Goal: Task Accomplishment & Management: Manage account settings

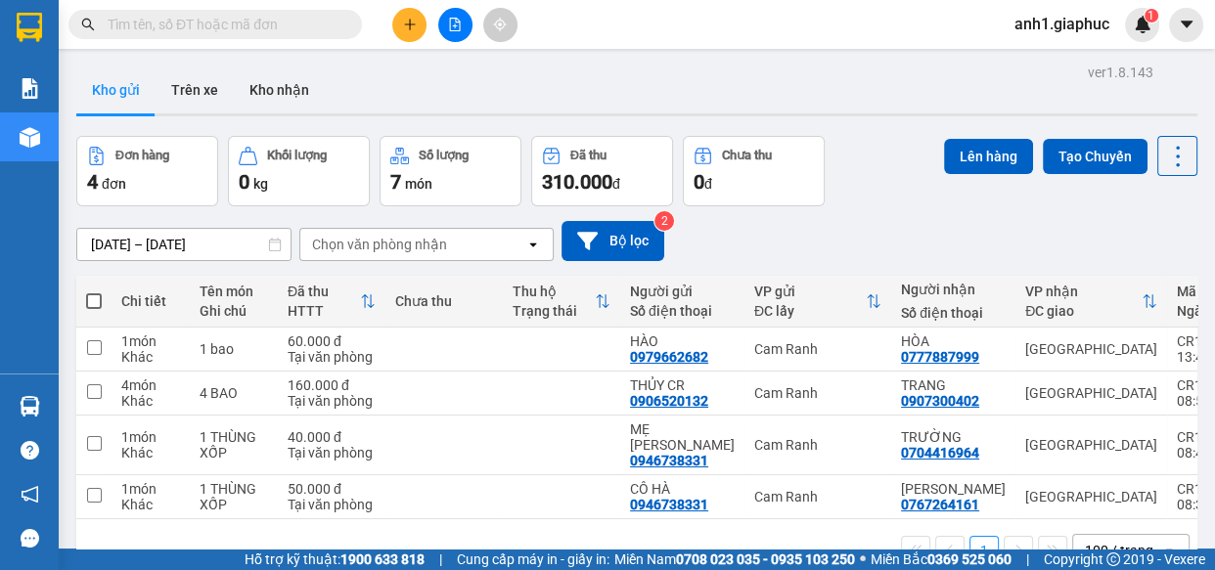
scroll to position [88, 0]
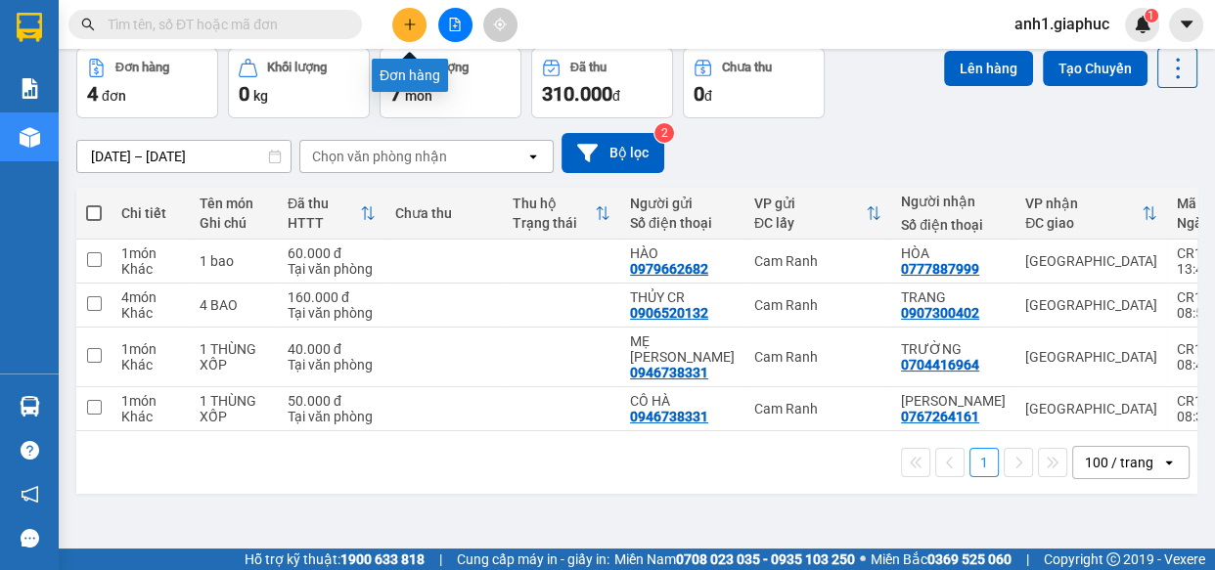
click at [407, 31] on button at bounding box center [409, 25] width 34 height 34
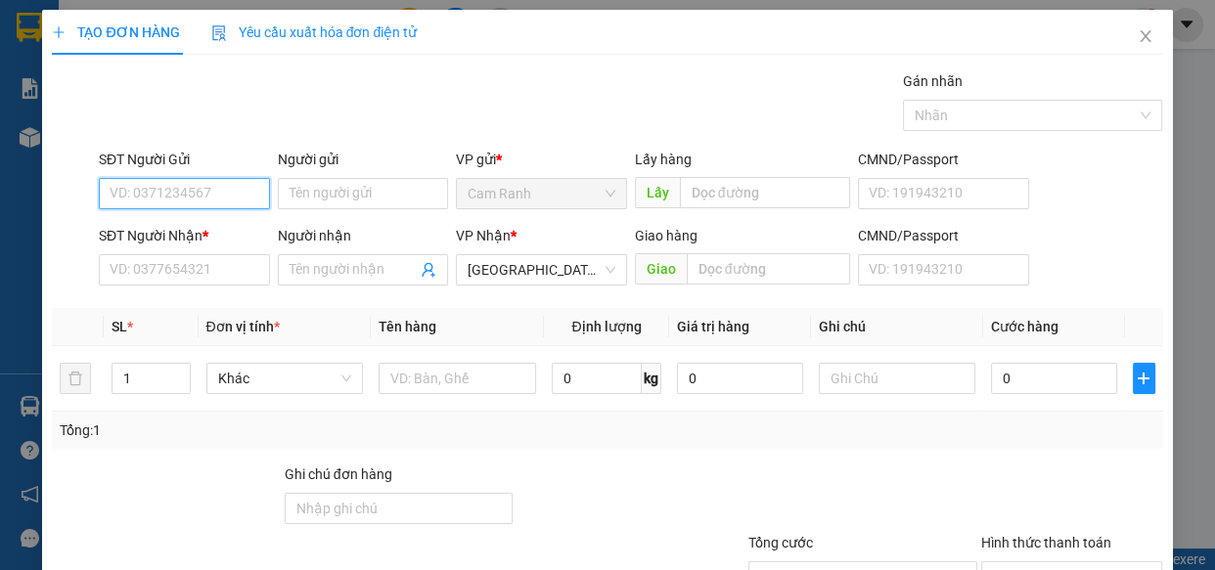
click at [143, 199] on input "SĐT Người Gửi" at bounding box center [184, 193] width 171 height 31
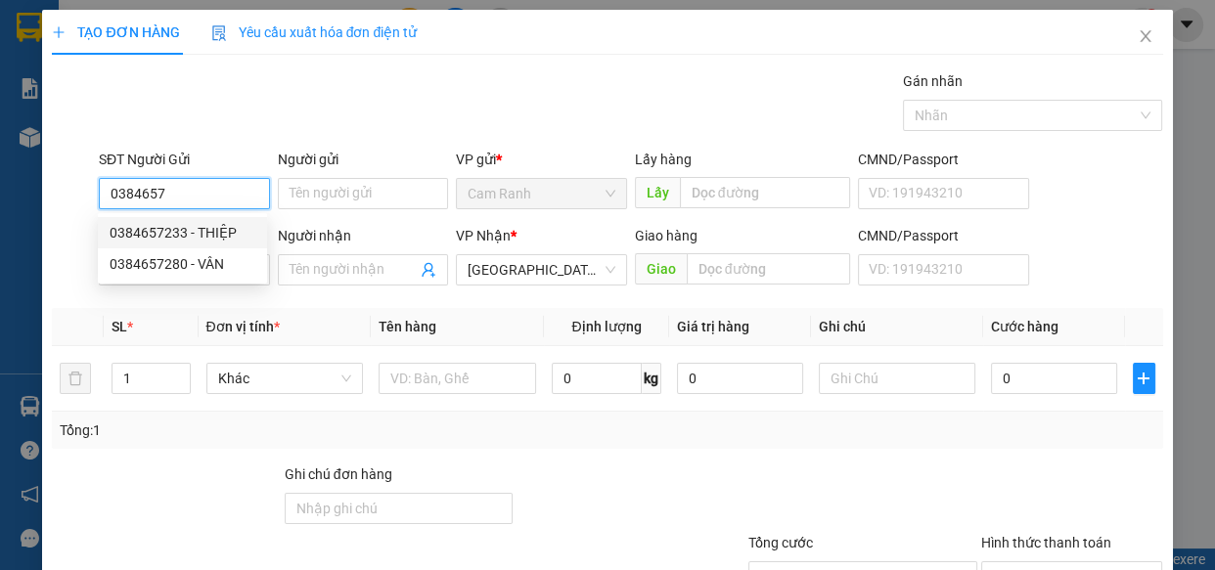
click at [175, 229] on div "0384657233 - THIỆP" at bounding box center [183, 233] width 146 height 22
type input "0384657233"
type input "THIỆP"
type input "0384657233"
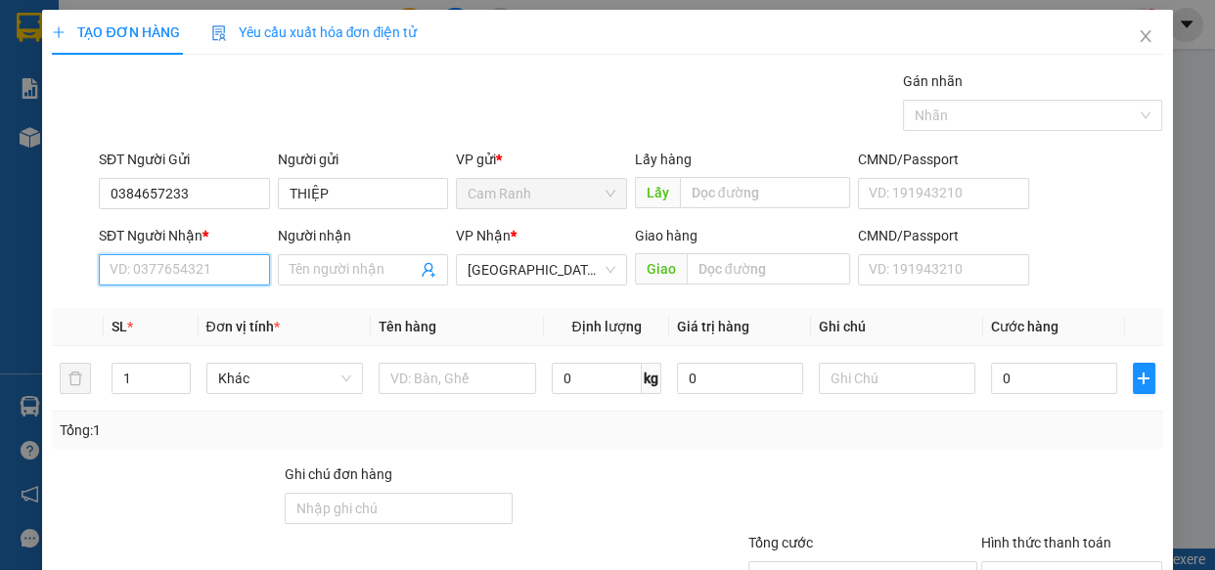
click at [173, 266] on input "SĐT Người Nhận *" at bounding box center [184, 269] width 171 height 31
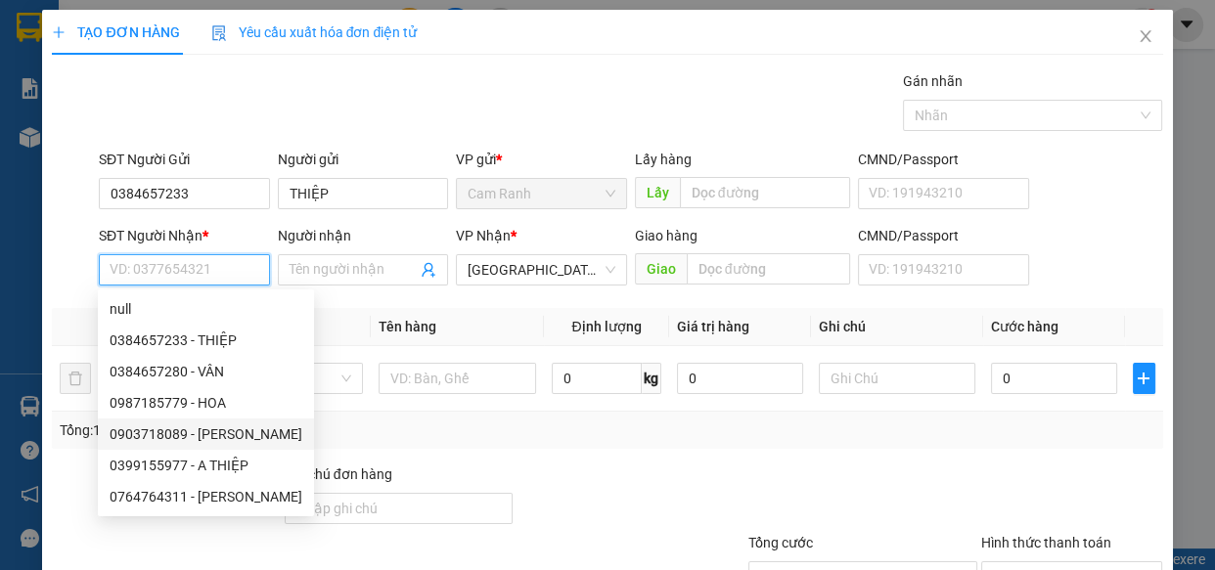
click at [186, 429] on div "0903718089 - MƯỜI" at bounding box center [206, 435] width 193 height 22
type input "0903718089"
type input "MƯỜI"
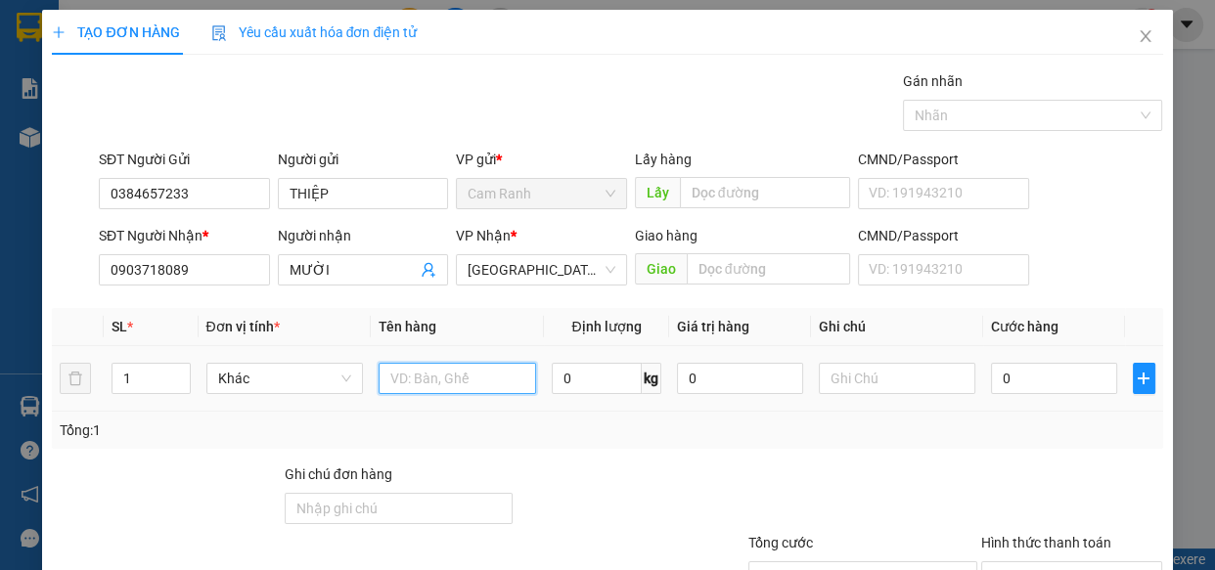
click at [433, 392] on input "text" at bounding box center [457, 378] width 157 height 31
type input "1 thùng xốp"
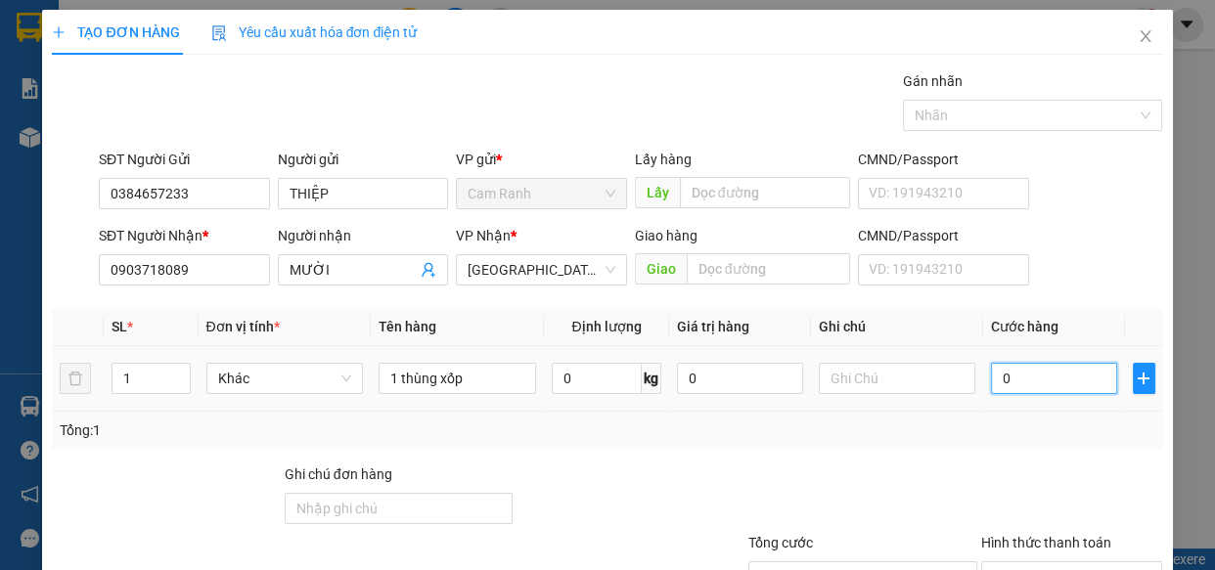
click at [1014, 374] on input "0" at bounding box center [1054, 378] width 126 height 31
type input "6"
type input "60"
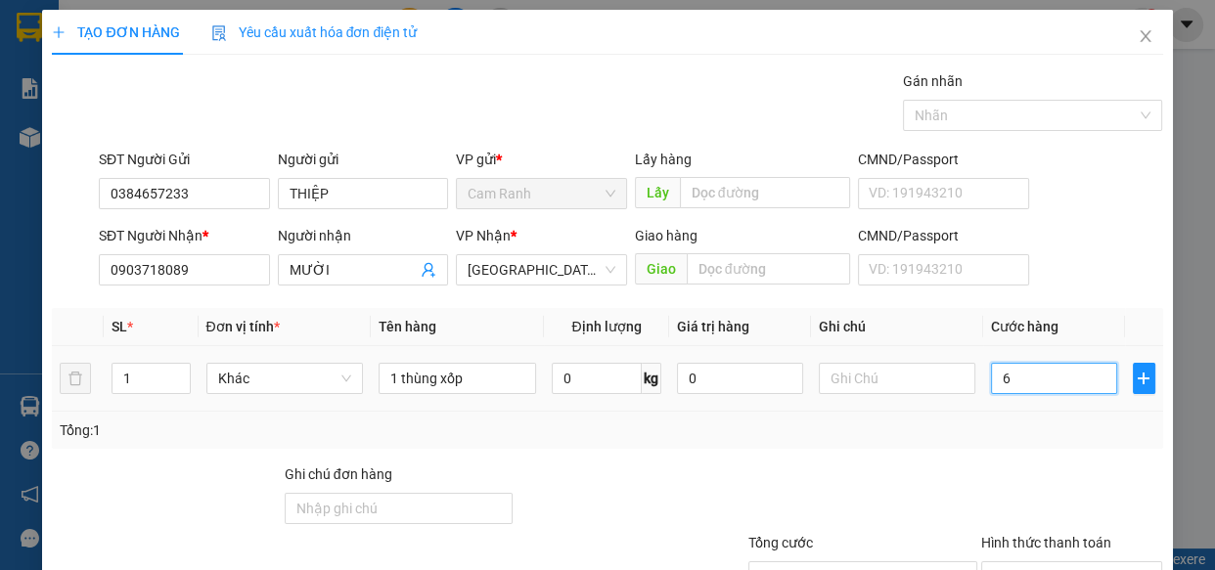
type input "60"
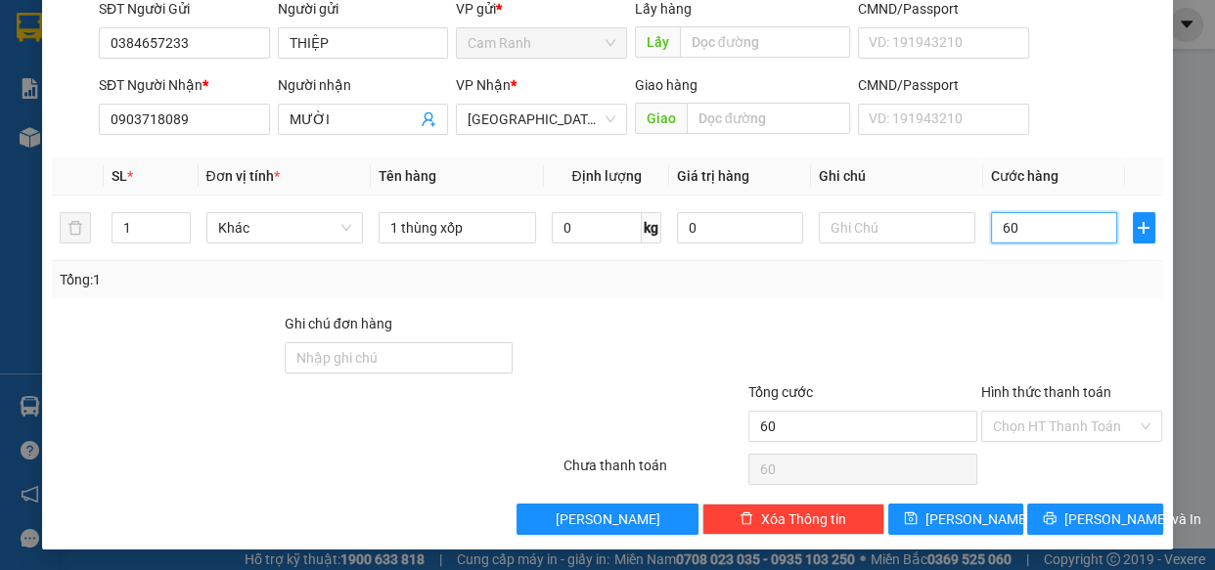
scroll to position [153, 0]
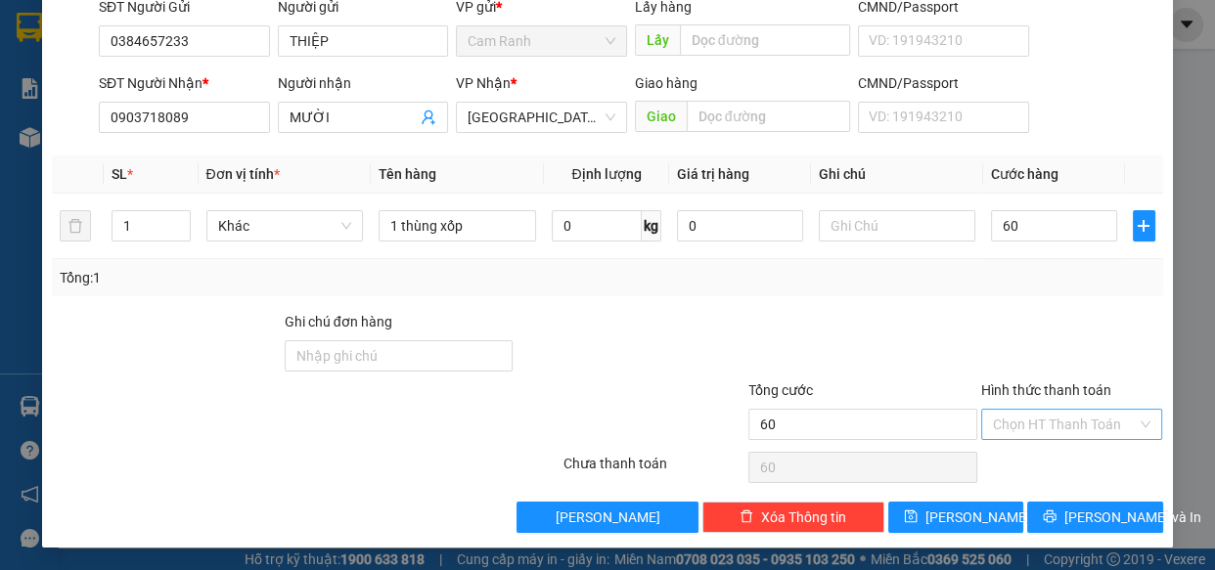
type input "60.000"
click at [1024, 426] on input "Hình thức thanh toán" at bounding box center [1065, 424] width 145 height 29
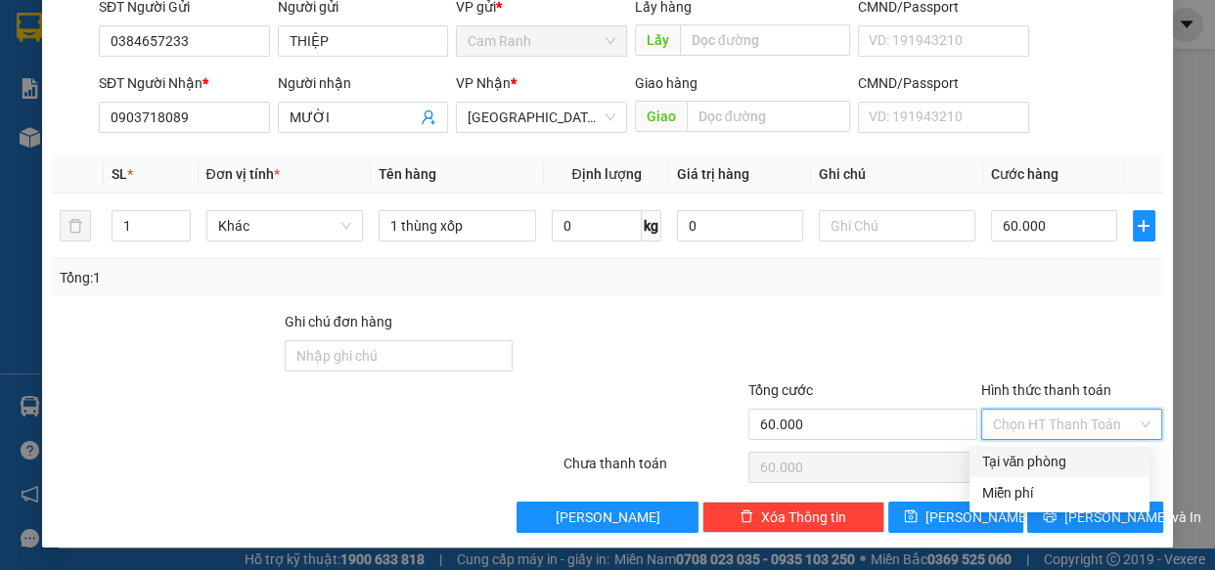
click at [1018, 459] on div "Tại văn phòng" at bounding box center [1059, 462] width 157 height 22
type input "0"
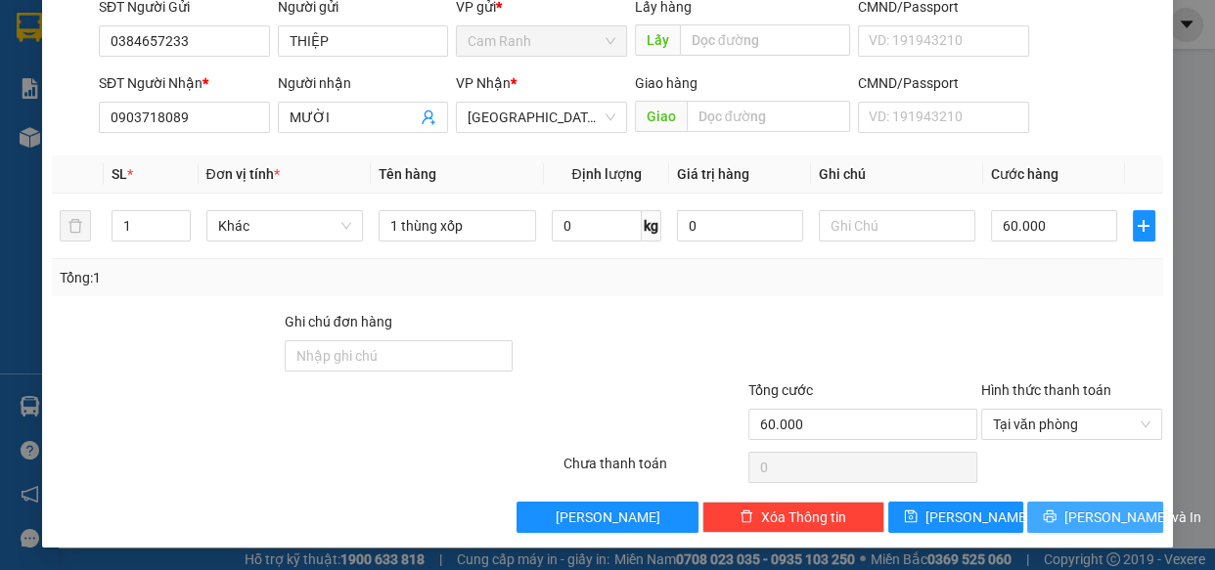
click at [1056, 510] on icon "printer" at bounding box center [1050, 517] width 14 height 14
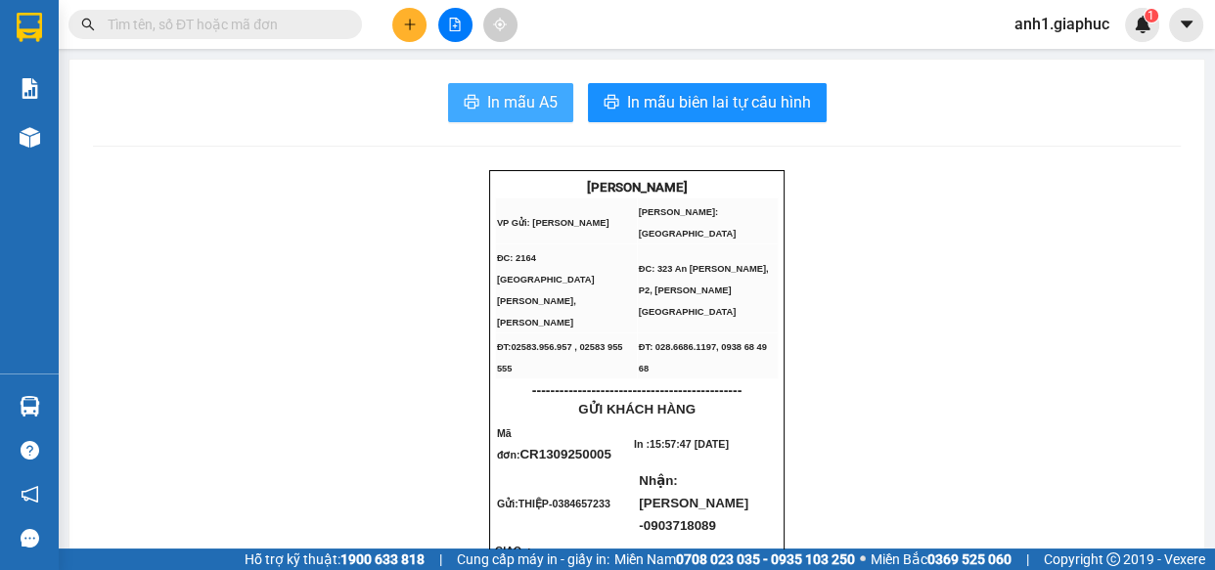
click at [512, 110] on span "In mẫu A5" at bounding box center [522, 102] width 70 height 24
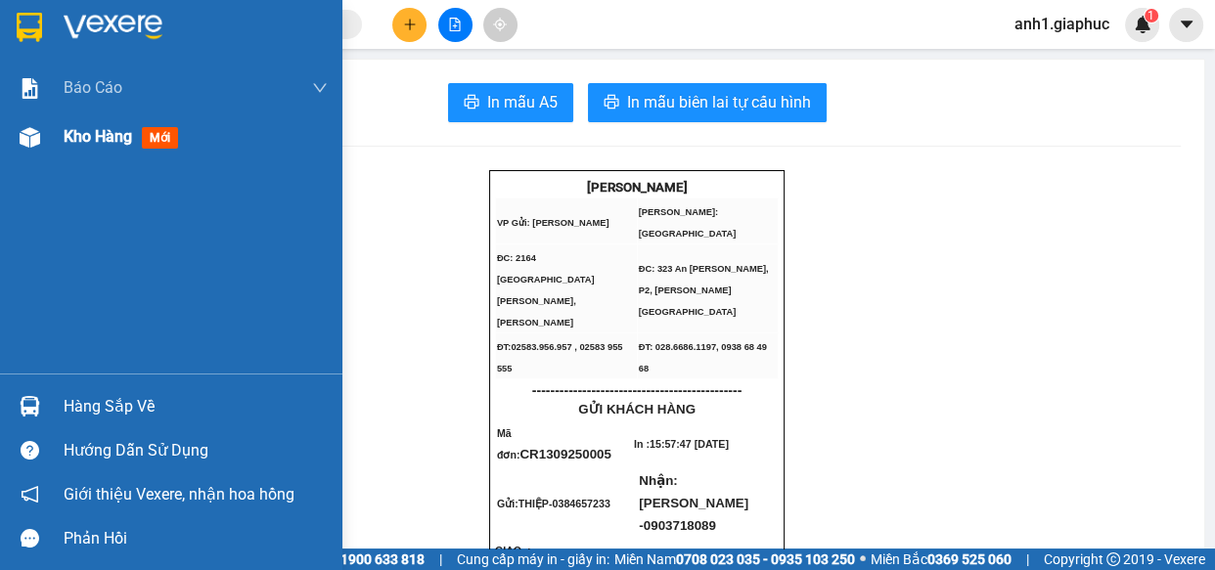
click at [112, 146] on span "Kho hàng" at bounding box center [98, 136] width 68 height 19
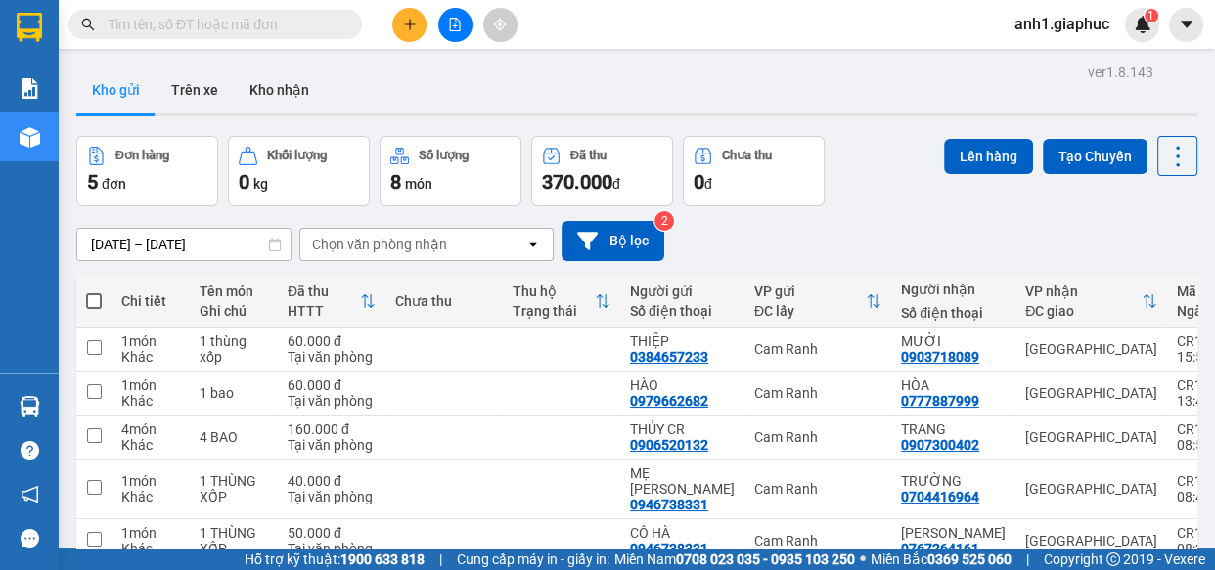
click at [407, 22] on icon "plus" at bounding box center [410, 25] width 14 height 14
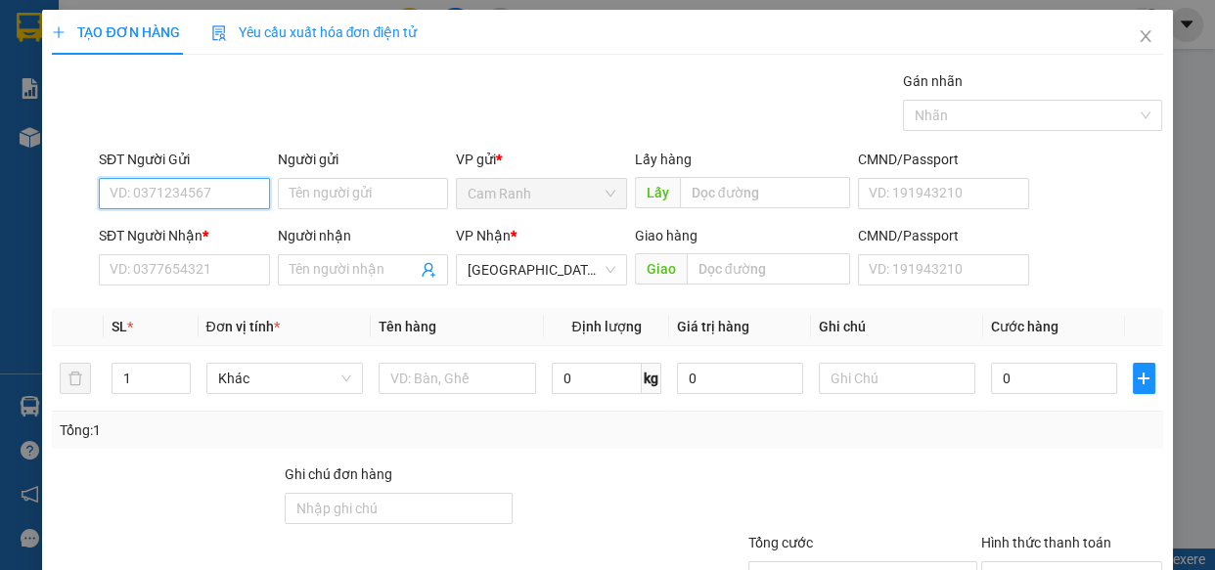
click at [172, 187] on input "SĐT Người Gửi" at bounding box center [184, 193] width 171 height 31
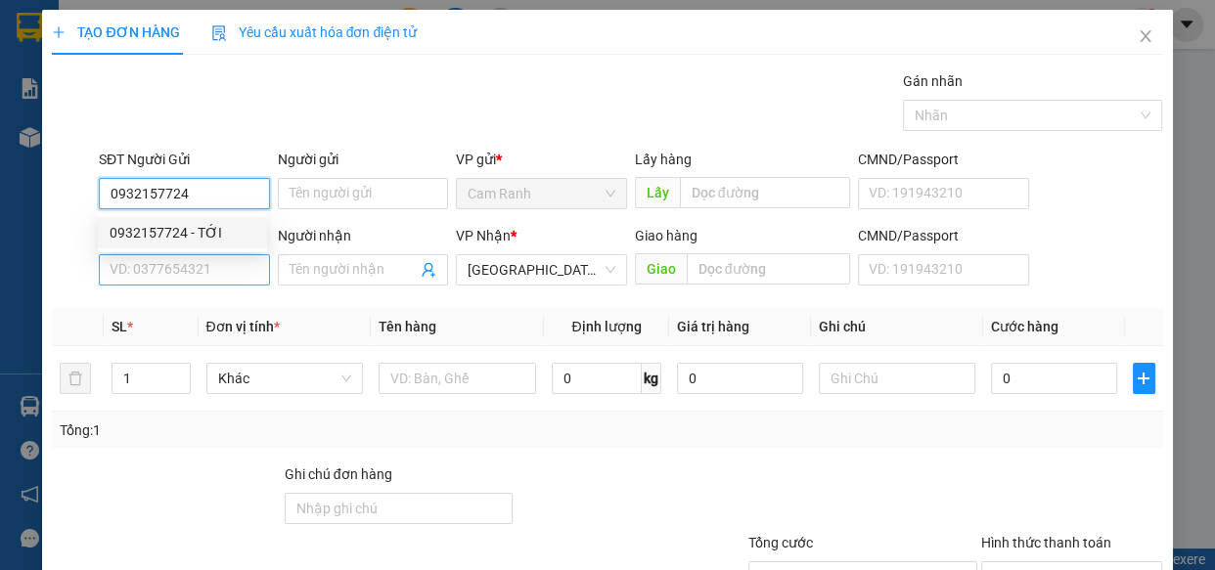
drag, startPoint x: 204, startPoint y: 235, endPoint x: 201, endPoint y: 274, distance: 39.3
click at [203, 249] on div "0932157724 0932157724 - TỚI" at bounding box center [182, 232] width 169 height 39
type input "0932157724"
click at [201, 275] on input "SĐT Người Nhận *" at bounding box center [184, 269] width 171 height 31
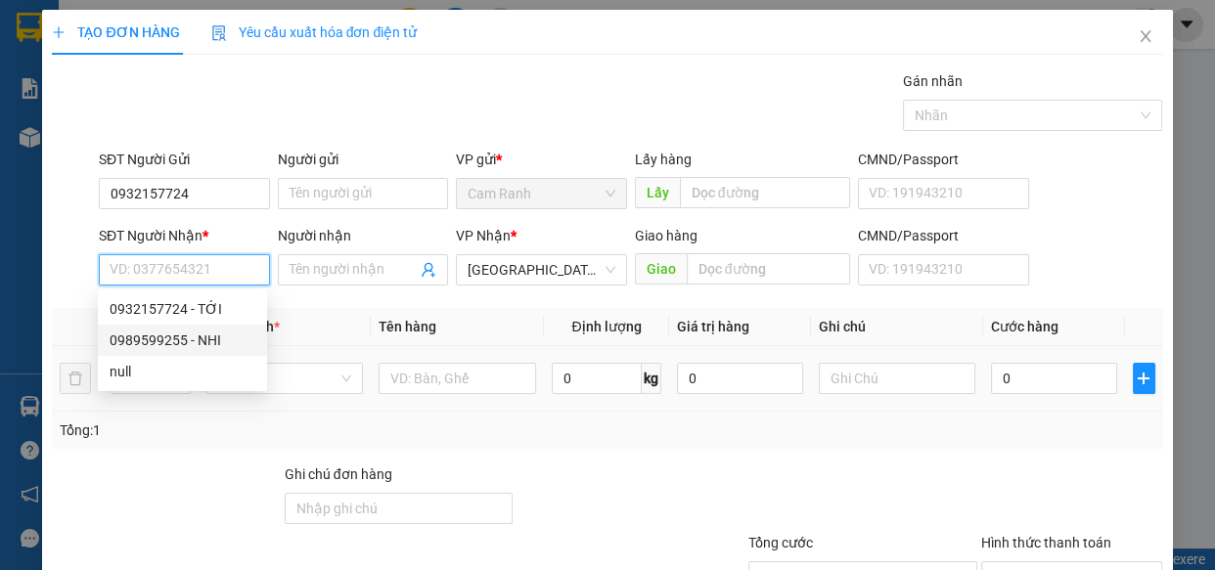
drag, startPoint x: 198, startPoint y: 342, endPoint x: 332, endPoint y: 360, distance: 135.2
click at [199, 342] on div "0989599255 - NHI" at bounding box center [183, 341] width 146 height 22
type input "0989599255"
type input "NHI"
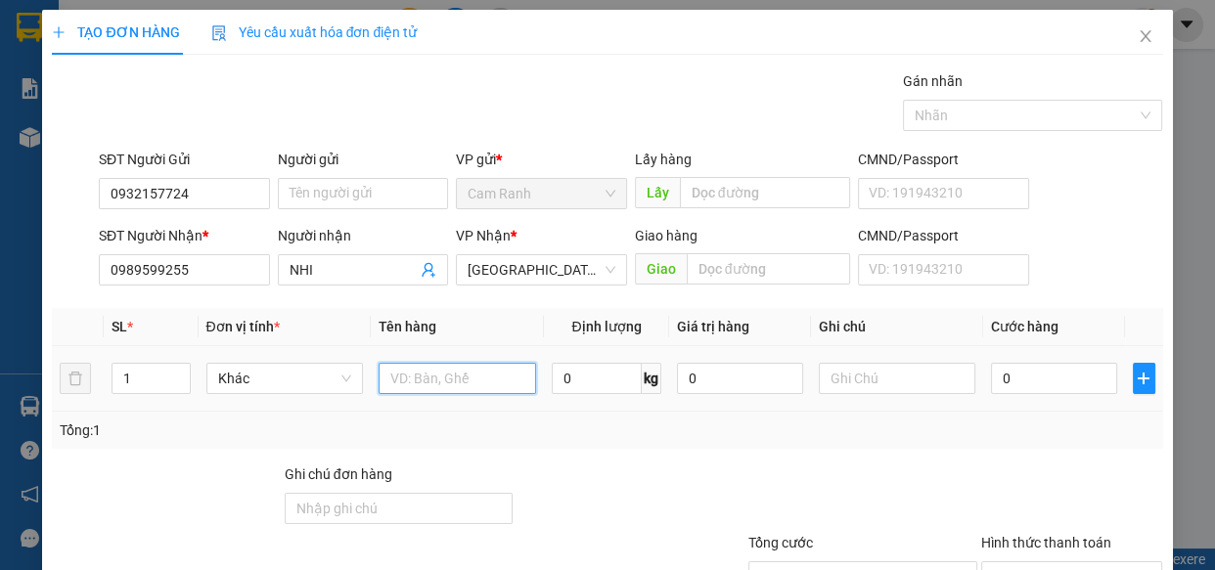
click at [419, 367] on input "text" at bounding box center [457, 378] width 157 height 31
type input "1 thùng xốp"
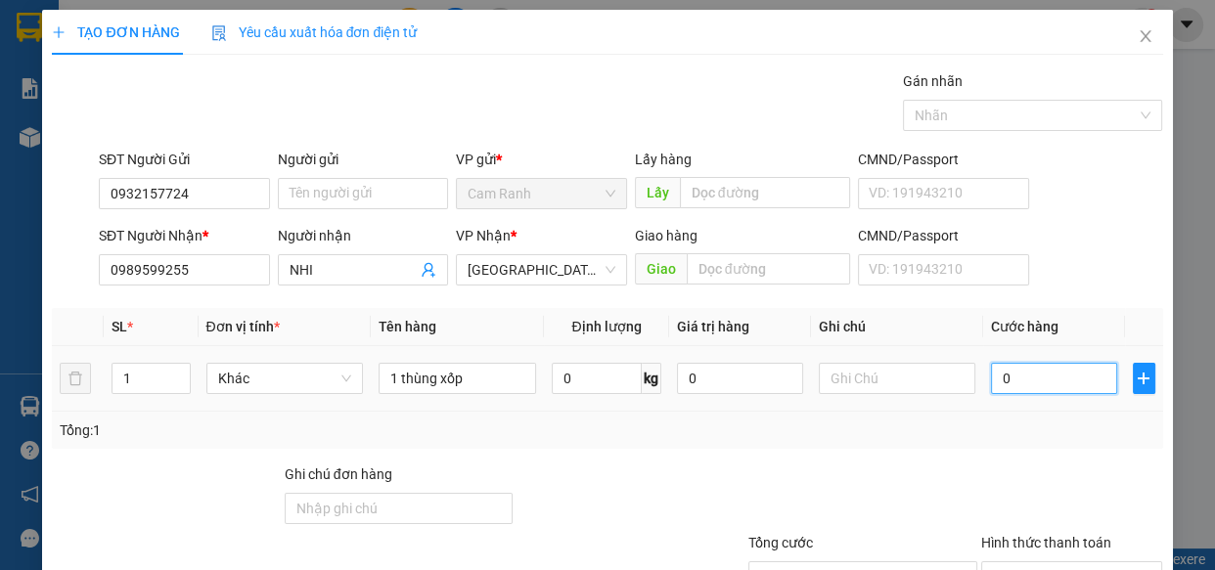
click at [1015, 379] on input "0" at bounding box center [1054, 378] width 126 height 31
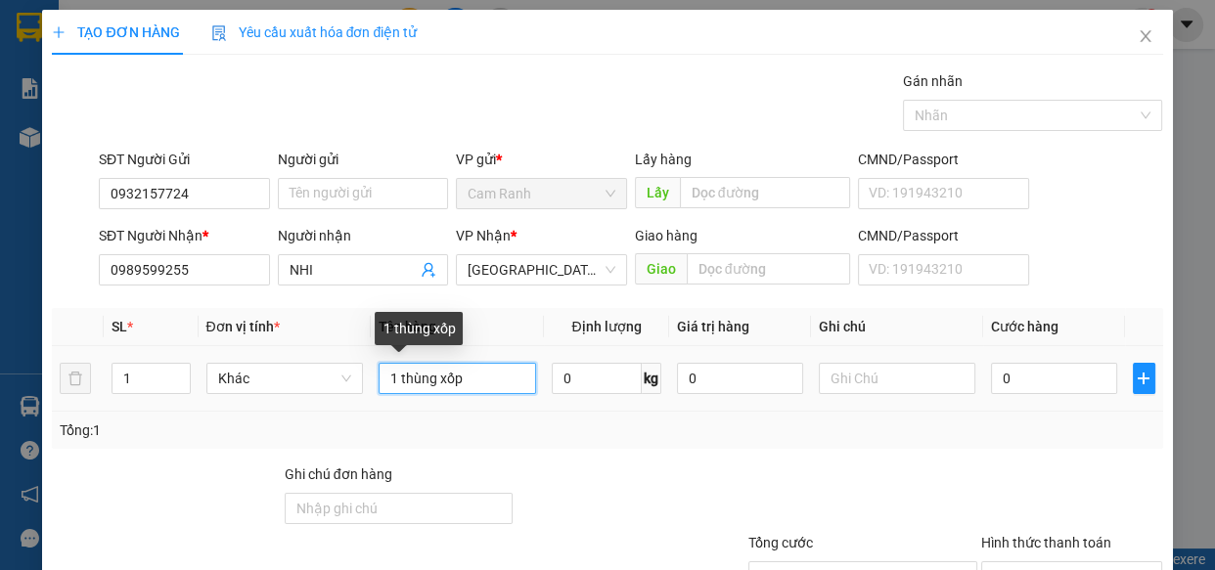
click at [460, 381] on input "1 thùng xốp" at bounding box center [457, 378] width 157 height 31
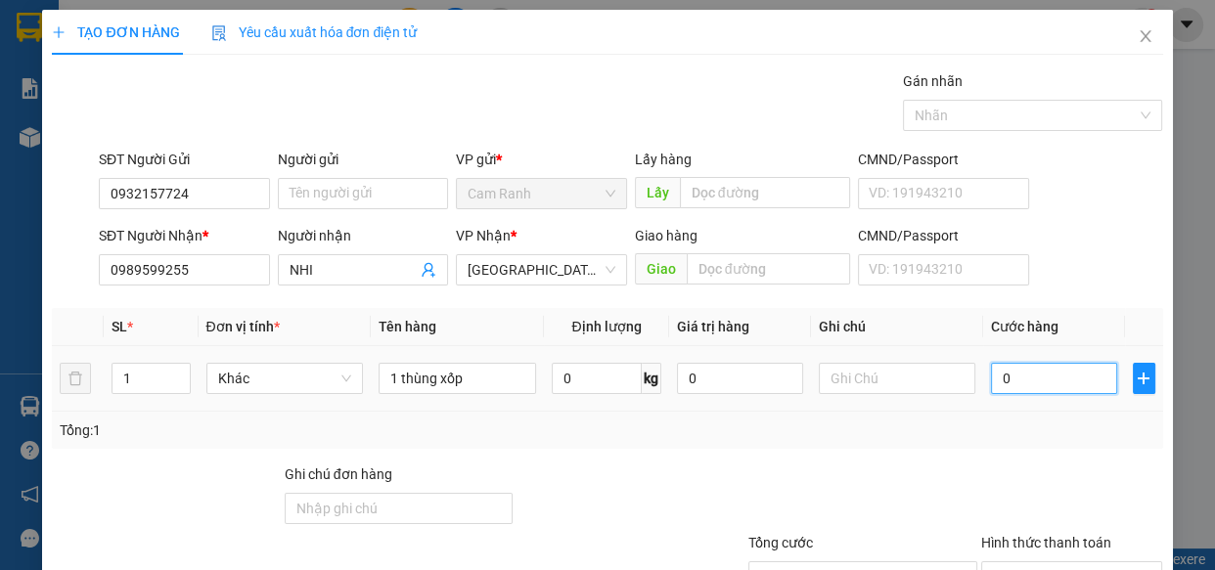
click at [1026, 380] on input "0" at bounding box center [1054, 378] width 126 height 31
type input "4"
type input "40"
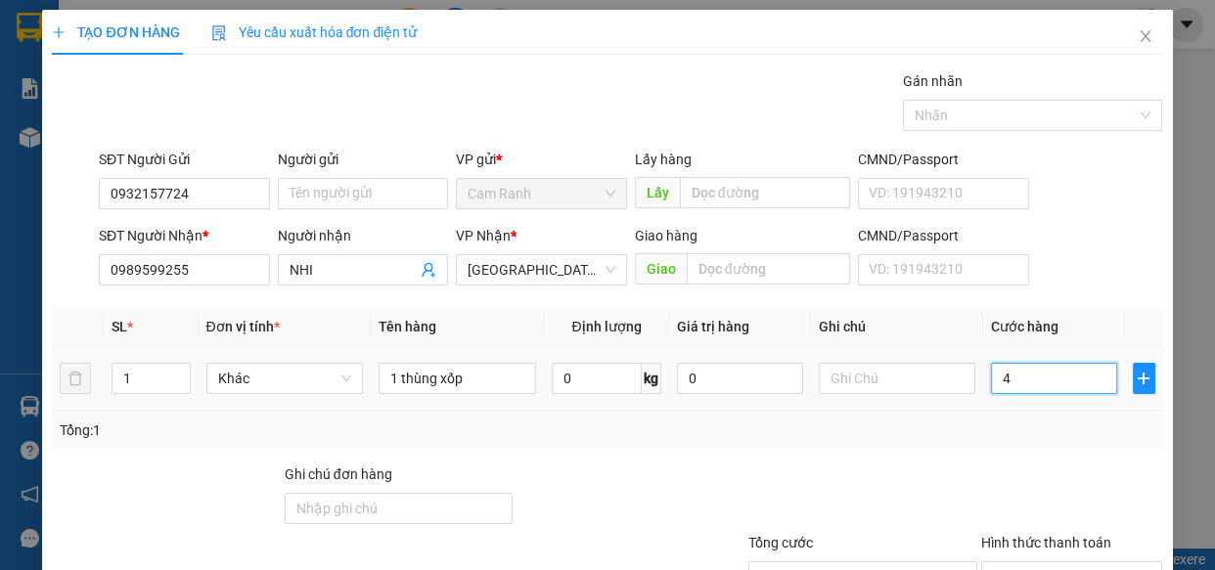
type input "40"
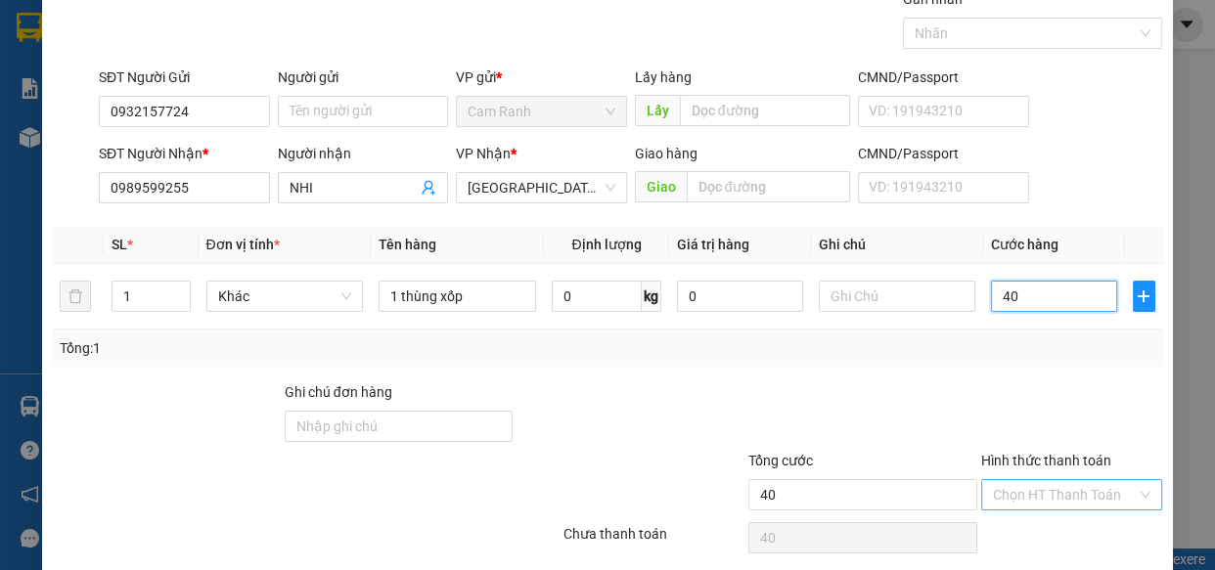
scroll to position [153, 0]
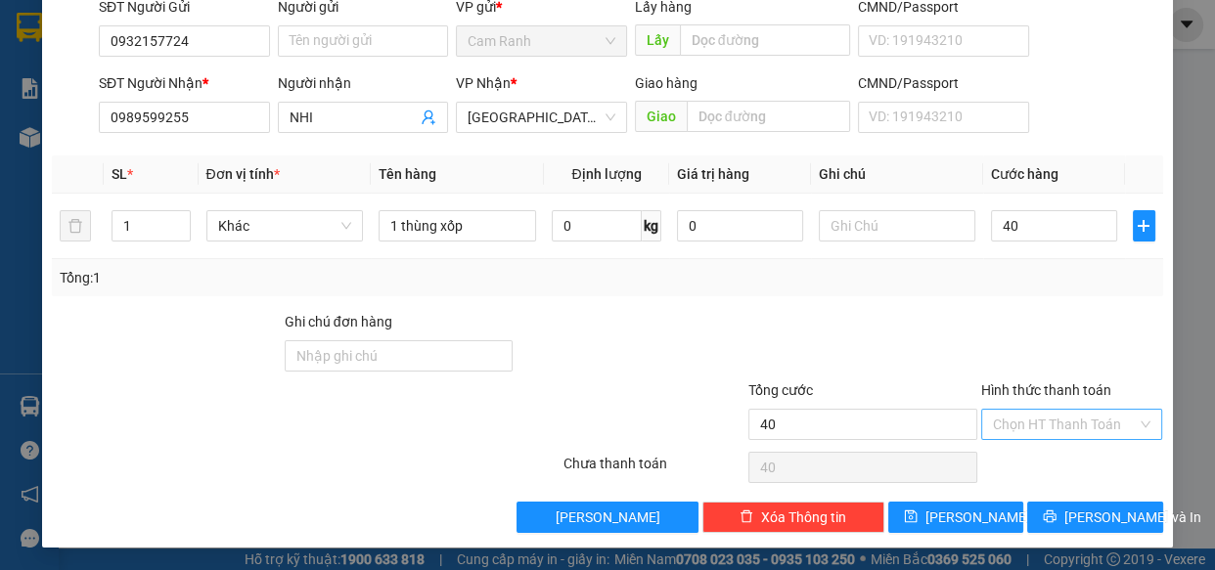
type input "40.000"
click at [1086, 423] on input "Hình thức thanh toán" at bounding box center [1065, 424] width 145 height 29
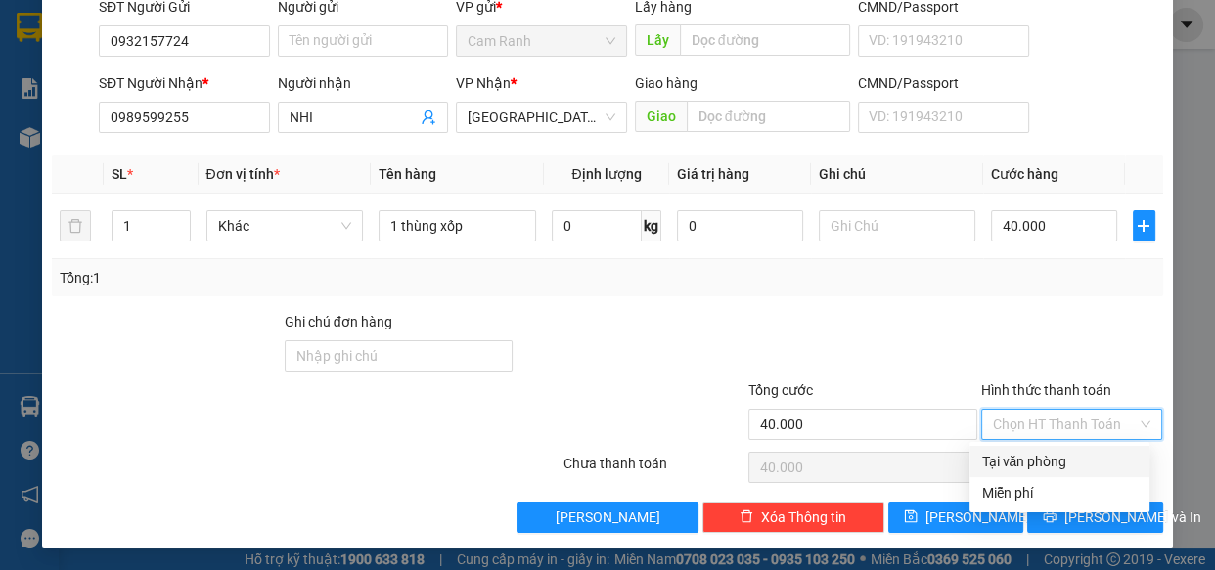
click at [1018, 459] on div "Tại văn phòng" at bounding box center [1059, 462] width 157 height 22
type input "0"
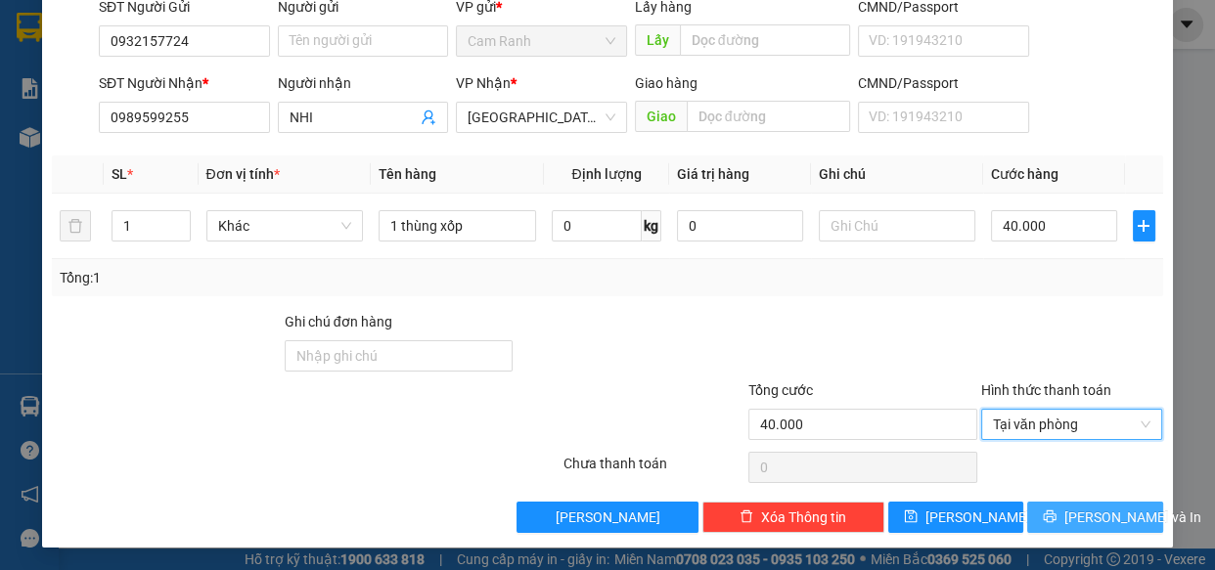
drag, startPoint x: 1067, startPoint y: 511, endPoint x: 1039, endPoint y: 399, distance: 115.1
click at [1069, 510] on span "Lưu và In" at bounding box center [1132, 518] width 137 height 22
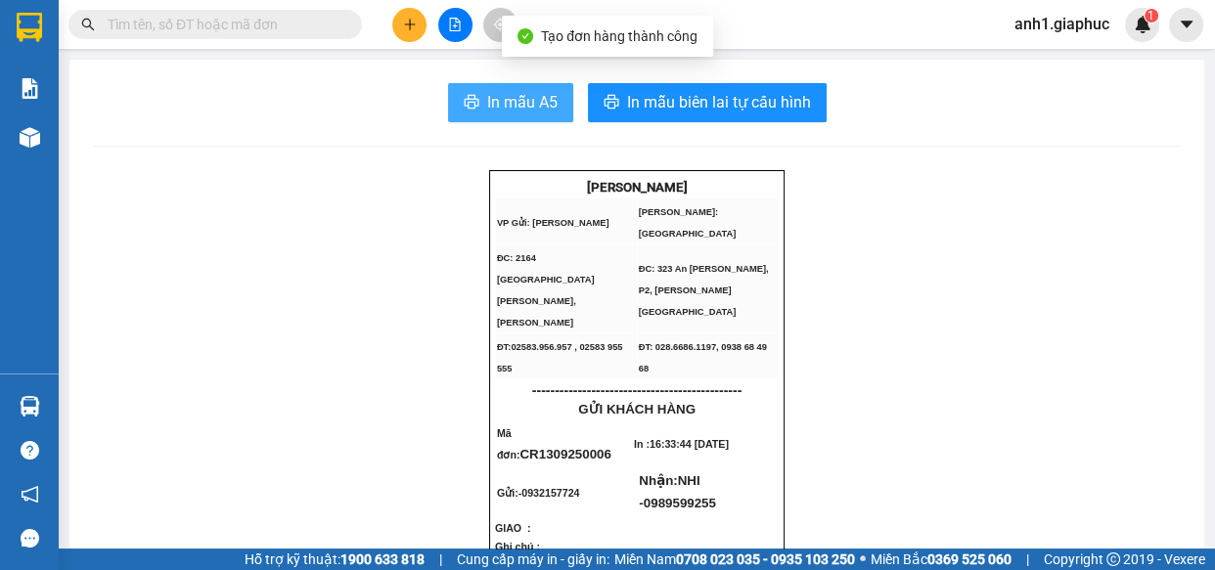
click at [491, 99] on span "In mẫu A5" at bounding box center [522, 102] width 70 height 24
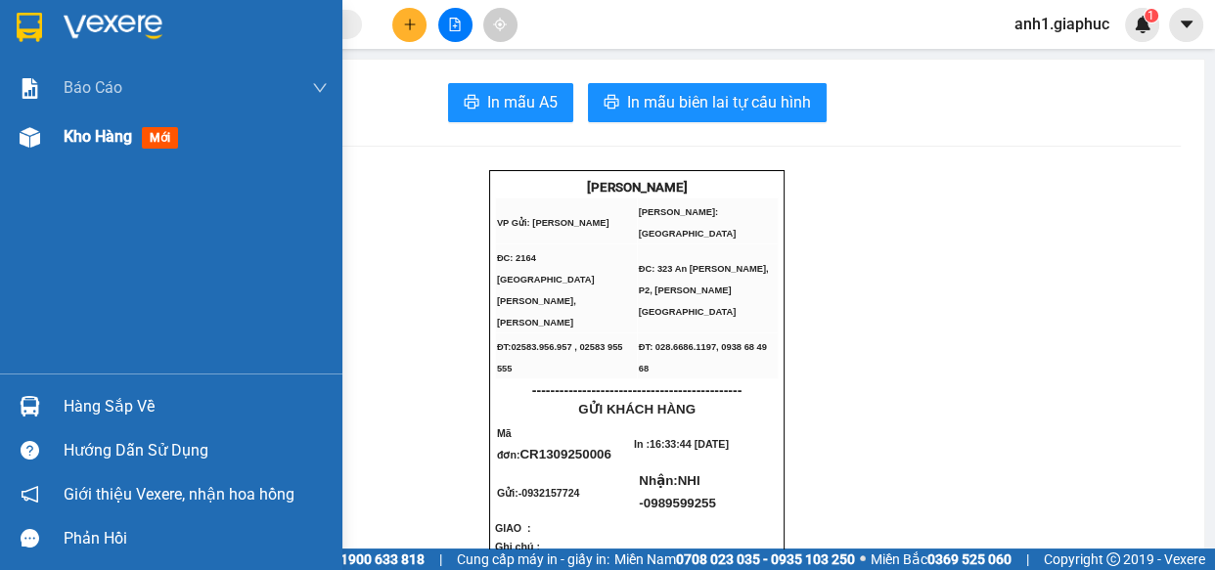
click at [75, 143] on span "Kho hàng" at bounding box center [98, 136] width 68 height 19
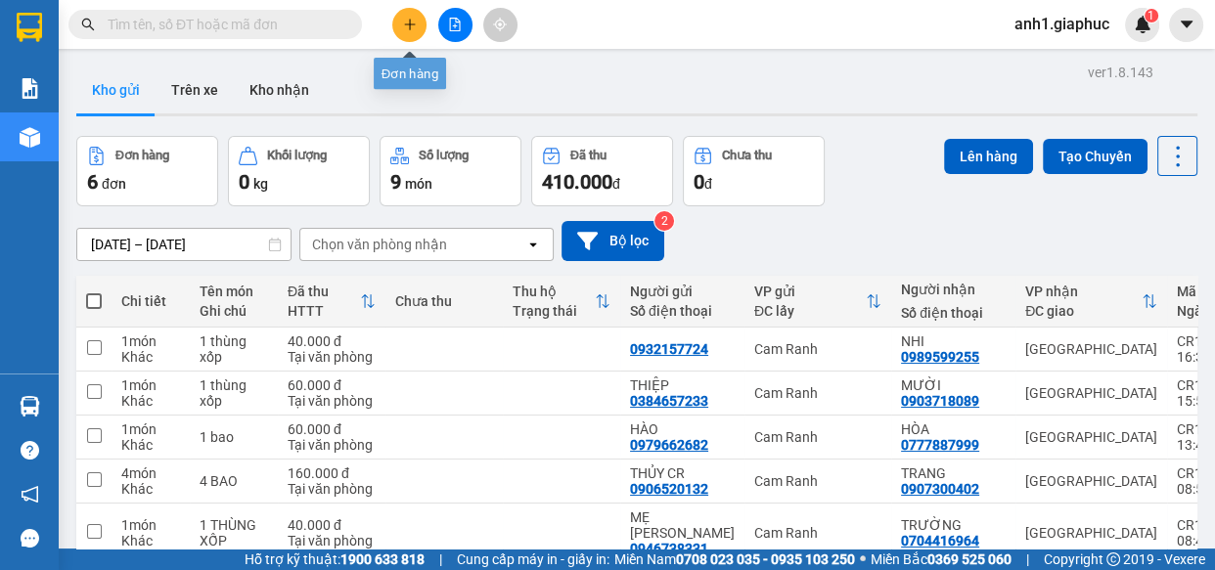
click at [411, 20] on icon "plus" at bounding box center [410, 25] width 14 height 14
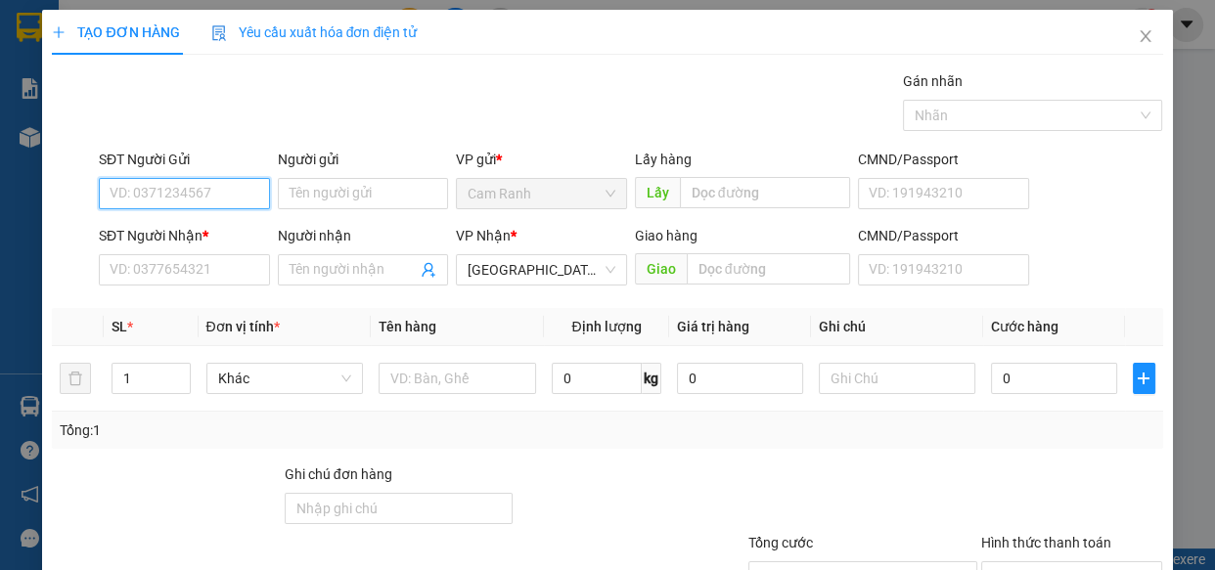
click at [145, 191] on input "SĐT Người Gửi" at bounding box center [184, 193] width 171 height 31
click at [130, 195] on input "084075285" at bounding box center [184, 193] width 171 height 31
type input "0849075285"
click at [193, 229] on div "0849075285 - LOAN" at bounding box center [183, 233] width 146 height 22
type input "LOAN"
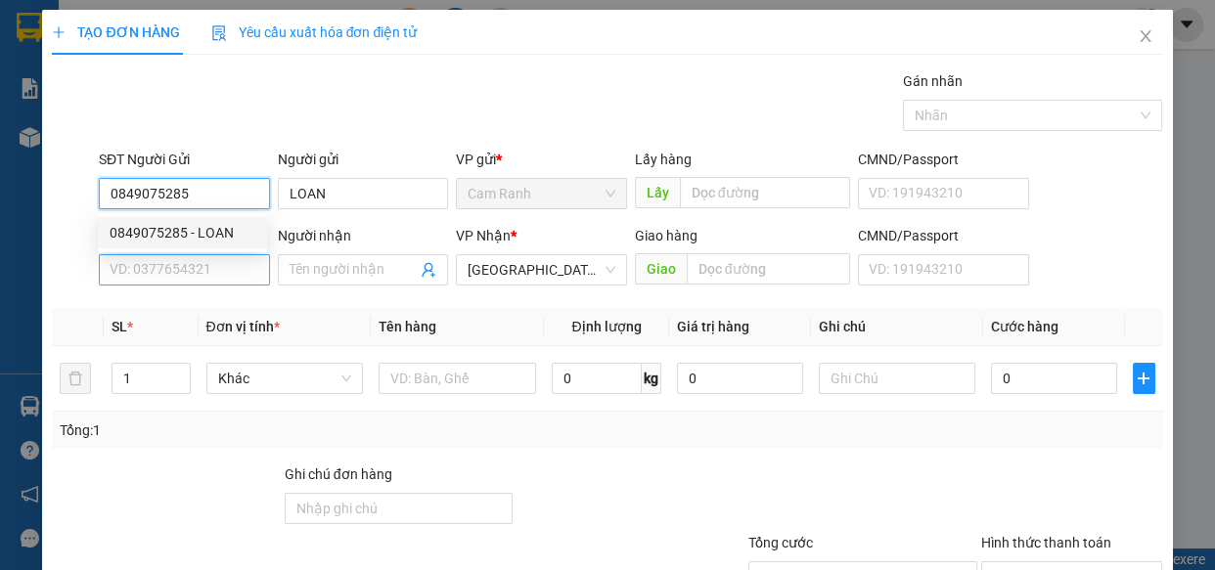
type input "0849075285"
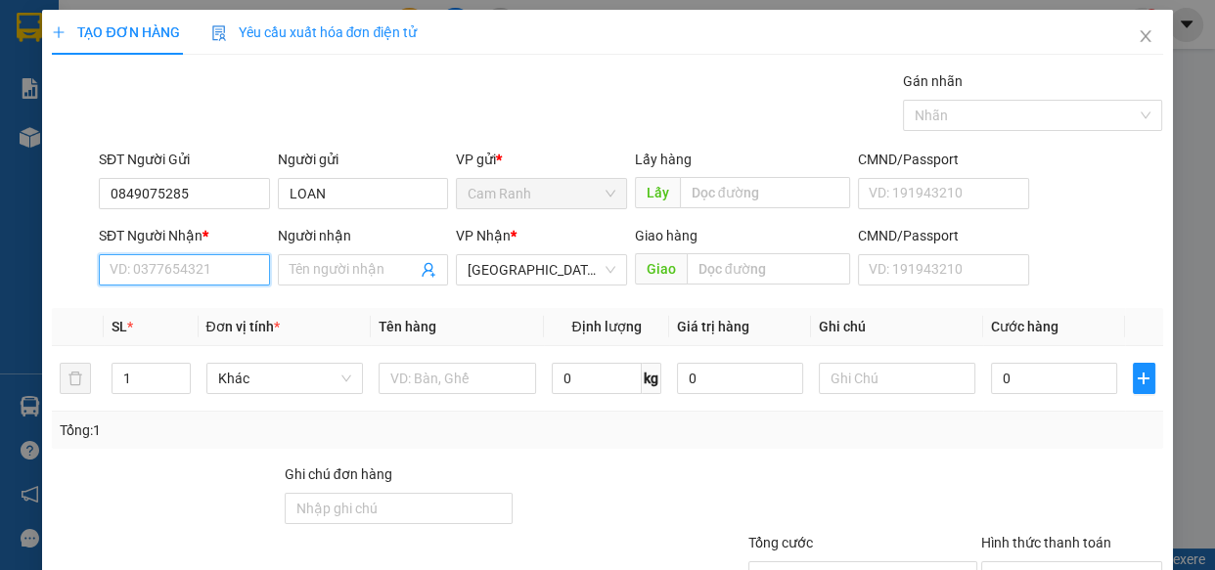
click at [196, 279] on input "SĐT Người Nhận *" at bounding box center [184, 269] width 171 height 31
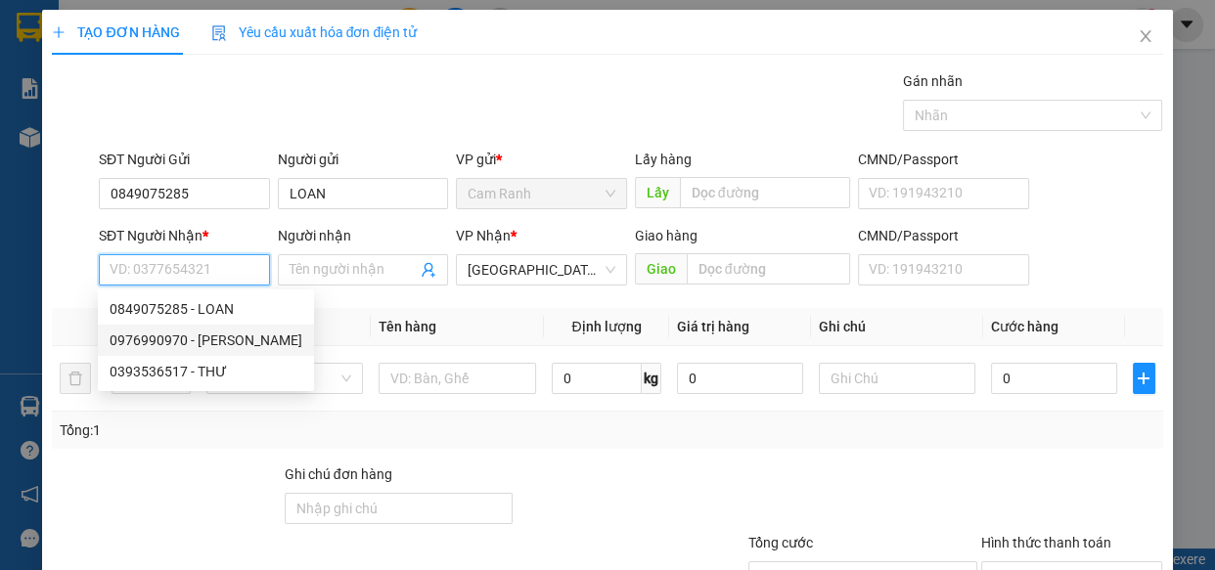
click at [213, 344] on div "0976990970 - TUẤN" at bounding box center [206, 341] width 193 height 22
type input "0976990970"
type input "TUẤN"
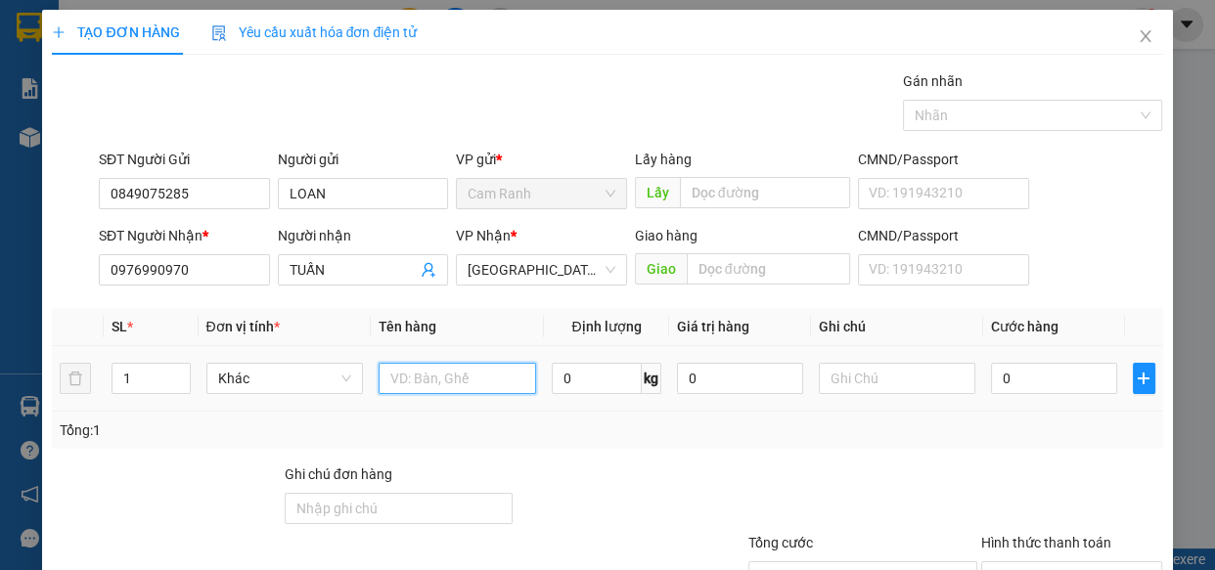
click at [428, 385] on input "text" at bounding box center [457, 378] width 157 height 31
type input "1 short"
click at [1041, 365] on input "0" at bounding box center [1054, 378] width 126 height 31
type input "6"
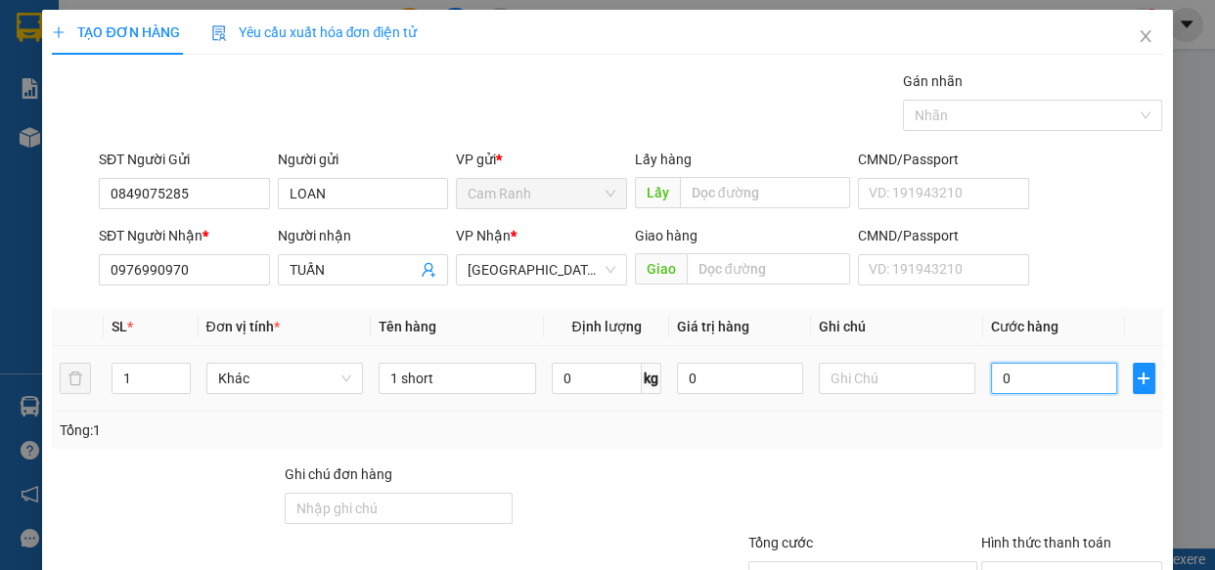
type input "6"
type input "60"
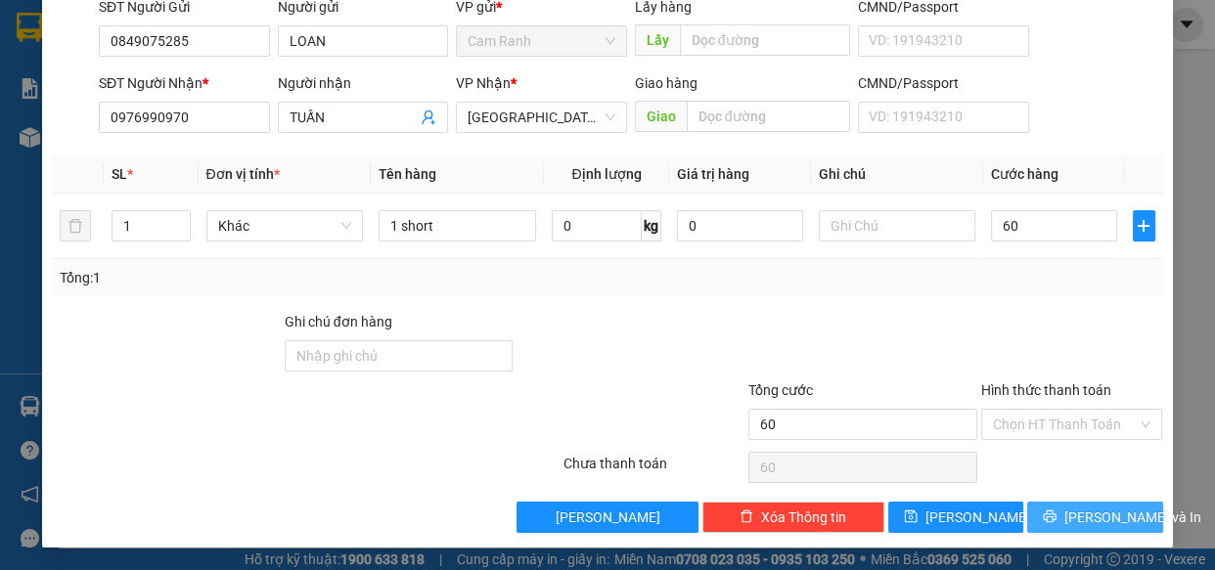
type input "60.000"
click at [1052, 519] on icon "printer" at bounding box center [1050, 517] width 14 height 14
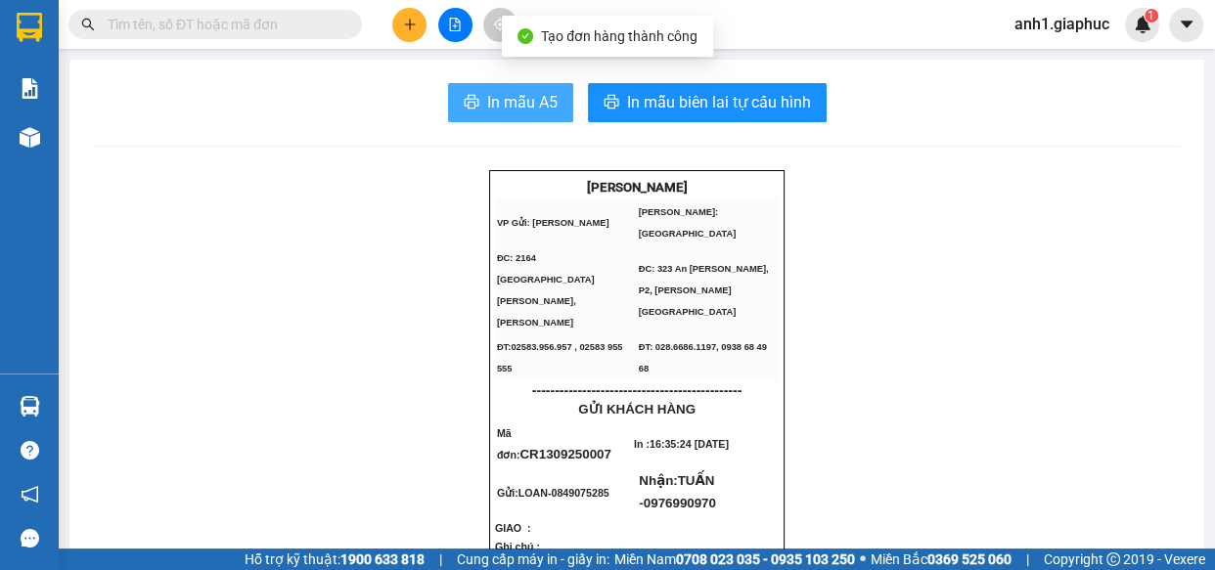
click at [514, 112] on span "In mẫu A5" at bounding box center [522, 102] width 70 height 24
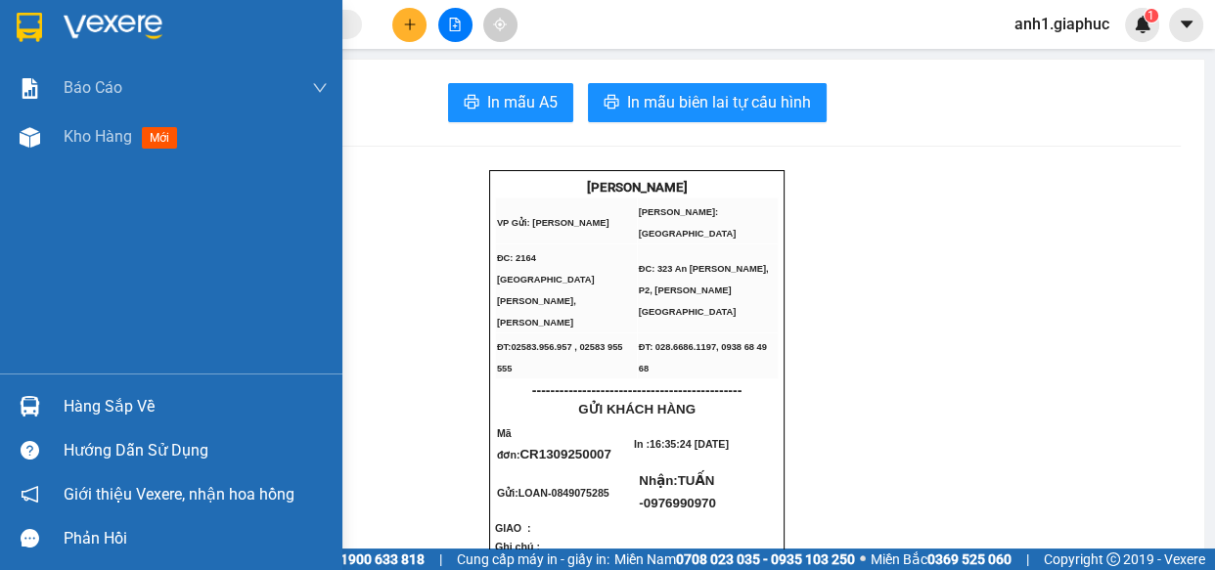
click at [80, 139] on span "Kho hàng" at bounding box center [98, 136] width 68 height 19
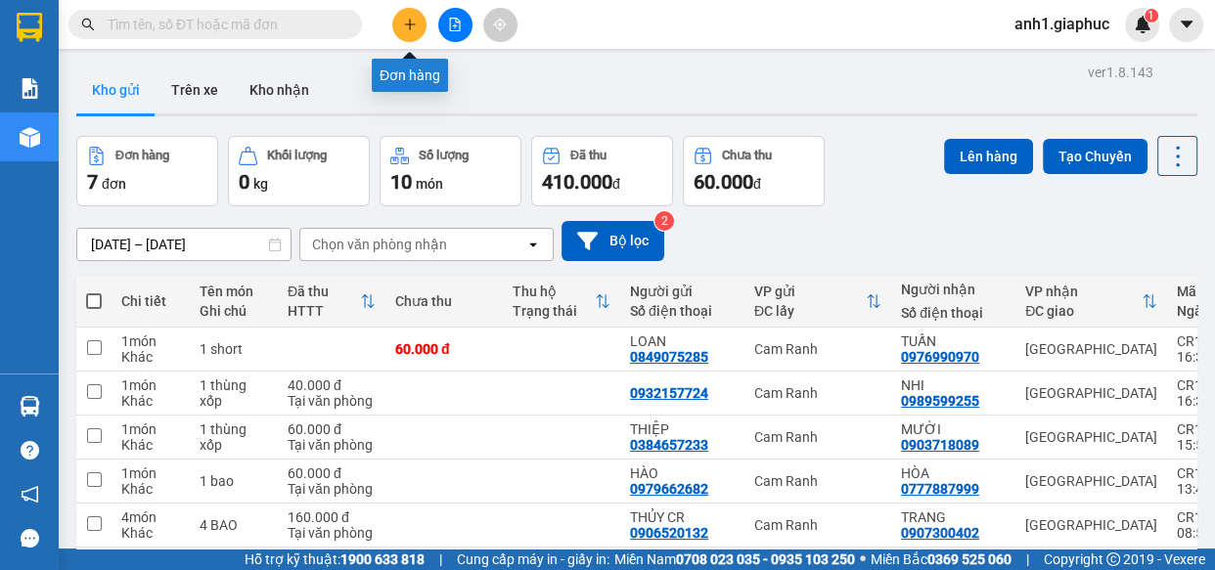
click at [404, 30] on icon "plus" at bounding box center [410, 25] width 14 height 14
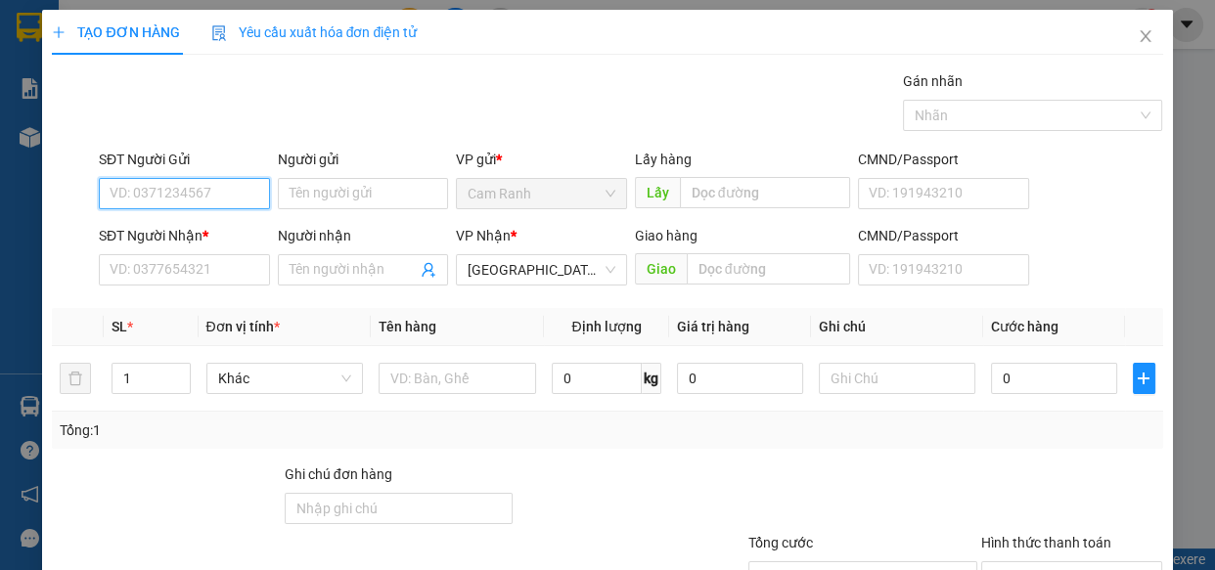
click at [162, 194] on input "SĐT Người Gửi" at bounding box center [184, 193] width 171 height 31
click at [282, 201] on input "Người gửi" at bounding box center [363, 193] width 171 height 31
type input "má"
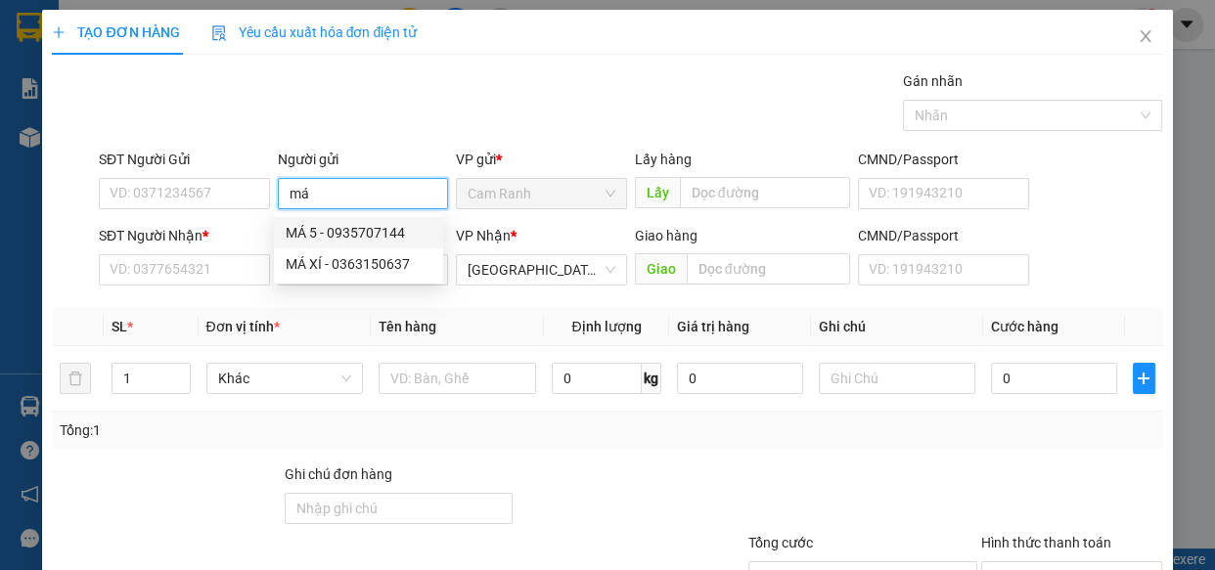
click at [354, 229] on div "MÁ 5 - 0935707144" at bounding box center [359, 233] width 146 height 22
type input "0935707144"
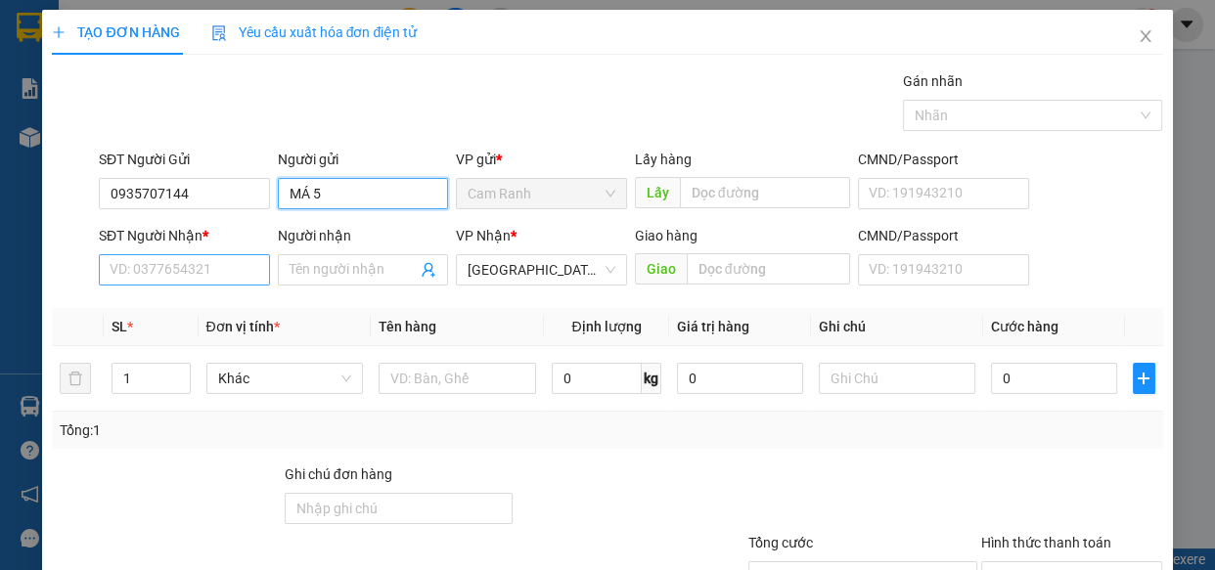
type input "MÁ 5"
click at [149, 271] on input "SĐT Người Nhận *" at bounding box center [184, 269] width 171 height 31
click at [221, 271] on input "SĐT Người Nhận *" at bounding box center [184, 269] width 171 height 31
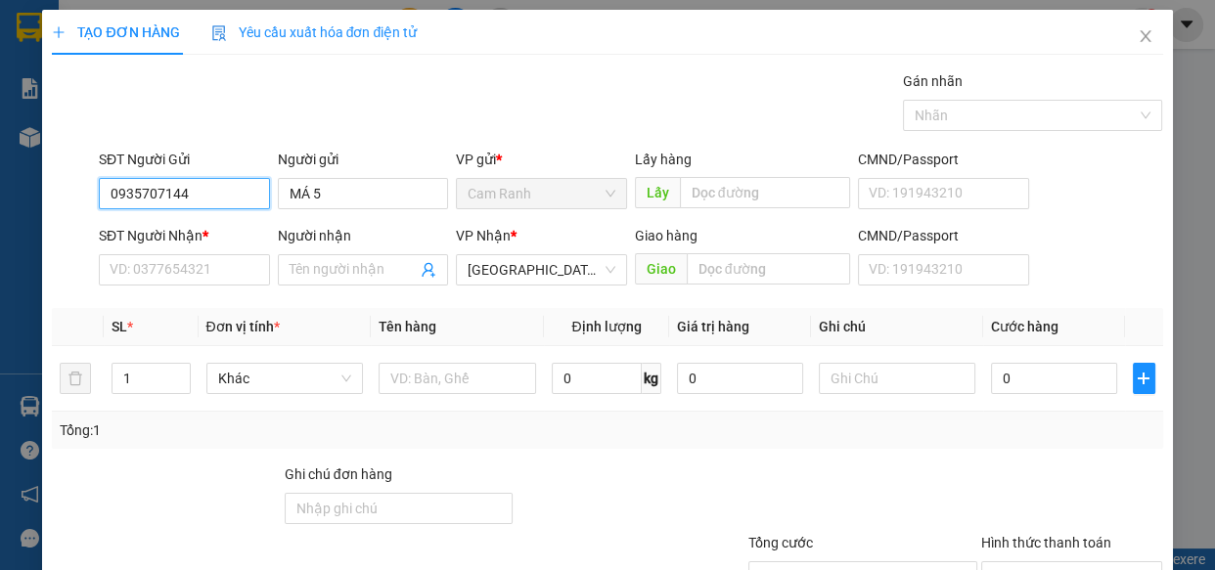
click at [196, 187] on input "0935707144" at bounding box center [184, 193] width 171 height 31
click at [324, 273] on input "Người nhận" at bounding box center [354, 270] width 128 height 22
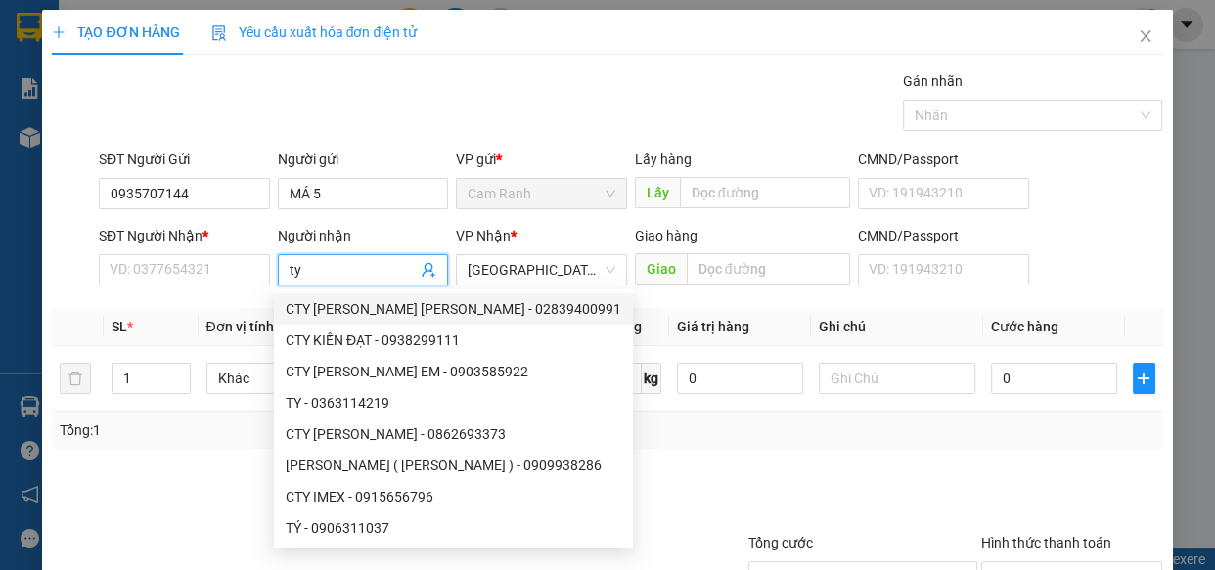
type input "t"
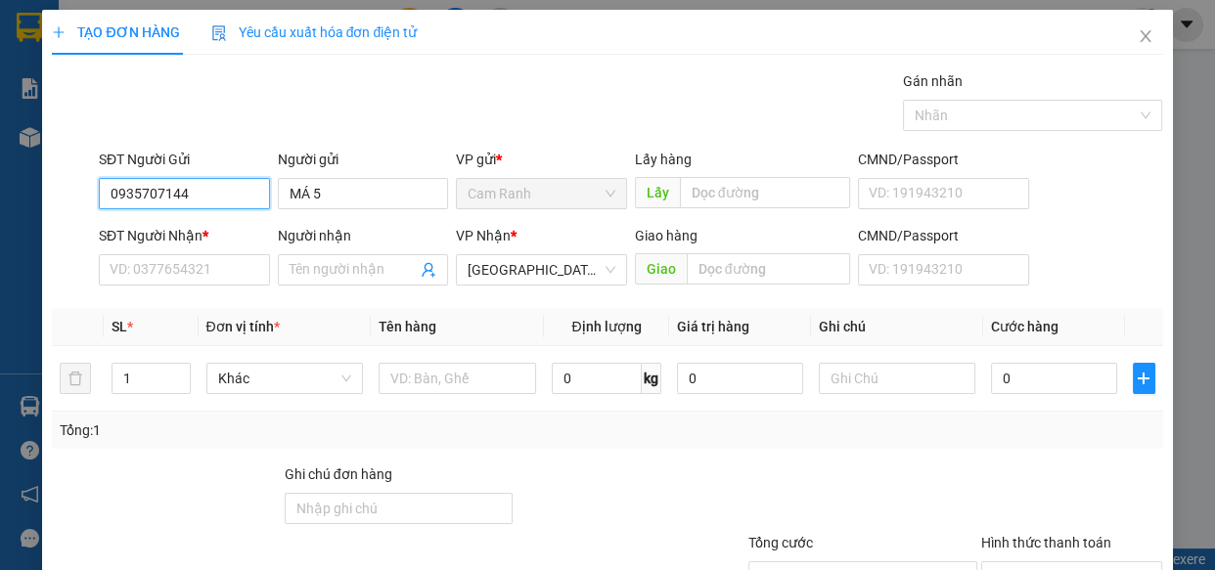
drag, startPoint x: 102, startPoint y: 189, endPoint x: 201, endPoint y: 198, distance: 100.2
click at [201, 198] on input "0935707144" at bounding box center [184, 193] width 171 height 31
click at [1139, 39] on icon "close" at bounding box center [1146, 36] width 16 height 16
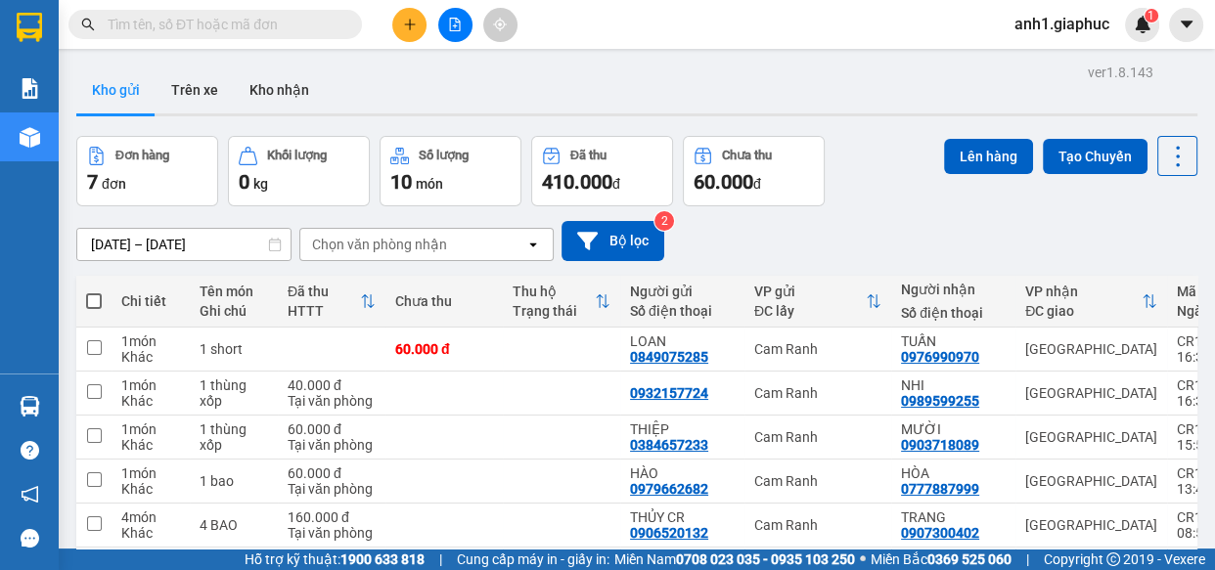
click at [411, 18] on icon "plus" at bounding box center [410, 25] width 14 height 14
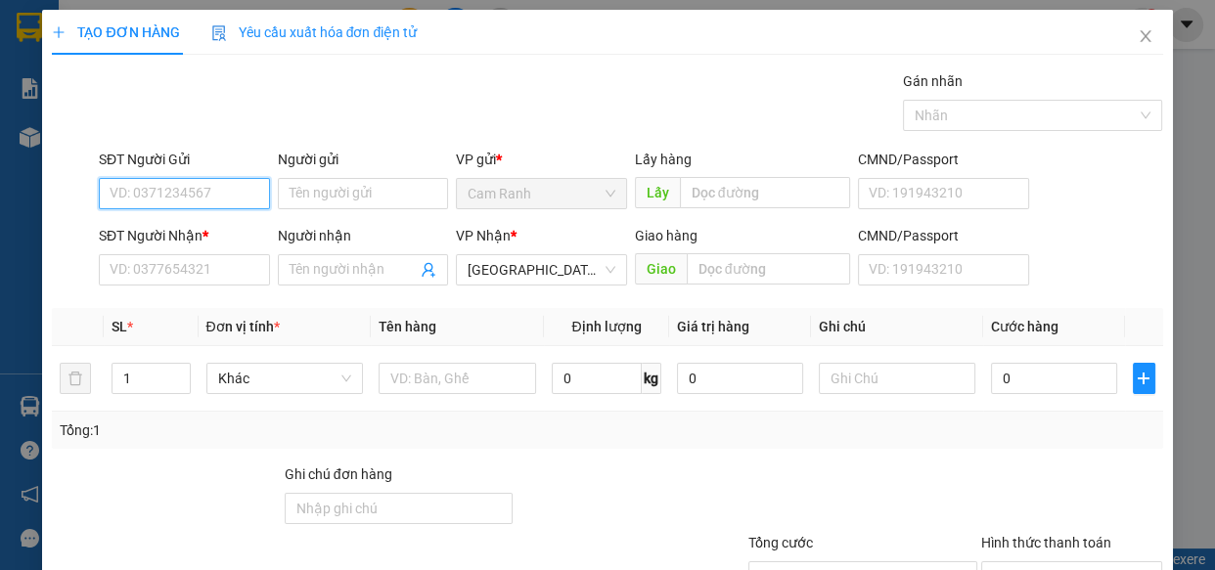
paste input "0935707144"
type input "0935707144"
click at [200, 234] on div "0935707144 - MÁ 5" at bounding box center [183, 233] width 146 height 22
type input "MÁ 5"
type input "0935707144"
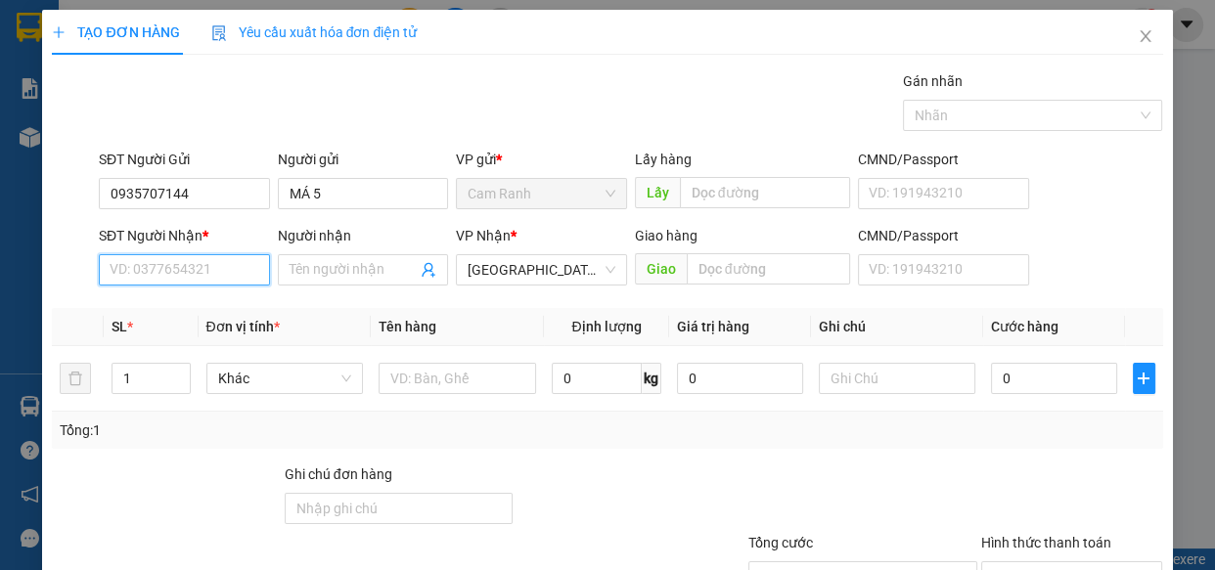
click at [167, 274] on input "SĐT Người Nhận *" at bounding box center [184, 269] width 171 height 31
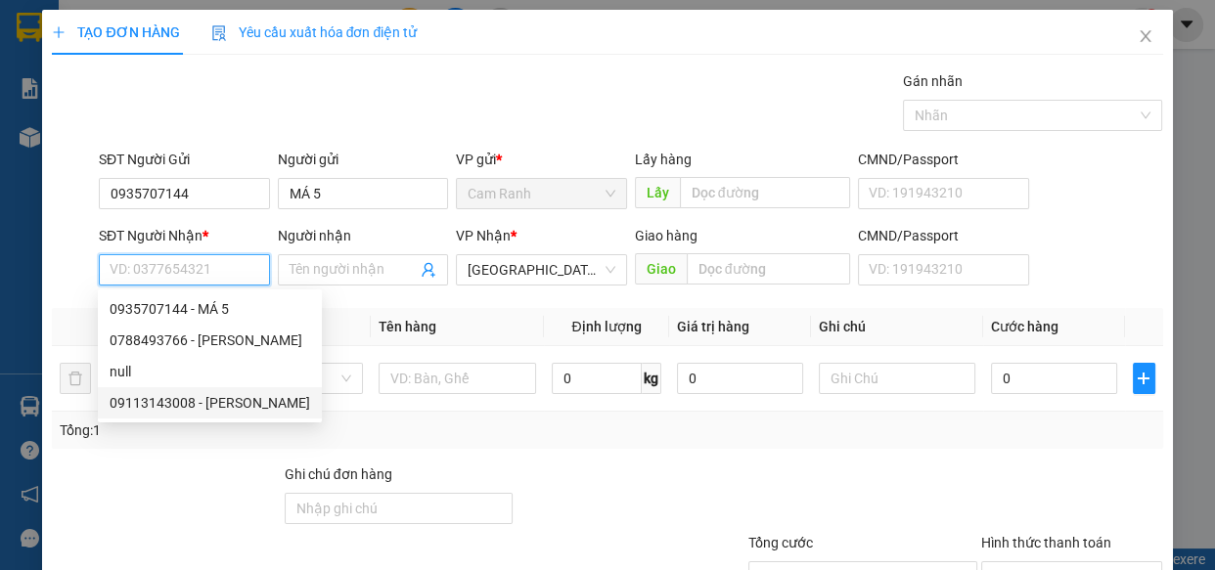
click at [196, 401] on div "09113143008 - THÚY" at bounding box center [210, 403] width 201 height 22
type input "09113143008"
type input "THÚY"
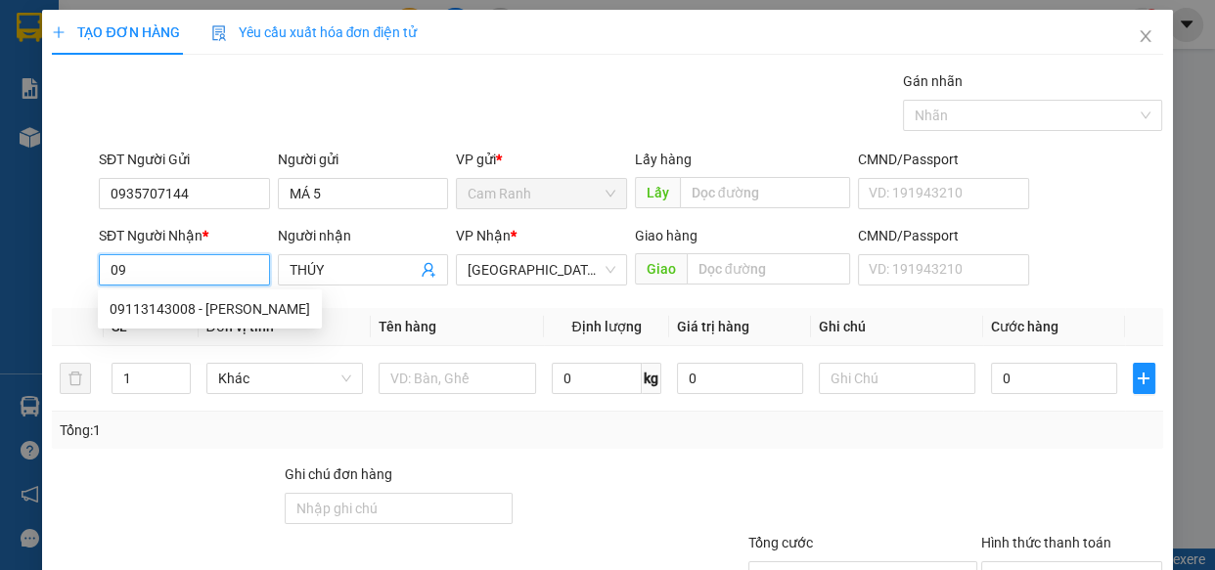
type input "0"
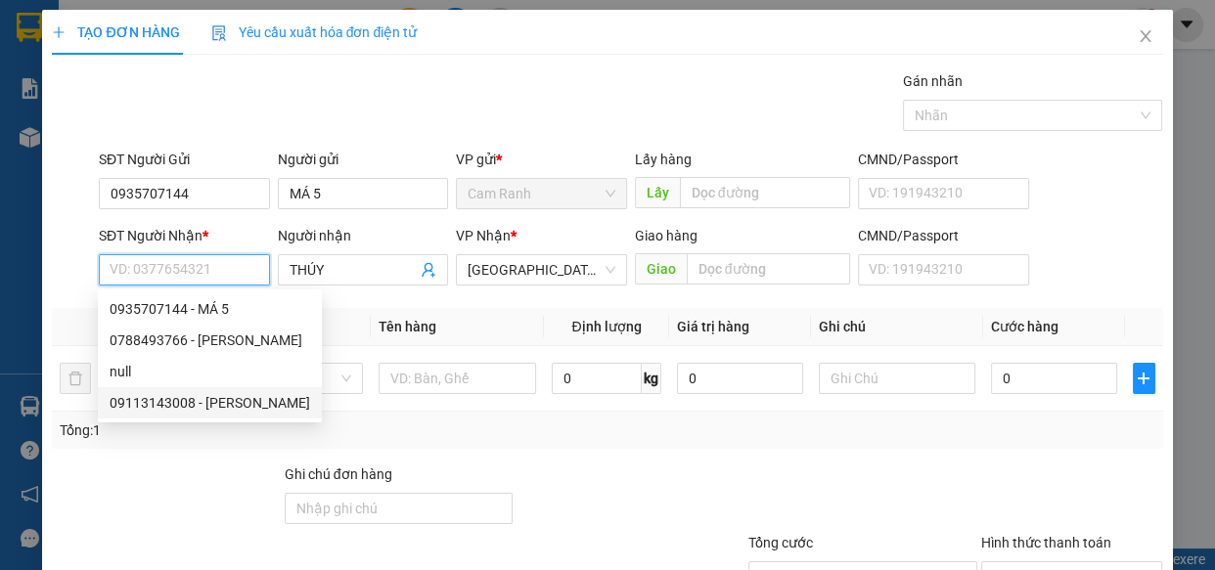
click at [167, 402] on div "09113143008 - THÚY" at bounding box center [210, 403] width 201 height 22
type input "09113143008"
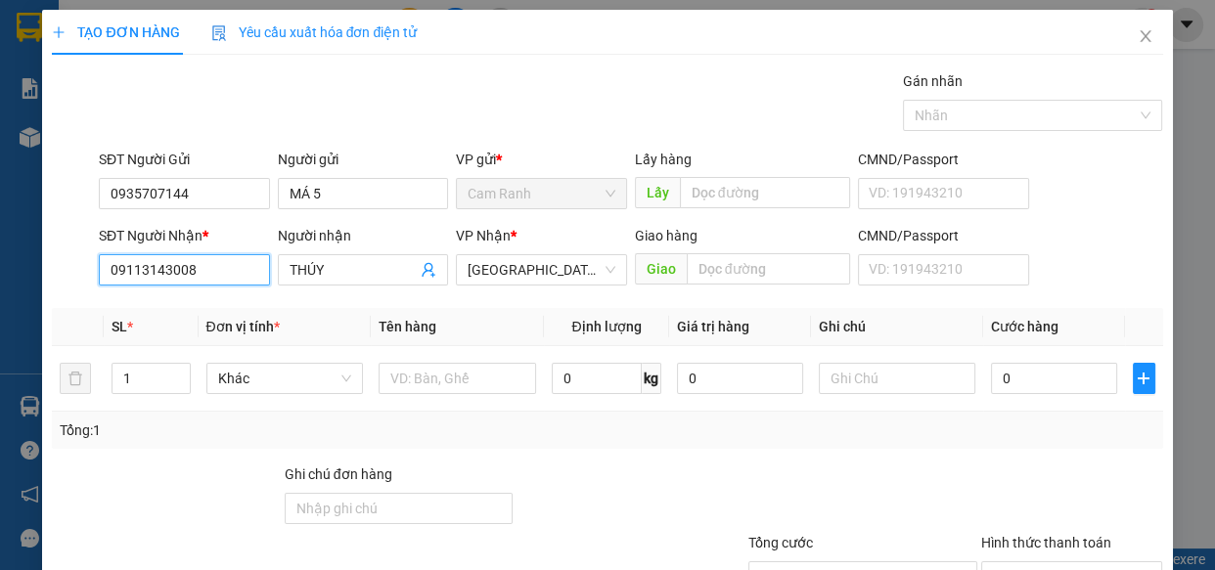
click at [203, 267] on input "09113143008" at bounding box center [184, 269] width 171 height 31
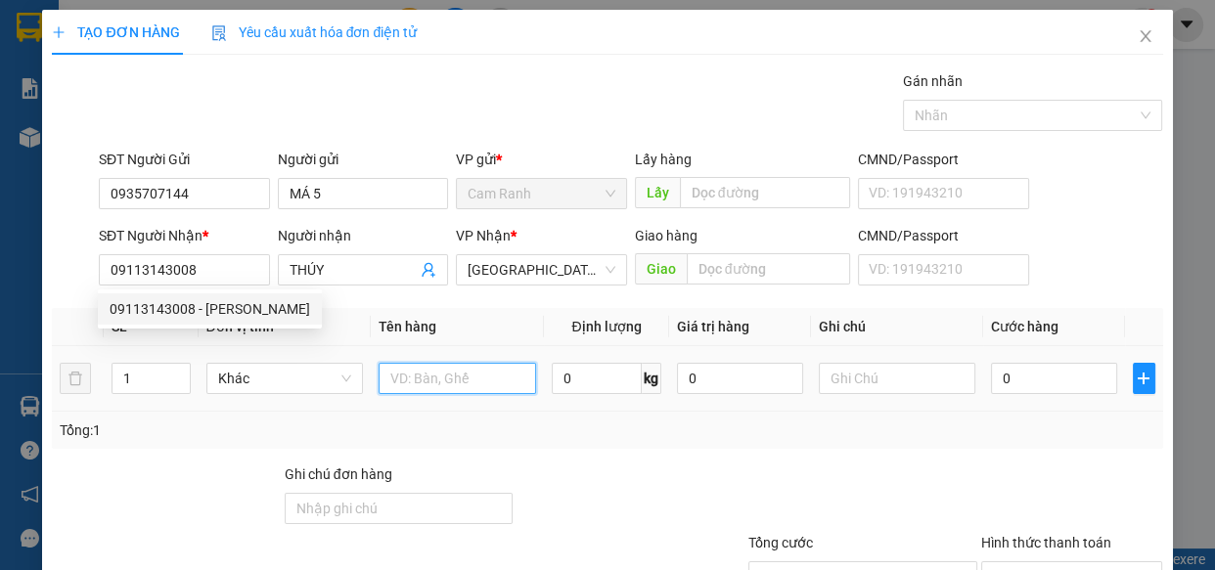
click at [440, 381] on input "text" at bounding box center [457, 378] width 157 height 31
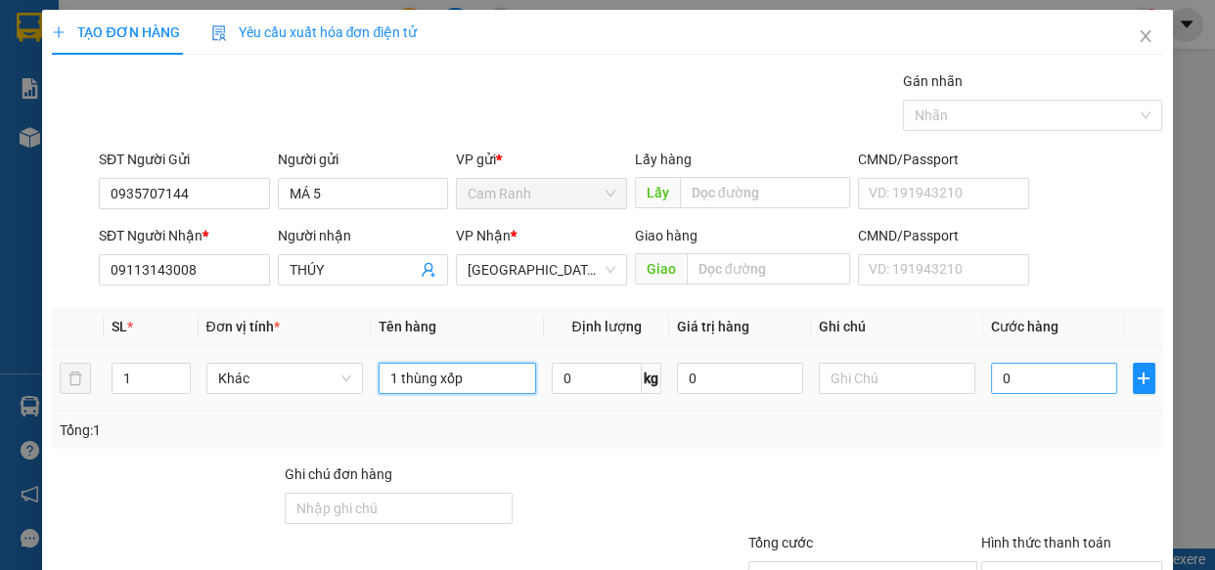
type input "1 thùng xốp"
click at [1008, 383] on input "0" at bounding box center [1054, 378] width 126 height 31
type input "3"
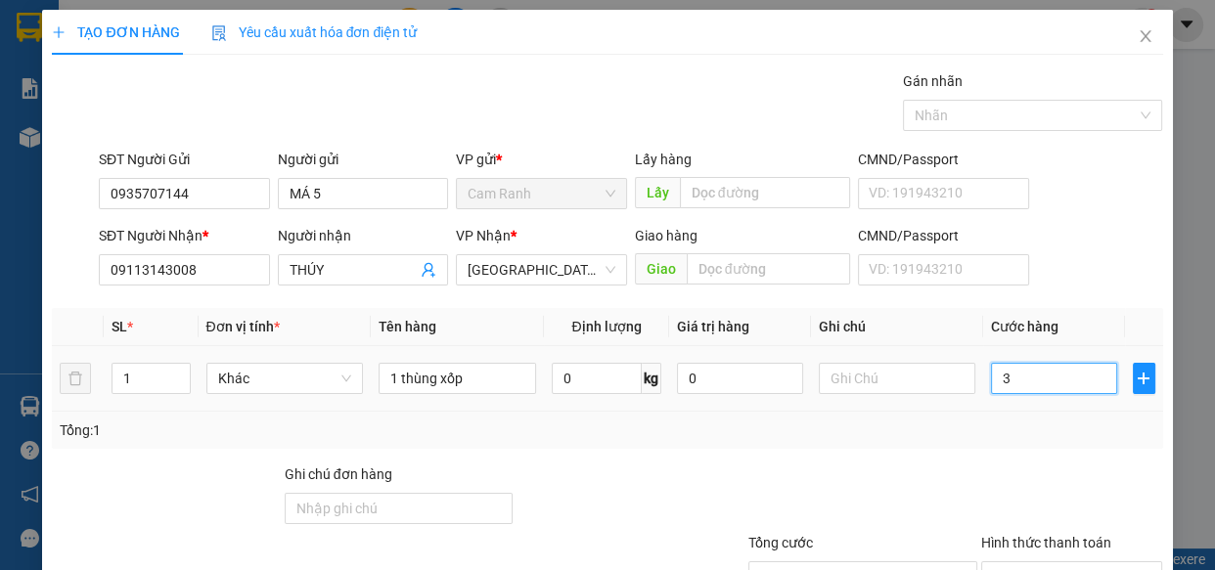
type input "30"
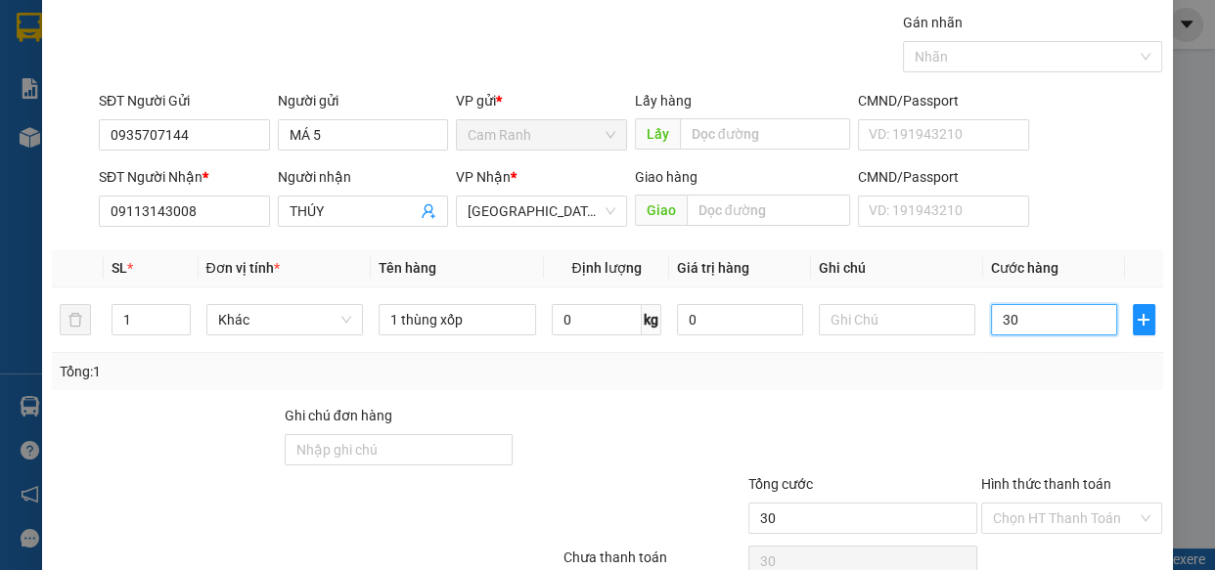
scroll to position [88, 0]
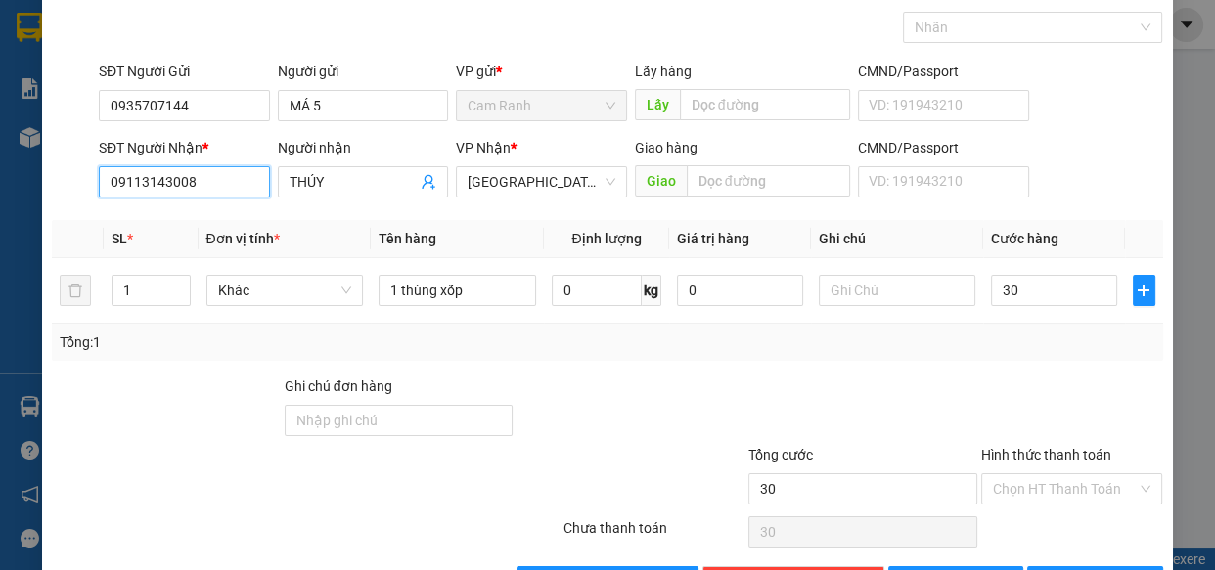
type input "30.000"
click at [154, 185] on input "09113143008" at bounding box center [184, 181] width 171 height 31
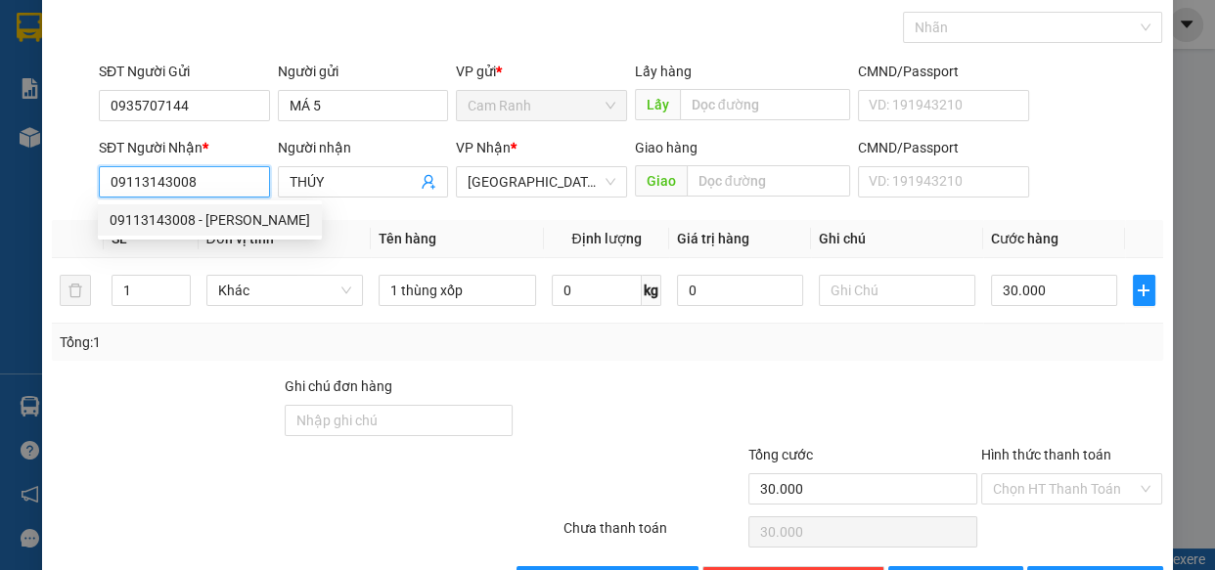
type input "0911343008"
click at [184, 214] on div "0911343008 - THÚY" at bounding box center [206, 220] width 193 height 22
type input "THÚY"
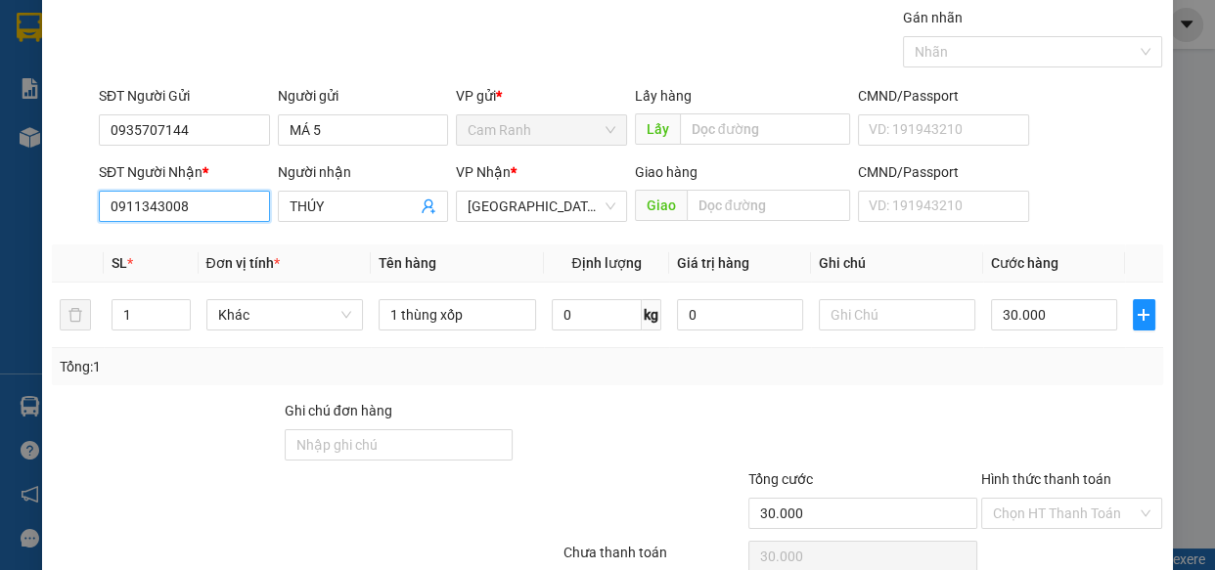
scroll to position [153, 0]
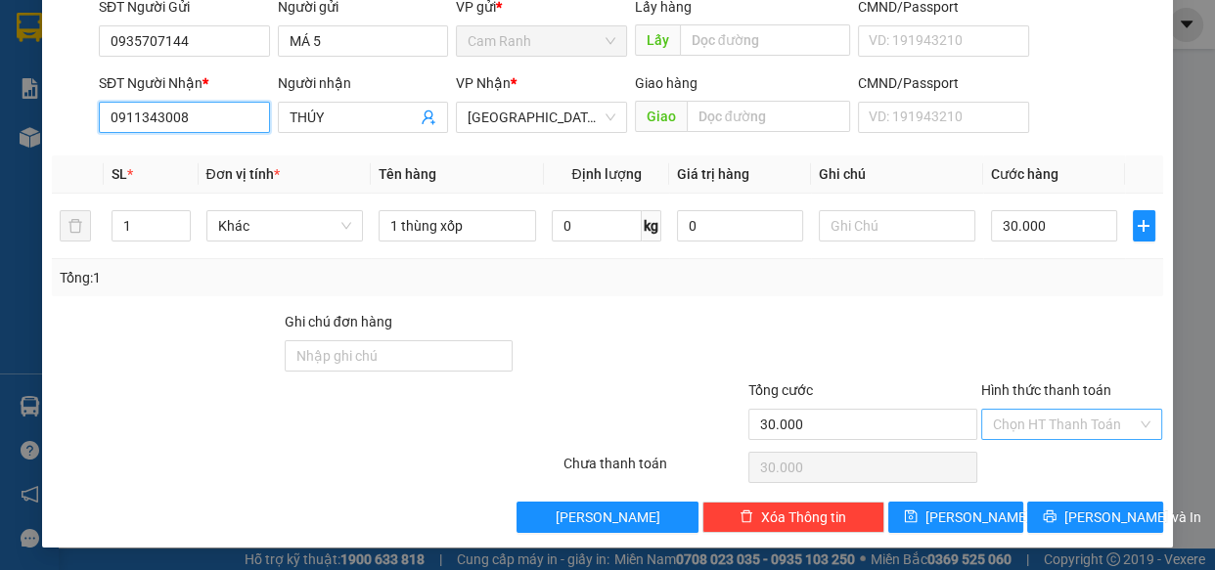
type input "0911343008"
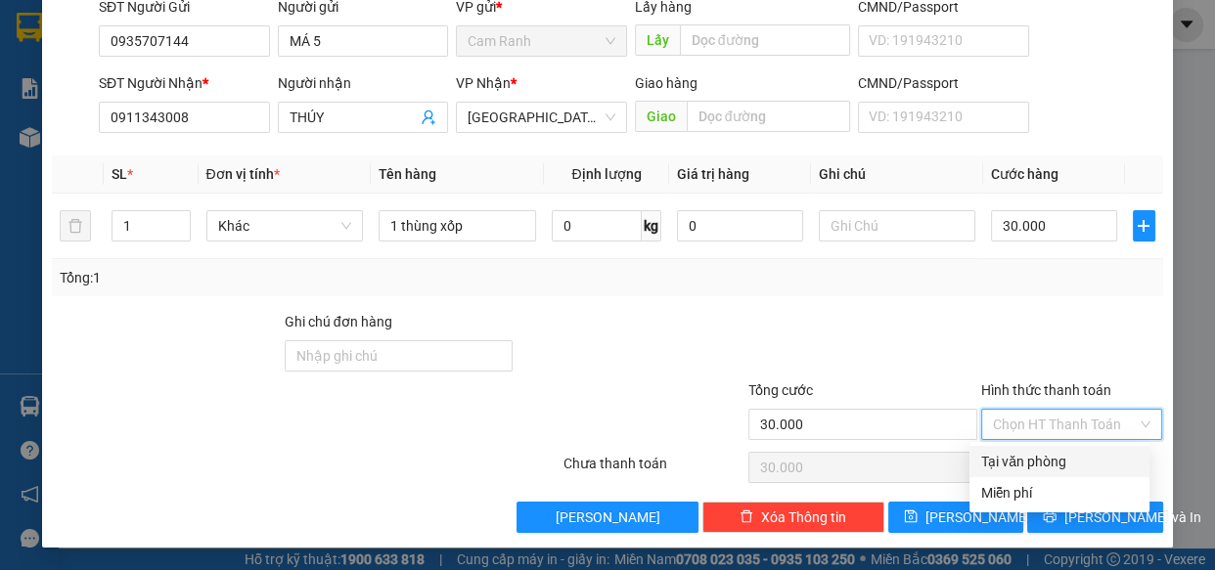
click at [1059, 424] on input "Hình thức thanh toán" at bounding box center [1065, 424] width 145 height 29
click at [1038, 469] on div "Tại văn phòng" at bounding box center [1059, 462] width 157 height 22
type input "0"
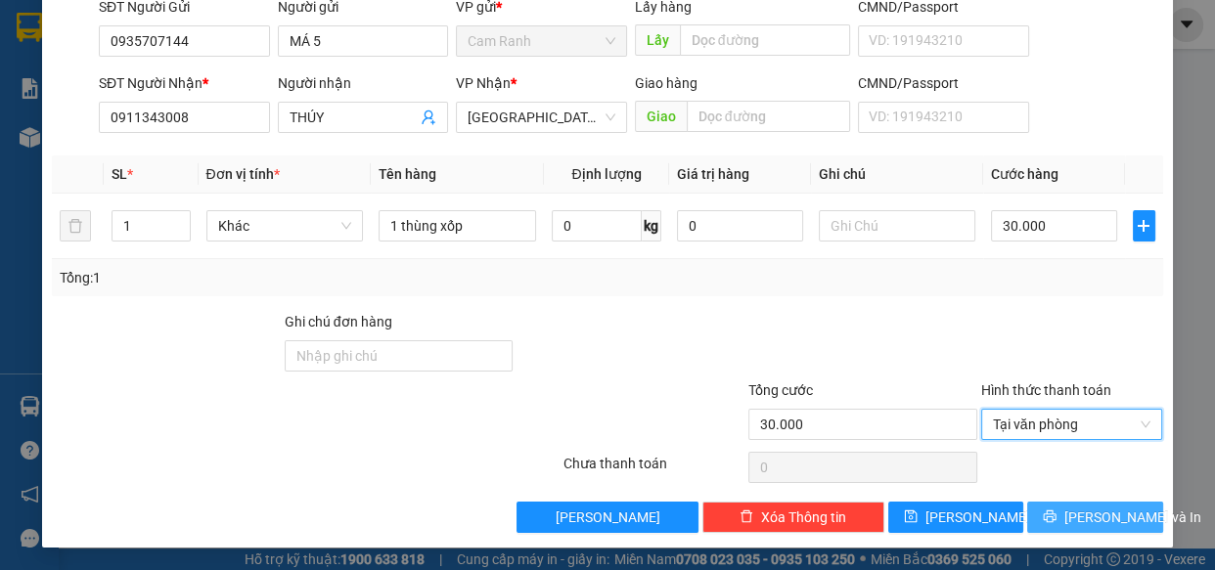
drag, startPoint x: 1060, startPoint y: 512, endPoint x: 1144, endPoint y: 467, distance: 95.4
click at [1062, 511] on button "Lưu và In" at bounding box center [1094, 517] width 135 height 31
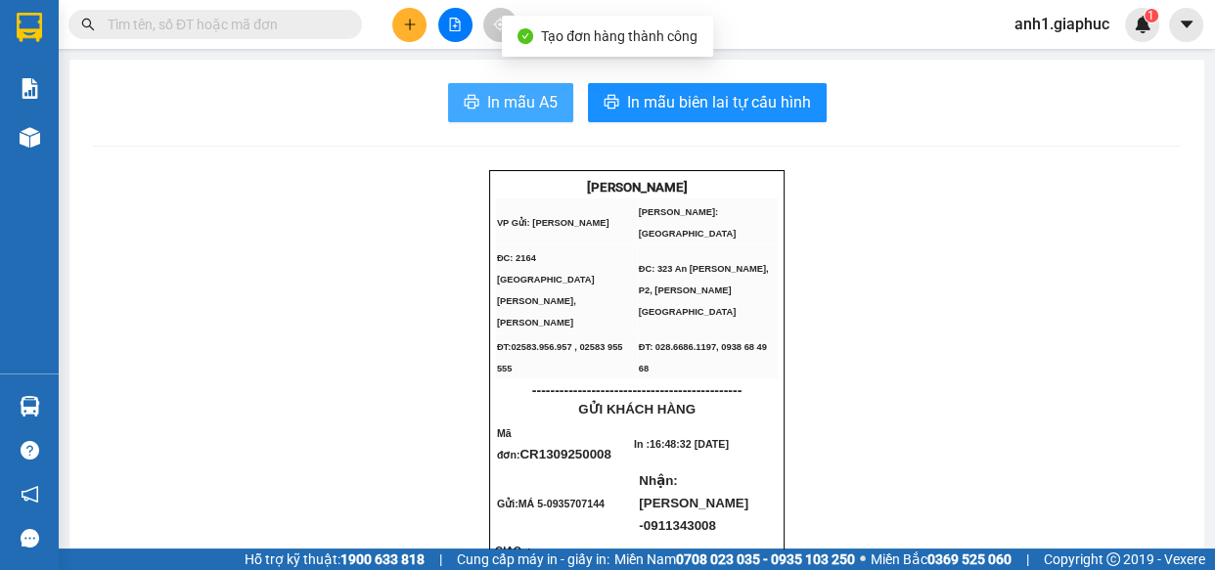
drag, startPoint x: 507, startPoint y: 103, endPoint x: 890, endPoint y: 260, distance: 414.5
click at [513, 107] on span "In mẫu A5" at bounding box center [522, 102] width 70 height 24
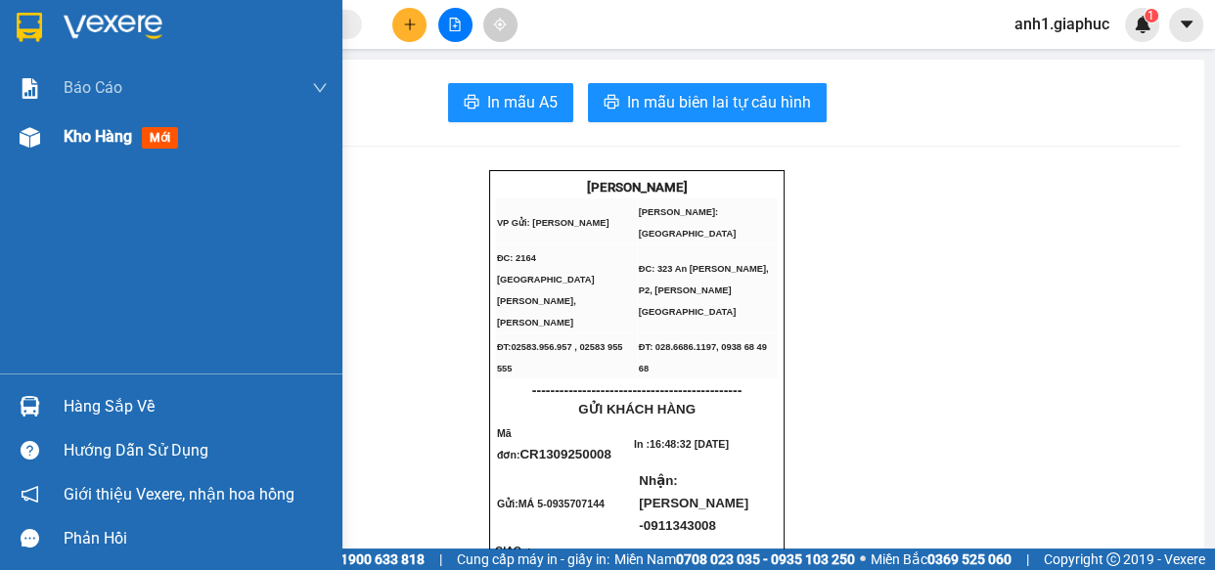
click at [95, 141] on span "Kho hàng" at bounding box center [98, 136] width 68 height 19
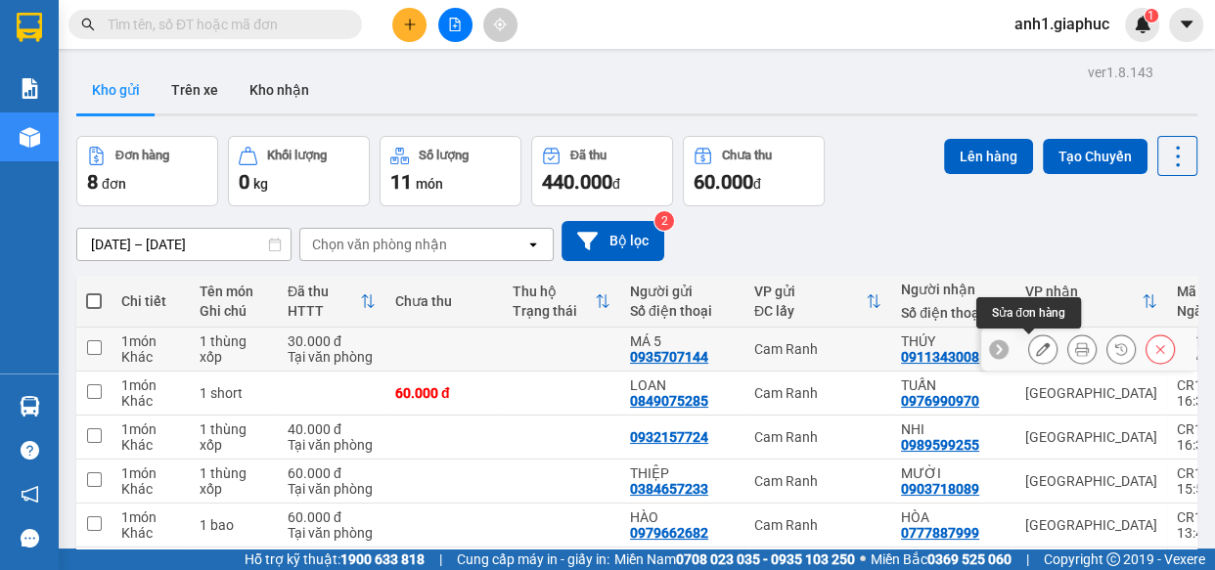
click at [1036, 348] on icon at bounding box center [1043, 349] width 14 height 14
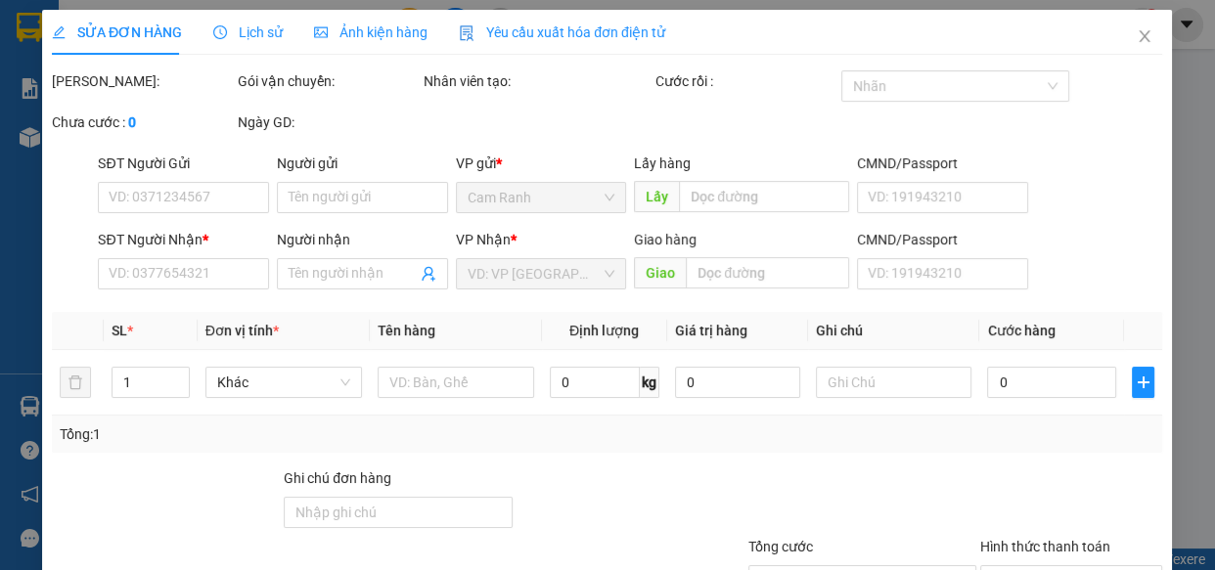
type input "0935707144"
type input "MÁ 5"
type input "0911343008"
type input "THÚY"
type input "30.000"
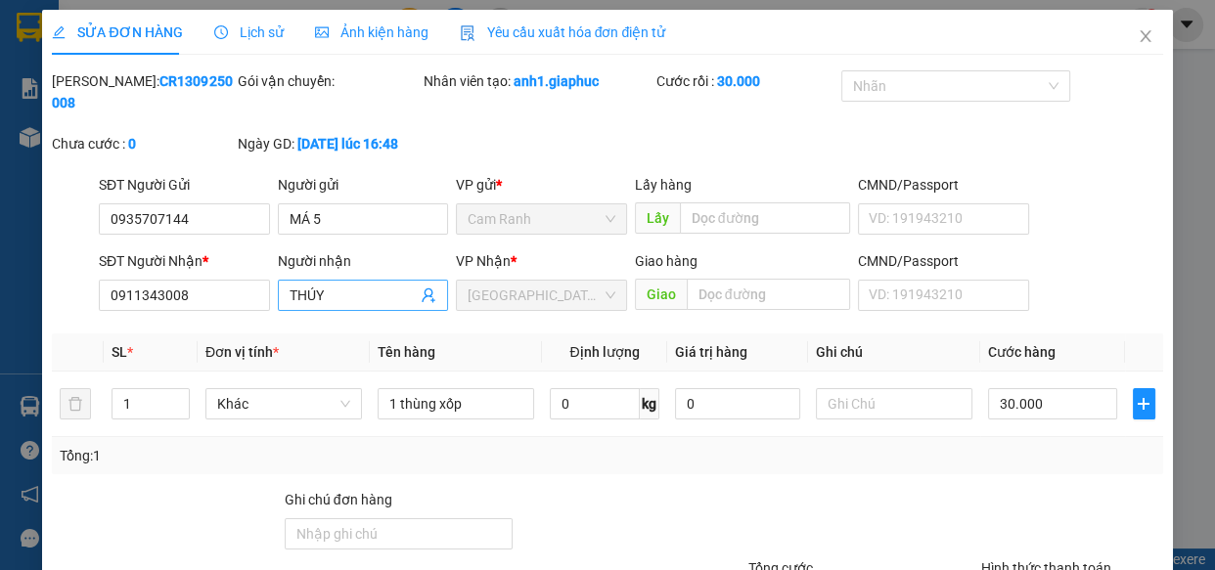
click at [341, 293] on input "THÚY" at bounding box center [354, 296] width 128 height 22
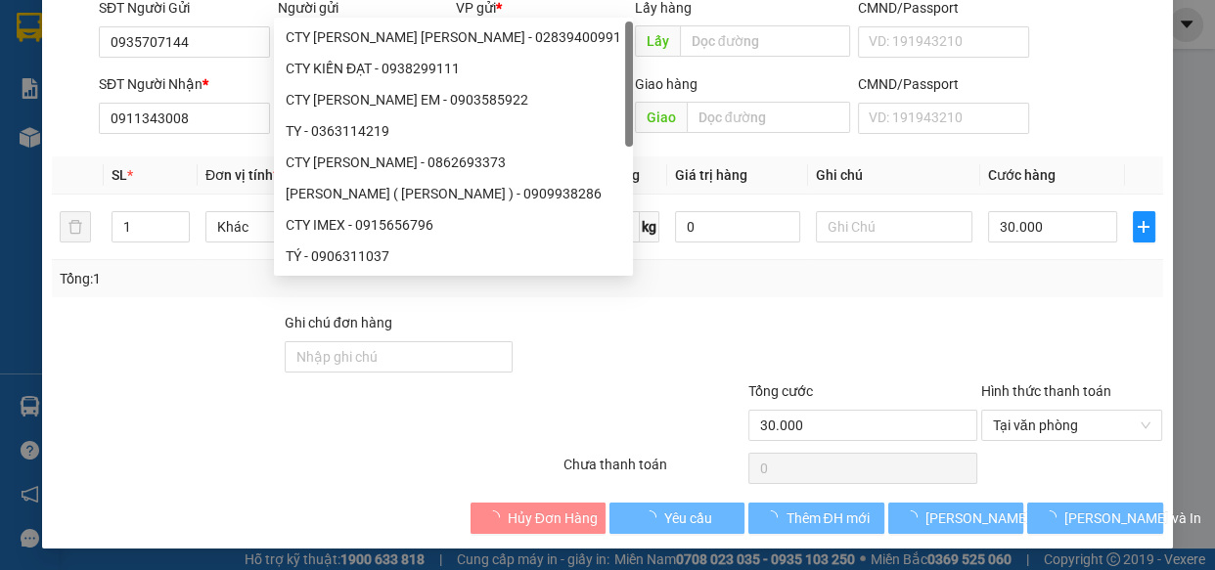
scroll to position [178, 0]
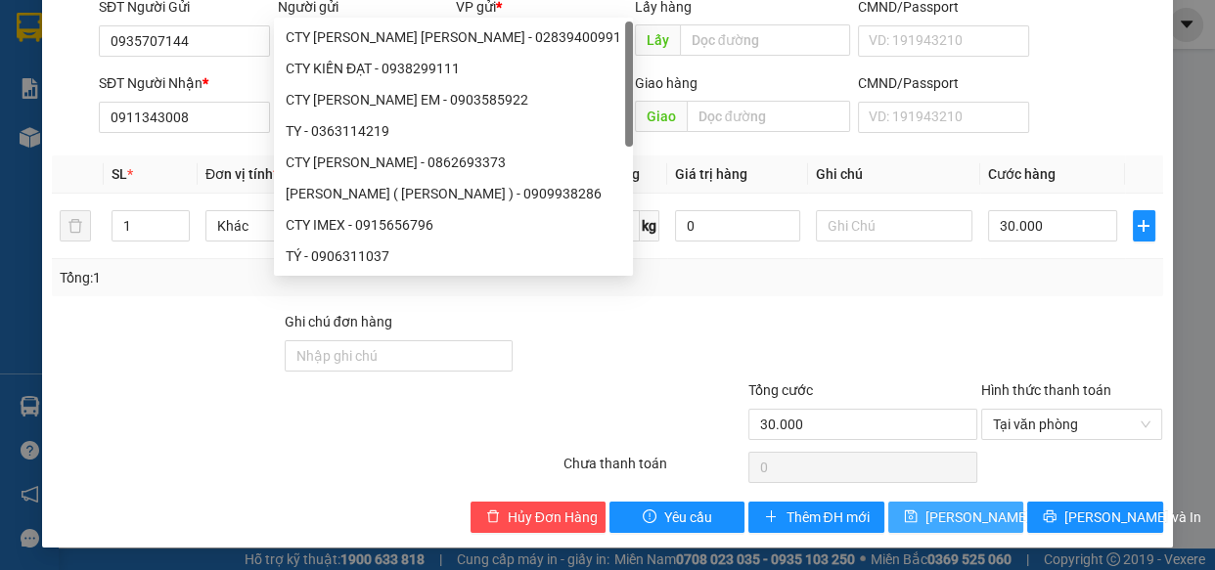
type input "Ty"
click at [959, 521] on span "Lưu thay đổi" at bounding box center [988, 518] width 126 height 22
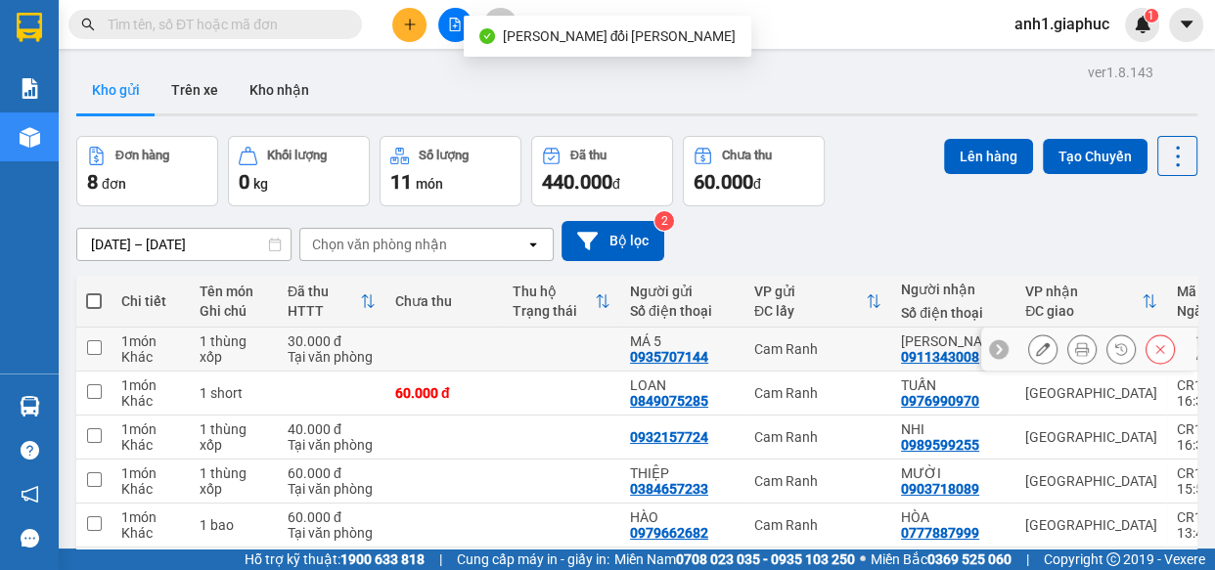
click at [1068, 351] on button at bounding box center [1081, 350] width 27 height 34
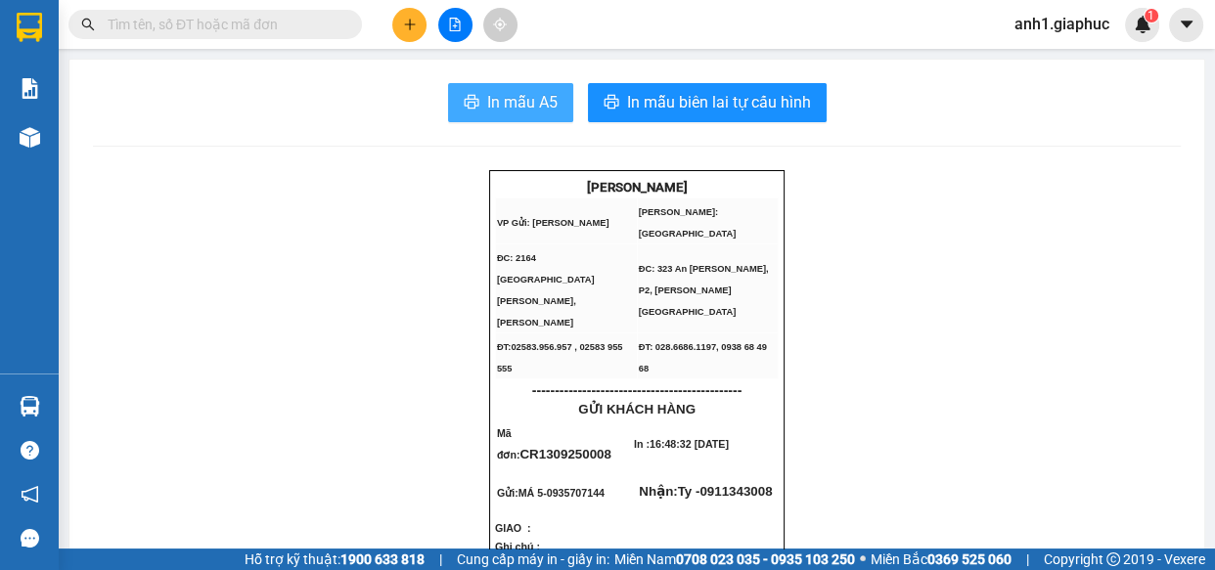
drag, startPoint x: 536, startPoint y: 107, endPoint x: 858, endPoint y: 266, distance: 359.1
click at [548, 118] on button "In mẫu A5" at bounding box center [510, 102] width 125 height 39
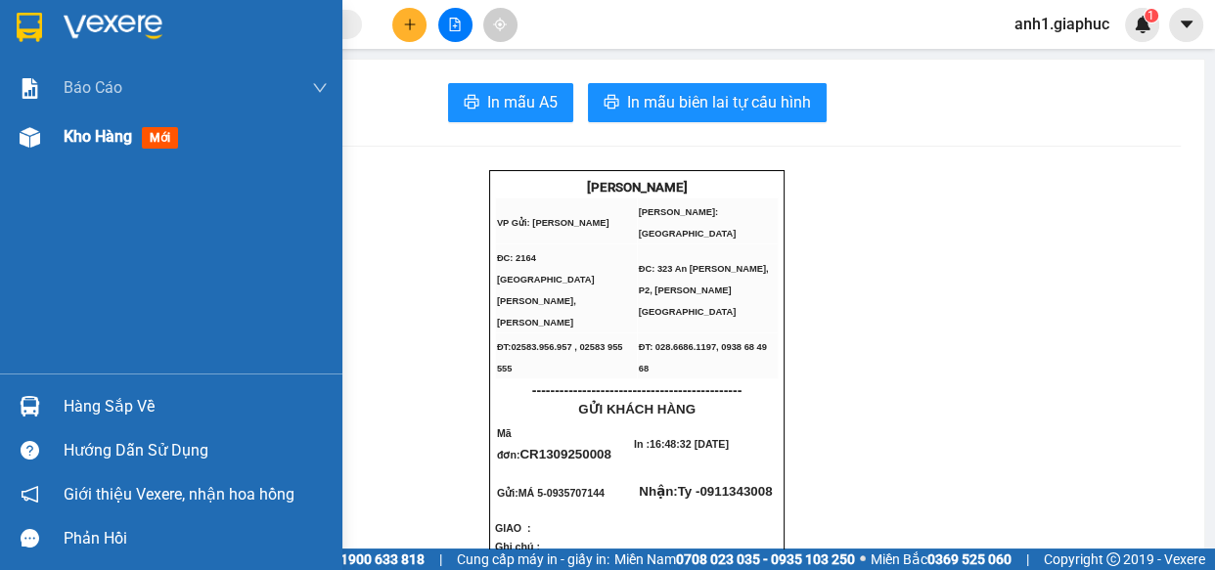
click at [105, 137] on span "Kho hàng" at bounding box center [98, 136] width 68 height 19
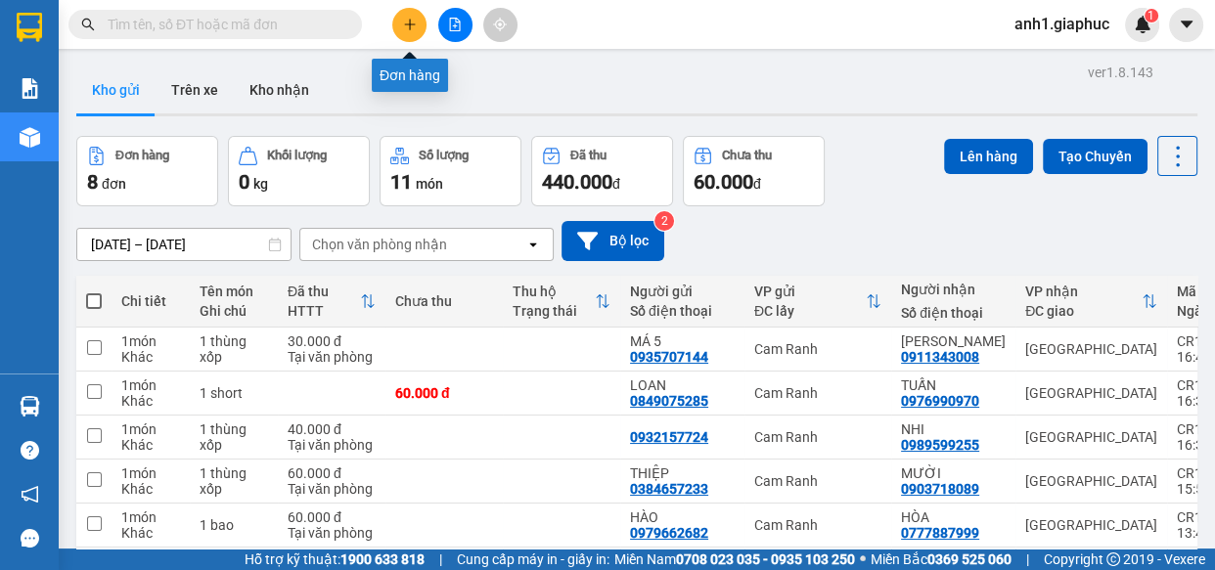
click at [404, 27] on icon "plus" at bounding box center [410, 25] width 14 height 14
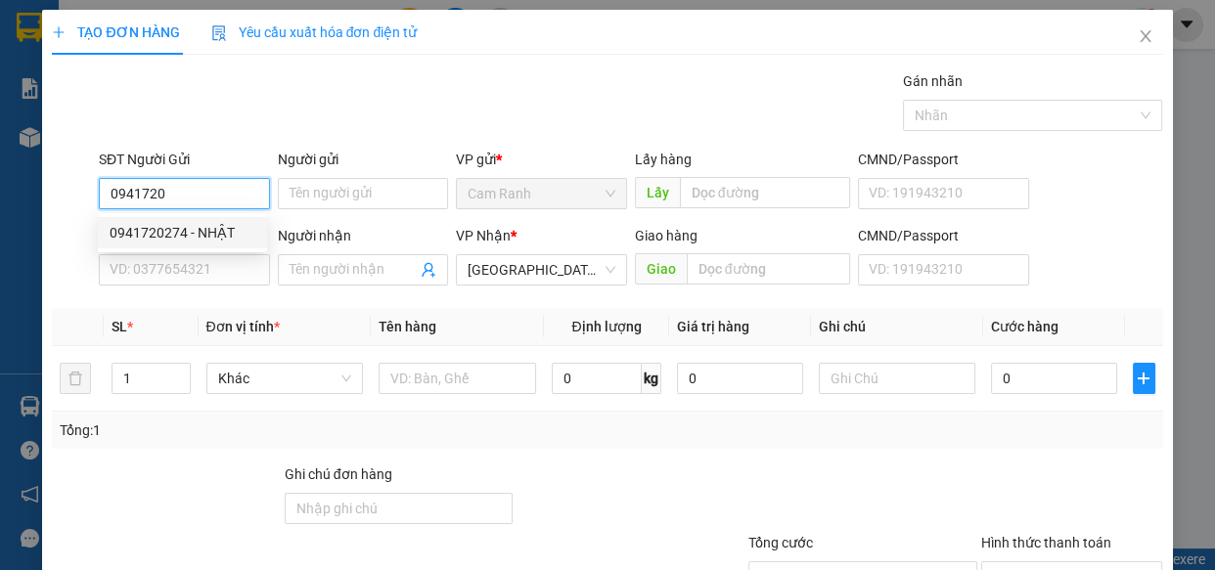
click at [228, 229] on div "0941720274 - NHẬT" at bounding box center [183, 233] width 146 height 22
type input "0941720274"
type input "NHẬT"
type input "0941720274"
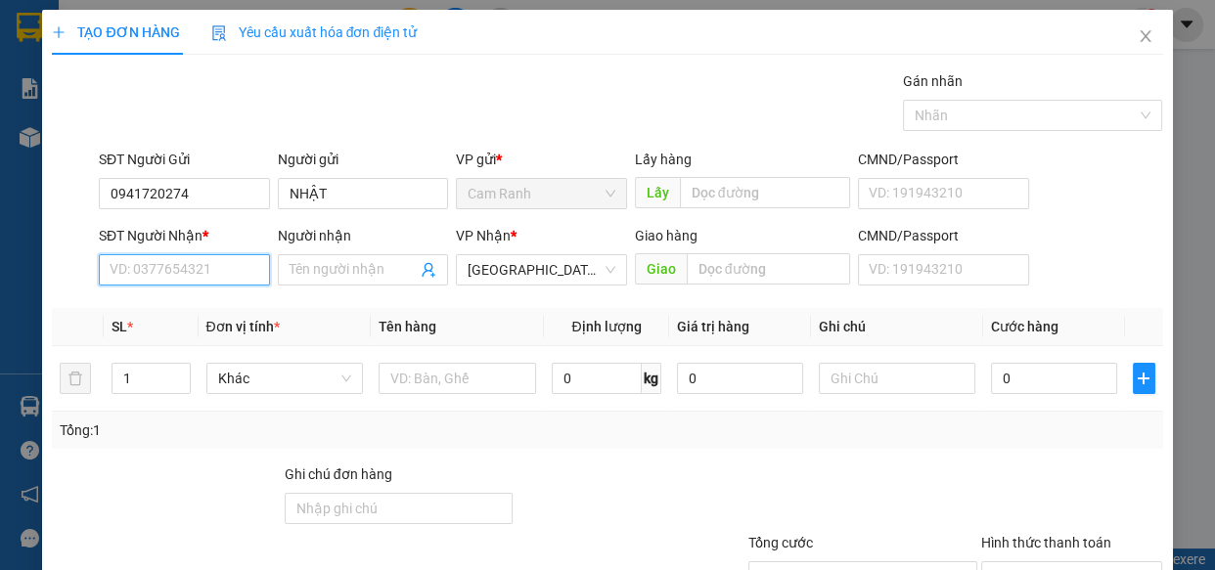
click at [204, 265] on input "SĐT Người Nhận *" at bounding box center [184, 269] width 171 height 31
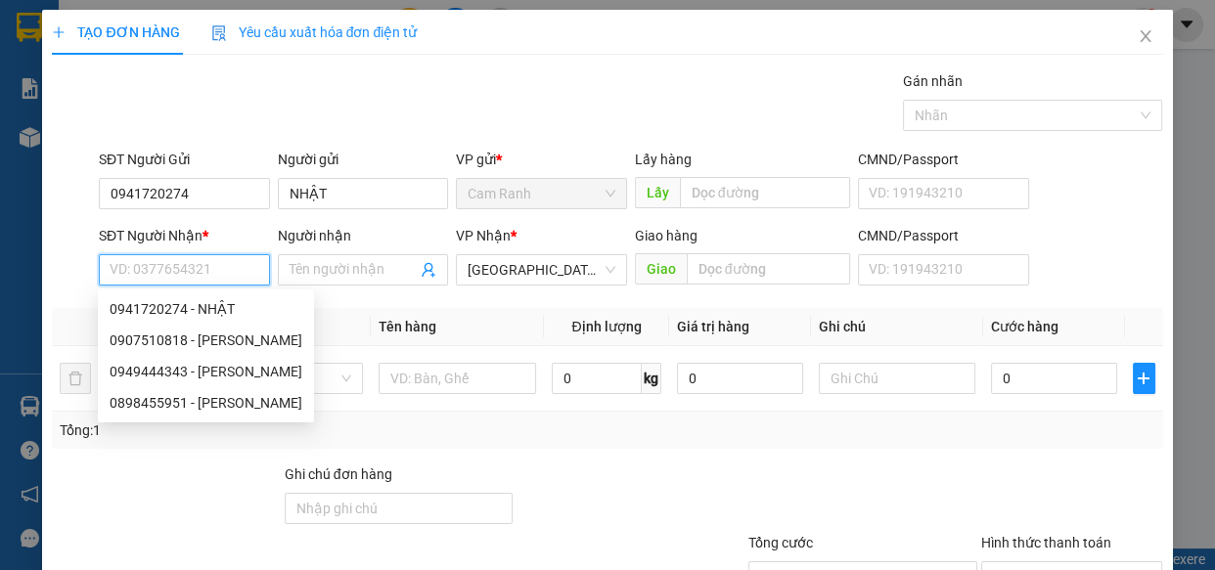
click at [166, 268] on input "SĐT Người Nhận *" at bounding box center [184, 269] width 171 height 31
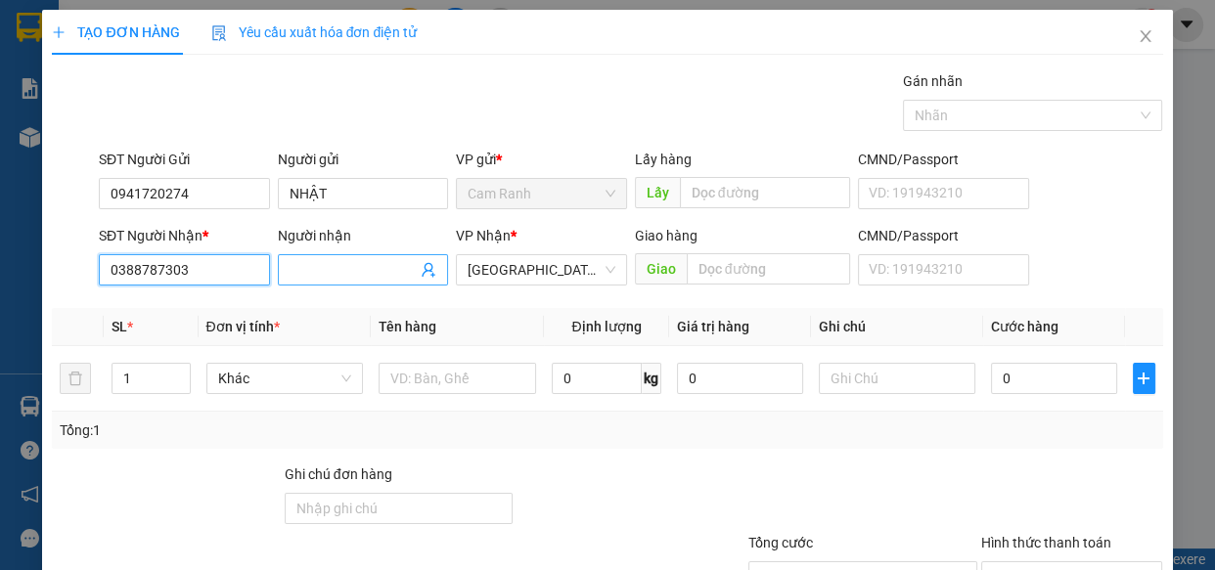
type input "0388787303"
click at [330, 268] on input "Người nhận" at bounding box center [354, 270] width 128 height 22
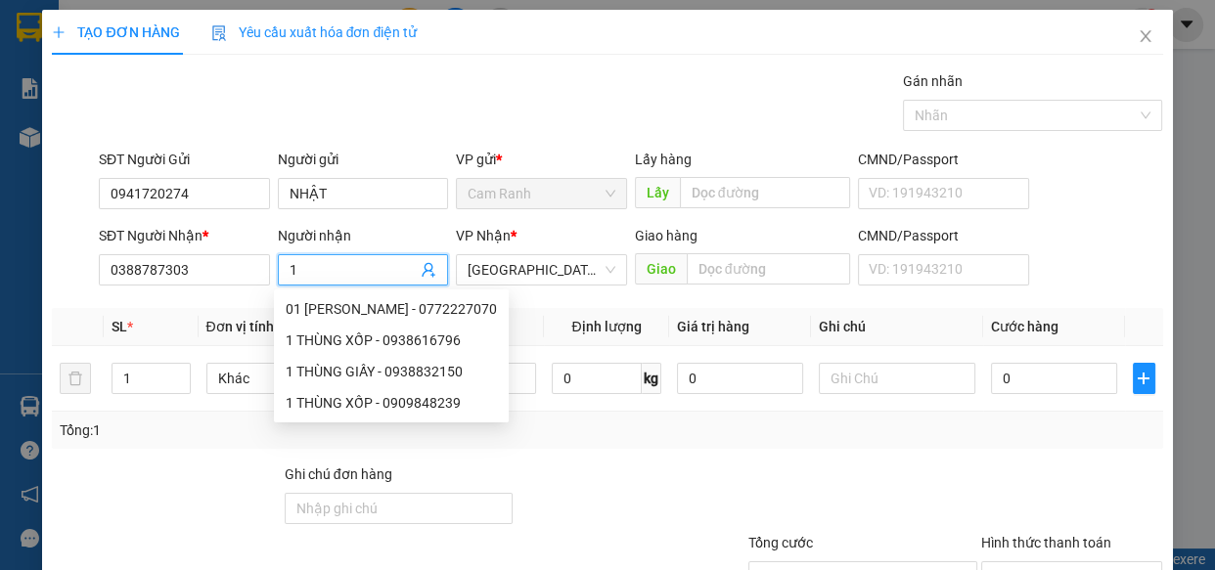
type input "1"
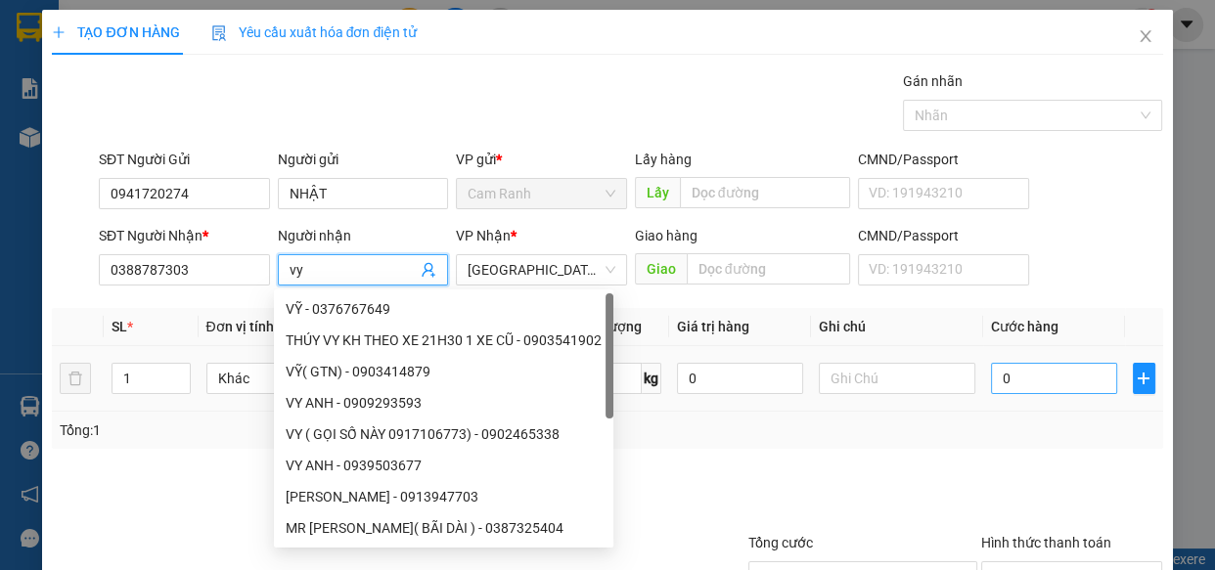
type input "vy"
click at [1032, 386] on input "0" at bounding box center [1054, 378] width 126 height 31
type input "3"
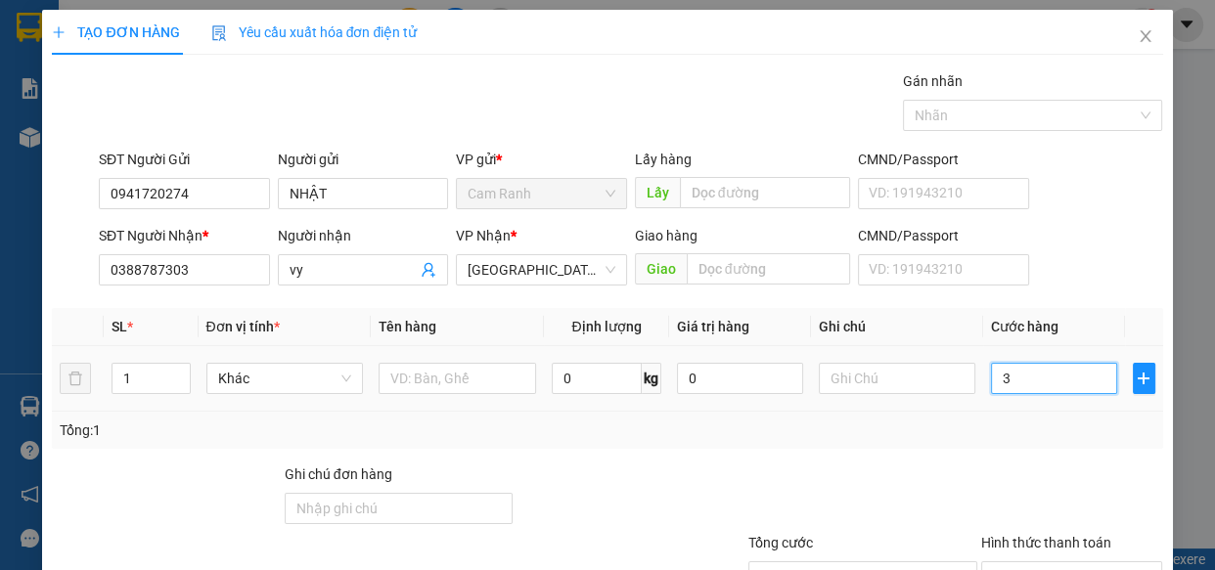
type input "30"
type input "30.000"
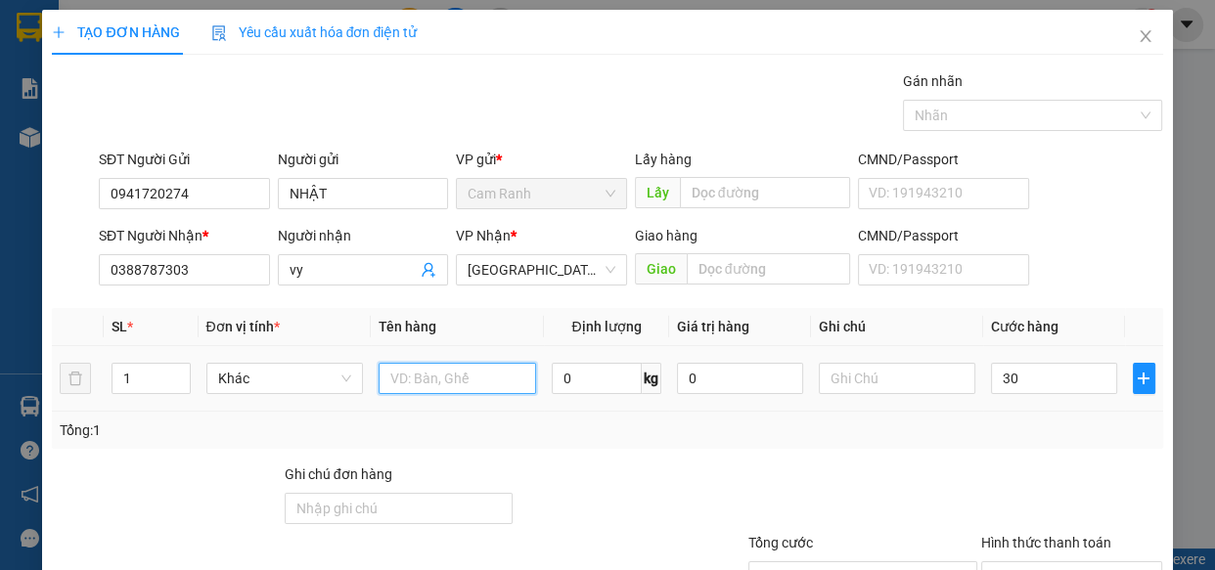
type input "30.000"
click at [401, 373] on input "text" at bounding box center [457, 378] width 157 height 31
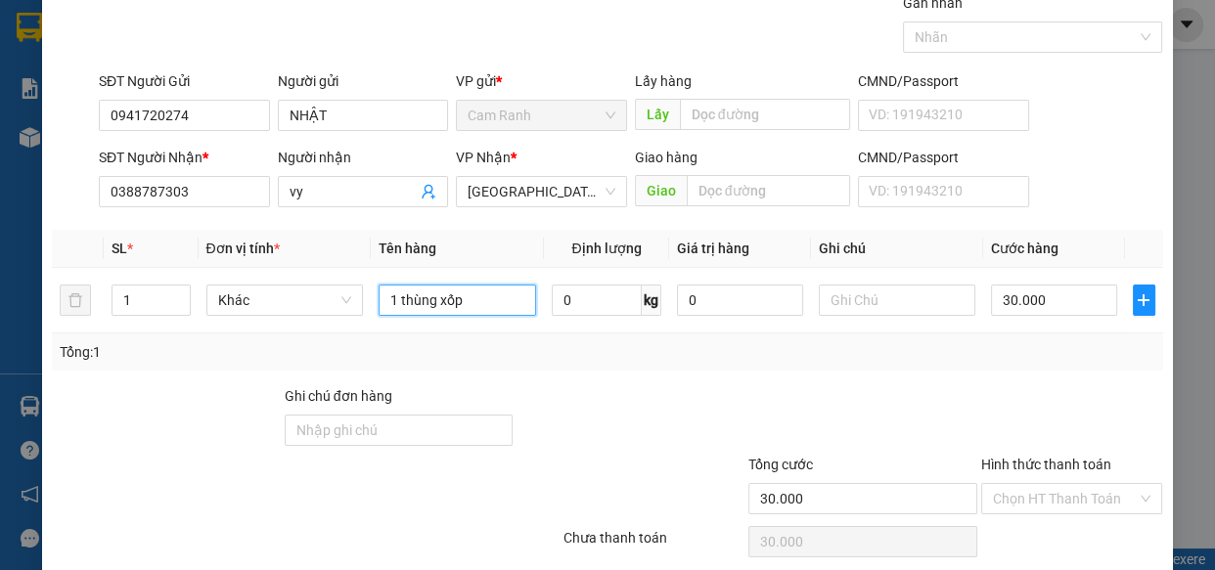
scroll to position [153, 0]
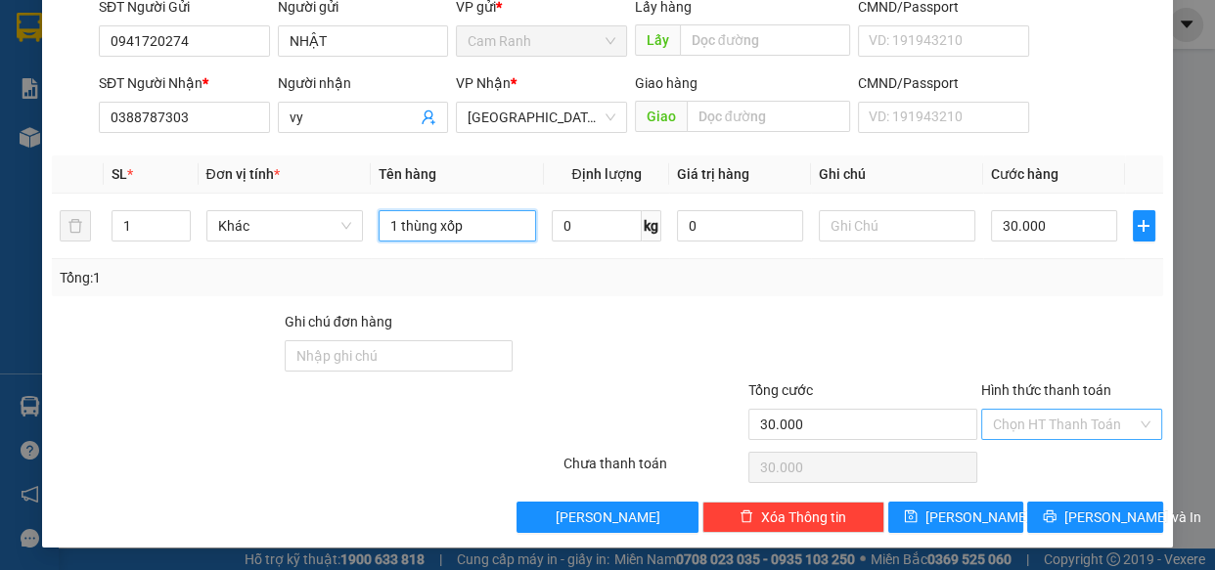
type input "1 thùng xốp"
click at [1018, 427] on input "Hình thức thanh toán" at bounding box center [1065, 424] width 145 height 29
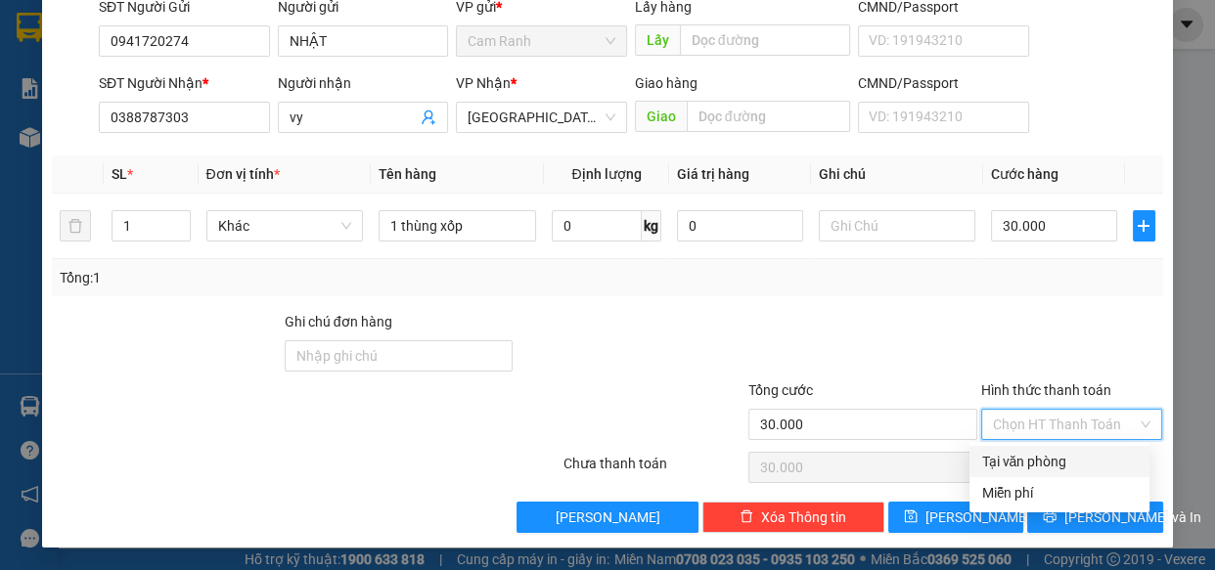
drag, startPoint x: 1022, startPoint y: 455, endPoint x: 1029, endPoint y: 465, distance: 11.9
click at [1024, 458] on div "Tại văn phòng" at bounding box center [1059, 462] width 157 height 22
type input "0"
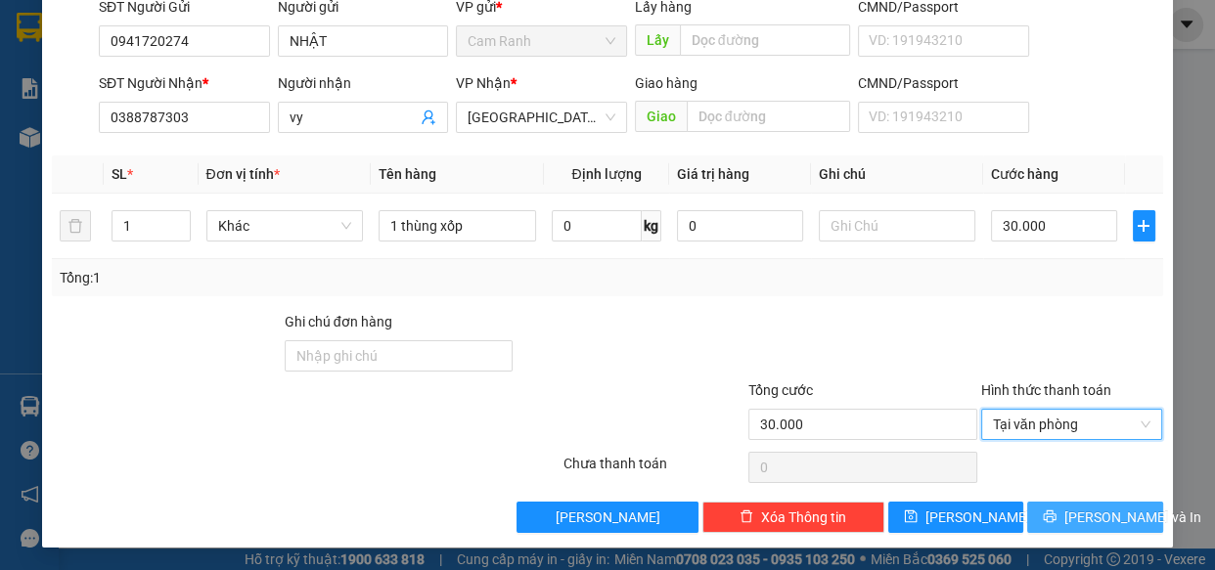
click at [1074, 513] on span "Lưu và In" at bounding box center [1132, 518] width 137 height 22
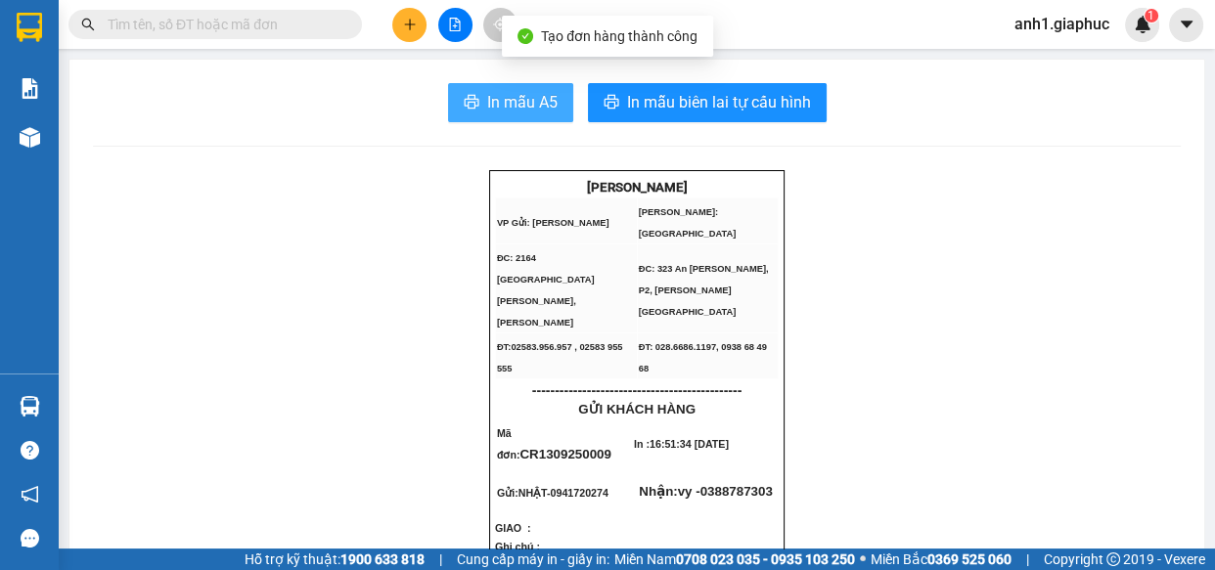
drag, startPoint x: 520, startPoint y: 112, endPoint x: 848, endPoint y: 493, distance: 502.1
click at [521, 113] on span "In mẫu A5" at bounding box center [522, 102] width 70 height 24
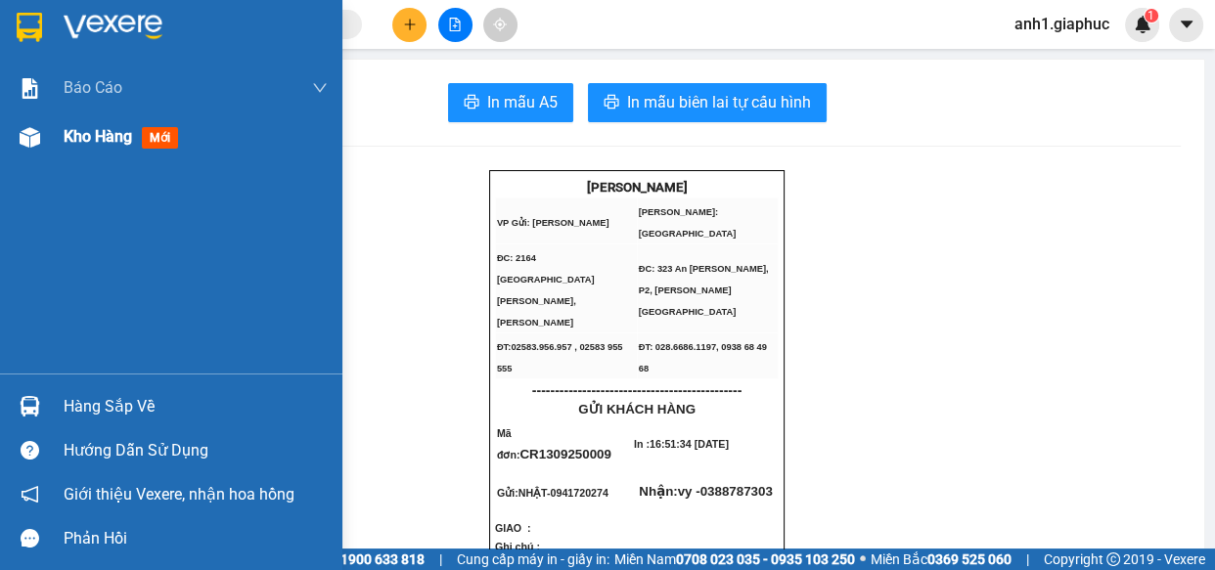
click at [82, 138] on span "Kho hàng" at bounding box center [98, 136] width 68 height 19
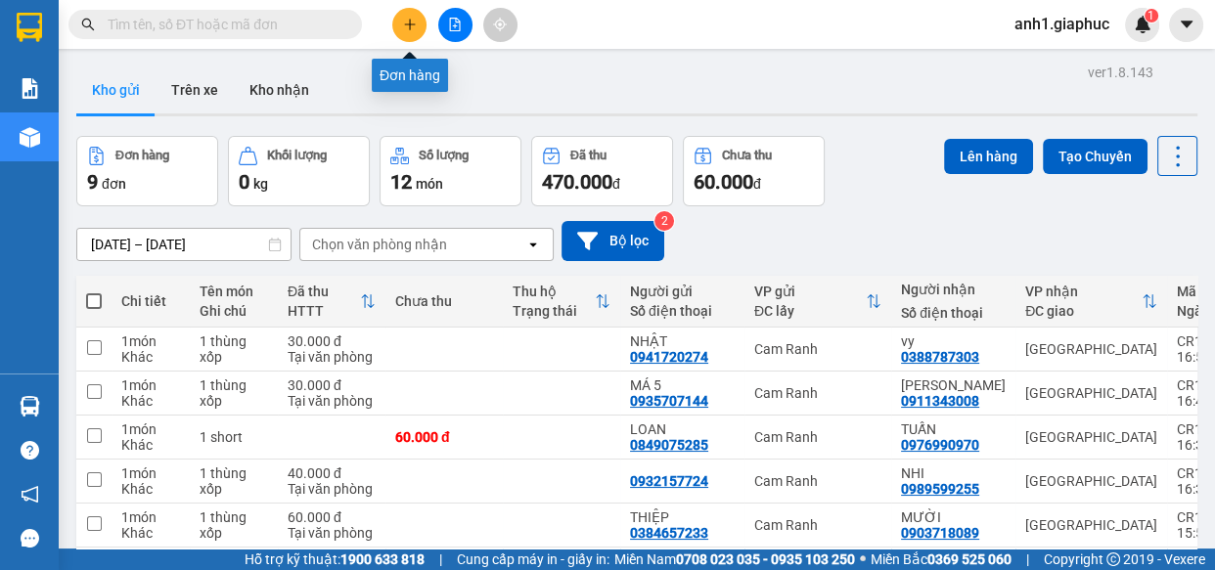
click at [403, 22] on icon "plus" at bounding box center [410, 25] width 14 height 14
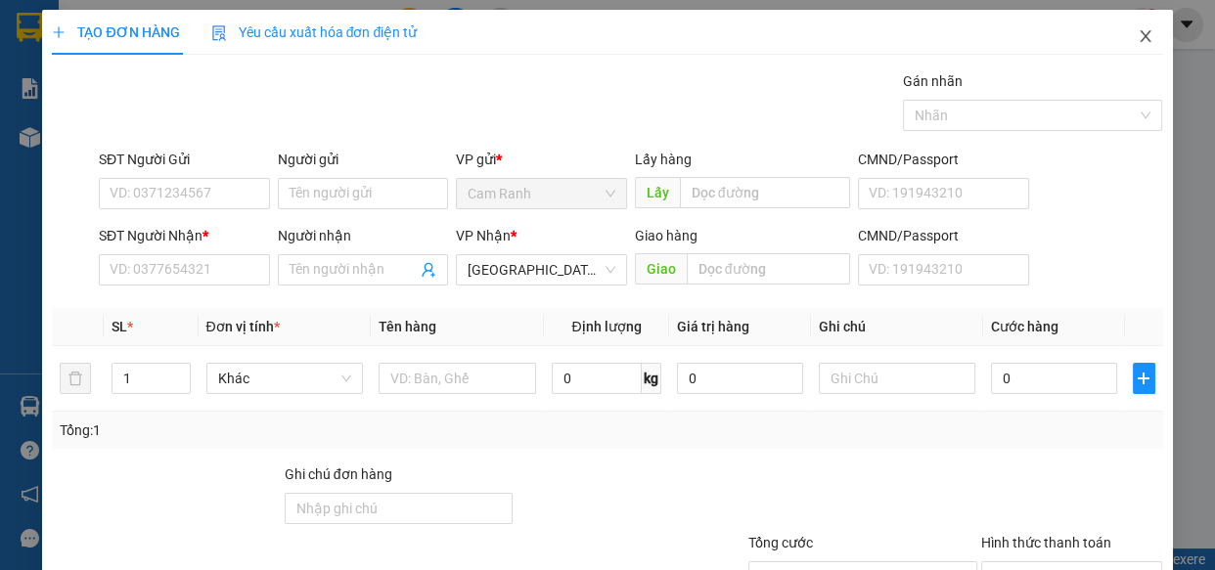
click at [1140, 33] on icon "close" at bounding box center [1145, 36] width 11 height 12
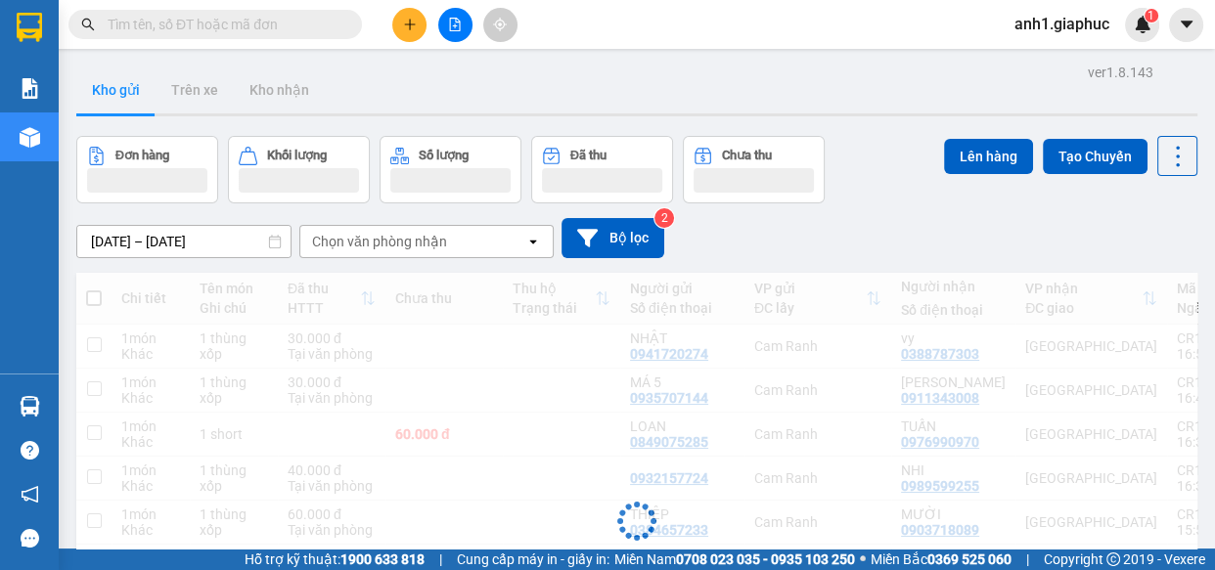
click at [159, 25] on input "text" at bounding box center [223, 25] width 231 height 22
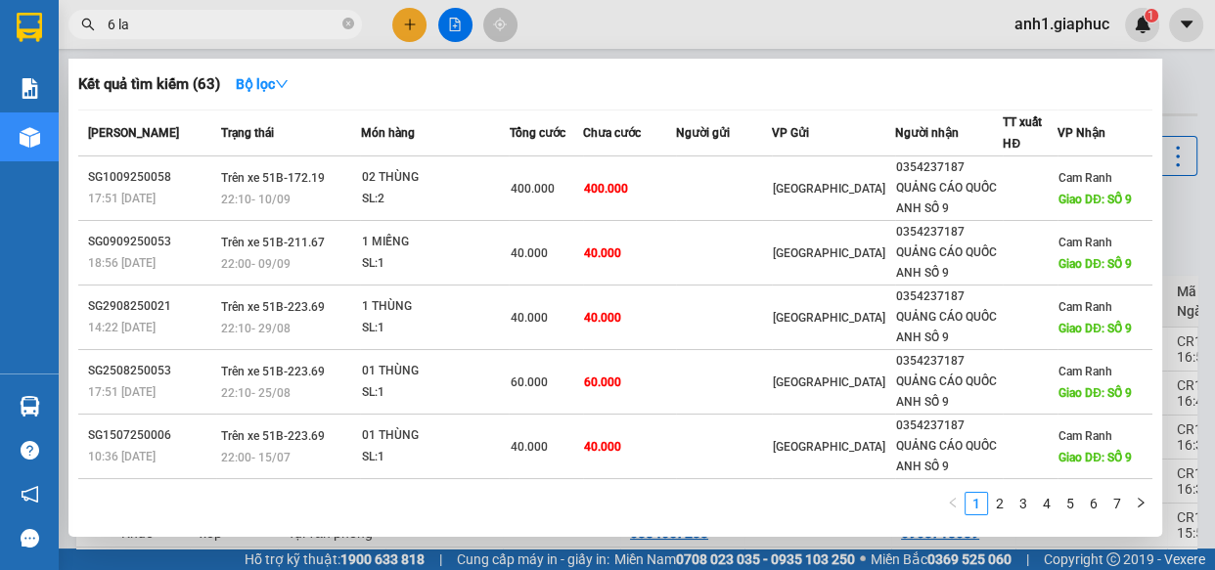
type input "6 lan"
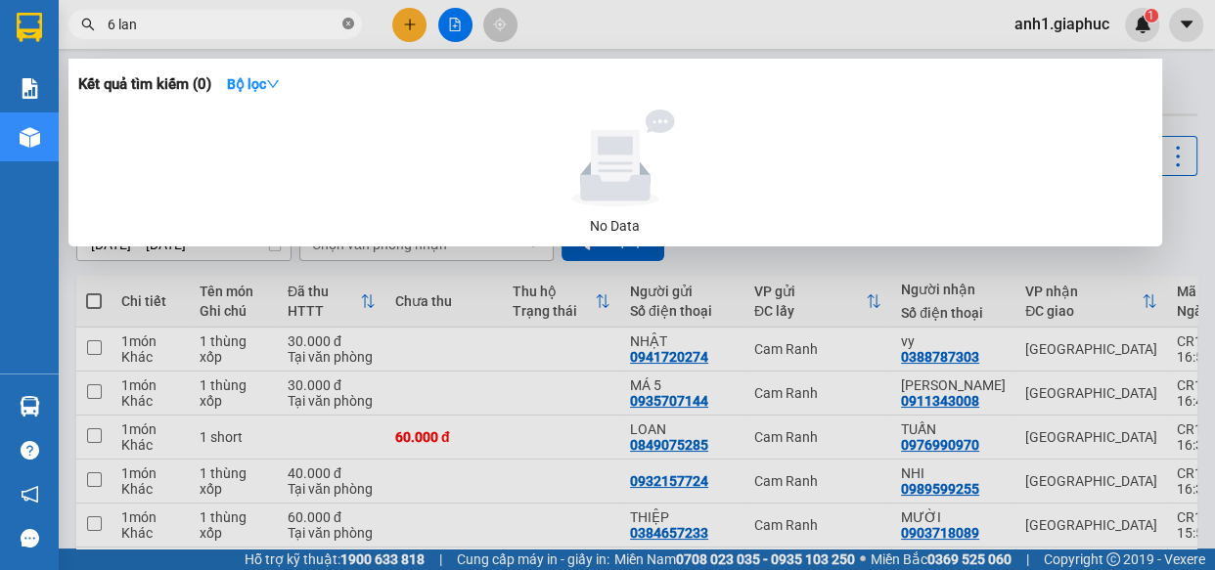
click at [345, 27] on icon "close-circle" at bounding box center [348, 24] width 12 height 12
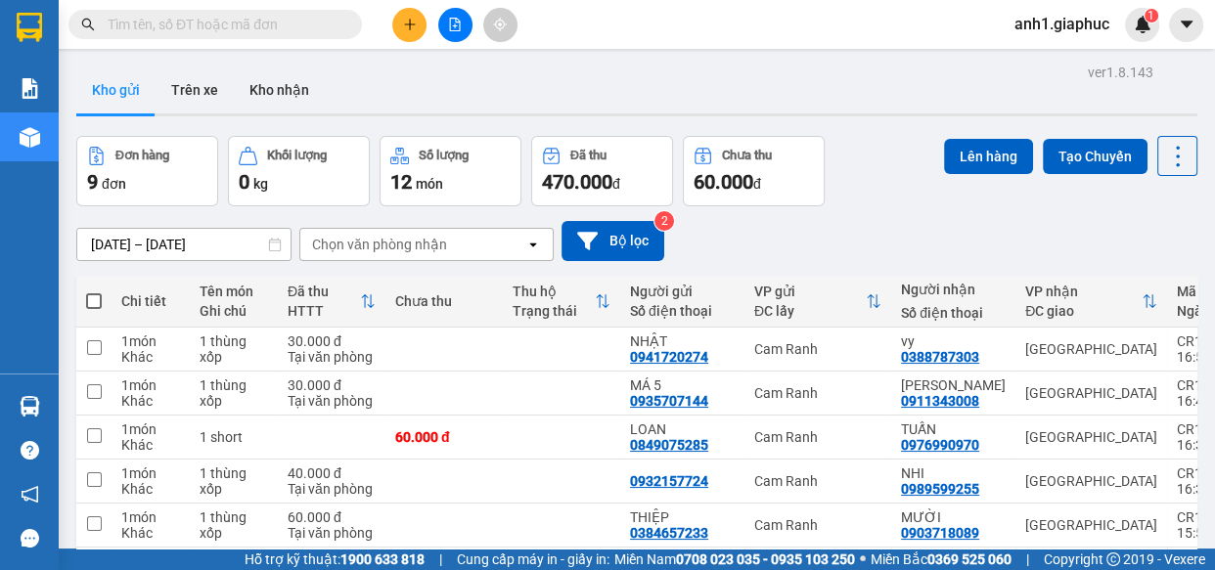
click at [256, 29] on input "text" at bounding box center [223, 25] width 231 height 22
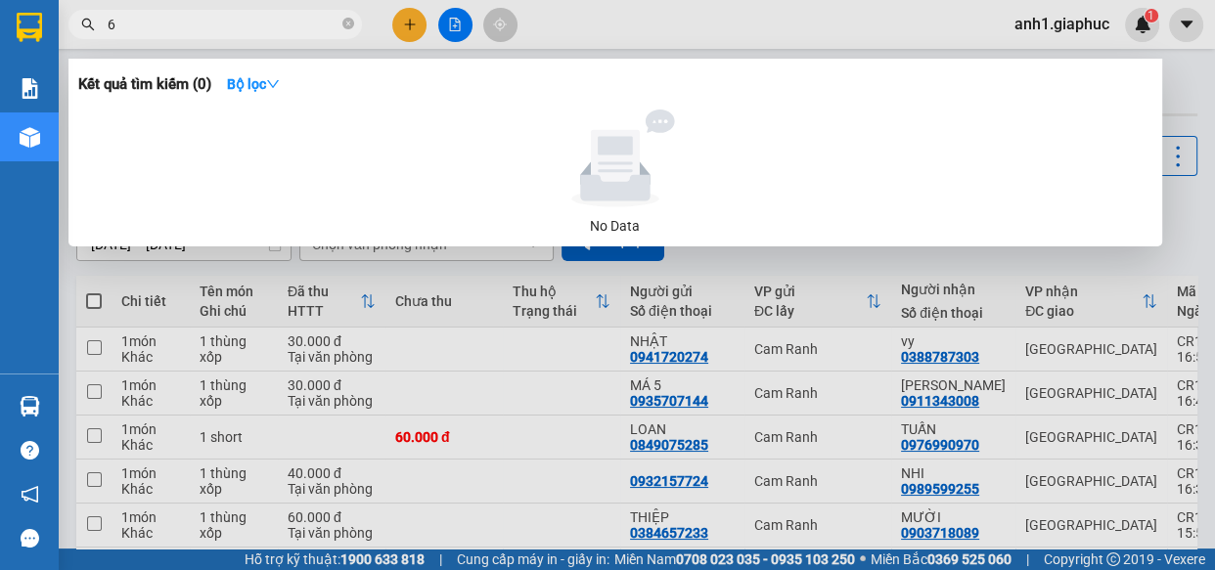
type input "6"
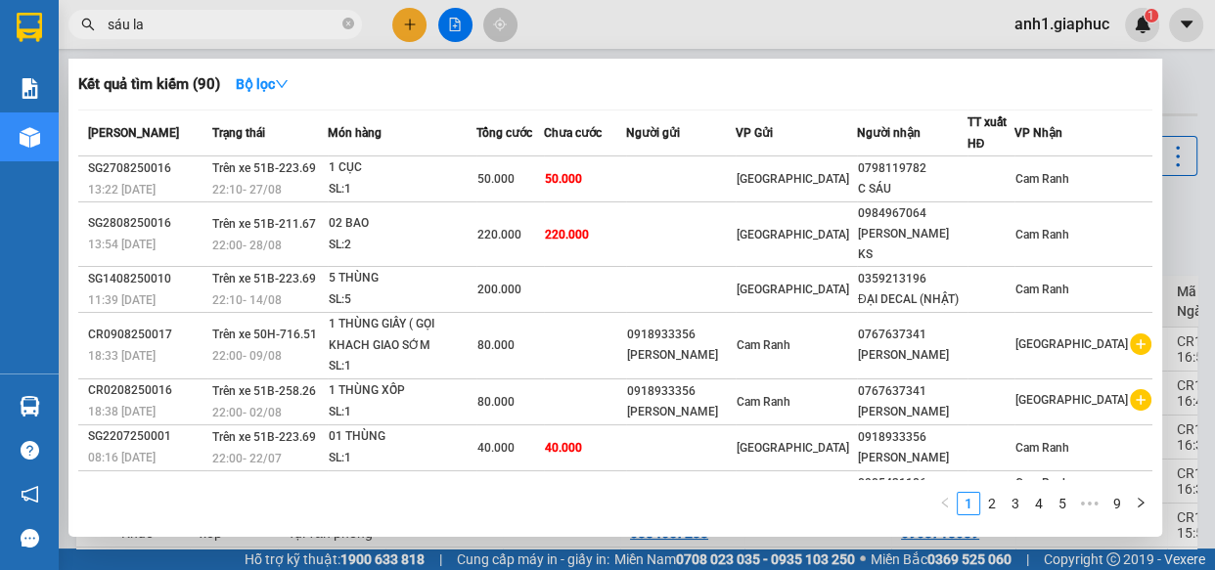
type input "sáu lan"
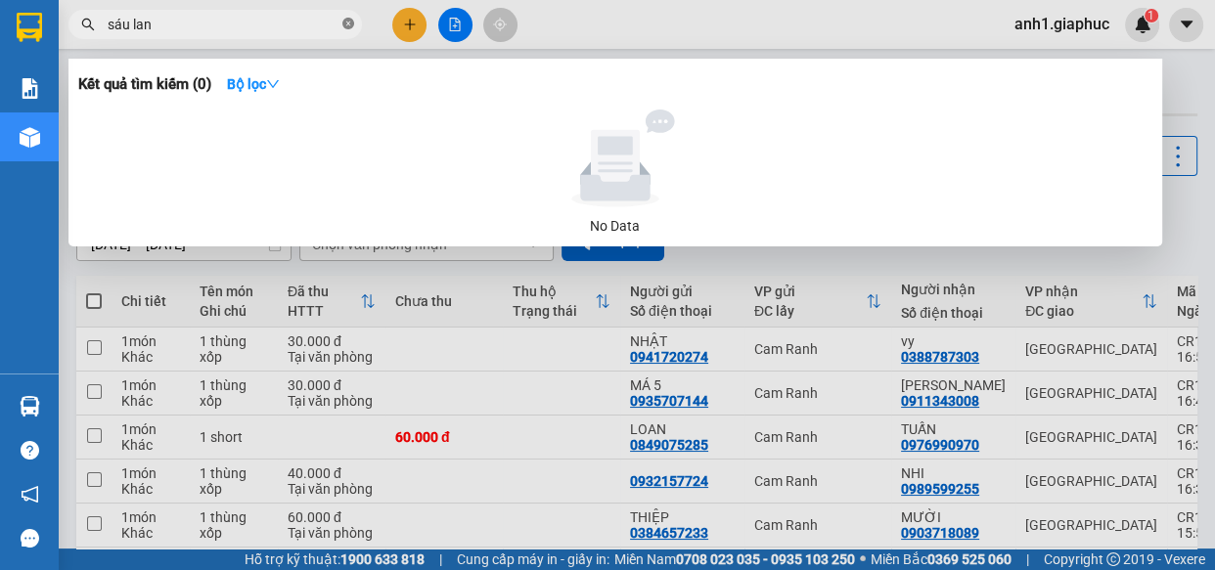
click at [342, 23] on icon "close-circle" at bounding box center [348, 24] width 12 height 12
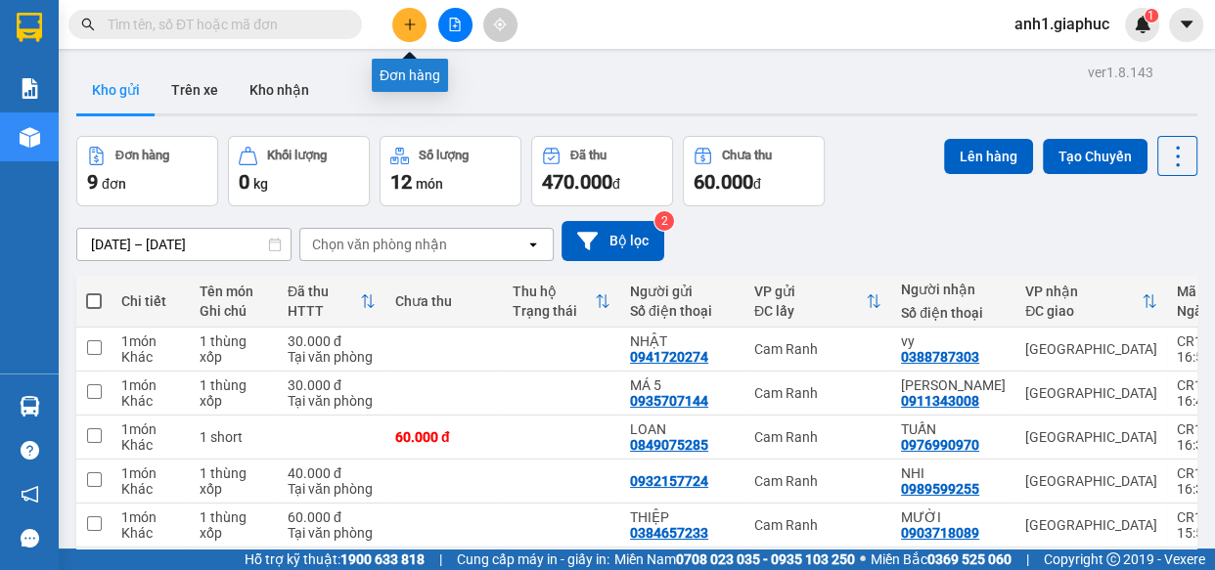
click at [416, 24] on icon "plus" at bounding box center [410, 25] width 14 height 14
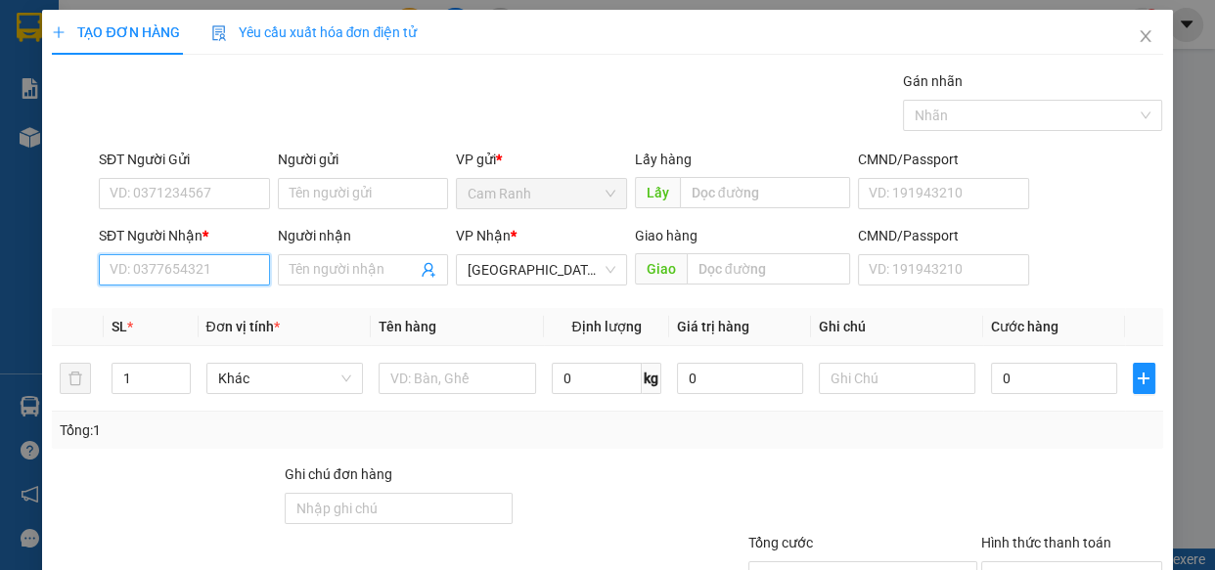
drag, startPoint x: 165, startPoint y: 263, endPoint x: 0, endPoint y: 406, distance: 218.4
click at [161, 263] on input "SĐT Người Nhận *" at bounding box center [184, 269] width 171 height 31
type input "0931200012"
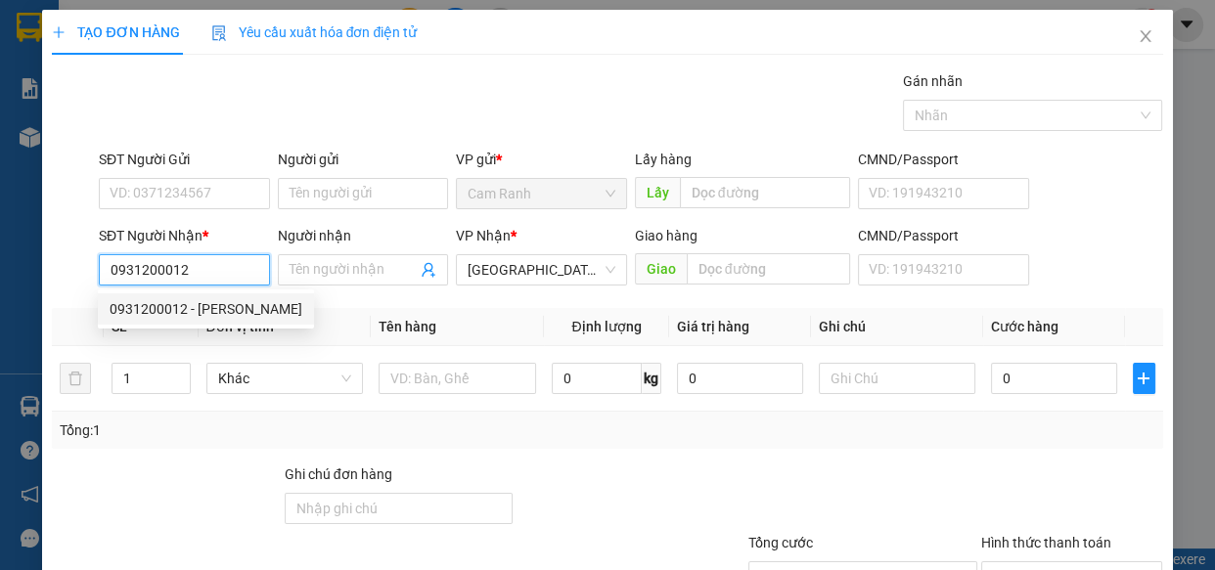
drag, startPoint x: 177, startPoint y: 313, endPoint x: 166, endPoint y: 226, distance: 87.7
click at [177, 313] on div "0931200012 - HỮU" at bounding box center [206, 309] width 193 height 22
type input "HỮU"
type input "0931200012"
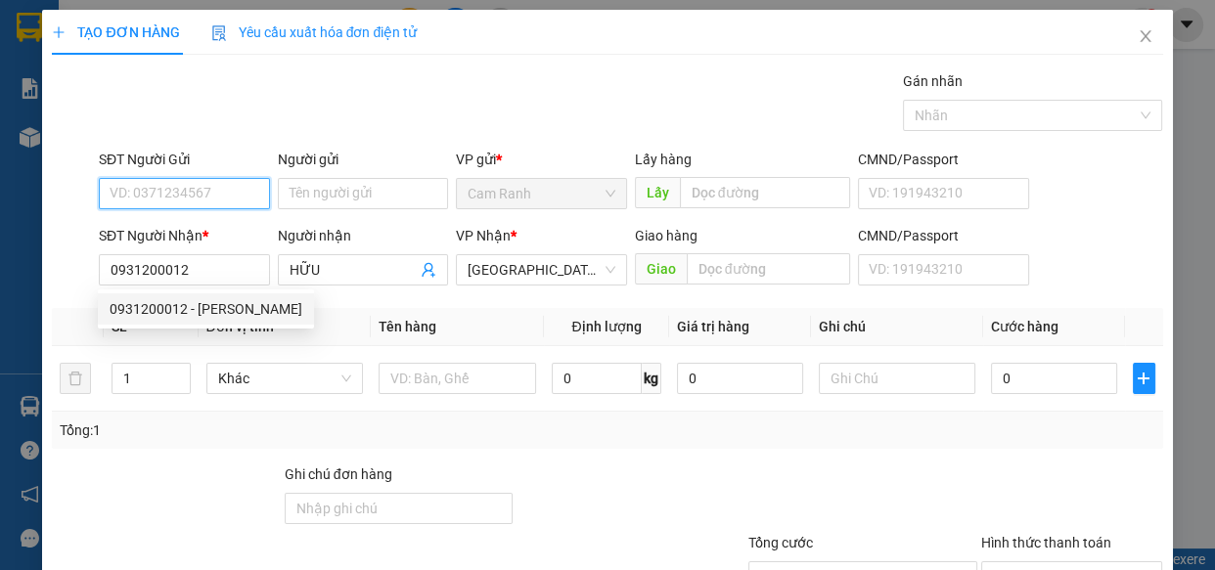
click at [169, 193] on input "SĐT Người Gửi" at bounding box center [184, 193] width 171 height 31
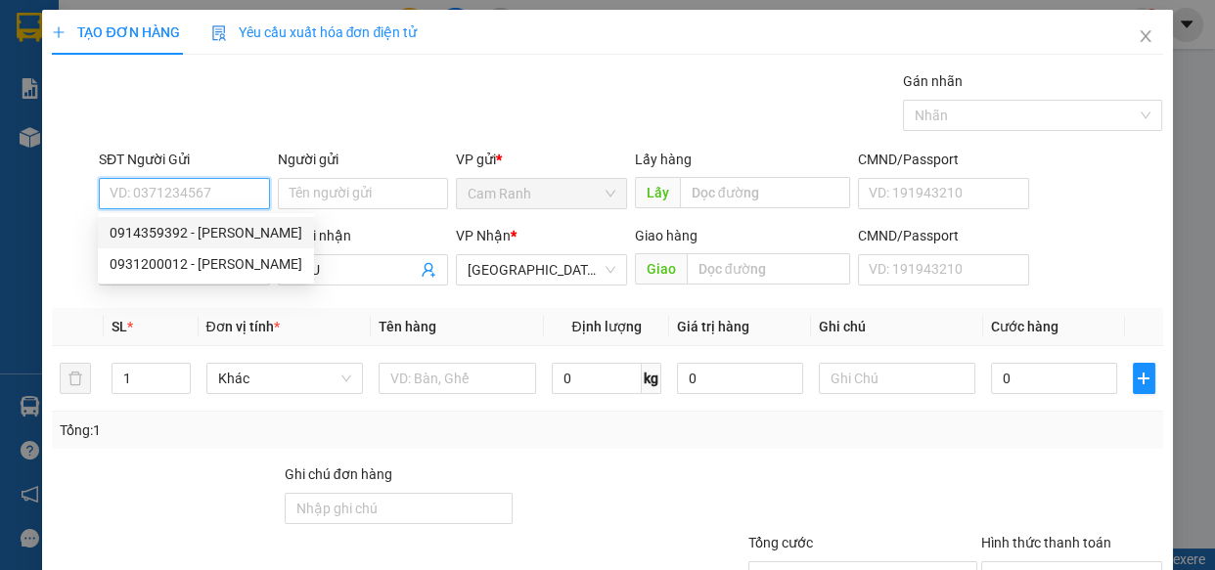
click at [205, 234] on div "0914359392 - KIM HOÀNG" at bounding box center [206, 233] width 193 height 22
type input "0914359392"
type input "KIM HOÀNG"
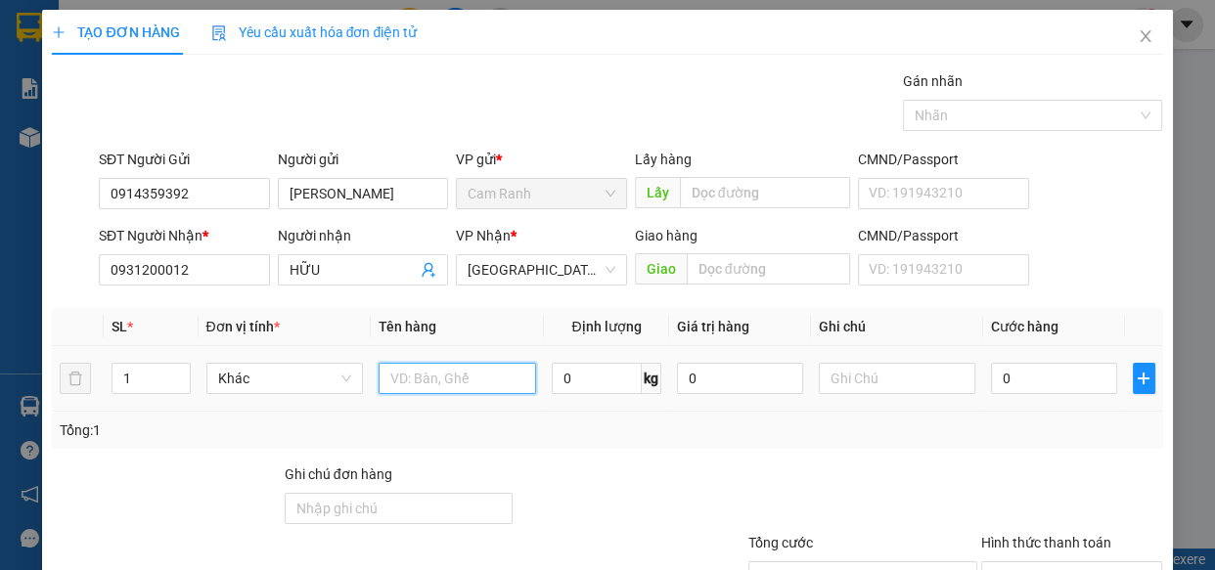
click at [443, 379] on input "text" at bounding box center [457, 378] width 157 height 31
type input "1 hộp giấy"
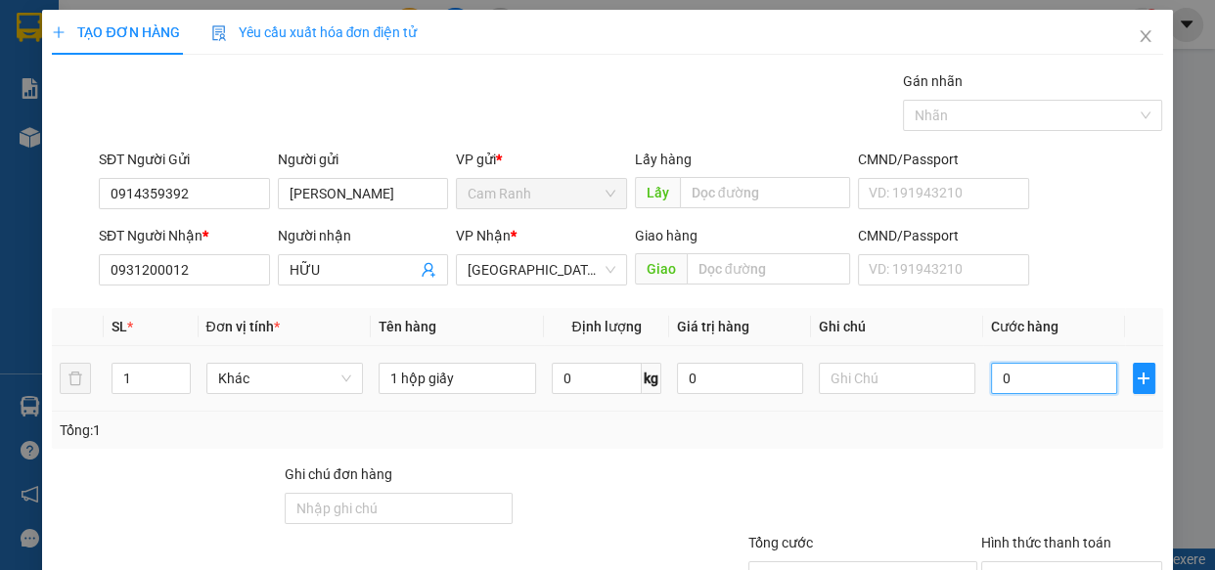
click at [1022, 382] on input "0" at bounding box center [1054, 378] width 126 height 31
type input "2"
type input "20"
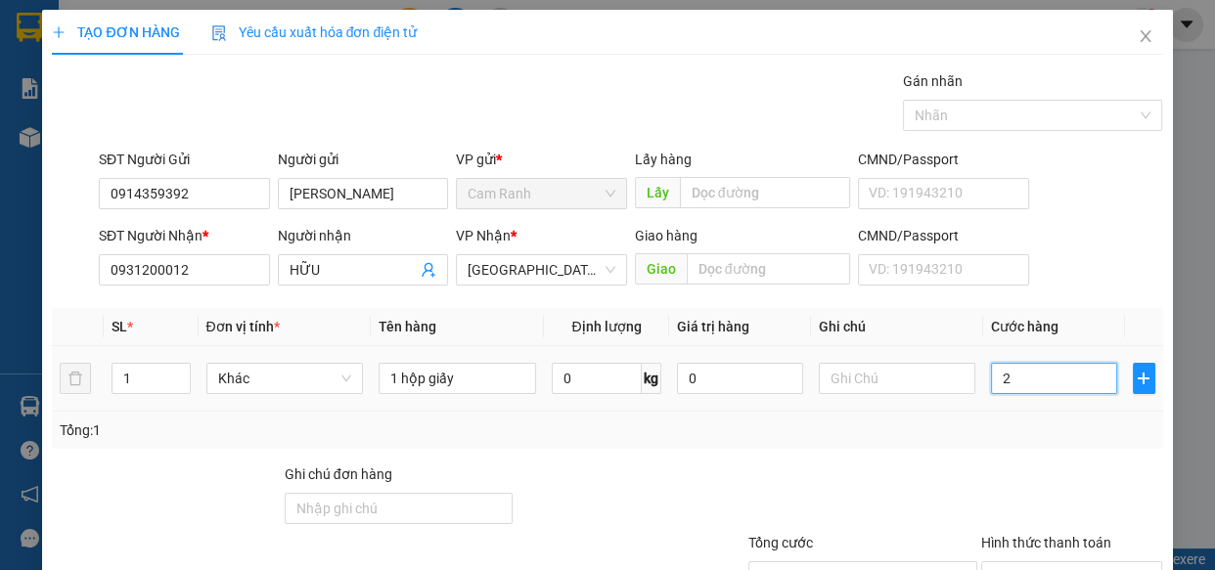
type input "20"
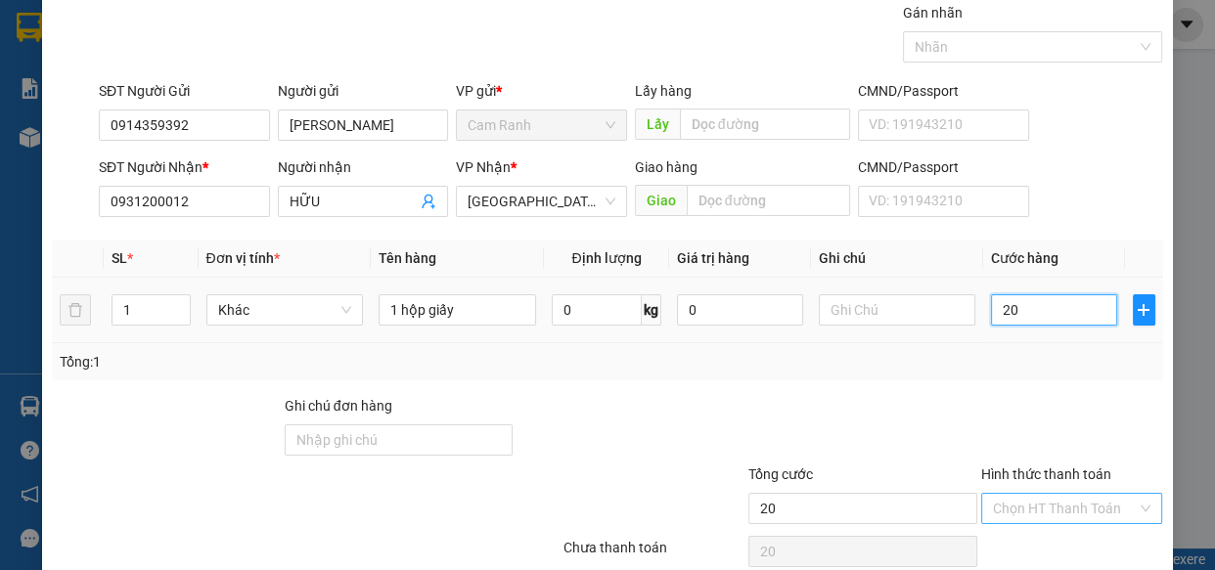
scroll to position [153, 0]
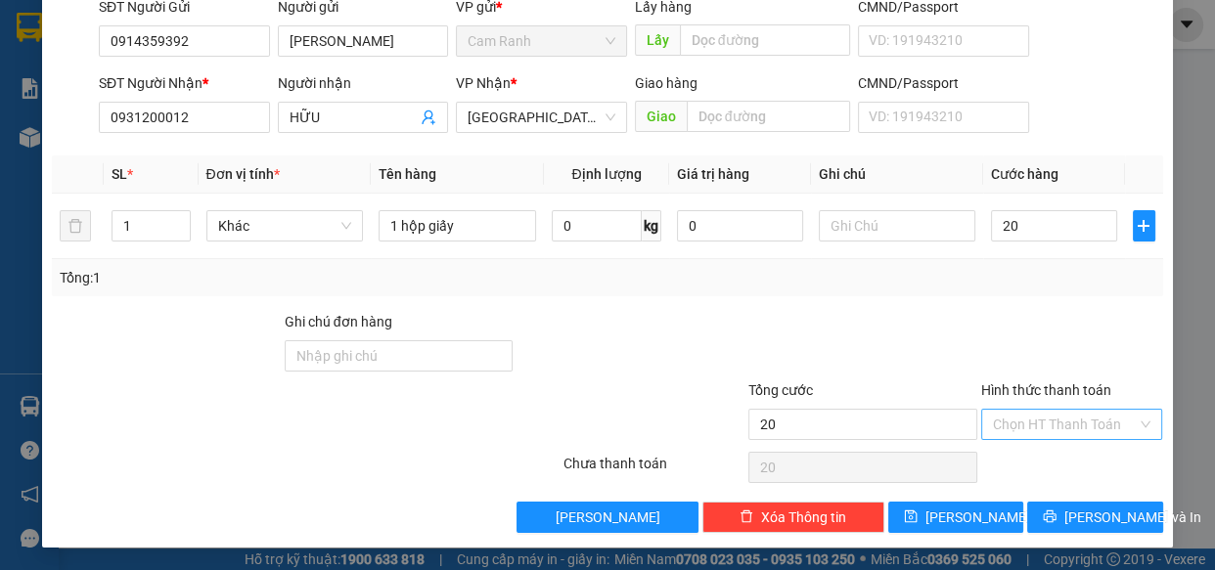
type input "20.000"
click at [1027, 421] on input "Hình thức thanh toán" at bounding box center [1065, 424] width 145 height 29
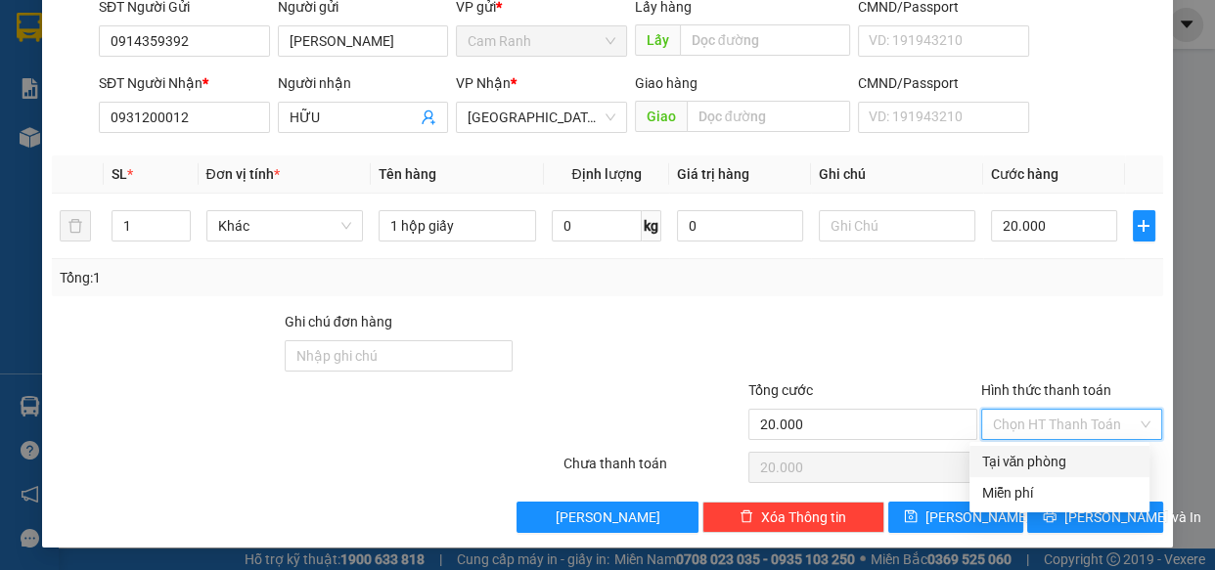
click at [1038, 449] on div "Tại văn phòng" at bounding box center [1059, 461] width 180 height 31
type input "0"
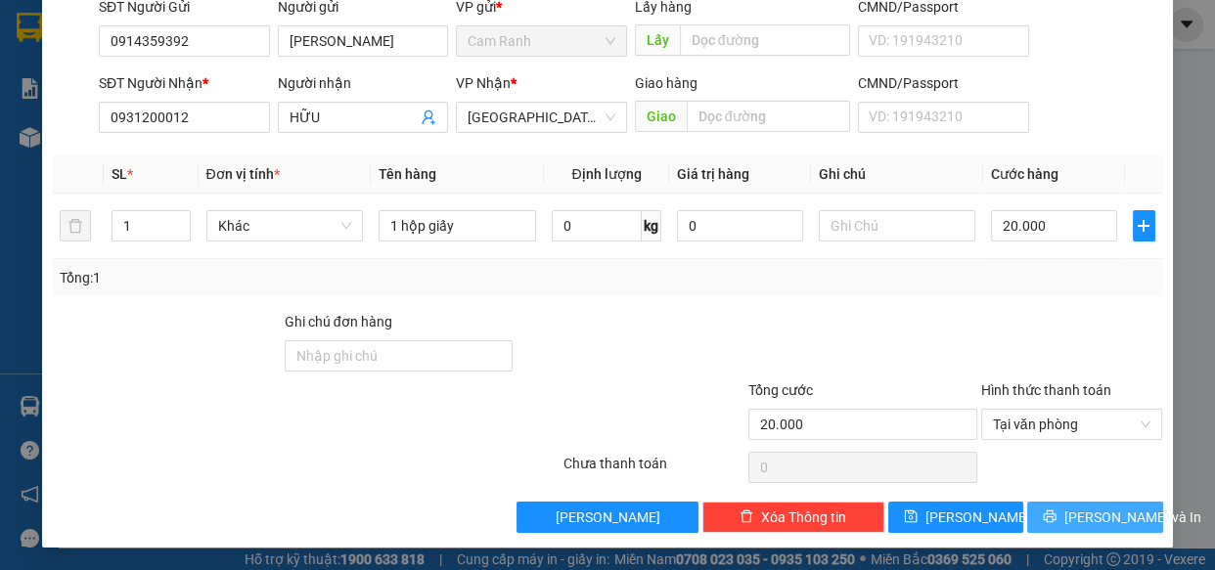
click at [1067, 507] on span "Lưu và In" at bounding box center [1132, 518] width 137 height 22
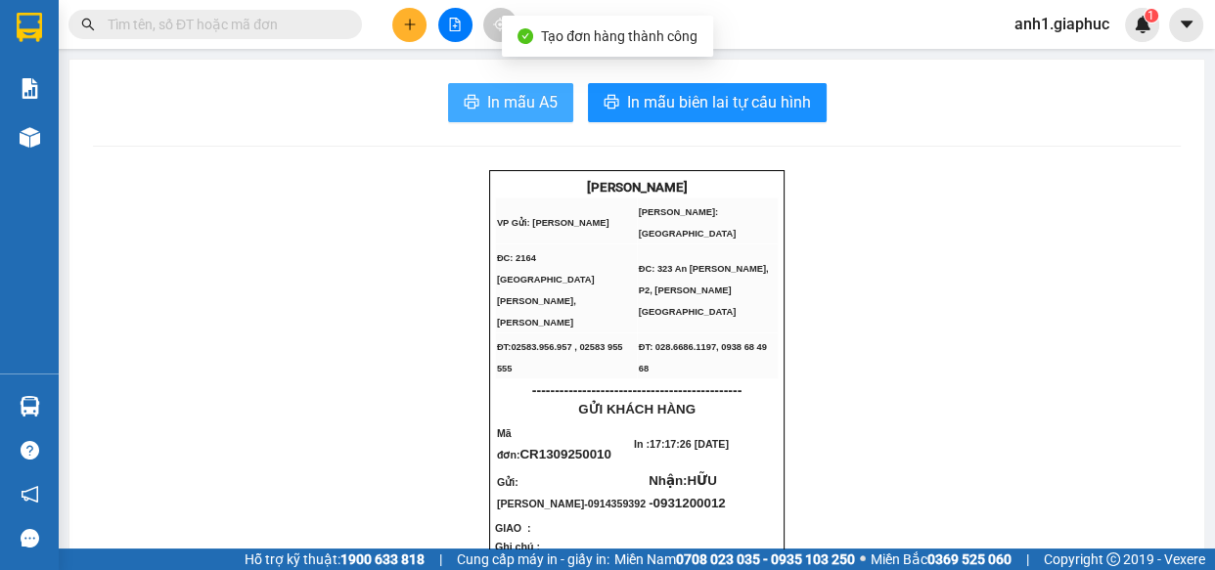
drag, startPoint x: 516, startPoint y: 97, endPoint x: 1213, endPoint y: 189, distance: 702.5
click at [523, 102] on span "In mẫu A5" at bounding box center [522, 102] width 70 height 24
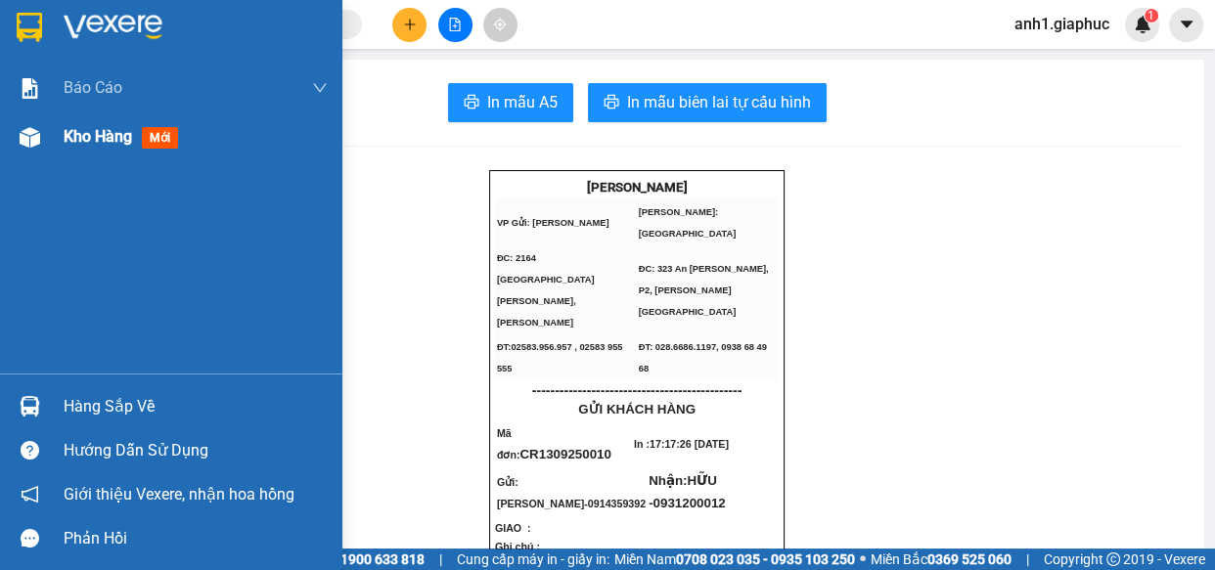
drag, startPoint x: 71, startPoint y: 137, endPoint x: 58, endPoint y: 114, distance: 26.3
click at [65, 133] on span "Kho hàng" at bounding box center [98, 136] width 68 height 19
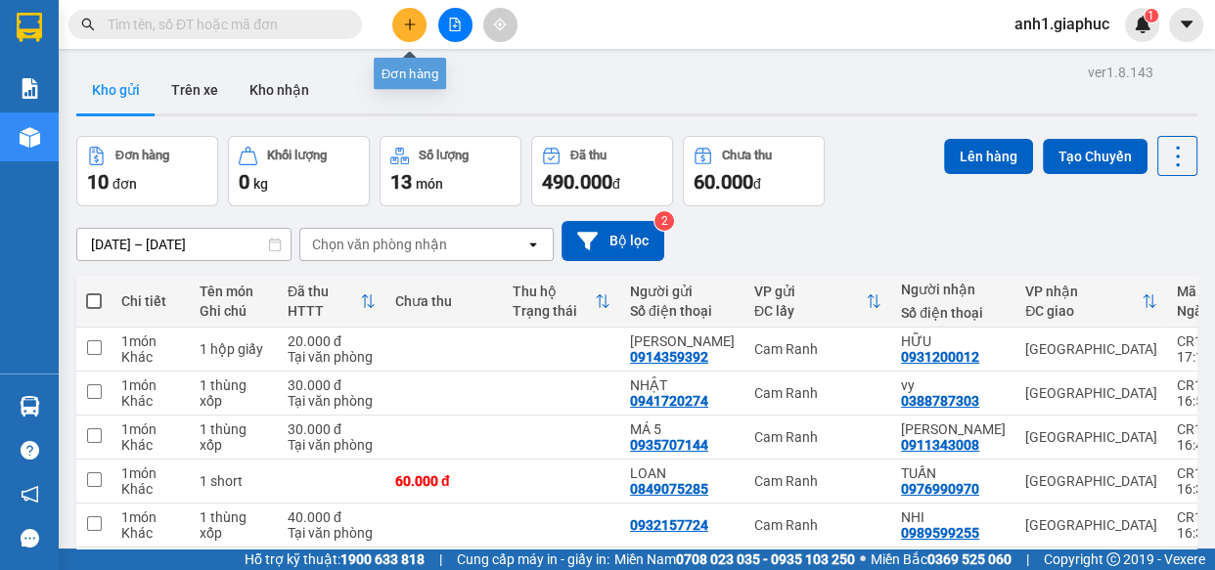
click at [411, 22] on icon "plus" at bounding box center [410, 25] width 14 height 14
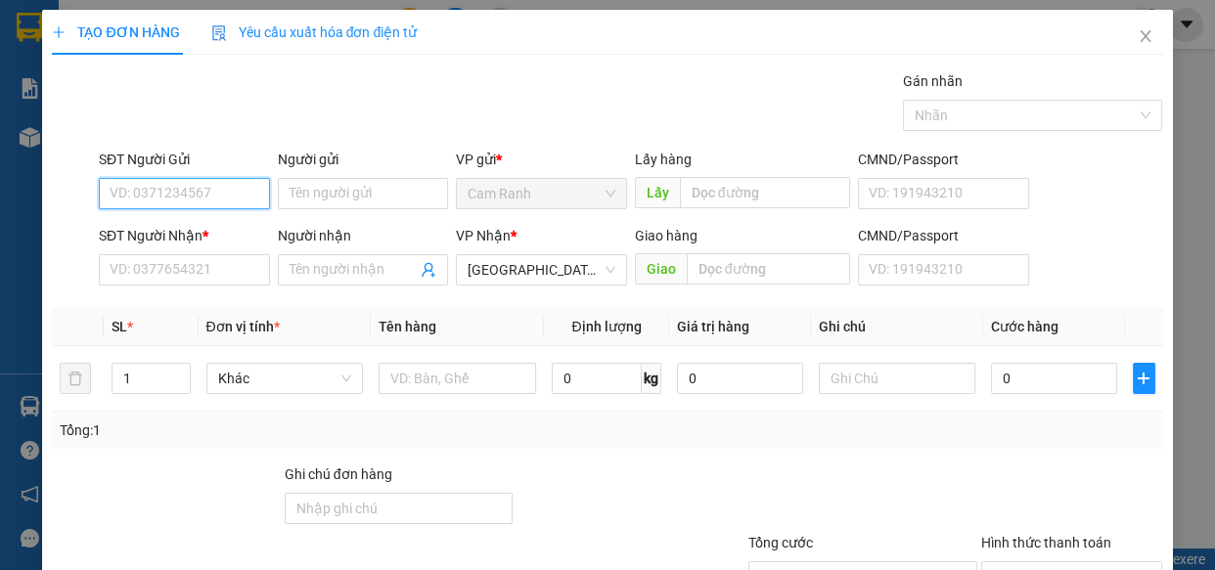
click at [166, 201] on input "SĐT Người Gửi" at bounding box center [184, 193] width 171 height 31
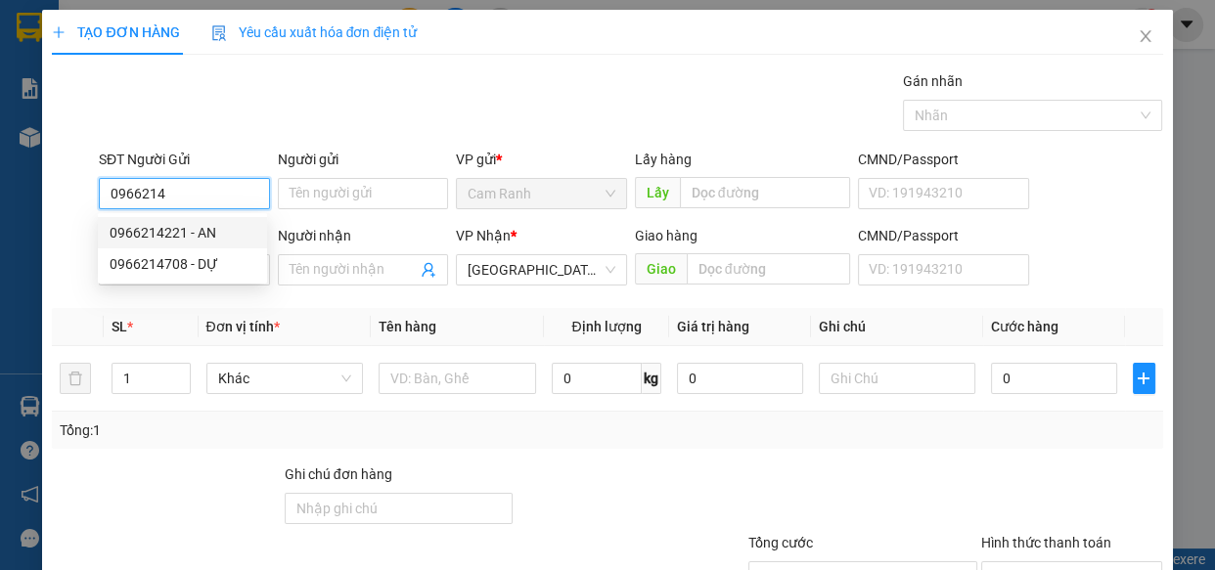
click at [141, 229] on div "0966214221 - AN" at bounding box center [183, 233] width 146 height 22
type input "0966214221"
type input "AN"
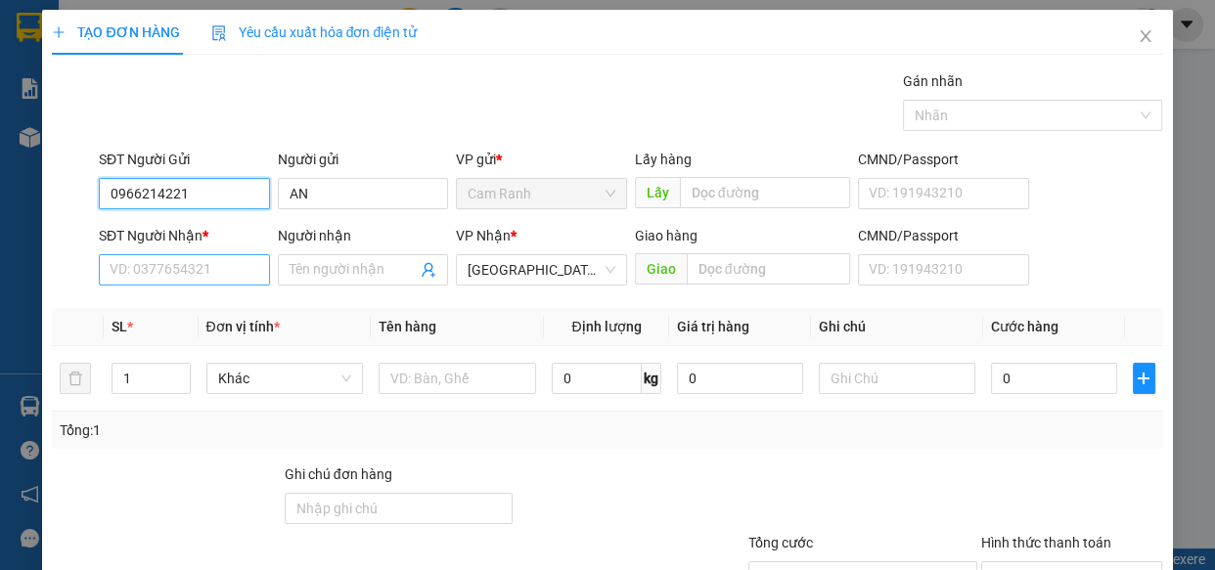
type input "0966214221"
click at [198, 266] on input "SĐT Người Nhận *" at bounding box center [184, 269] width 171 height 31
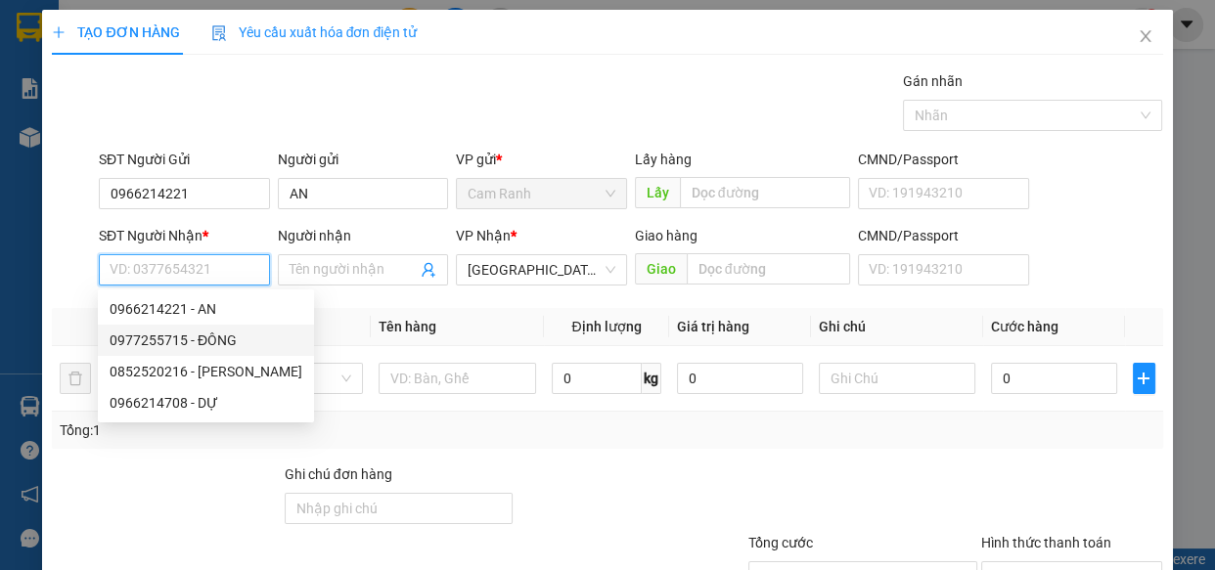
click at [166, 342] on div "0977255715 - ĐÔNG" at bounding box center [206, 341] width 193 height 22
type input "0977255715"
type input "ĐÔNG"
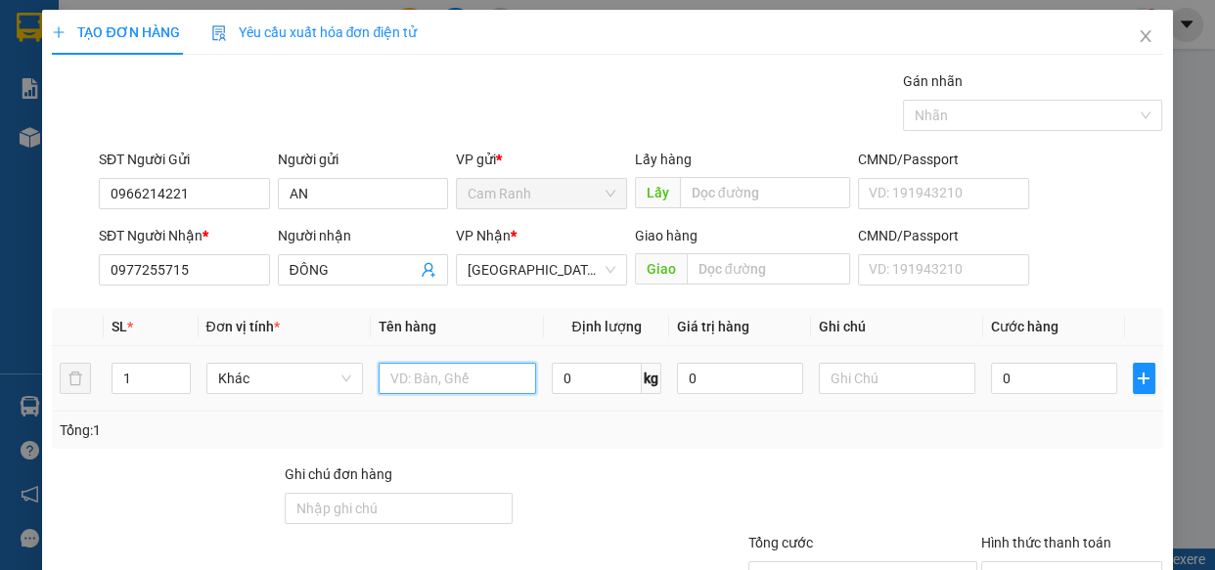
click at [425, 380] on input "text" at bounding box center [457, 378] width 157 height 31
type input "1 bịch trắng"
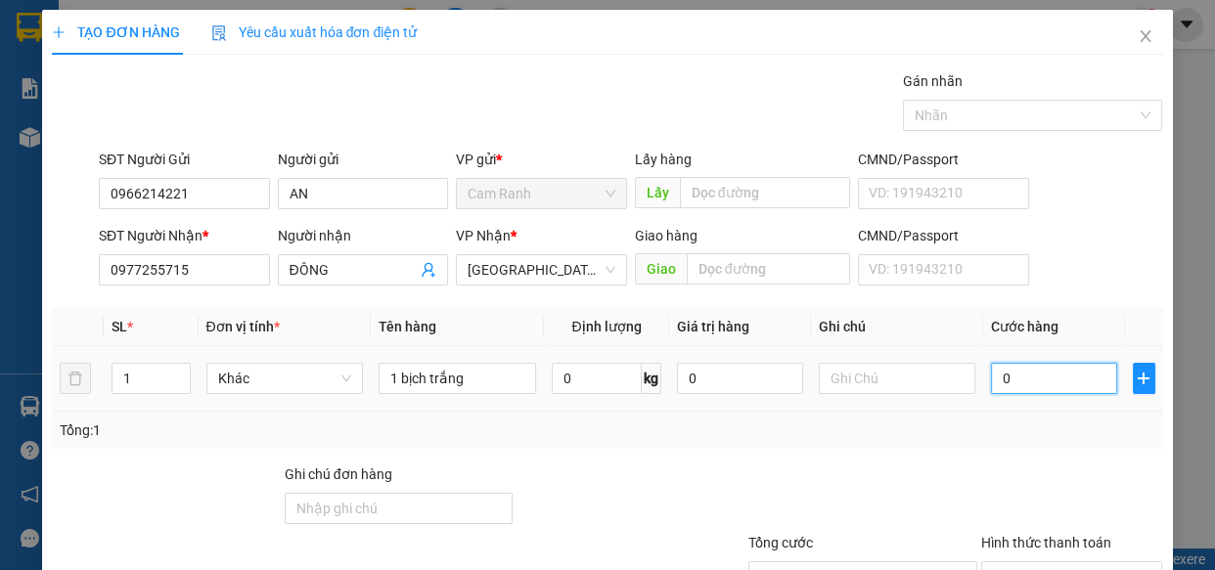
click at [1023, 390] on input "0" at bounding box center [1054, 378] width 126 height 31
type input "3"
type input "30"
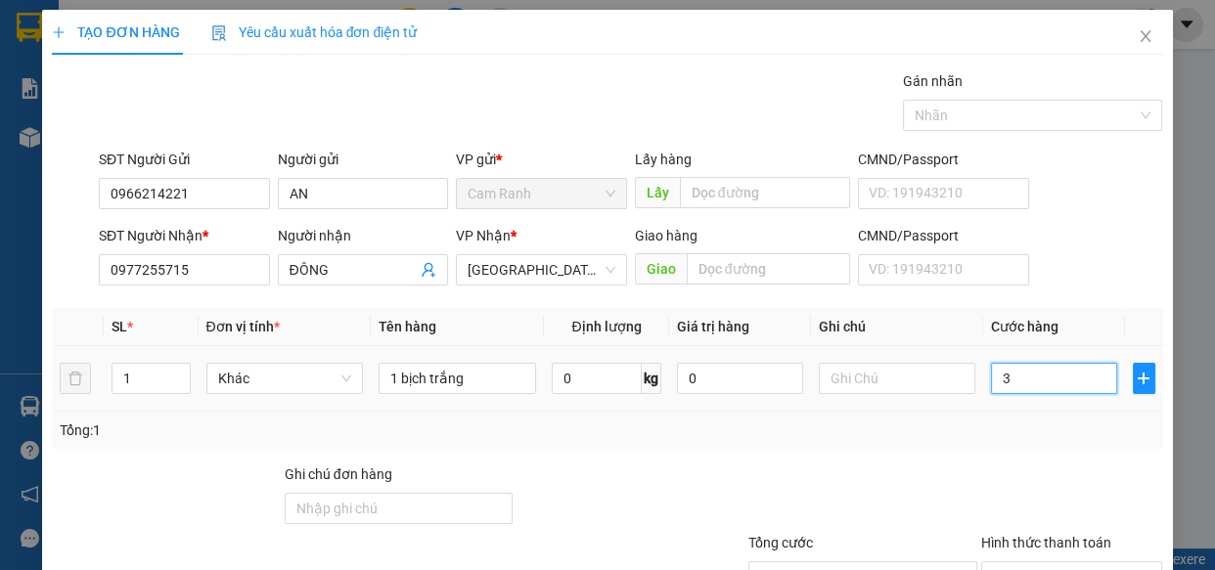
type input "30"
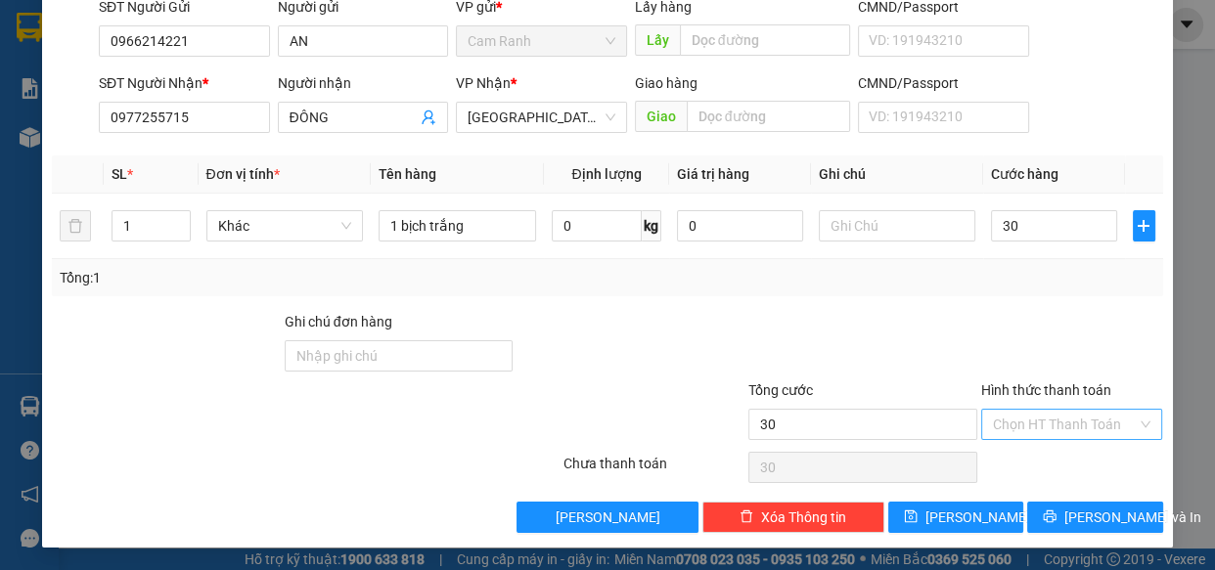
type input "30.000"
click at [1027, 431] on input "Hình thức thanh toán" at bounding box center [1065, 424] width 145 height 29
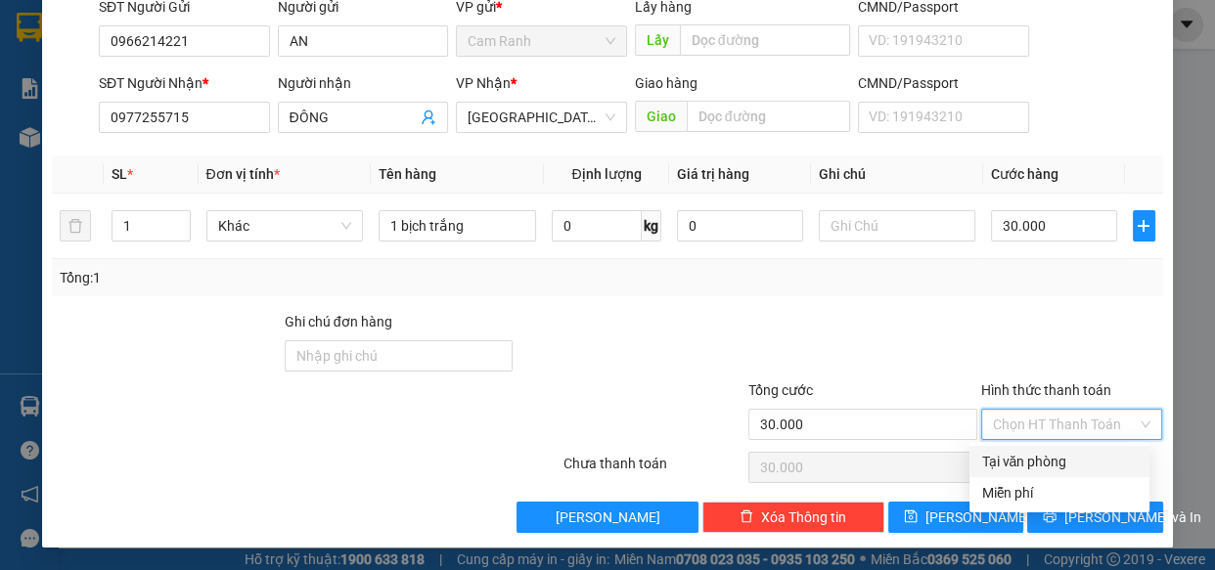
click at [1037, 449] on div "Tại văn phòng" at bounding box center [1059, 461] width 180 height 31
type input "0"
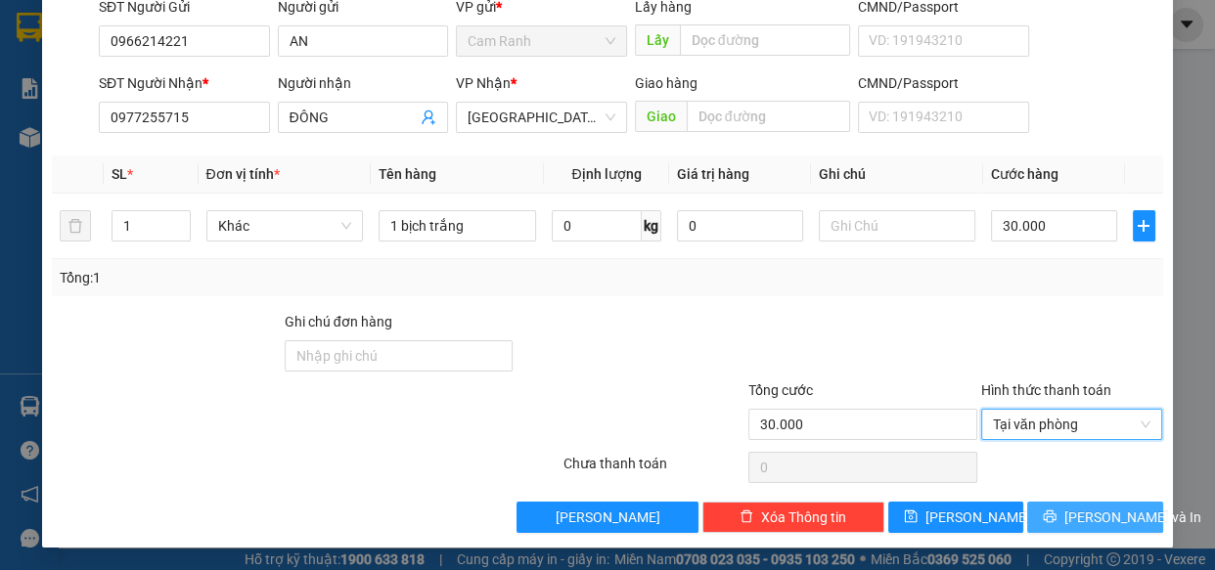
drag, startPoint x: 1066, startPoint y: 517, endPoint x: 1186, endPoint y: 518, distance: 120.3
click at [1067, 518] on span "Lưu và In" at bounding box center [1132, 518] width 137 height 22
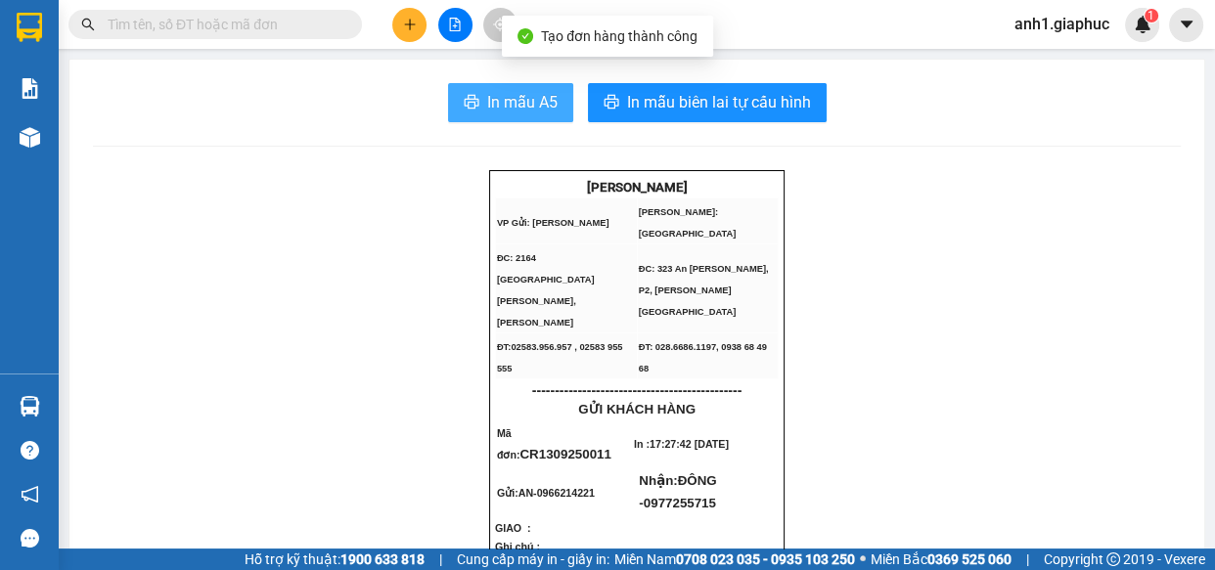
click at [517, 103] on span "In mẫu A5" at bounding box center [522, 102] width 70 height 24
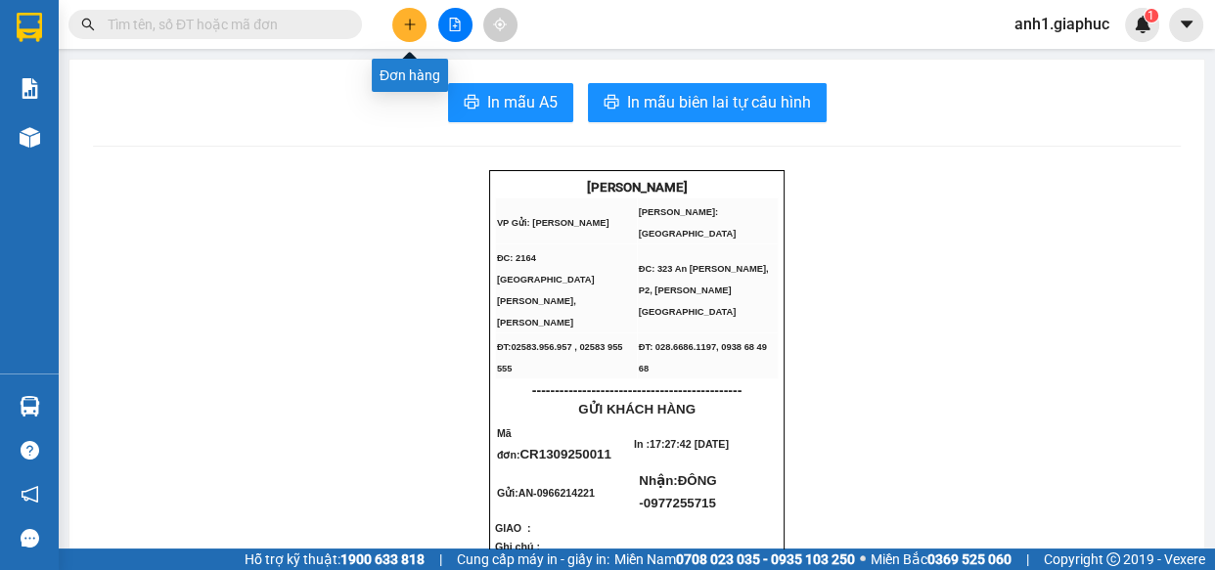
click at [404, 30] on button at bounding box center [409, 25] width 34 height 34
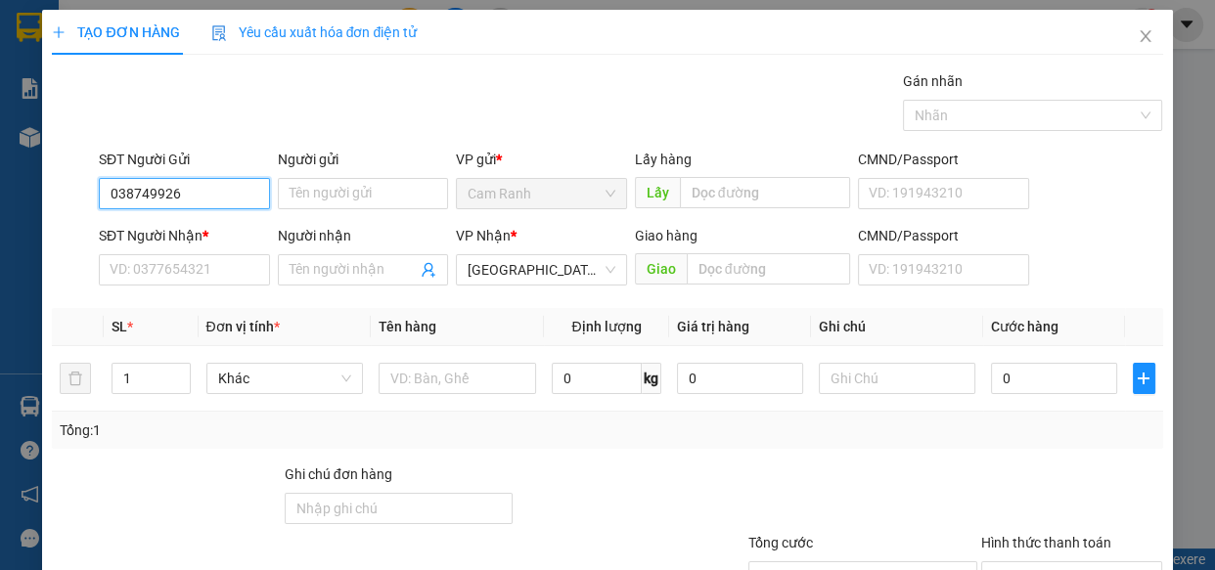
type input "0387499268"
click at [202, 224] on div "0387499268 - CHỊ GÁI" at bounding box center [183, 233] width 146 height 22
type input "CHỊ GÁI"
type input "0387499268"
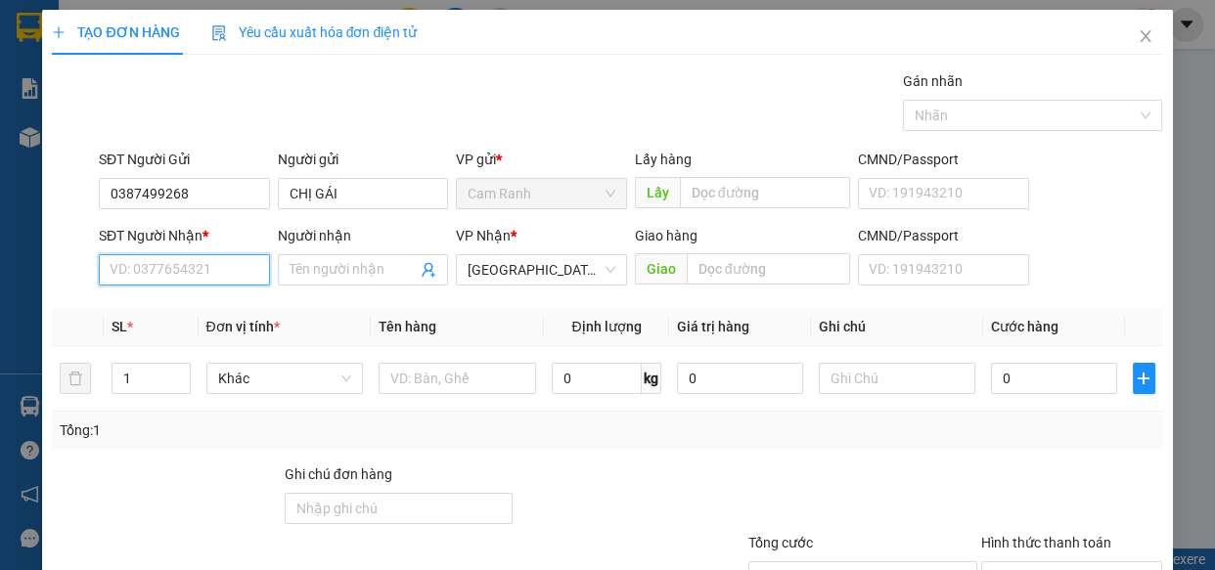
click at [190, 271] on input "SĐT Người Nhận *" at bounding box center [184, 269] width 171 height 31
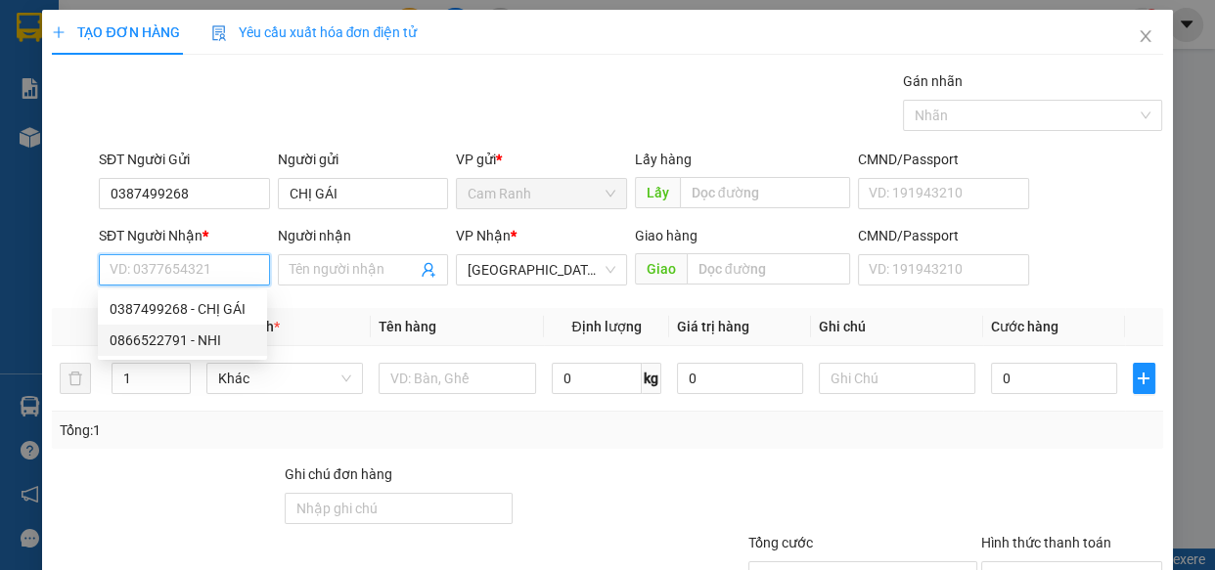
click at [205, 347] on div "0866522791 - NHI" at bounding box center [183, 341] width 146 height 22
type input "0866522791"
type input "NHI"
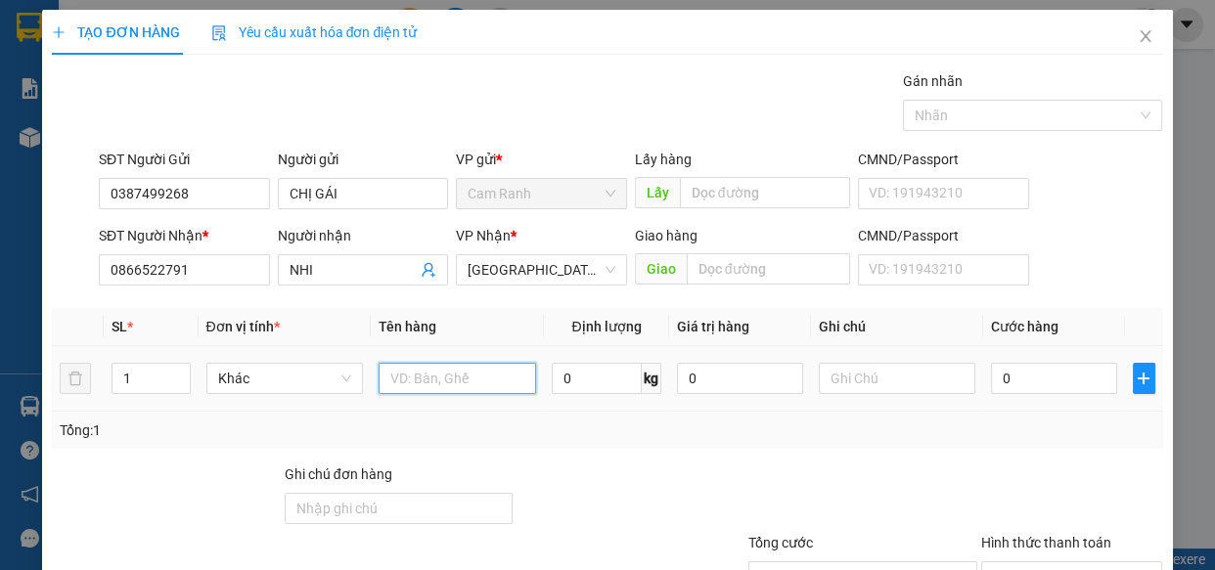
click at [463, 380] on input "text" at bounding box center [457, 378] width 157 height 31
type input "1 thùng xốp"
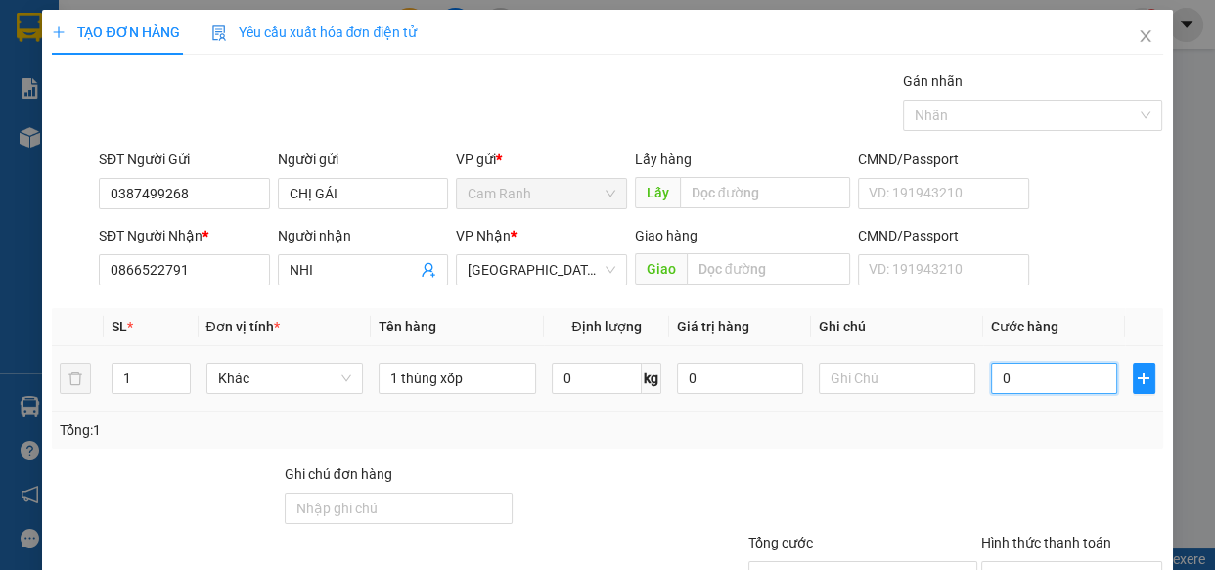
click at [1030, 387] on input "0" at bounding box center [1054, 378] width 126 height 31
type input "6"
type input "60"
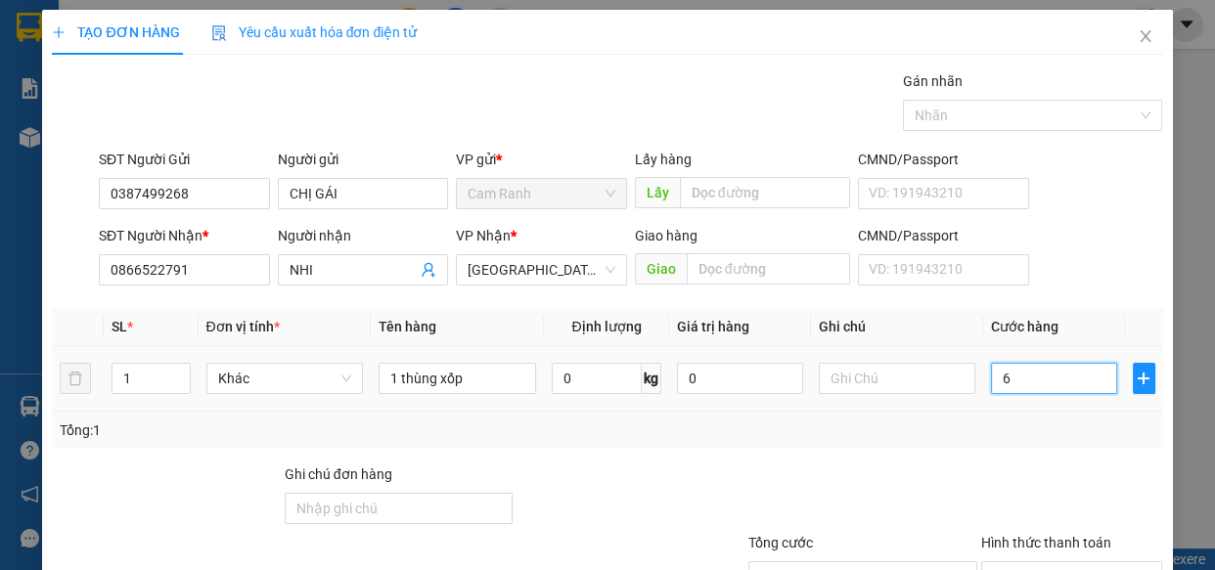
type input "60"
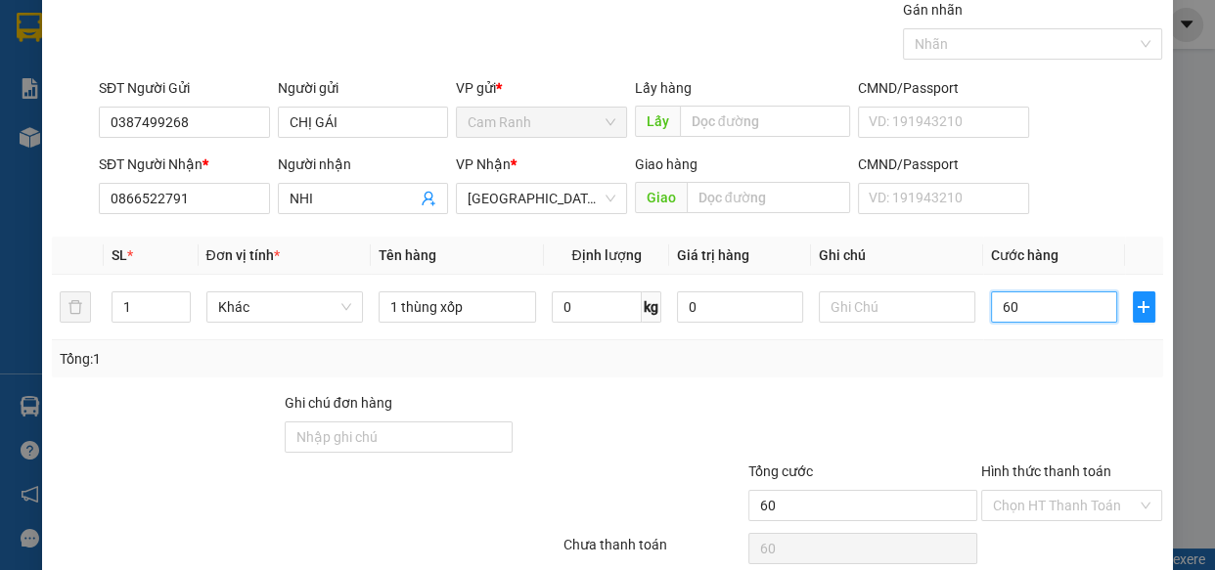
scroll to position [153, 0]
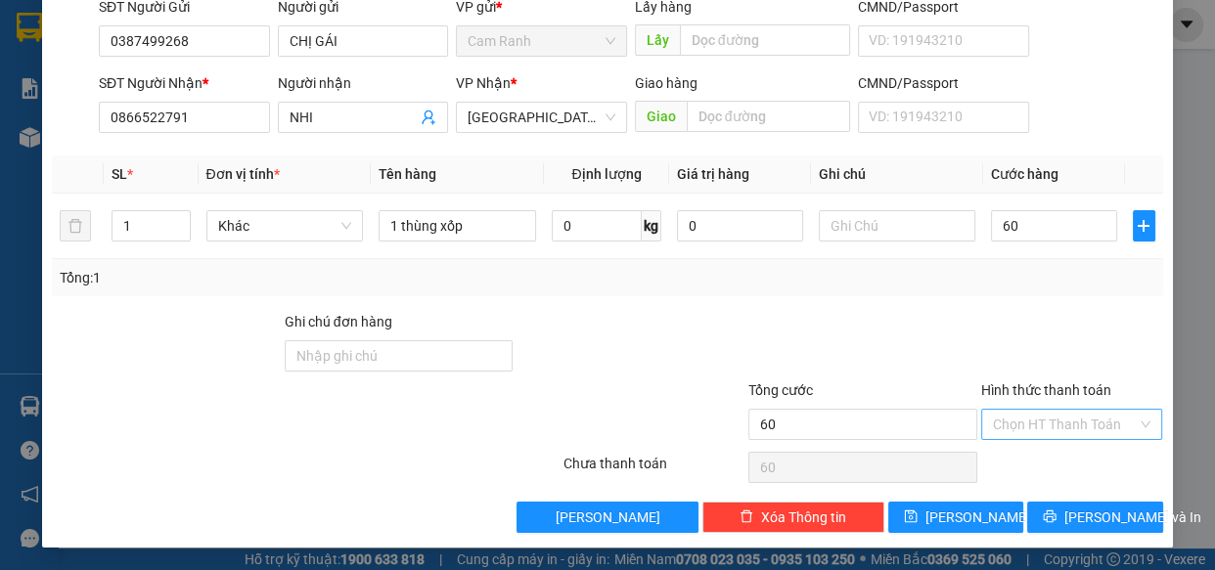
type input "60.000"
click at [1031, 413] on input "Hình thức thanh toán" at bounding box center [1065, 424] width 145 height 29
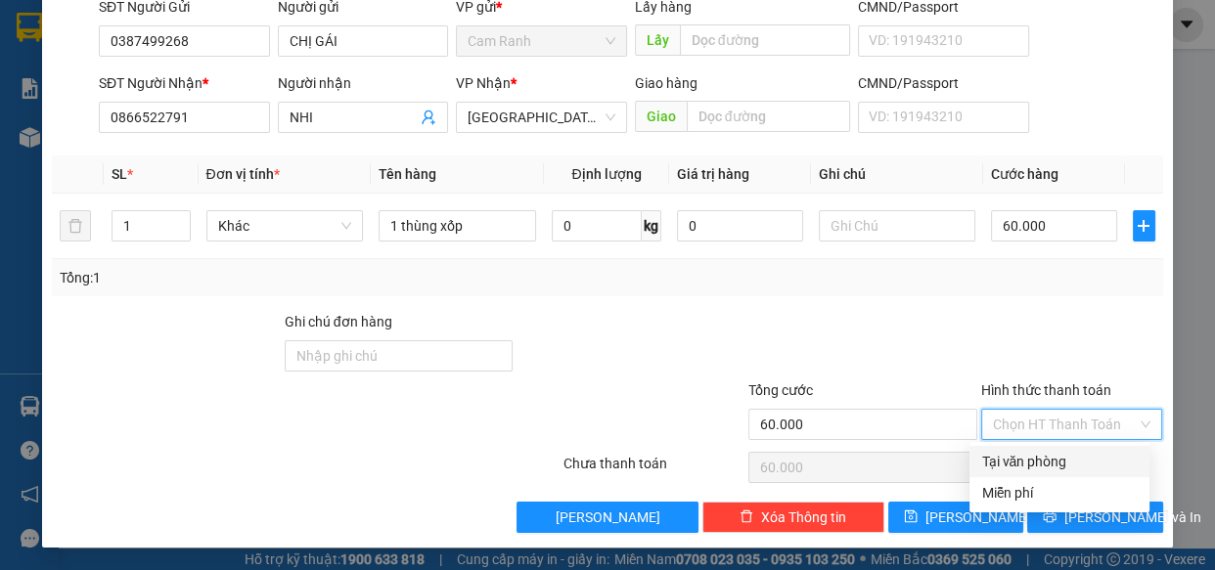
click at [1044, 464] on div "Tại văn phòng" at bounding box center [1059, 462] width 157 height 22
type input "0"
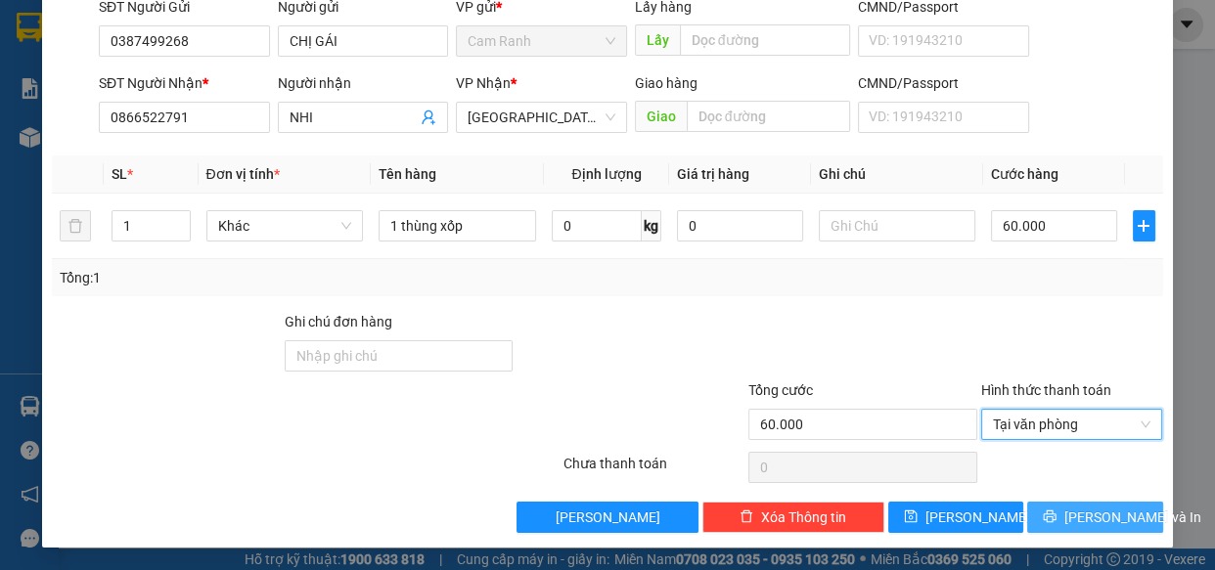
click at [1054, 515] on icon "printer" at bounding box center [1050, 517] width 14 height 14
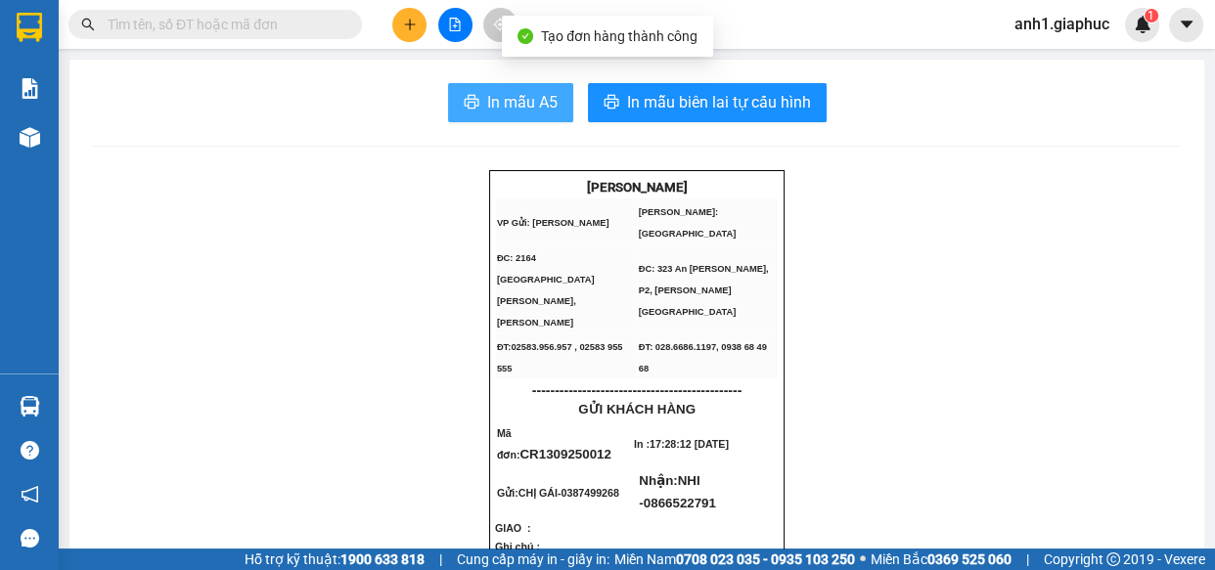
click at [507, 100] on span "In mẫu A5" at bounding box center [522, 102] width 70 height 24
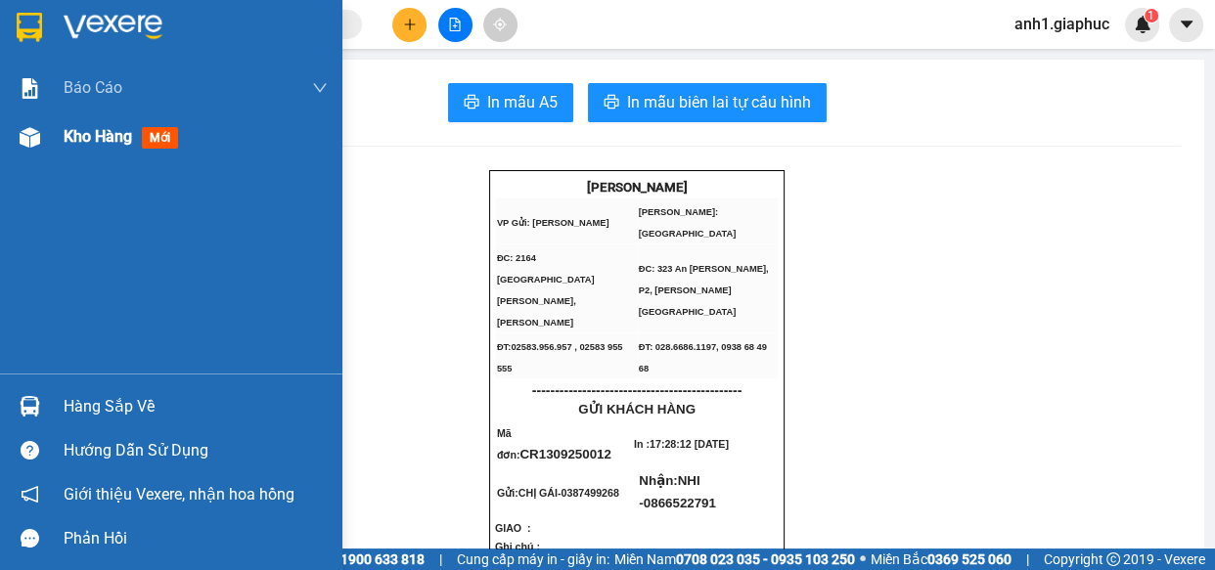
click at [97, 141] on span "Kho hàng" at bounding box center [98, 136] width 68 height 19
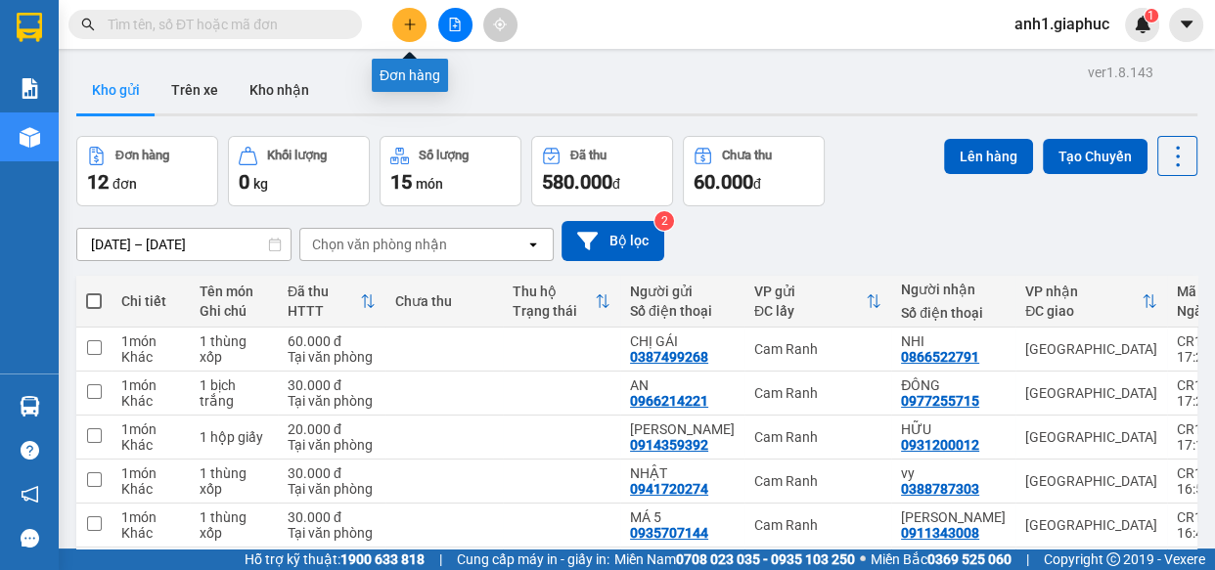
click at [408, 27] on icon "plus" at bounding box center [410, 25] width 14 height 14
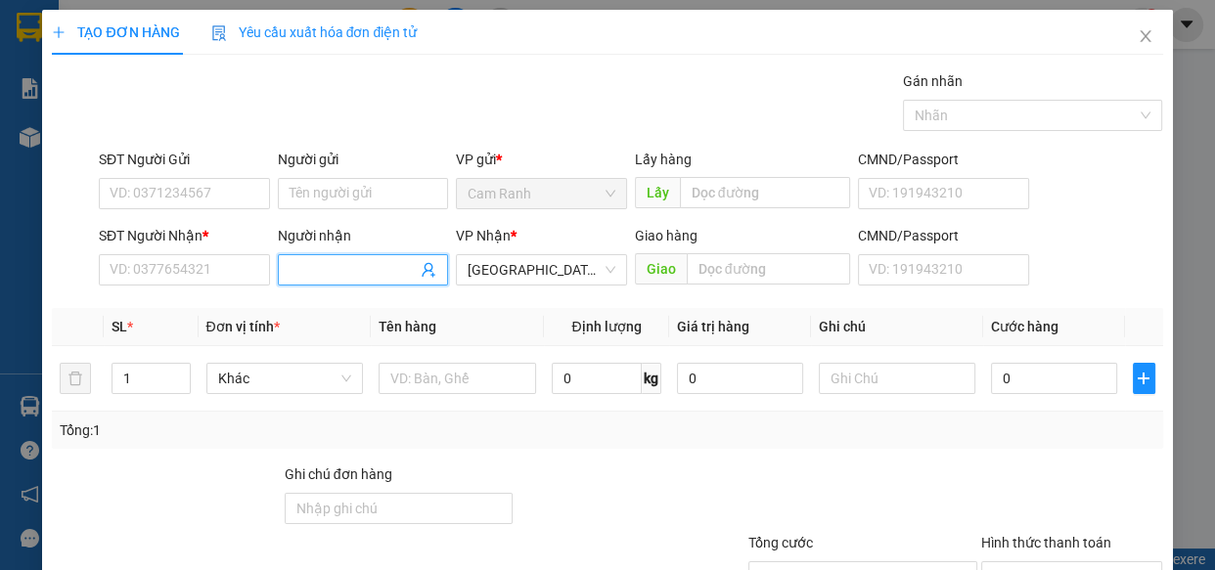
drag, startPoint x: 323, startPoint y: 263, endPoint x: 383, endPoint y: 225, distance: 71.6
click at [326, 259] on input "Người nhận" at bounding box center [354, 270] width 128 height 22
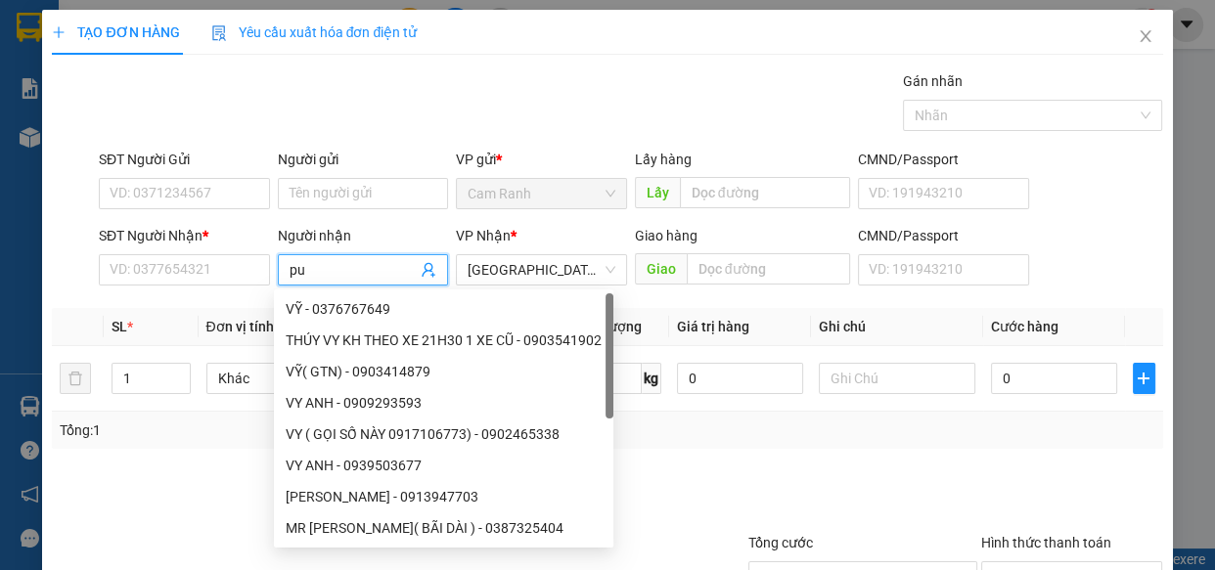
type input "pun"
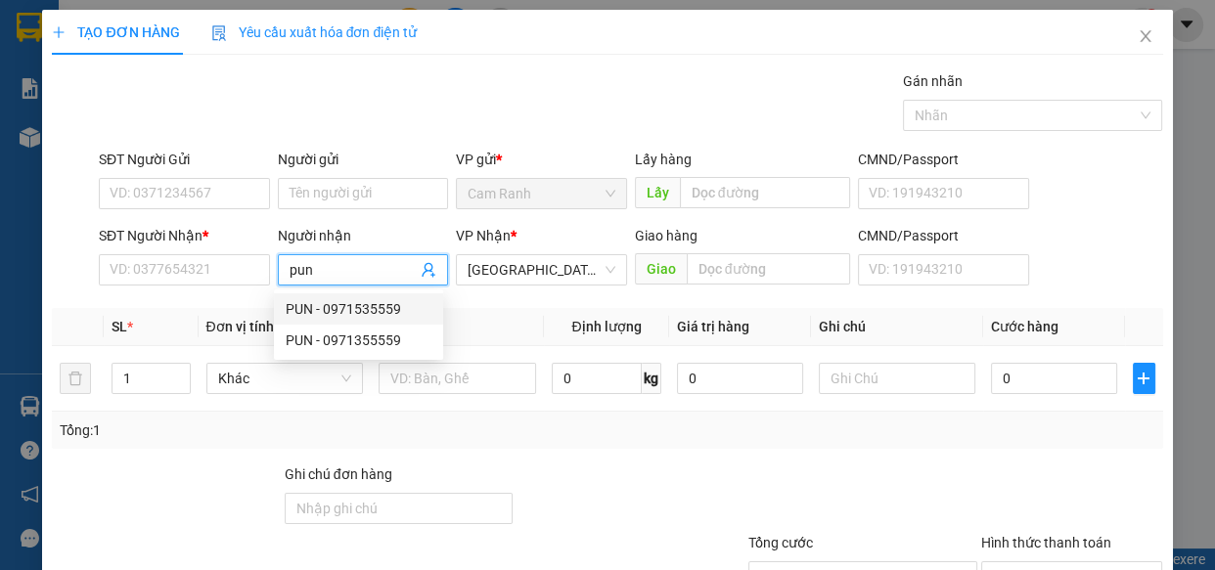
click at [334, 308] on div "PUN - 0971535559" at bounding box center [359, 309] width 146 height 22
type input "0971535559"
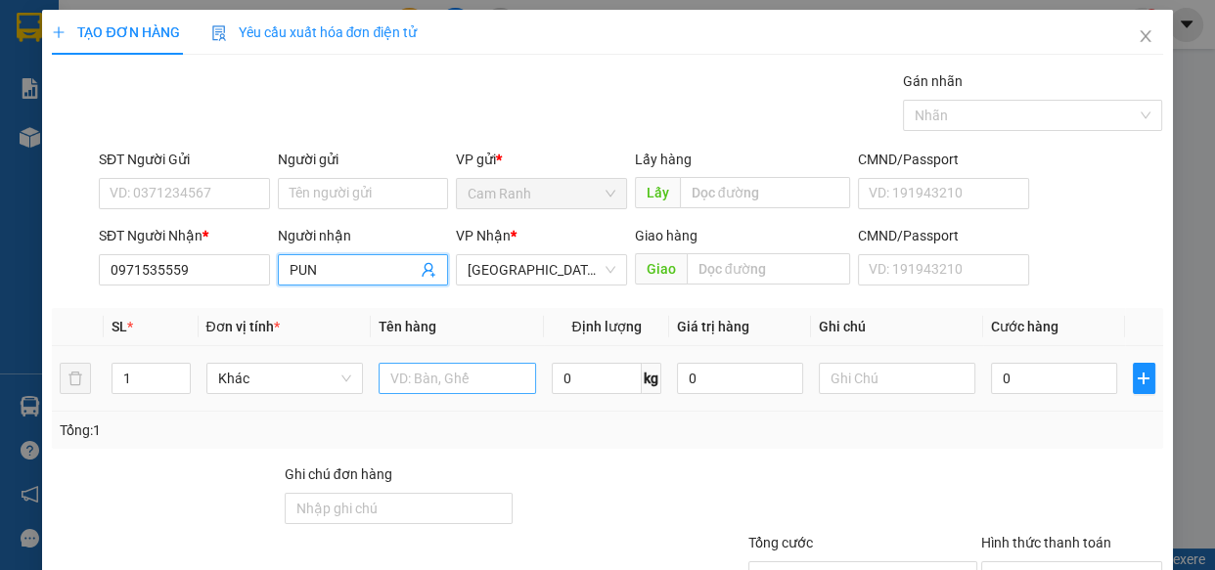
type input "PUN"
click at [463, 382] on input "text" at bounding box center [457, 378] width 157 height 31
type input "1 thùng xốp"
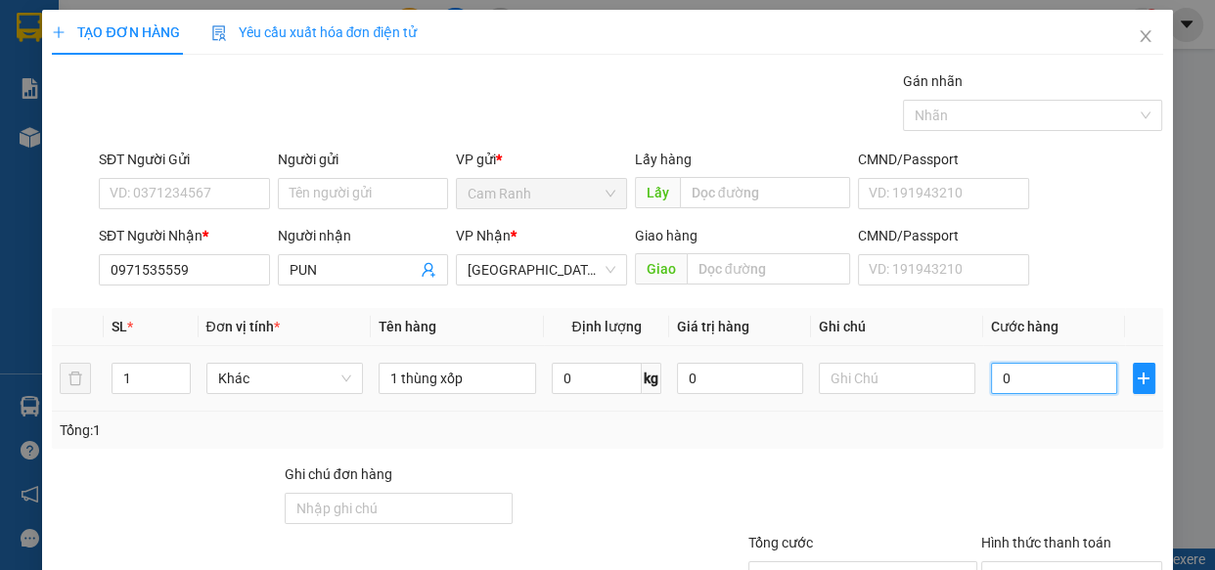
click at [1019, 368] on input "0" at bounding box center [1054, 378] width 126 height 31
type input "8"
type input "80"
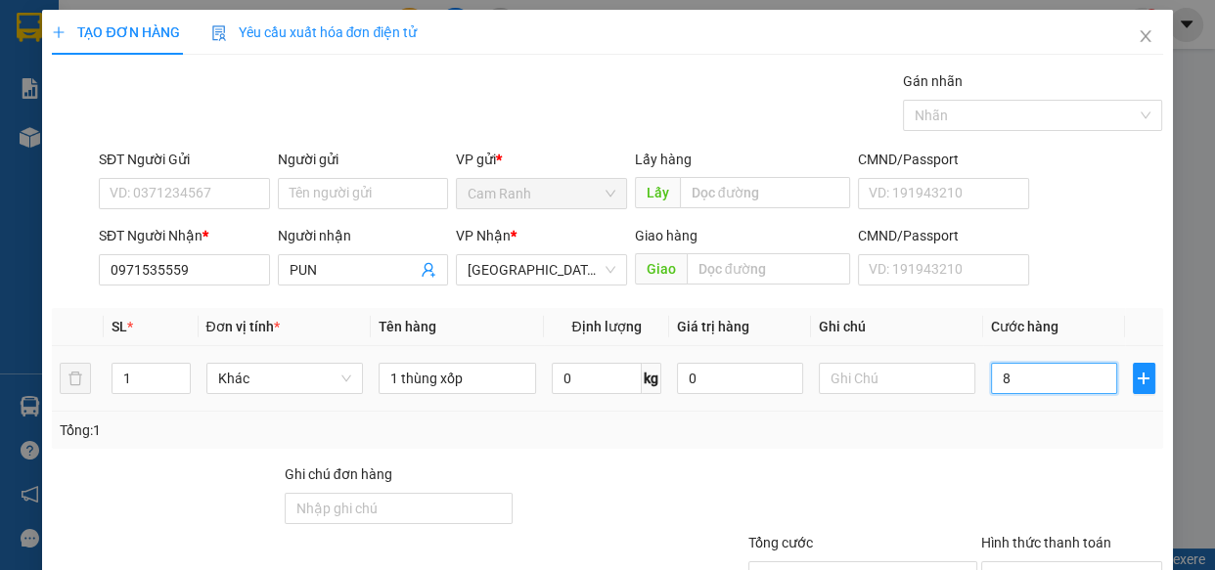
type input "80"
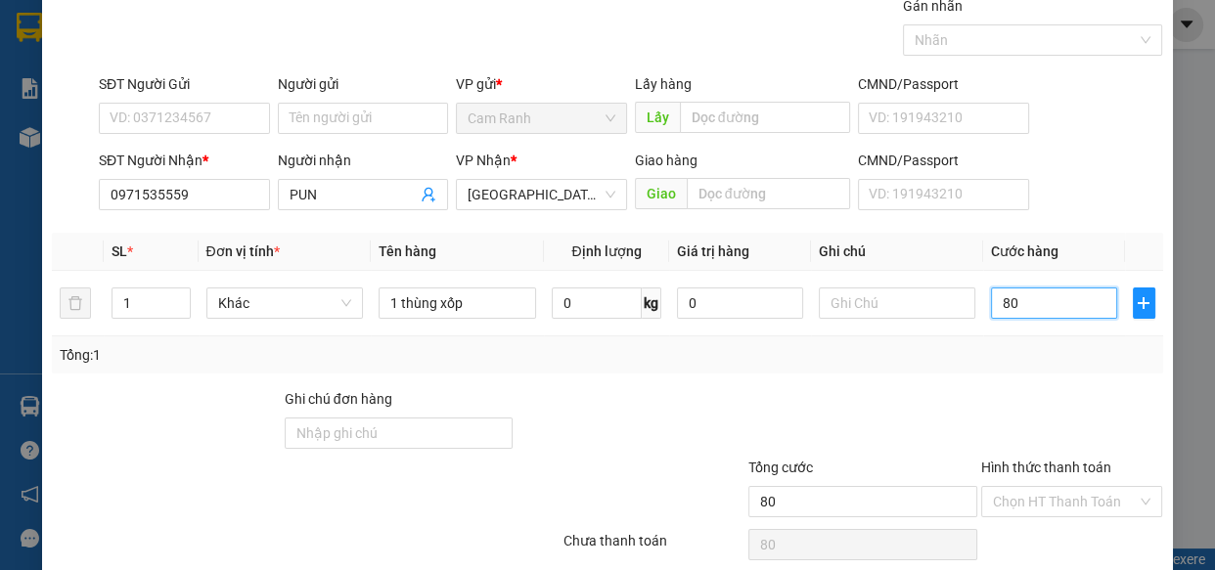
scroll to position [153, 0]
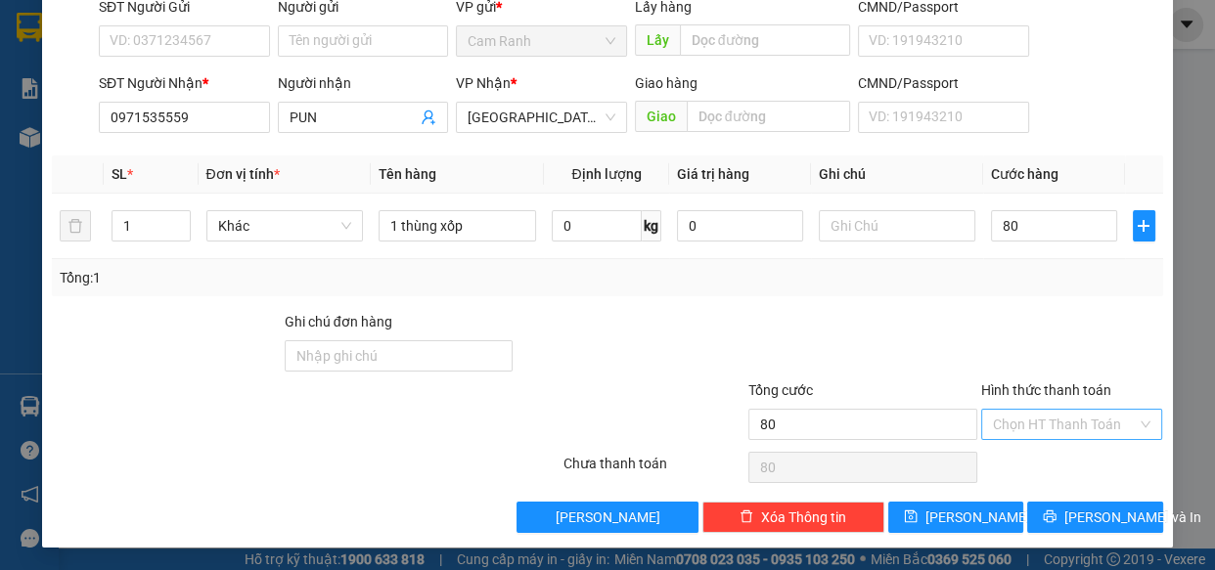
type input "80.000"
click at [1031, 430] on input "Hình thức thanh toán" at bounding box center [1065, 424] width 145 height 29
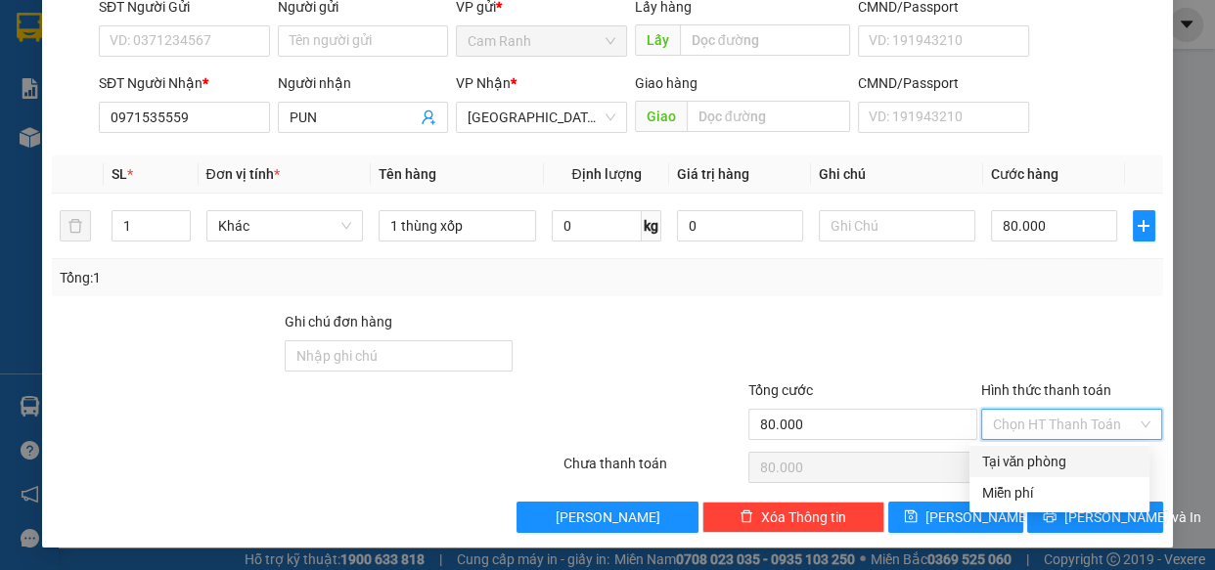
click at [1047, 473] on div "Tại văn phòng" at bounding box center [1059, 461] width 180 height 31
type input "0"
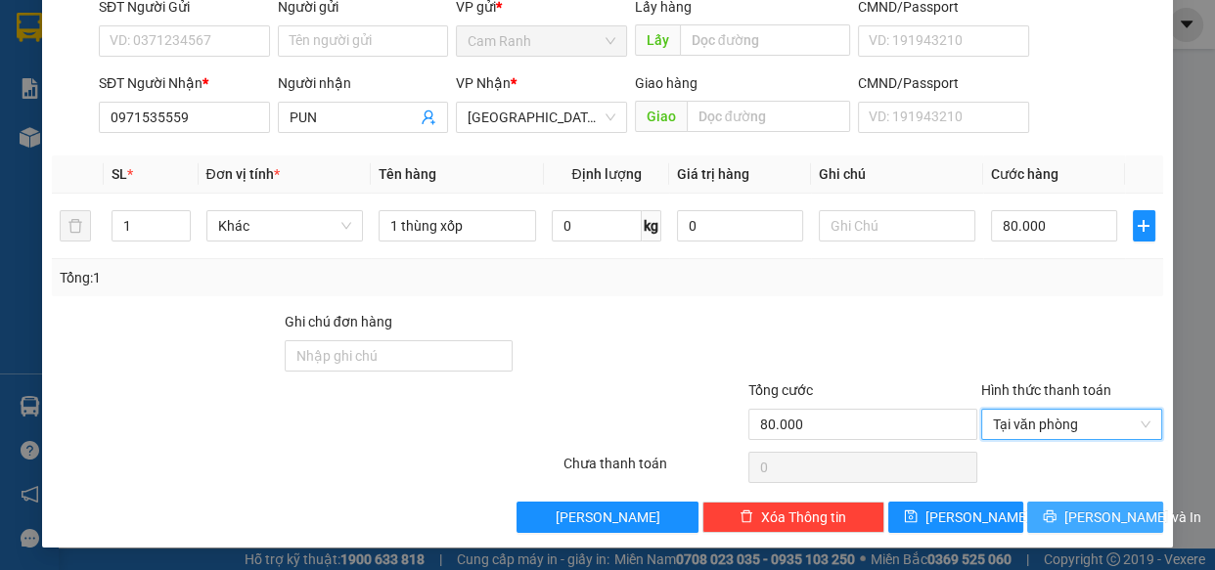
click at [1056, 520] on icon "printer" at bounding box center [1050, 517] width 14 height 14
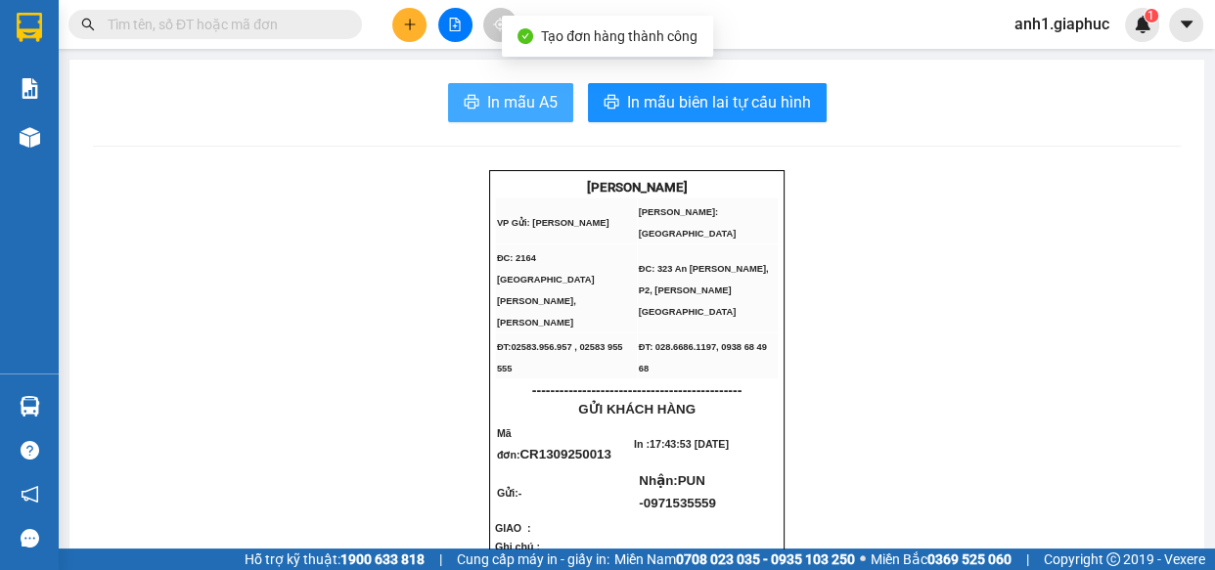
drag, startPoint x: 490, startPoint y: 100, endPoint x: 798, endPoint y: 214, distance: 328.7
click at [497, 102] on span "In mẫu A5" at bounding box center [522, 102] width 70 height 24
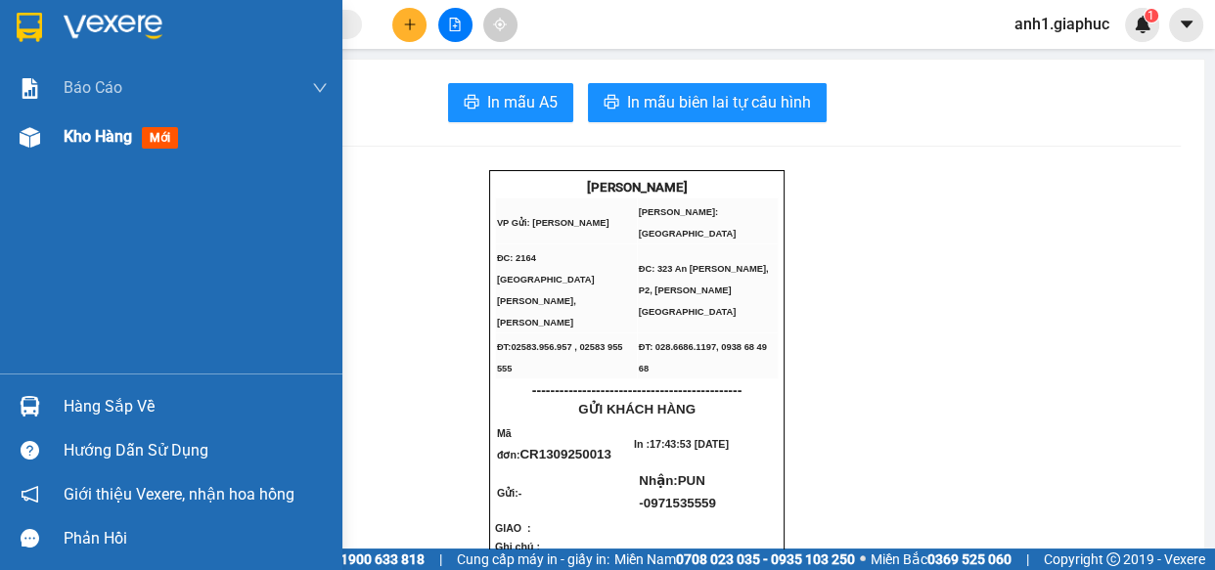
click at [103, 143] on span "Kho hàng" at bounding box center [98, 136] width 68 height 19
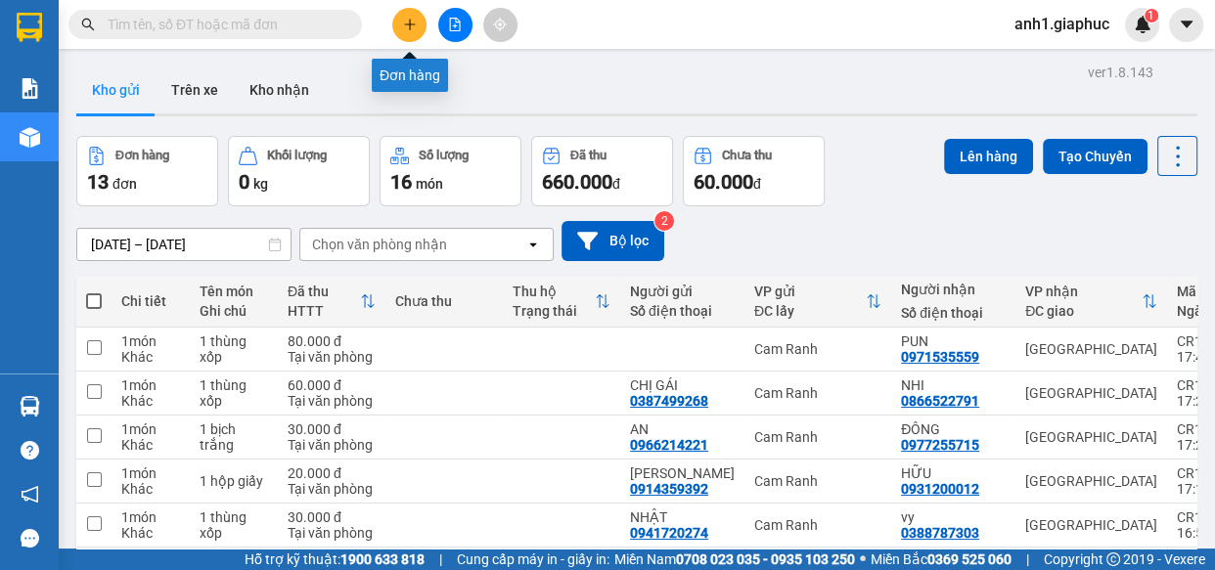
click at [407, 26] on icon "plus" at bounding box center [410, 25] width 14 height 14
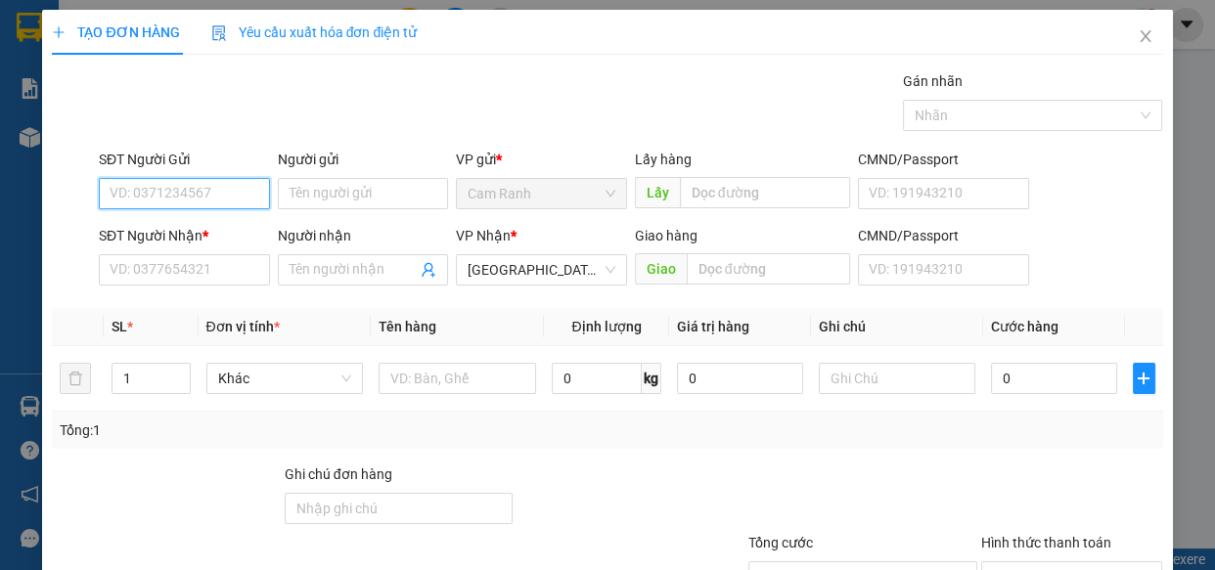
click at [196, 189] on input "SĐT Người Gửi" at bounding box center [184, 193] width 171 height 31
type input "0375538255"
click at [160, 239] on div "0375538255 - THÚY" at bounding box center [206, 233] width 193 height 22
type input "THÚY"
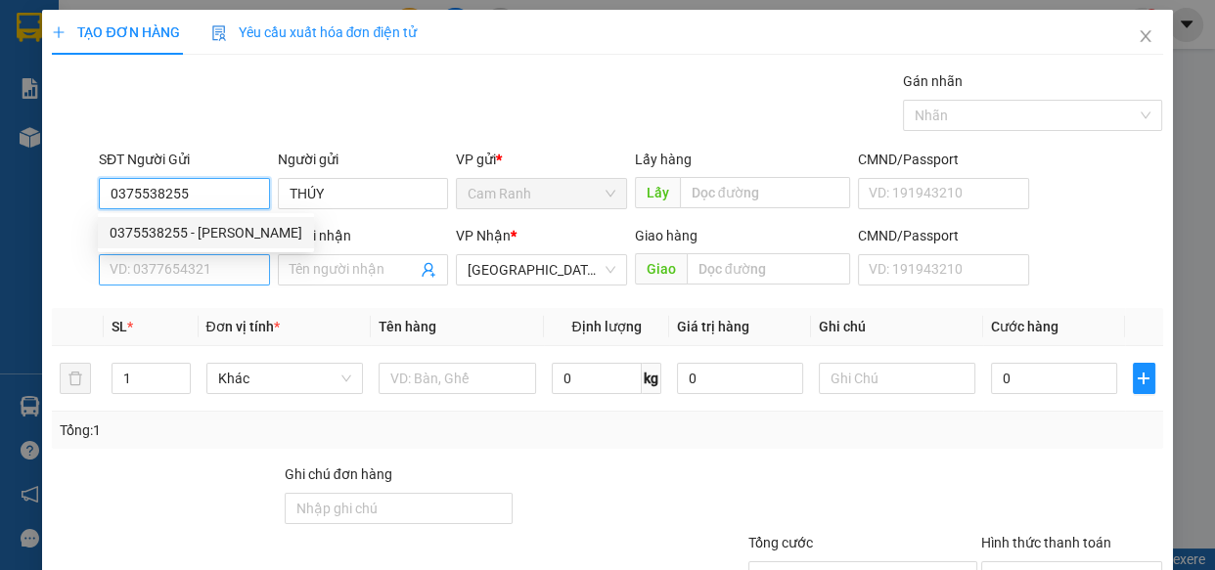
type input "0375538255"
click at [164, 258] on input "SĐT Người Nhận *" at bounding box center [184, 269] width 171 height 31
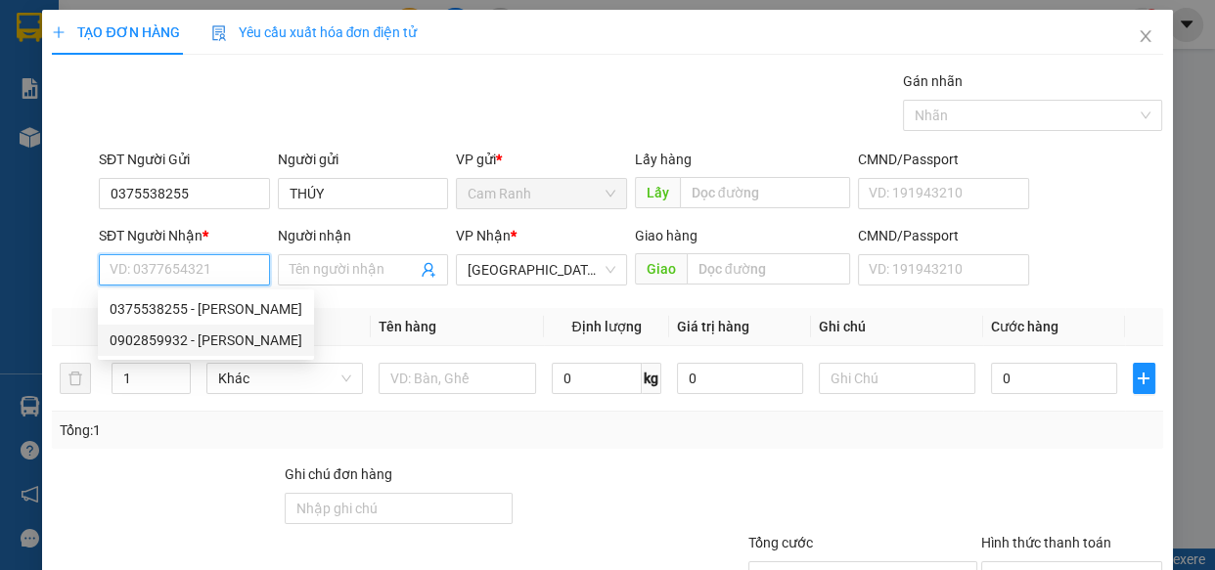
click at [187, 342] on div "0902859932 - NGỌC ANH" at bounding box center [206, 341] width 193 height 22
type input "0902859932"
type input "NGỌC ANH"
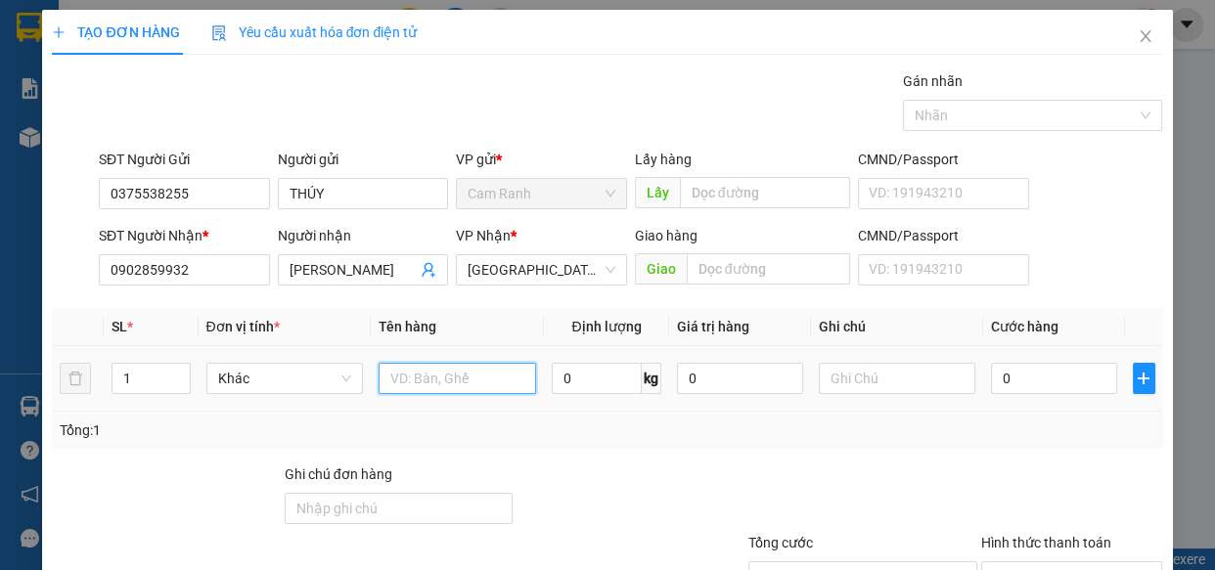
click at [442, 377] on input "text" at bounding box center [457, 378] width 157 height 31
type input "1 thùng xốp"
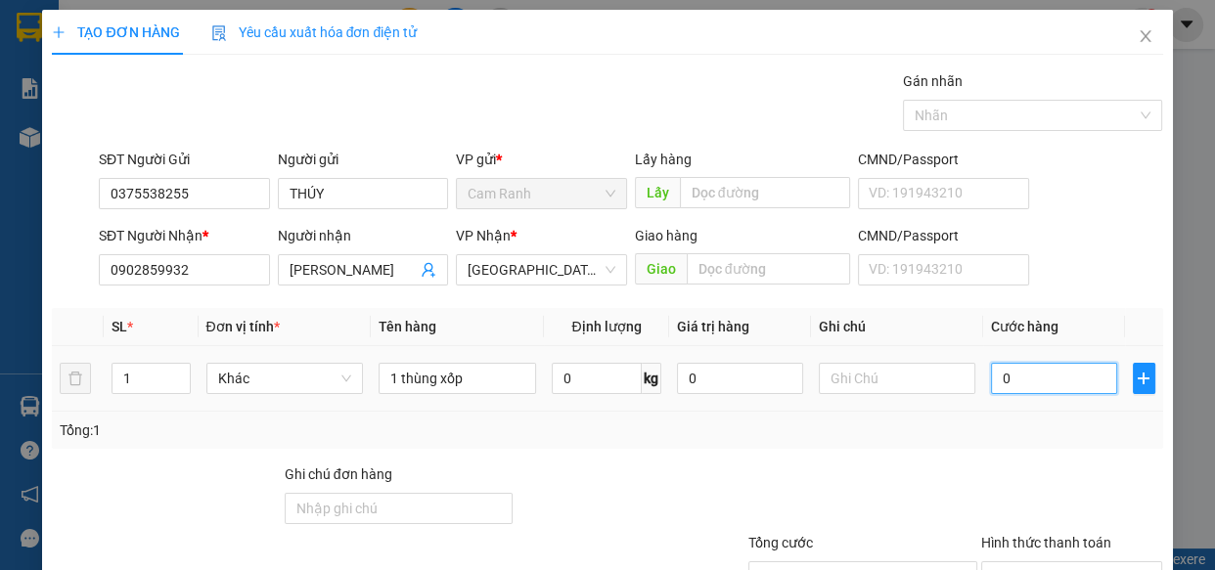
click at [996, 373] on input "0" at bounding box center [1054, 378] width 126 height 31
type input "8"
type input "80"
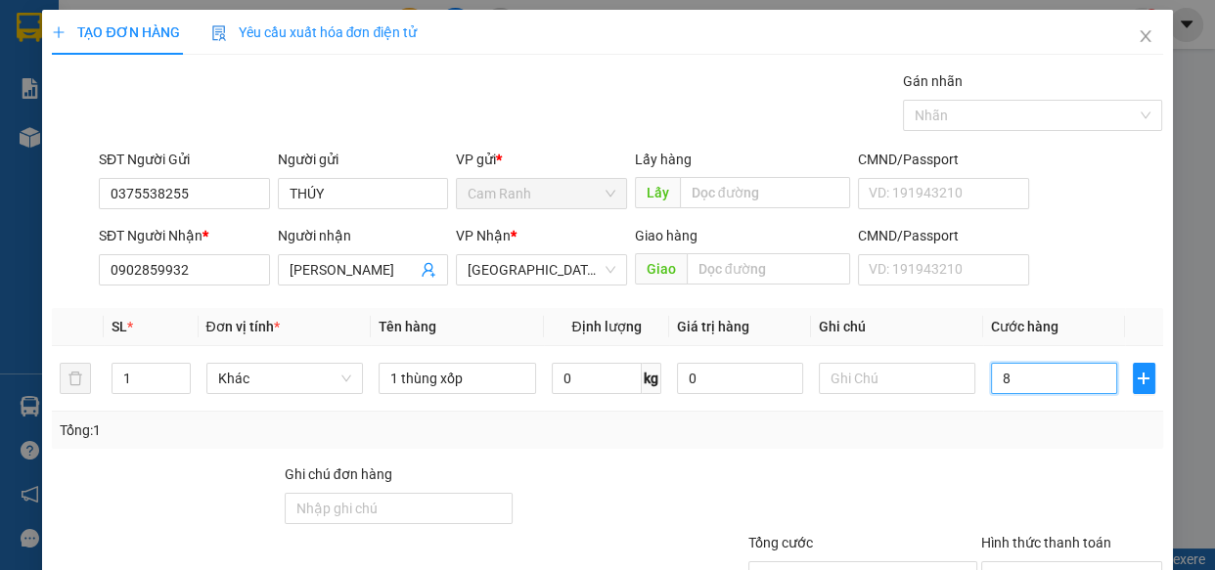
type input "80"
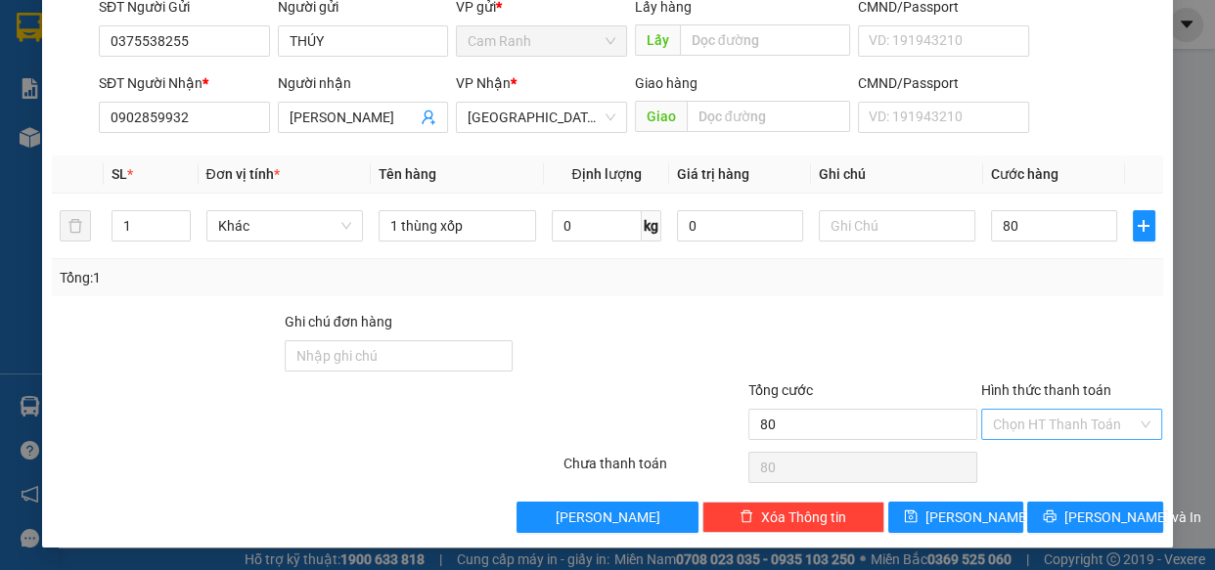
type input "80.000"
click at [1027, 425] on input "Hình thức thanh toán" at bounding box center [1065, 424] width 145 height 29
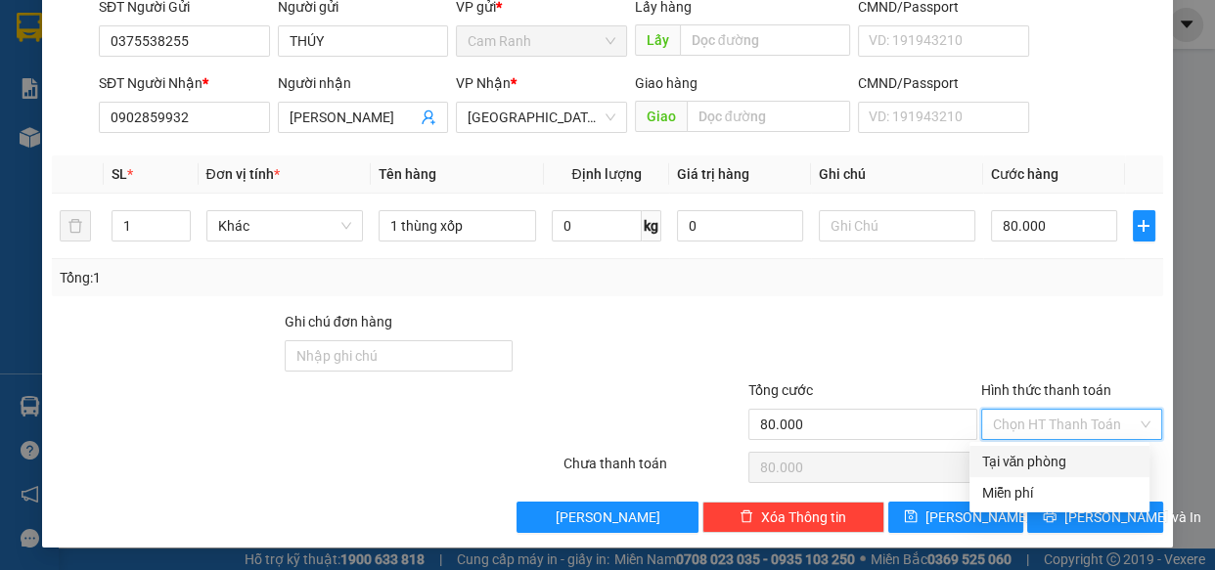
click at [1032, 461] on div "Tại văn phòng" at bounding box center [1059, 462] width 157 height 22
type input "0"
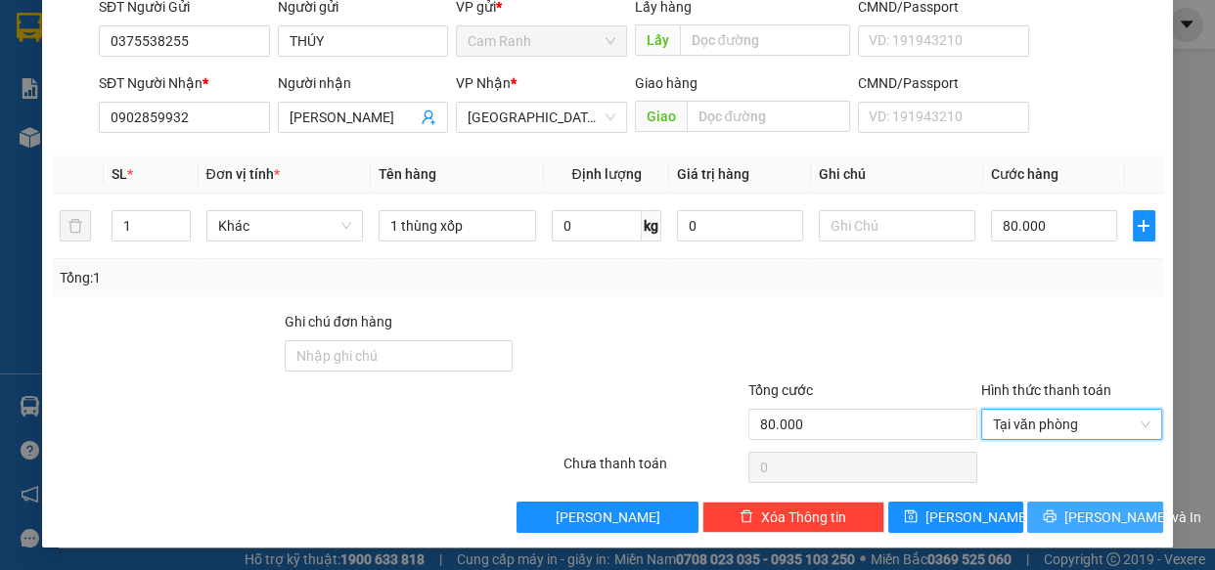
click at [1062, 516] on button "Lưu và In" at bounding box center [1094, 517] width 135 height 31
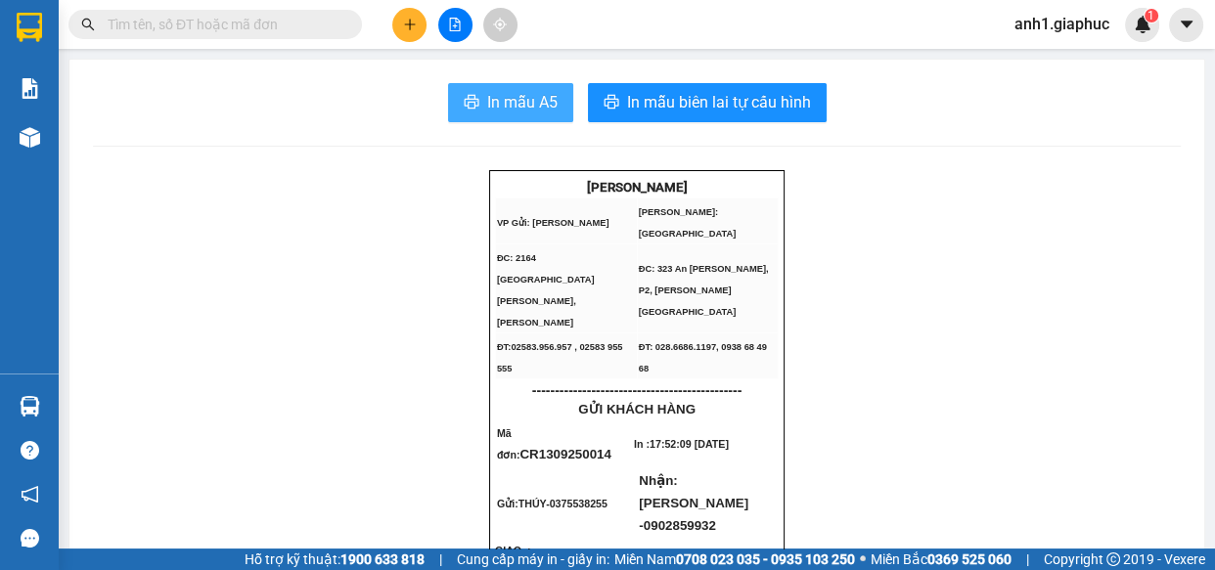
click at [493, 105] on span "In mẫu A5" at bounding box center [522, 102] width 70 height 24
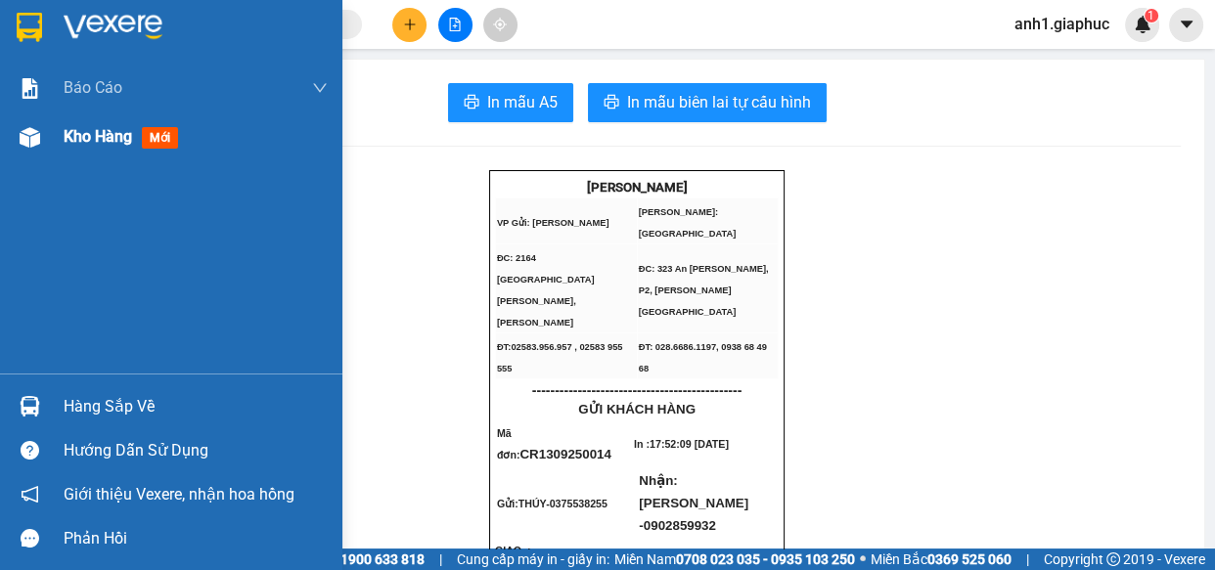
drag, startPoint x: 102, startPoint y: 138, endPoint x: 114, endPoint y: 138, distance: 12.7
click at [114, 138] on span "Kho hàng" at bounding box center [98, 136] width 68 height 19
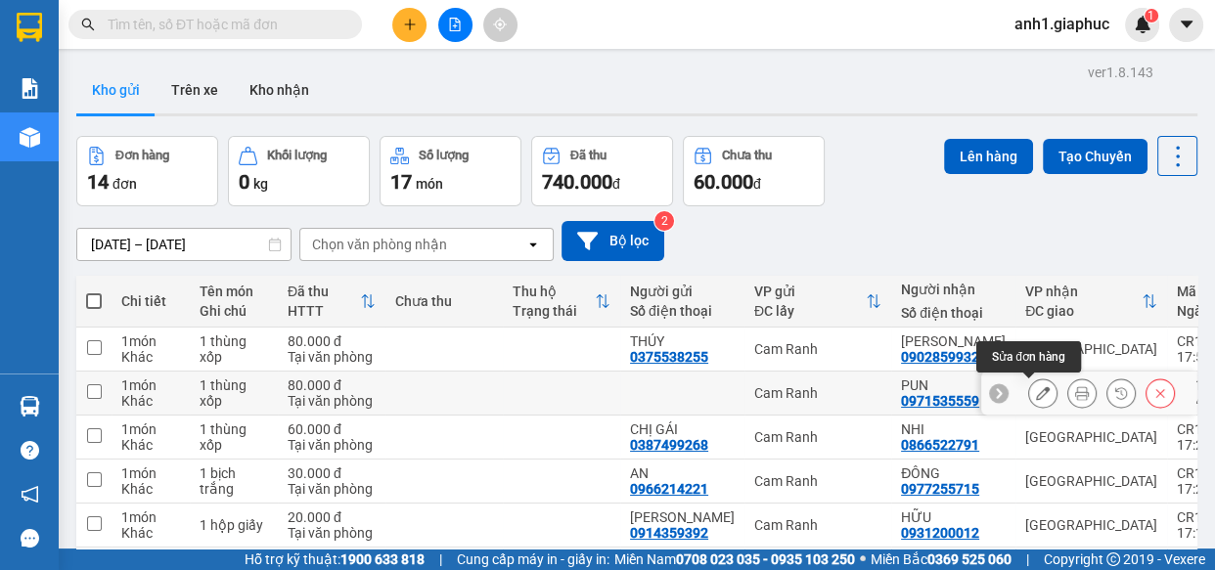
click at [1036, 393] on icon at bounding box center [1043, 393] width 14 height 14
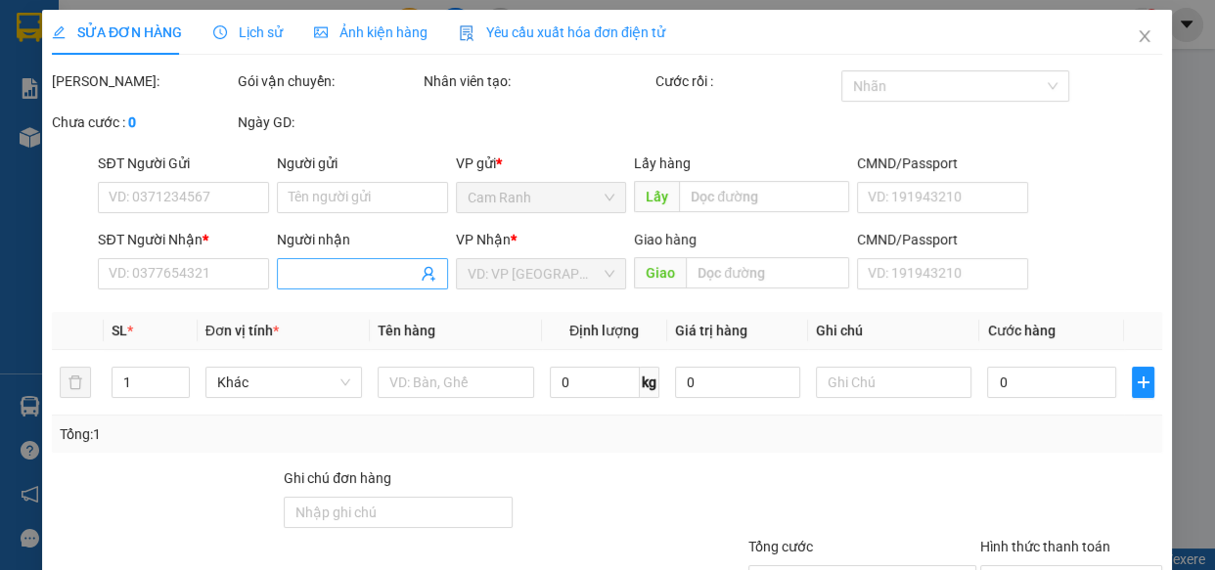
type input "0971535559"
type input "PUN"
type input "80.000"
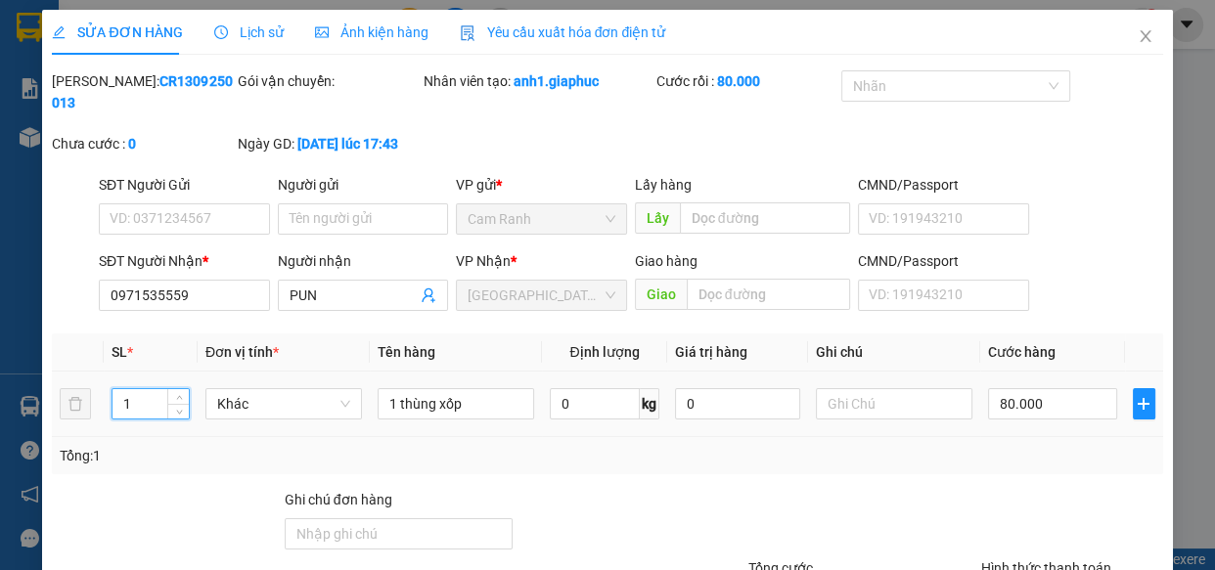
click at [137, 407] on input "1" at bounding box center [150, 403] width 76 height 29
type input "3"
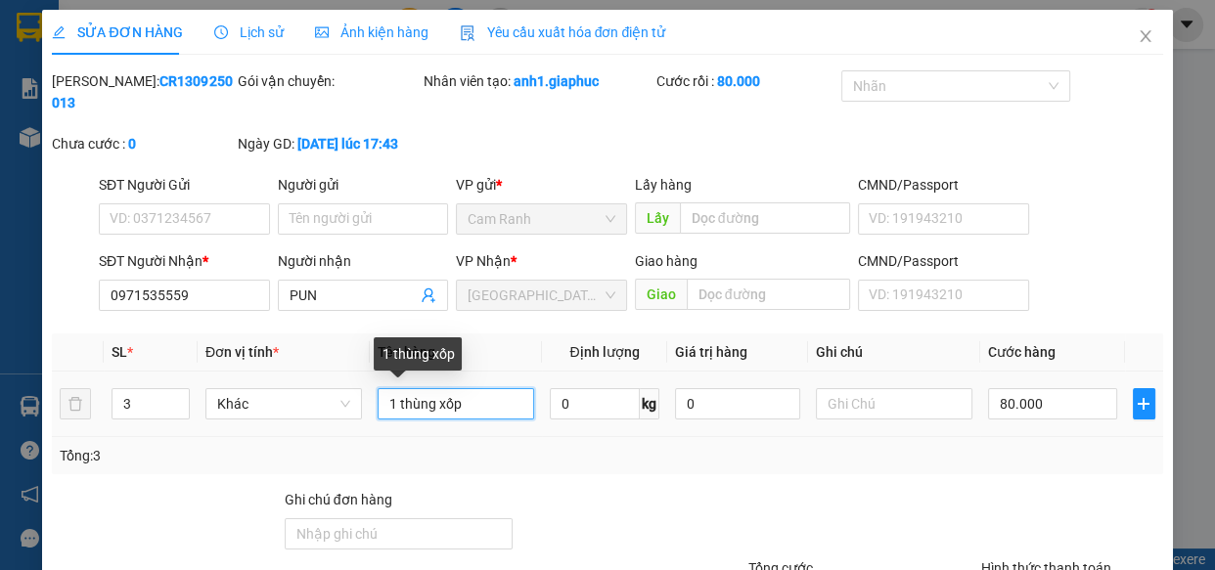
click at [390, 410] on input "1 thùng xốp" at bounding box center [456, 403] width 157 height 31
type input "3 thùng xốp"
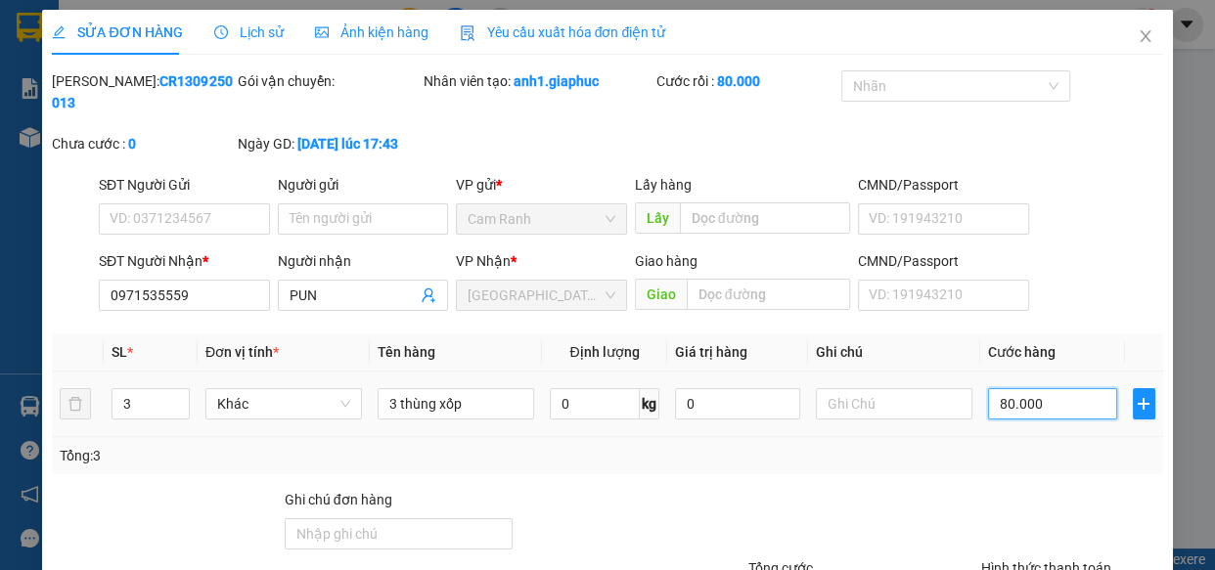
click at [1013, 393] on input "80.000" at bounding box center [1052, 403] width 129 height 31
type input "0"
click at [988, 404] on input "0" at bounding box center [1052, 403] width 129 height 31
type input "10"
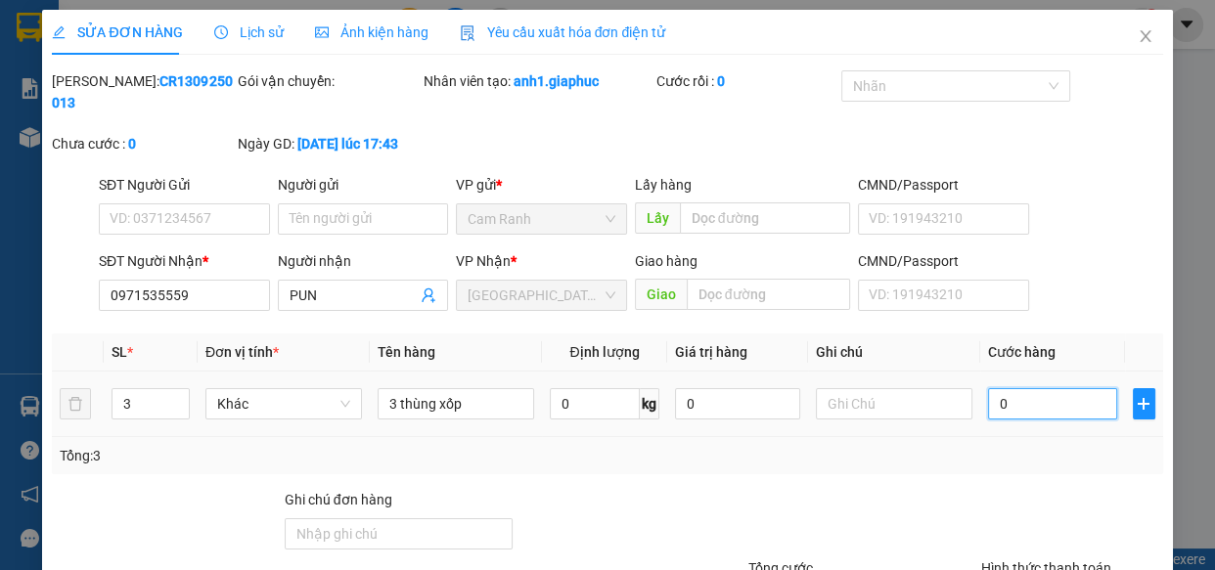
type input "10"
type input "160"
type input "1.600"
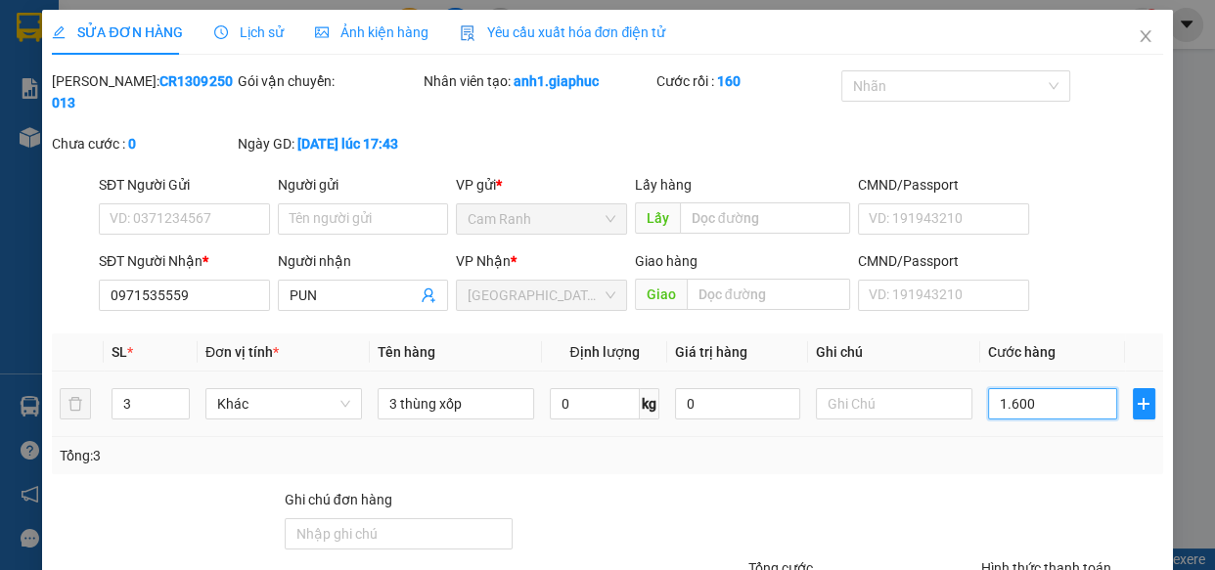
type input "160"
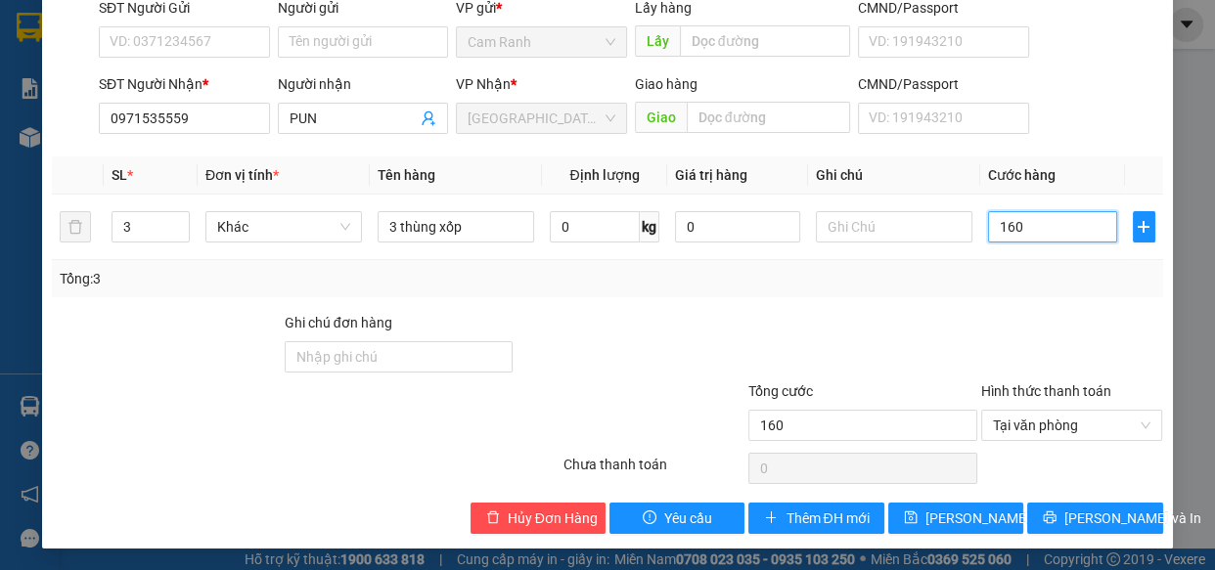
scroll to position [178, 0]
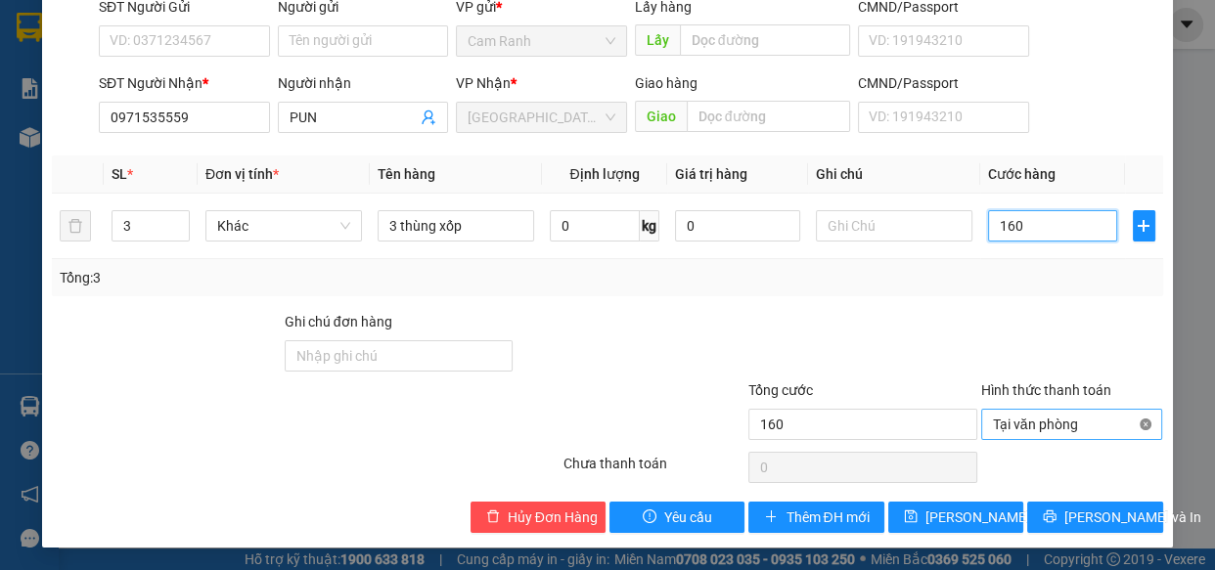
type input "160"
type input "160.000"
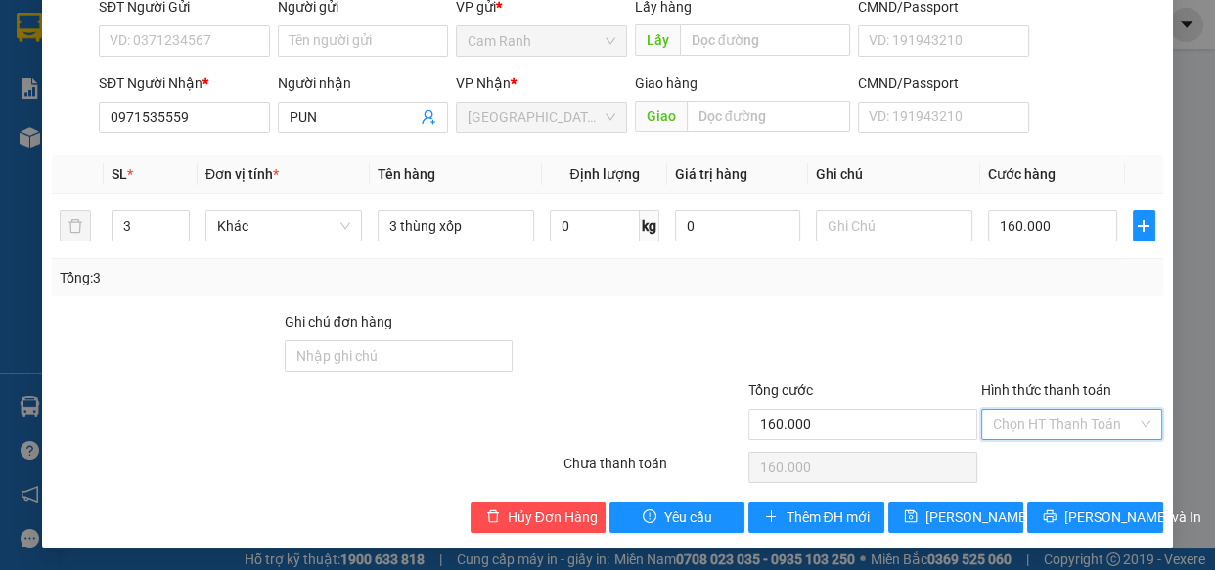
click at [1030, 425] on input "Hình thức thanh toán" at bounding box center [1065, 424] width 145 height 29
click at [1021, 460] on div "Tại văn phòng" at bounding box center [1059, 463] width 157 height 22
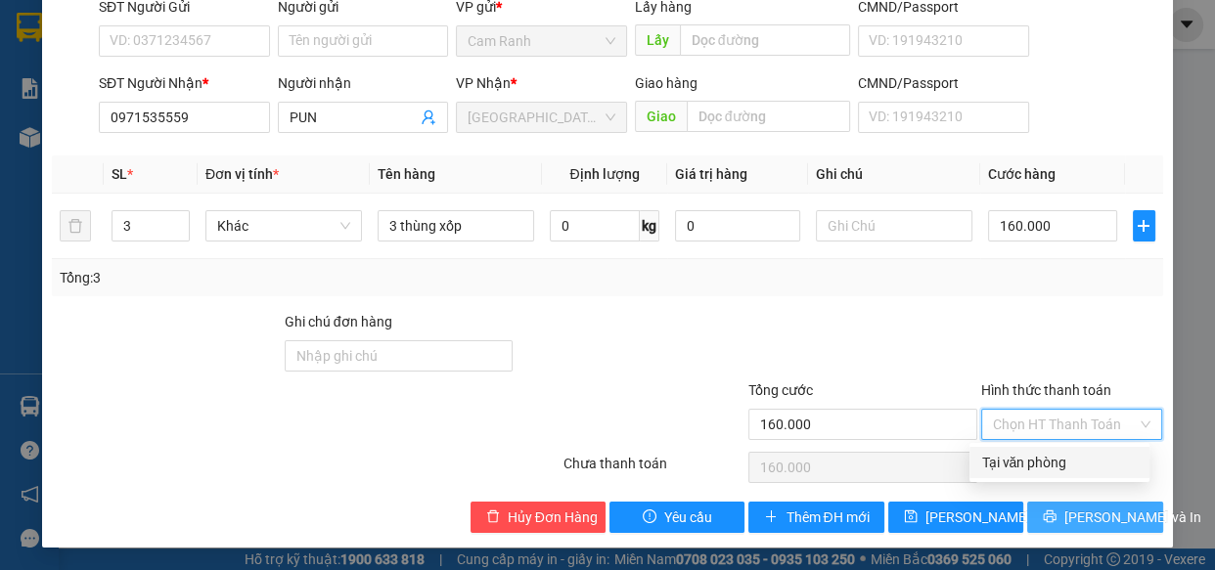
type input "0"
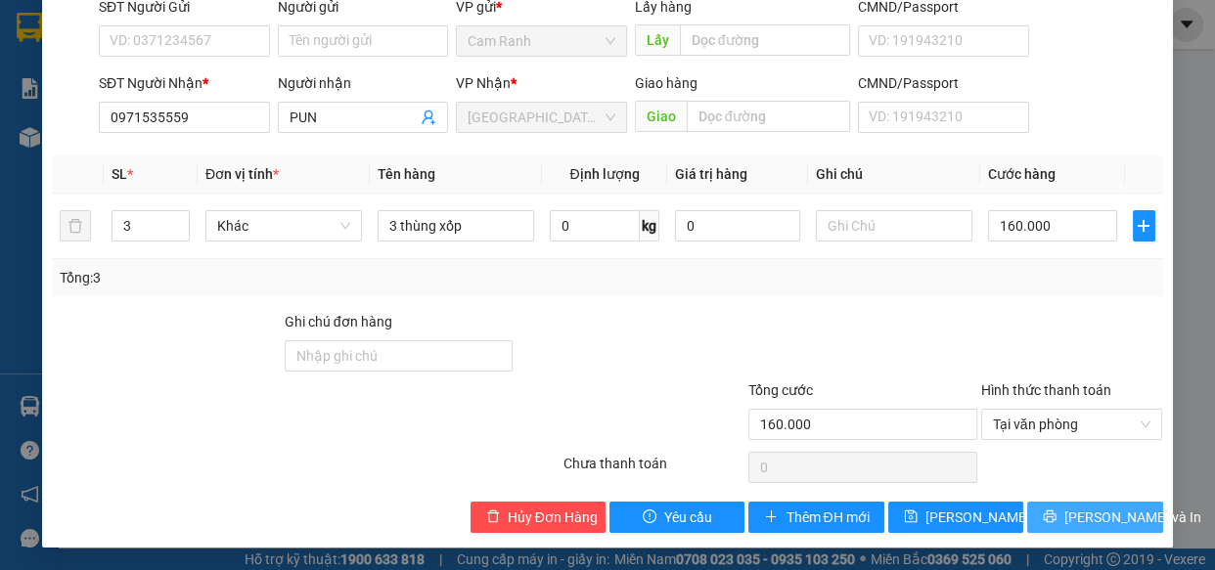
click at [1073, 516] on span "Lưu và In" at bounding box center [1132, 518] width 137 height 22
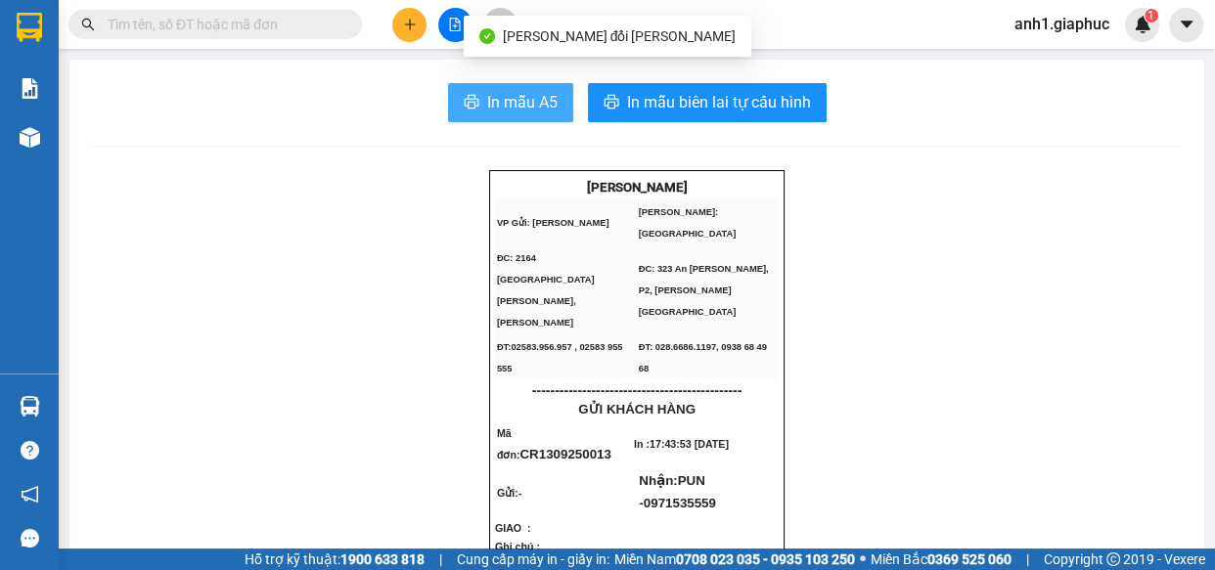
click at [538, 104] on span "In mẫu A5" at bounding box center [522, 102] width 70 height 24
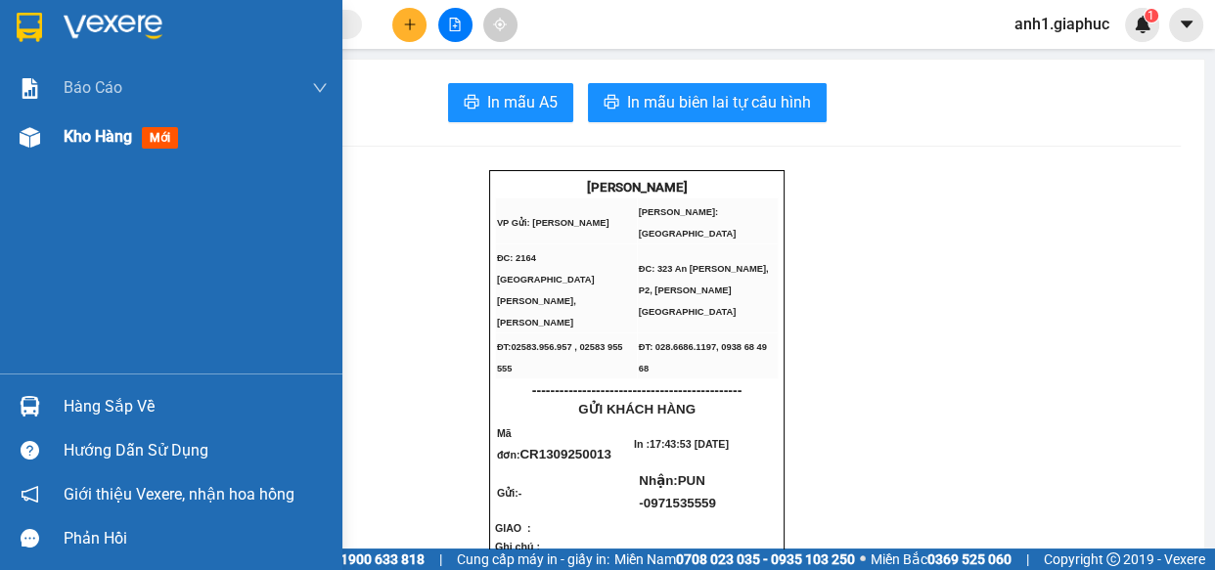
click at [103, 137] on span "Kho hàng" at bounding box center [98, 136] width 68 height 19
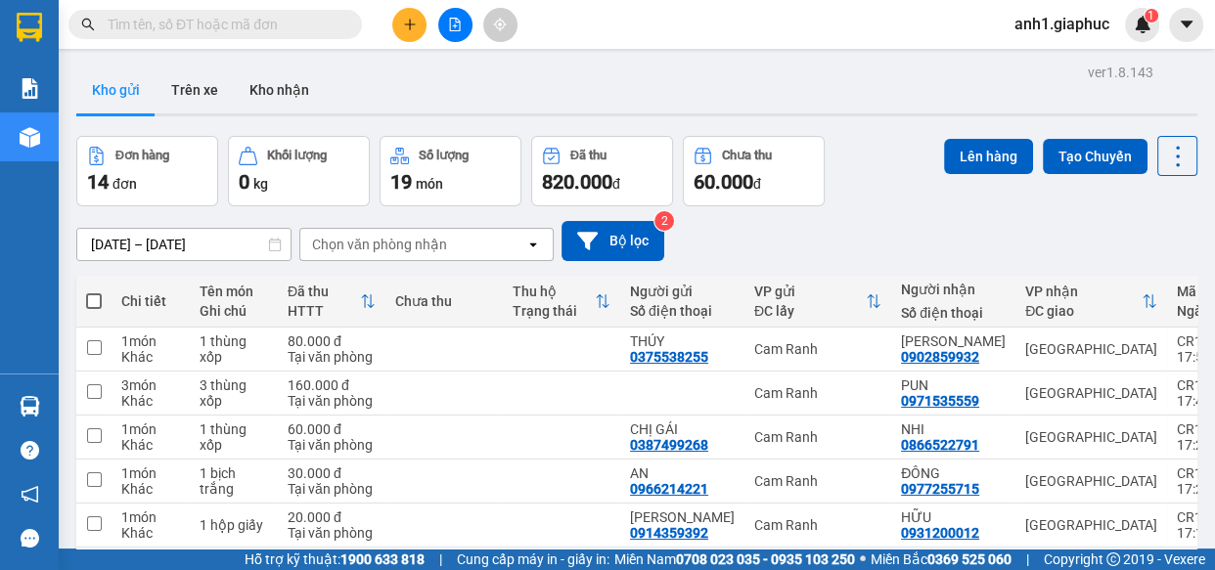
click at [400, 29] on button at bounding box center [409, 25] width 34 height 34
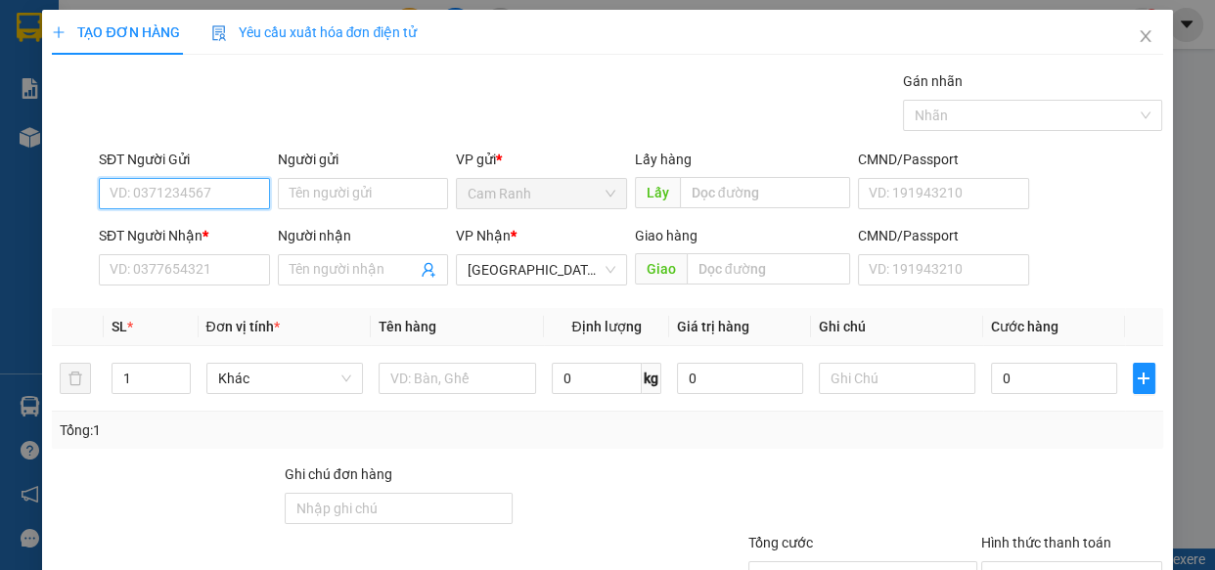
click at [157, 197] on input "SĐT Người Gửi" at bounding box center [184, 193] width 171 height 31
type input "0972507711"
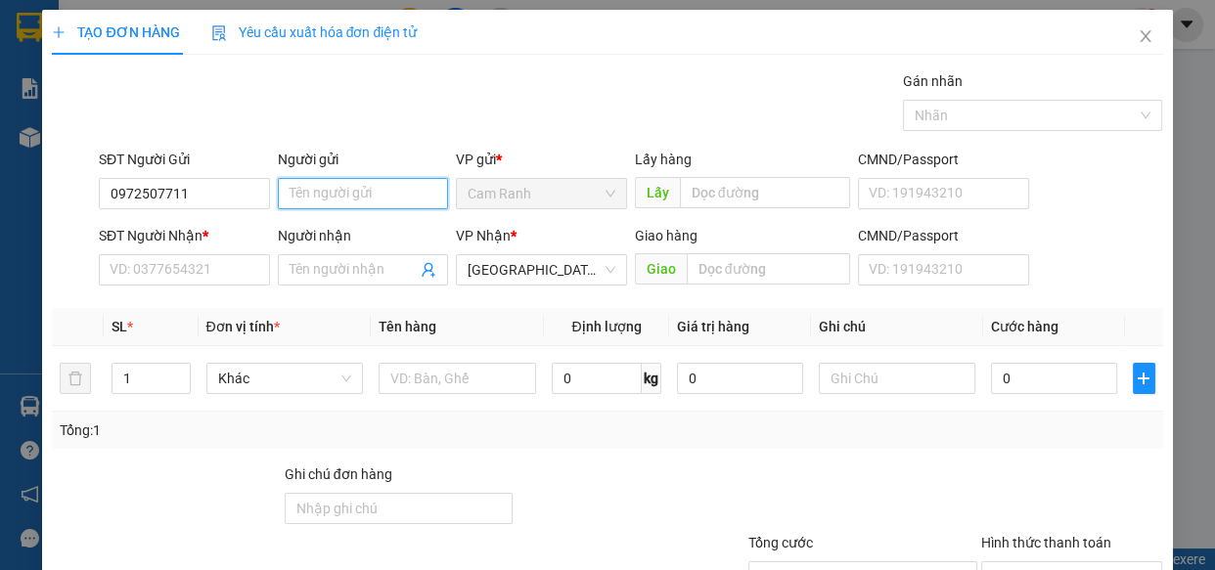
click at [335, 190] on input "Người gửi" at bounding box center [363, 193] width 171 height 31
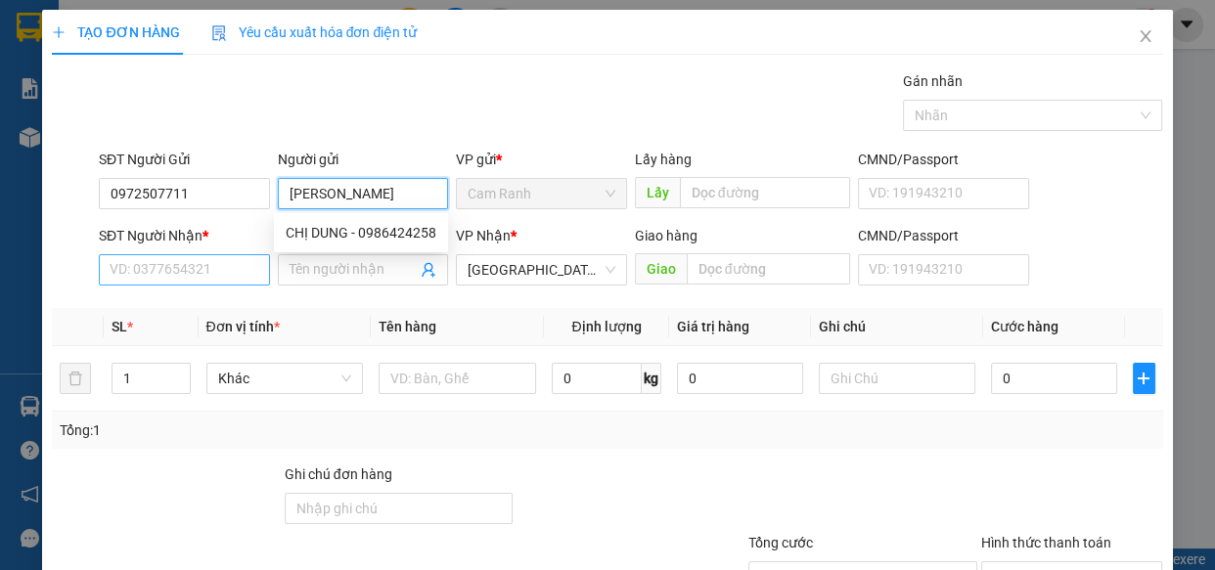
type input "CHỊ DUNG"
click at [157, 275] on input "SĐT Người Nhận *" at bounding box center [184, 269] width 171 height 31
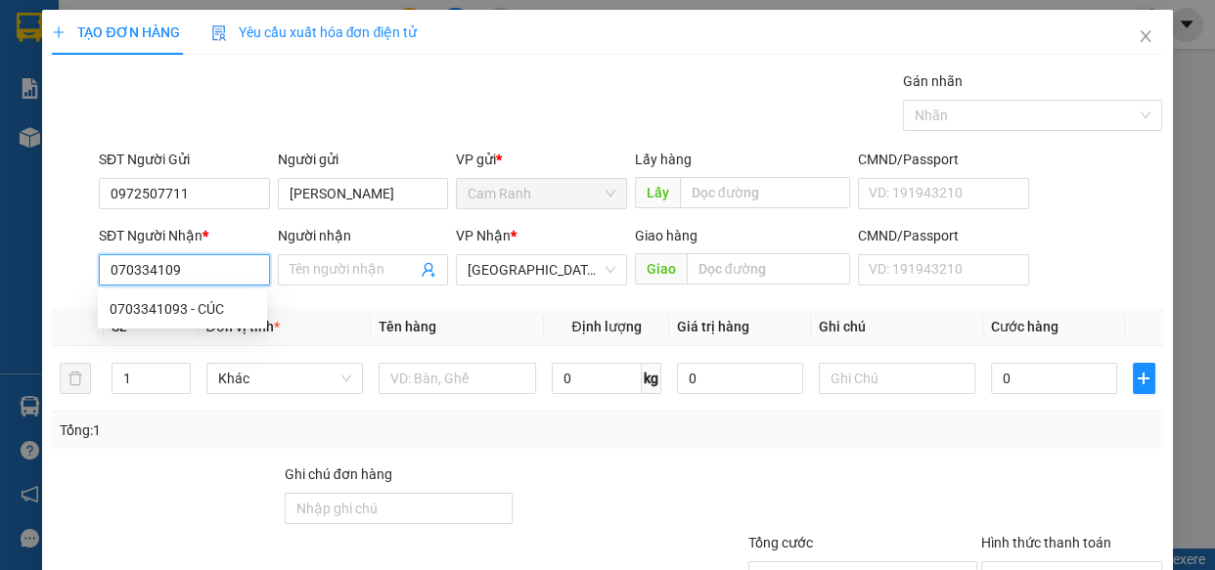
type input "0703341093"
click at [177, 309] on div "0703341093 - CÚC" at bounding box center [183, 309] width 146 height 22
type input "CÚC"
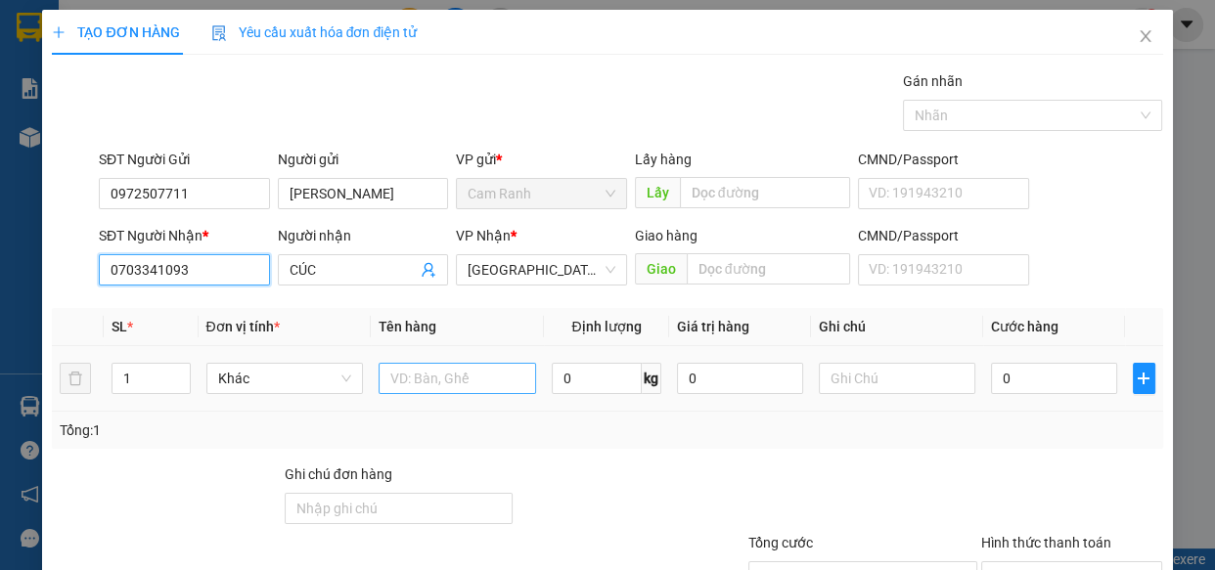
type input "0703341093"
click at [435, 380] on input "text" at bounding box center [457, 378] width 157 height 31
type input "1 HỘP GIẤY"
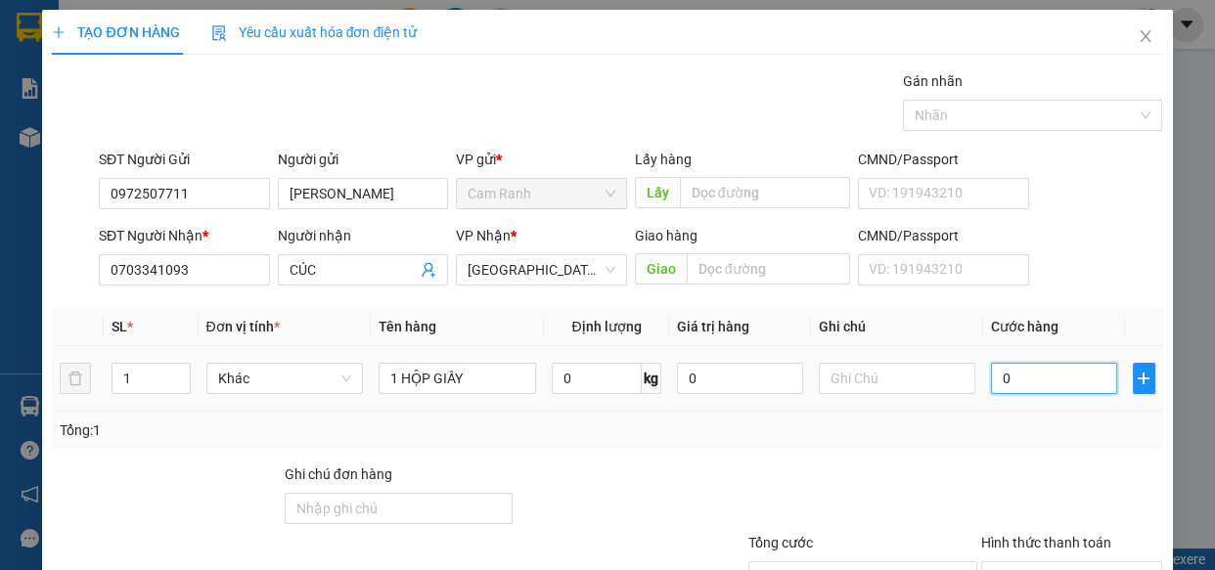
click at [1051, 372] on input "0" at bounding box center [1054, 378] width 126 height 31
type input "3"
type input "30"
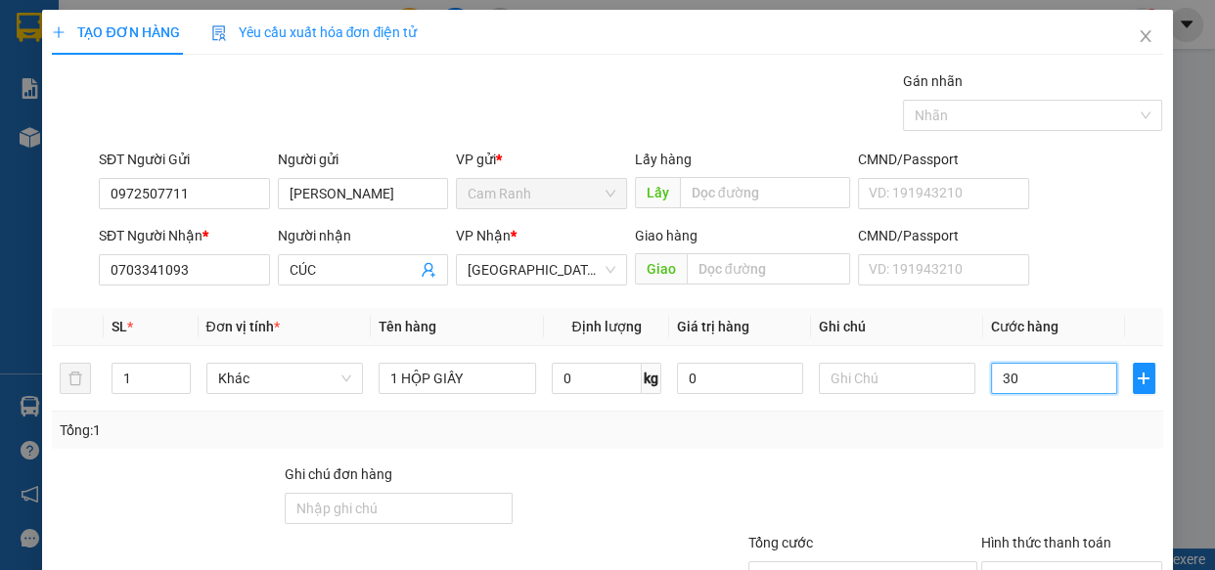
scroll to position [153, 0]
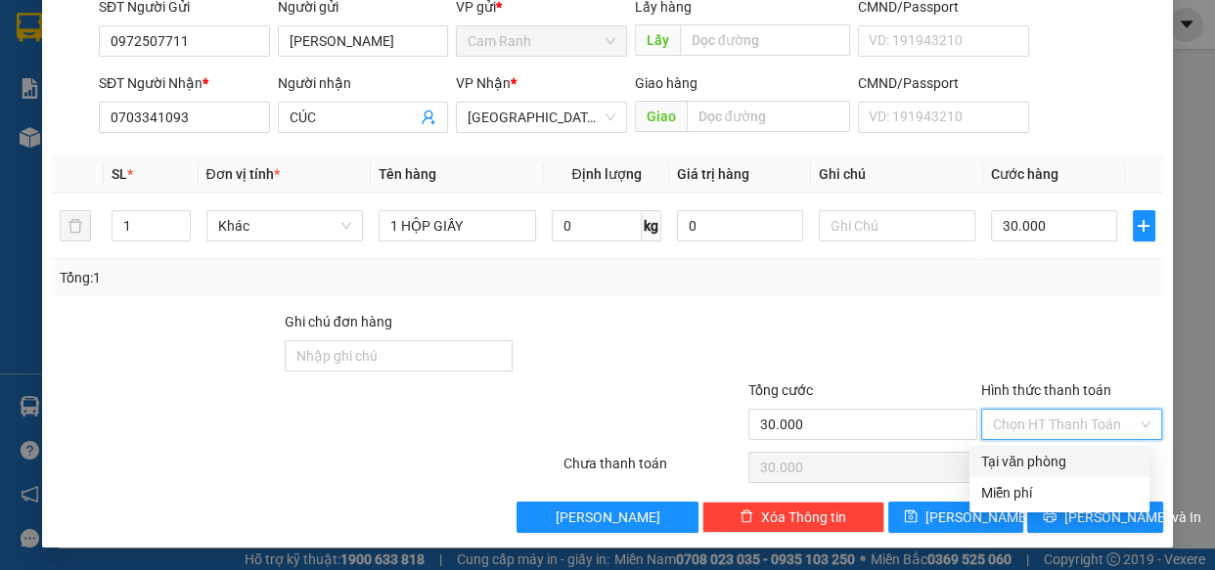
drag, startPoint x: 1035, startPoint y: 415, endPoint x: 1042, endPoint y: 434, distance: 20.7
click at [1037, 415] on input "Hình thức thanh toán" at bounding box center [1065, 424] width 145 height 29
click at [1040, 459] on div "Tại văn phòng" at bounding box center [1059, 462] width 157 height 22
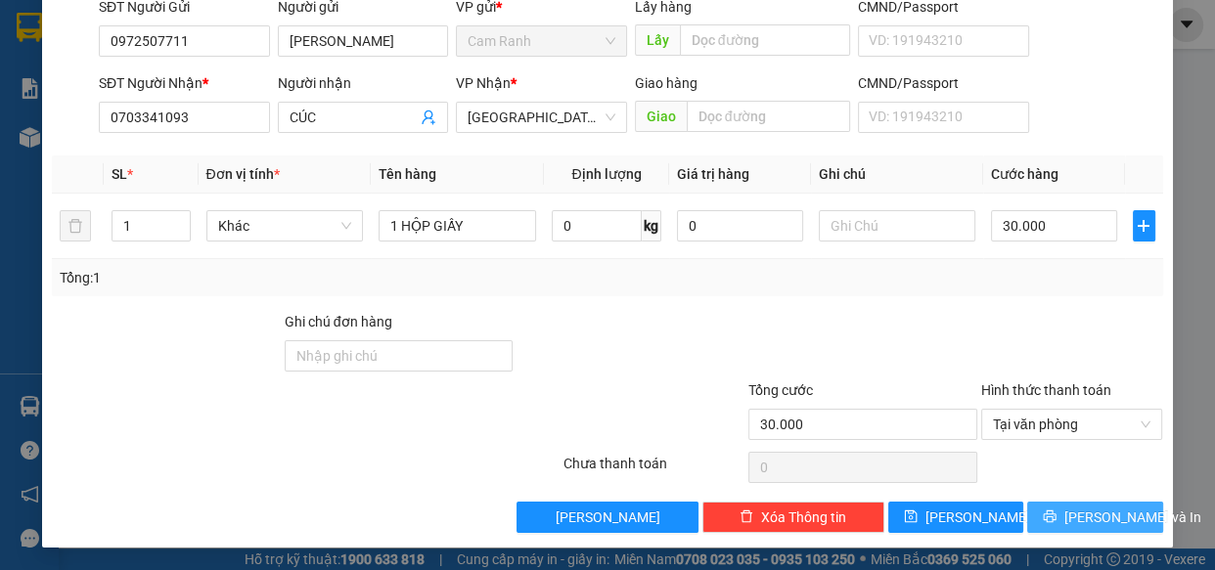
click at [1077, 509] on span "Lưu và In" at bounding box center [1132, 518] width 137 height 22
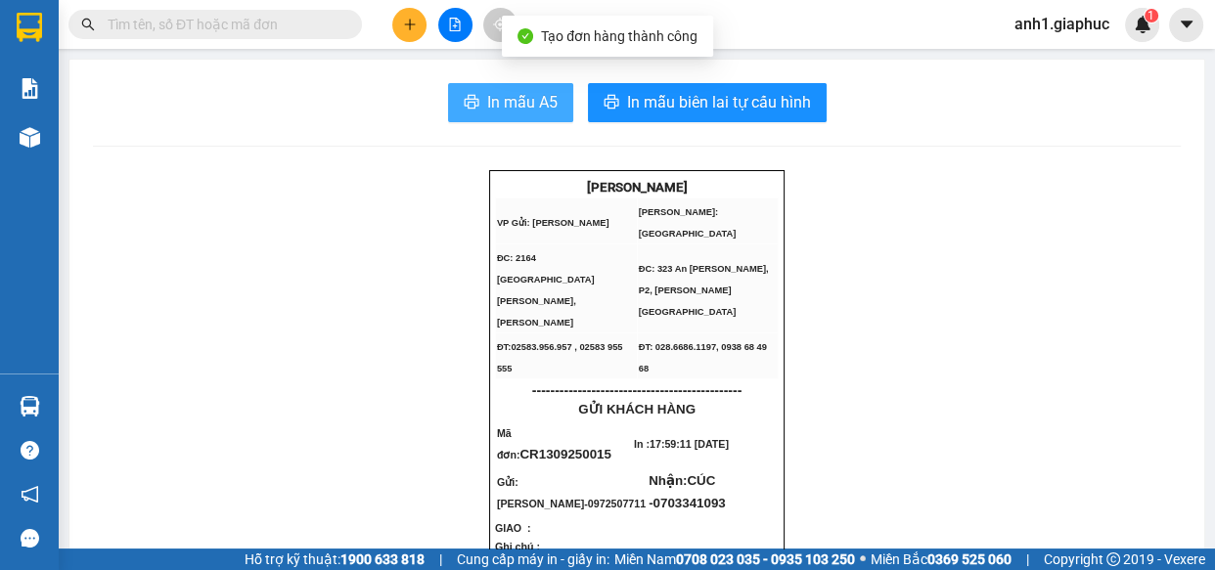
drag, startPoint x: 513, startPoint y: 102, endPoint x: 942, endPoint y: 214, distance: 443.9
click at [515, 103] on span "In mẫu A5" at bounding box center [522, 102] width 70 height 24
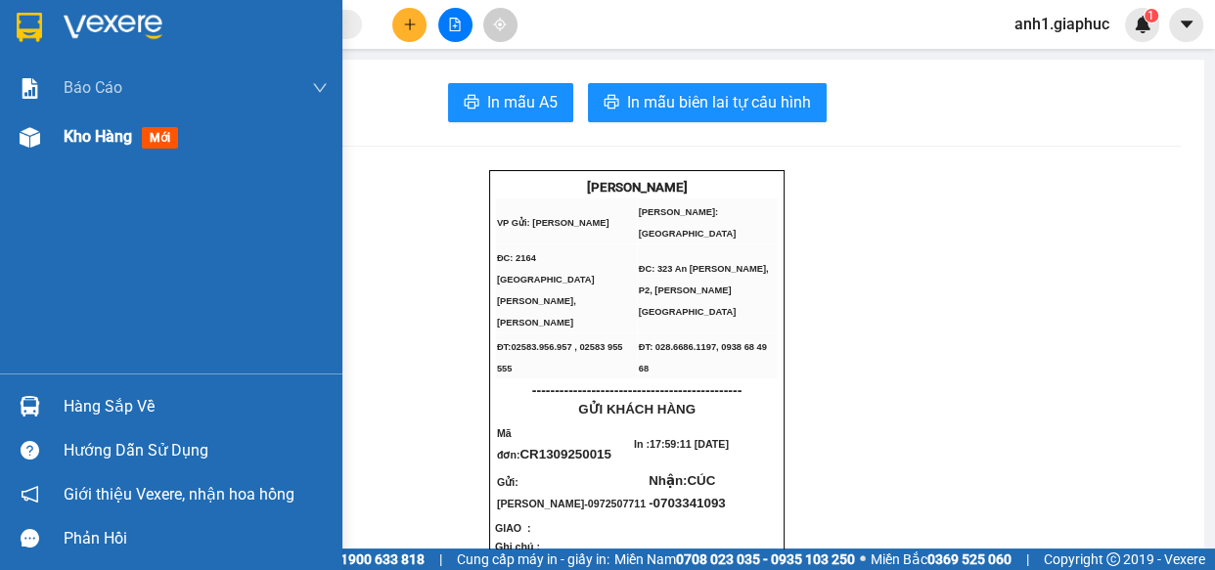
click at [82, 148] on div "Kho hàng mới" at bounding box center [196, 136] width 264 height 49
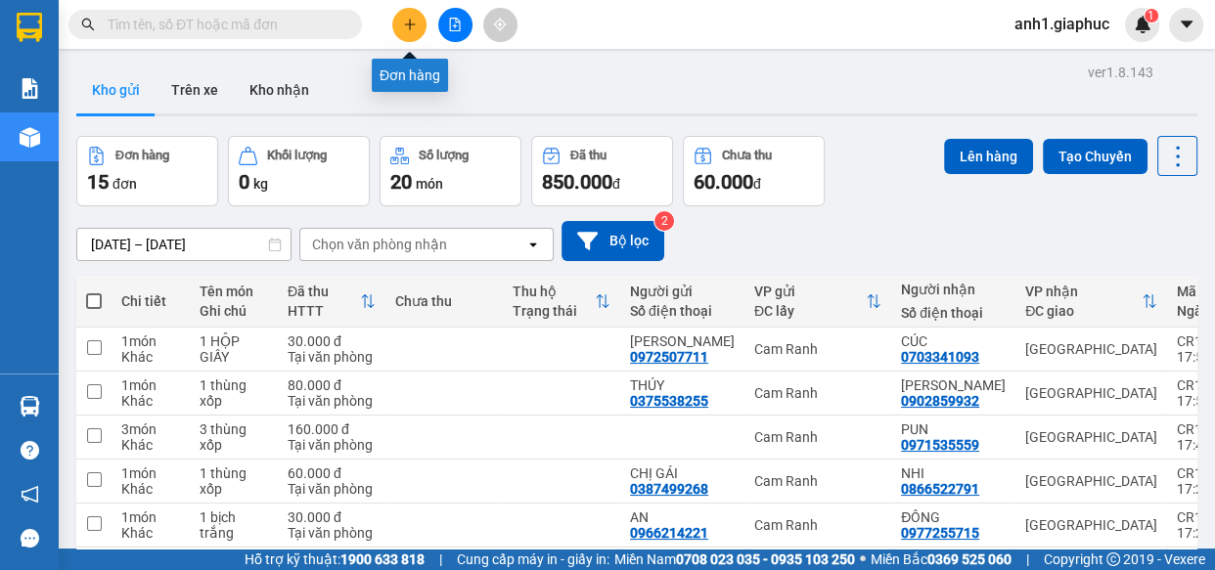
click at [397, 30] on button at bounding box center [409, 25] width 34 height 34
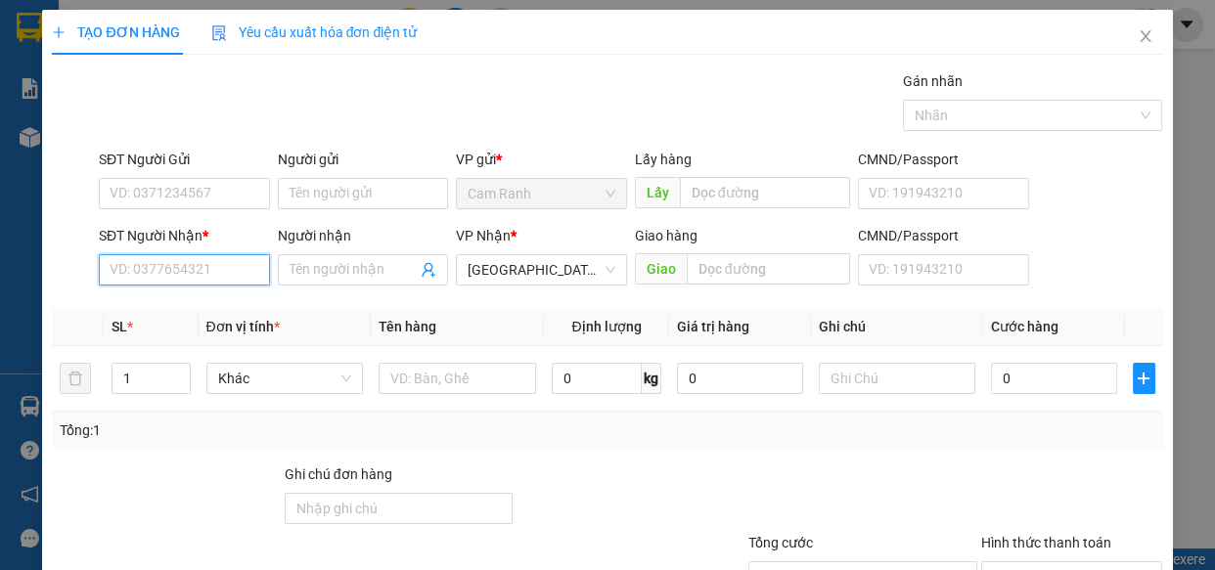
click at [130, 266] on input "SĐT Người Nhận *" at bounding box center [184, 269] width 171 height 31
click at [309, 270] on input "Người nhận" at bounding box center [354, 270] width 128 height 22
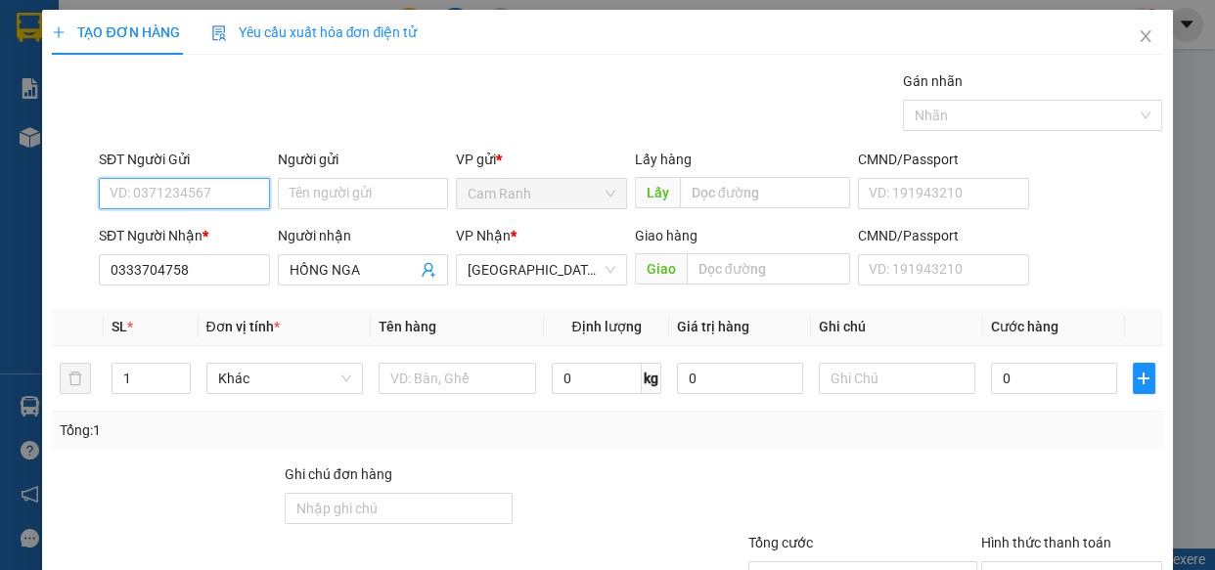
click at [158, 182] on input "SĐT Người Gửi" at bounding box center [184, 193] width 171 height 31
click at [212, 234] on div "0372232225 - TIẾN" at bounding box center [183, 233] width 146 height 22
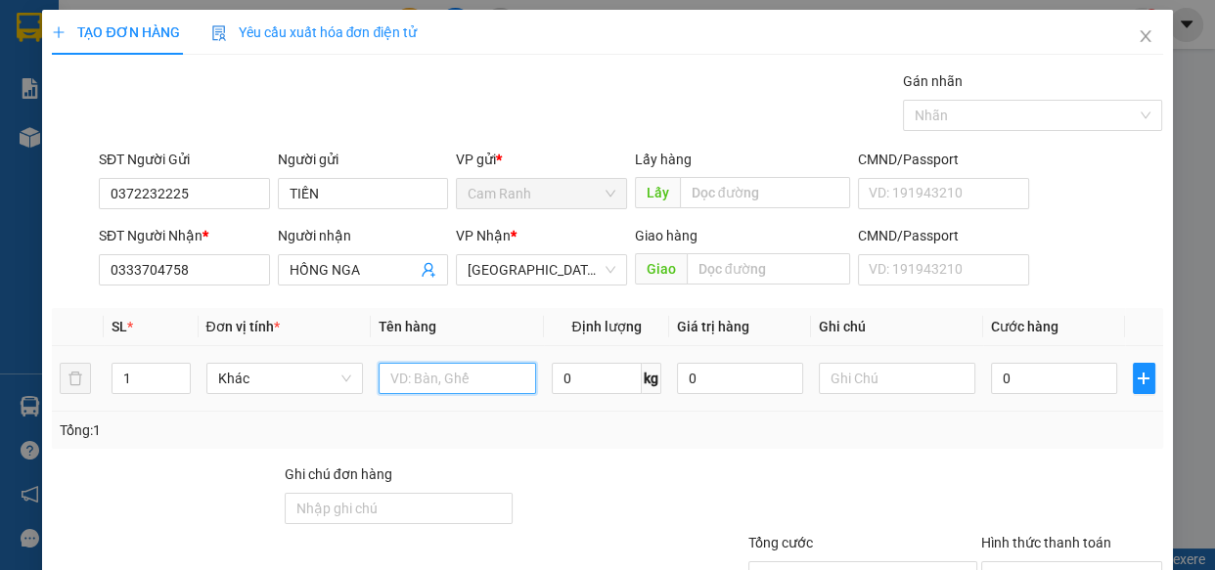
click at [465, 384] on input "text" at bounding box center [457, 378] width 157 height 31
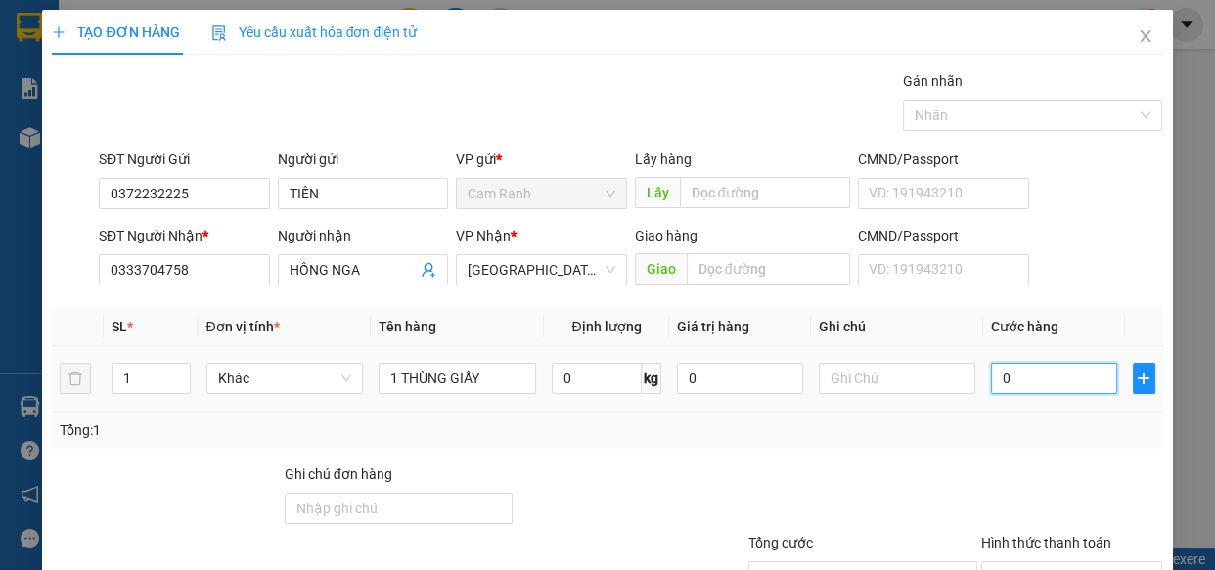
click at [1018, 369] on input "0" at bounding box center [1054, 378] width 126 height 31
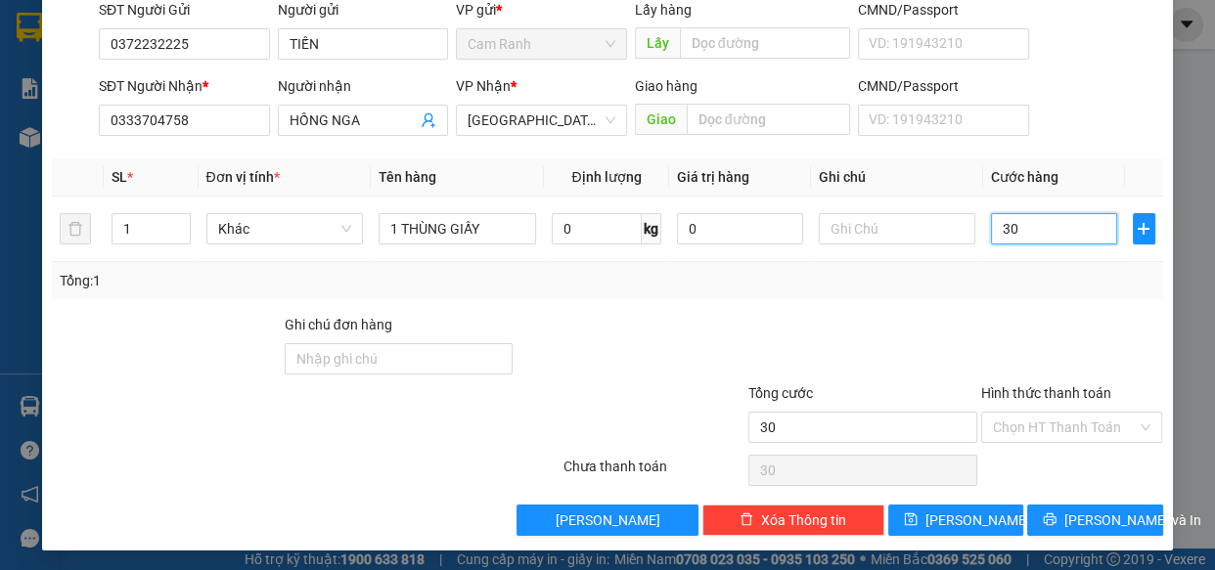
scroll to position [153, 0]
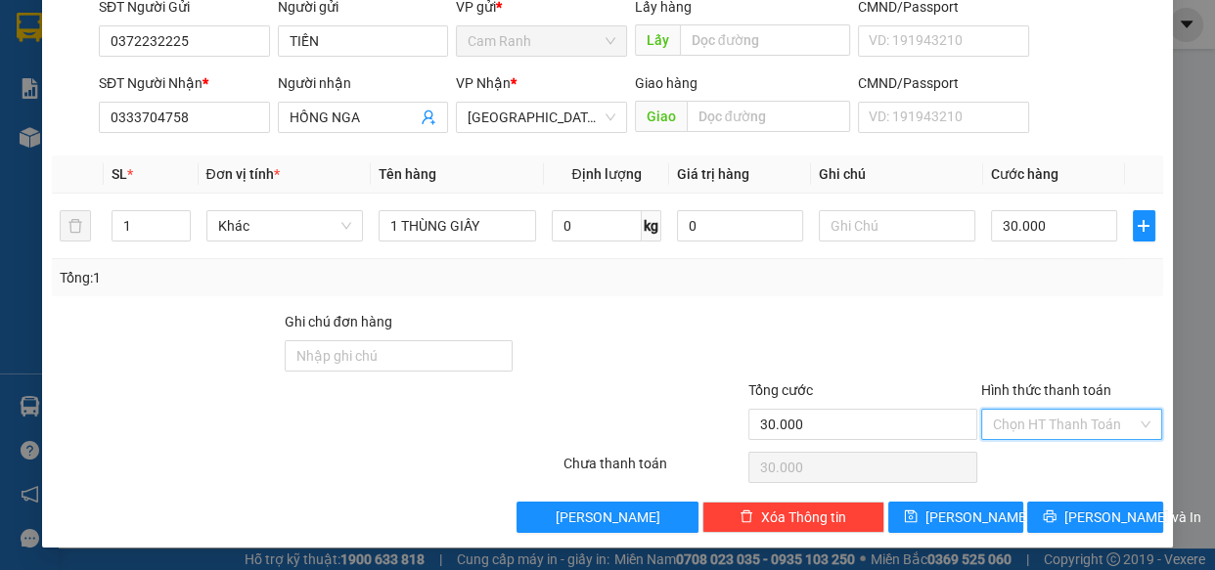
click at [1049, 420] on input "Hình thức thanh toán" at bounding box center [1065, 424] width 145 height 29
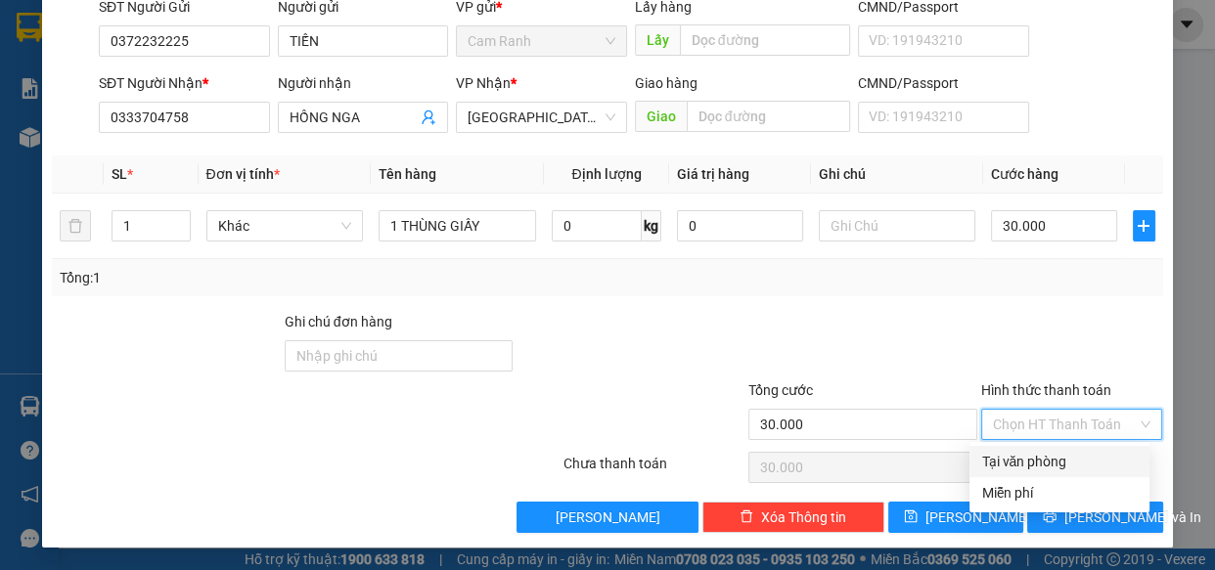
drag, startPoint x: 1064, startPoint y: 461, endPoint x: 1080, endPoint y: 503, distance: 44.9
click at [1064, 463] on div "Tại văn phòng" at bounding box center [1059, 462] width 157 height 22
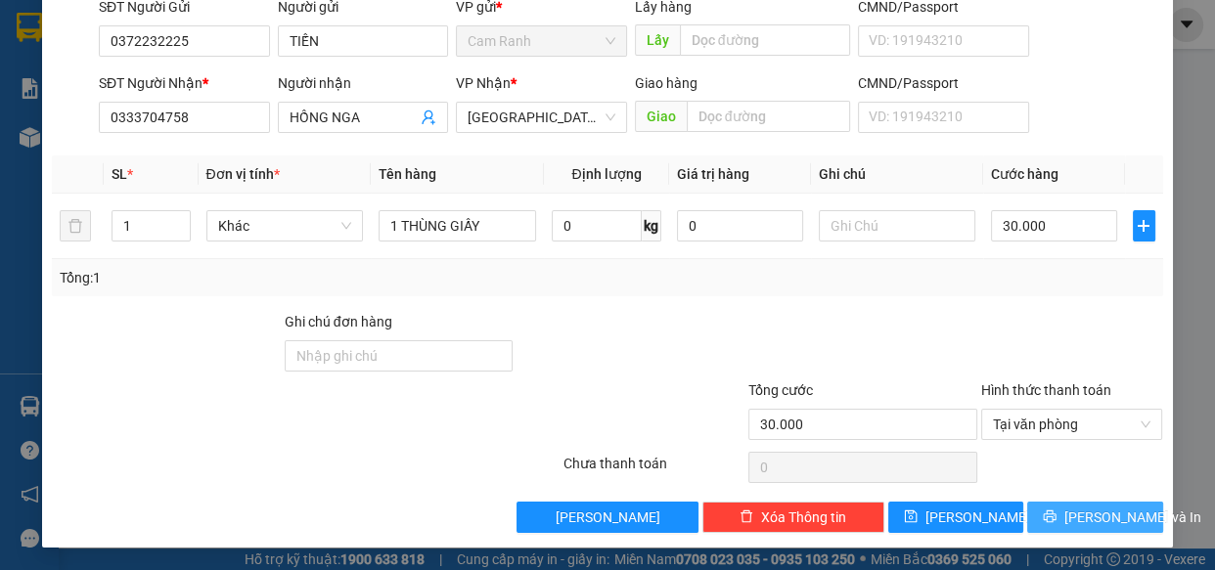
drag, startPoint x: 1078, startPoint y: 503, endPoint x: 1204, endPoint y: 506, distance: 126.2
click at [1078, 504] on button "Lưu và In" at bounding box center [1094, 517] width 135 height 31
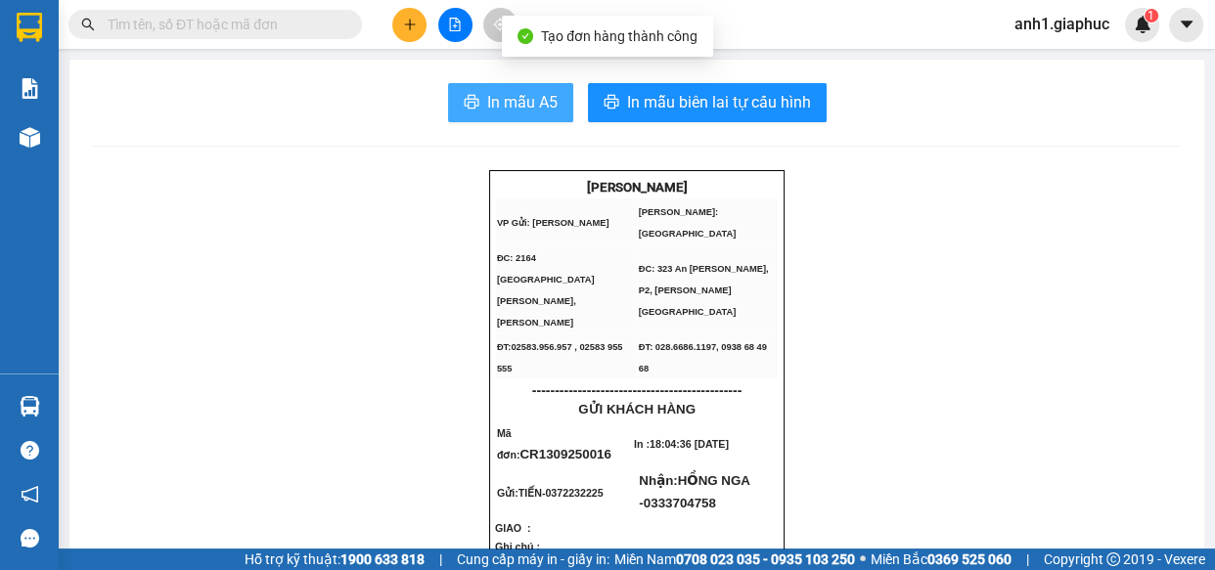
click at [466, 103] on icon "printer" at bounding box center [471, 102] width 15 height 14
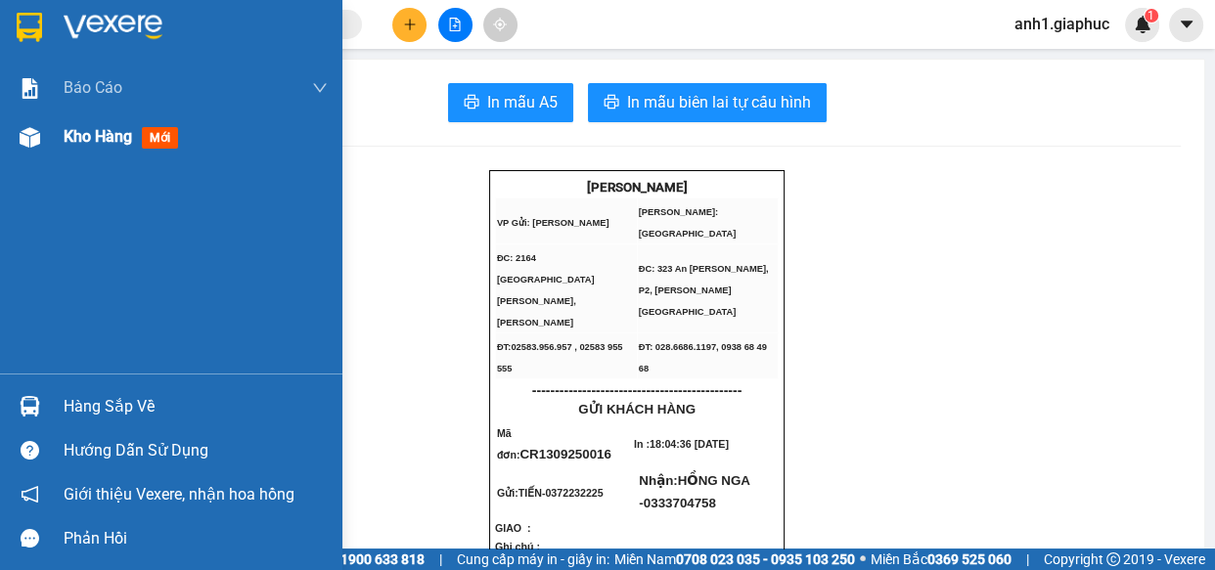
click at [97, 132] on span "Kho hàng" at bounding box center [98, 136] width 68 height 19
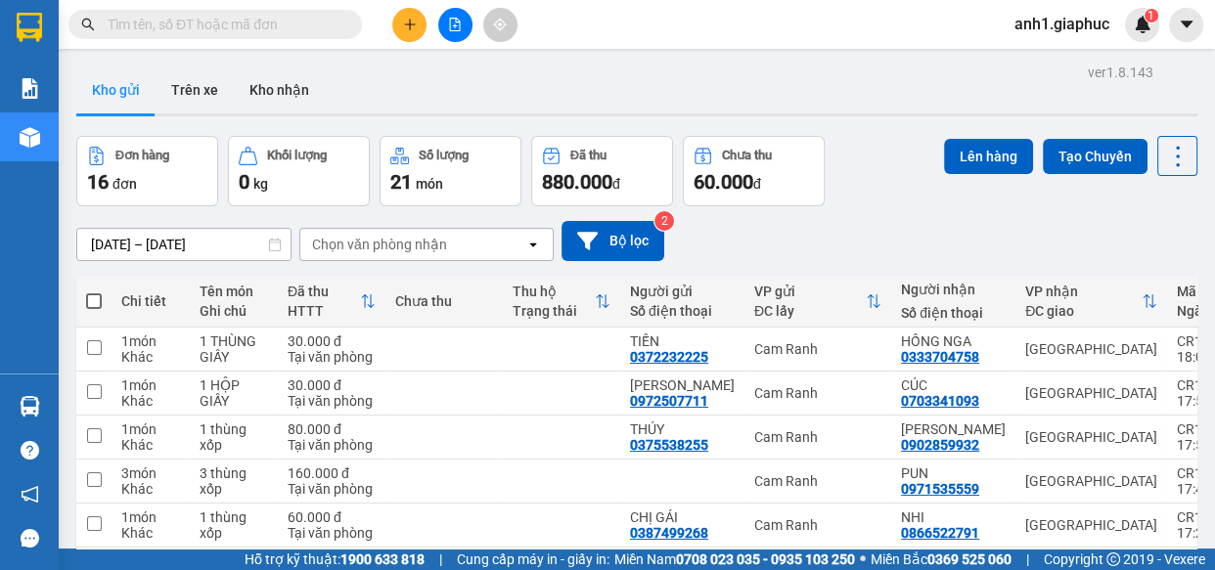
click at [413, 35] on button at bounding box center [409, 25] width 34 height 34
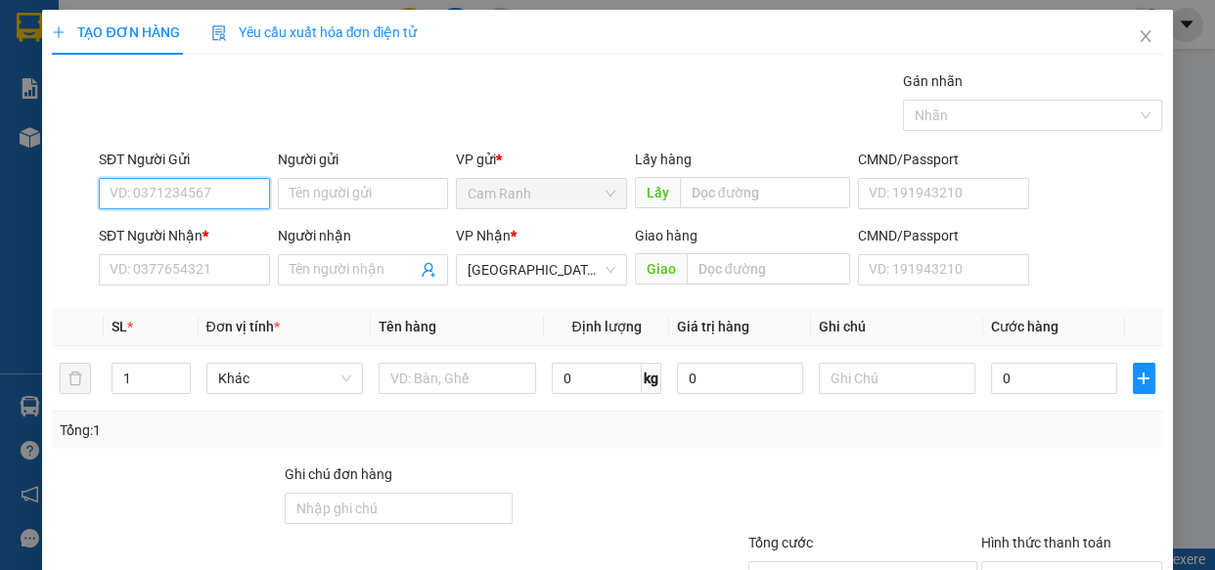
click at [188, 193] on input "SĐT Người Gửi" at bounding box center [184, 193] width 171 height 31
click at [123, 196] on input "SĐT Người Gửi" at bounding box center [184, 193] width 171 height 31
click at [175, 234] on div "0944414446 - ĐIỆP" at bounding box center [183, 233] width 146 height 22
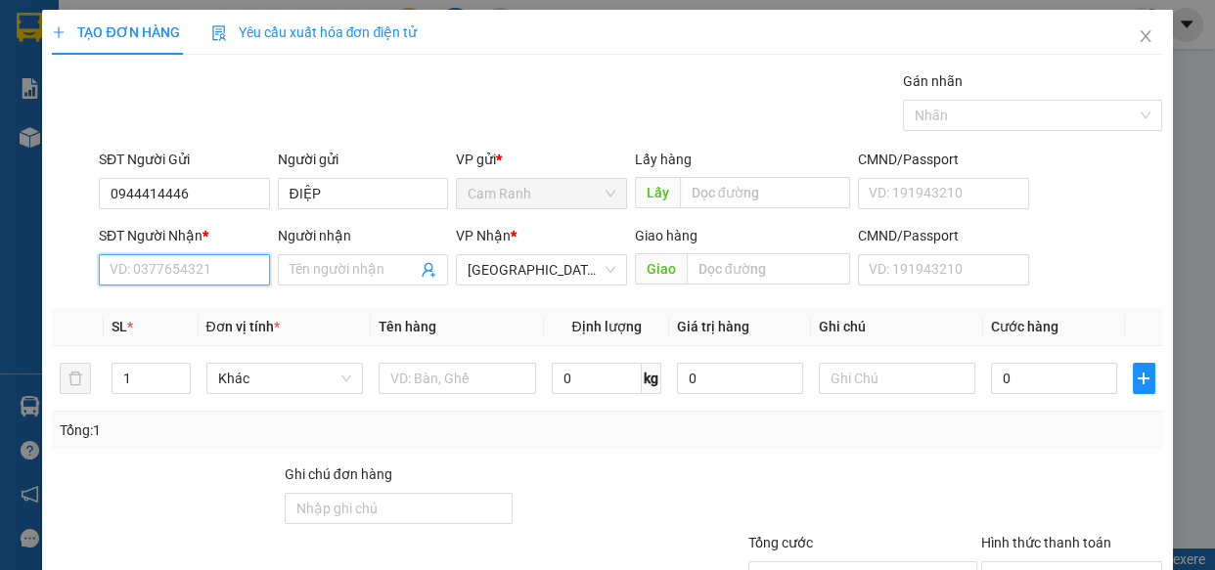
click at [176, 269] on input "SĐT Người Nhận *" at bounding box center [184, 269] width 171 height 31
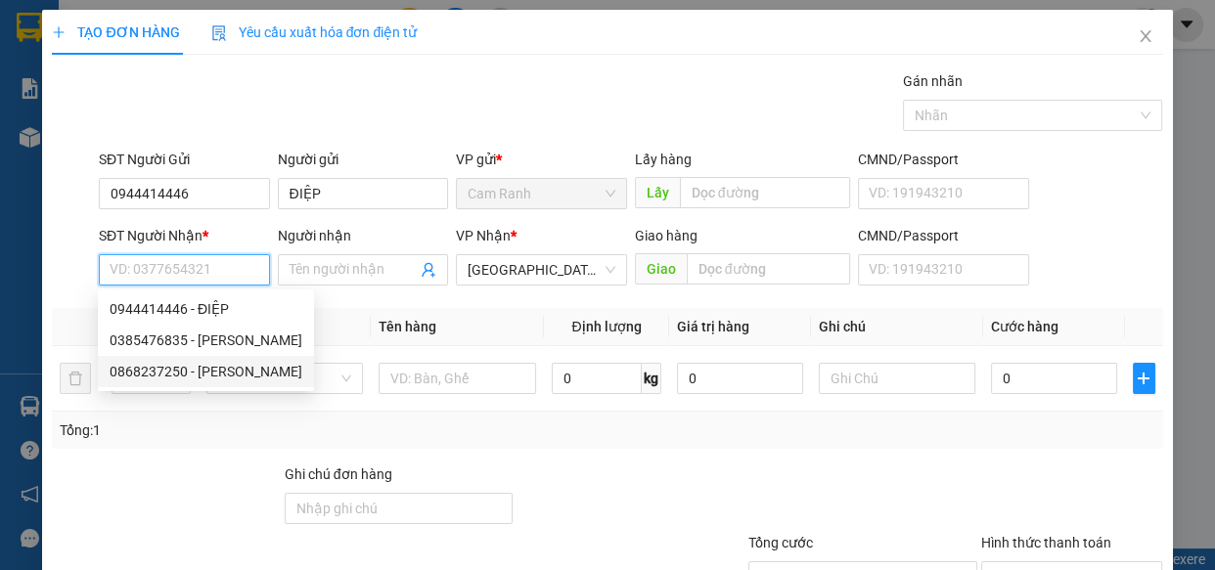
click at [212, 372] on div "0868237250 - KHÁNH HÀ" at bounding box center [206, 372] width 193 height 22
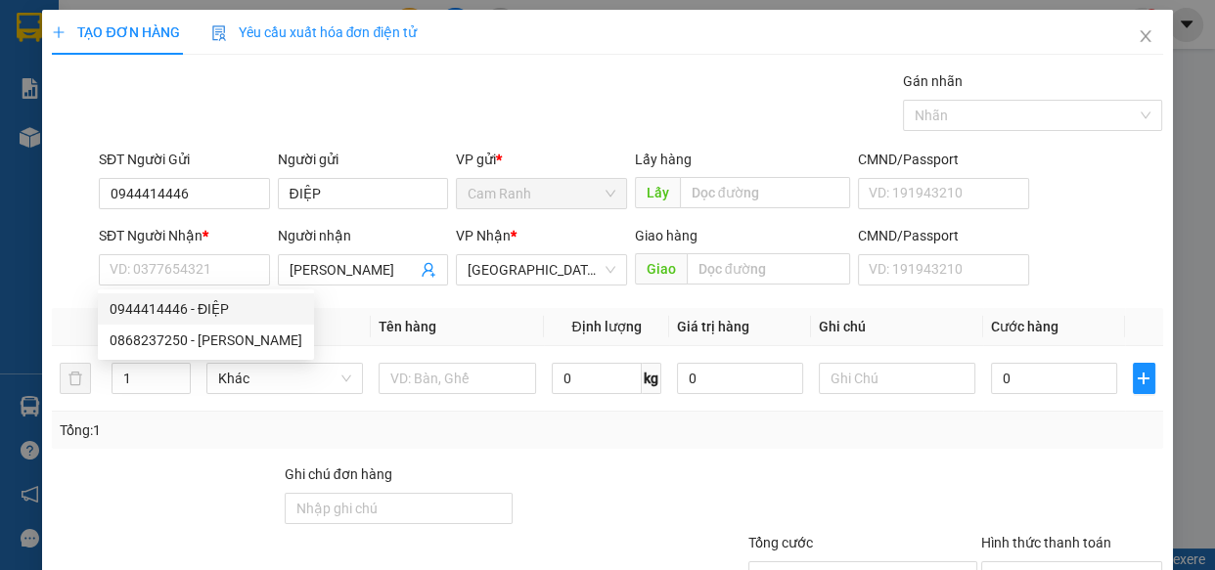
click at [335, 324] on th "Đơn vị tính *" at bounding box center [285, 327] width 173 height 38
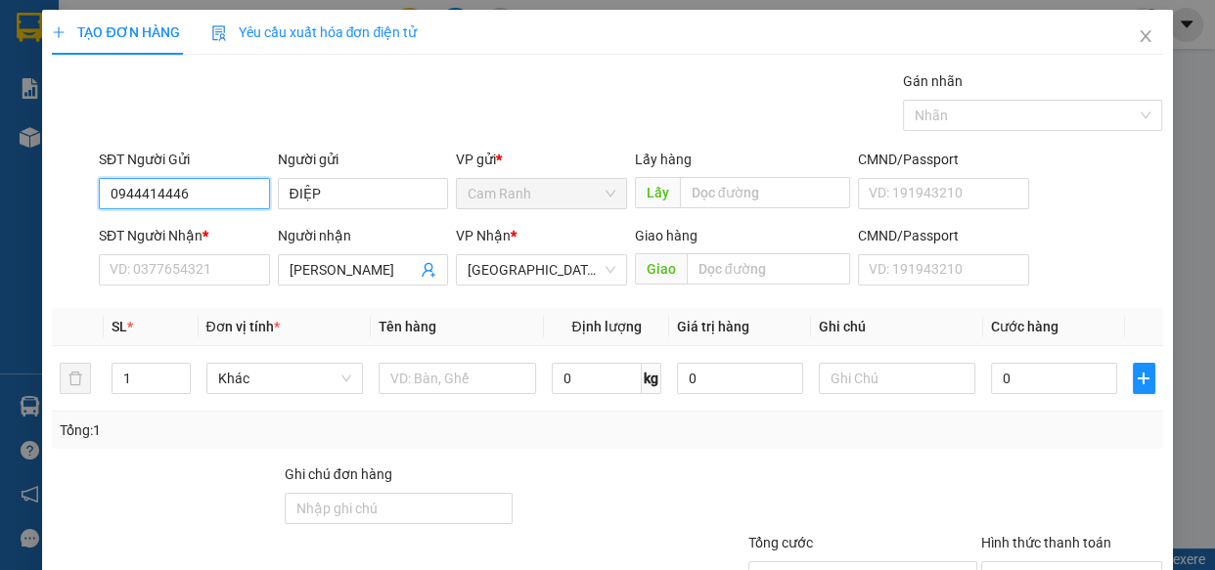
click at [210, 196] on input "0944414446" at bounding box center [184, 193] width 171 height 31
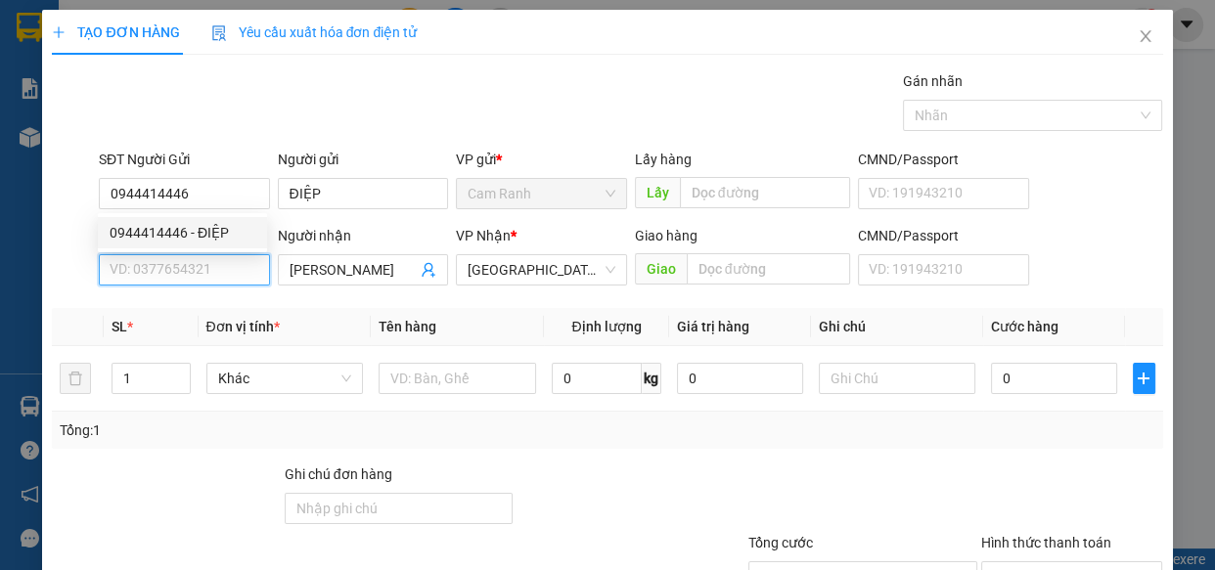
click at [199, 274] on input "SĐT Người Nhận *" at bounding box center [184, 269] width 171 height 31
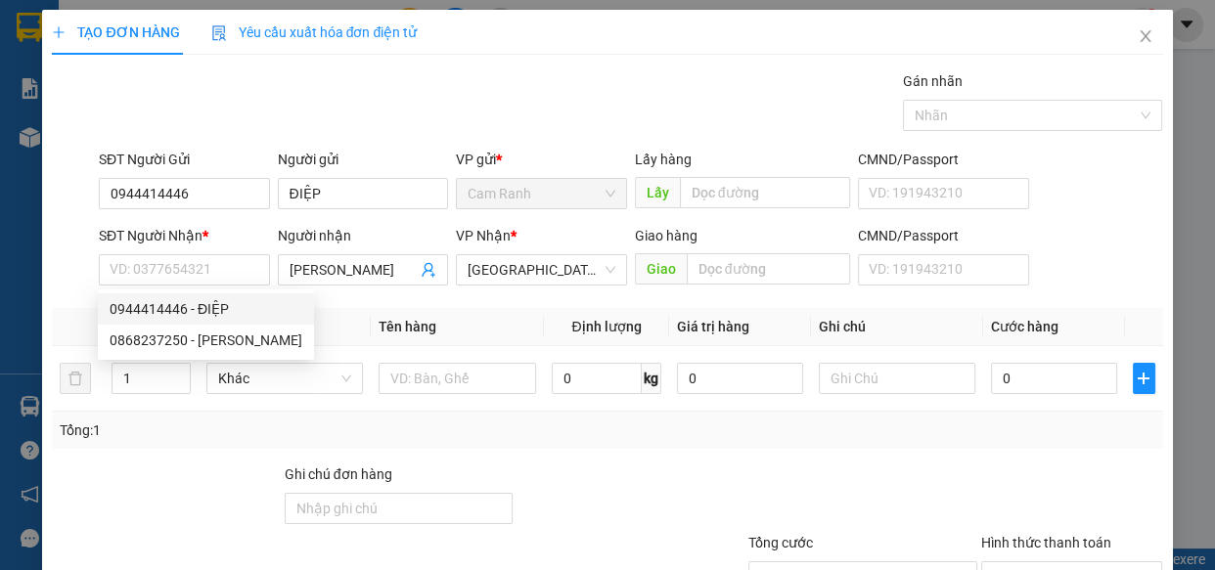
click at [305, 328] on th "Đơn vị tính *" at bounding box center [285, 327] width 173 height 38
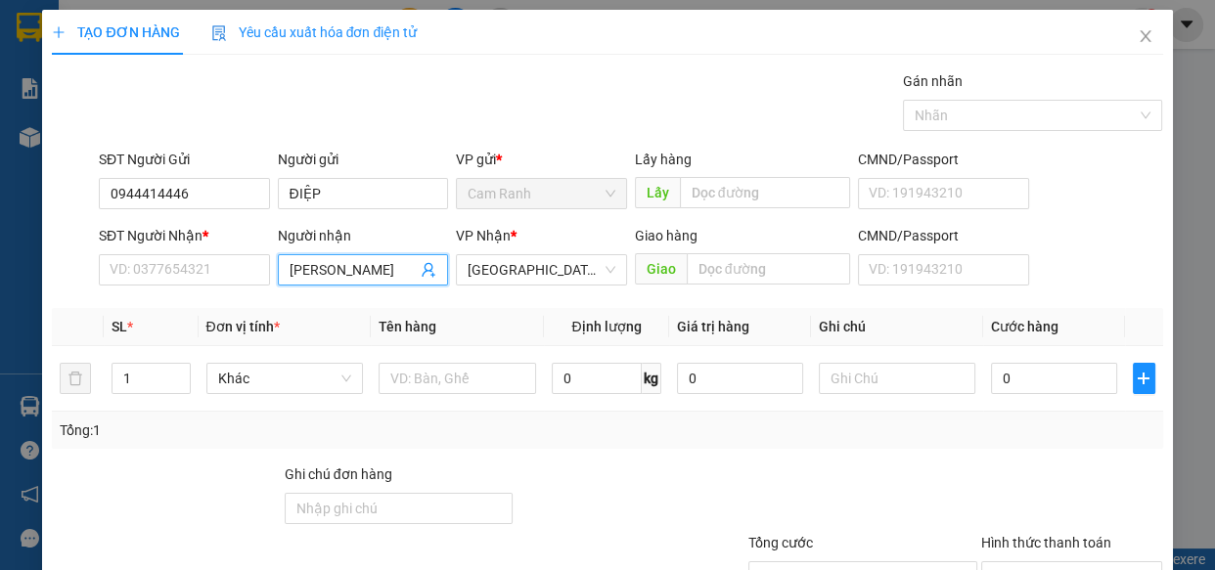
click at [346, 264] on input "KHÁNH HÀ" at bounding box center [354, 270] width 128 height 22
click at [359, 265] on input "KHÁNH HÀ" at bounding box center [354, 270] width 128 height 22
click at [219, 197] on input "0944414446" at bounding box center [184, 193] width 171 height 31
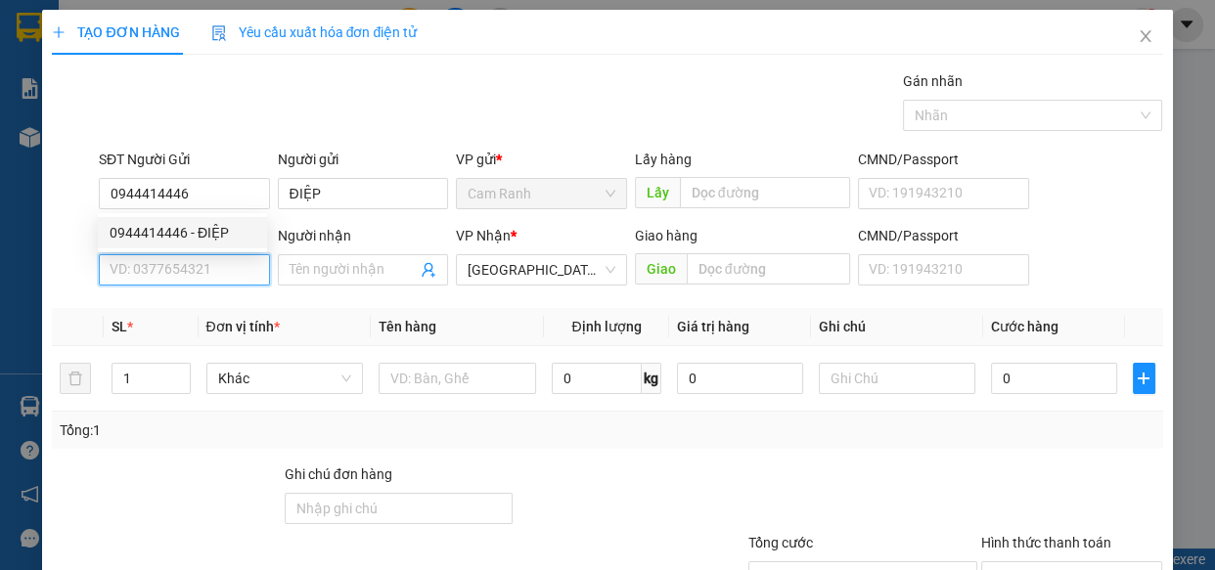
click at [198, 270] on input "SĐT Người Nhận *" at bounding box center [184, 269] width 171 height 31
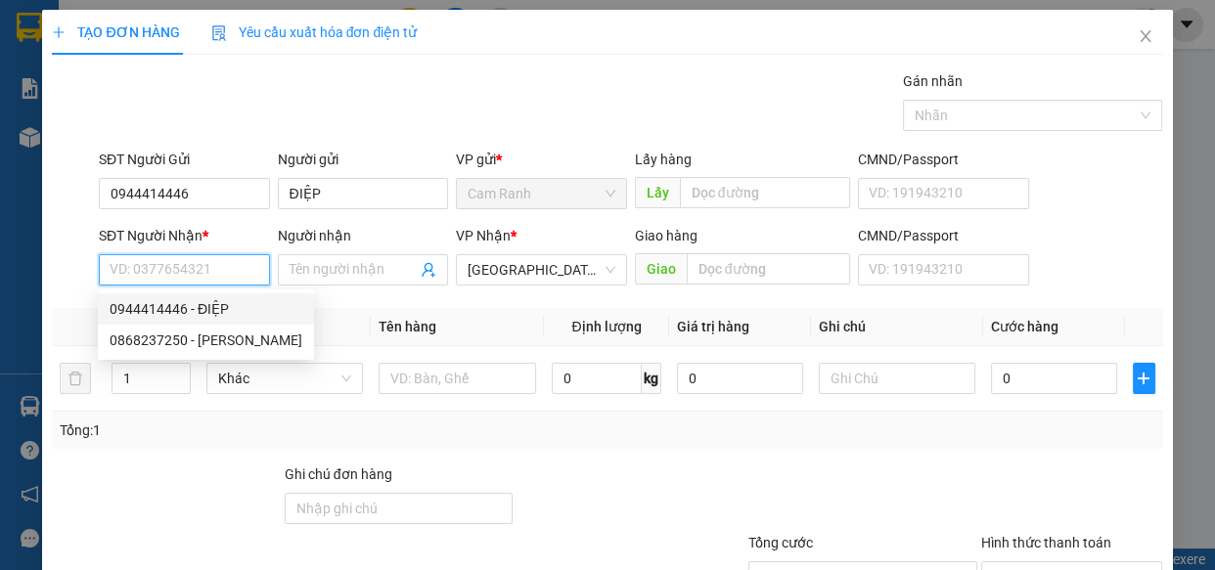
click at [200, 274] on input "SĐT Người Nhận *" at bounding box center [184, 269] width 171 height 31
drag, startPoint x: 176, startPoint y: 313, endPoint x: 372, endPoint y: 380, distance: 206.9
click at [176, 313] on div "0385476835 - HOÀNG" at bounding box center [206, 309] width 193 height 22
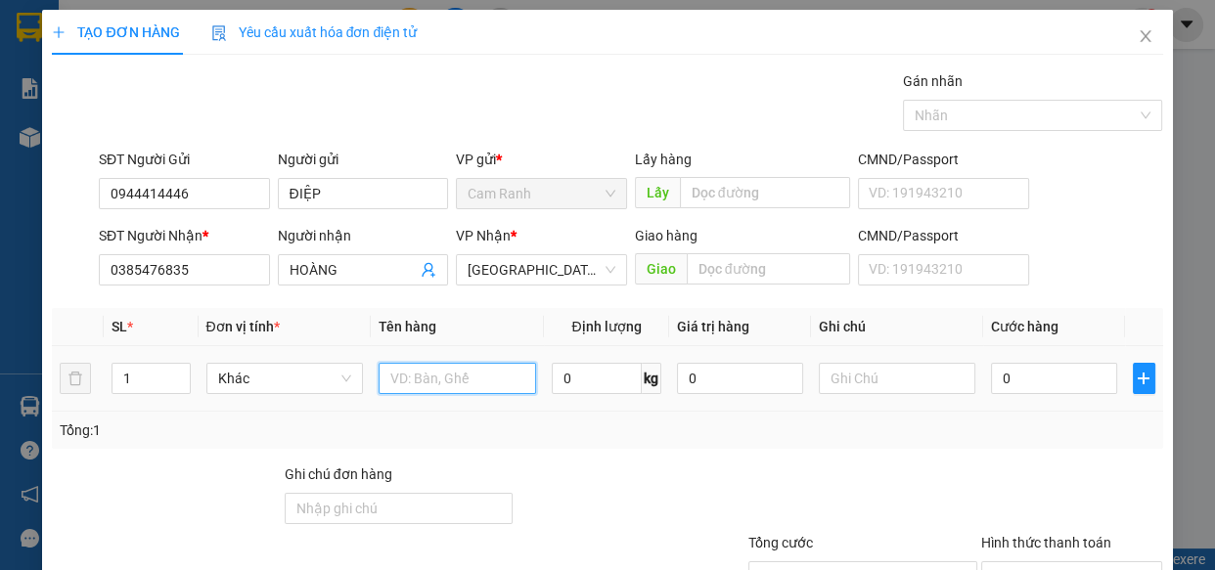
click at [411, 381] on input "text" at bounding box center [457, 378] width 157 height 31
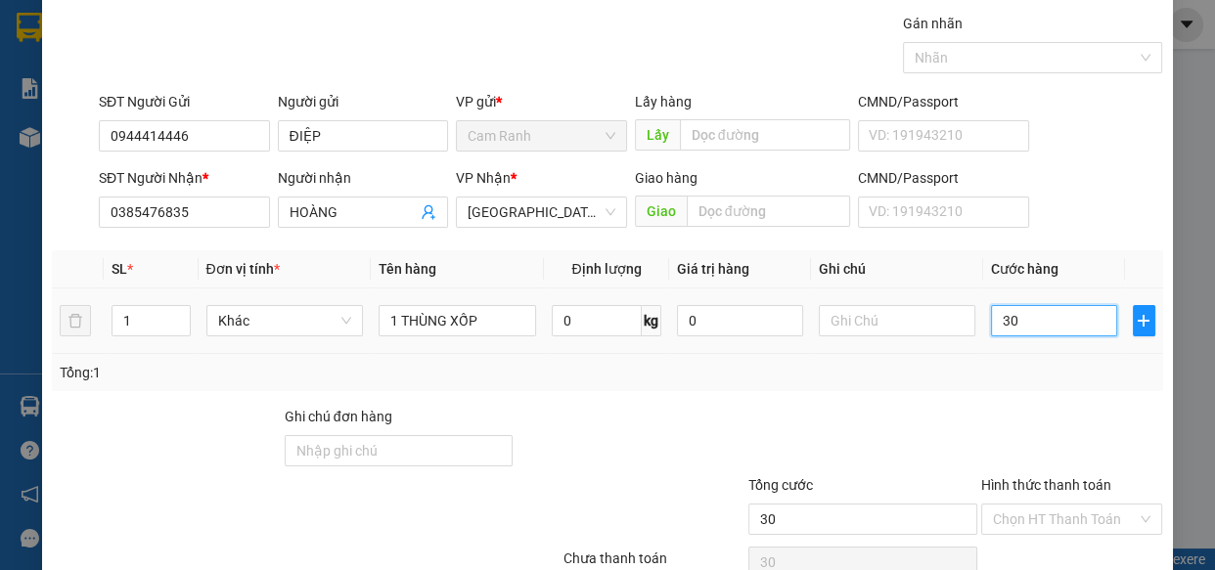
scroll to position [88, 0]
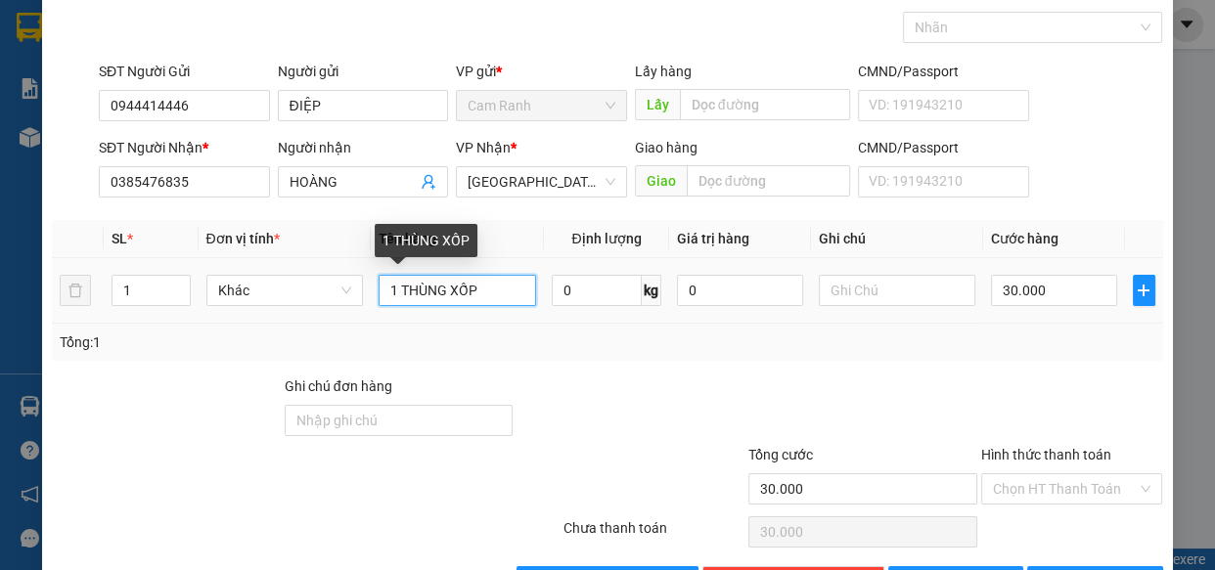
click at [477, 296] on input "1 THÙNG XỐP" at bounding box center [457, 290] width 157 height 31
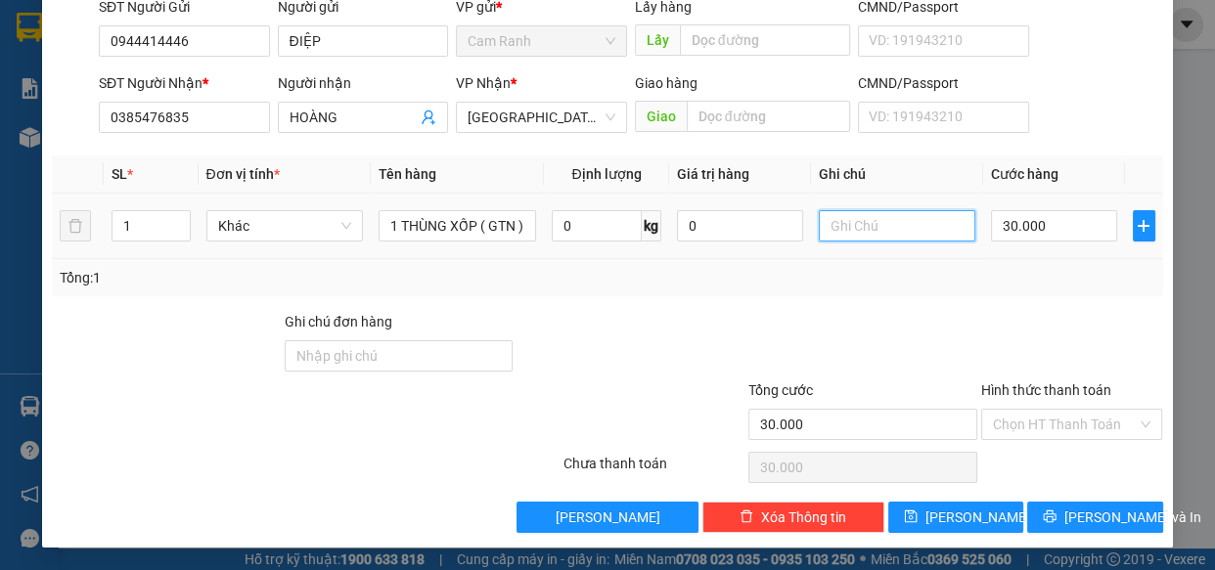
scroll to position [0, 0]
click at [860, 220] on input "text" at bounding box center [897, 225] width 157 height 31
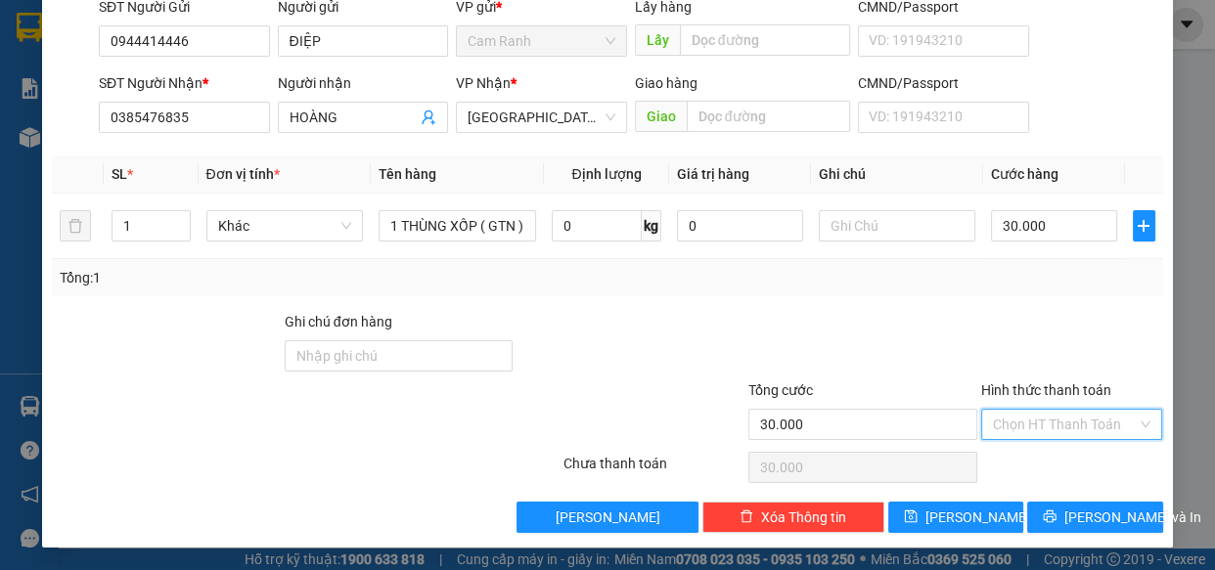
click at [1032, 422] on input "Hình thức thanh toán" at bounding box center [1065, 424] width 145 height 29
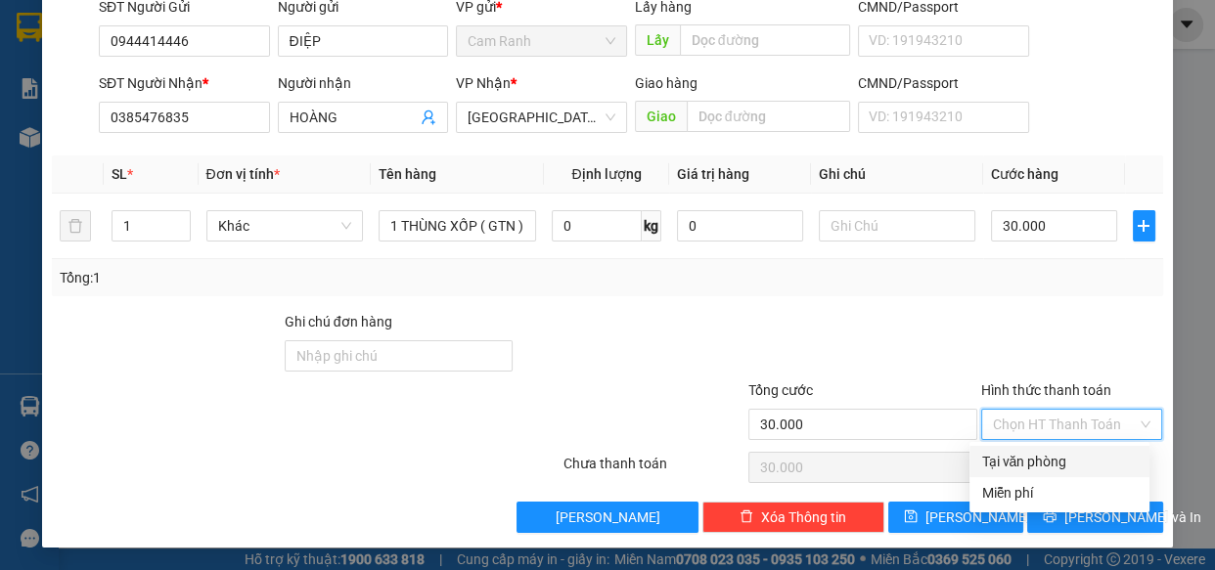
click at [1041, 459] on div "Tại văn phòng" at bounding box center [1059, 462] width 157 height 22
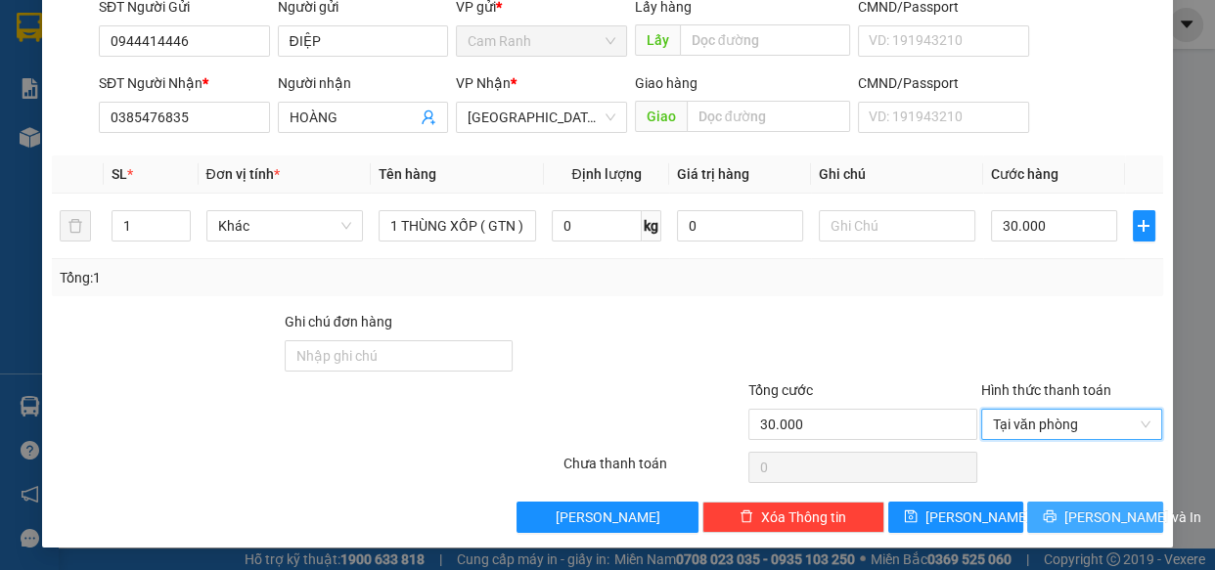
click at [1072, 526] on span "Lưu và In" at bounding box center [1132, 518] width 137 height 22
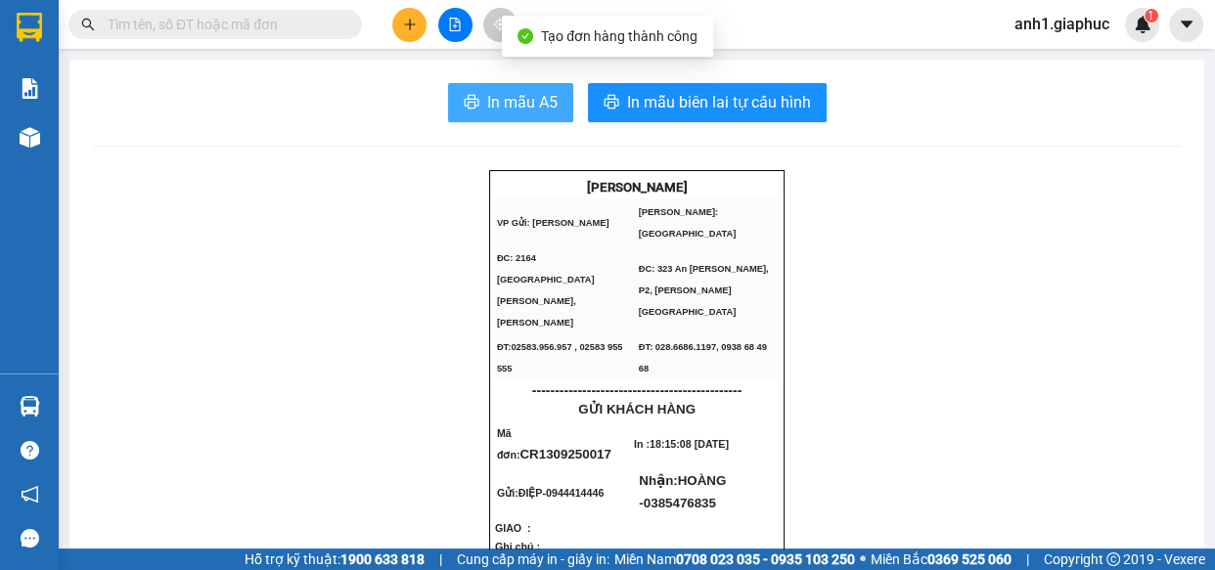
drag, startPoint x: 515, startPoint y: 107, endPoint x: 916, endPoint y: 280, distance: 435.9
click at [519, 113] on span "In mẫu A5" at bounding box center [522, 102] width 70 height 24
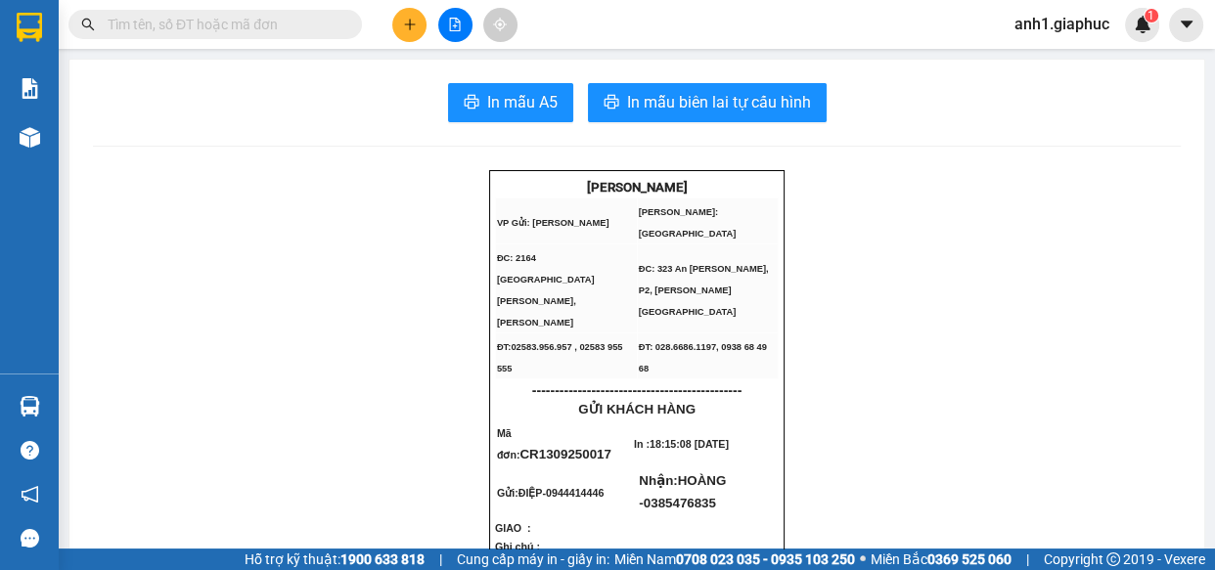
click at [410, 23] on icon "plus" at bounding box center [409, 23] width 11 height 1
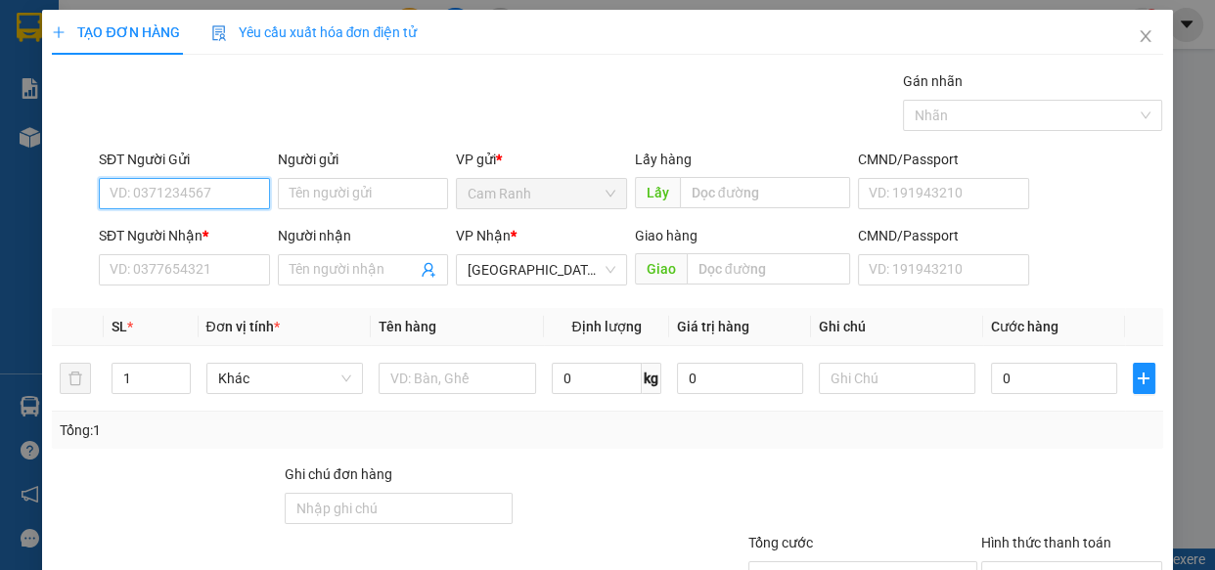
click at [157, 196] on input "SĐT Người Gửi" at bounding box center [184, 193] width 171 height 31
click at [191, 232] on div "0395099416 - ĐƯỢC" at bounding box center [183, 233] width 146 height 22
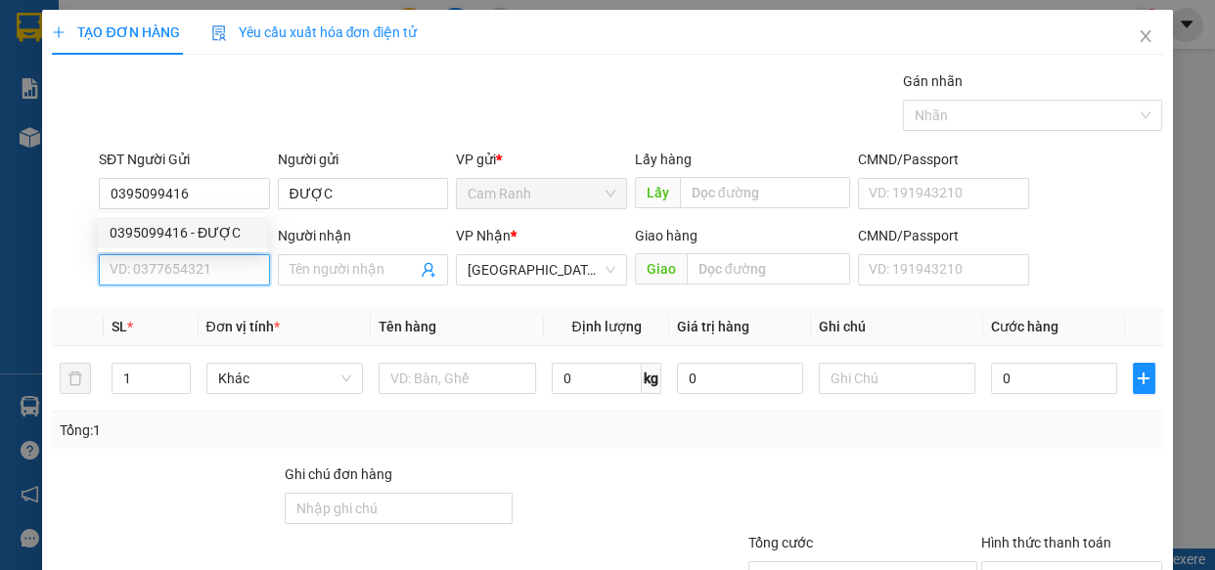
click at [183, 269] on input "SĐT Người Nhận *" at bounding box center [184, 269] width 171 height 31
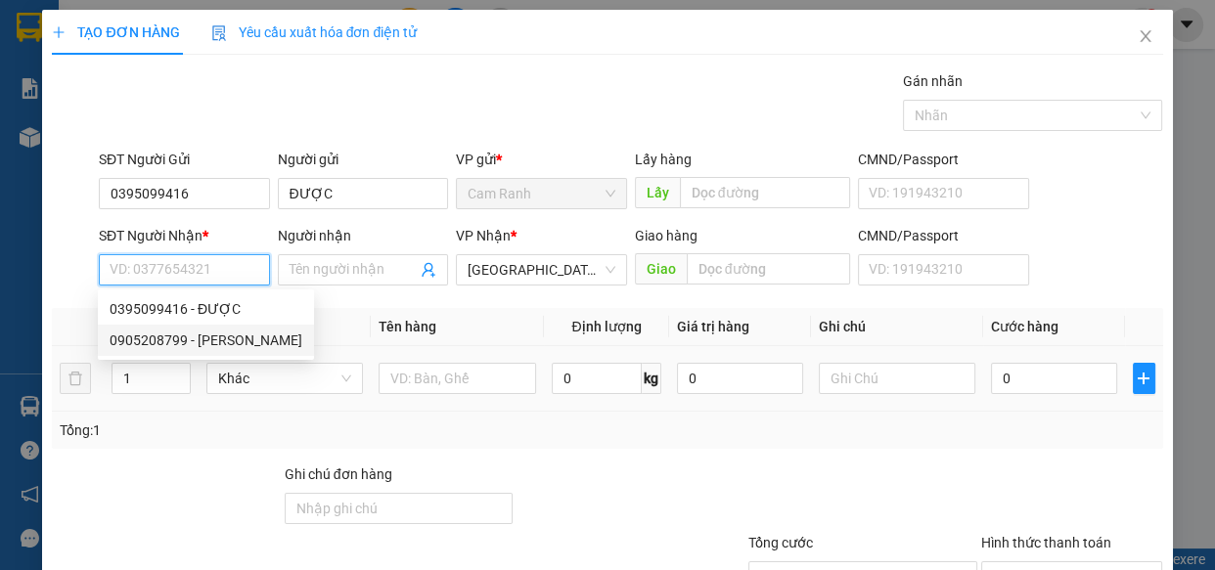
drag, startPoint x: 201, startPoint y: 339, endPoint x: 253, endPoint y: 360, distance: 55.8
click at [204, 341] on div "0905208799 - THẢO" at bounding box center [206, 341] width 193 height 22
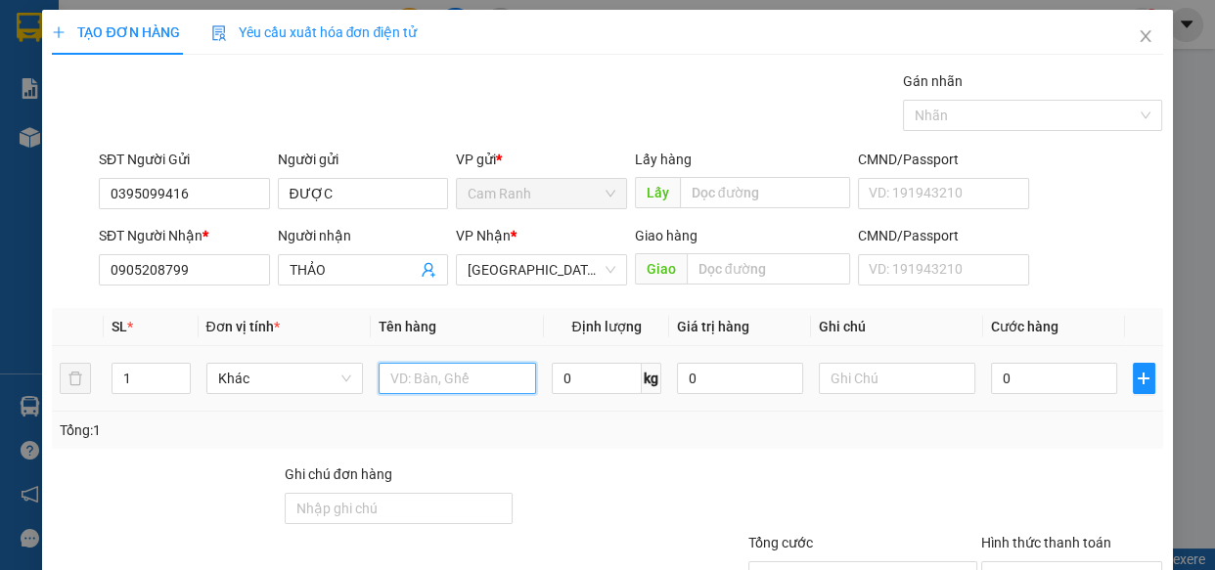
click at [403, 375] on input "text" at bounding box center [457, 378] width 157 height 31
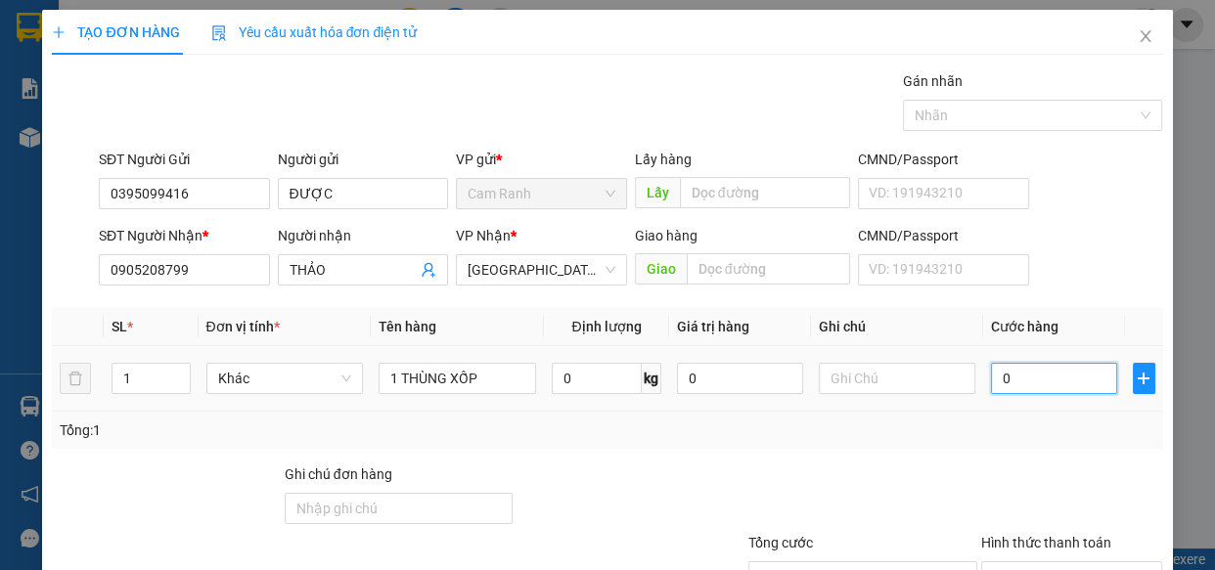
click at [1031, 387] on input "0" at bounding box center [1054, 378] width 126 height 31
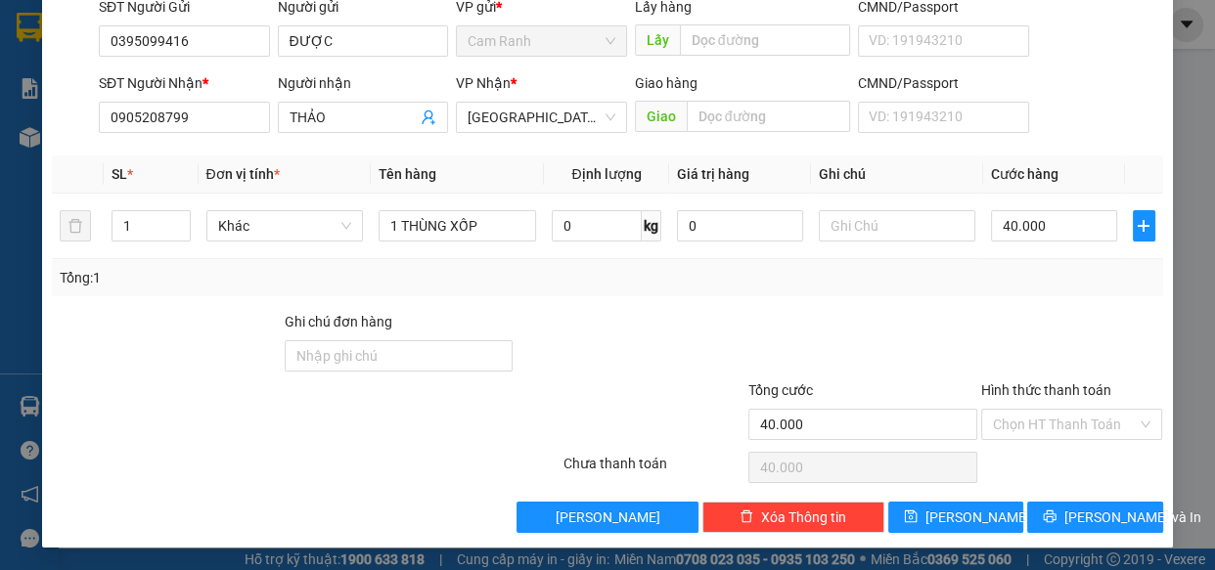
click at [1037, 441] on div "Hình thức thanh toán Chọn HT Thanh Toán" at bounding box center [1072, 414] width 182 height 68
drag, startPoint x: 1035, startPoint y: 424, endPoint x: 1076, endPoint y: 470, distance: 62.4
click at [1035, 425] on input "Hình thức thanh toán" at bounding box center [1065, 424] width 145 height 29
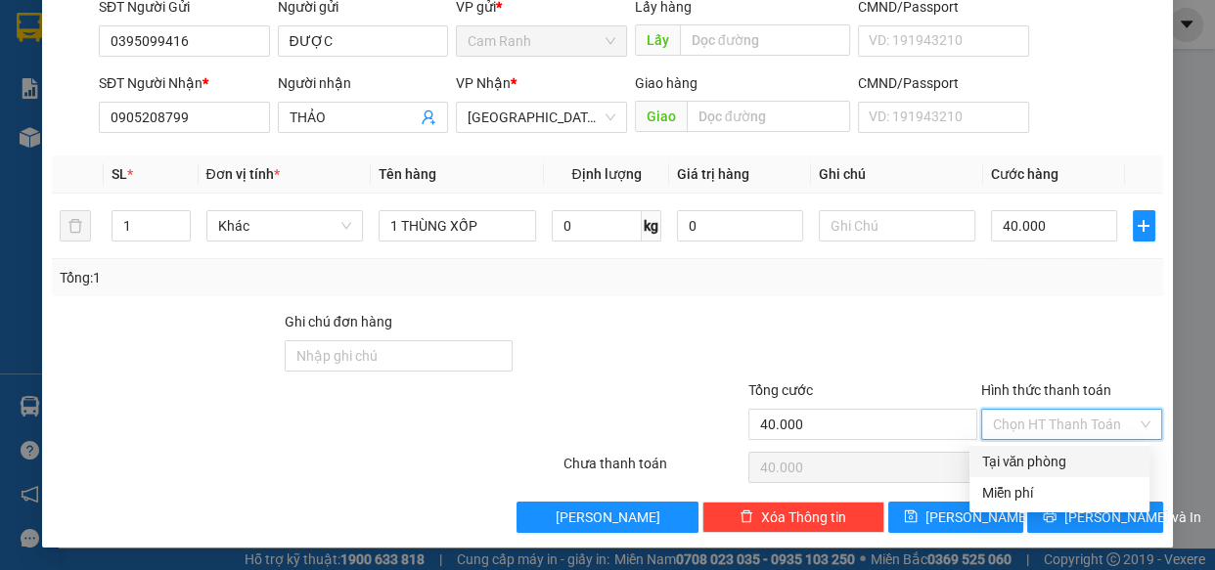
click at [1056, 466] on div "Tại văn phòng" at bounding box center [1059, 462] width 157 height 22
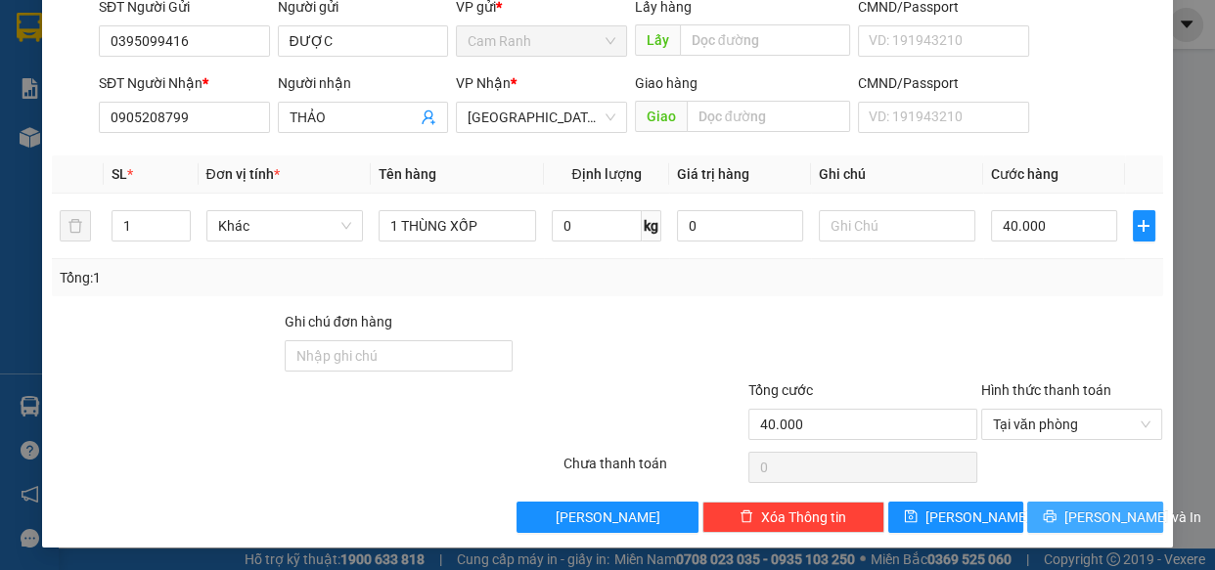
click at [1061, 515] on button "Lưu và In" at bounding box center [1094, 517] width 135 height 31
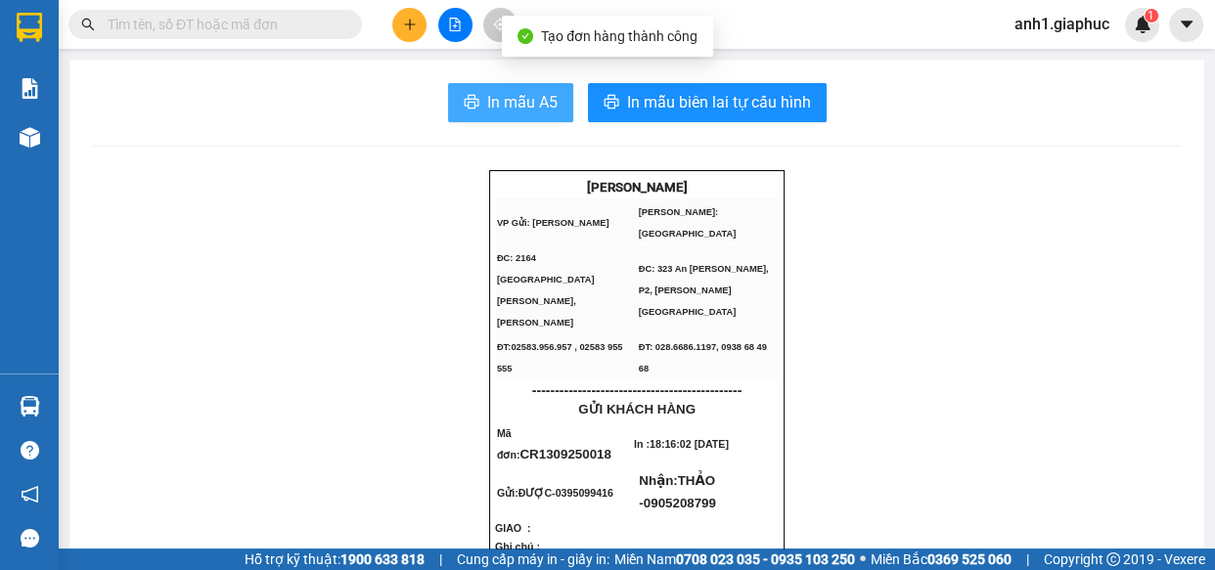
click at [470, 94] on button "In mẫu A5" at bounding box center [510, 102] width 125 height 39
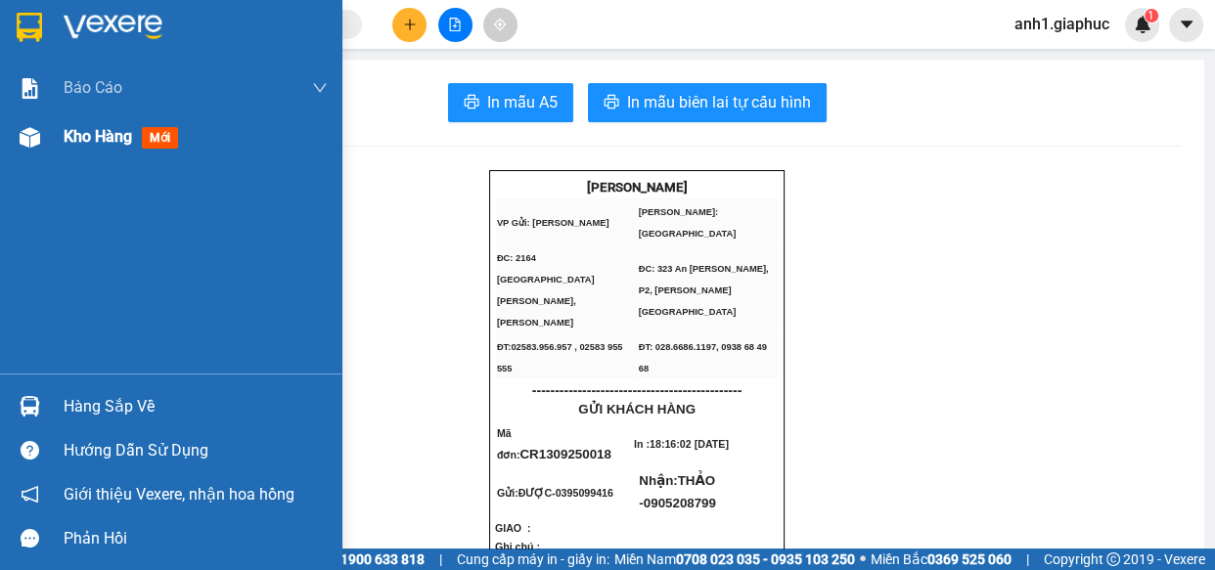
click at [48, 133] on div "Kho hàng mới" at bounding box center [171, 136] width 342 height 49
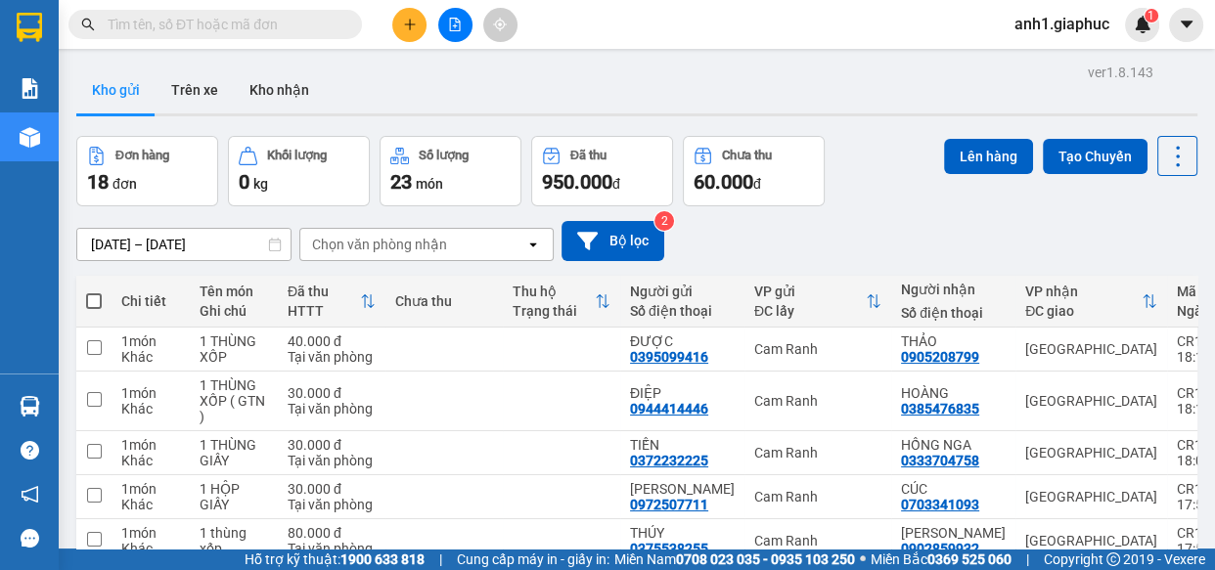
click at [410, 28] on icon "plus" at bounding box center [409, 24] width 1 height 11
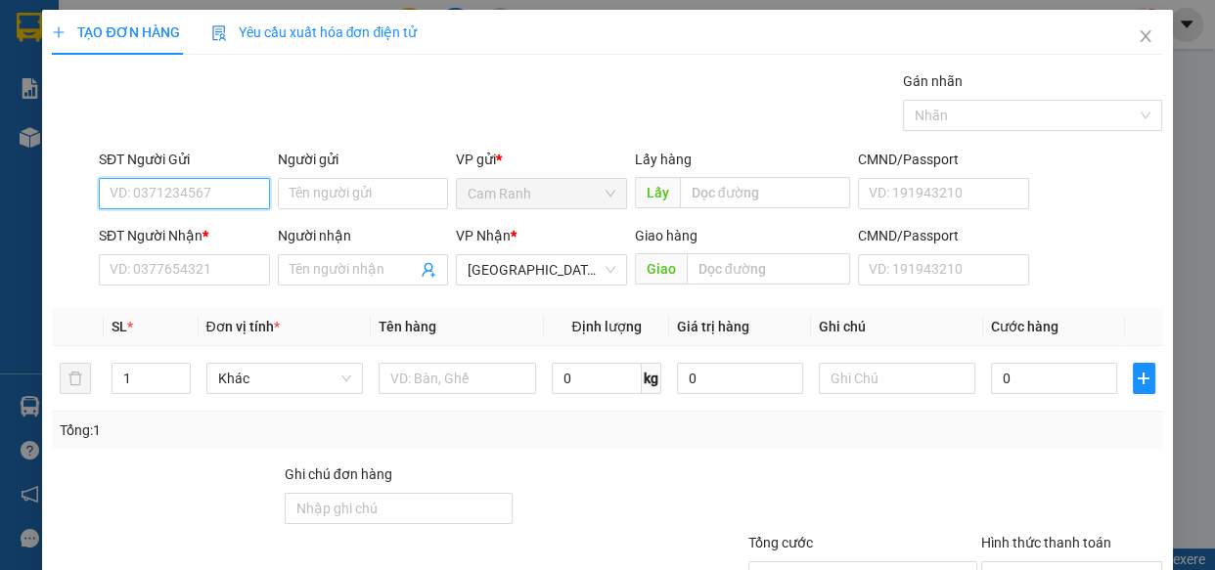
click at [188, 197] on input "SĐT Người Gửi" at bounding box center [184, 193] width 171 height 31
click at [127, 191] on input "SĐT Người Gửi" at bounding box center [184, 193] width 171 height 31
click at [224, 229] on div "0334303177 - THU" at bounding box center [183, 233] width 146 height 22
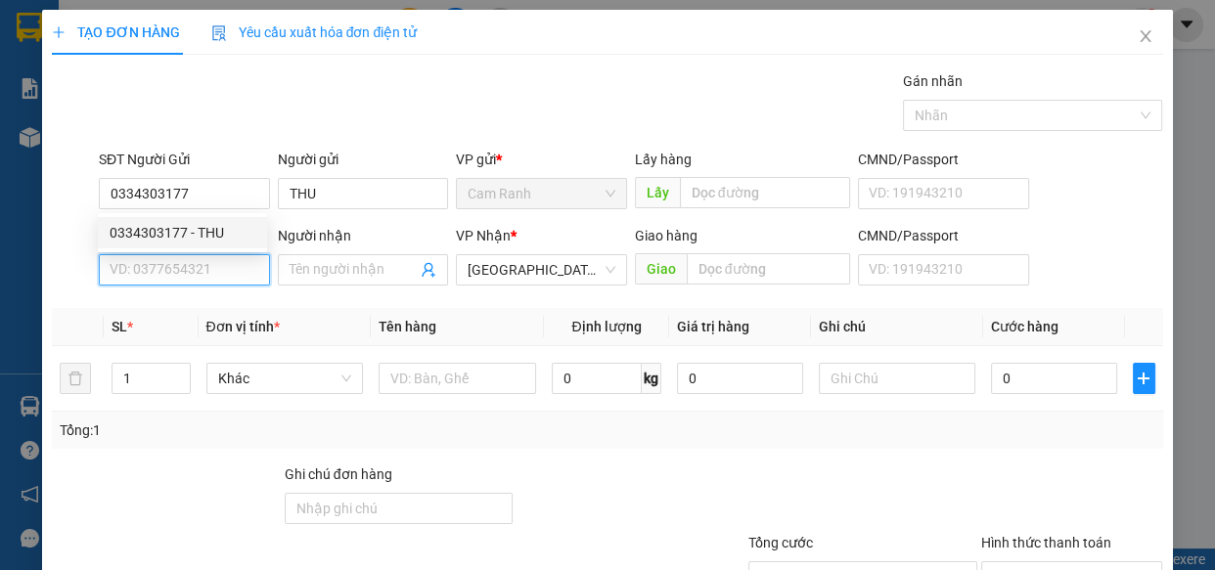
click at [194, 271] on input "SĐT Người Nhận *" at bounding box center [184, 269] width 171 height 31
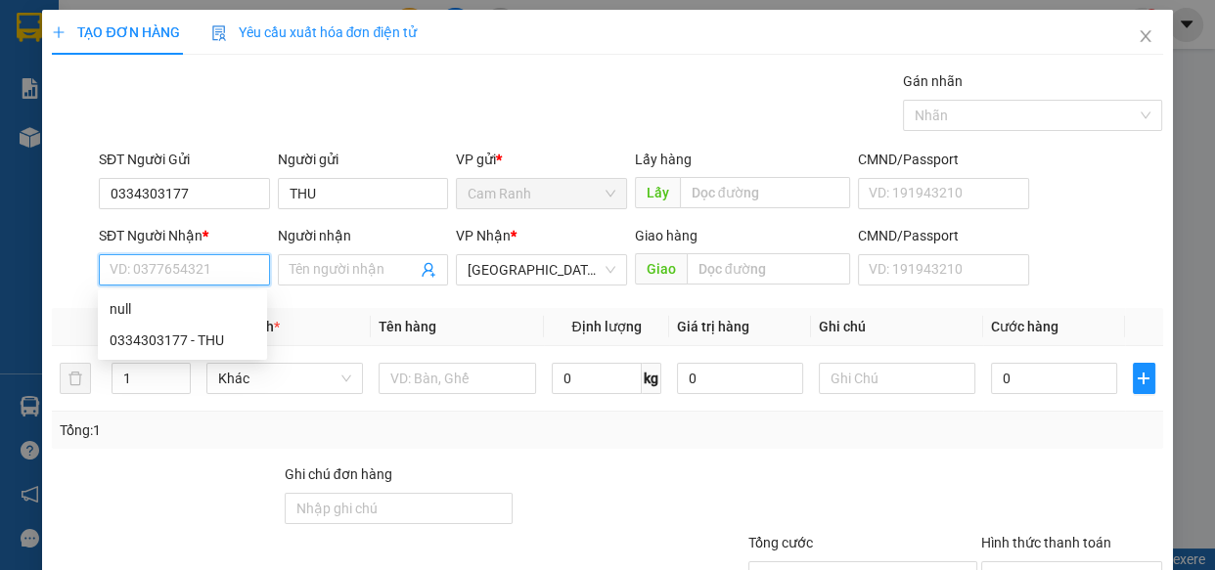
click at [182, 274] on input "SĐT Người Nhận *" at bounding box center [184, 269] width 171 height 31
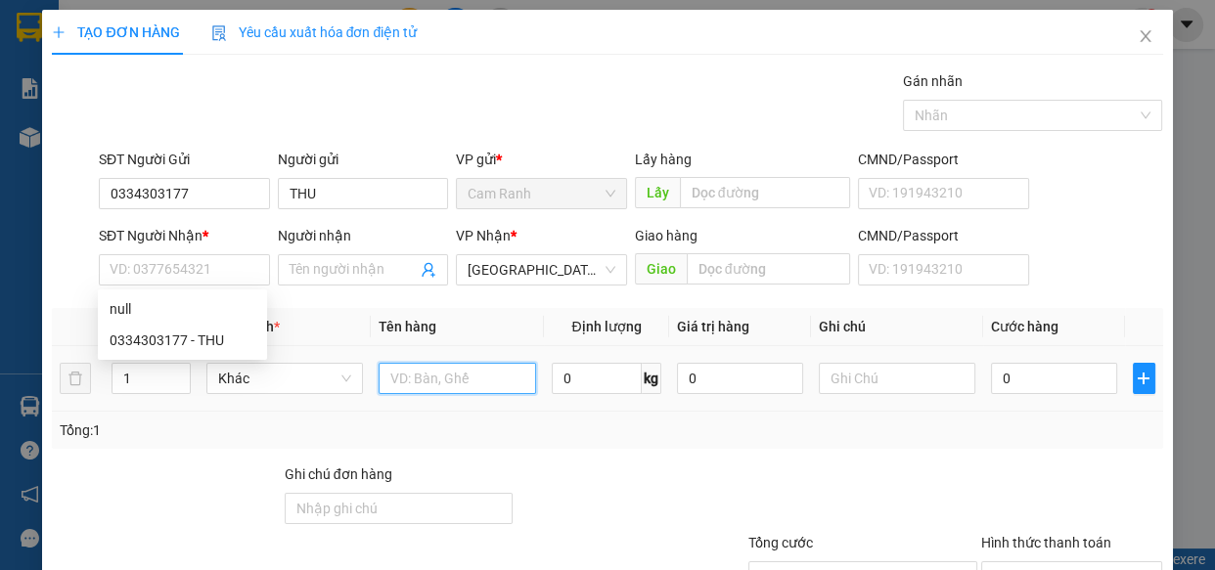
click at [449, 383] on input "text" at bounding box center [457, 378] width 157 height 31
click at [437, 380] on input "1 XE VARO" at bounding box center [457, 378] width 157 height 31
click at [486, 384] on input "1 XE VARIO" at bounding box center [457, 378] width 157 height 31
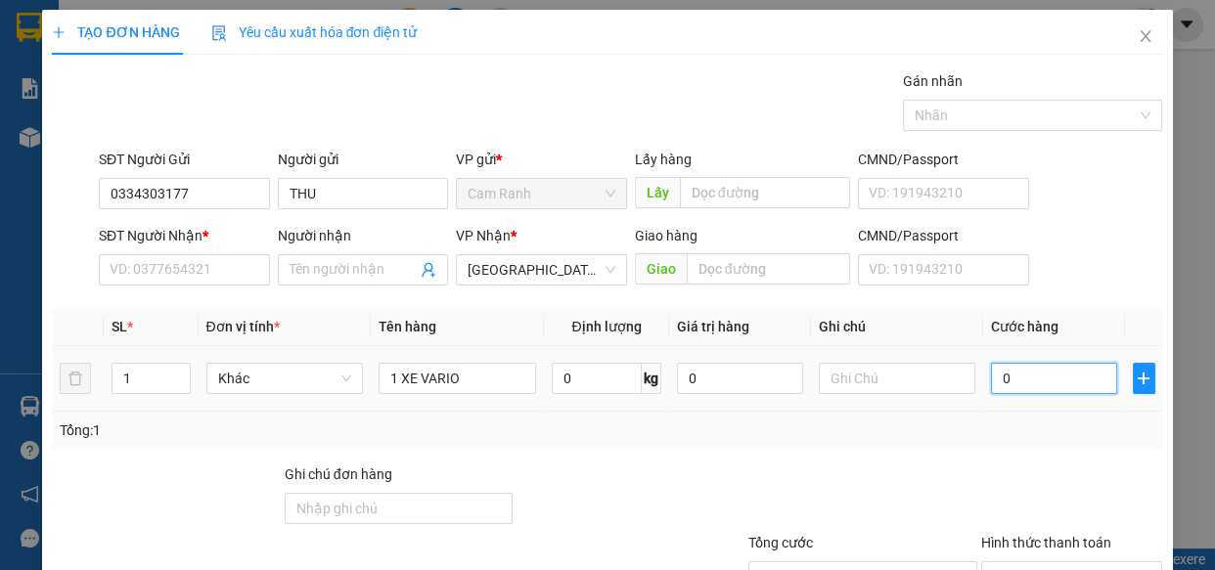
click at [1040, 375] on input "0" at bounding box center [1054, 378] width 126 height 31
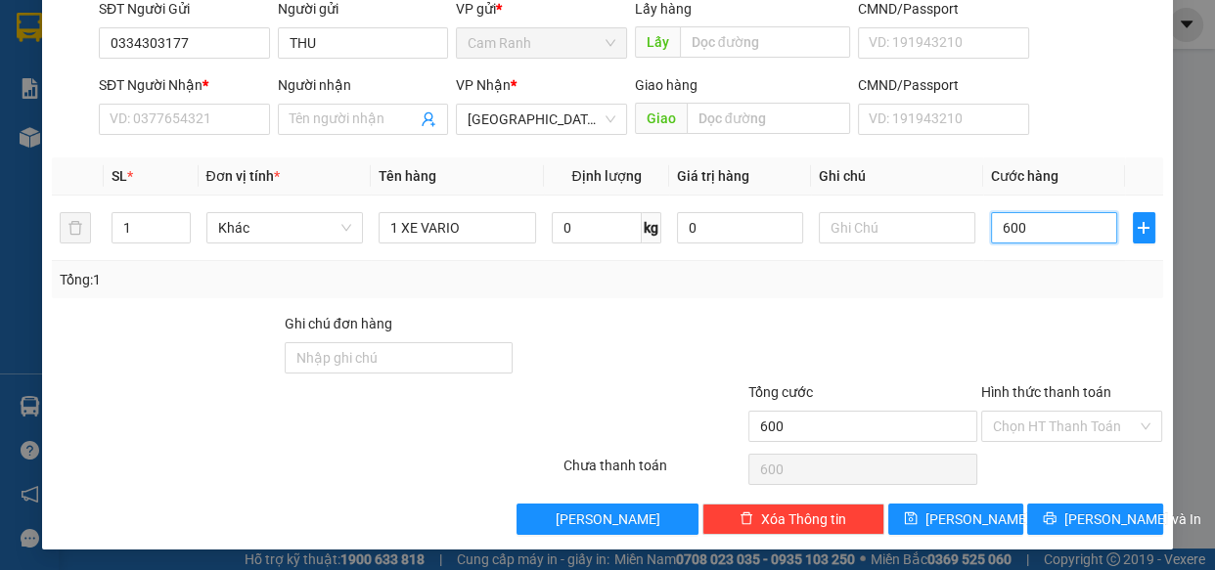
scroll to position [153, 0]
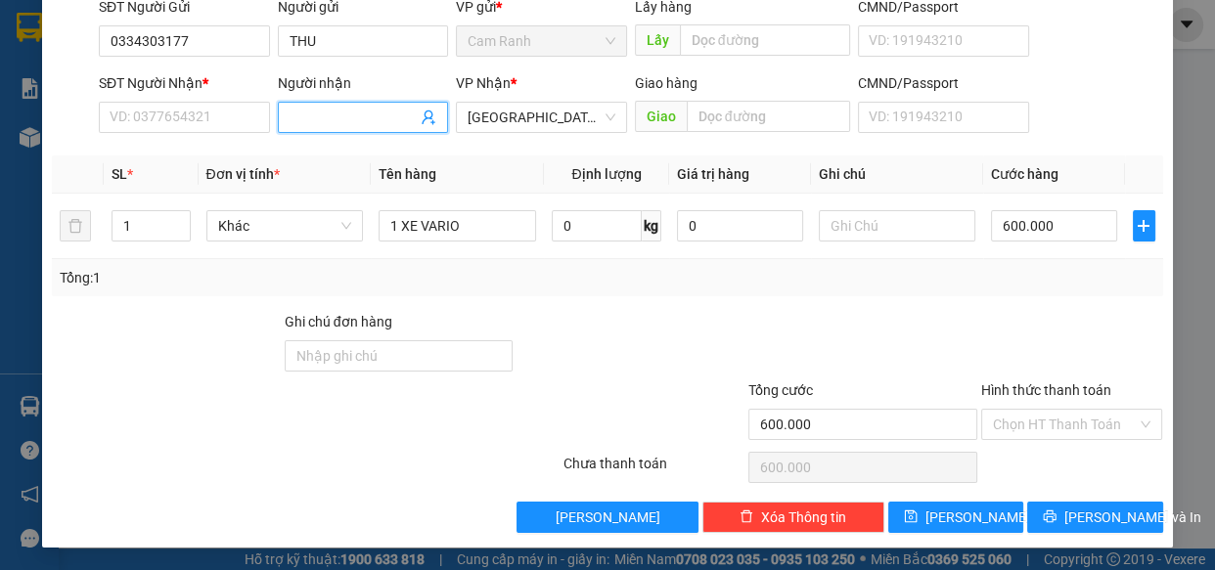
click at [333, 118] on input "Người nhận" at bounding box center [354, 118] width 128 height 22
click at [157, 117] on input "SĐT Người Nhận *" at bounding box center [184, 117] width 171 height 31
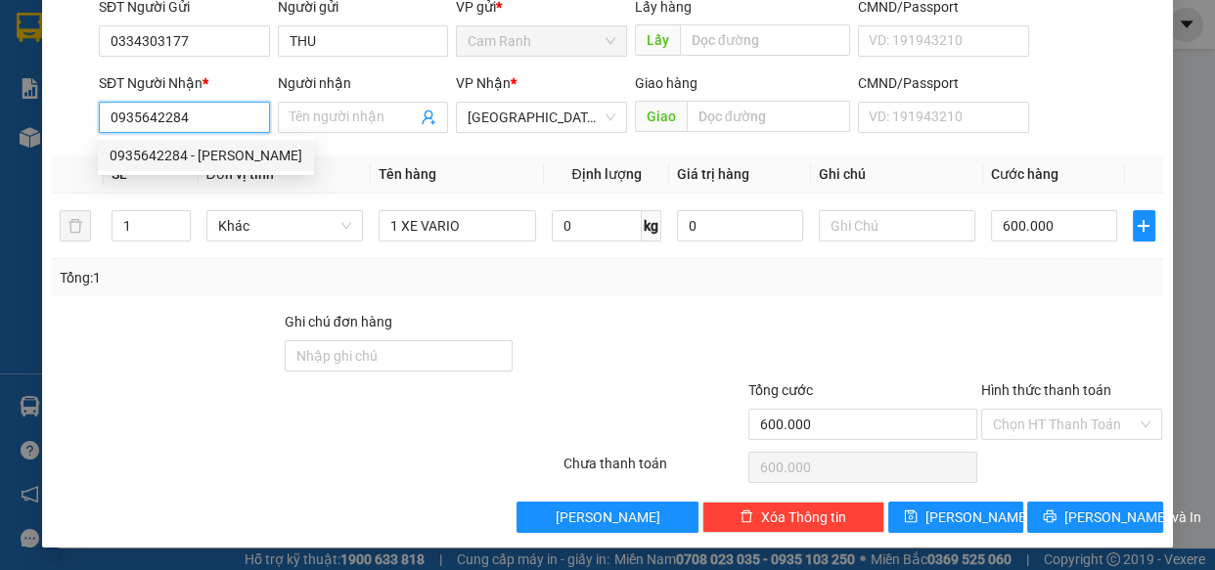
drag, startPoint x: 193, startPoint y: 156, endPoint x: 428, endPoint y: 308, distance: 280.8
click at [193, 157] on div "0935642284 - LAM" at bounding box center [206, 156] width 193 height 22
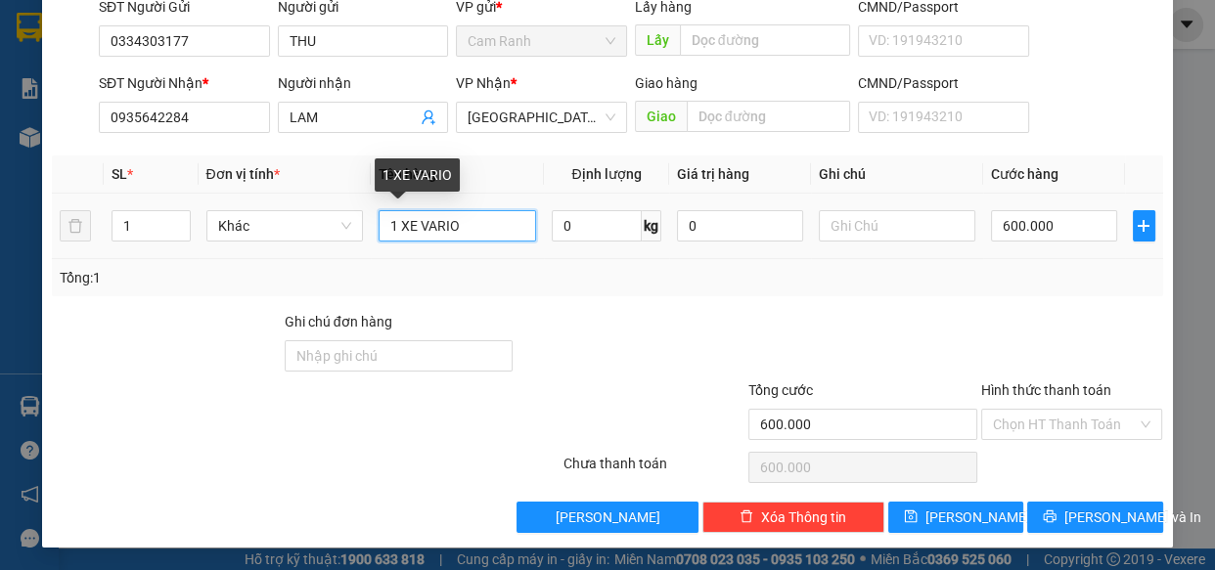
click at [468, 233] on input "1 XE VARIO" at bounding box center [457, 225] width 157 height 31
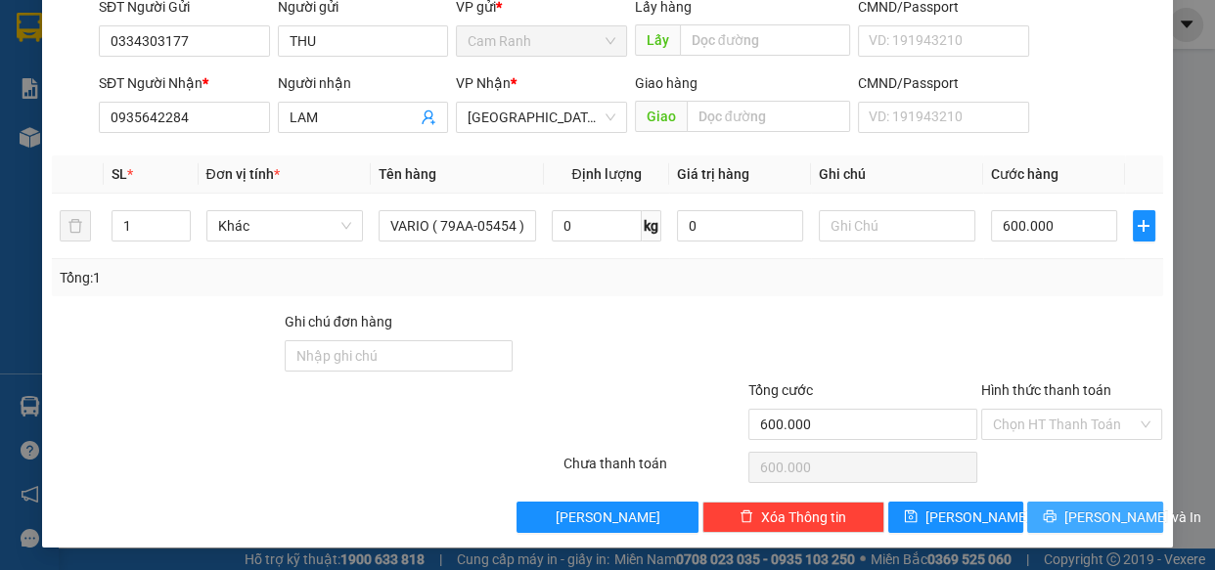
drag, startPoint x: 1061, startPoint y: 515, endPoint x: 1057, endPoint y: 496, distance: 19.9
click at [1062, 516] on button "Lưu và In" at bounding box center [1094, 517] width 135 height 31
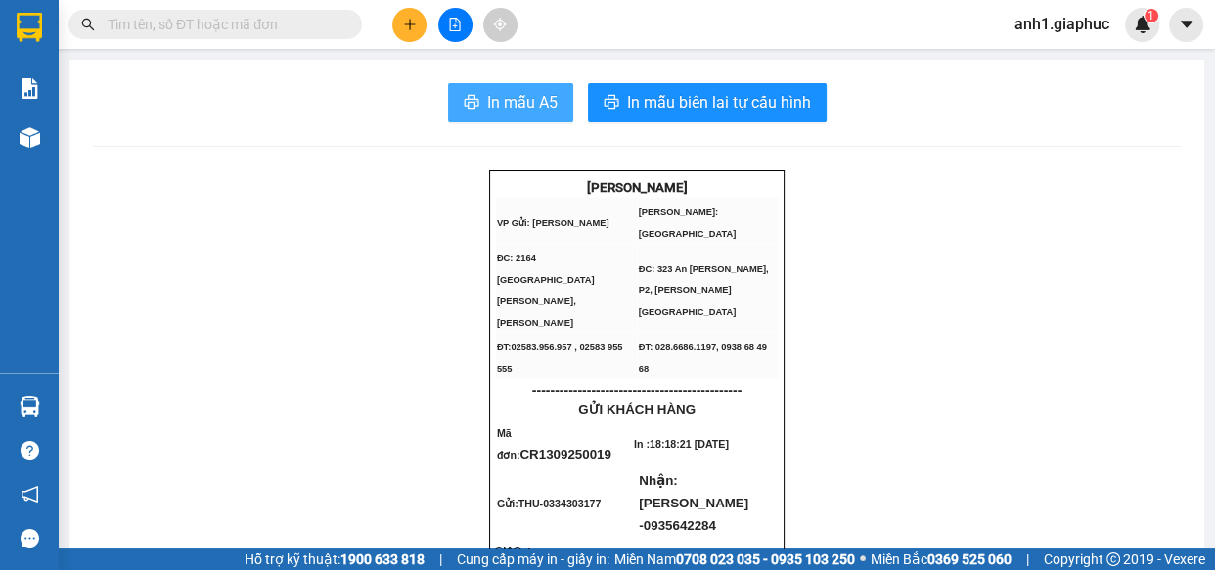
click at [509, 115] on button "In mẫu A5" at bounding box center [510, 102] width 125 height 39
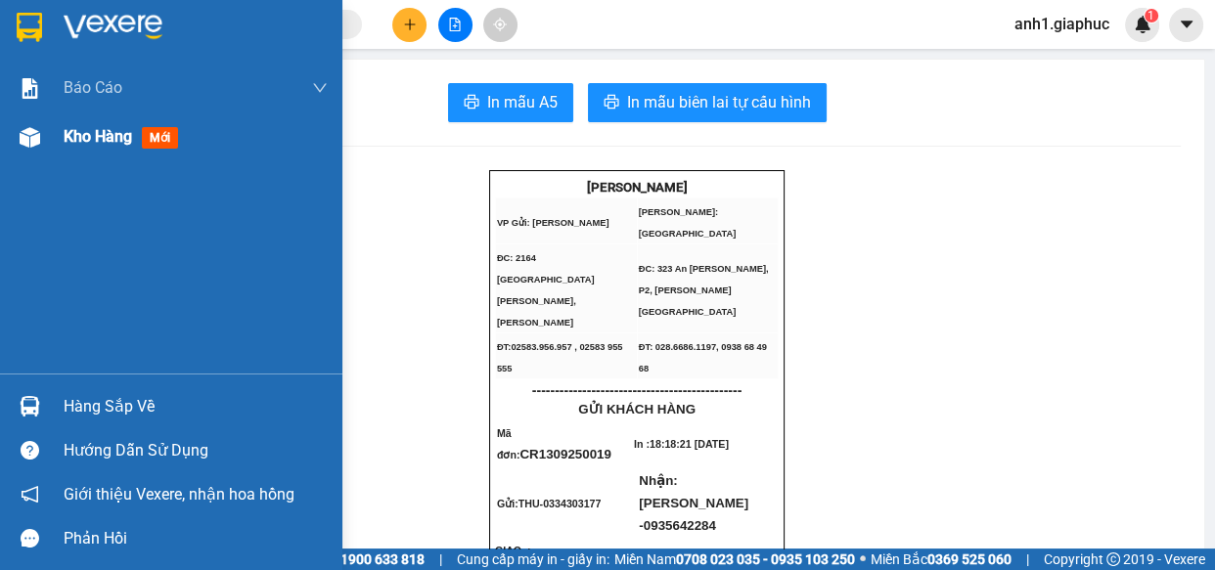
click at [94, 140] on span "Kho hàng" at bounding box center [98, 136] width 68 height 19
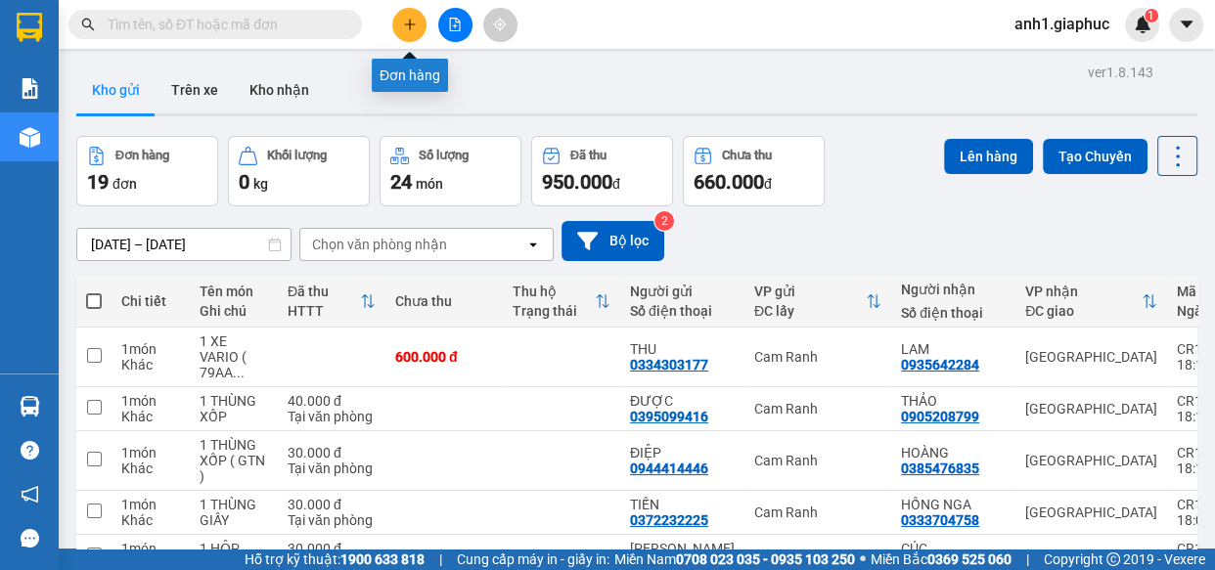
click at [404, 31] on button at bounding box center [409, 25] width 34 height 34
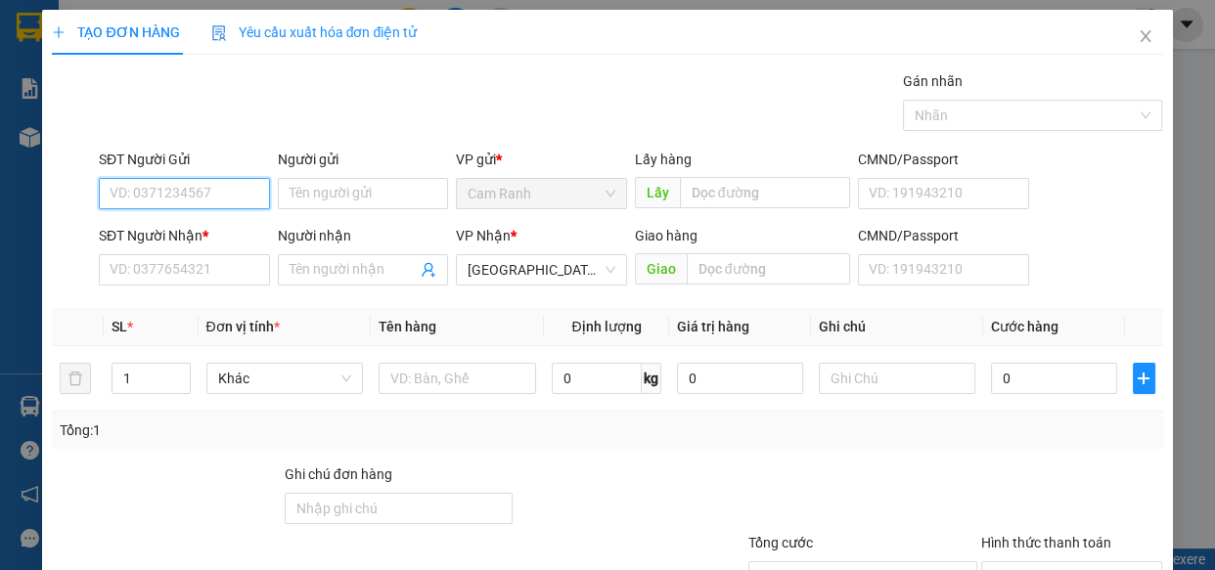
click at [175, 190] on input "SĐT Người Gửi" at bounding box center [184, 193] width 171 height 31
click at [160, 231] on div "0983305026 - A LỘC" at bounding box center [183, 233] width 146 height 22
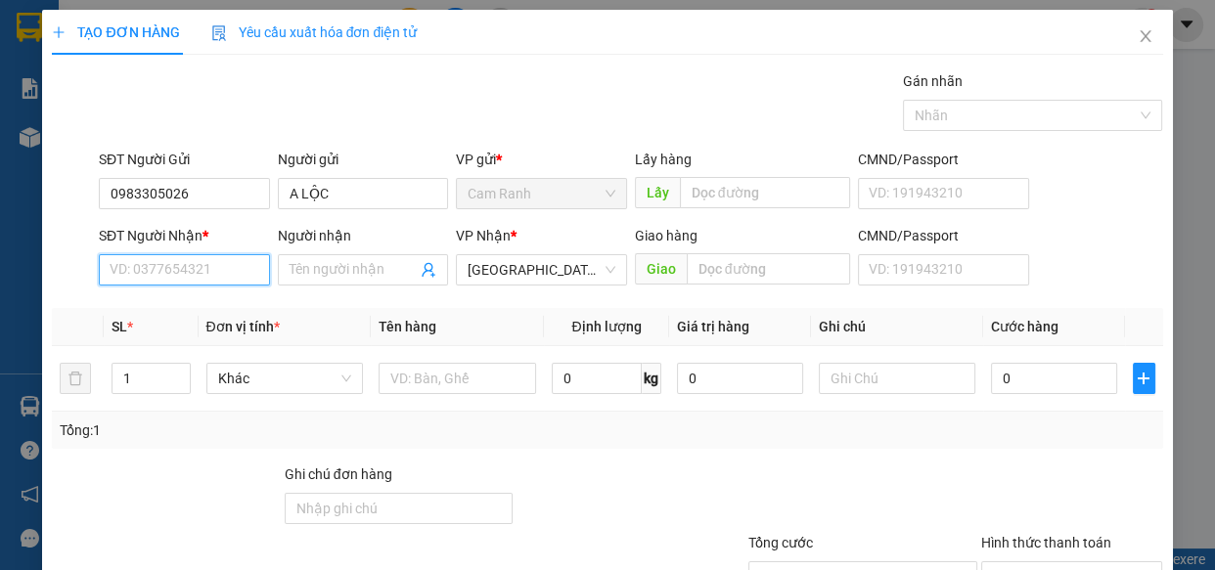
click at [160, 272] on input "SĐT Người Nhận *" at bounding box center [184, 269] width 171 height 31
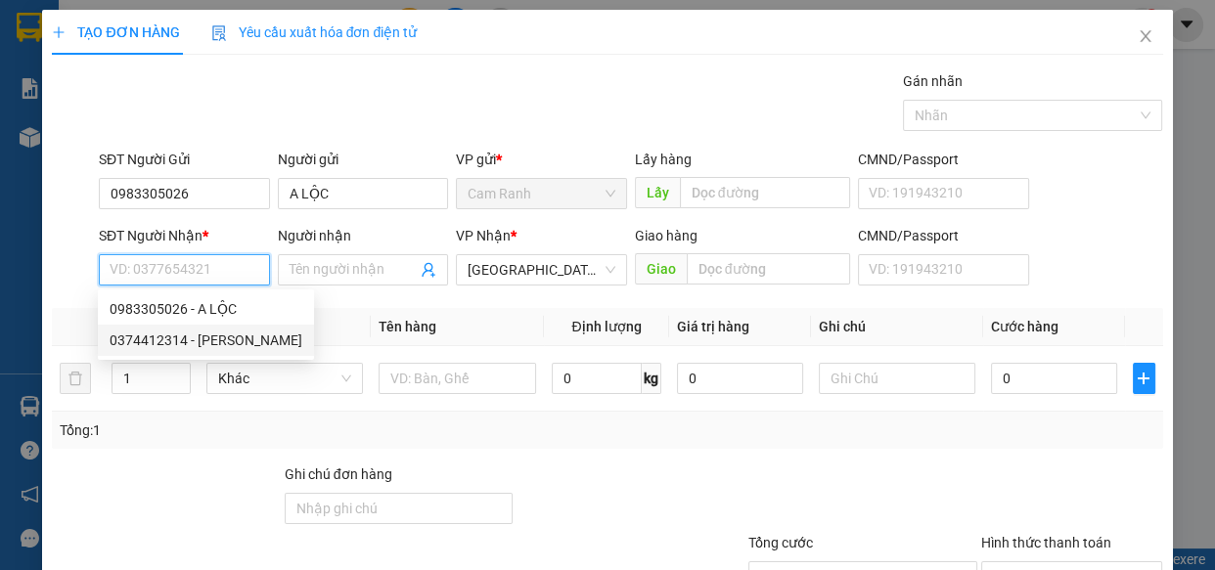
click at [160, 340] on div "0374412314 - NGUYÊN" at bounding box center [206, 341] width 193 height 22
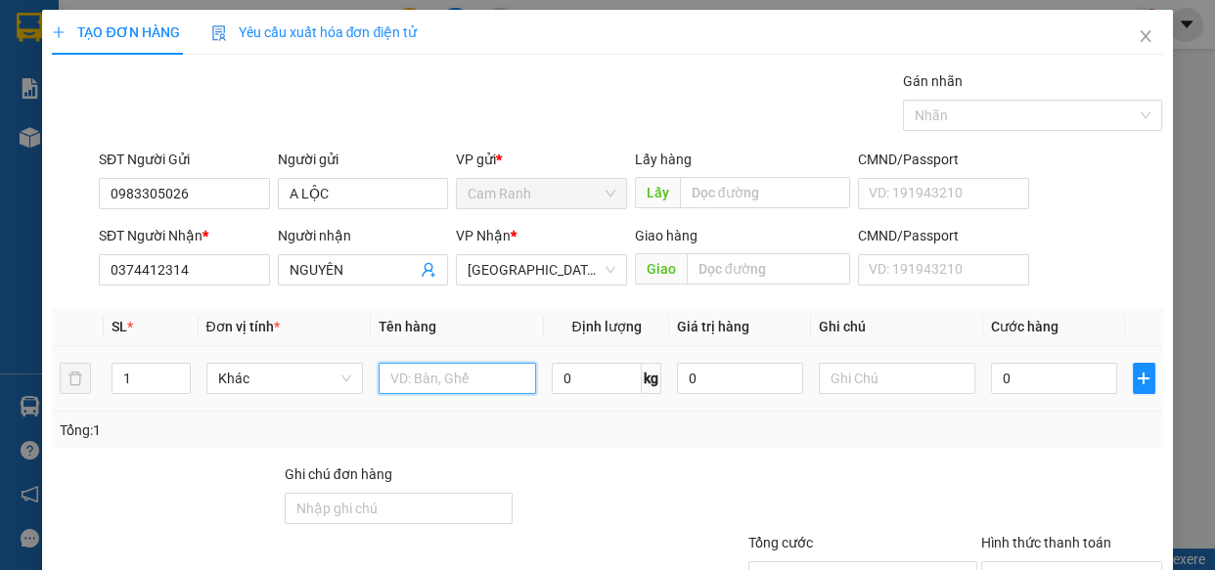
click at [412, 380] on input "text" at bounding box center [457, 378] width 157 height 31
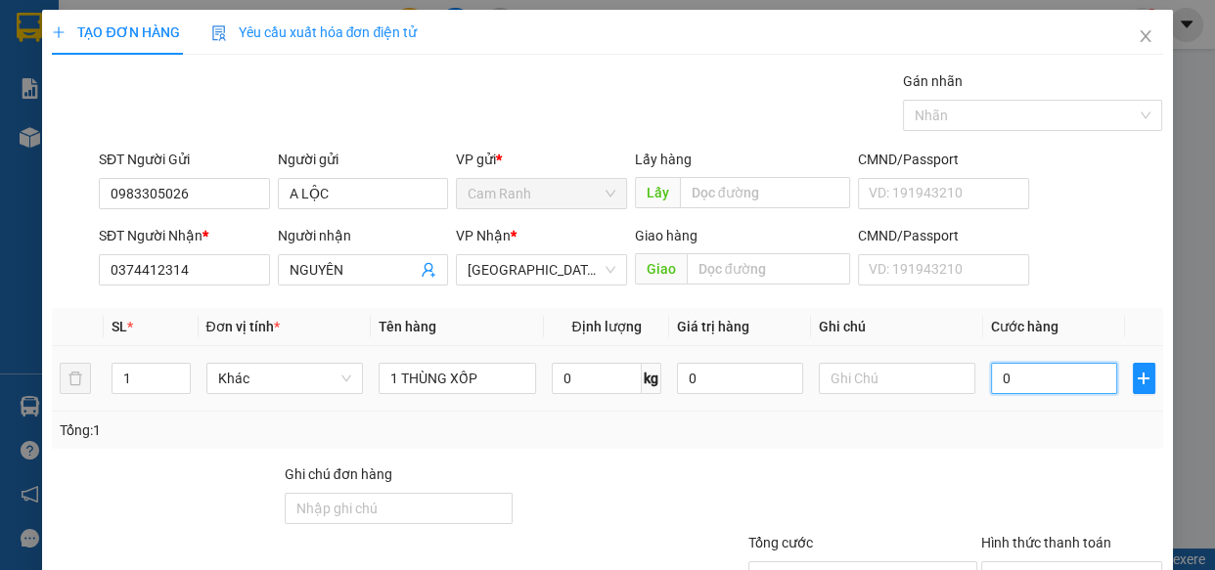
click at [1017, 378] on input "0" at bounding box center [1054, 378] width 126 height 31
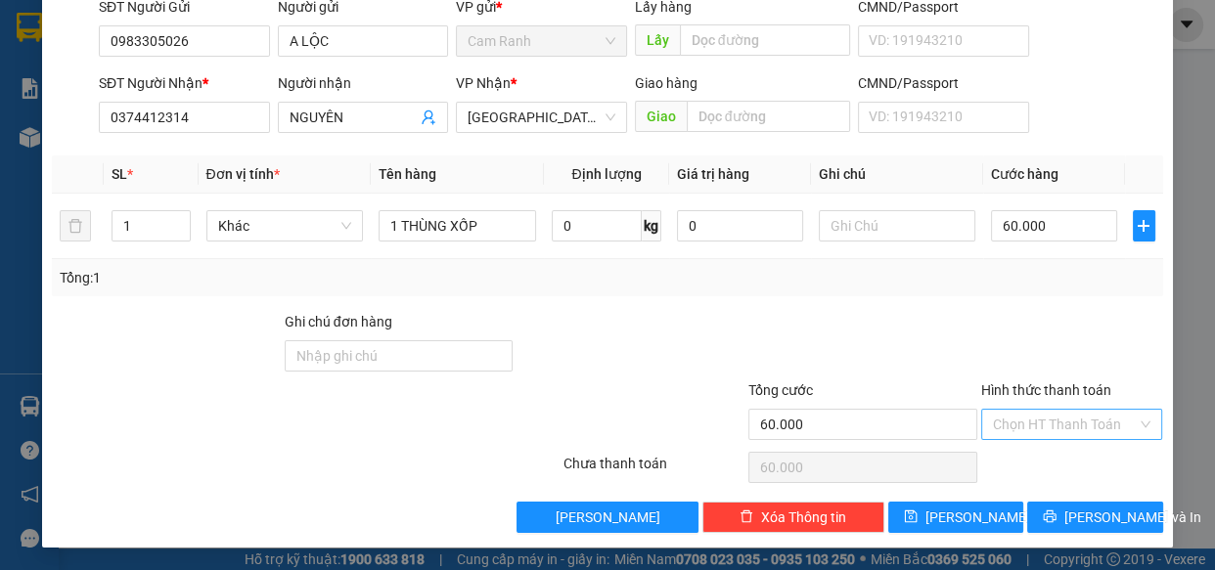
click at [1018, 423] on input "Hình thức thanh toán" at bounding box center [1065, 424] width 145 height 29
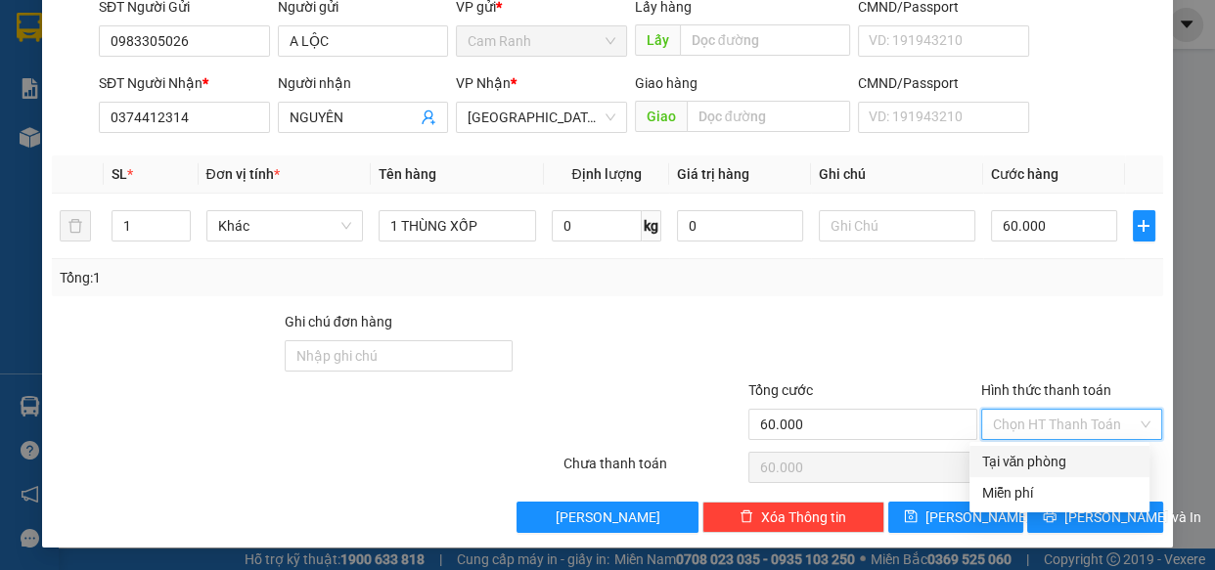
drag, startPoint x: 1031, startPoint y: 468, endPoint x: 1072, endPoint y: 490, distance: 46.8
click at [1033, 469] on div "Tại văn phòng" at bounding box center [1059, 462] width 157 height 22
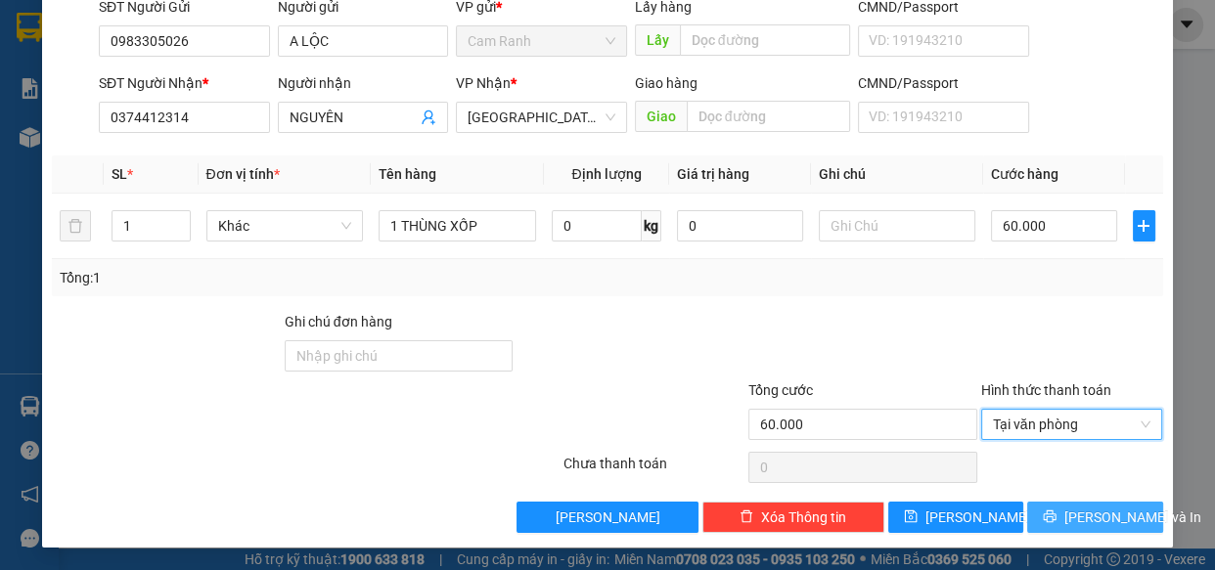
click at [1077, 517] on span "Lưu và In" at bounding box center [1132, 518] width 137 height 22
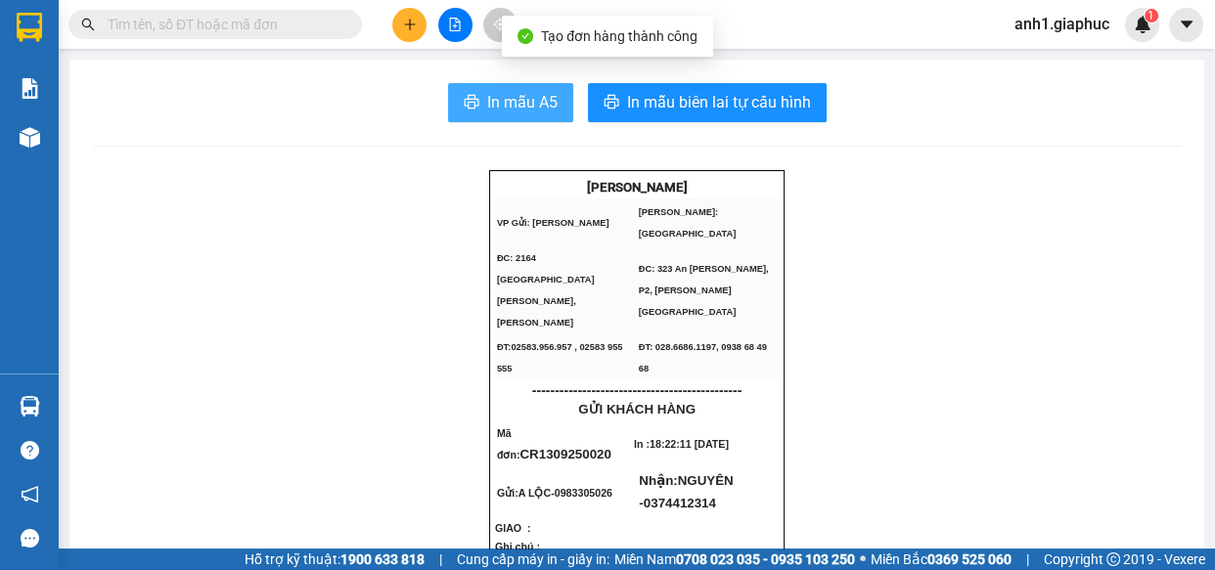
drag, startPoint x: 510, startPoint y: 109, endPoint x: 1035, endPoint y: 132, distance: 525.8
click at [515, 111] on span "In mẫu A5" at bounding box center [522, 102] width 70 height 24
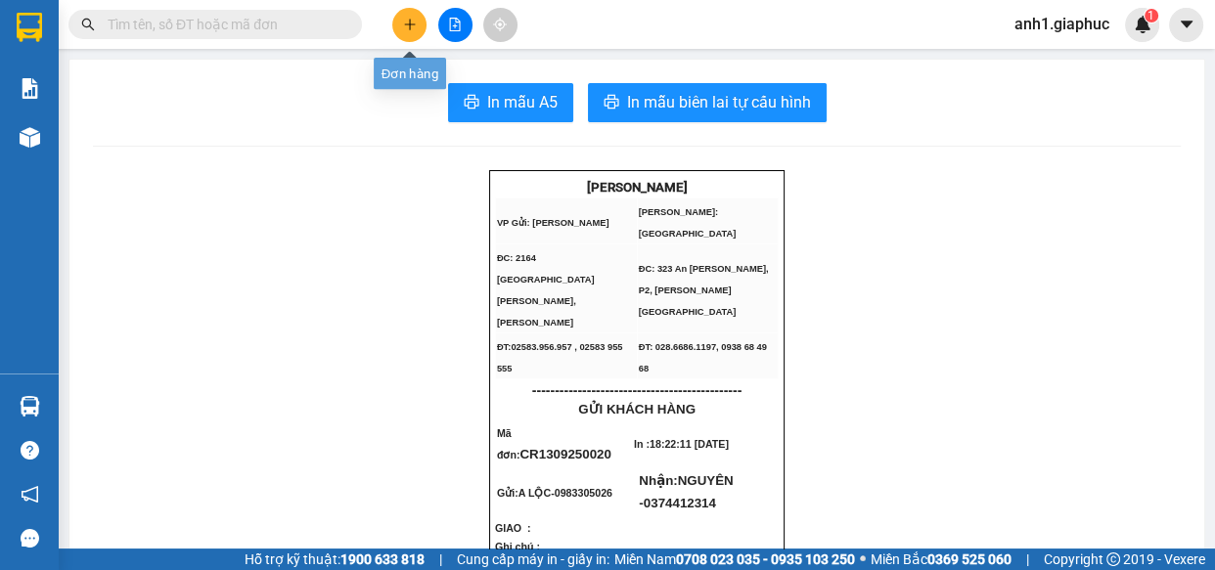
click at [409, 24] on icon "plus" at bounding box center [409, 23] width 11 height 1
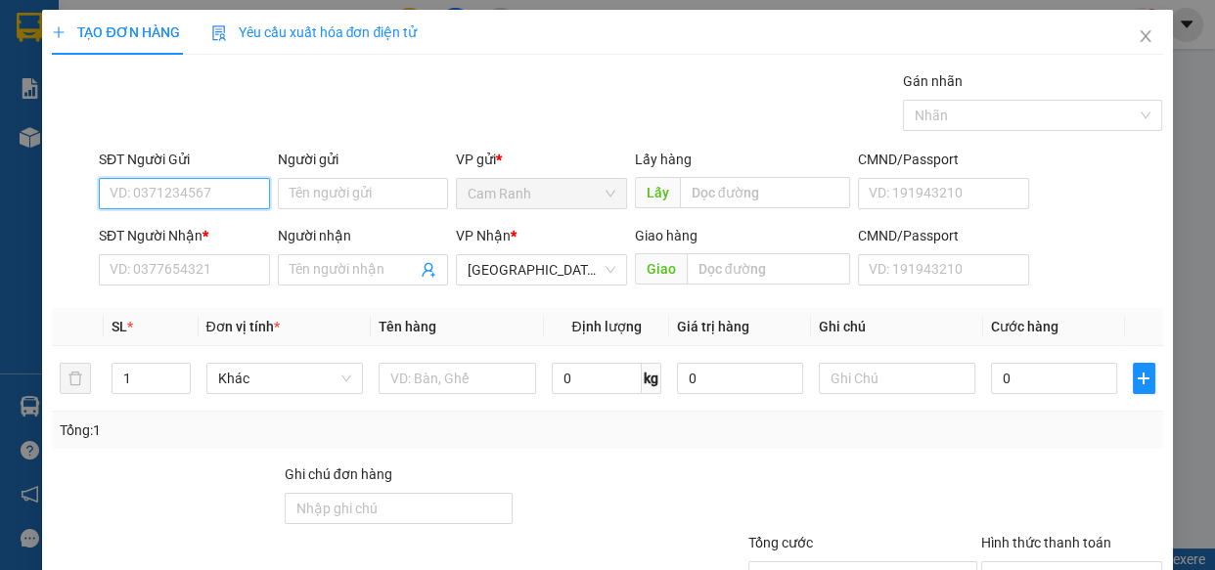
click at [178, 195] on input "SĐT Người Gửi" at bounding box center [184, 193] width 171 height 31
click at [224, 224] on div "0935978892 - CÔ LƯỢM" at bounding box center [217, 233] width 214 height 22
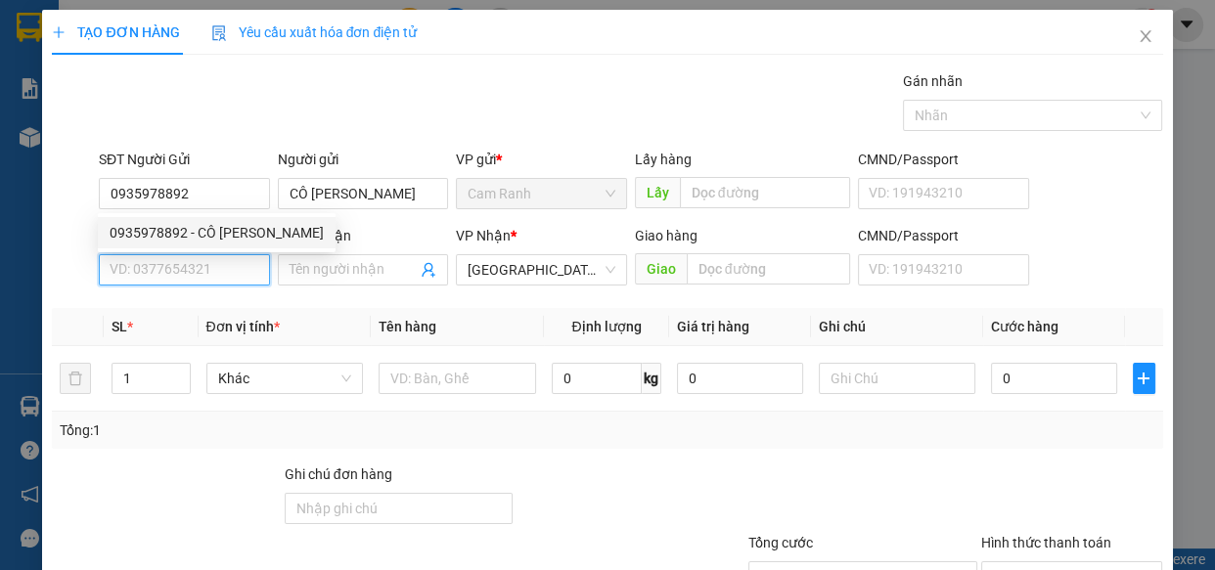
click at [205, 269] on input "SĐT Người Nhận *" at bounding box center [184, 269] width 171 height 31
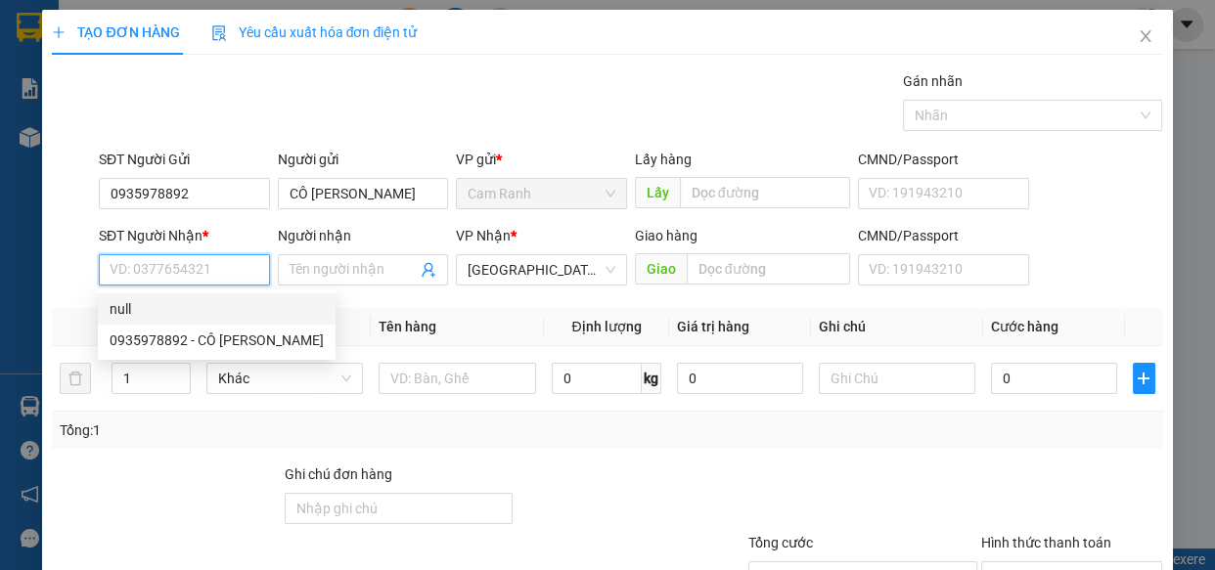
click at [172, 272] on input "SĐT Người Nhận *" at bounding box center [184, 269] width 171 height 31
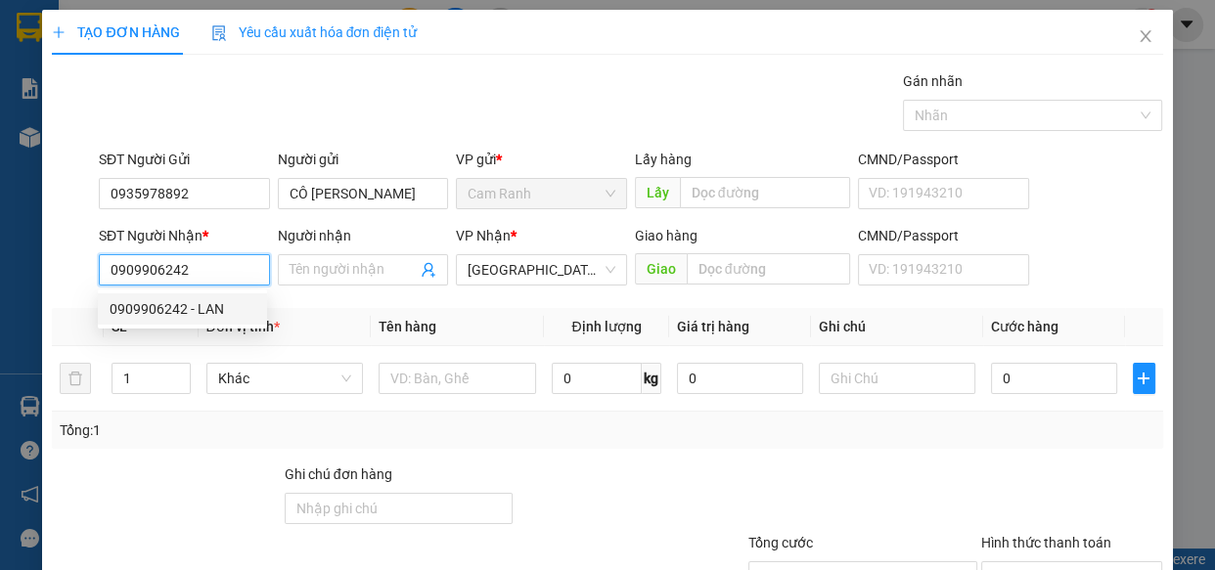
click at [155, 313] on div "0909906242 - LAN" at bounding box center [183, 309] width 146 height 22
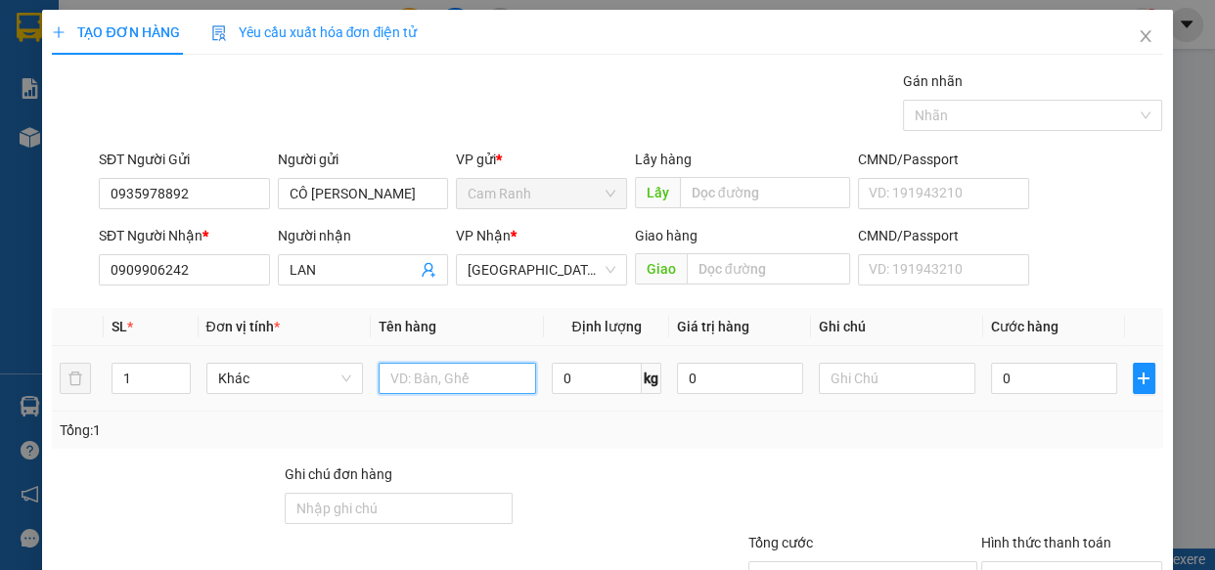
click at [437, 376] on input "text" at bounding box center [457, 378] width 157 height 31
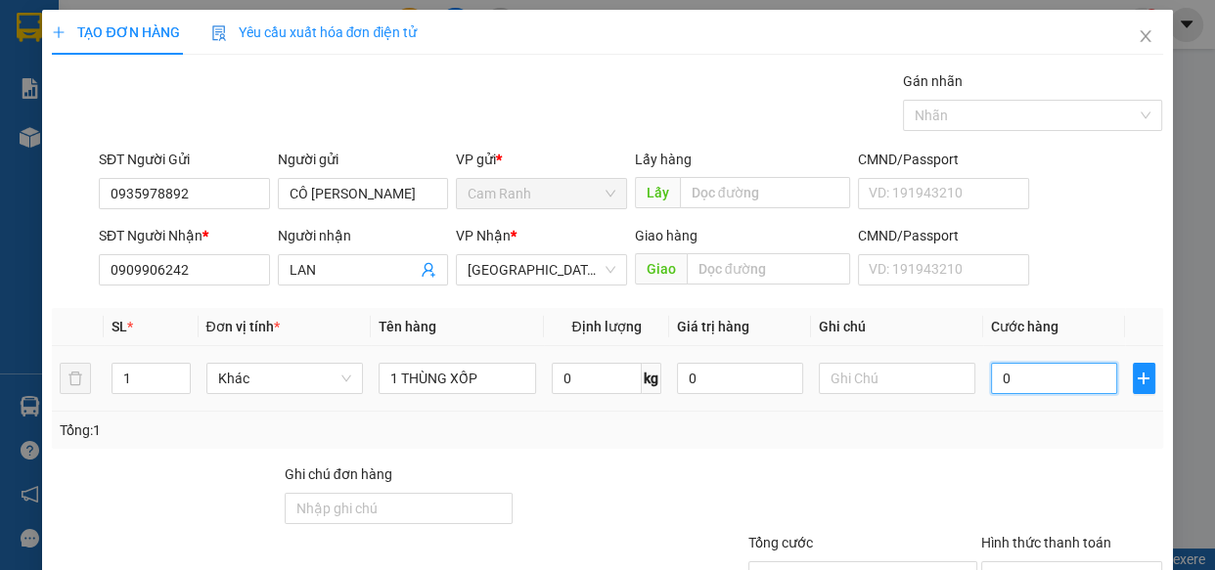
click at [1015, 380] on input "0" at bounding box center [1054, 378] width 126 height 31
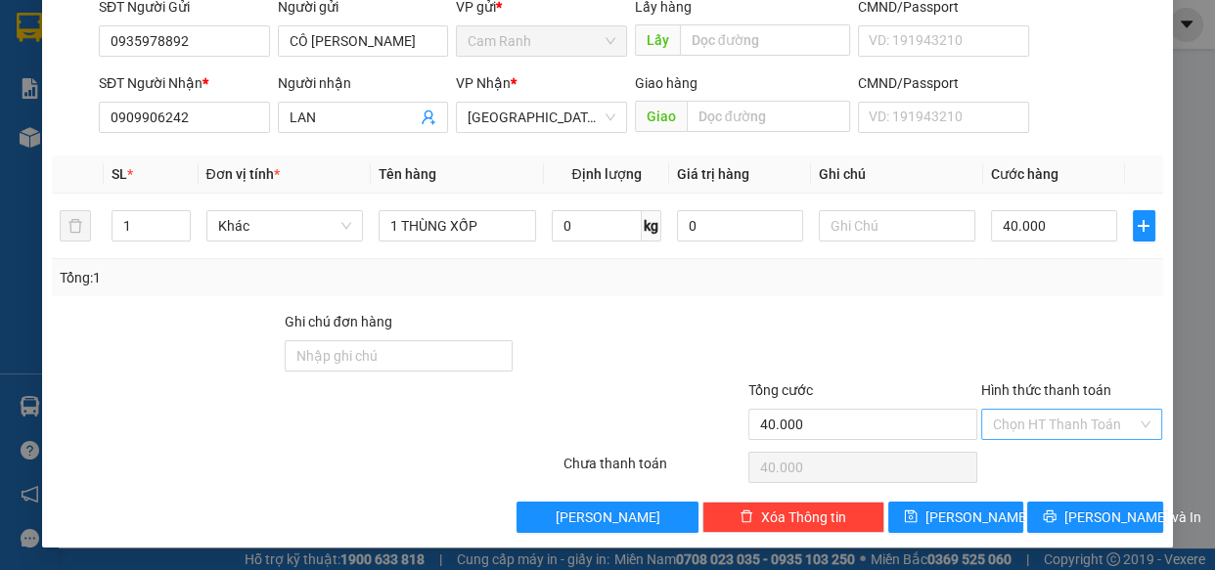
click at [1015, 429] on input "Hình thức thanh toán" at bounding box center [1065, 424] width 145 height 29
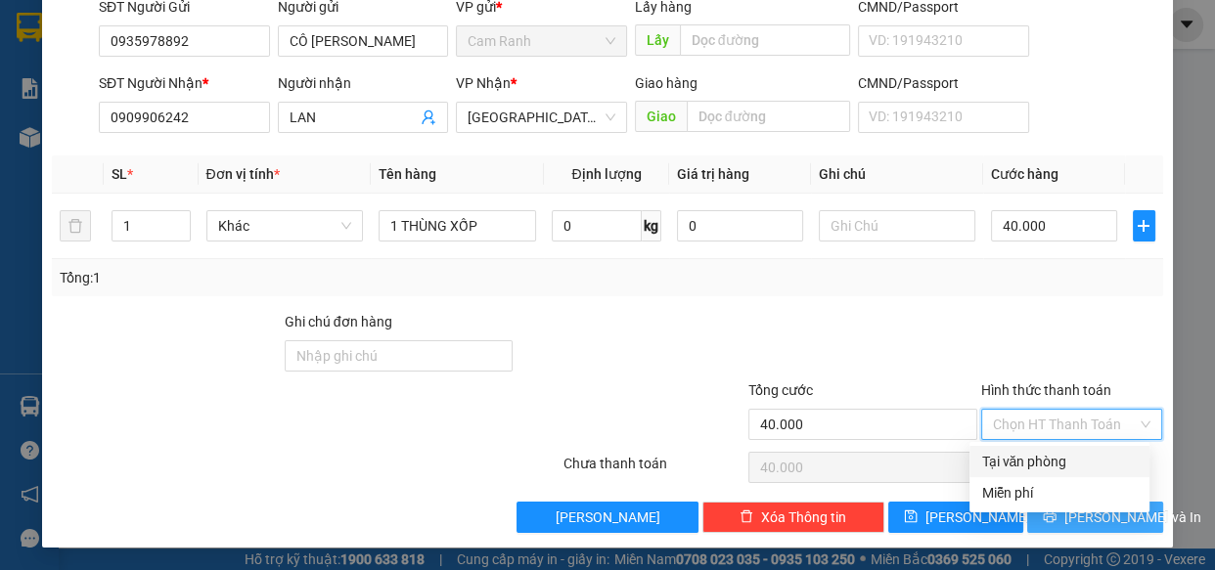
drag, startPoint x: 1029, startPoint y: 458, endPoint x: 1078, endPoint y: 508, distance: 69.9
click at [1029, 459] on div "Tại văn phòng" at bounding box center [1059, 462] width 157 height 22
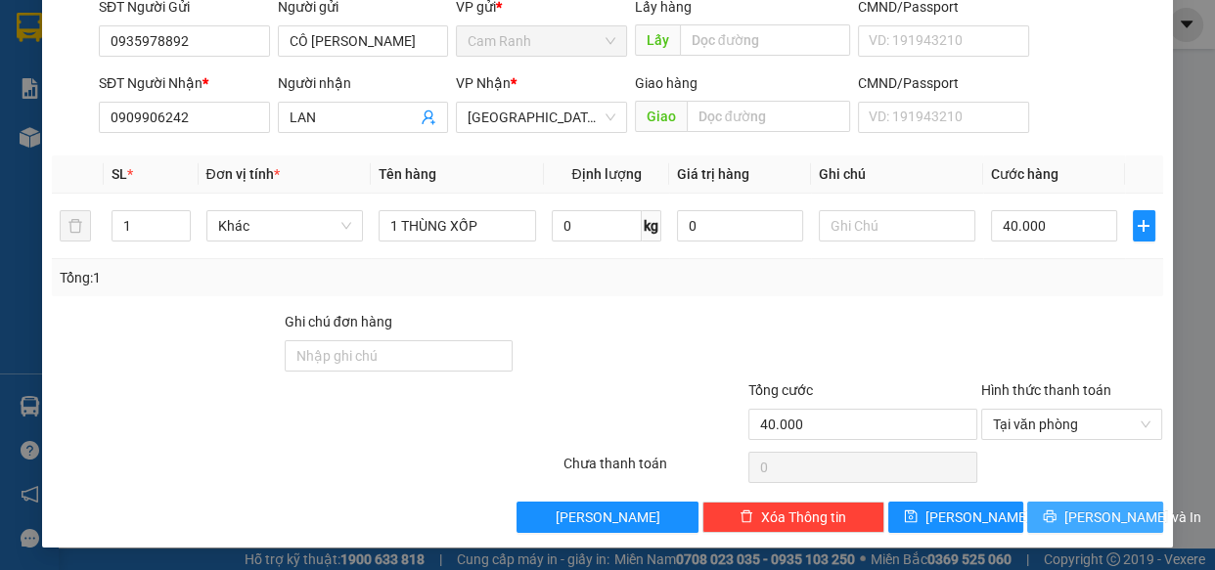
click at [1079, 514] on span "Lưu và In" at bounding box center [1132, 518] width 137 height 22
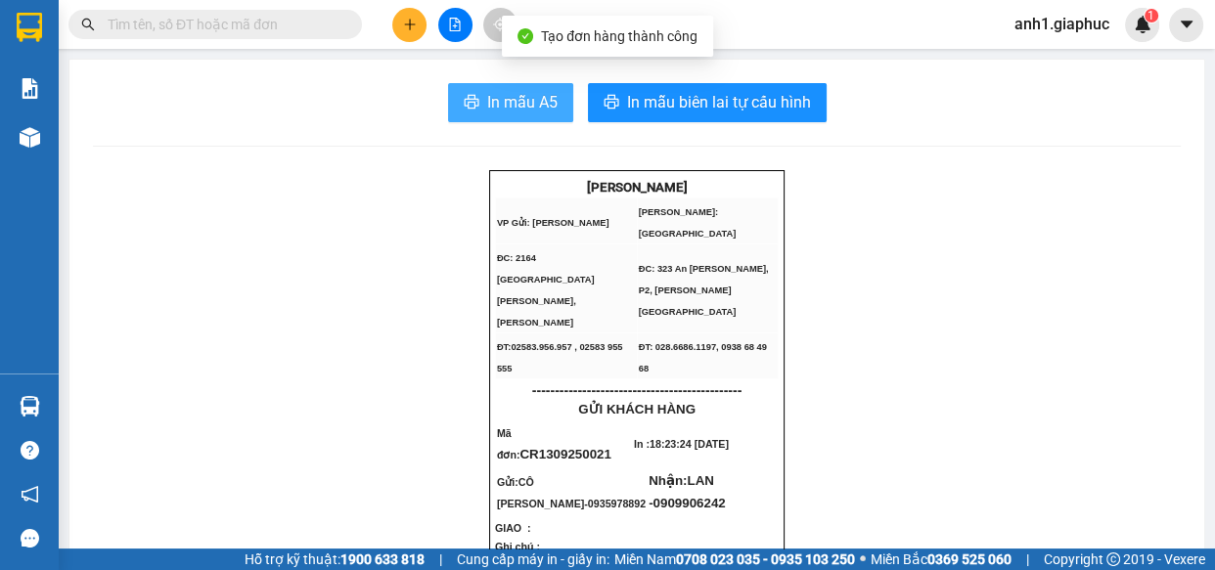
drag, startPoint x: 487, startPoint y: 105, endPoint x: 780, endPoint y: 201, distance: 307.8
click at [488, 106] on span "In mẫu A5" at bounding box center [522, 102] width 70 height 24
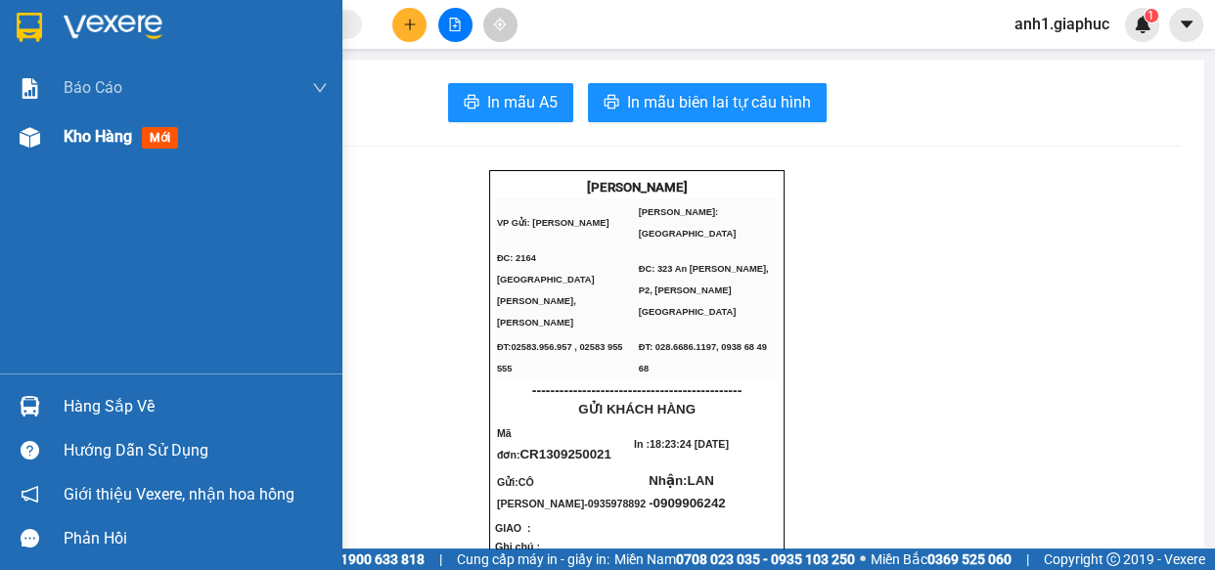
click at [104, 142] on span "Kho hàng" at bounding box center [98, 136] width 68 height 19
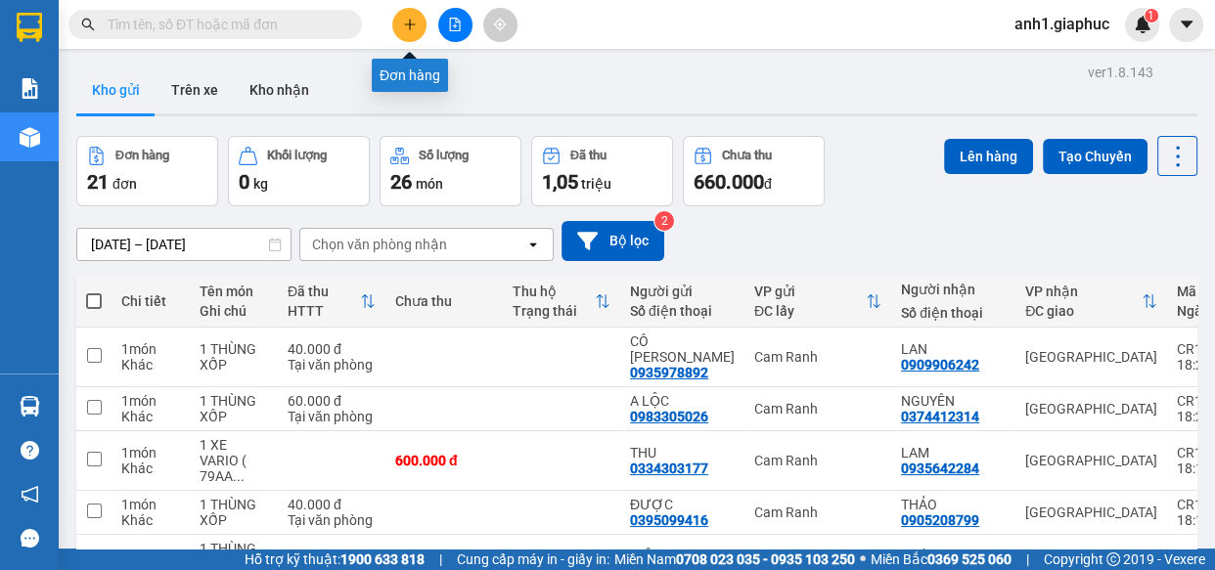
click at [410, 21] on button at bounding box center [409, 25] width 34 height 34
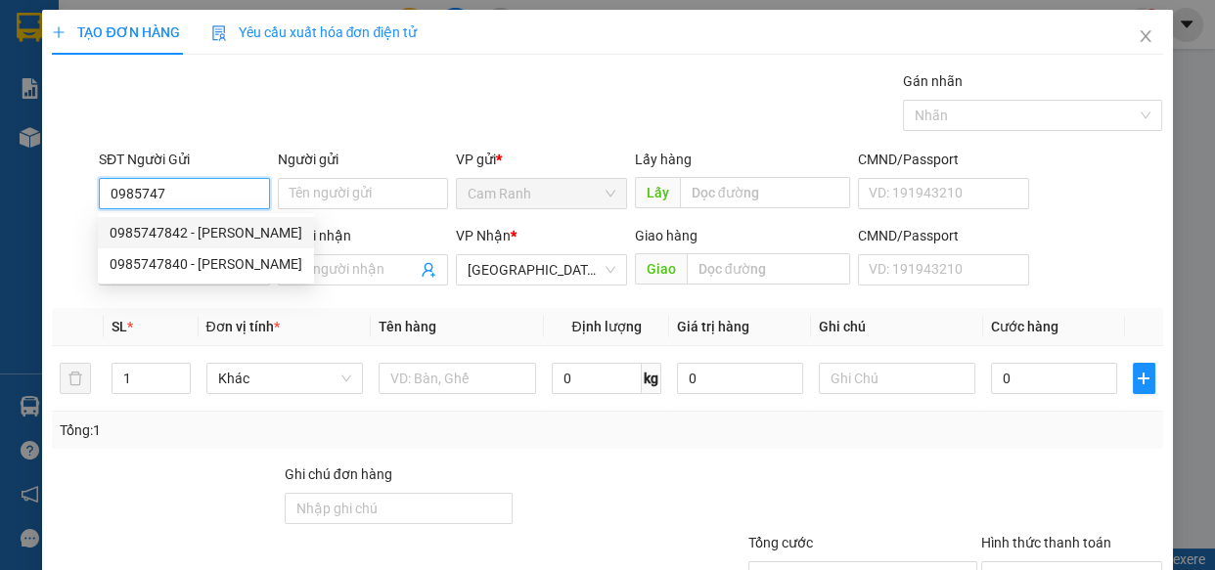
click at [197, 236] on div "0985747842 - CHÚ TÍCH" at bounding box center [206, 233] width 193 height 22
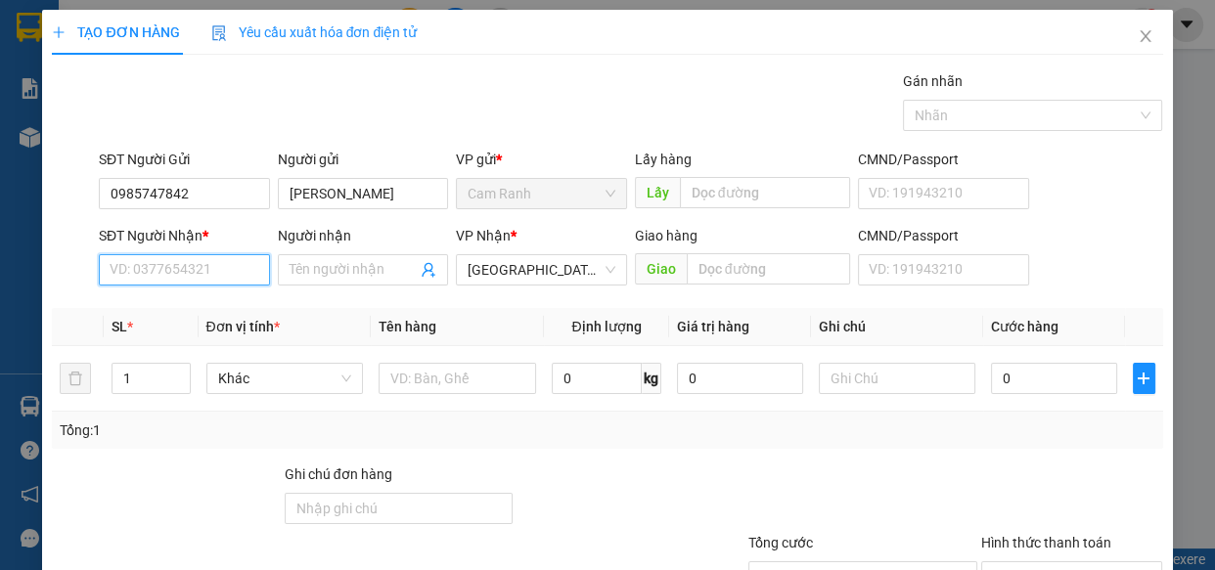
click at [187, 272] on input "SĐT Người Nhận *" at bounding box center [184, 269] width 171 height 31
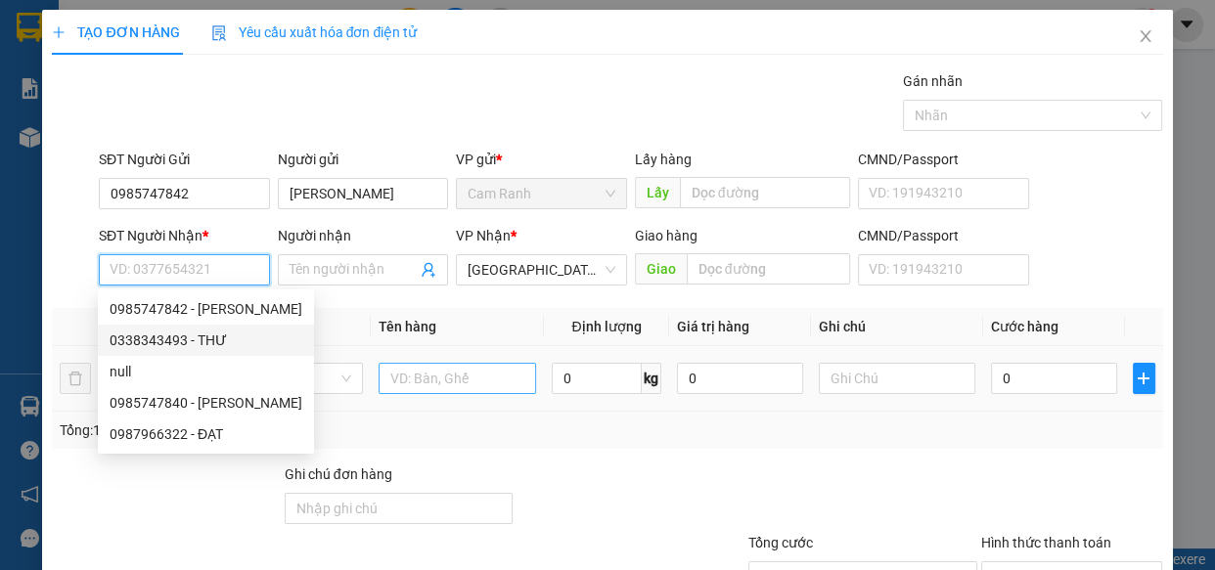
drag, startPoint x: 207, startPoint y: 338, endPoint x: 386, endPoint y: 372, distance: 182.1
click at [207, 339] on div "0338343493 - THƯ" at bounding box center [206, 341] width 193 height 22
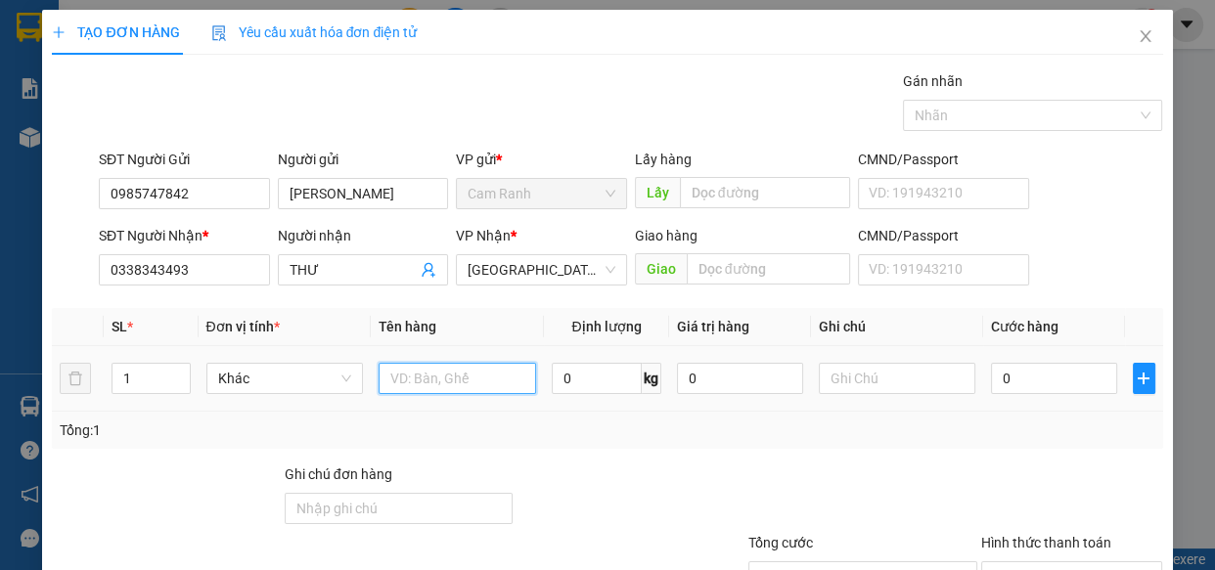
click at [470, 380] on input "text" at bounding box center [457, 378] width 157 height 31
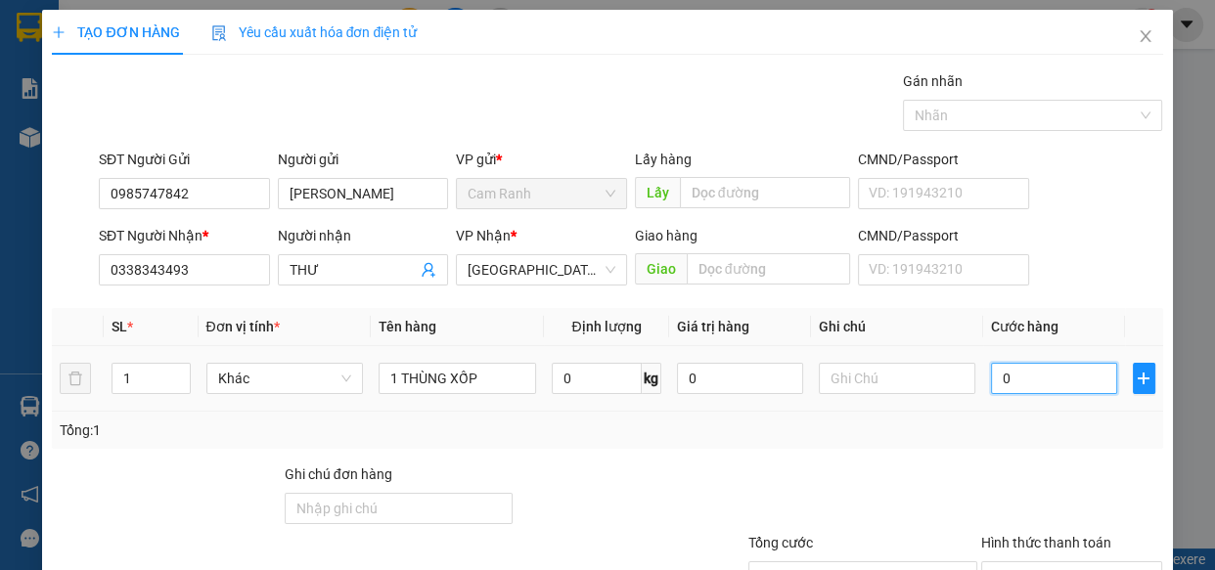
click at [1000, 381] on input "0" at bounding box center [1054, 378] width 126 height 31
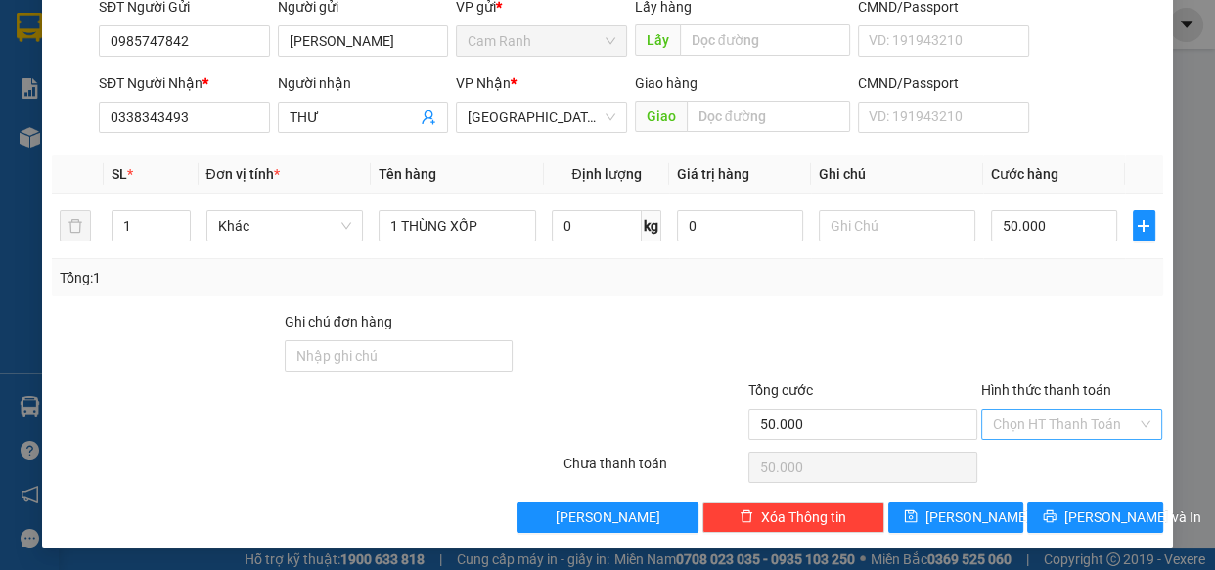
click at [1053, 426] on input "Hình thức thanh toán" at bounding box center [1065, 424] width 145 height 29
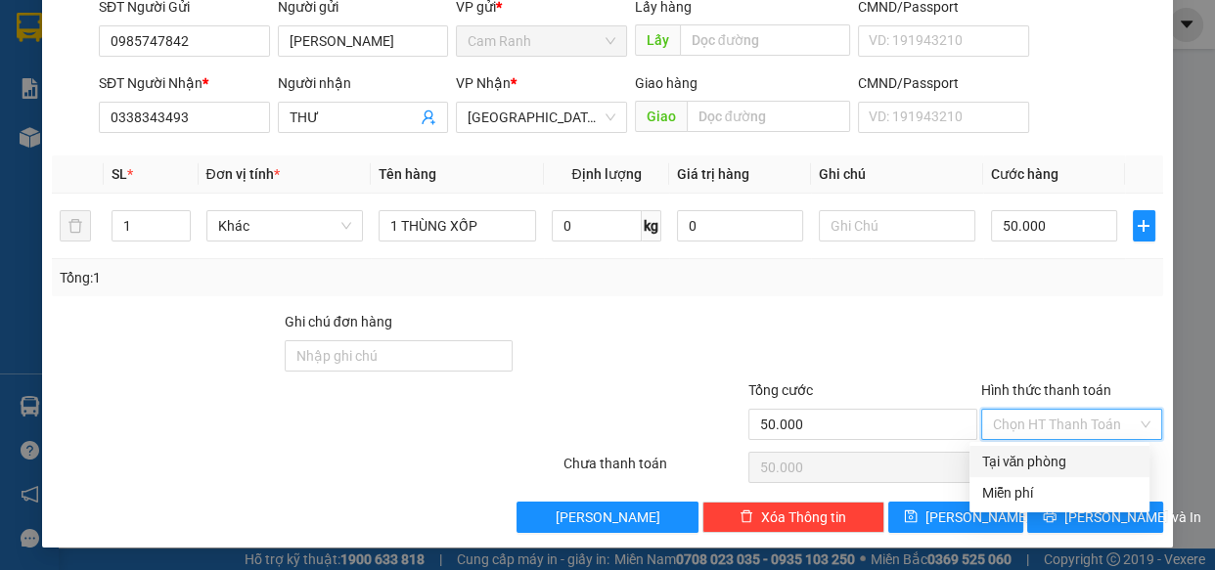
click at [1052, 458] on div "Tại văn phòng" at bounding box center [1059, 462] width 157 height 22
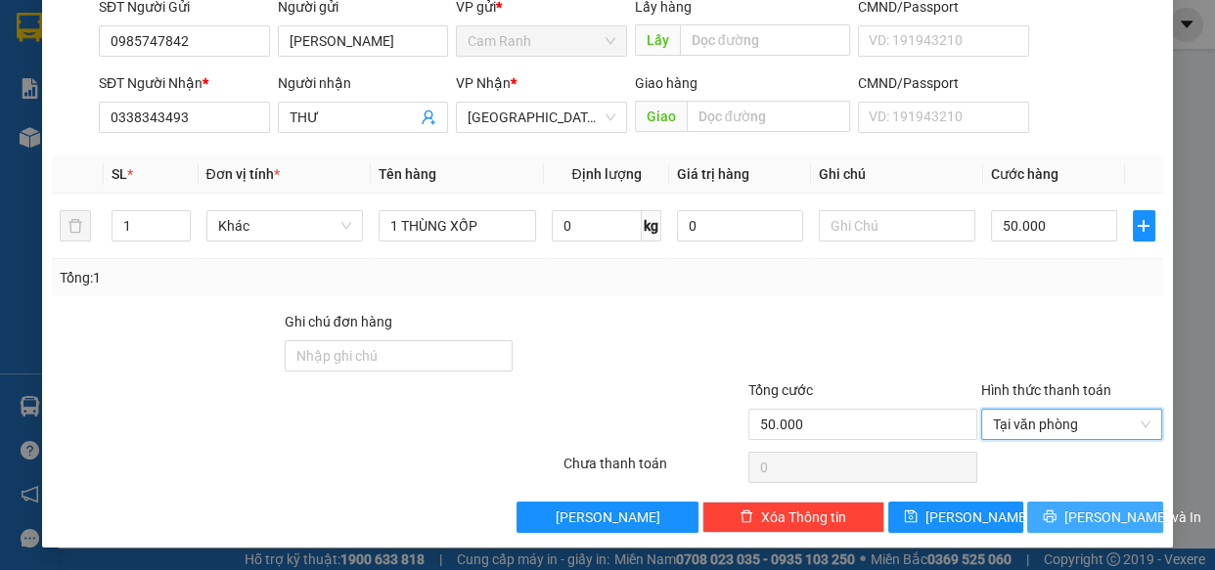
drag, startPoint x: 1068, startPoint y: 513, endPoint x: 1087, endPoint y: 565, distance: 56.0
click at [1067, 514] on span "Lưu và In" at bounding box center [1132, 518] width 137 height 22
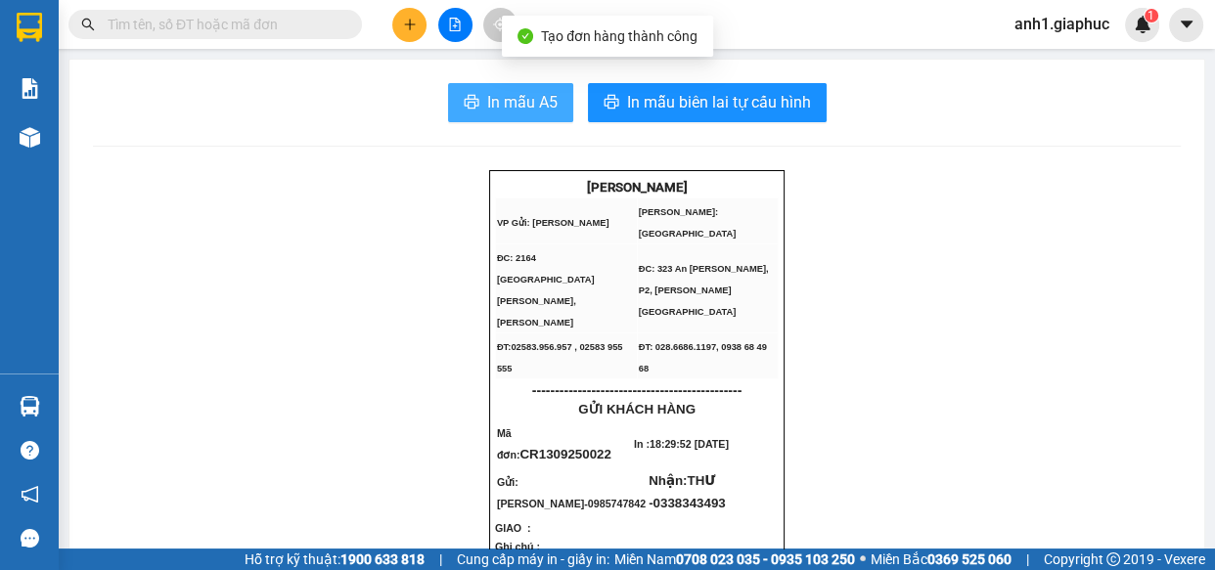
drag, startPoint x: 515, startPoint y: 107, endPoint x: 692, endPoint y: 214, distance: 206.3
click at [516, 107] on span "In mẫu A5" at bounding box center [522, 102] width 70 height 24
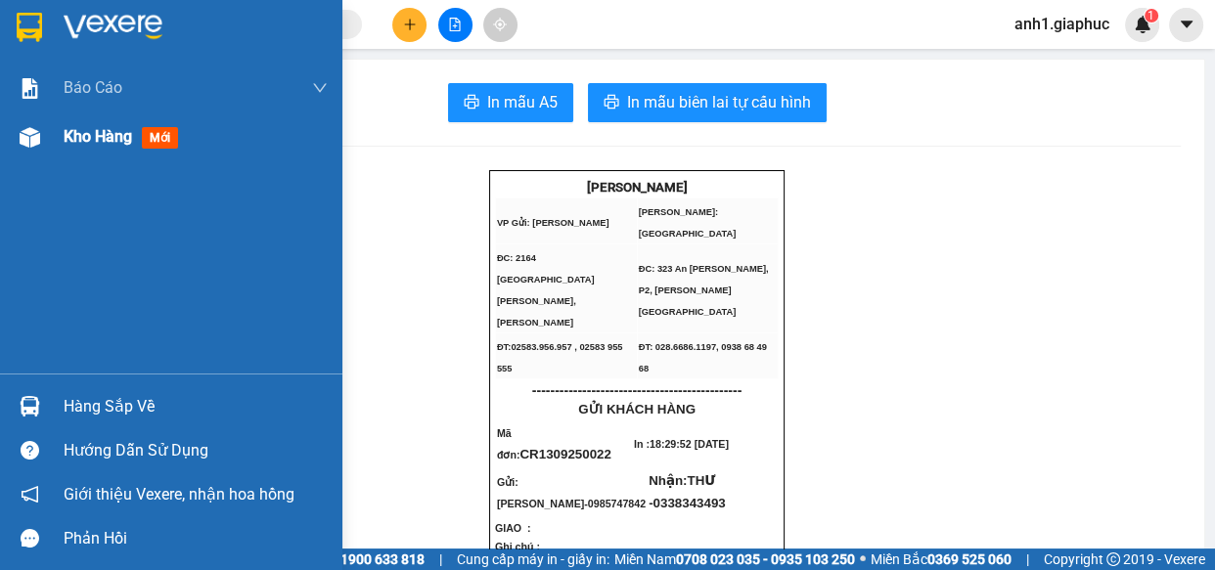
click at [100, 133] on span "Kho hàng" at bounding box center [98, 136] width 68 height 19
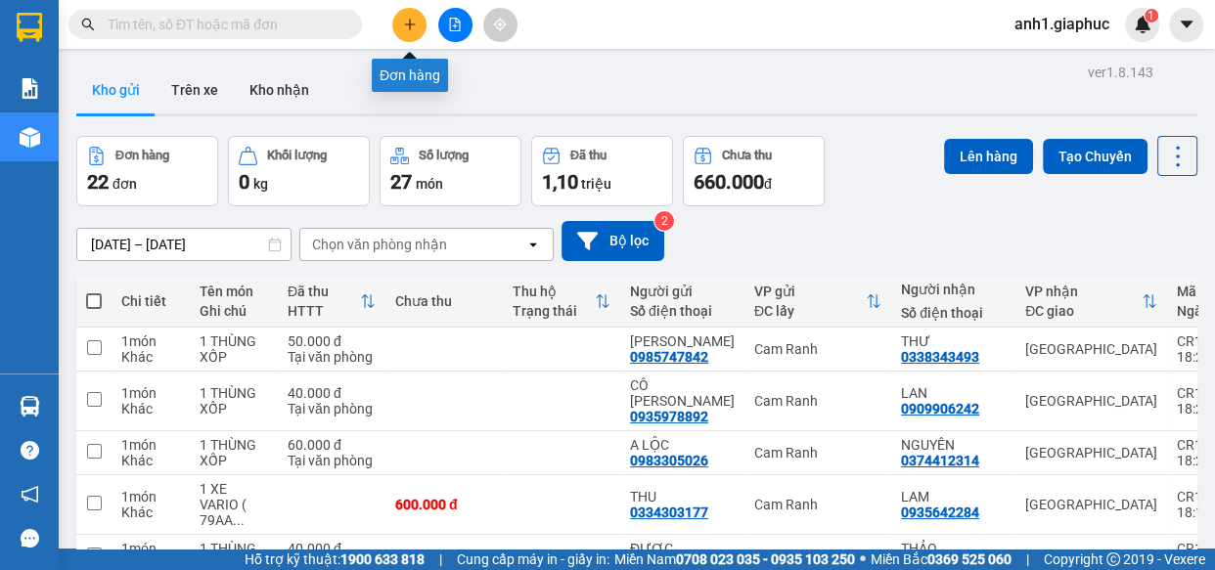
click at [409, 25] on icon "plus" at bounding box center [409, 24] width 1 height 11
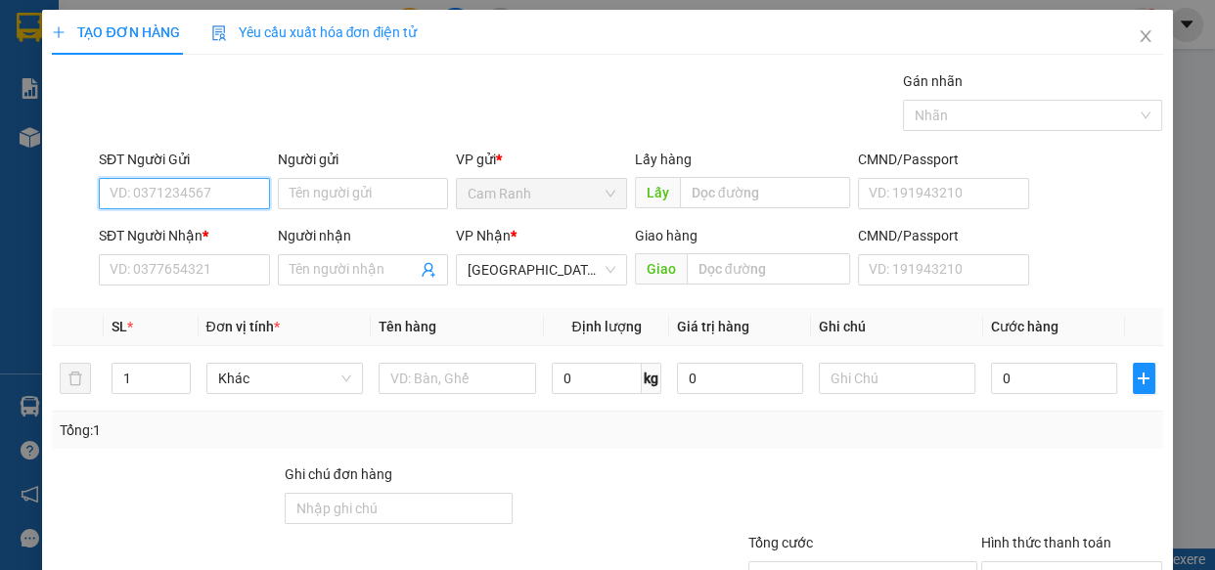
click at [170, 200] on input "SĐT Người Gửi" at bounding box center [184, 193] width 171 height 31
click at [120, 189] on input "SĐT Người Gửi" at bounding box center [184, 193] width 171 height 31
click at [174, 272] on input "SĐT Người Nhận *" at bounding box center [184, 269] width 171 height 31
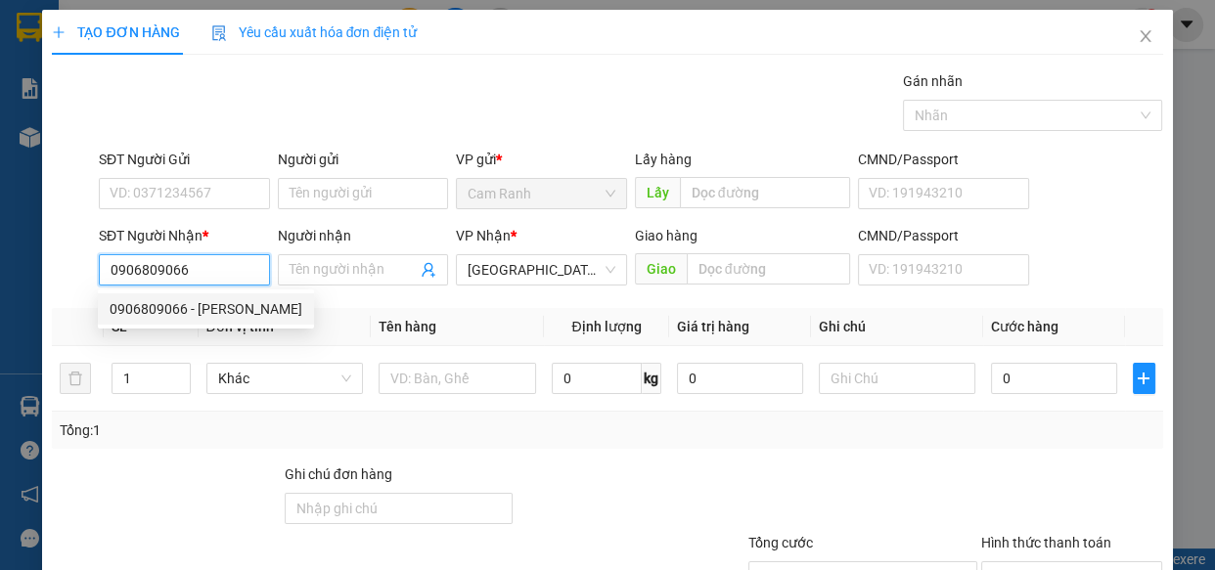
drag, startPoint x: 204, startPoint y: 314, endPoint x: 164, endPoint y: 208, distance: 113.0
click at [204, 313] on div "0906809066 - THAO" at bounding box center [206, 309] width 193 height 22
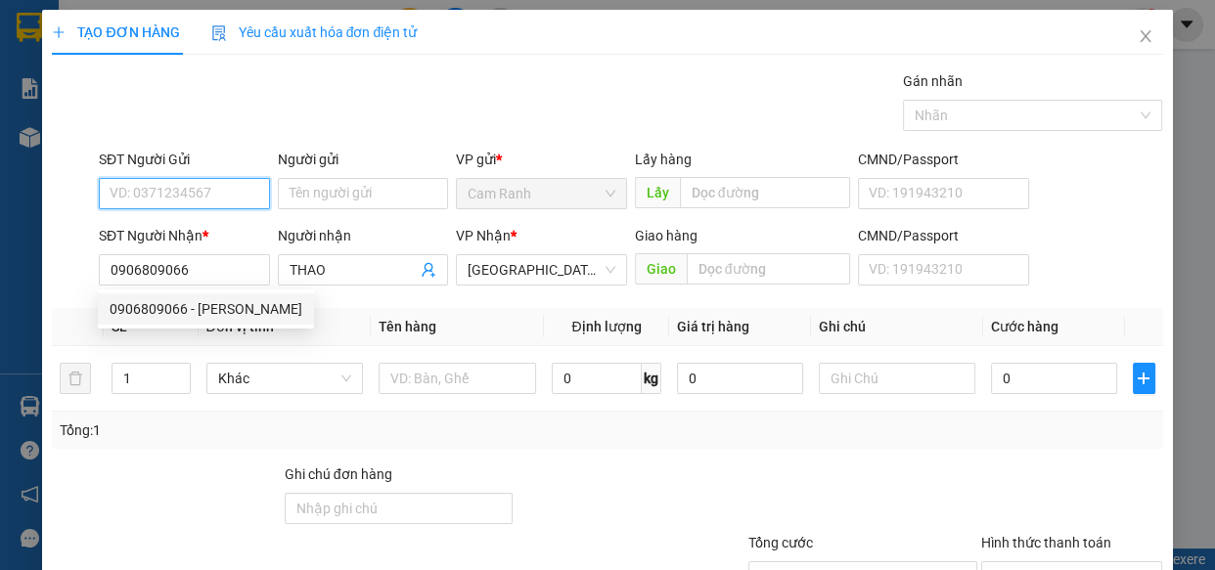
click at [164, 194] on input "SĐT Người Gửi" at bounding box center [184, 193] width 171 height 31
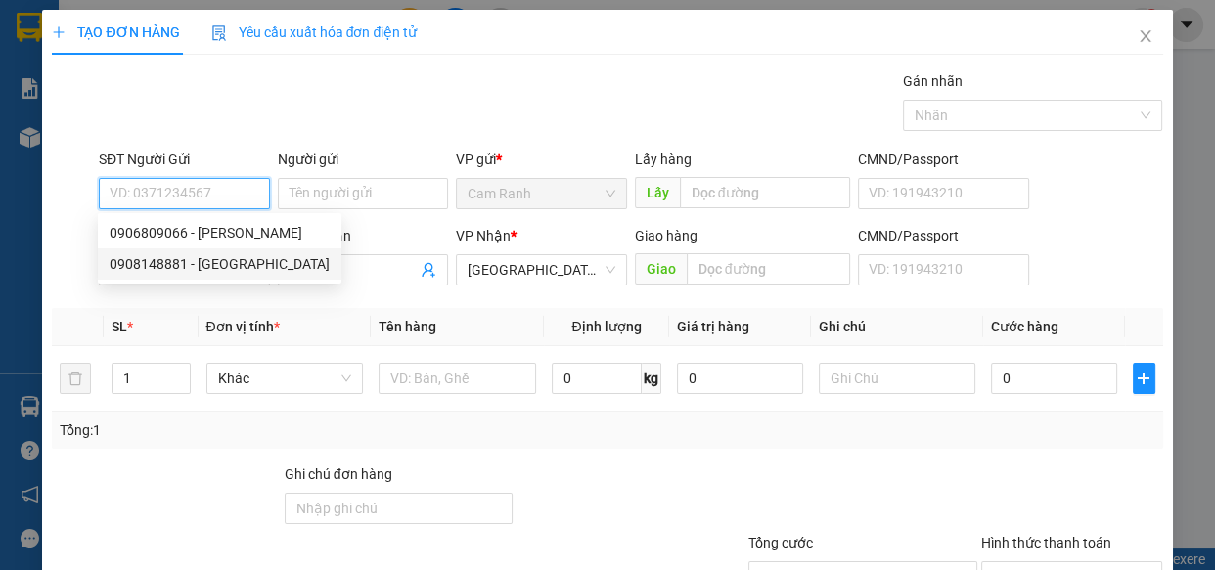
drag, startPoint x: 204, startPoint y: 266, endPoint x: 249, endPoint y: 284, distance: 48.3
click at [204, 267] on div "0908148881 - ĐỨC" at bounding box center [220, 264] width 220 height 22
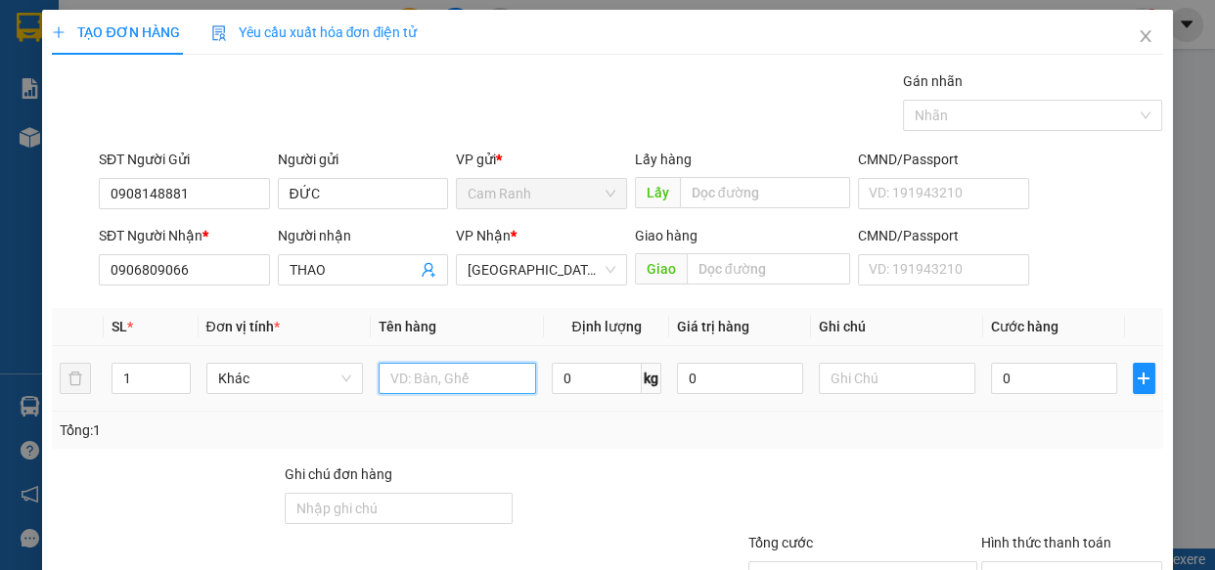
click at [406, 381] on input "text" at bounding box center [457, 378] width 157 height 31
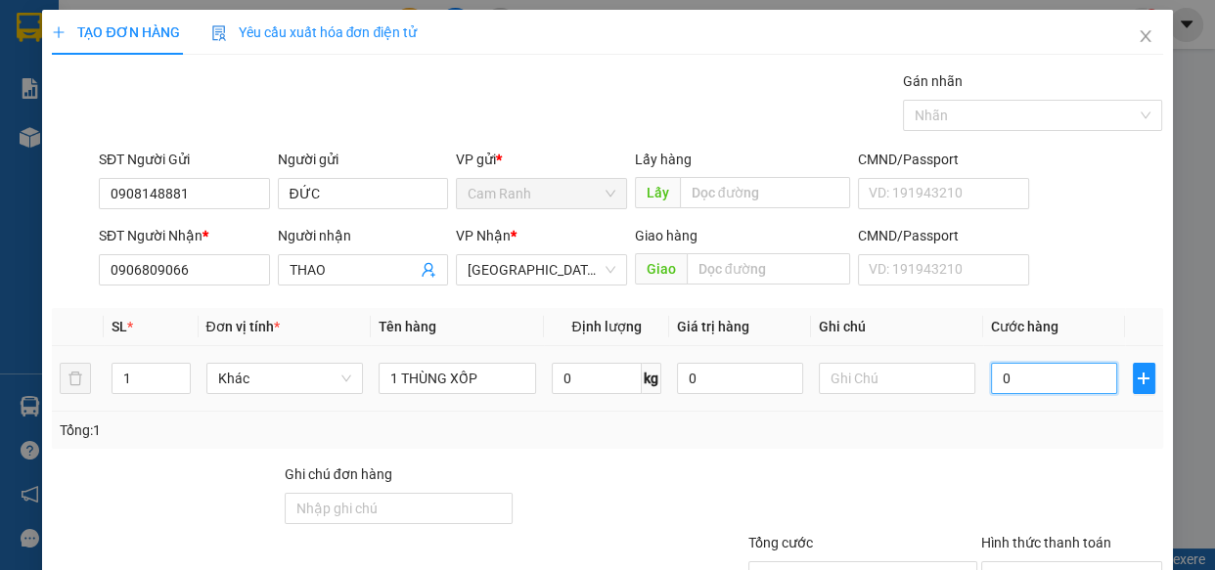
click at [998, 375] on input "0" at bounding box center [1054, 378] width 126 height 31
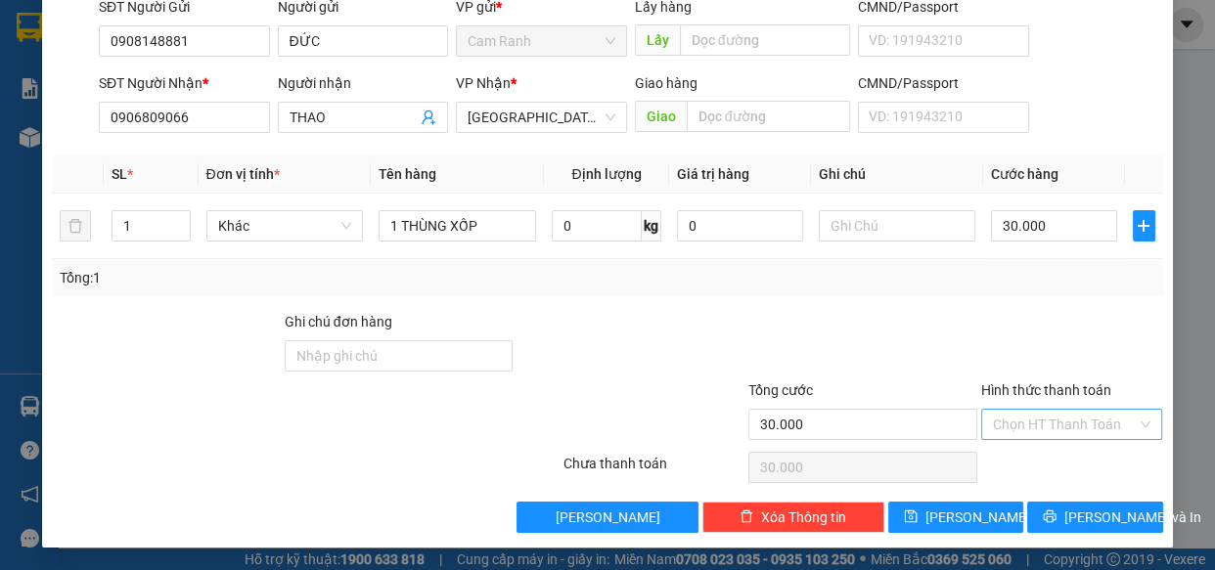
click at [1040, 429] on input "Hình thức thanh toán" at bounding box center [1065, 424] width 145 height 29
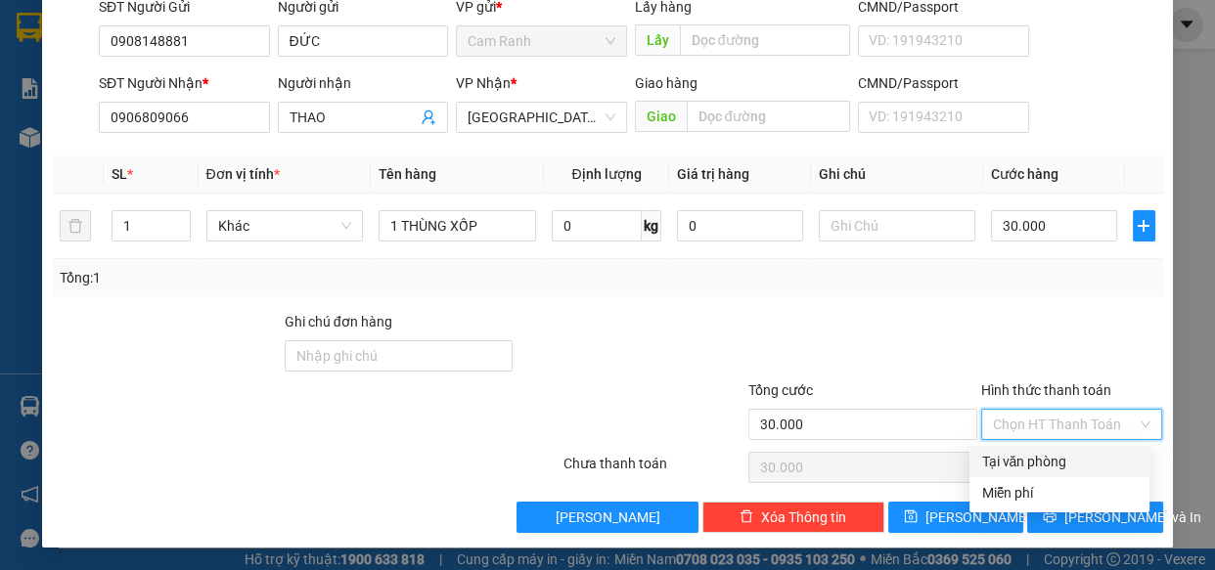
click at [1036, 460] on div "Tại văn phòng" at bounding box center [1059, 462] width 157 height 22
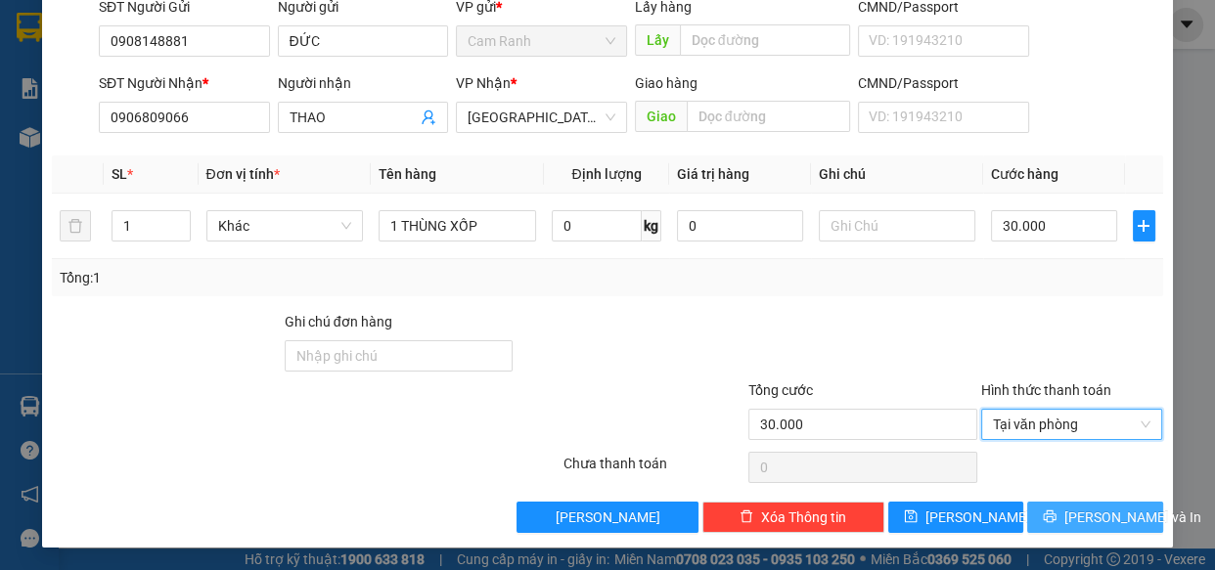
click at [1075, 509] on span "Lưu và In" at bounding box center [1132, 518] width 137 height 22
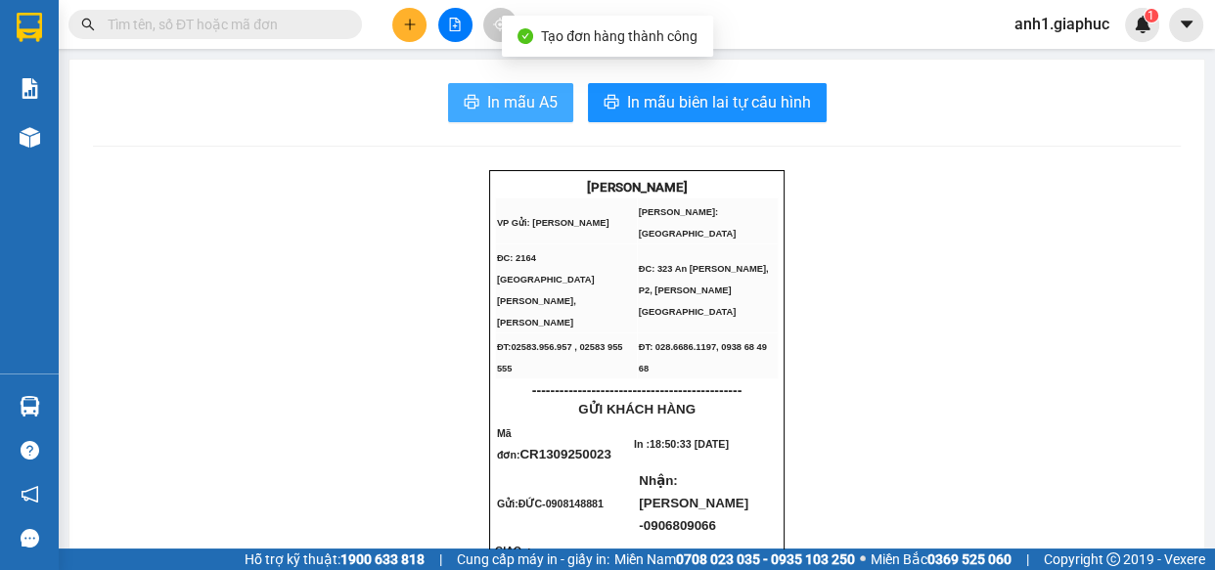
drag, startPoint x: 483, startPoint y: 107, endPoint x: 664, endPoint y: 436, distance: 376.0
click at [487, 107] on span "In mẫu A5" at bounding box center [522, 102] width 70 height 24
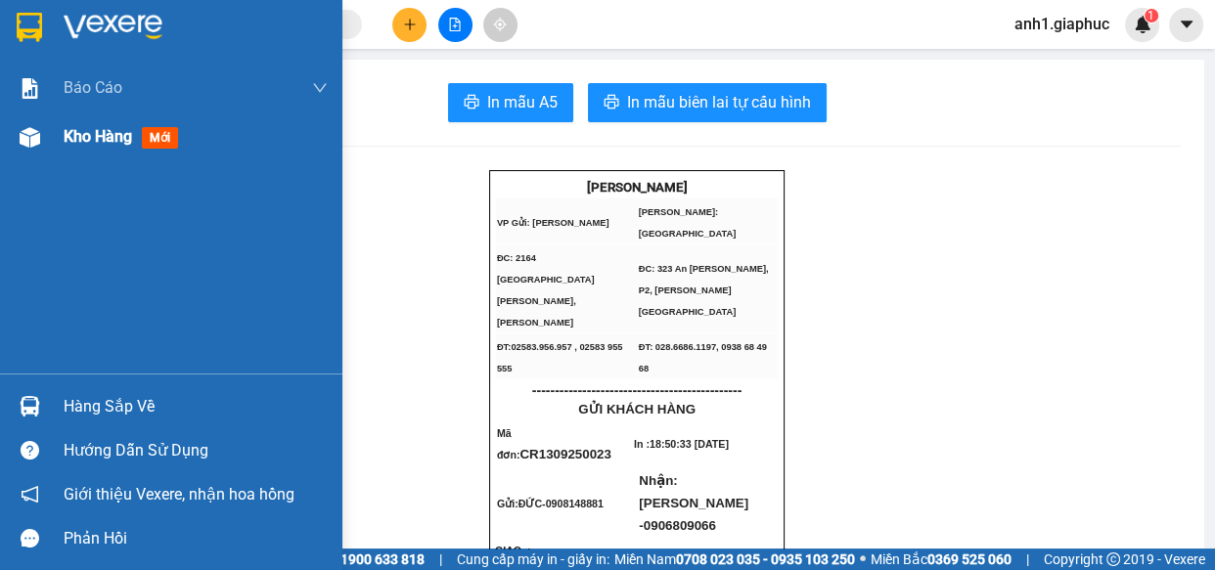
click at [83, 142] on span "Kho hàng" at bounding box center [98, 136] width 68 height 19
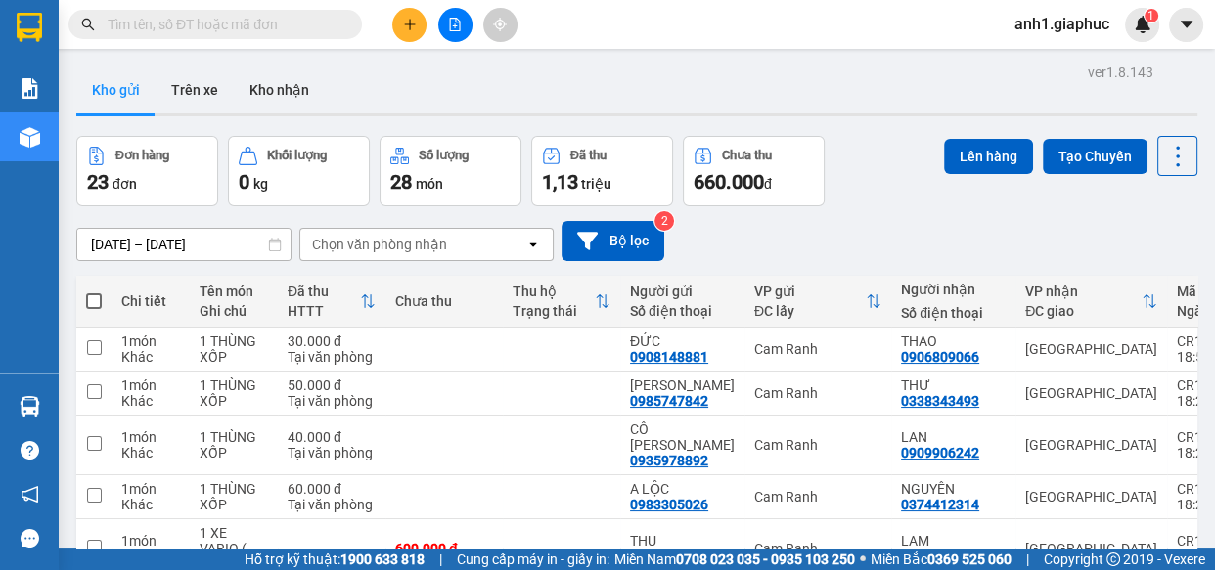
click at [404, 19] on icon "plus" at bounding box center [410, 25] width 14 height 14
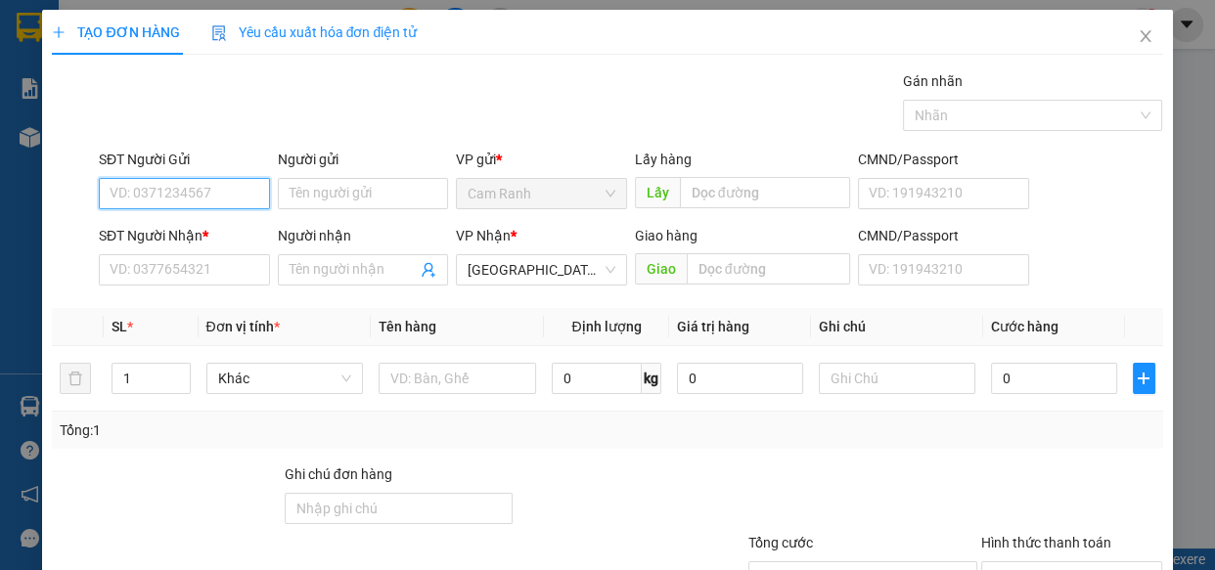
drag, startPoint x: 119, startPoint y: 194, endPoint x: 61, endPoint y: 194, distance: 58.7
click at [118, 194] on input "SĐT Người Gửi" at bounding box center [184, 193] width 171 height 31
click at [214, 232] on div "0933000101 - SANG" at bounding box center [183, 233] width 146 height 22
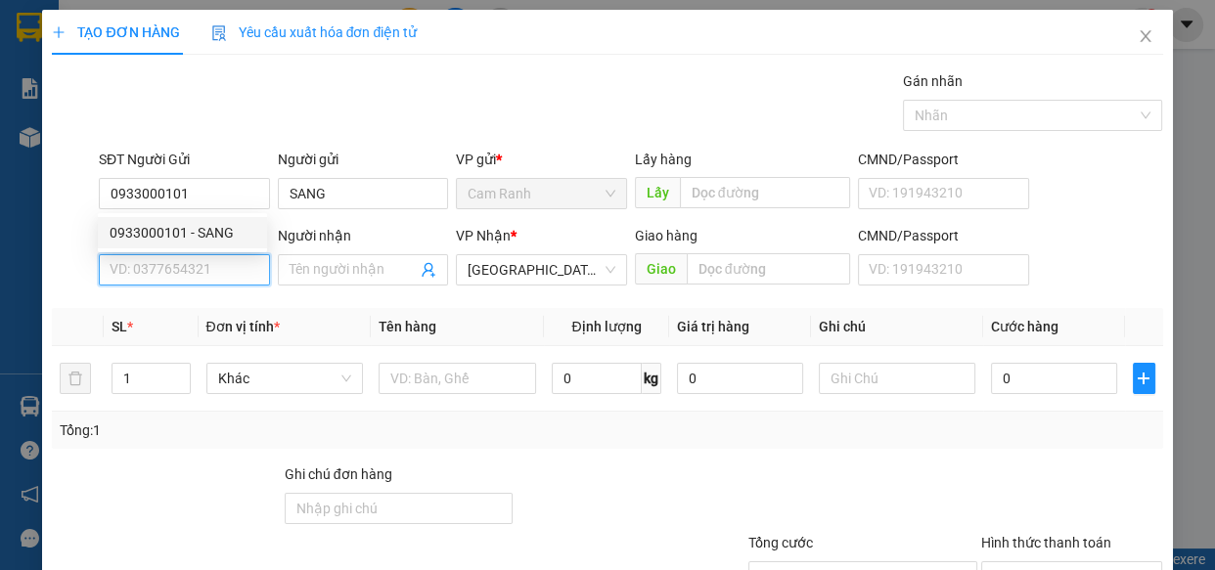
click at [198, 275] on input "SĐT Người Nhận *" at bounding box center [184, 269] width 171 height 31
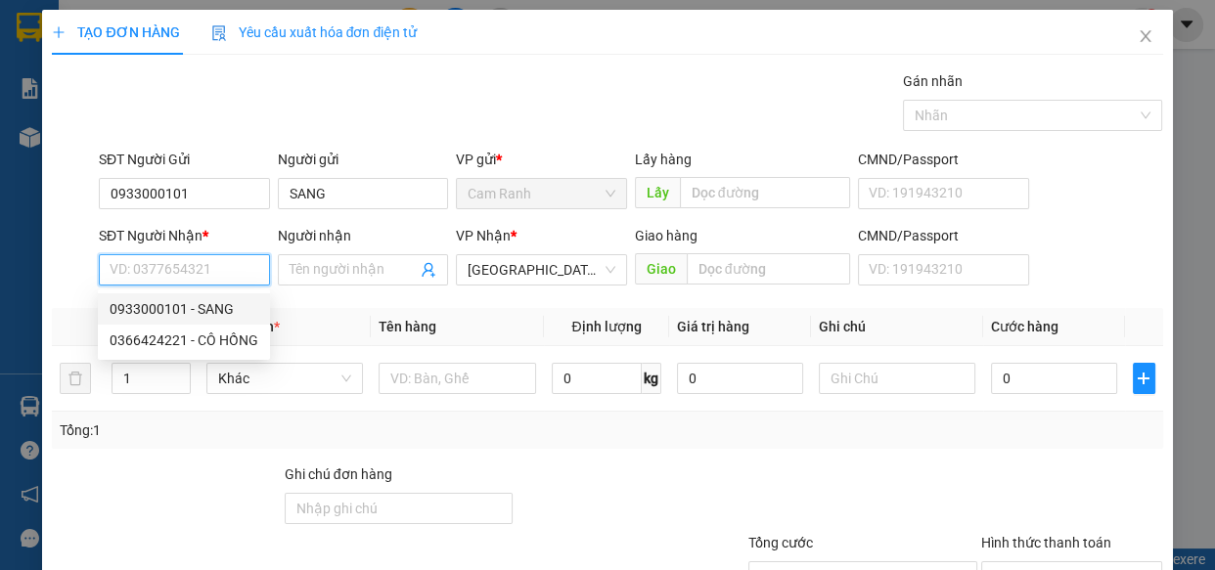
click at [206, 313] on div "0933000101 - SANG" at bounding box center [184, 309] width 149 height 22
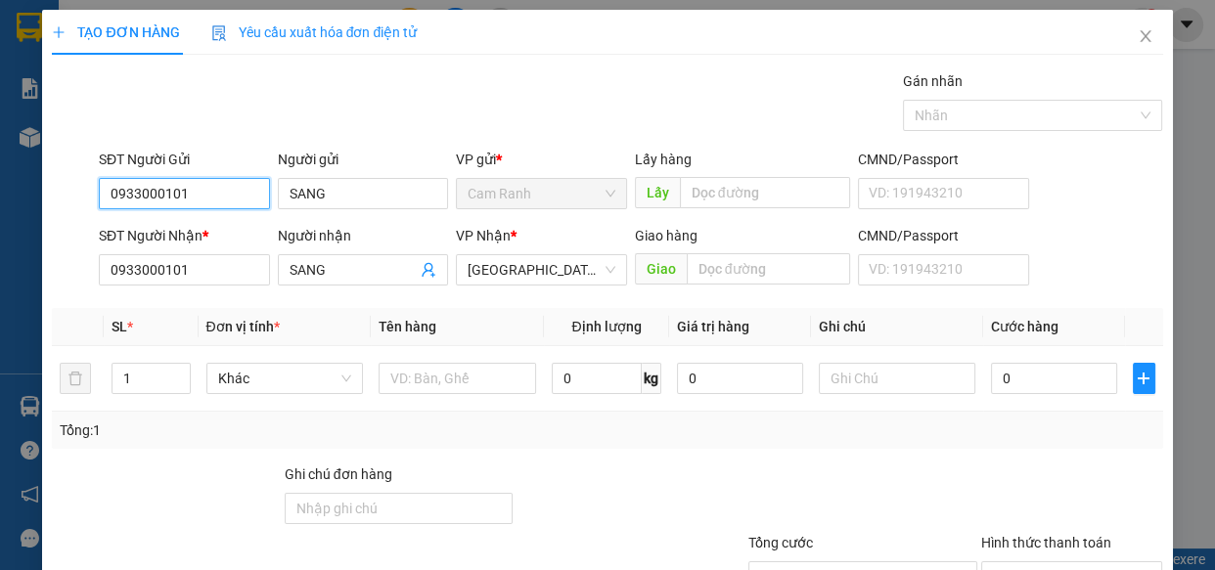
click at [196, 186] on input "0933000101" at bounding box center [184, 193] width 171 height 31
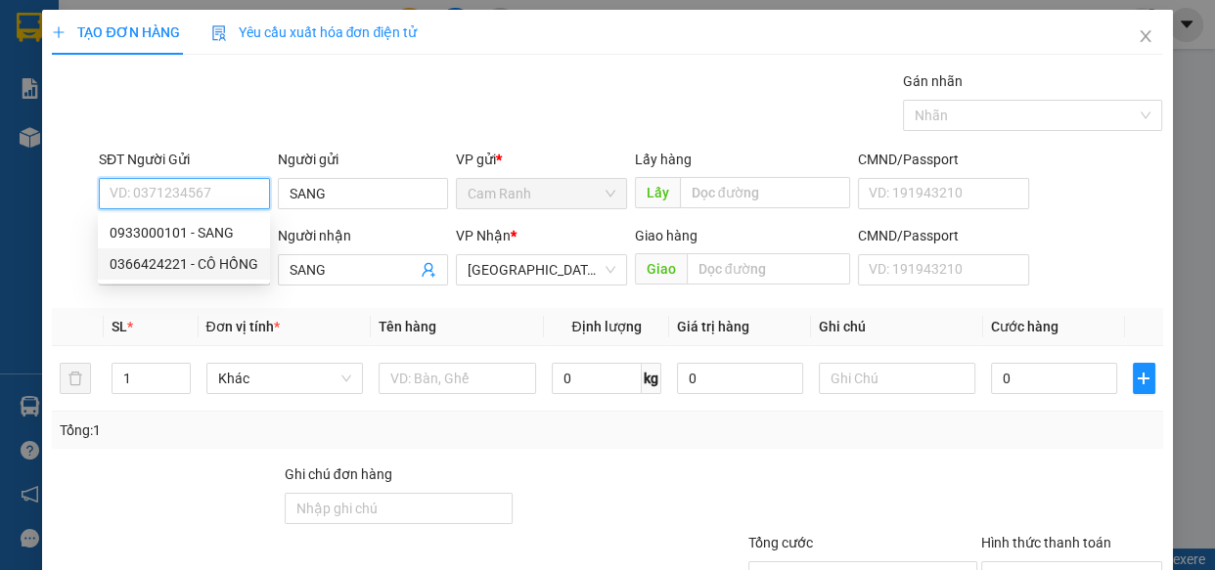
click at [214, 261] on div "0366424221 - CÔ HỒNG" at bounding box center [184, 264] width 149 height 22
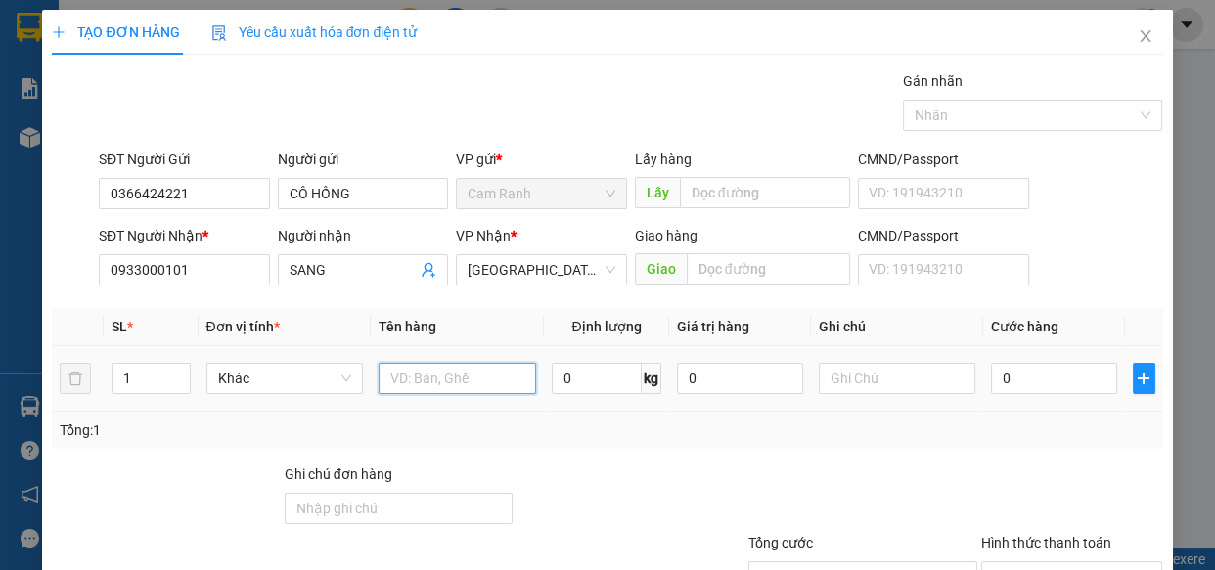
click at [470, 385] on input "text" at bounding box center [457, 378] width 157 height 31
click at [1008, 361] on div "0" at bounding box center [1054, 378] width 126 height 39
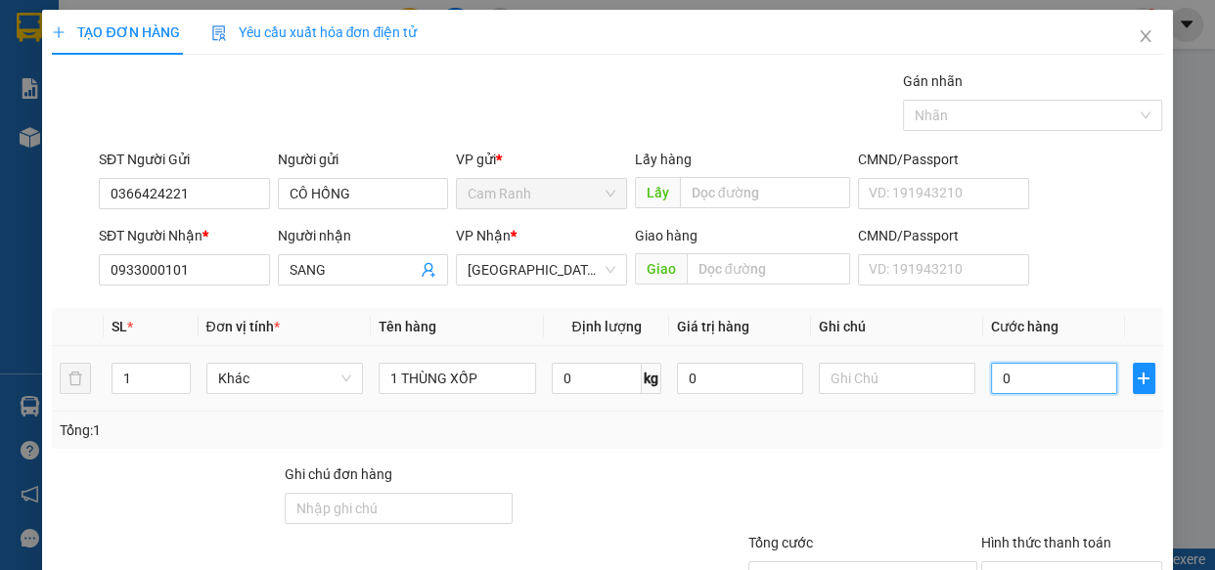
click at [1010, 377] on input "0" at bounding box center [1054, 378] width 126 height 31
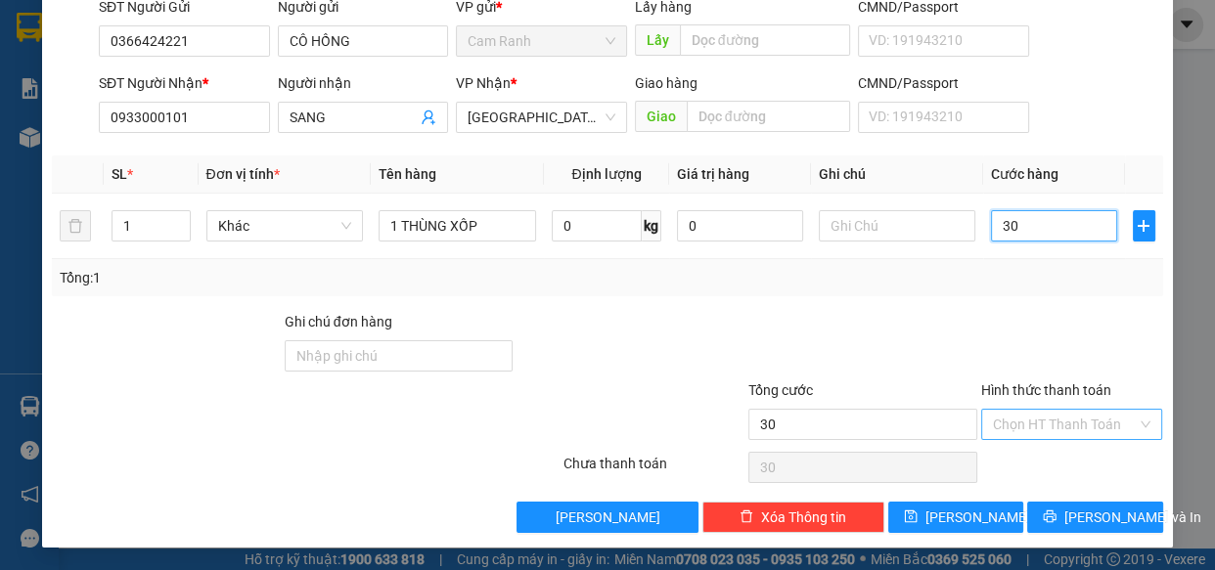
click at [1030, 409] on div "Chọn HT Thanh Toán" at bounding box center [1072, 424] width 182 height 31
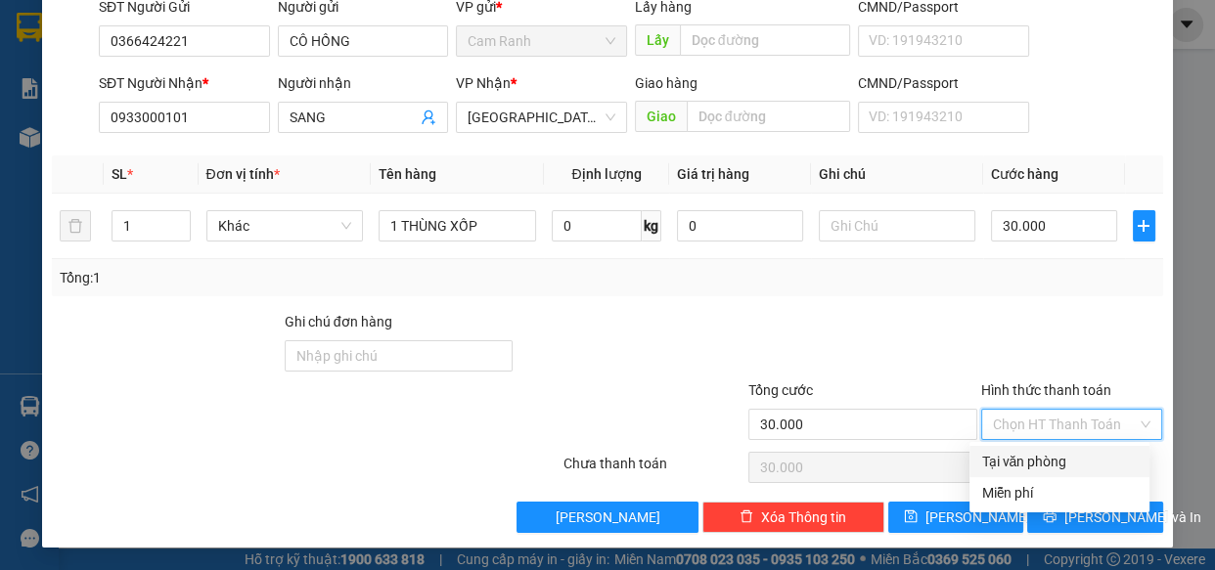
click at [1047, 455] on div "Tại văn phòng" at bounding box center [1059, 462] width 157 height 22
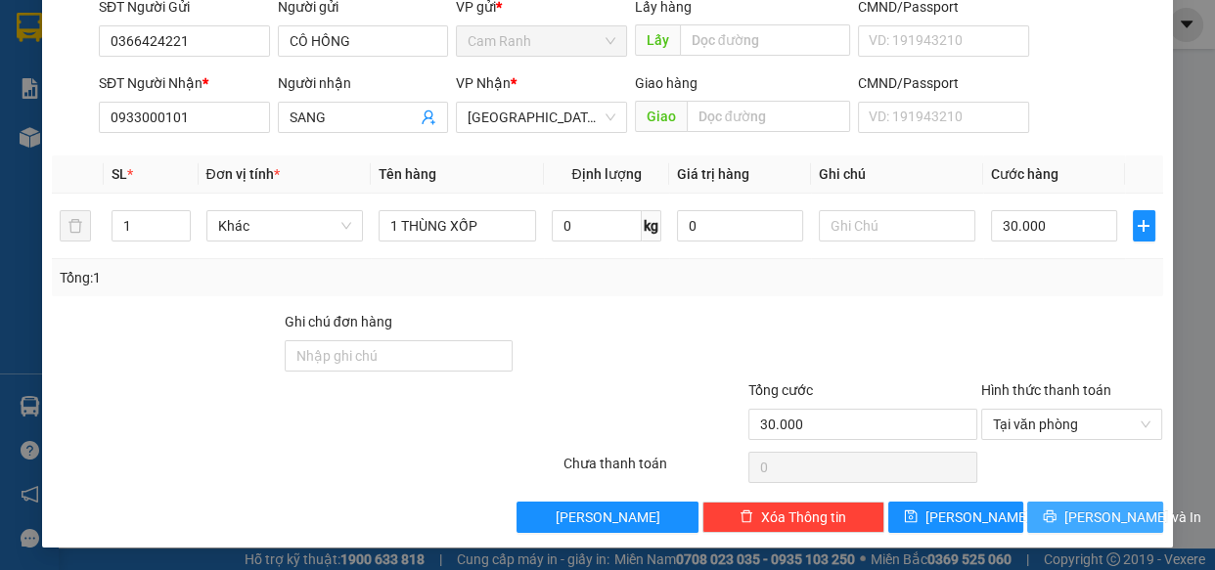
click at [1082, 518] on span "Lưu và In" at bounding box center [1132, 518] width 137 height 22
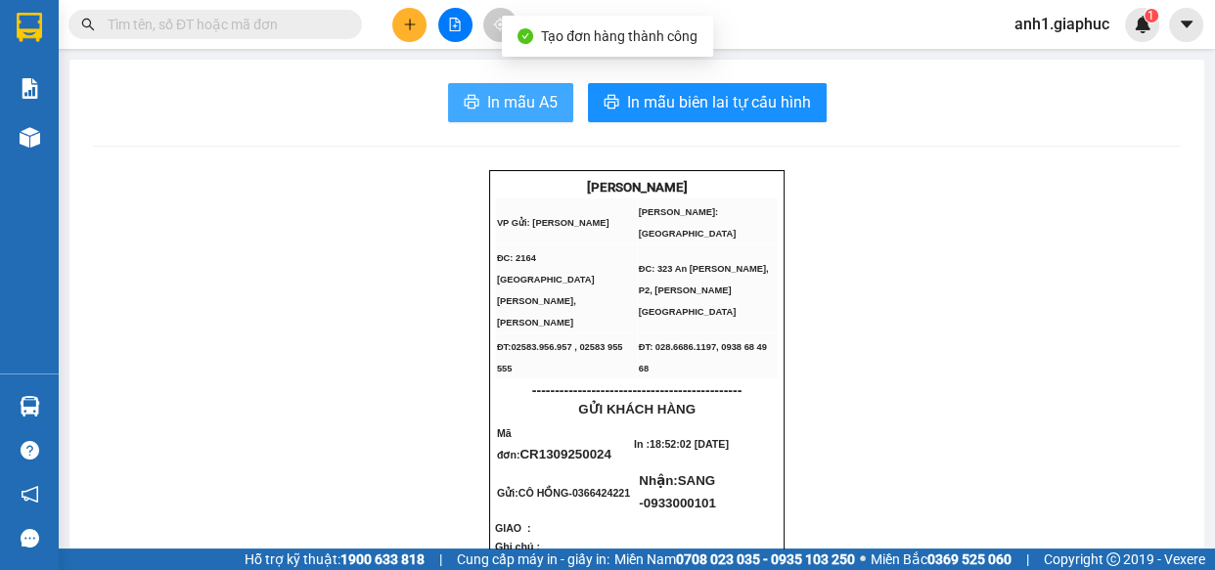
drag, startPoint x: 529, startPoint y: 111, endPoint x: 988, endPoint y: 482, distance: 590.4
click at [528, 111] on span "In mẫu A5" at bounding box center [522, 102] width 70 height 24
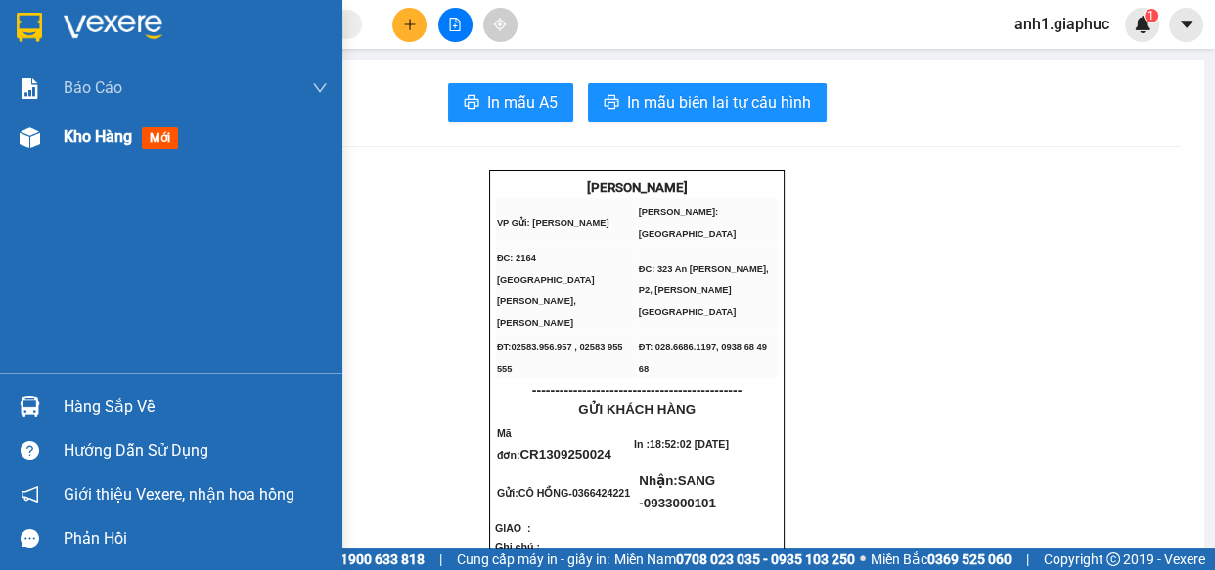
click at [80, 136] on span "Kho hàng" at bounding box center [98, 136] width 68 height 19
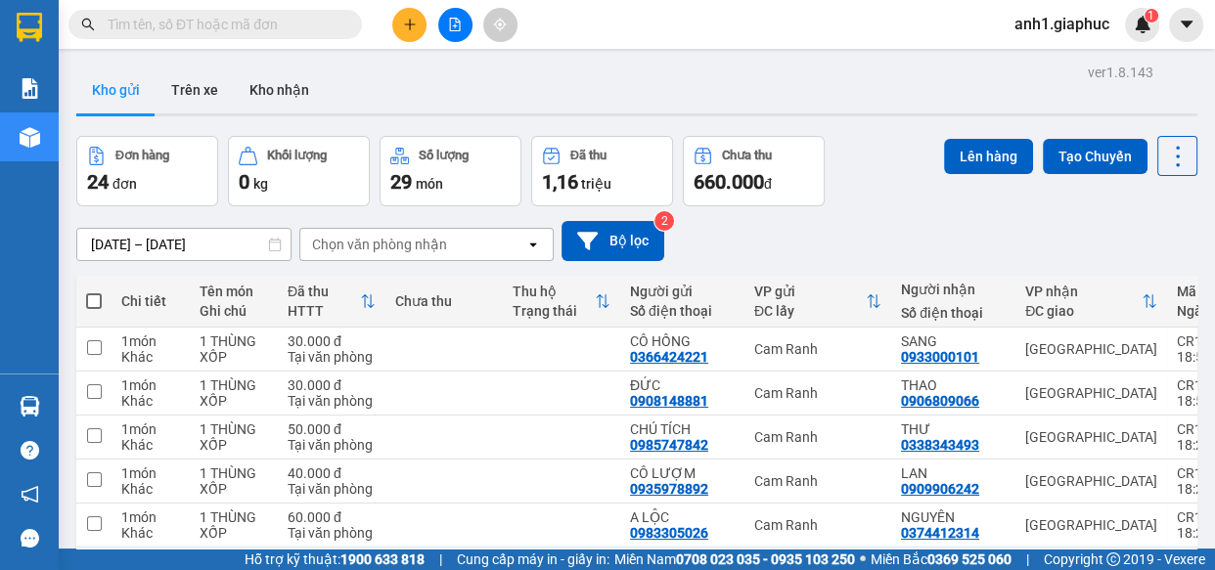
click at [233, 31] on input "text" at bounding box center [223, 25] width 231 height 22
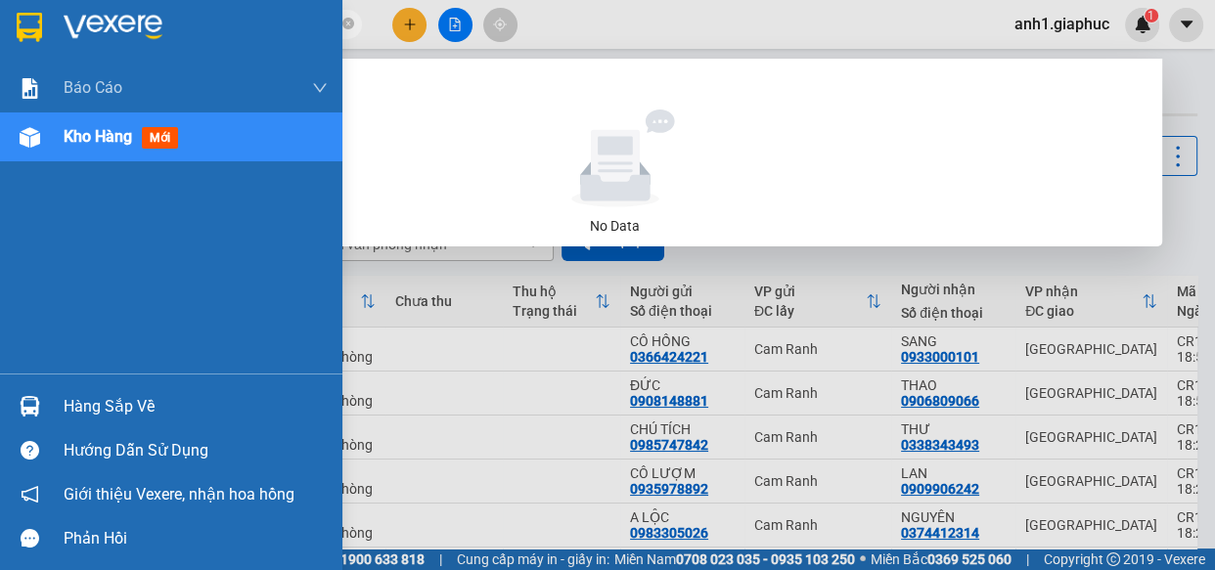
type input "8829"
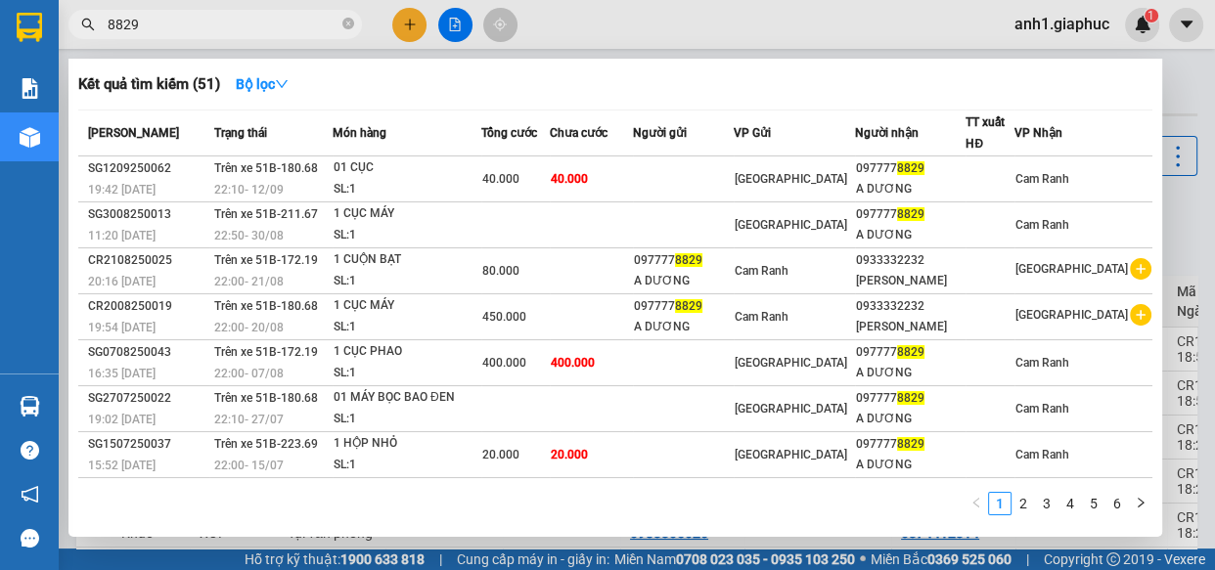
click at [346, 22] on icon "close-circle" at bounding box center [348, 24] width 12 height 12
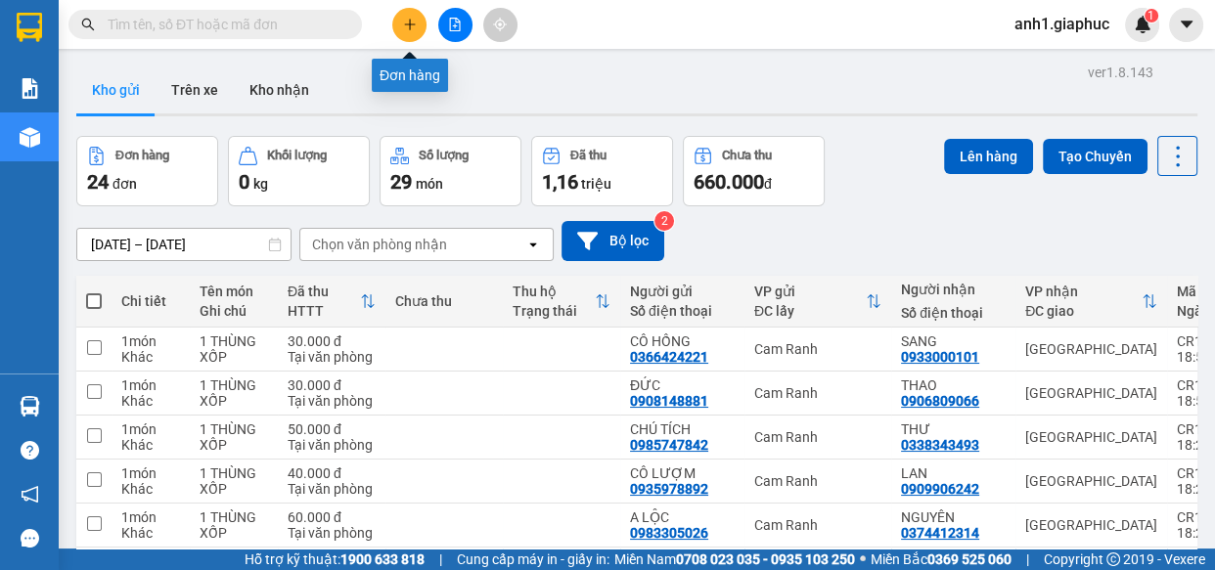
click at [411, 30] on icon "plus" at bounding box center [410, 25] width 14 height 14
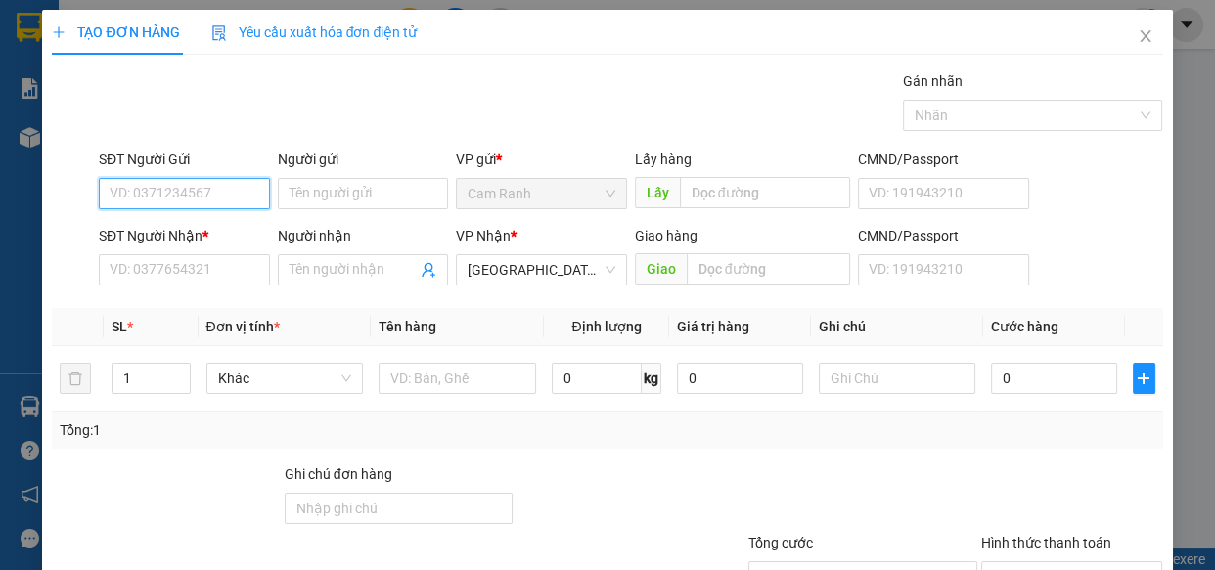
drag, startPoint x: 192, startPoint y: 198, endPoint x: 0, endPoint y: 445, distance: 313.0
click at [189, 199] on input "SĐT Người Gửi" at bounding box center [184, 193] width 171 height 31
drag, startPoint x: 141, startPoint y: 198, endPoint x: 0, endPoint y: 354, distance: 210.5
click at [139, 197] on input "SĐT Người Gửi" at bounding box center [184, 193] width 171 height 31
type input "0772521262"
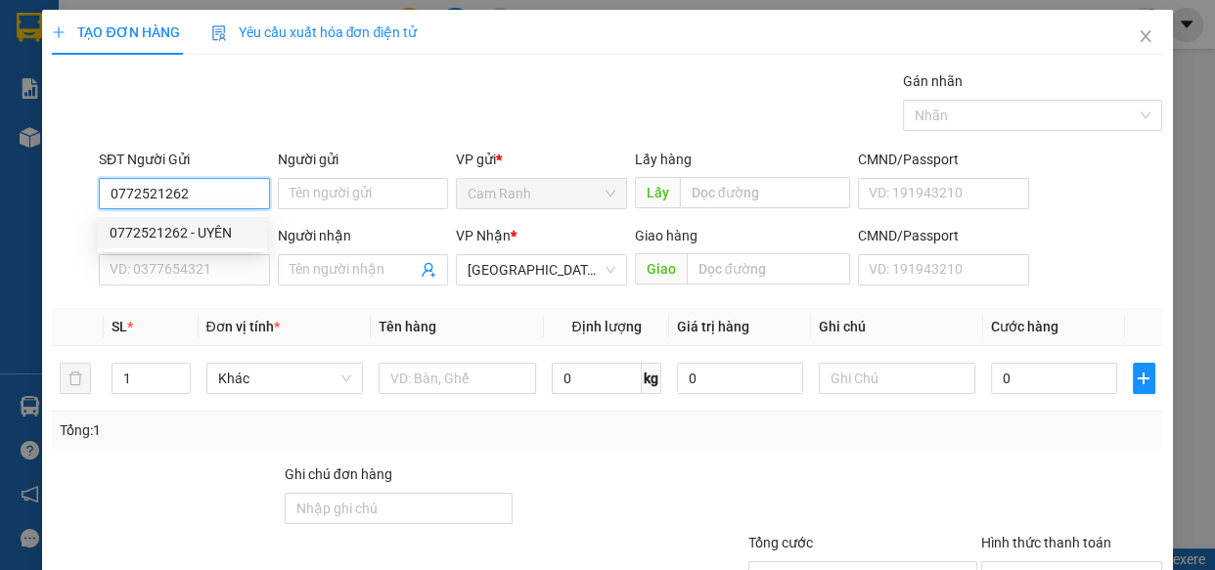
click at [205, 232] on div "0772521262 - UYÊN" at bounding box center [183, 233] width 146 height 22
type input "UYÊN"
type input "0772521262"
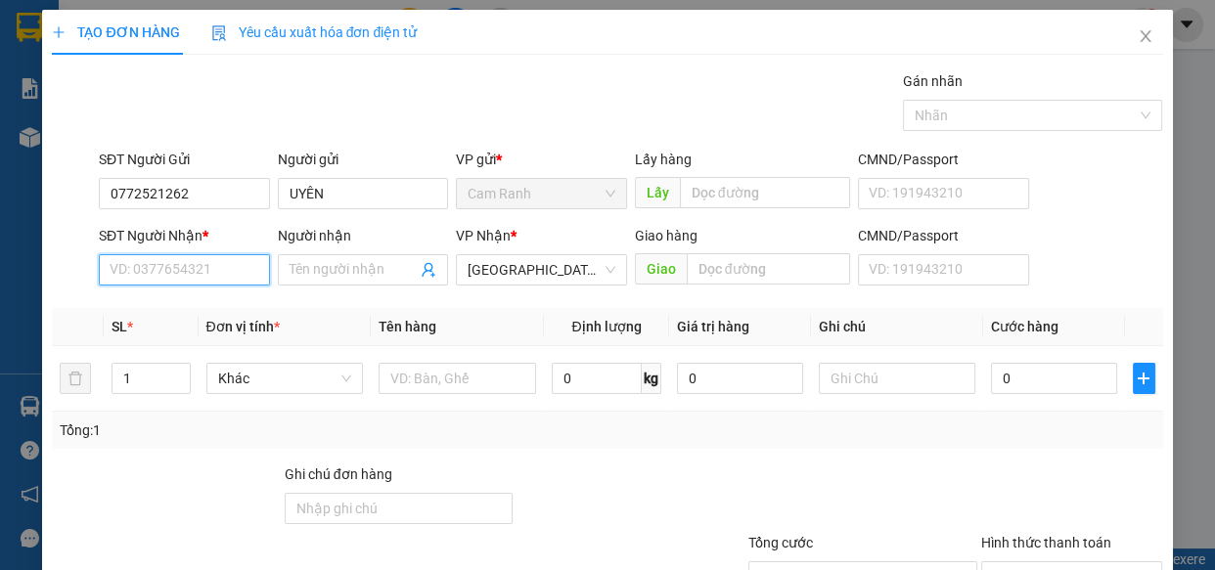
click at [190, 277] on input "SĐT Người Nhận *" at bounding box center [184, 269] width 171 height 31
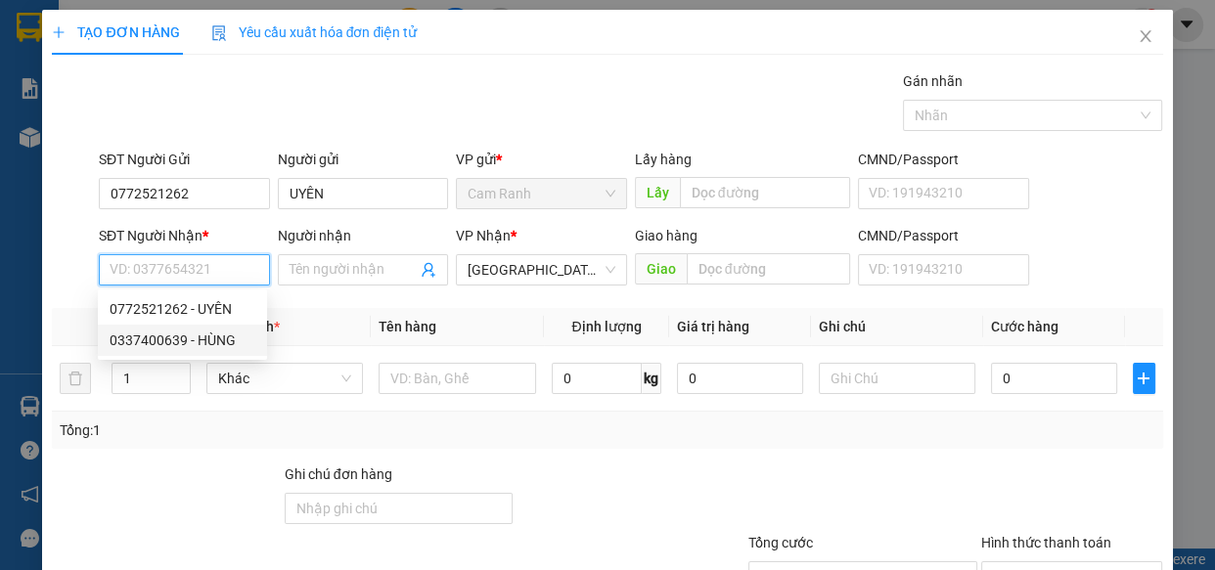
click at [193, 341] on div "0337400639 - HÙNG" at bounding box center [183, 341] width 146 height 22
type input "0337400639"
type input "HÙNG"
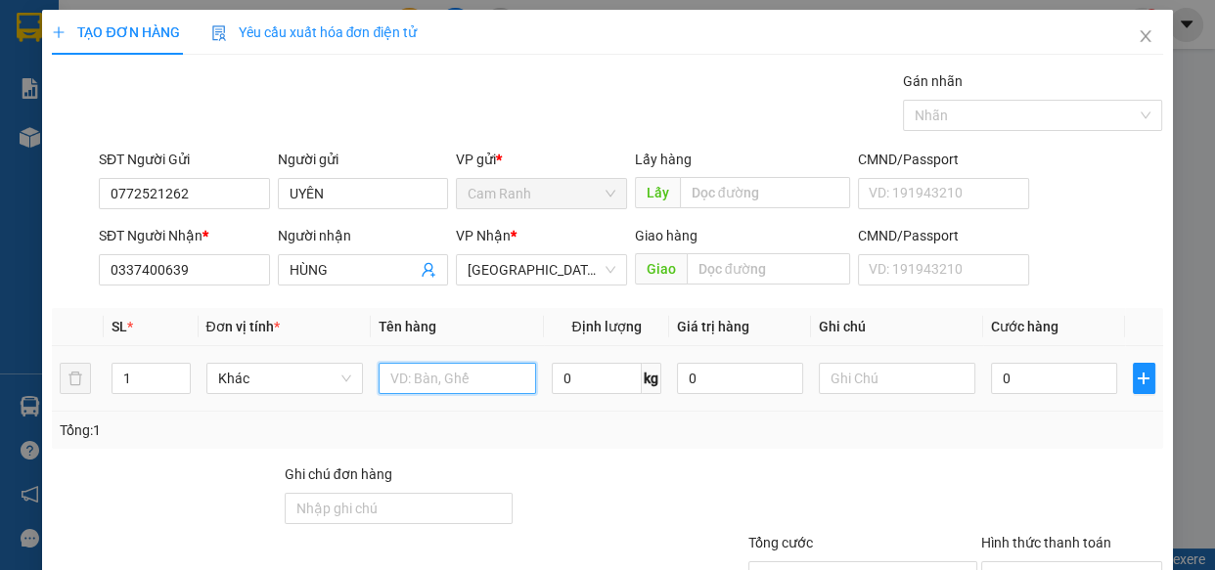
click at [435, 383] on input "text" at bounding box center [457, 378] width 157 height 31
type input "1 CÁI MỆM + 1 THÙNG GIẤY"
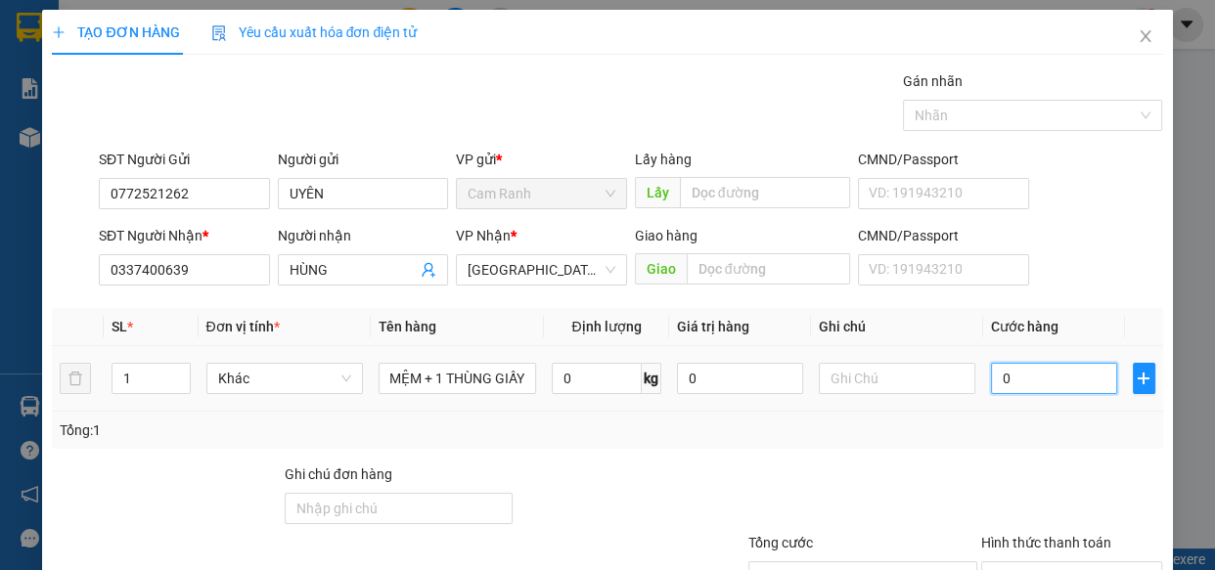
scroll to position [0, 0]
click at [1029, 391] on input "0" at bounding box center [1054, 378] width 126 height 31
click at [856, 380] on input "text" at bounding box center [897, 378] width 157 height 31
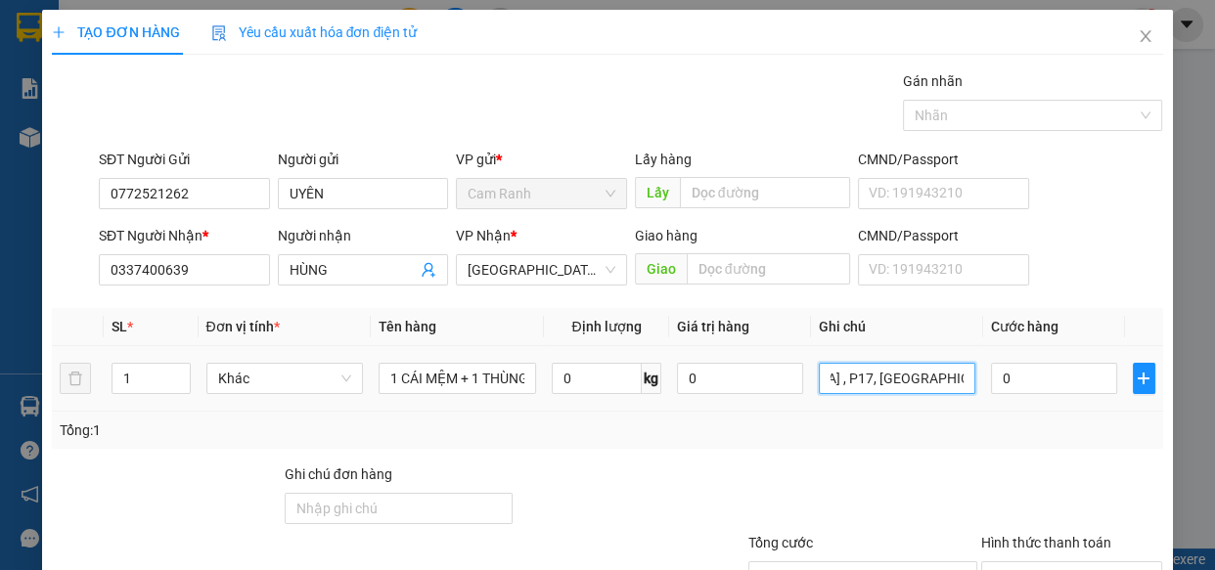
scroll to position [0, 174]
type input "430/26 ĐIỆN BIÊN PHỦ , P17, QUẬN BÌNH THẠNH"
click at [1042, 375] on input "0" at bounding box center [1054, 378] width 126 height 31
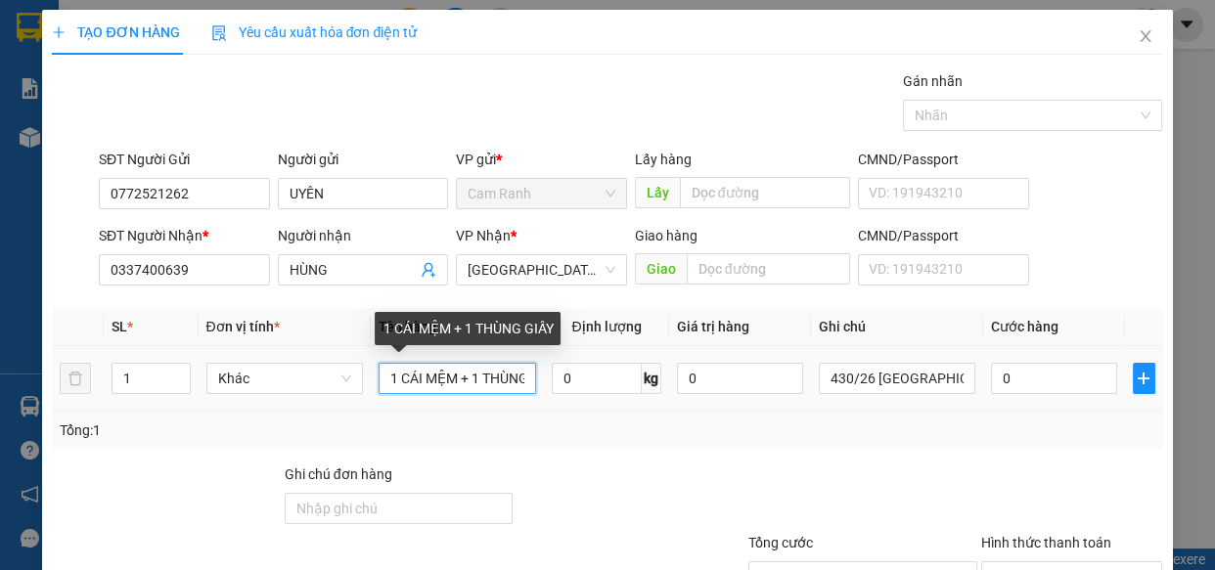
click at [516, 378] on input "1 CÁI MỆM + 1 THÙNG GIẤY" at bounding box center [457, 378] width 157 height 31
click at [514, 383] on input "1 CÁI MỆM + 1 G GIẤY" at bounding box center [457, 378] width 157 height 31
click at [514, 383] on input "1 CÁI MỆM + 1 Y" at bounding box center [457, 378] width 157 height 31
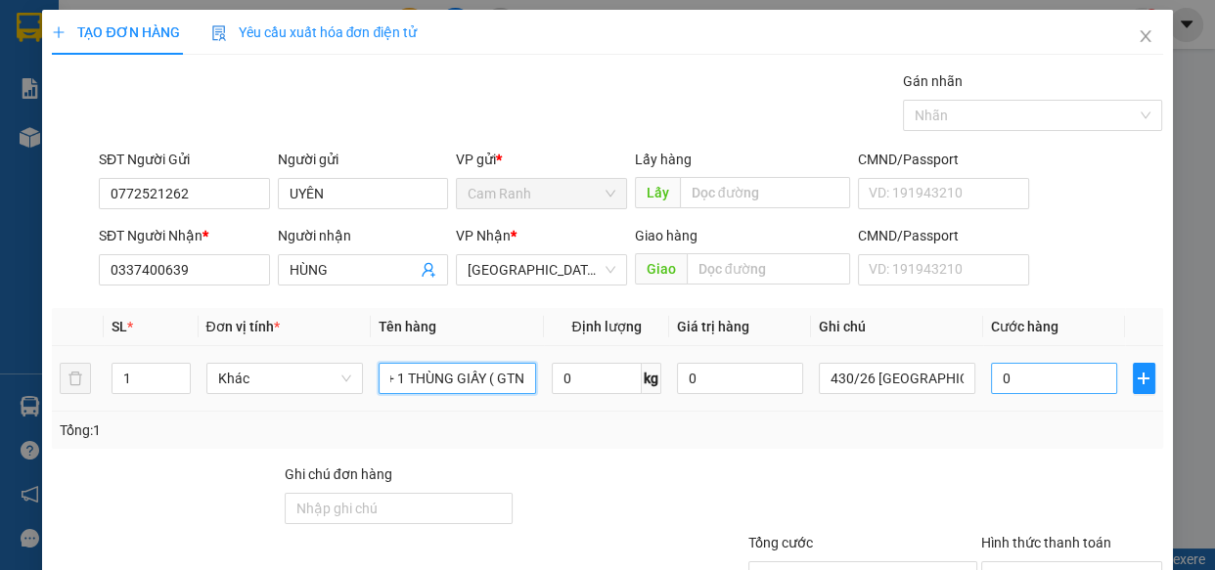
type input "1 CÁI MỆM + 1 THÙNG GIẤY ( GTN"
click at [1021, 372] on input "0" at bounding box center [1054, 378] width 126 height 31
type input "1"
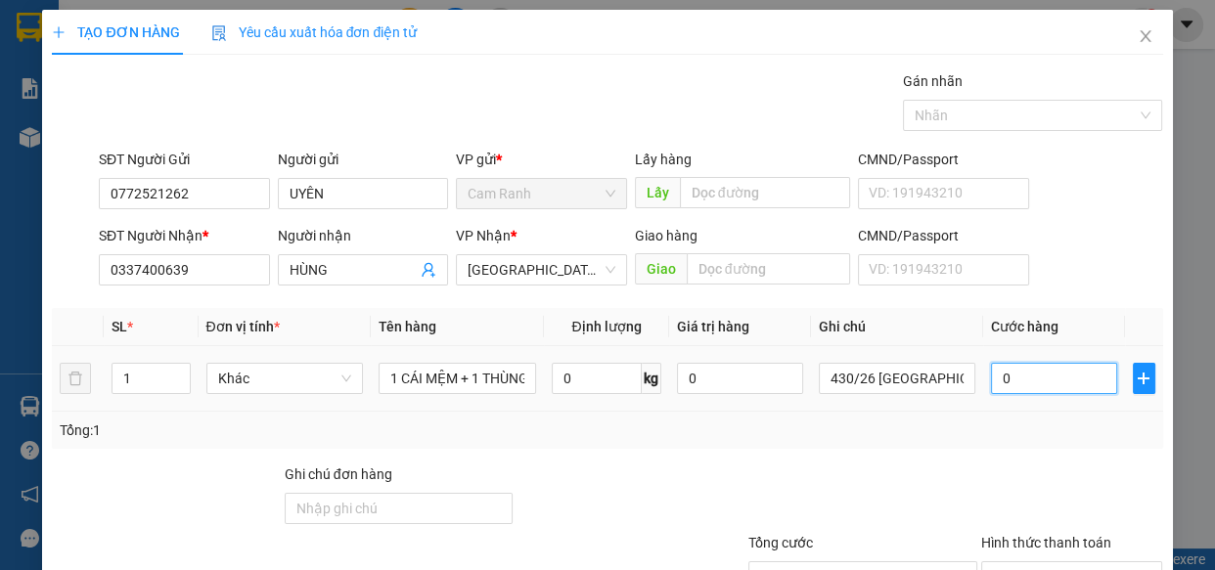
type input "1"
type input "12"
type input "120"
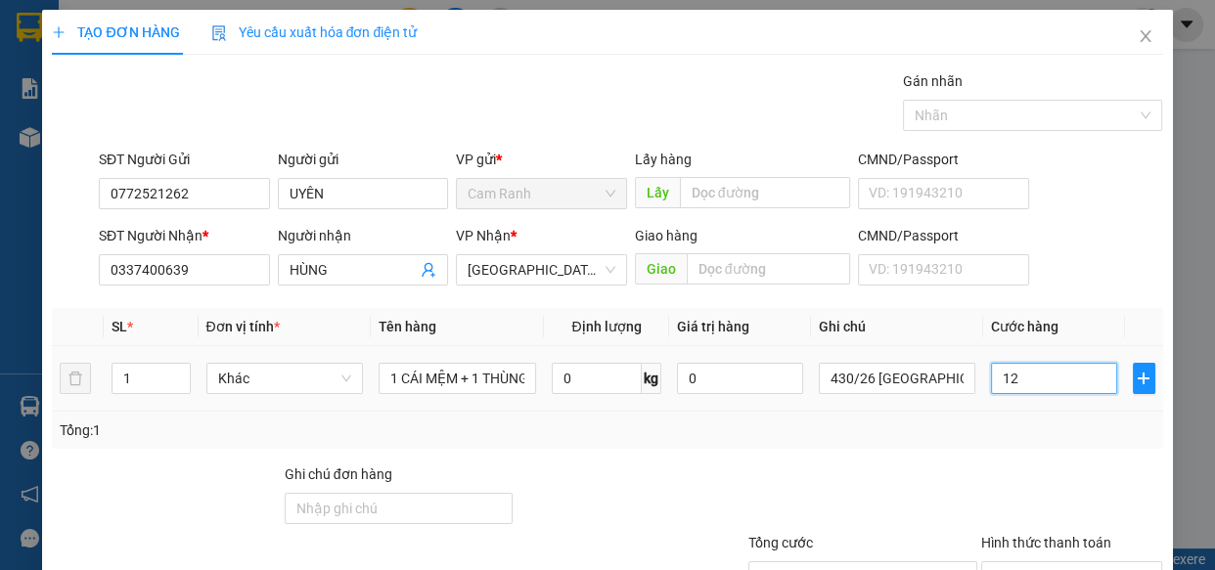
type input "120"
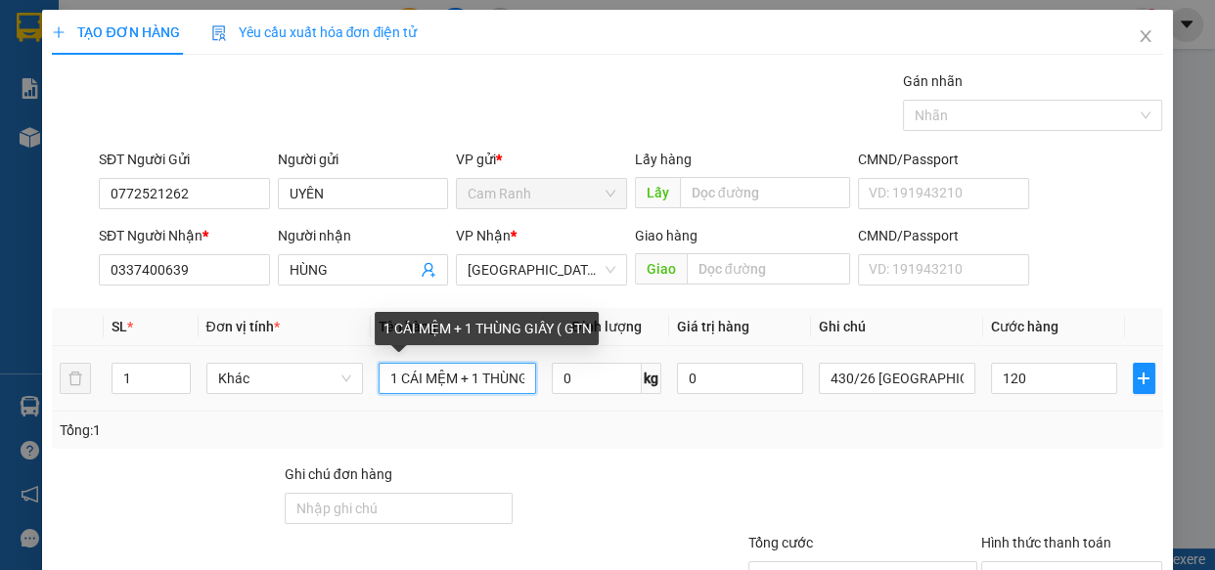
type input "120.000"
click at [514, 378] on input "1 CÁI MỆM + 1 THÙNG GIẤY ( GTN" at bounding box center [457, 378] width 157 height 31
click at [518, 378] on input "1 CÁI MỆM + 1 THÙNG GIẤY ( GTN" at bounding box center [457, 378] width 157 height 31
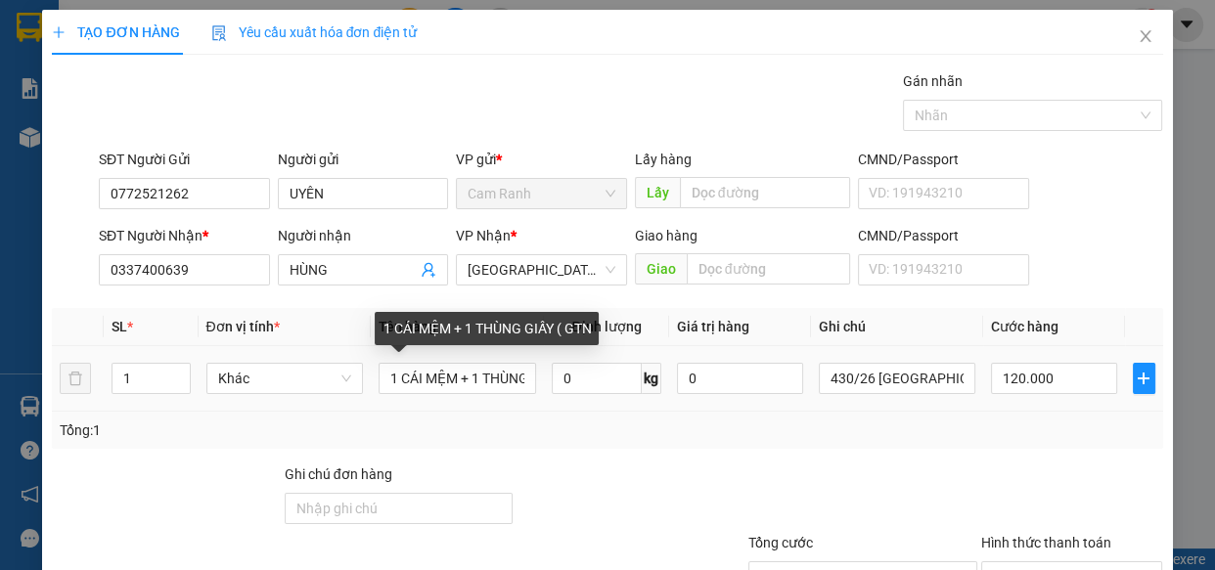
click at [569, 329] on div "1 CÁI MỆM + 1 THÙNG GIẤY ( GTN" at bounding box center [487, 328] width 224 height 33
click at [595, 329] on div "1 CÁI MỆM + 1 THÙNG GIẤY ( GTN" at bounding box center [487, 328] width 224 height 33
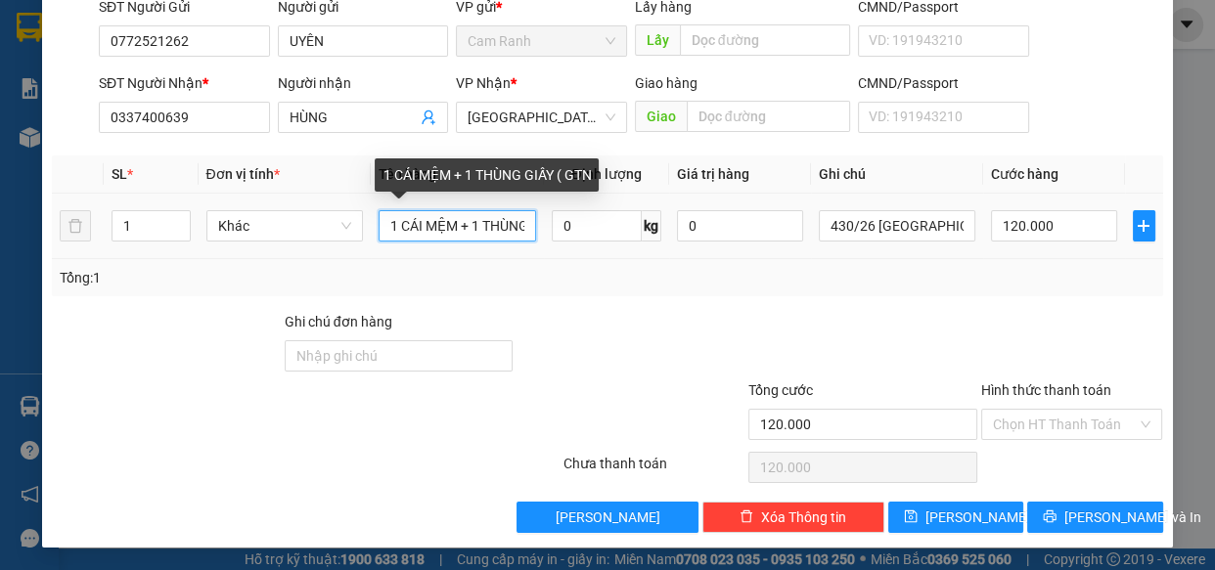
click at [522, 231] on input "1 CÁI MỆM + 1 THÙNG GIẤY ( GTN" at bounding box center [457, 225] width 157 height 31
click at [514, 229] on input "1 CÁI MỆM + 1 G GIẤY ( GTN" at bounding box center [457, 225] width 157 height 31
click at [507, 229] on input "1 CÁI MỆM + 1 Y ( GTN" at bounding box center [457, 225] width 157 height 31
click at [506, 229] on input "1 CÁI MỆM + 1 TN" at bounding box center [457, 225] width 157 height 31
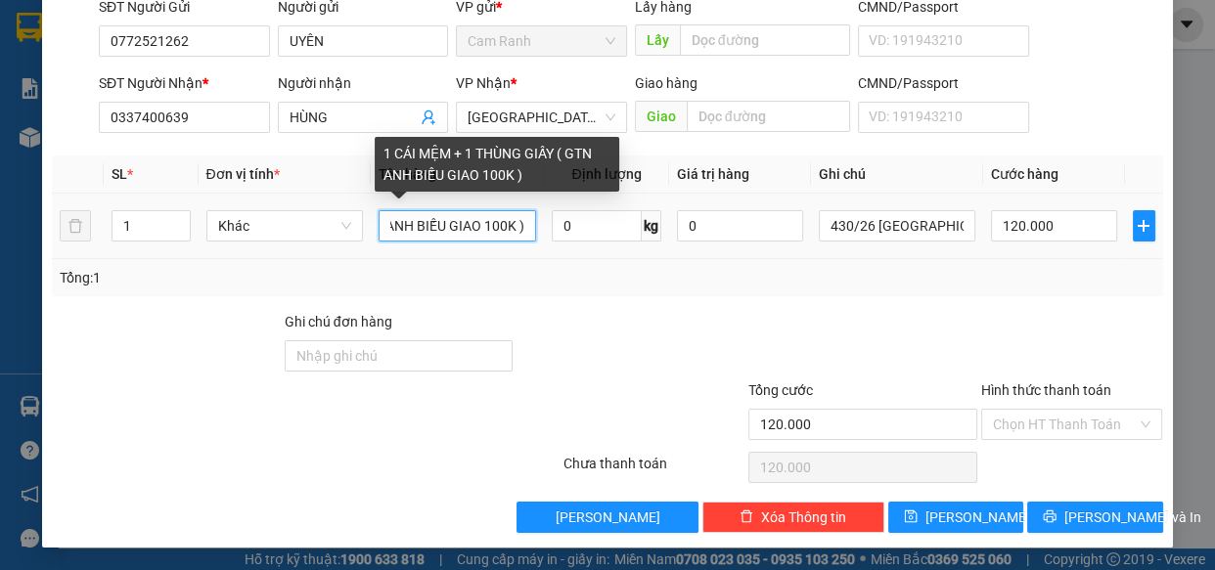
scroll to position [0, 225]
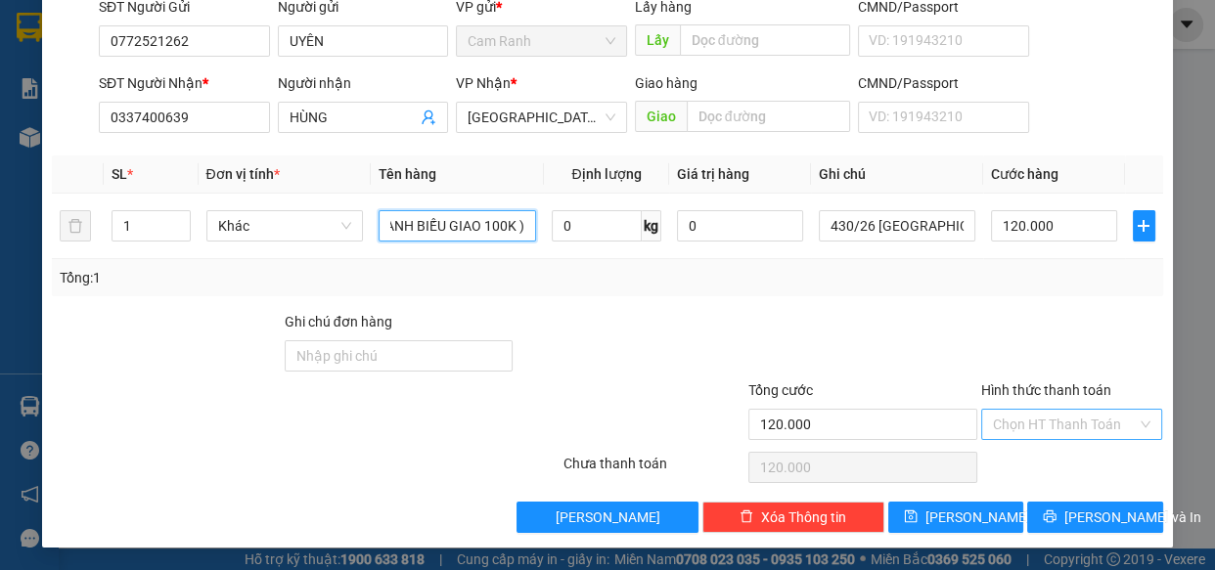
type input "1 CÁI MỆM + 1 THÙNG GIẤY ( GTN ANH BIẾU GIAO 100K )"
click at [1051, 422] on input "Hình thức thanh toán" at bounding box center [1065, 424] width 145 height 29
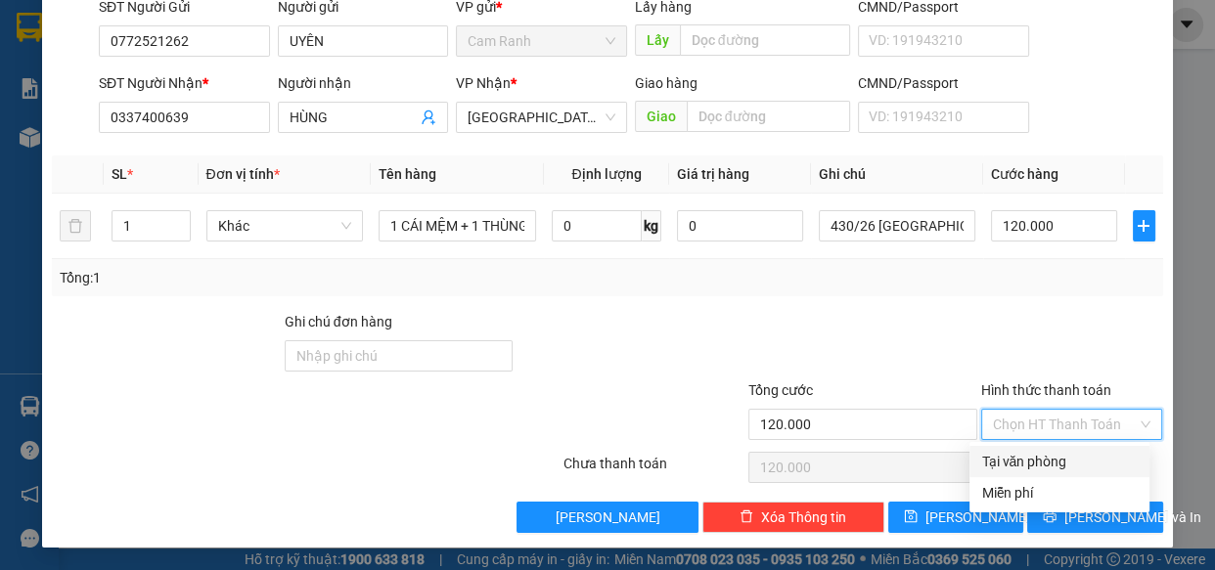
click at [1043, 459] on div "Tại văn phòng" at bounding box center [1059, 462] width 157 height 22
type input "0"
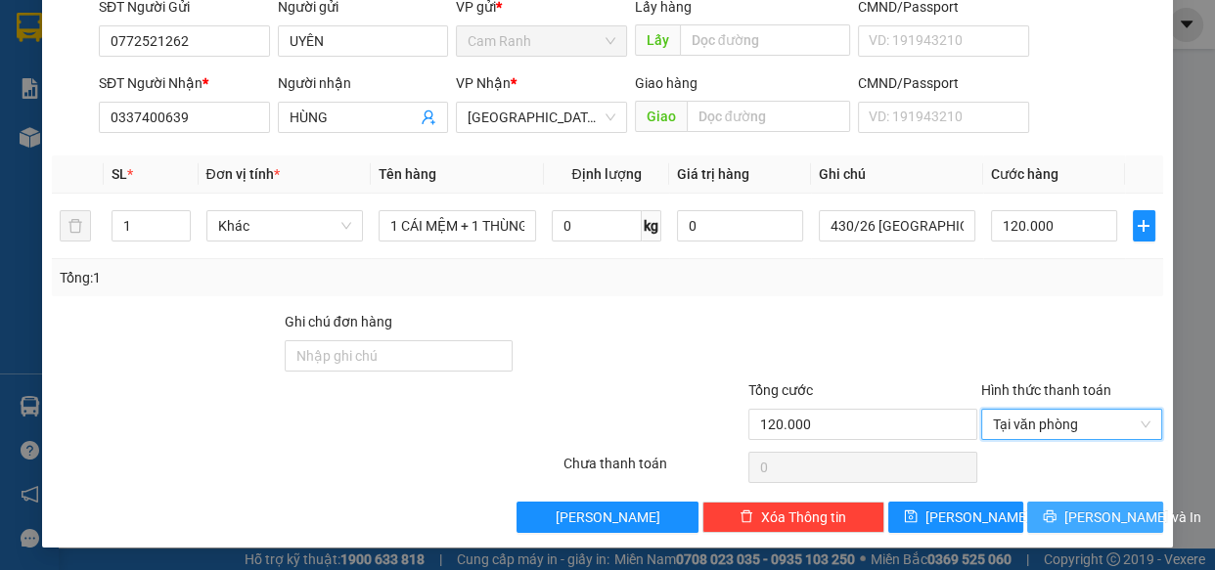
click at [1101, 519] on span "Lưu và In" at bounding box center [1132, 518] width 137 height 22
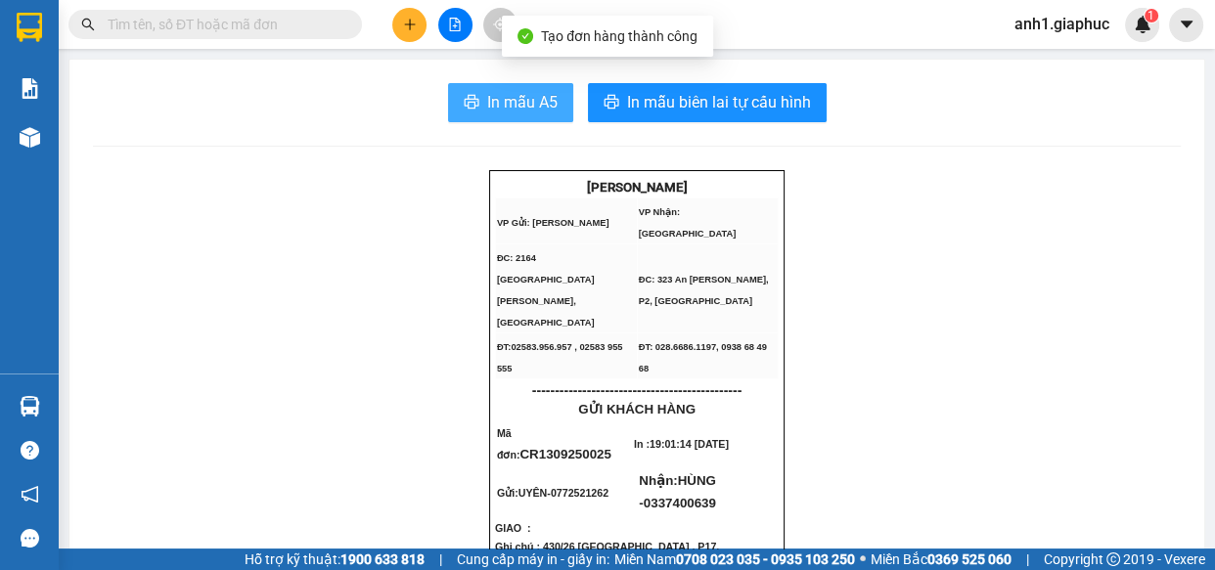
click at [487, 94] on span "In mẫu A5" at bounding box center [522, 102] width 70 height 24
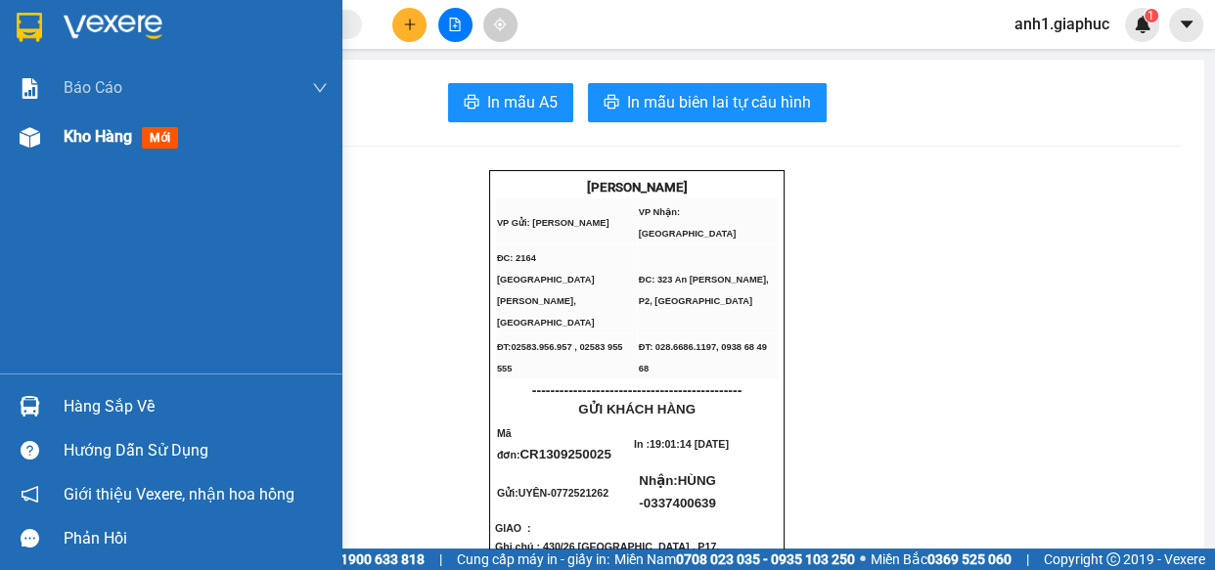
click at [126, 140] on span "Kho hàng" at bounding box center [98, 136] width 68 height 19
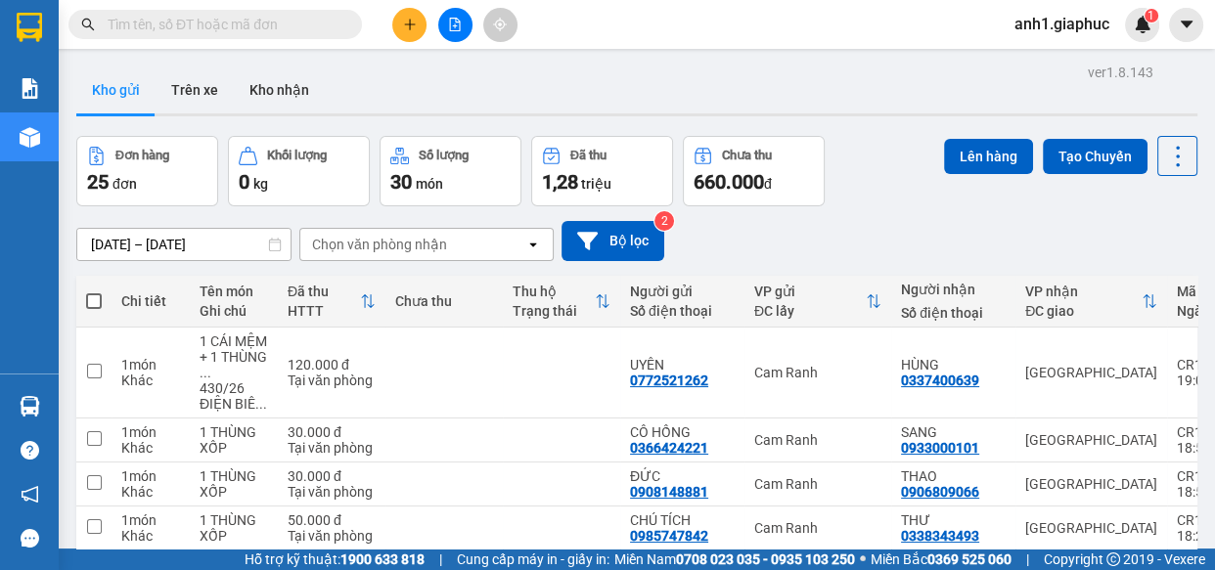
click at [403, 24] on icon "plus" at bounding box center [410, 25] width 14 height 14
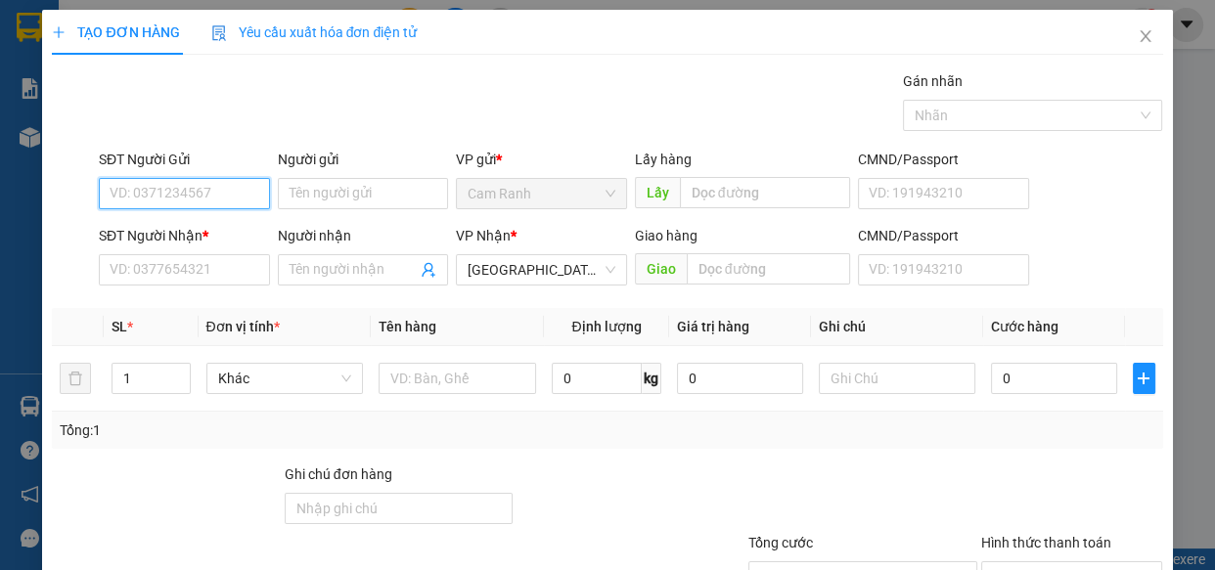
click at [156, 191] on input "SĐT Người Gửi" at bounding box center [184, 193] width 171 height 31
type input "0387080378"
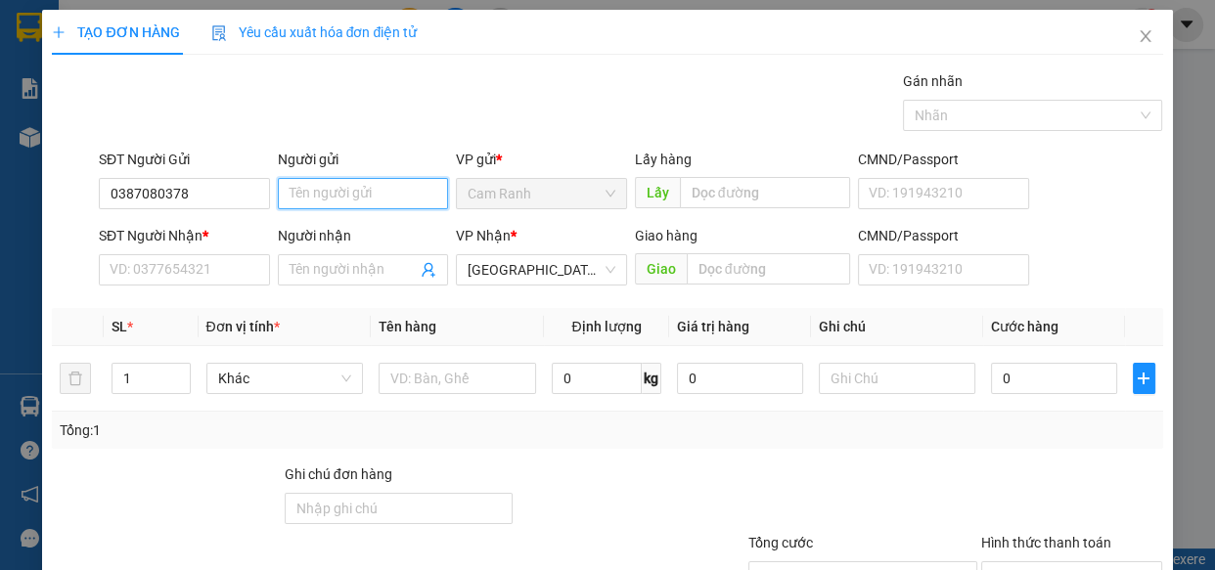
click at [347, 191] on input "Người gửi" at bounding box center [363, 193] width 171 height 31
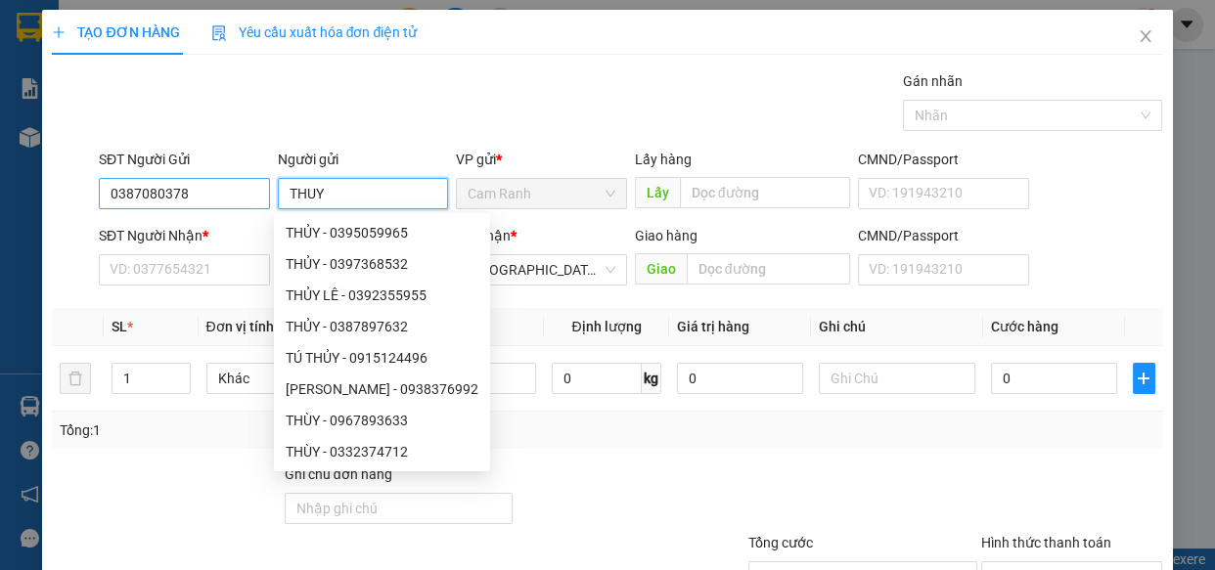
type input "THUY"
click at [155, 192] on input "0387080378" at bounding box center [184, 193] width 171 height 31
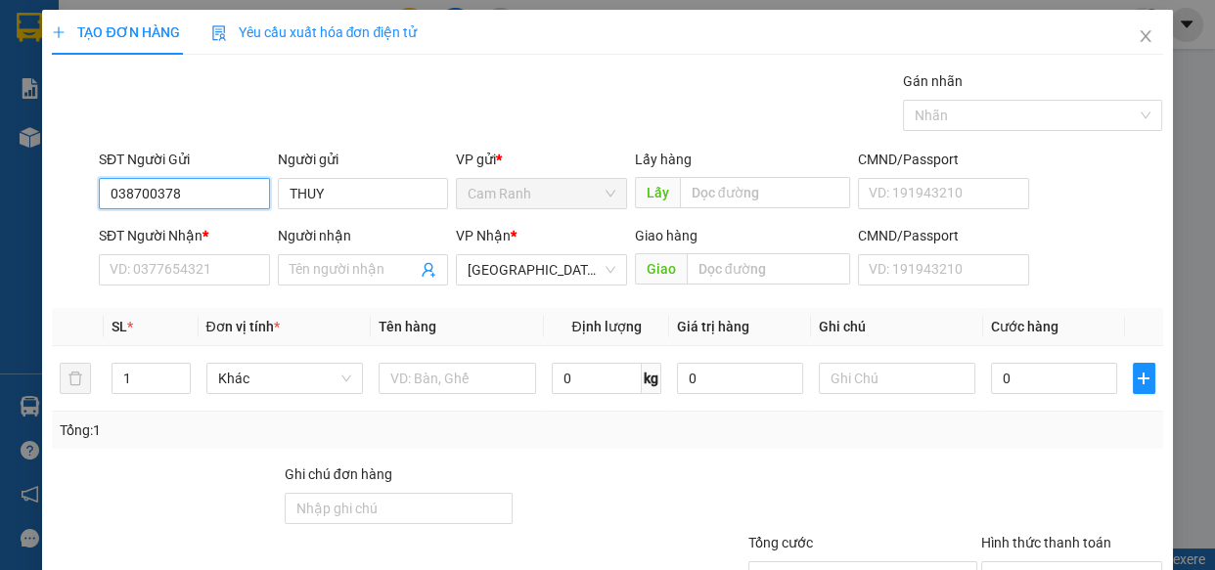
type input "0387060378"
drag, startPoint x: 223, startPoint y: 231, endPoint x: 222, endPoint y: 258, distance: 27.4
click at [222, 233] on div "0387060378 - C THỦY" at bounding box center [183, 233] width 146 height 22
type input "C THỦY"
type input "0387060378"
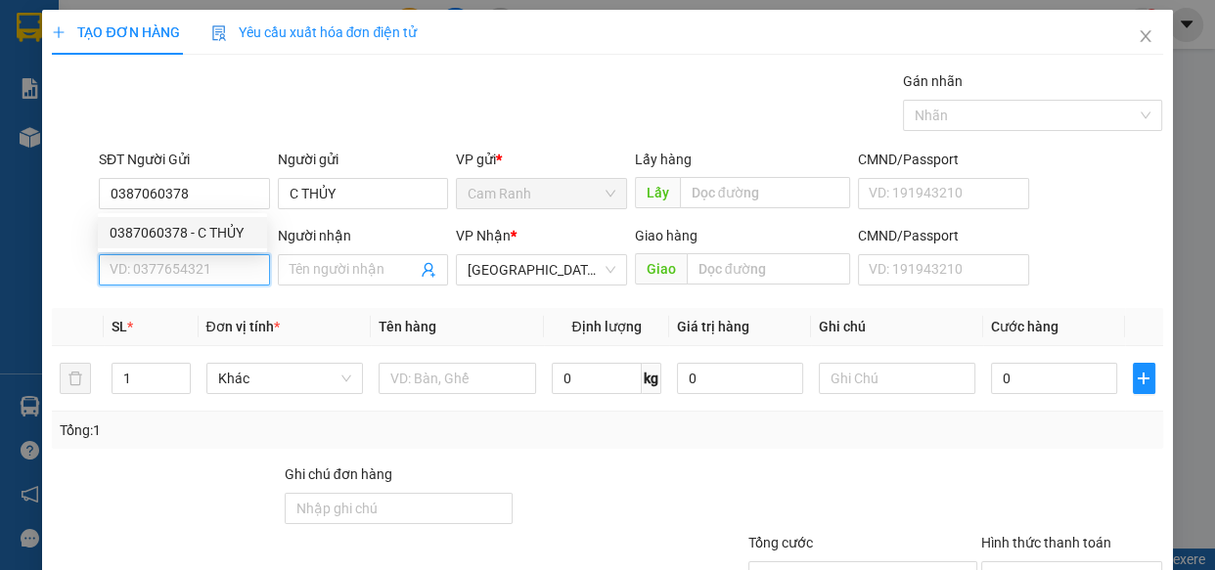
click at [219, 260] on input "SĐT Người Nhận *" at bounding box center [184, 269] width 171 height 31
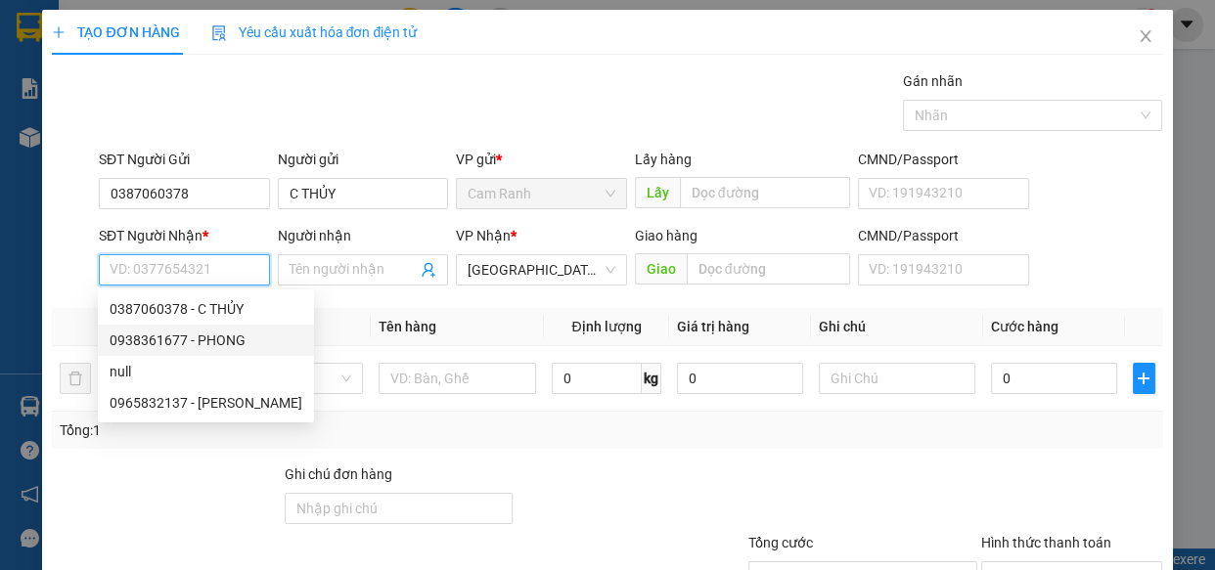
click at [196, 342] on div "0938361677 - PHONG" at bounding box center [206, 341] width 193 height 22
type input "0938361677"
type input "PHONG"
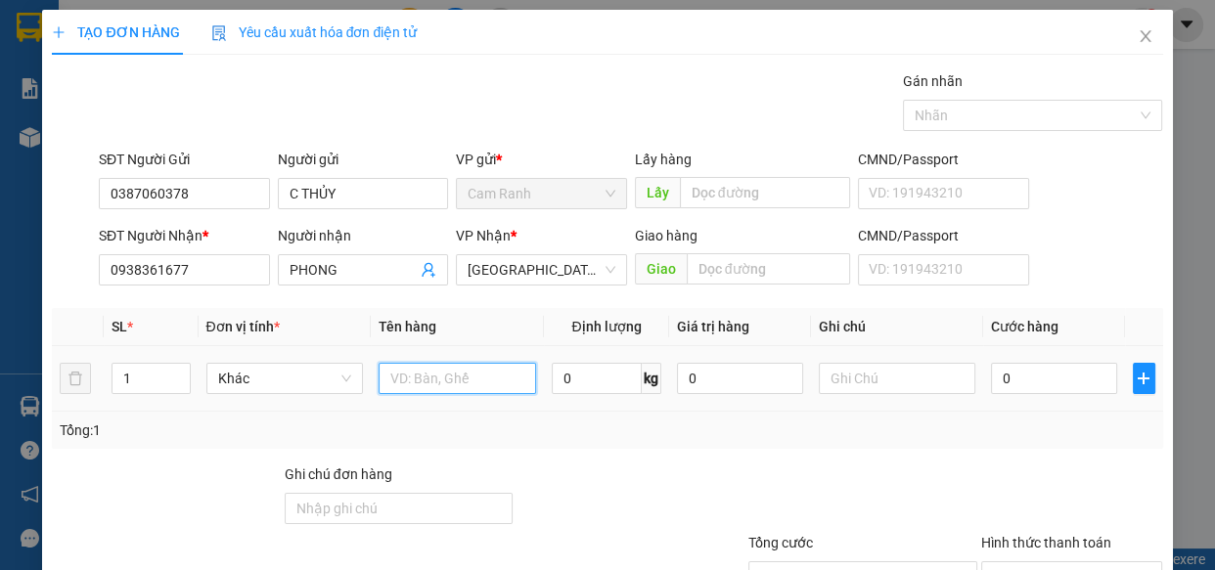
click at [458, 375] on input "text" at bounding box center [457, 378] width 157 height 31
type input "1 THÙNG XỐP"
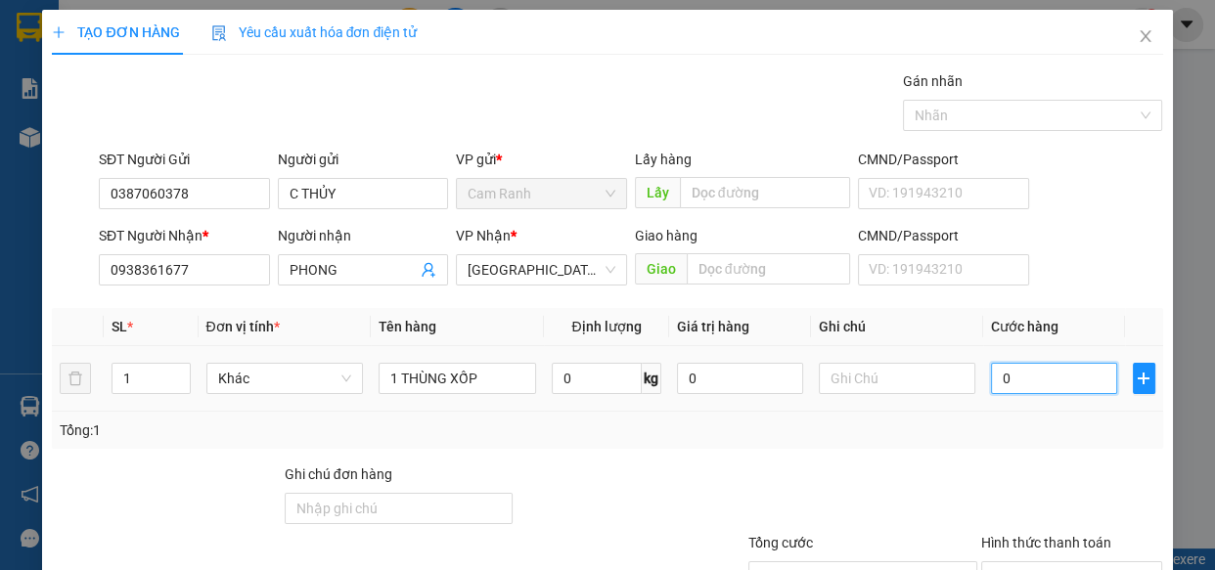
click at [1019, 383] on input "0" at bounding box center [1054, 378] width 126 height 31
type input "8"
type input "80"
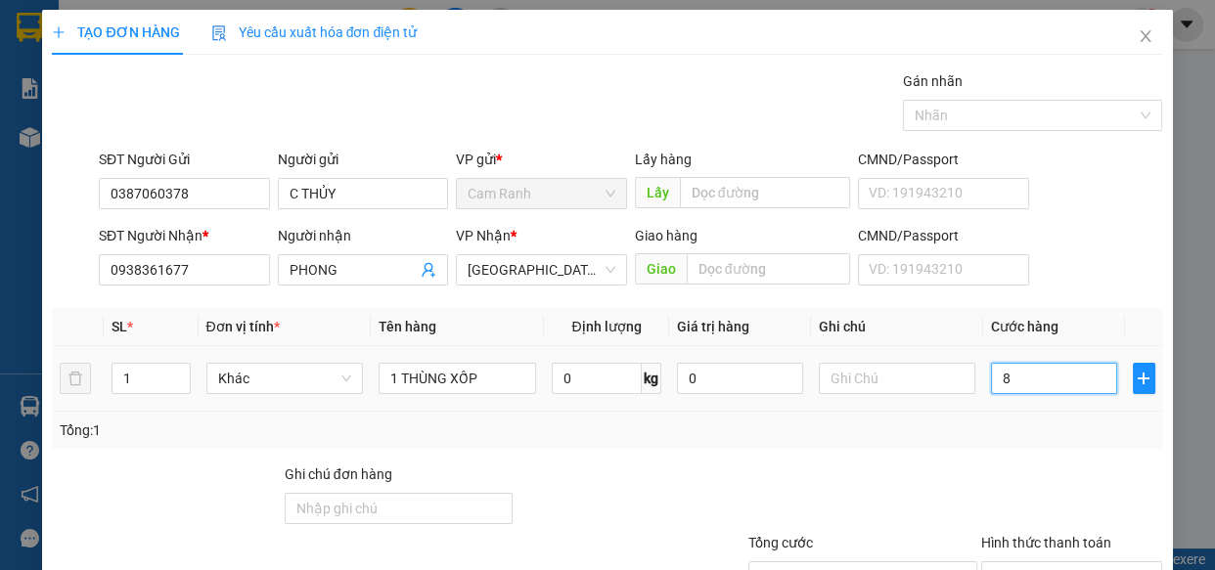
type input "80"
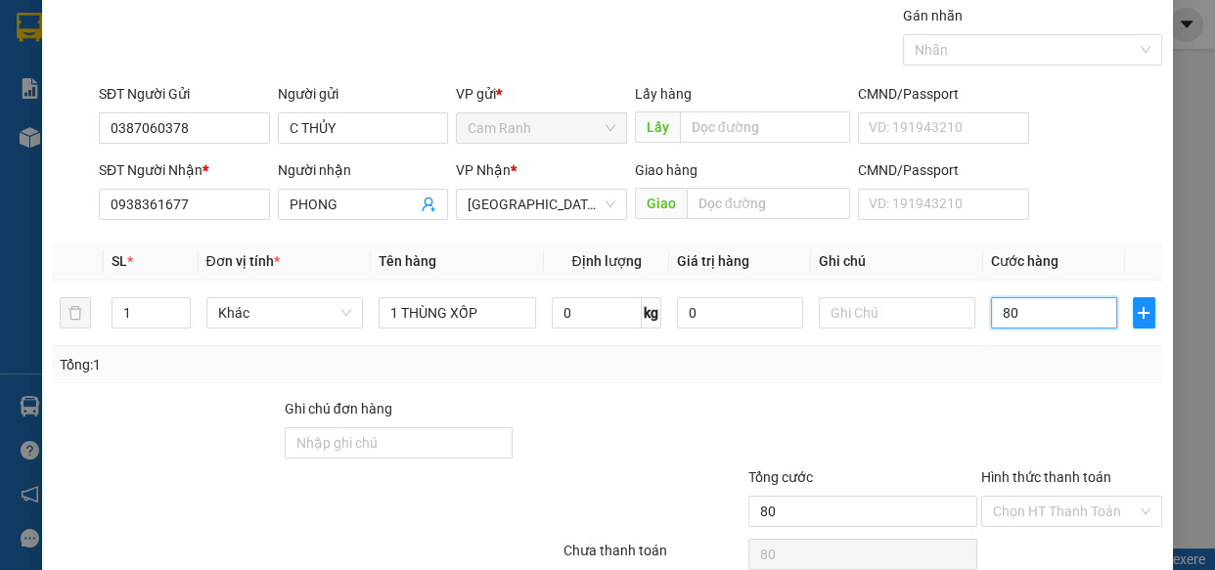
scroll to position [153, 0]
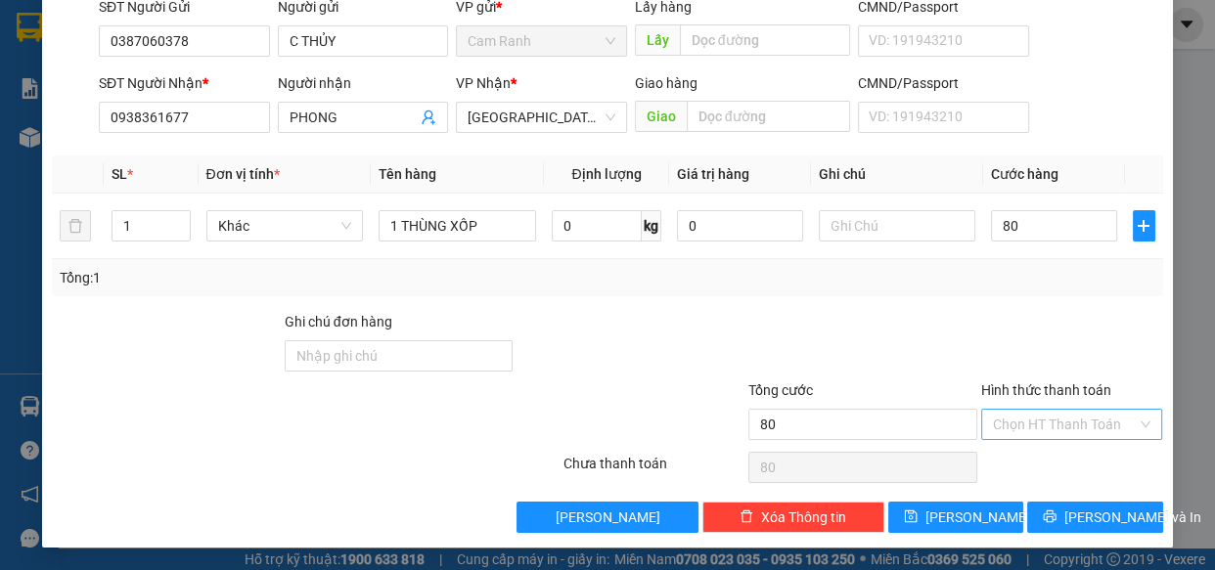
type input "80.000"
click at [1038, 431] on input "Hình thức thanh toán" at bounding box center [1065, 424] width 145 height 29
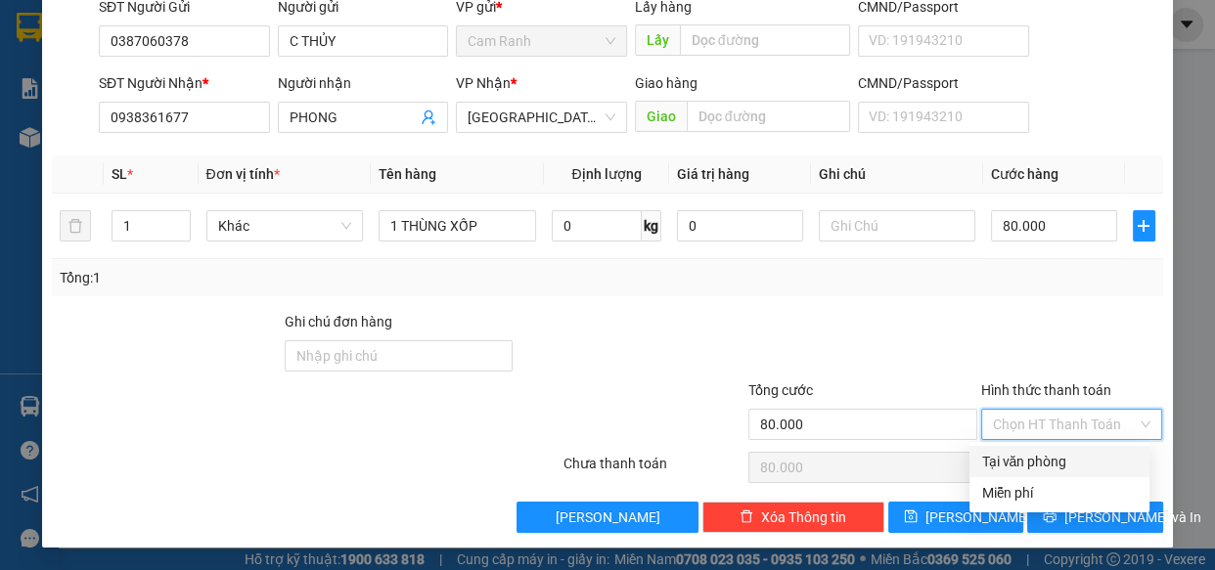
click at [1024, 459] on div "Tại văn phòng" at bounding box center [1059, 462] width 157 height 22
type input "0"
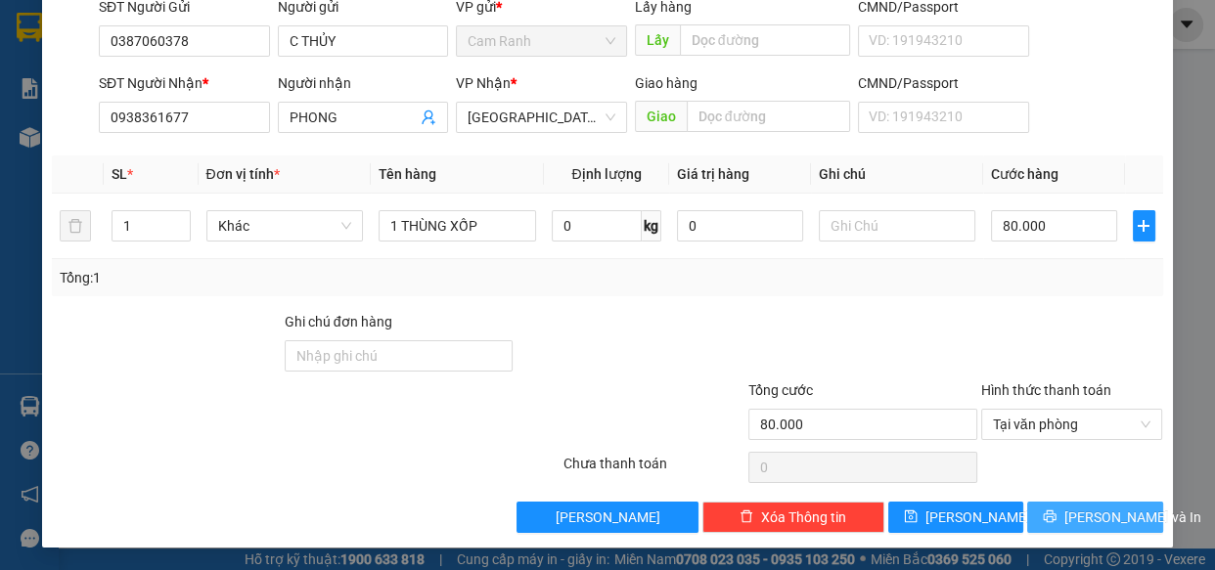
click at [1056, 517] on icon "printer" at bounding box center [1050, 517] width 14 height 14
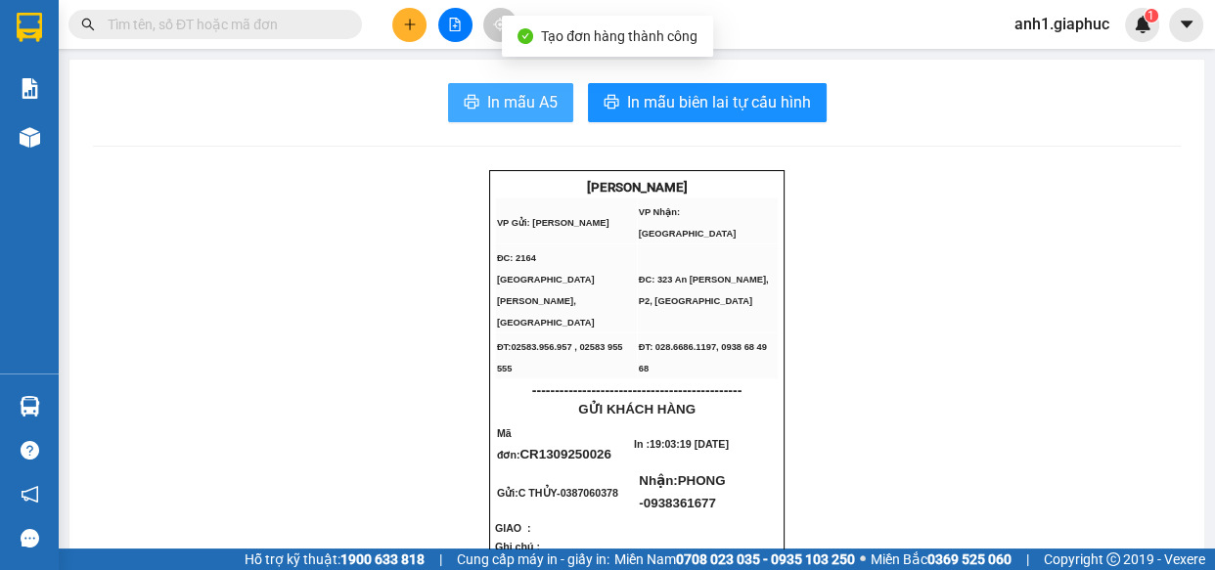
drag, startPoint x: 514, startPoint y: 110, endPoint x: 743, endPoint y: 166, distance: 236.8
click at [513, 109] on span "In mẫu A5" at bounding box center [522, 102] width 70 height 24
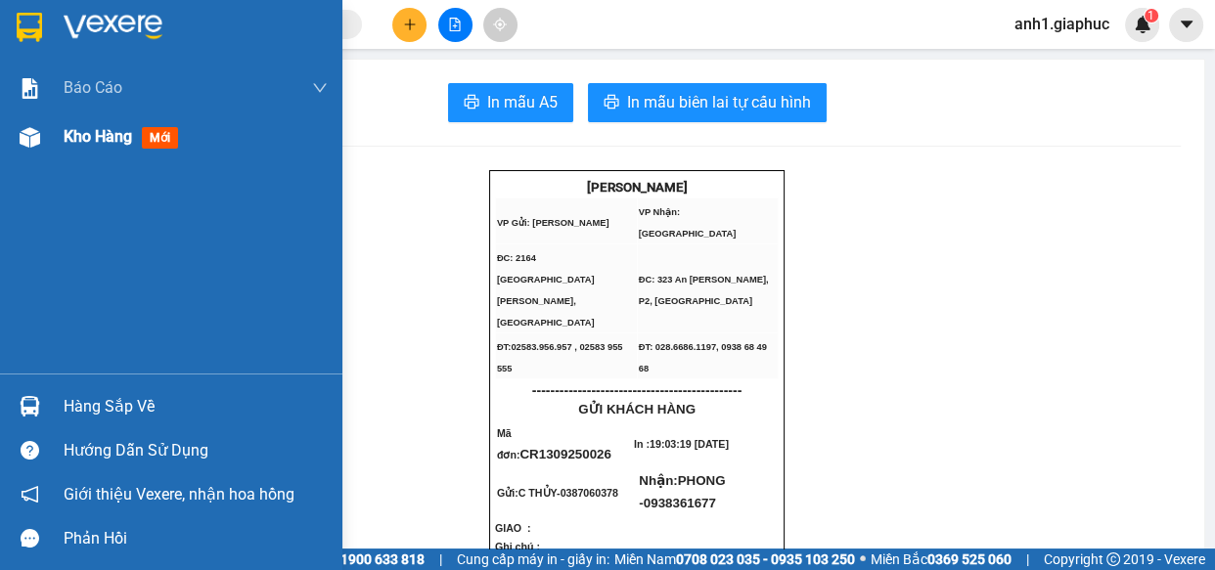
click at [103, 141] on span "Kho hàng" at bounding box center [98, 136] width 68 height 19
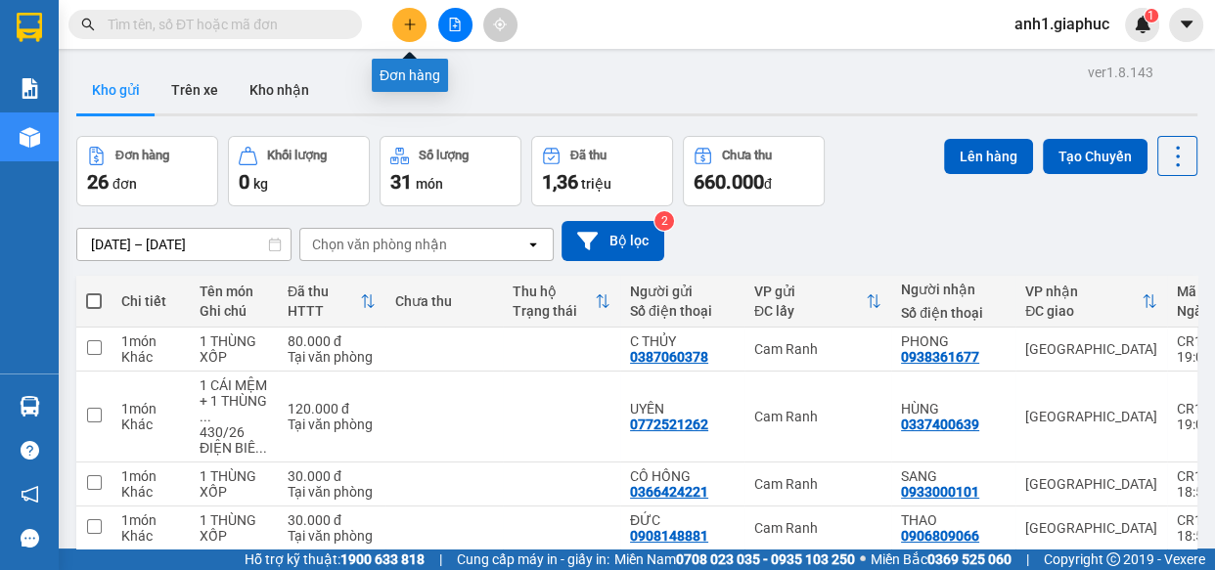
click at [408, 31] on button at bounding box center [409, 25] width 34 height 34
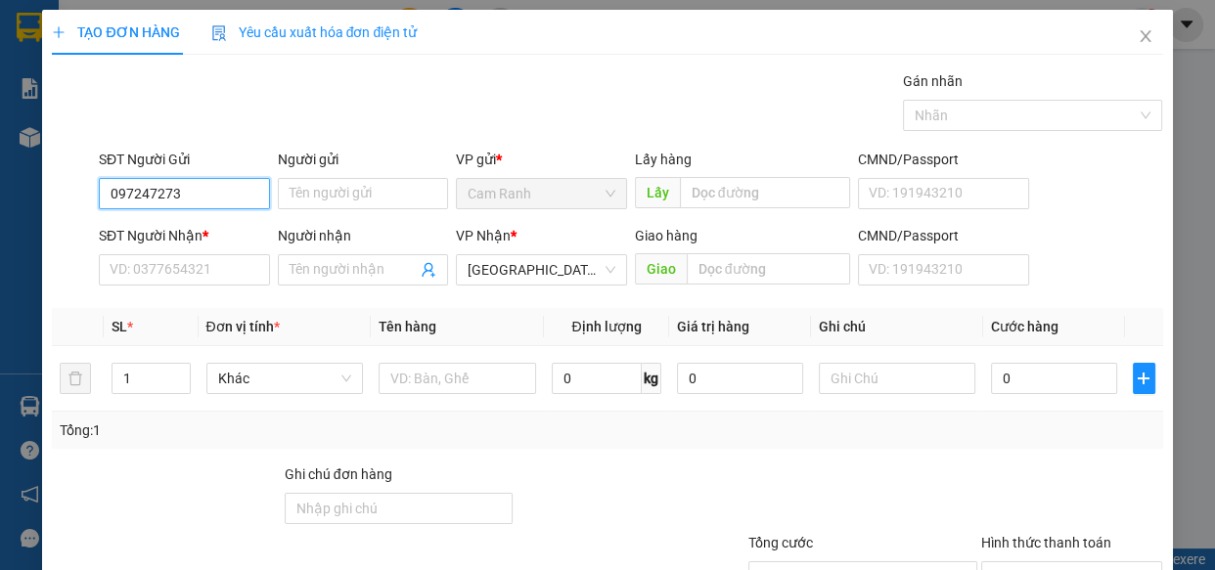
type input "0972472738"
click at [142, 227] on div "0972472738 - MƠ" at bounding box center [183, 233] width 146 height 22
type input "MƠ"
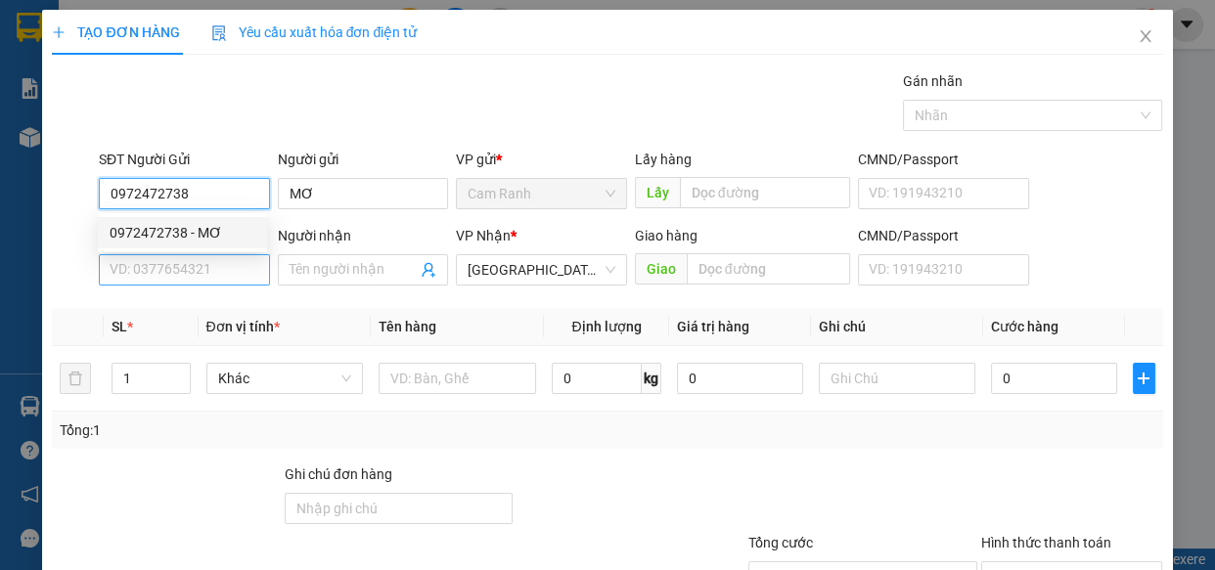
type input "0972472738"
click at [148, 265] on input "SĐT Người Nhận *" at bounding box center [184, 269] width 171 height 31
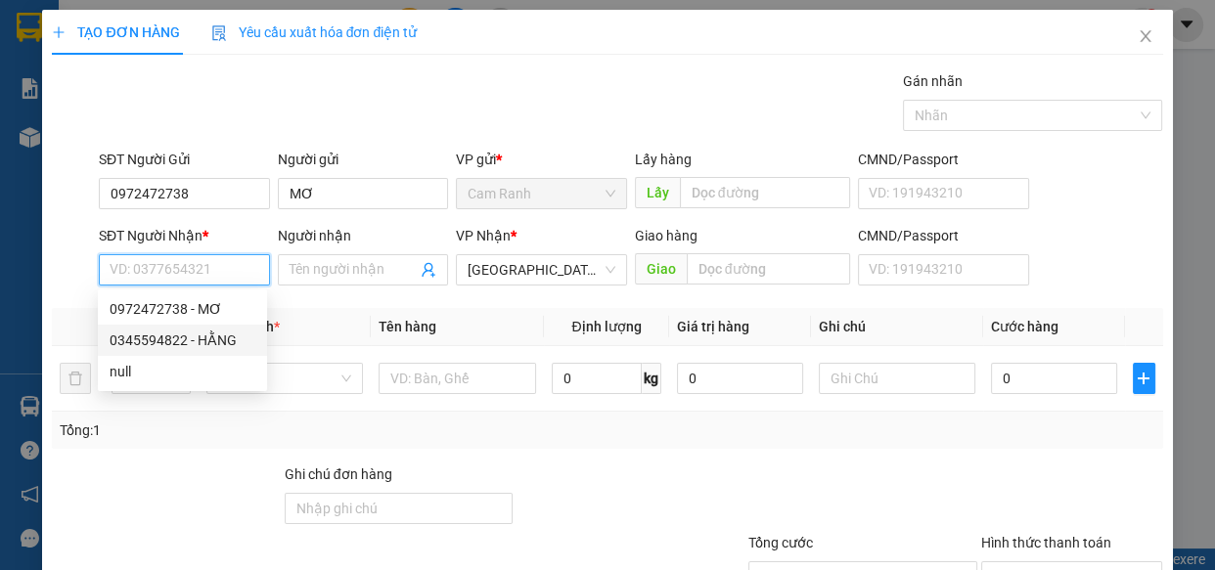
click at [174, 349] on div "0345594822 - HẰNG" at bounding box center [183, 341] width 146 height 22
type input "0345594822"
type input "HẰNG"
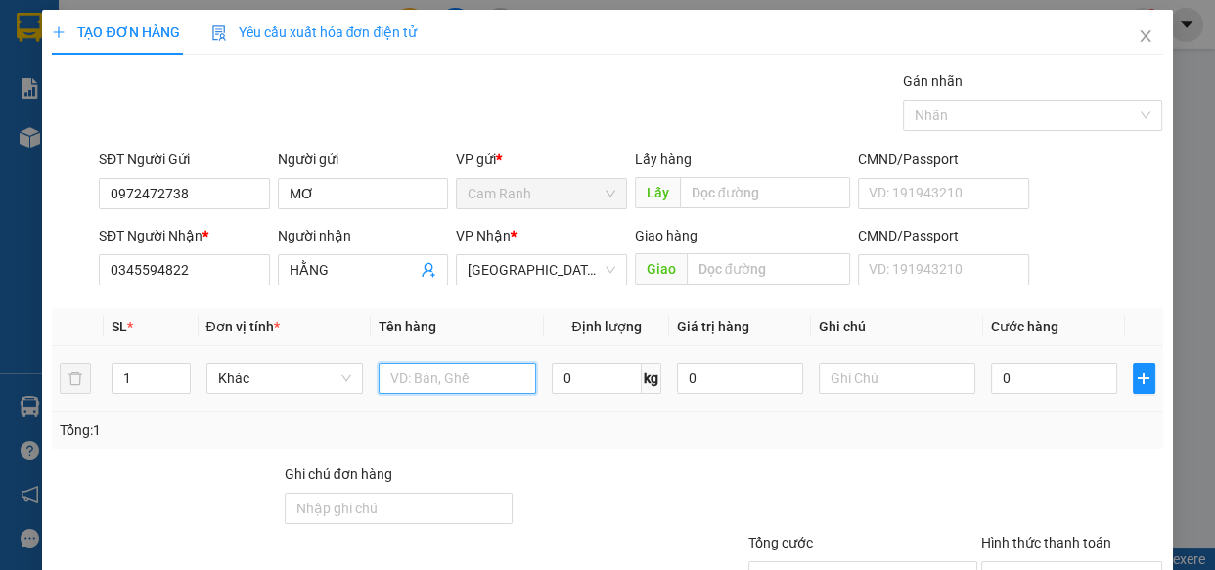
click at [415, 388] on input "text" at bounding box center [457, 378] width 157 height 31
type input "1 THÙNG XÓP + 1 GIỎ XANH"
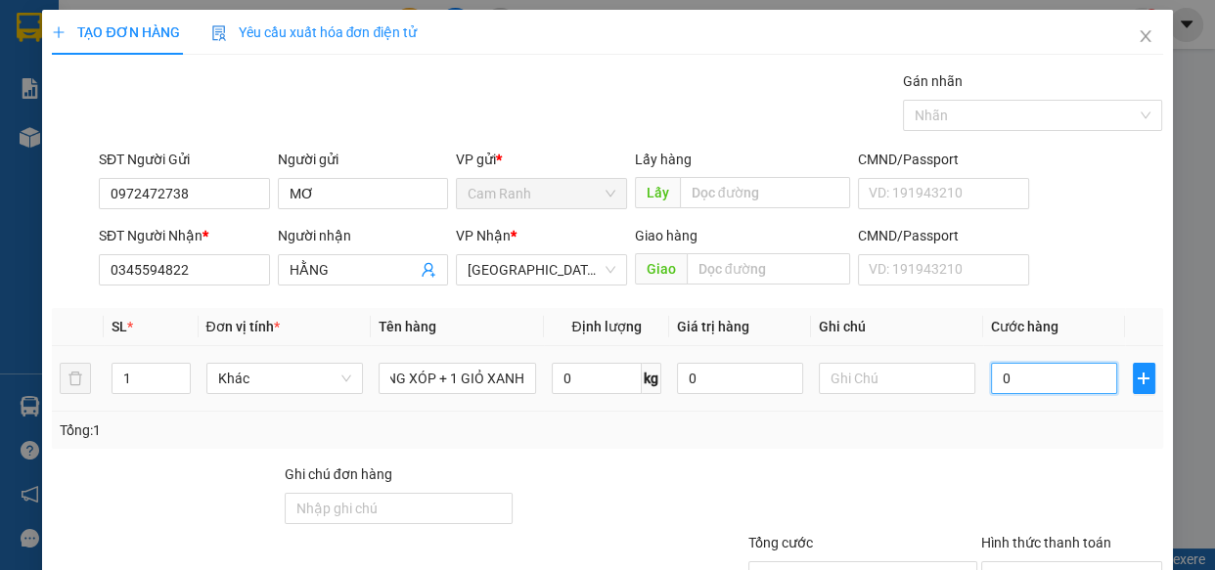
click at [1044, 382] on input "0" at bounding box center [1054, 378] width 126 height 31
type input "1"
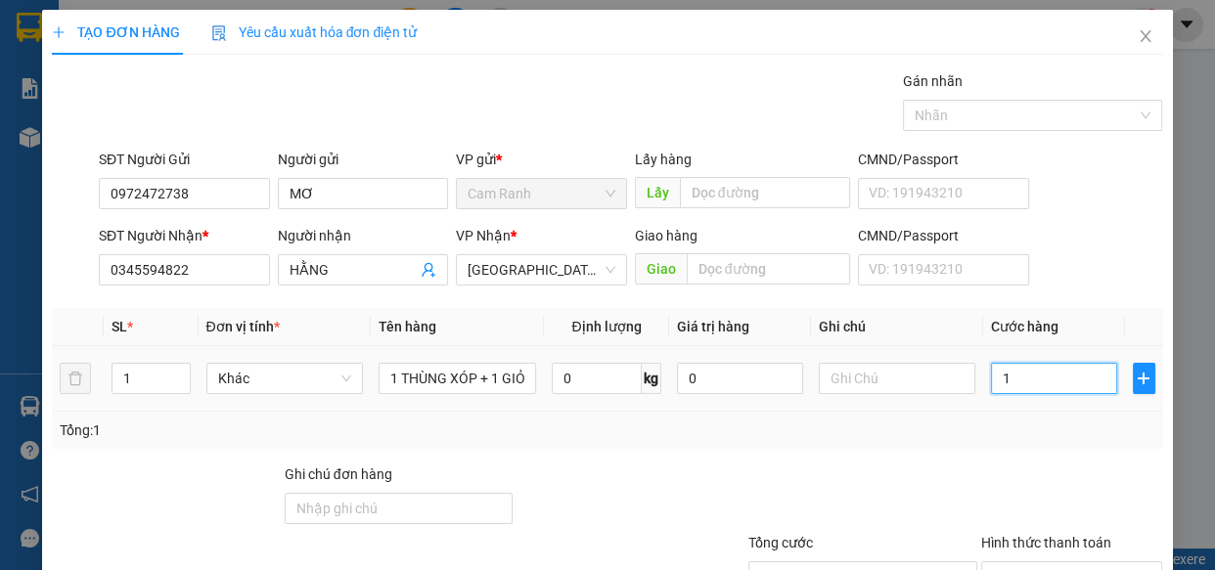
type input "10"
type input "100"
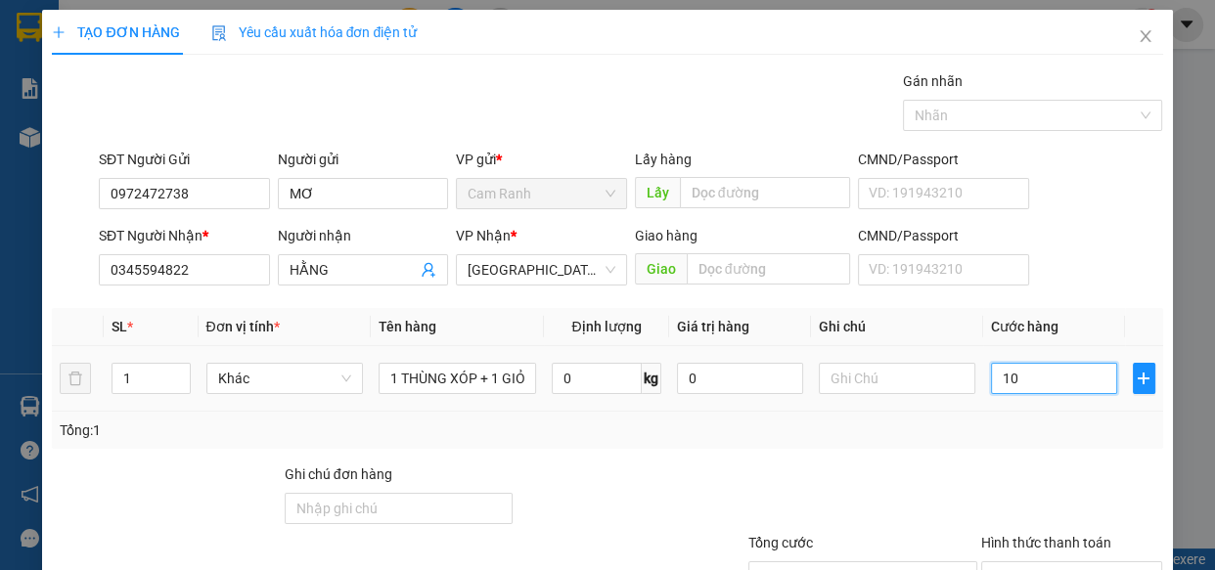
type input "100"
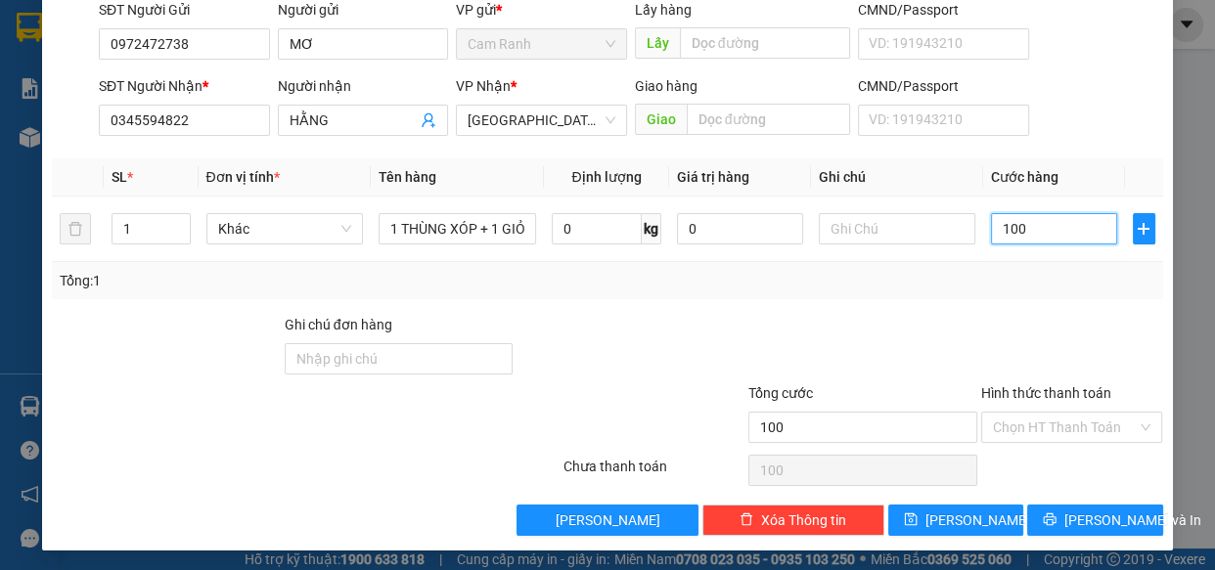
scroll to position [153, 0]
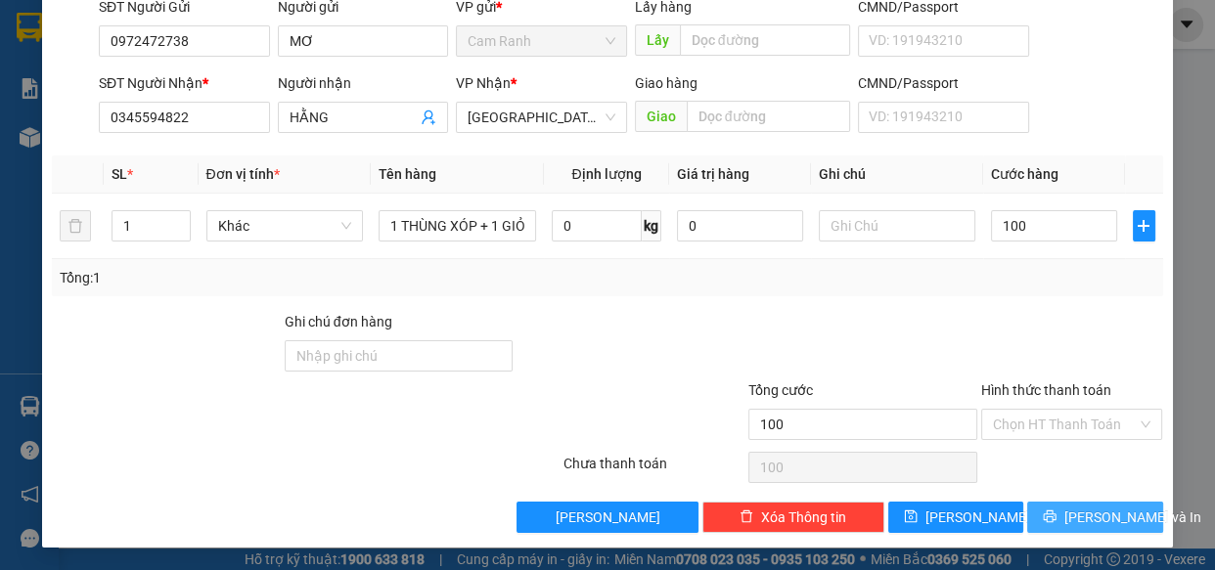
type input "100.000"
click at [1055, 514] on icon "printer" at bounding box center [1050, 517] width 13 height 13
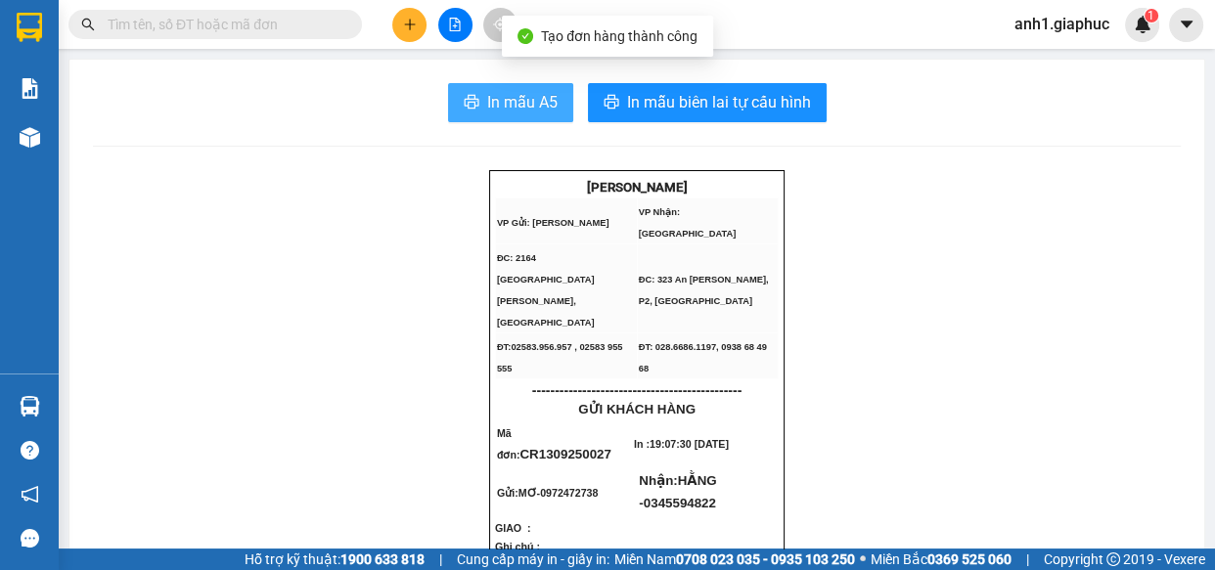
click at [509, 107] on span "In mẫu A5" at bounding box center [522, 102] width 70 height 24
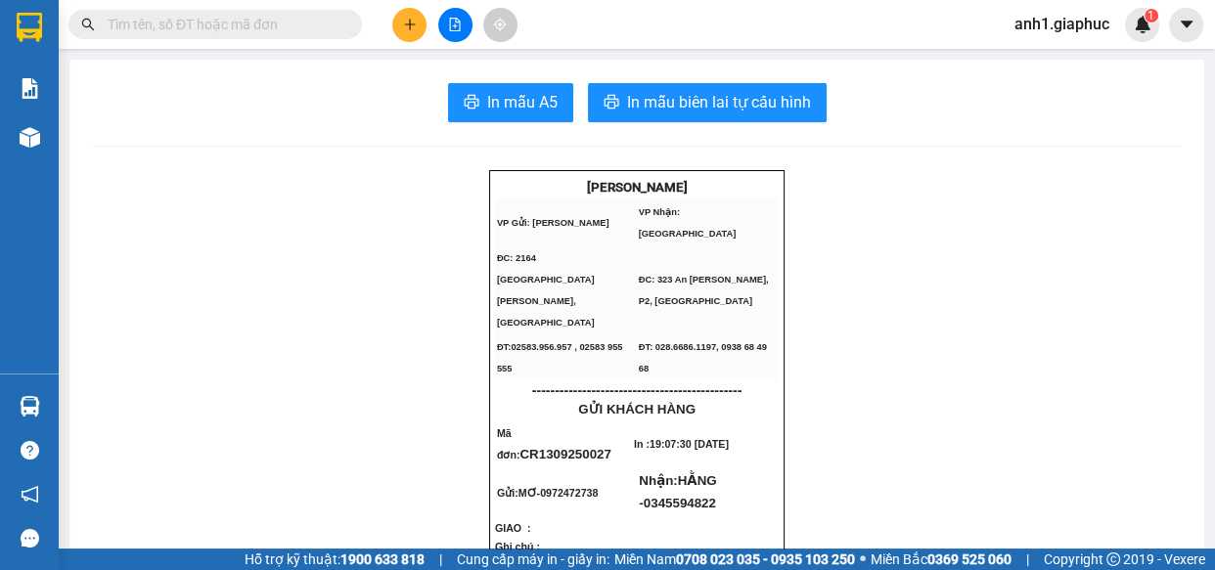
click at [401, 25] on button at bounding box center [409, 25] width 34 height 34
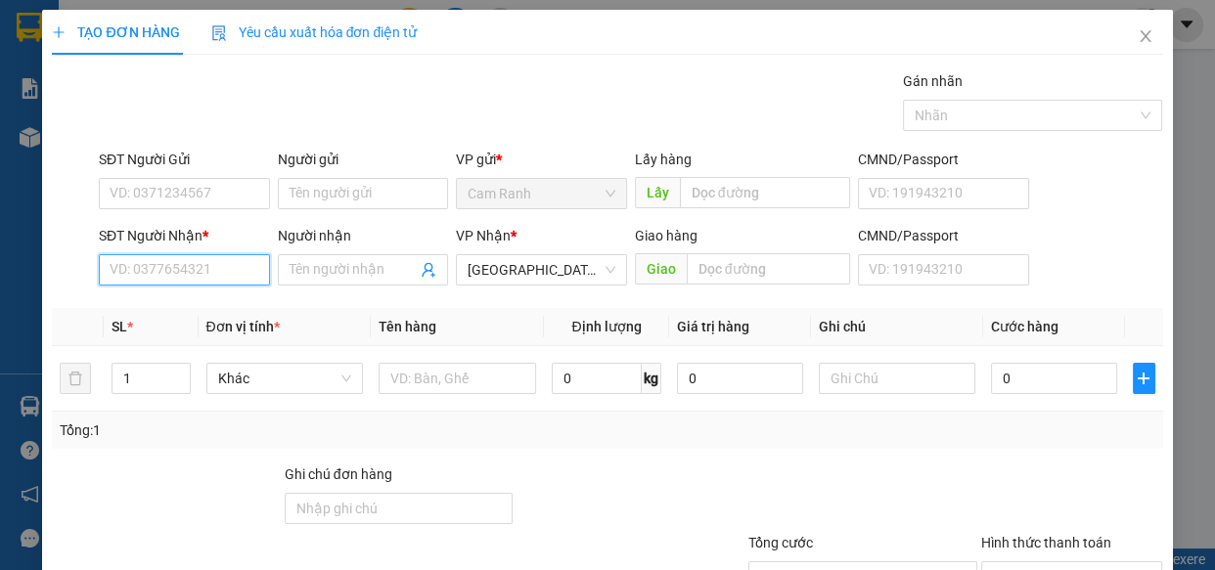
click at [166, 275] on input "SĐT Người Nhận *" at bounding box center [184, 269] width 171 height 31
type input "0966035619"
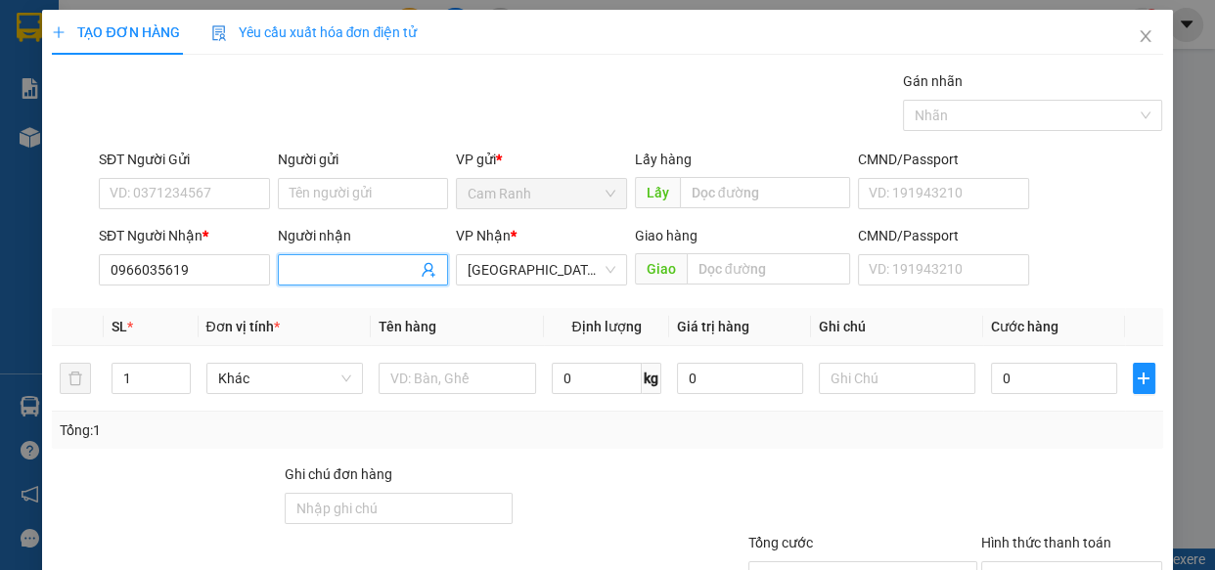
click at [294, 268] on input "Người nhận" at bounding box center [354, 270] width 128 height 22
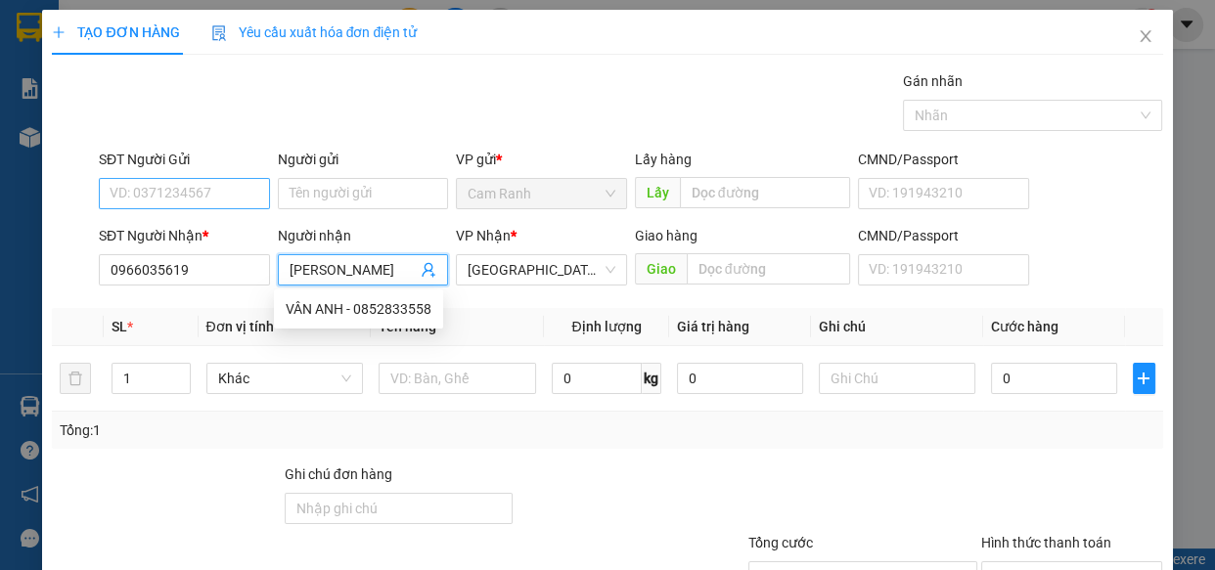
type input "VÂN ANH"
click at [162, 191] on input "SĐT Người Gửi" at bounding box center [184, 193] width 171 height 31
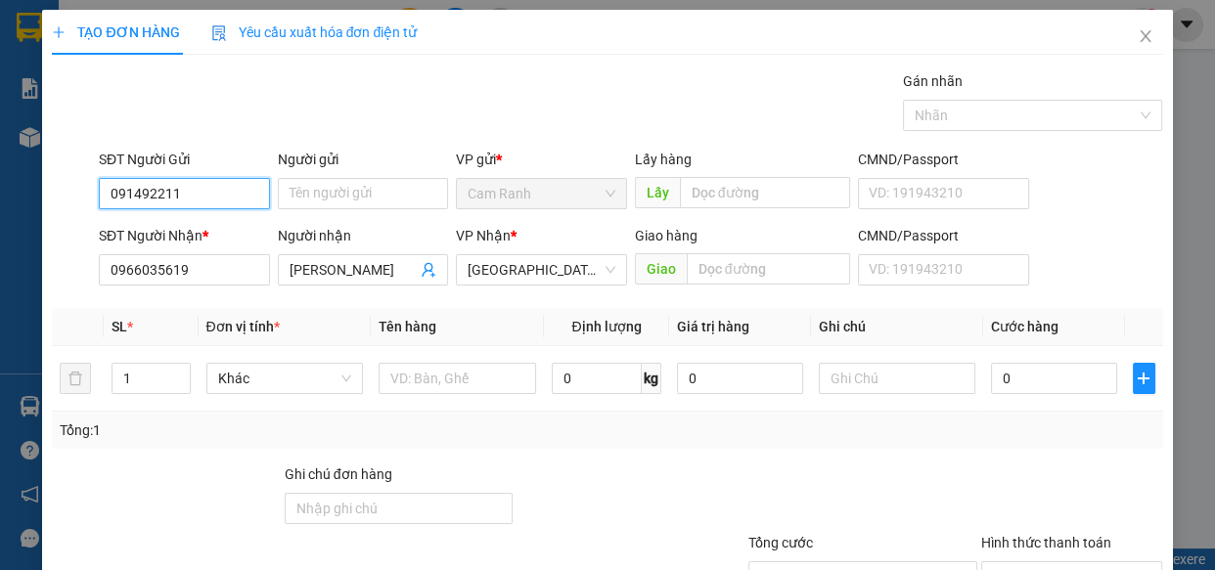
type input "0914922117"
click at [221, 230] on div "0914922117 - BẢO" at bounding box center [183, 233] width 146 height 22
type input "BẢO"
type input "0914922117"
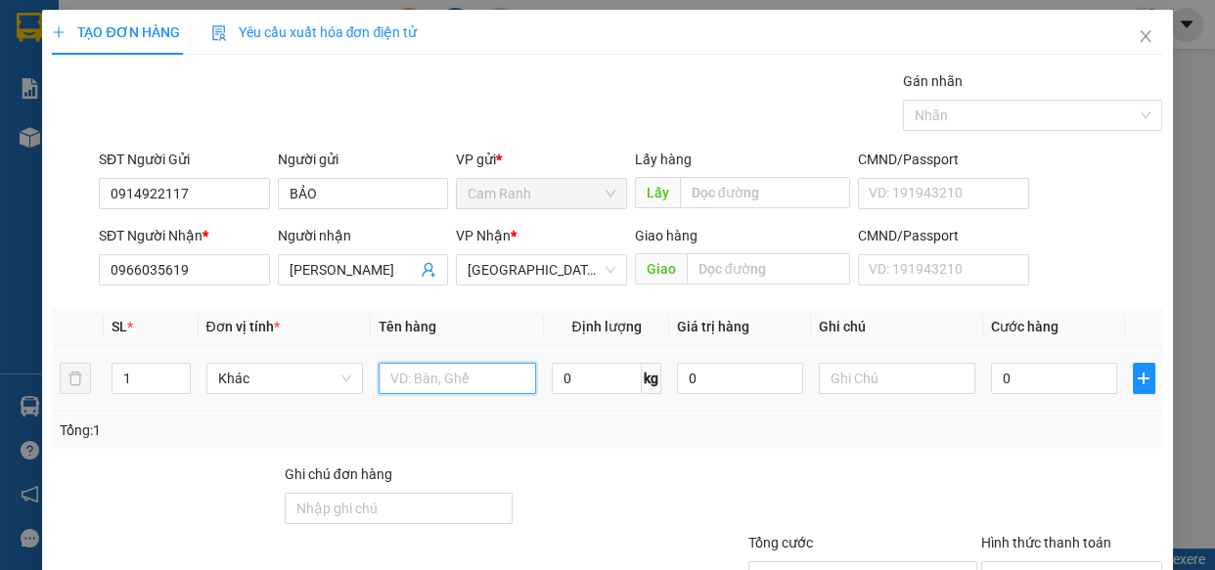
click at [472, 381] on input "text" at bounding box center [457, 378] width 157 height 31
type input "1 THÙNG XỐP"
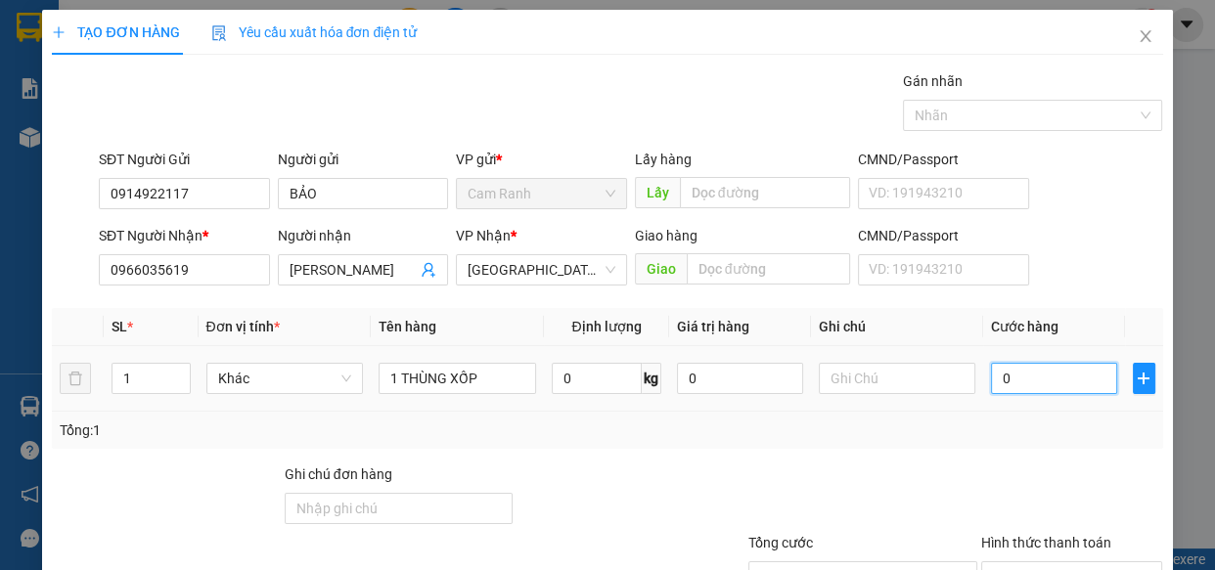
click at [998, 380] on input "0" at bounding box center [1054, 378] width 126 height 31
type input "6"
type input "60"
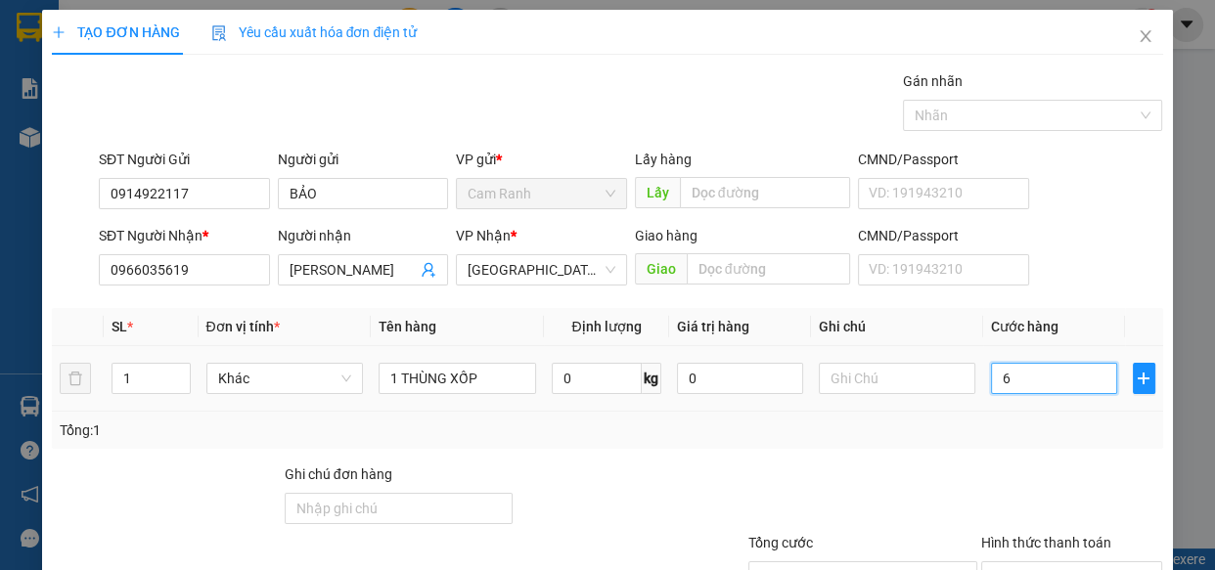
type input "60"
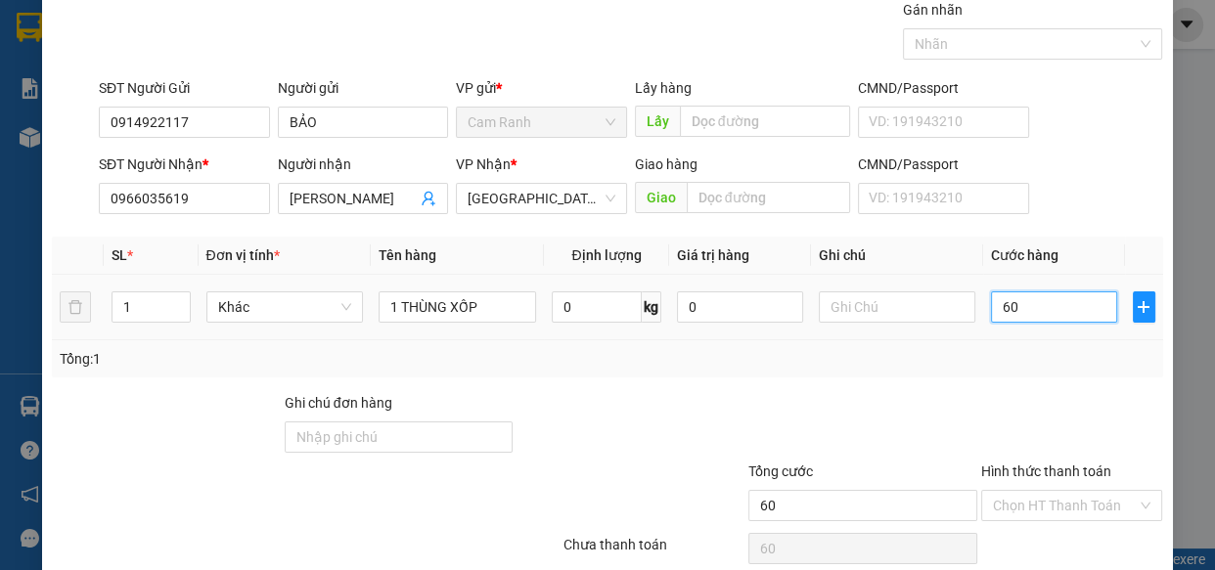
scroll to position [153, 0]
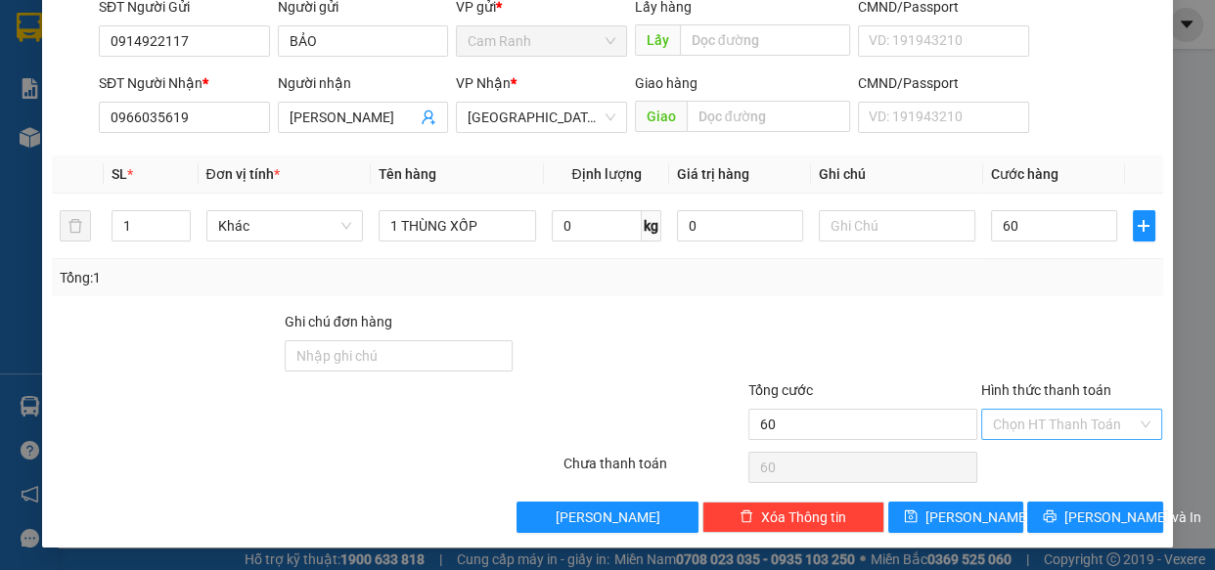
type input "60.000"
click at [1029, 430] on input "Hình thức thanh toán" at bounding box center [1065, 424] width 145 height 29
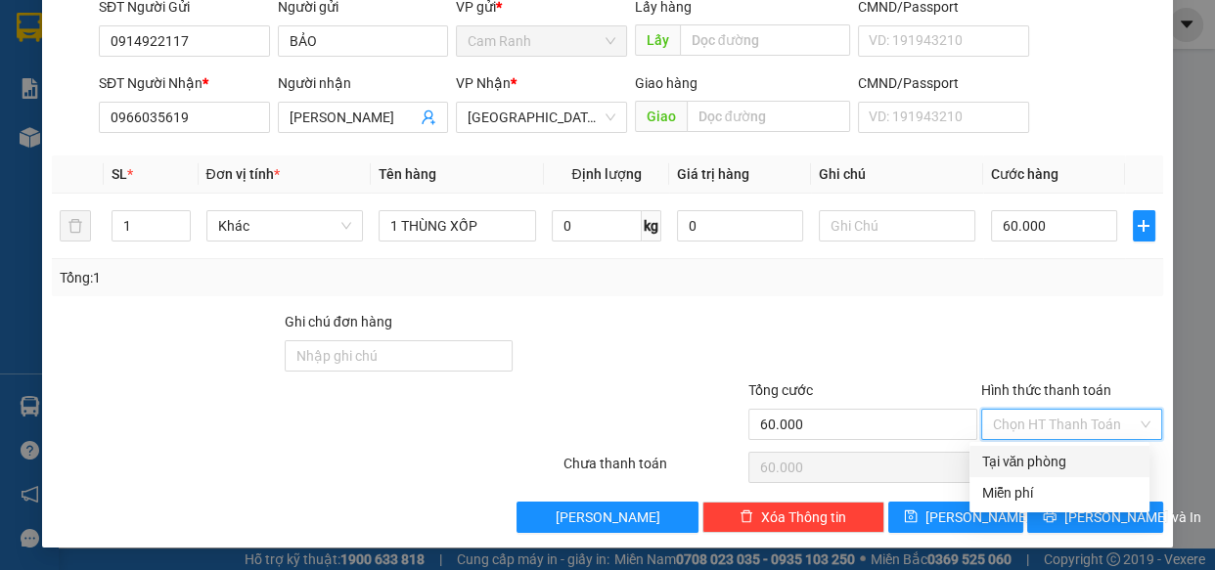
click at [1024, 457] on div "Tại văn phòng" at bounding box center [1059, 462] width 157 height 22
type input "0"
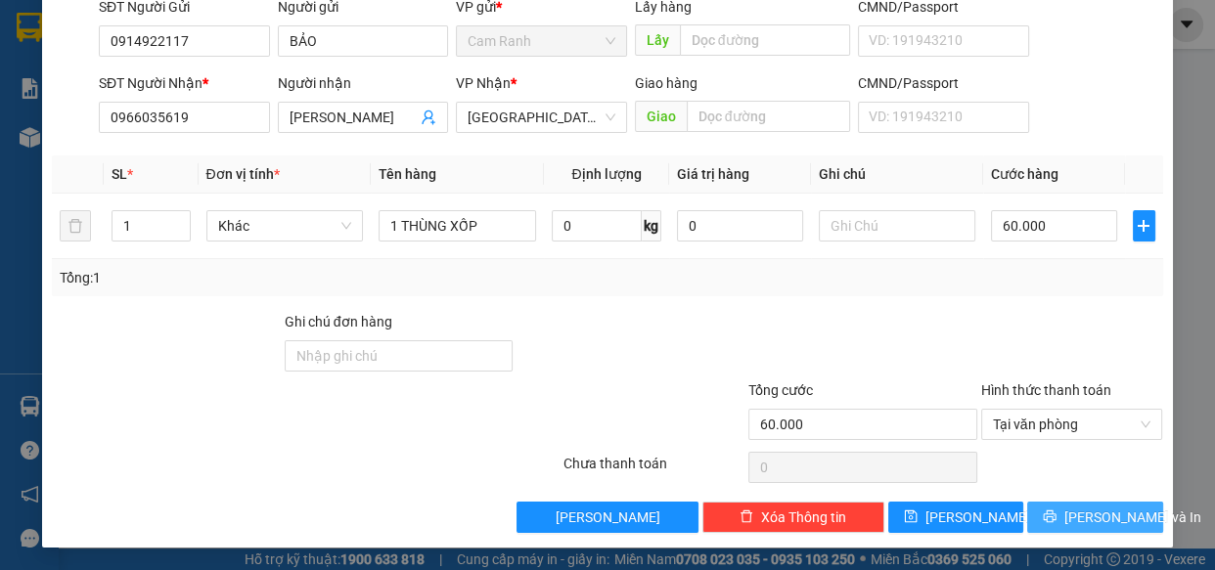
click at [1051, 518] on icon "printer" at bounding box center [1050, 517] width 14 height 14
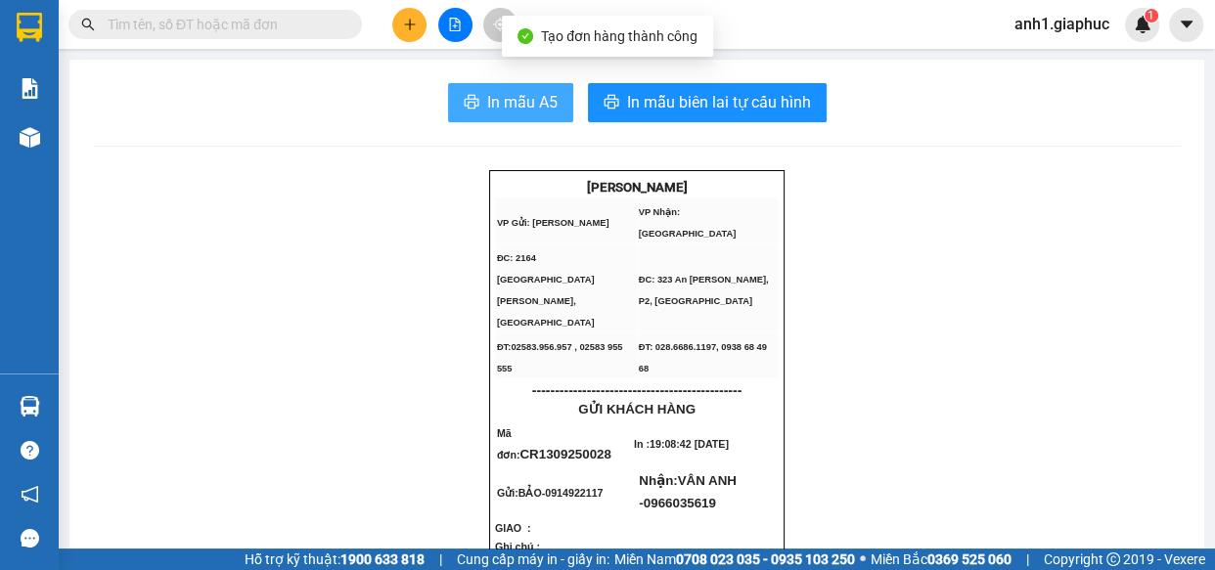
click at [518, 86] on button "In mẫu A5" at bounding box center [510, 102] width 125 height 39
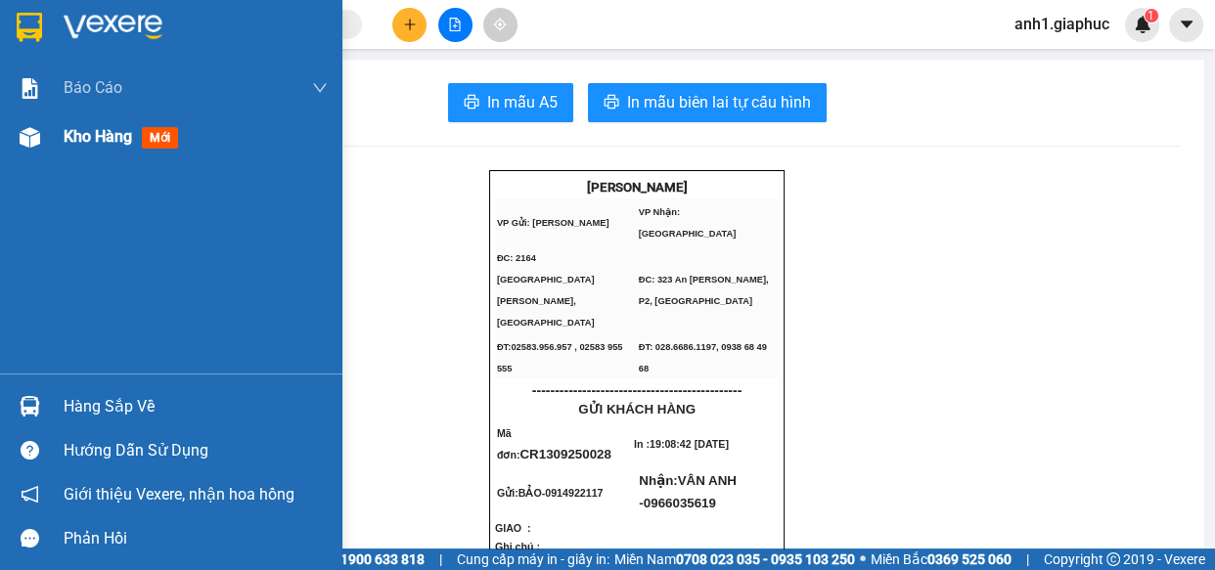
click at [66, 142] on span "Kho hàng" at bounding box center [98, 136] width 68 height 19
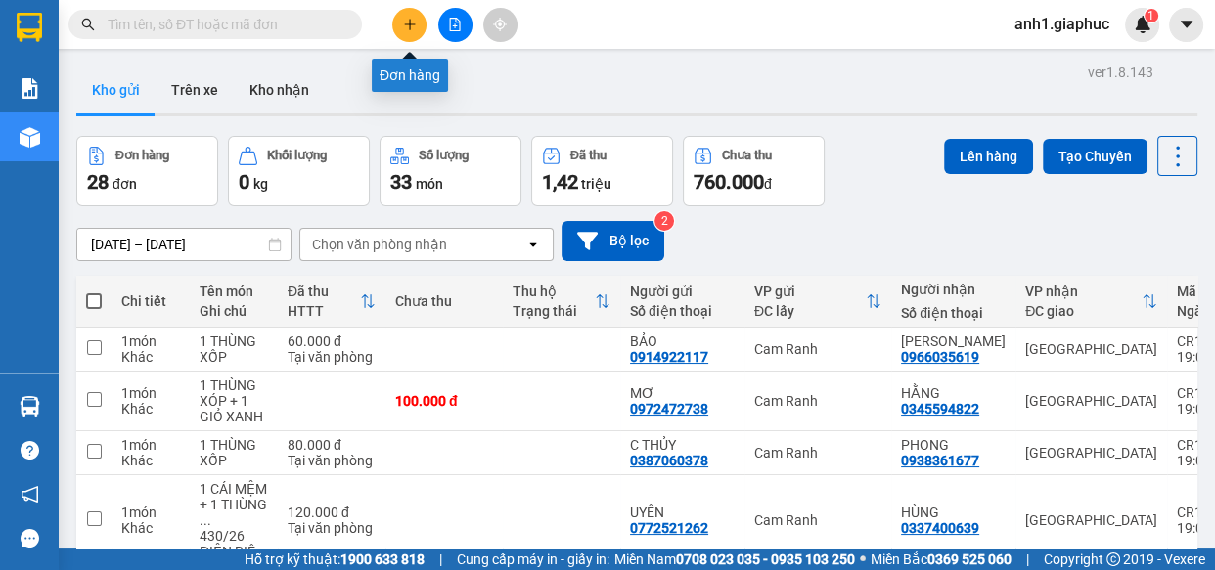
click at [411, 16] on button at bounding box center [409, 25] width 34 height 34
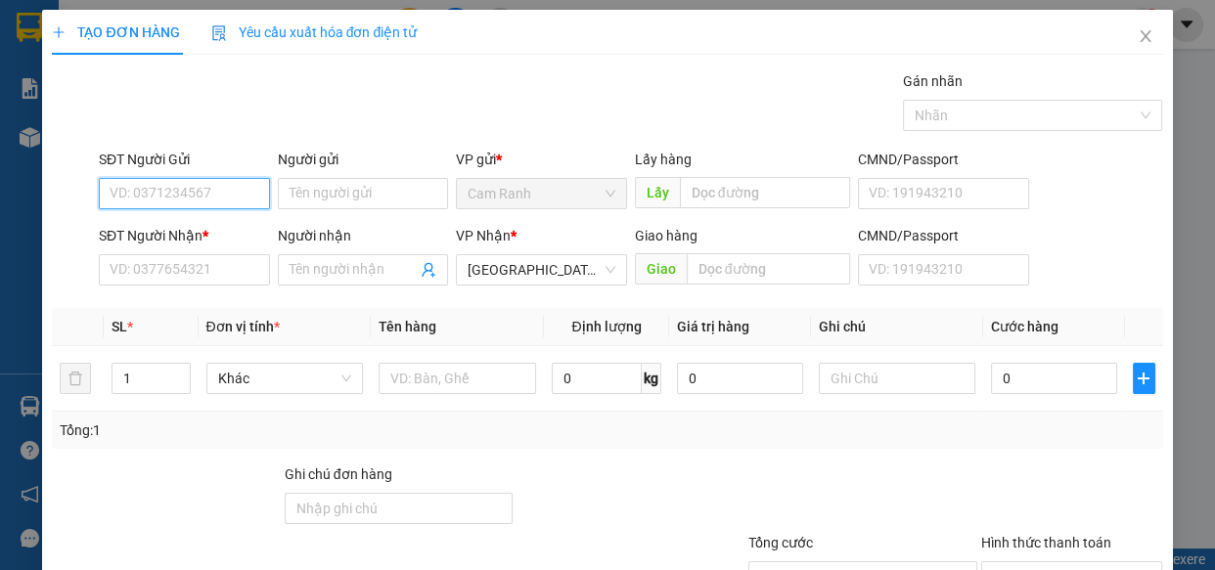
click at [190, 190] on input "SĐT Người Gửi" at bounding box center [184, 193] width 171 height 31
type input "0933779179"
click at [207, 240] on div "0933779179 - HOA" at bounding box center [183, 233] width 146 height 22
type input "HOA"
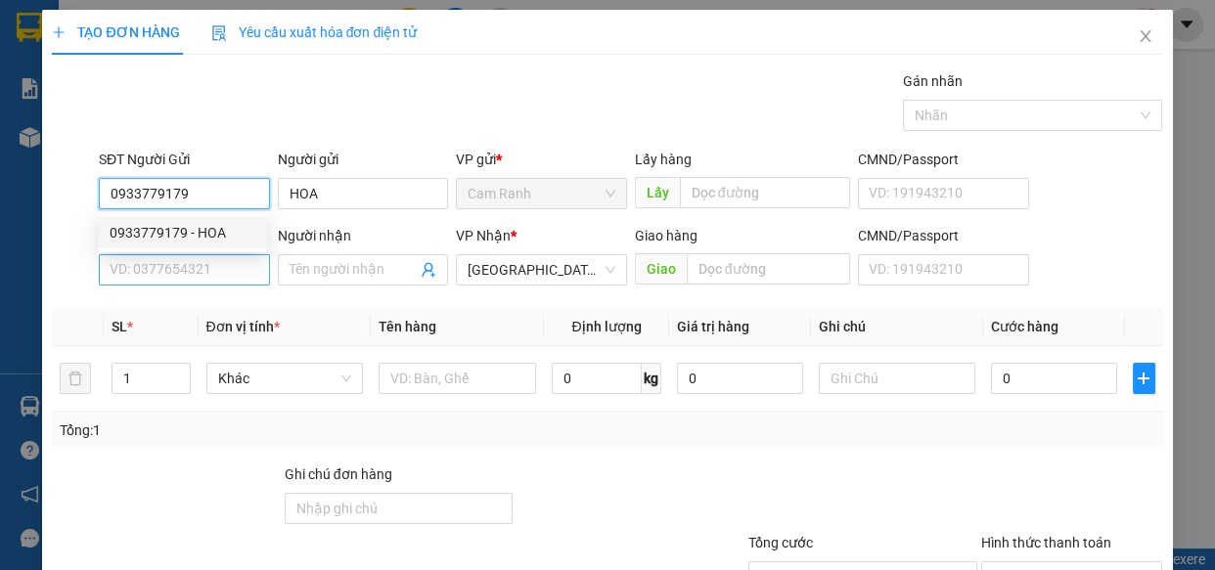
type input "0933779179"
click at [205, 264] on input "SĐT Người Nhận *" at bounding box center [184, 269] width 171 height 31
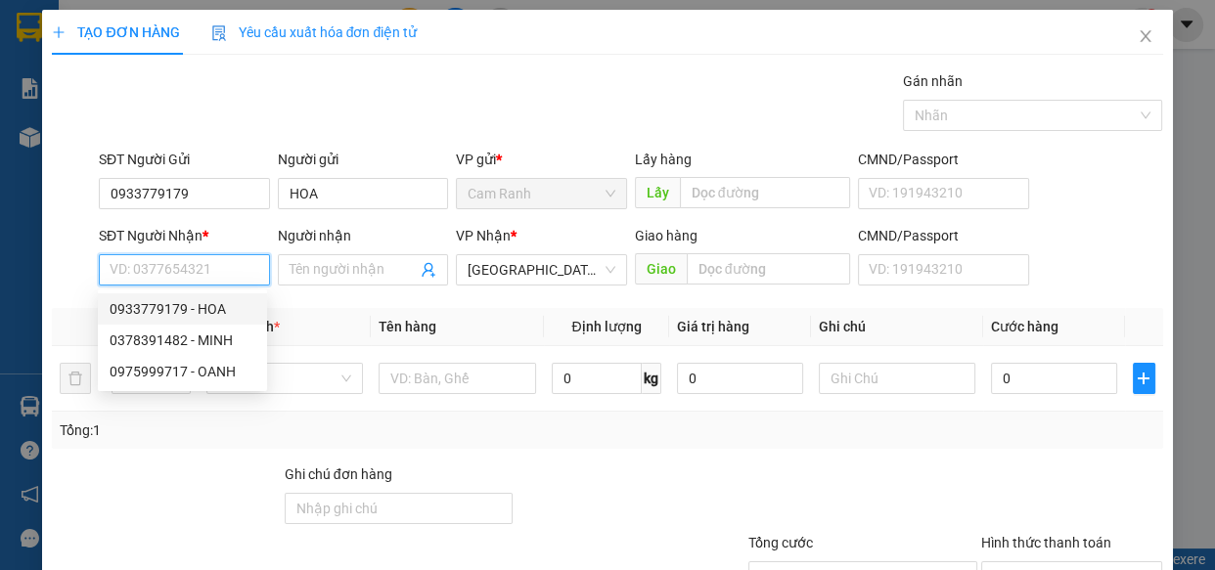
click at [144, 272] on input "SĐT Người Nhận *" at bounding box center [184, 269] width 171 height 31
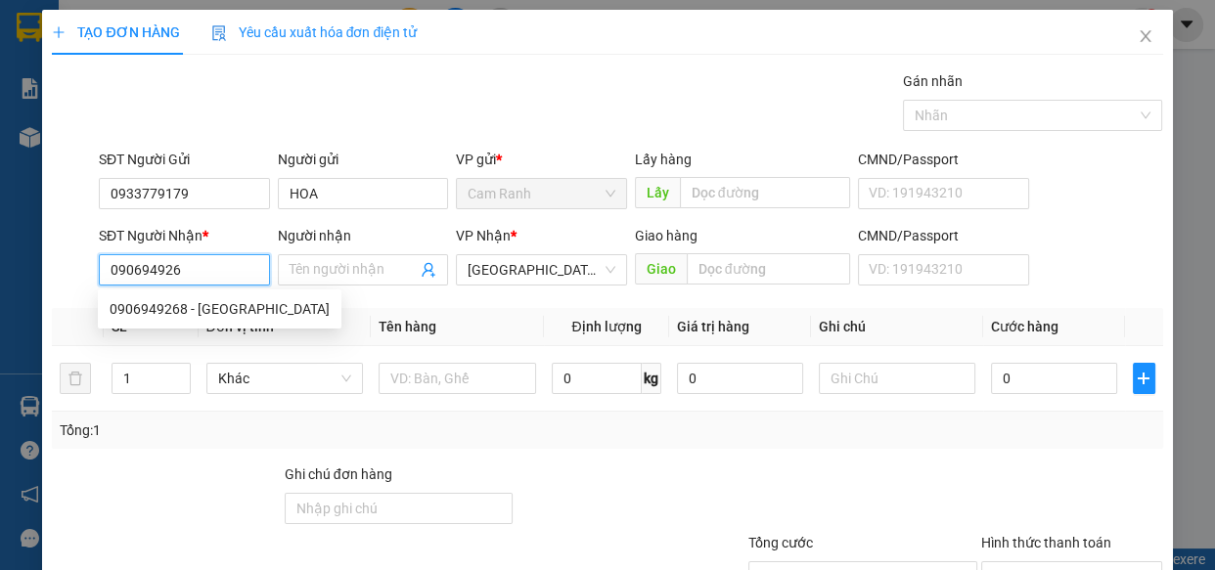
type input "0906949268"
click at [170, 300] on div "0906949268 - ANH LÂM" at bounding box center [220, 309] width 220 height 22
type input "ANH LÂM"
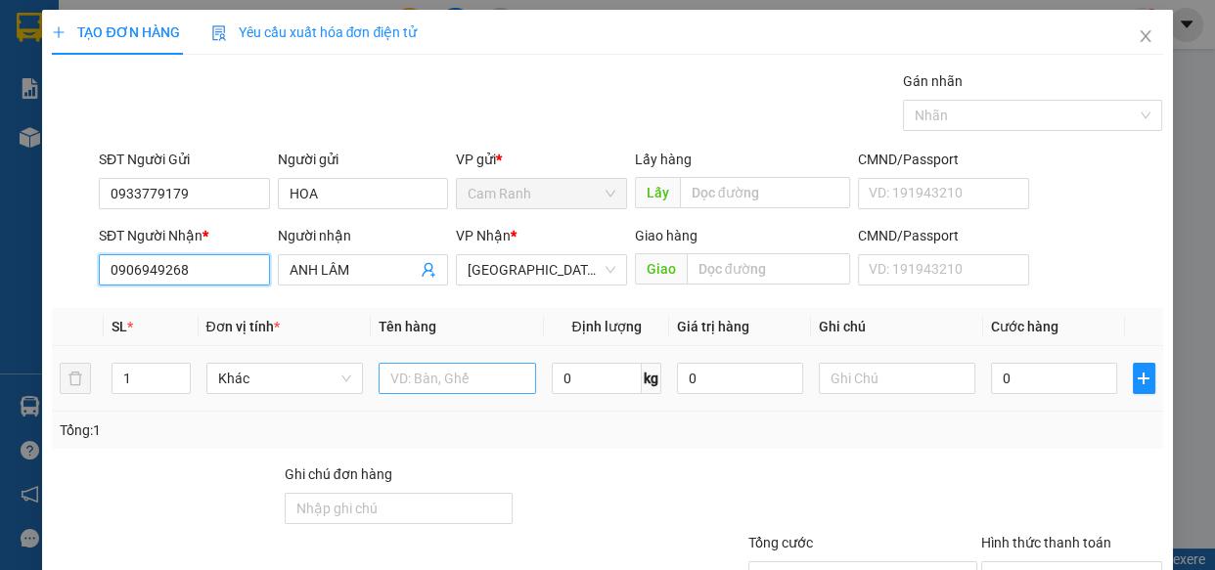
type input "0906949268"
click at [442, 376] on input "text" at bounding box center [457, 378] width 157 height 31
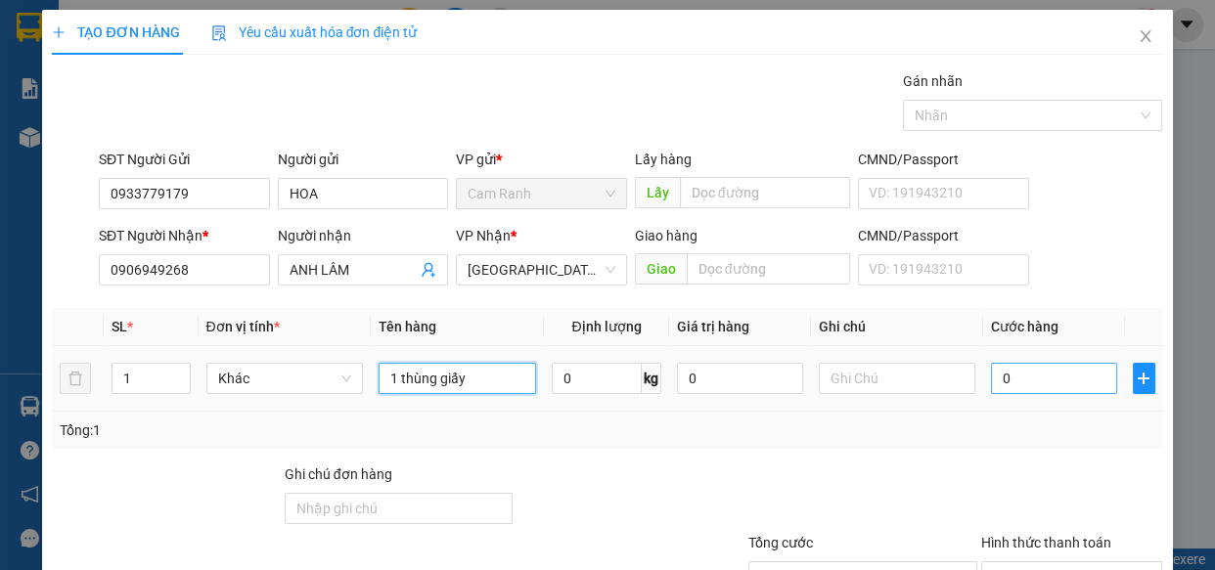
type input "1 thùng giấy"
click at [1019, 382] on input "0" at bounding box center [1054, 378] width 126 height 31
type input "6"
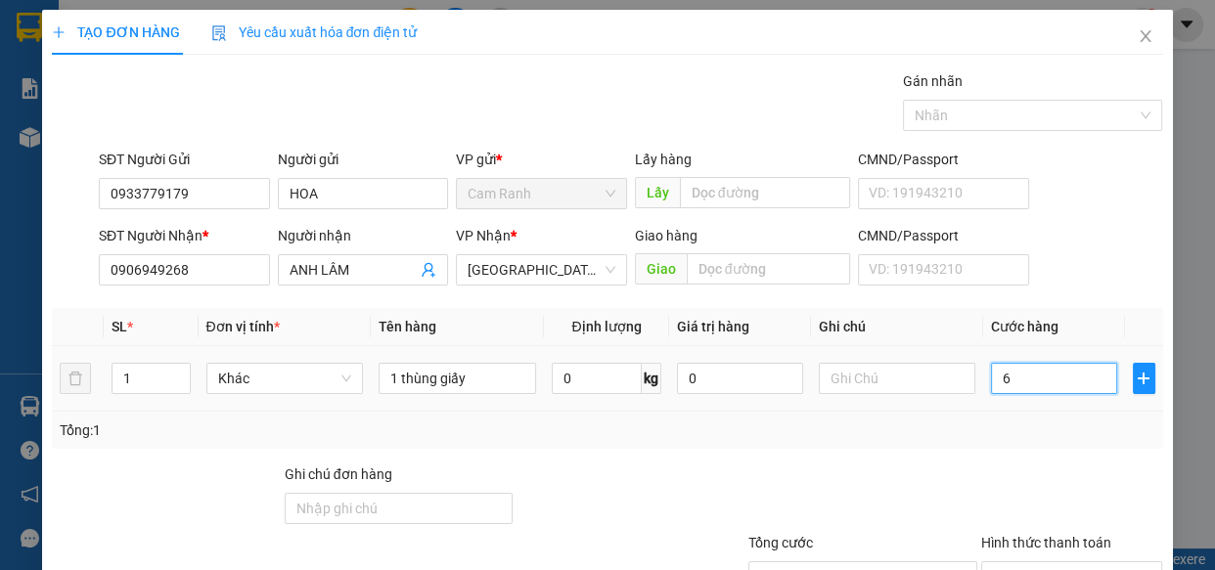
type input "60"
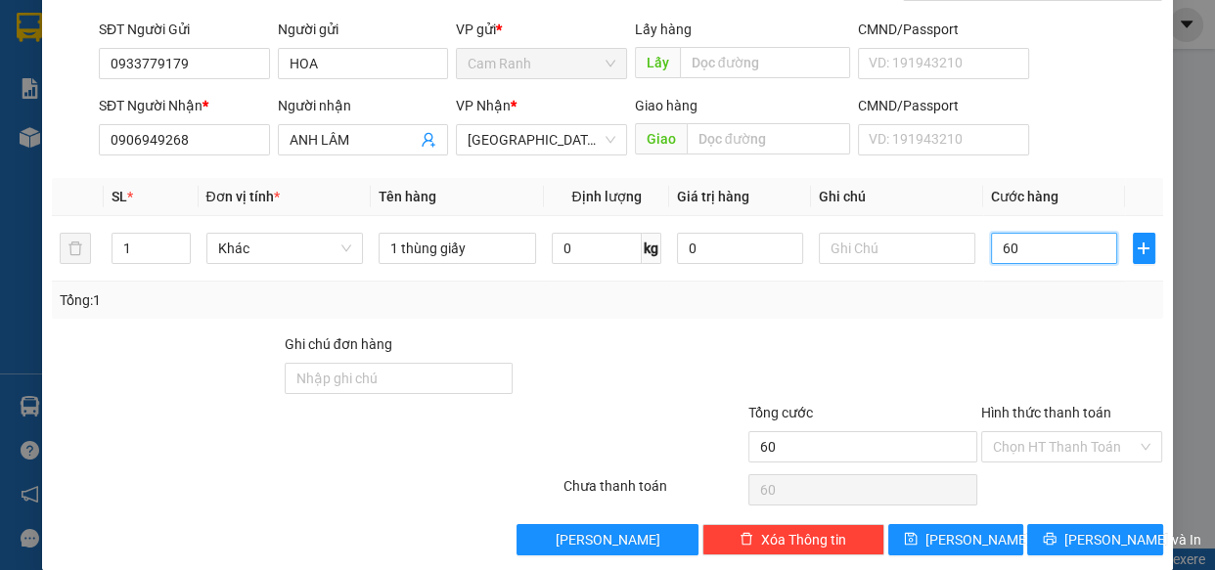
scroll to position [153, 0]
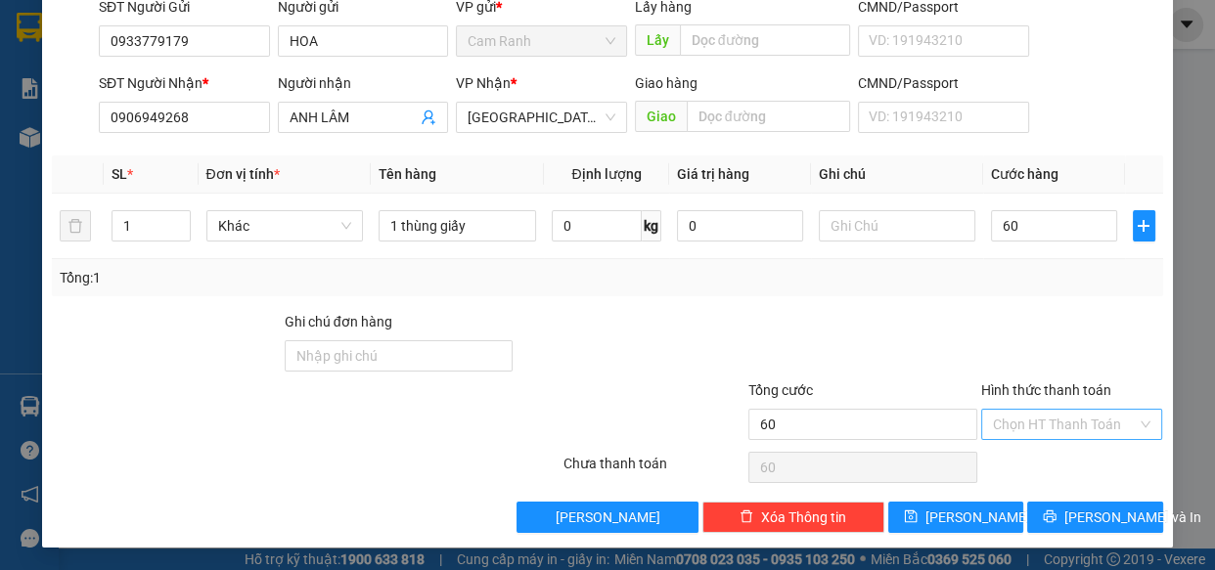
type input "60.000"
drag, startPoint x: 1036, startPoint y: 425, endPoint x: 1044, endPoint y: 439, distance: 16.6
click at [1037, 425] on input "Hình thức thanh toán" at bounding box center [1065, 424] width 145 height 29
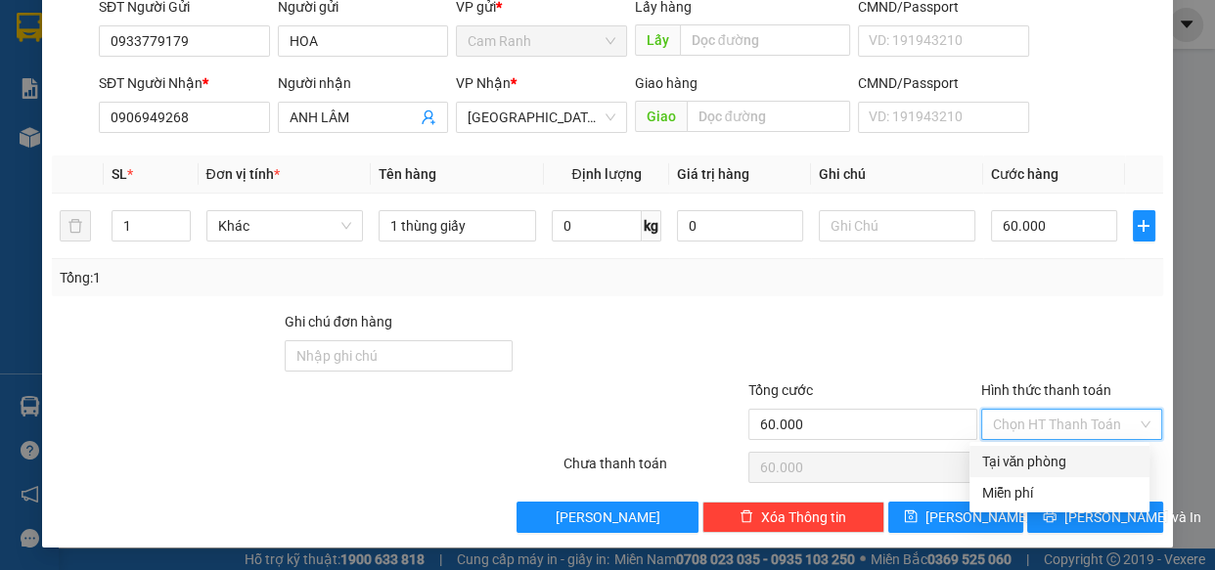
drag, startPoint x: 1025, startPoint y: 464, endPoint x: 1077, endPoint y: 509, distance: 68.6
click at [1027, 465] on div "Tại văn phòng" at bounding box center [1059, 462] width 157 height 22
type input "0"
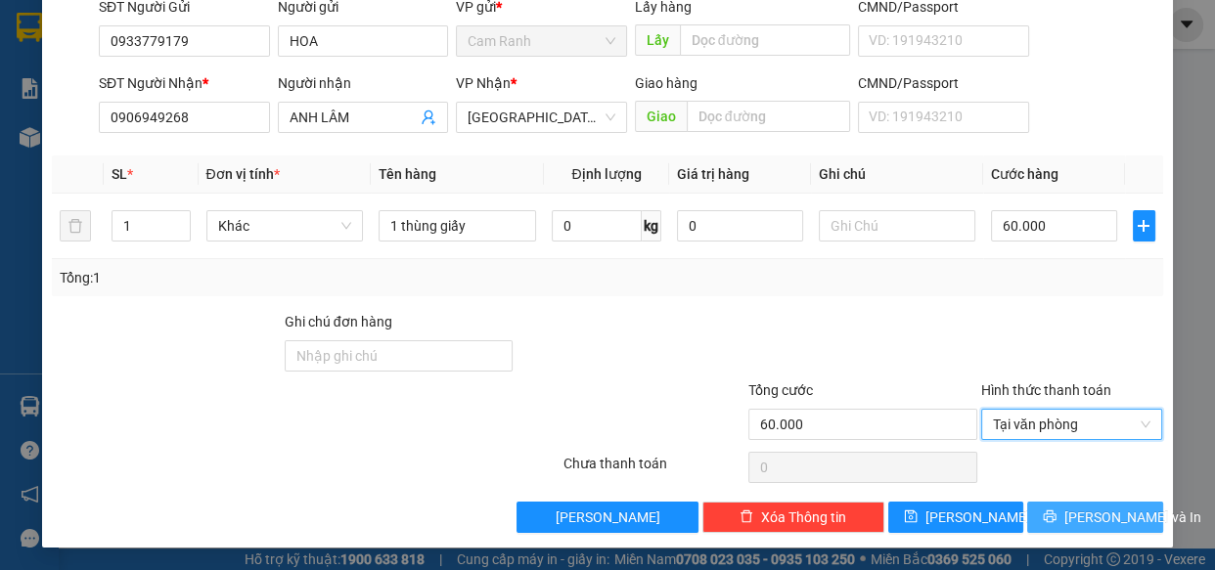
click at [1069, 520] on span "Lưu và In" at bounding box center [1132, 518] width 137 height 22
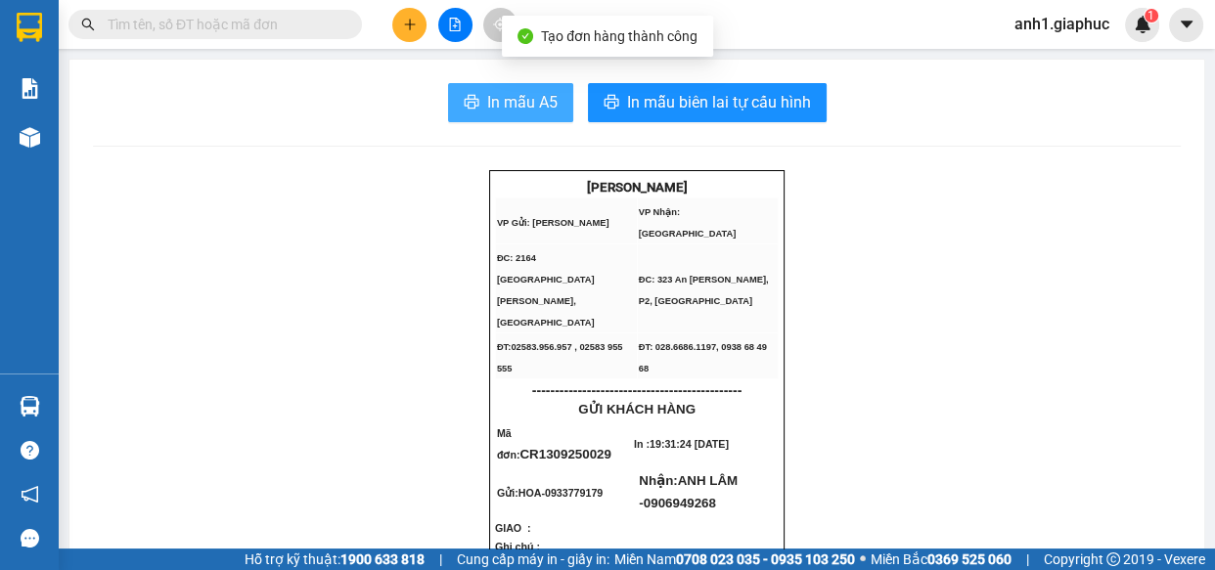
drag, startPoint x: 506, startPoint y: 126, endPoint x: 507, endPoint y: 106, distance: 20.6
click at [509, 105] on span "In mẫu A5" at bounding box center [522, 102] width 70 height 24
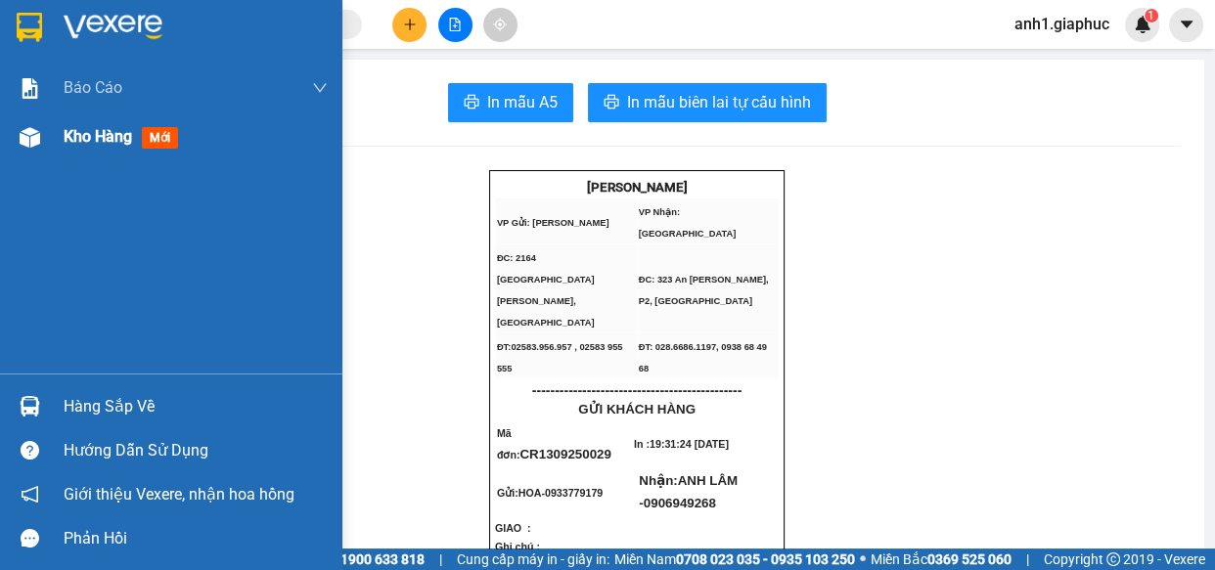
click at [84, 143] on span "Kho hàng" at bounding box center [98, 136] width 68 height 19
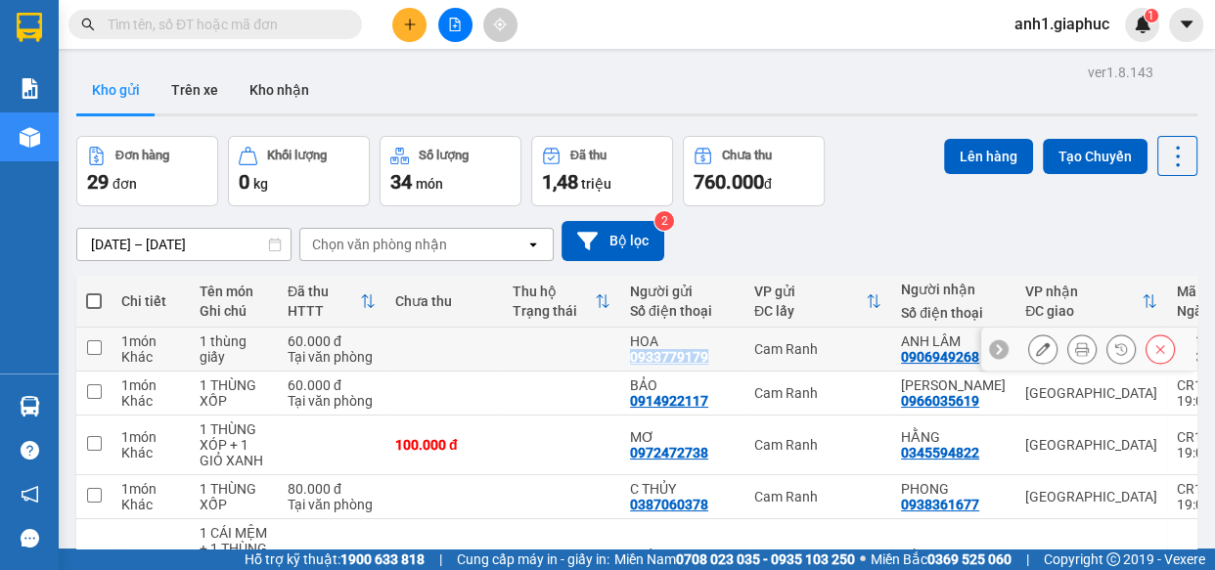
drag, startPoint x: 630, startPoint y: 356, endPoint x: 706, endPoint y: 359, distance: 76.4
click at [707, 359] on div "HOA 0933779179" at bounding box center [682, 349] width 105 height 31
checkbox input "true"
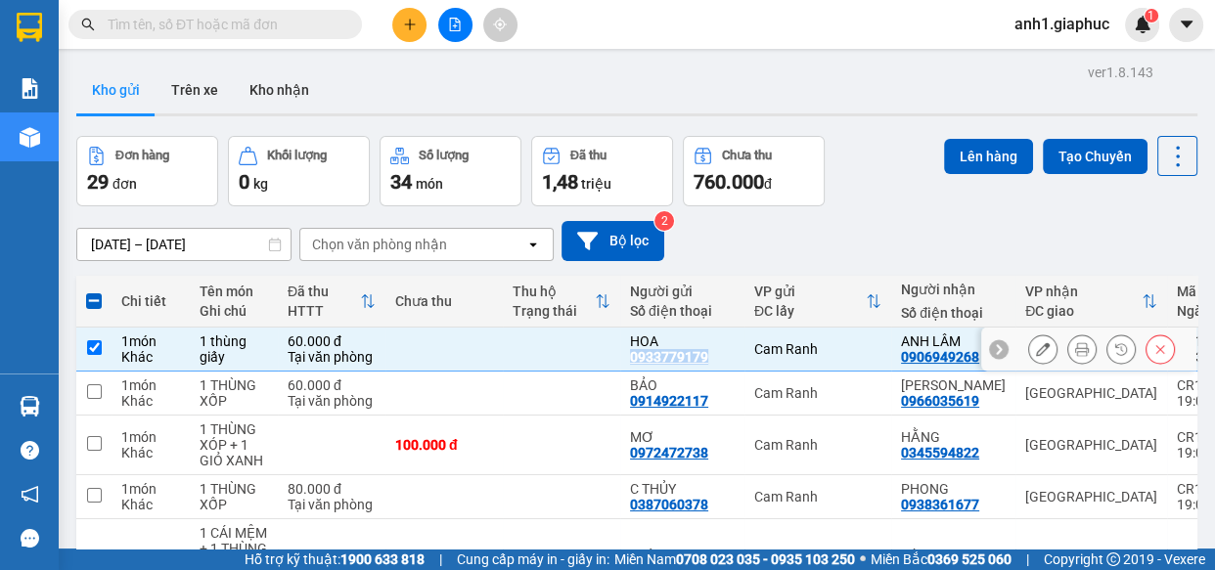
copy div "0933779179"
click at [415, 24] on icon "plus" at bounding box center [410, 25] width 14 height 14
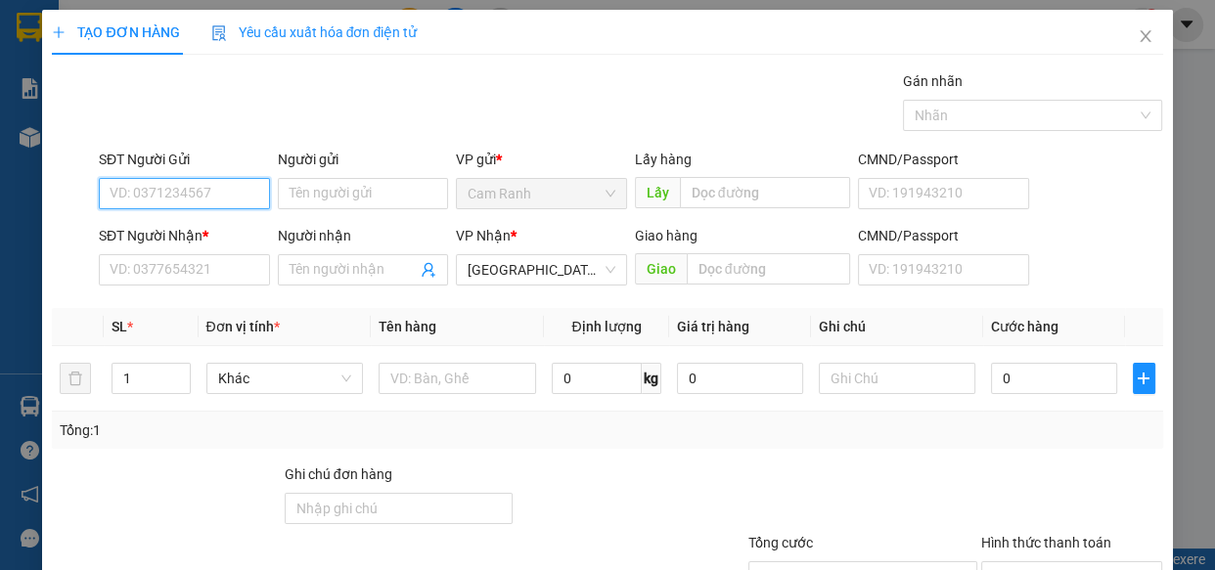
click at [158, 191] on input "SĐT Người Gửi" at bounding box center [184, 193] width 171 height 31
paste input "0933779179"
type input "0933779179"
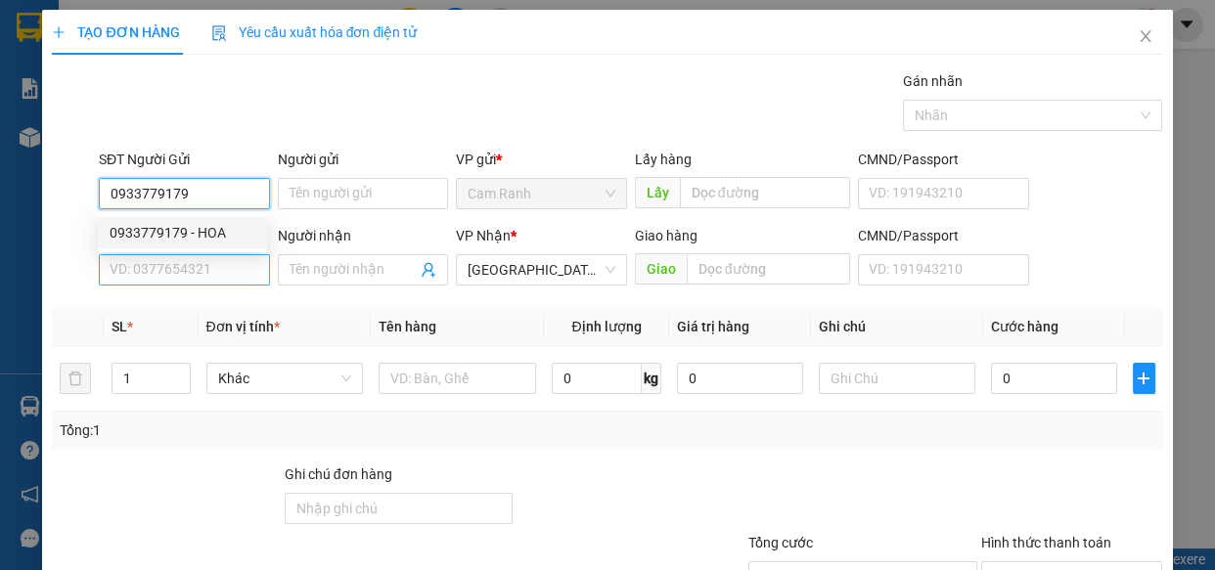
drag, startPoint x: 200, startPoint y: 229, endPoint x: 207, endPoint y: 254, distance: 26.6
click at [201, 230] on div "0933779179 - HOA" at bounding box center [183, 233] width 146 height 22
type input "HOA"
type input "0933779179"
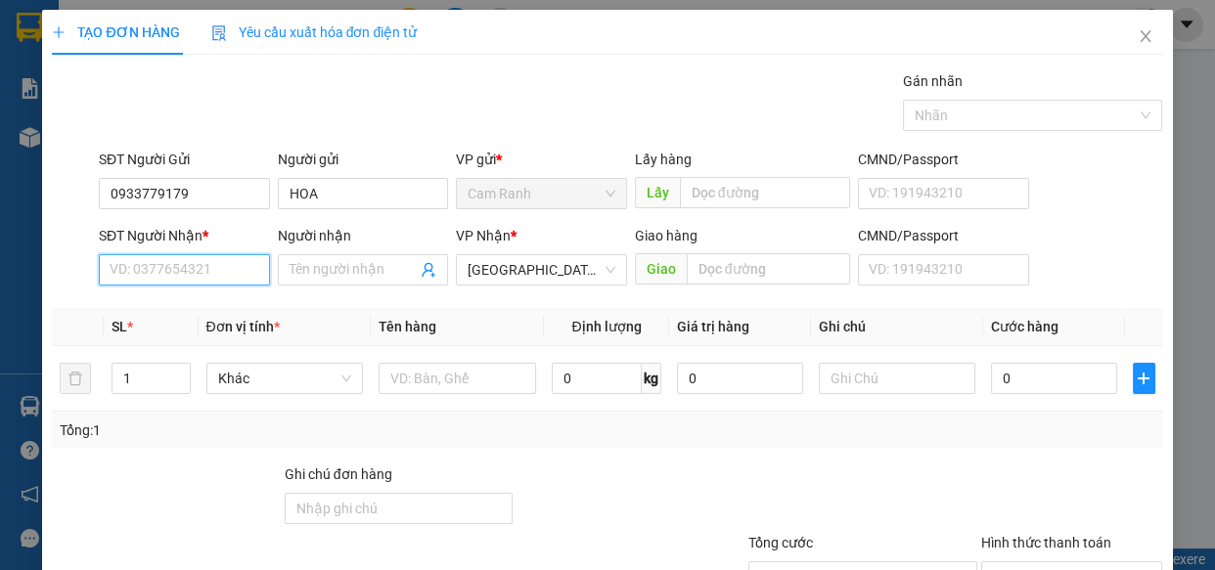
click at [193, 269] on input "SĐT Người Nhận *" at bounding box center [184, 269] width 171 height 31
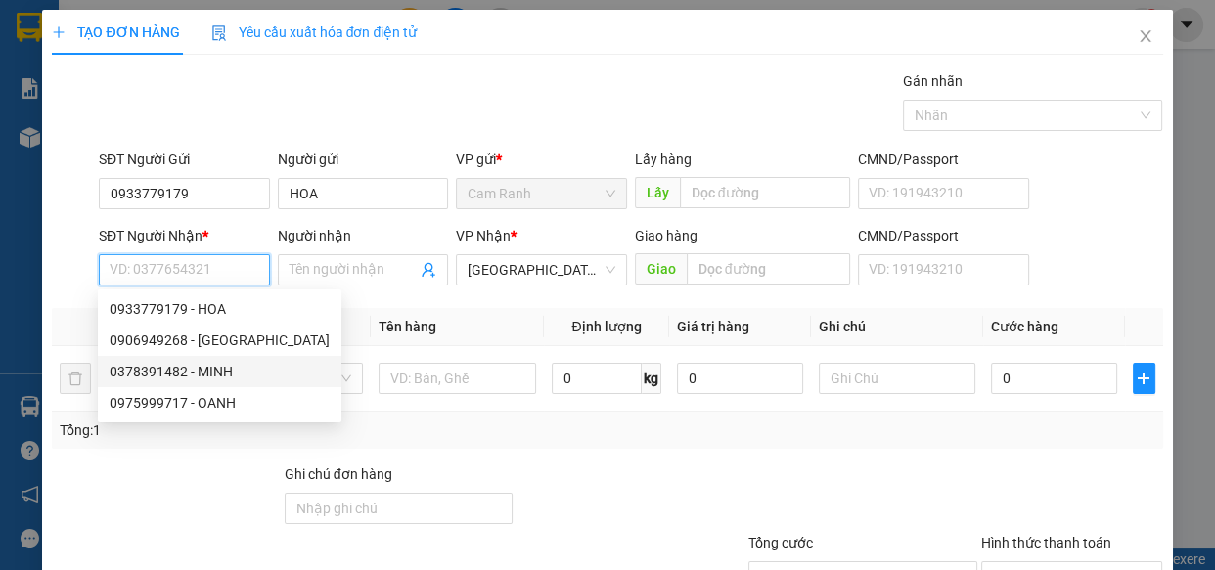
click at [201, 374] on div "0378391482 - MINH" at bounding box center [220, 372] width 220 height 22
type input "0378391482"
type input "MINH"
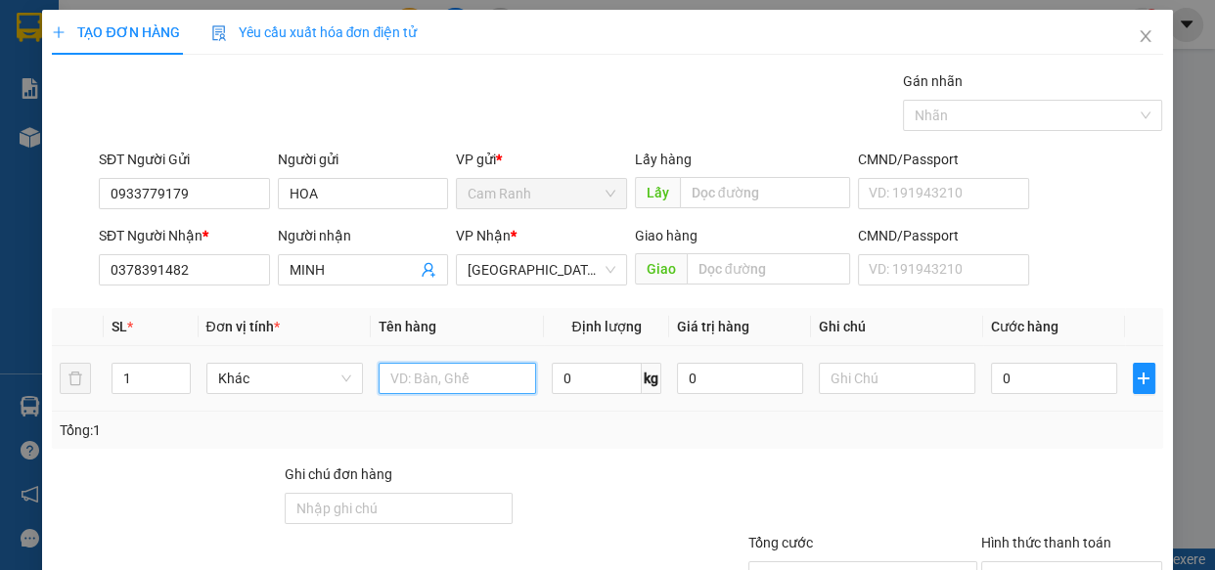
click at [432, 380] on input "text" at bounding box center [457, 378] width 157 height 31
click at [145, 375] on input "1" at bounding box center [150, 378] width 76 height 29
type input "2"
click at [397, 381] on input "text" at bounding box center [457, 378] width 157 height 31
type input "2 thùng giấy"
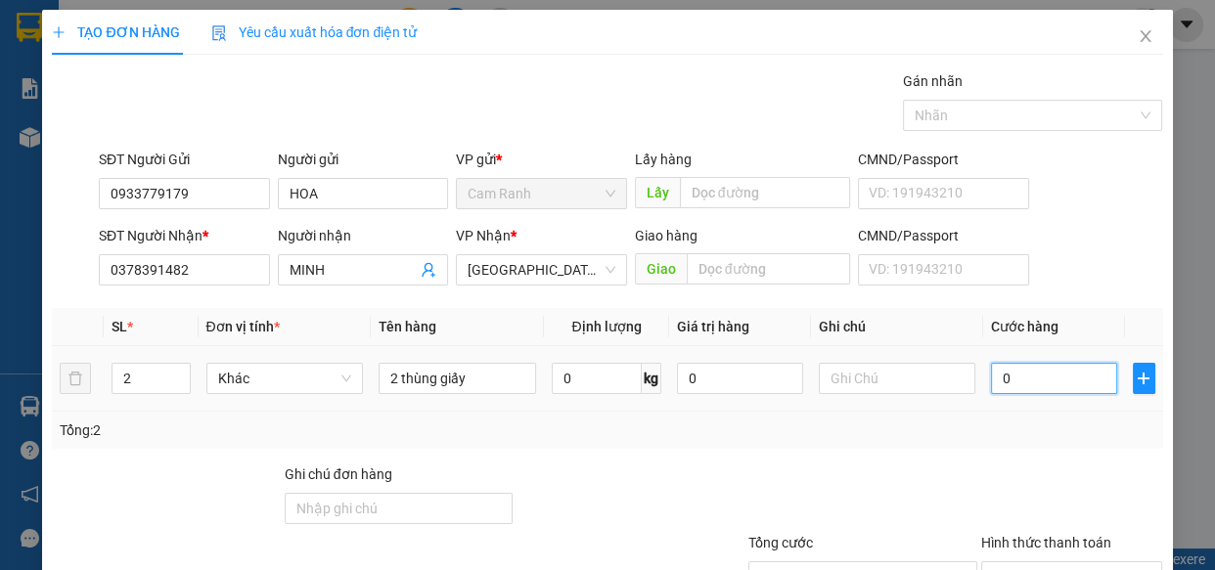
click at [1025, 390] on input "0" at bounding box center [1054, 378] width 126 height 31
type input "1"
type input "12"
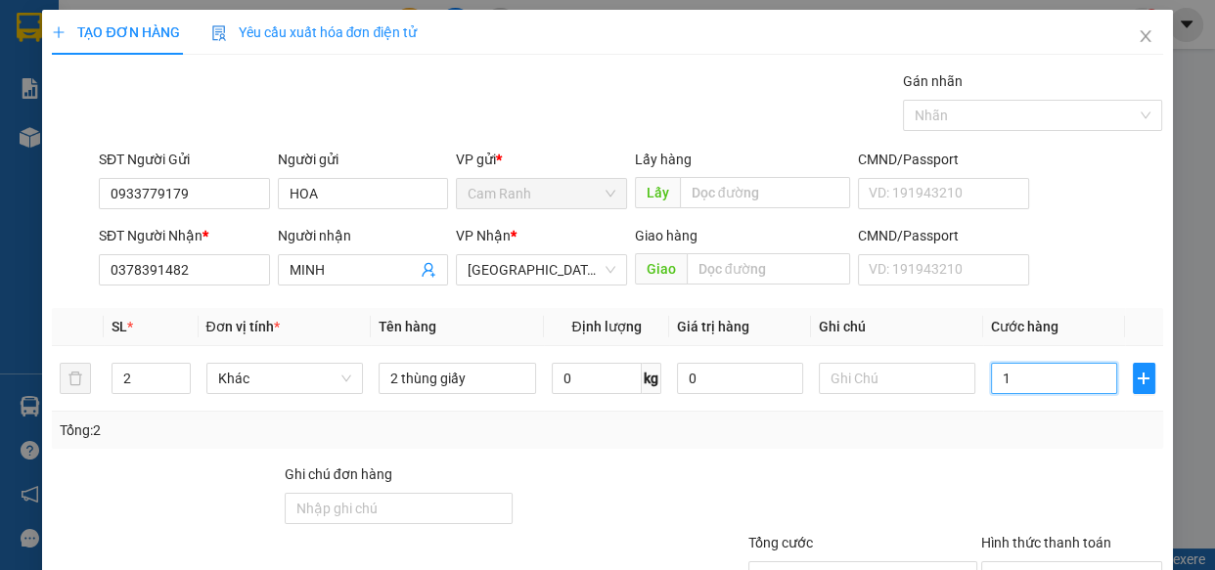
type input "12"
type input "120"
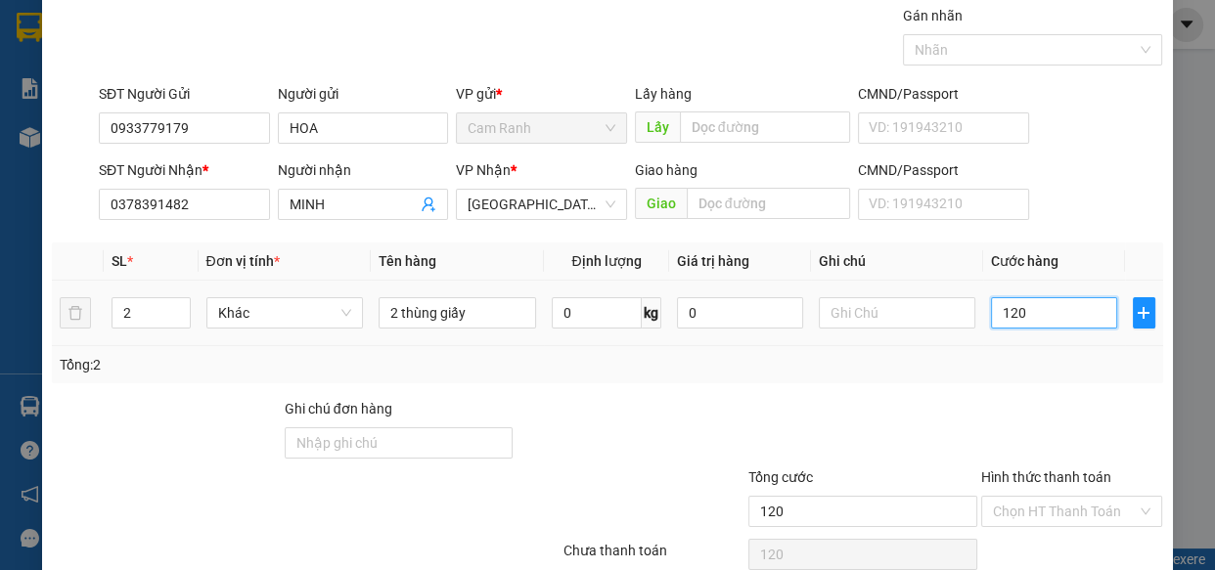
scroll to position [153, 0]
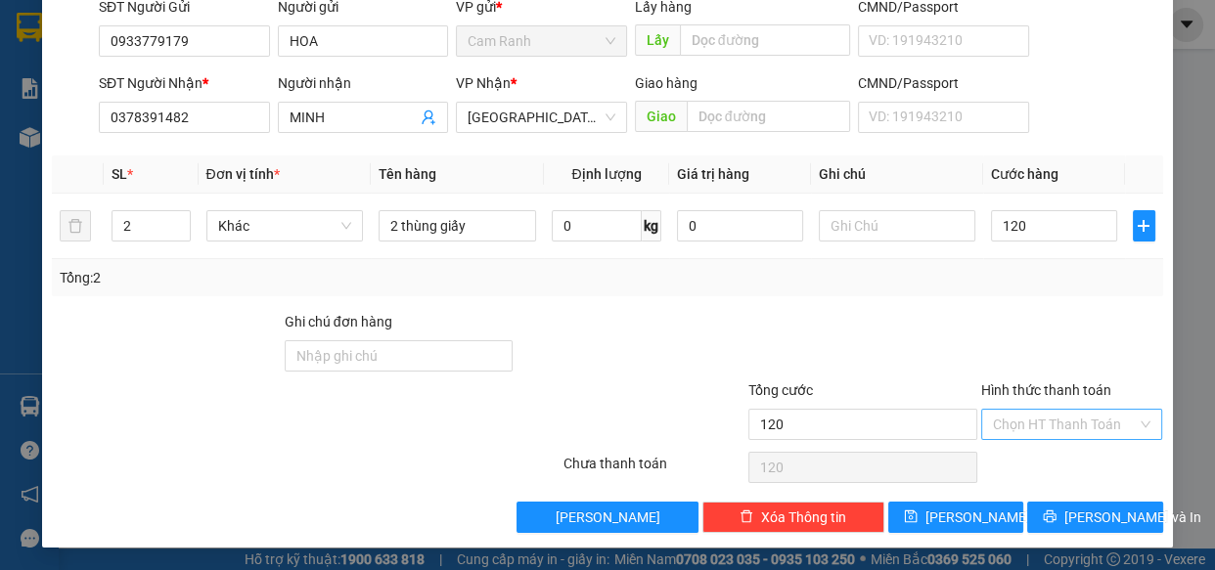
type input "120.000"
drag, startPoint x: 1026, startPoint y: 415, endPoint x: 1076, endPoint y: 493, distance: 92.8
click at [1026, 416] on input "Hình thức thanh toán" at bounding box center [1065, 424] width 145 height 29
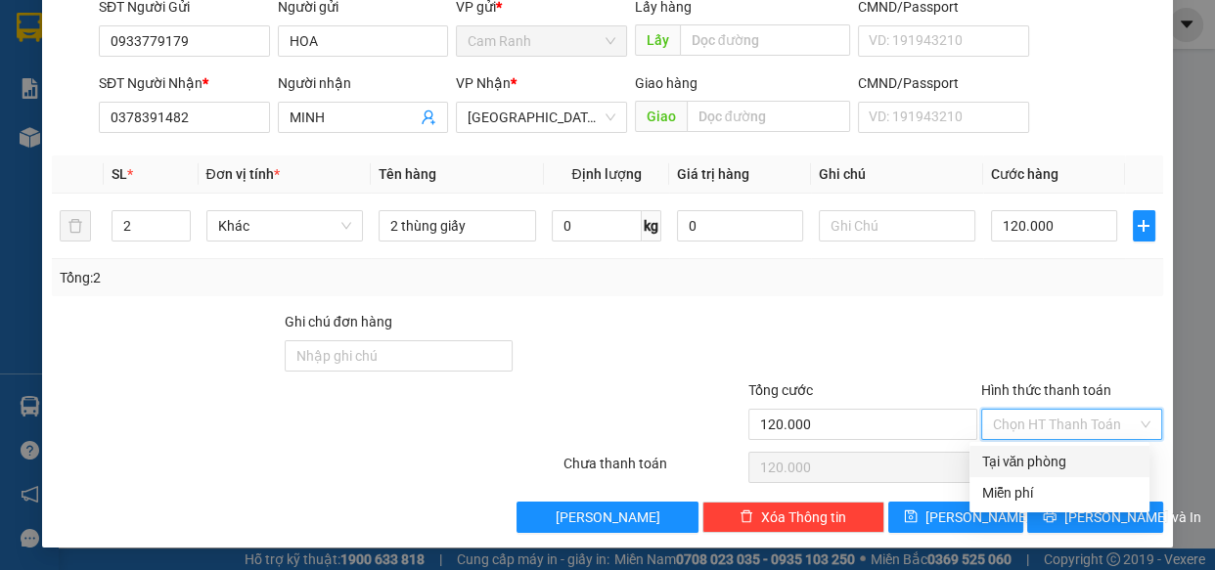
click at [1040, 461] on div "Tại văn phòng" at bounding box center [1059, 462] width 157 height 22
type input "0"
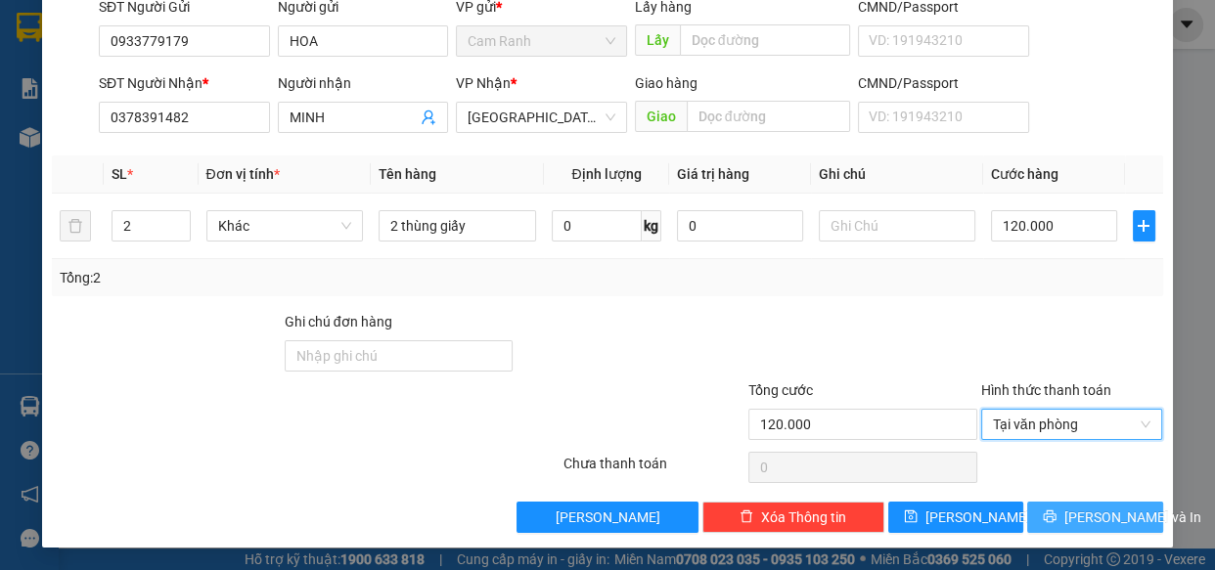
click at [1072, 523] on span "Lưu và In" at bounding box center [1132, 518] width 137 height 22
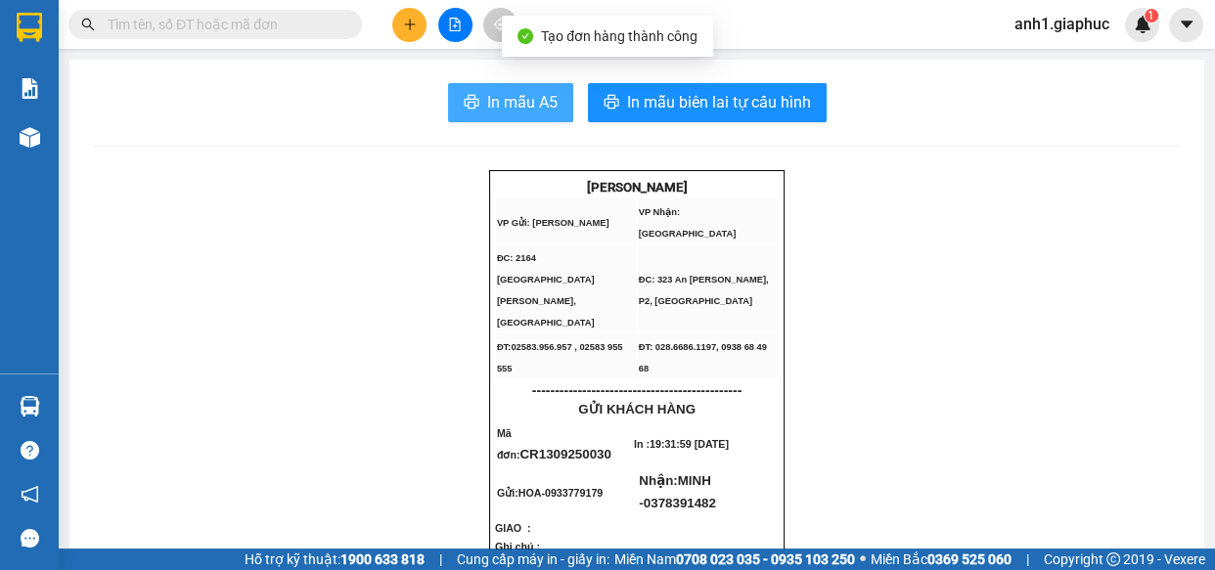
click at [526, 91] on span "In mẫu A5" at bounding box center [522, 102] width 70 height 24
drag, startPoint x: 500, startPoint y: 98, endPoint x: 900, endPoint y: 113, distance: 400.4
click at [515, 100] on span "In mẫu A5" at bounding box center [522, 102] width 70 height 24
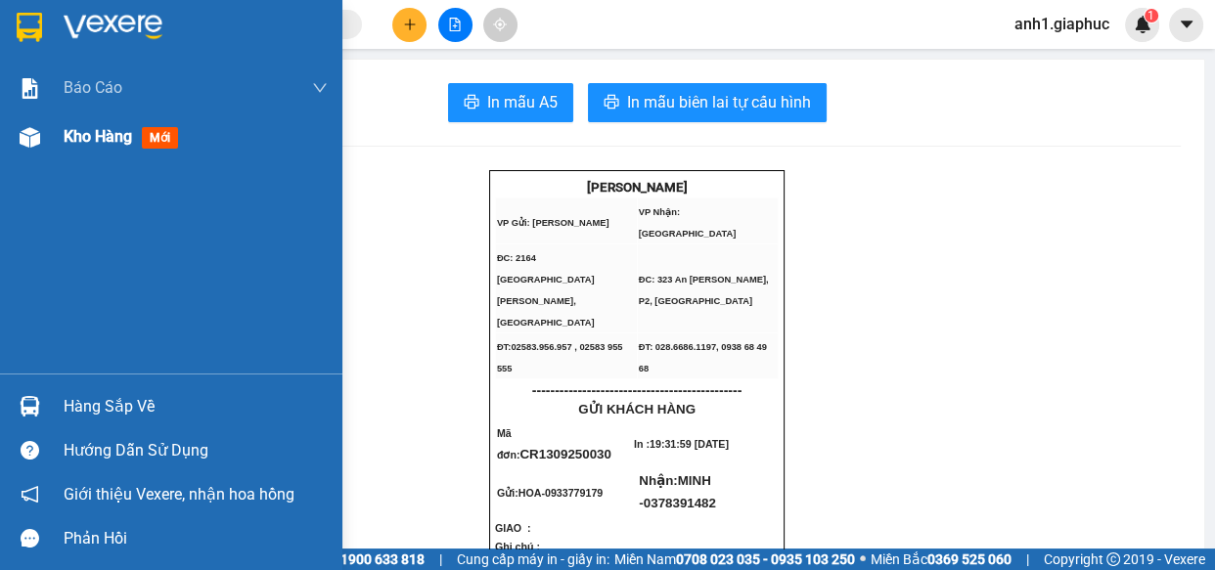
click at [98, 143] on span "Kho hàng" at bounding box center [98, 136] width 68 height 19
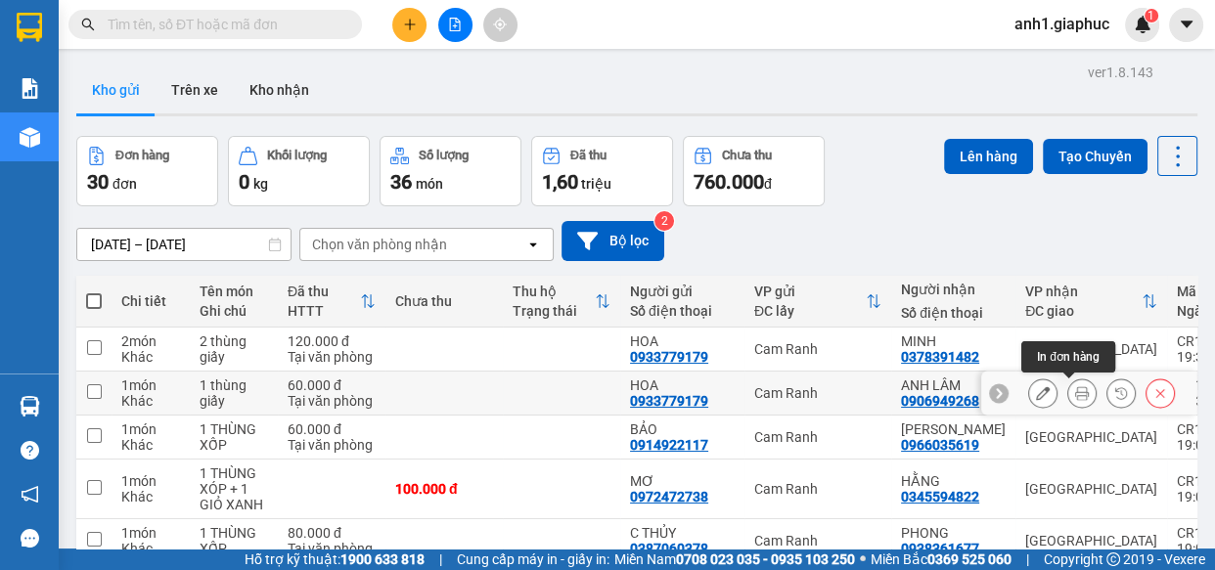
click at [1075, 396] on icon at bounding box center [1082, 393] width 14 height 14
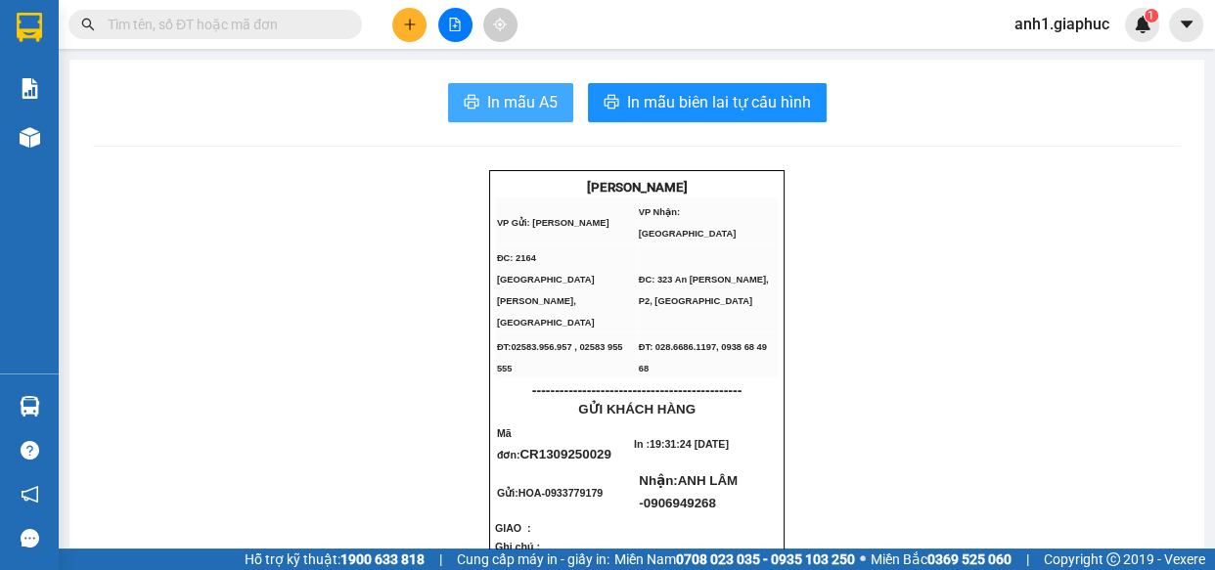
drag, startPoint x: 509, startPoint y: 88, endPoint x: 933, endPoint y: 167, distance: 431.8
click at [513, 89] on button "In mẫu A5" at bounding box center [510, 102] width 125 height 39
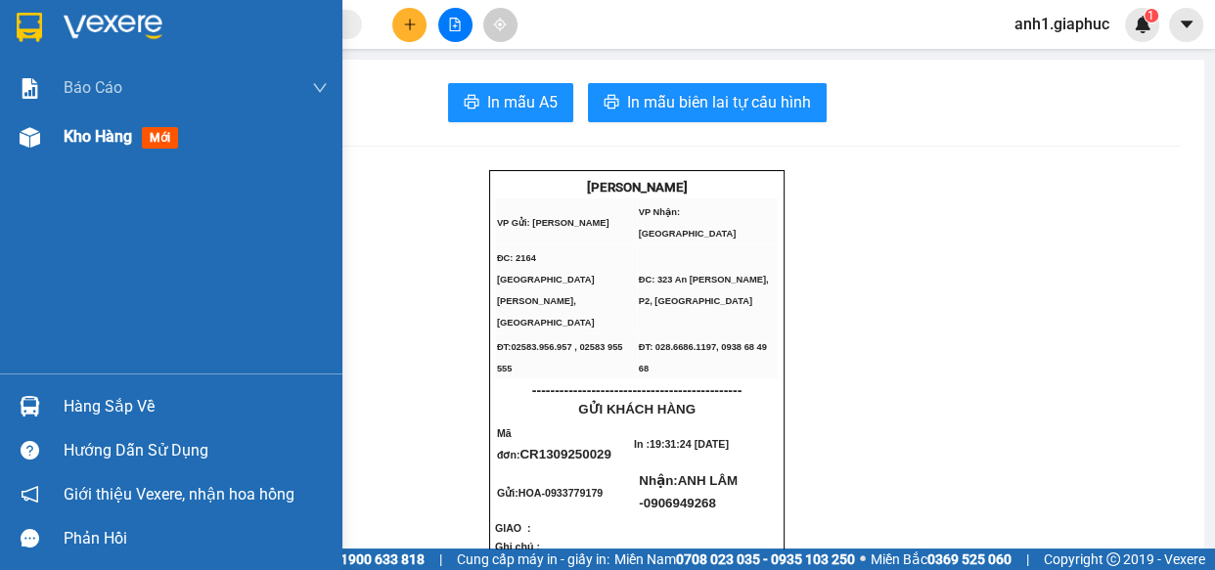
click at [88, 118] on div "Kho hàng mới" at bounding box center [196, 136] width 264 height 49
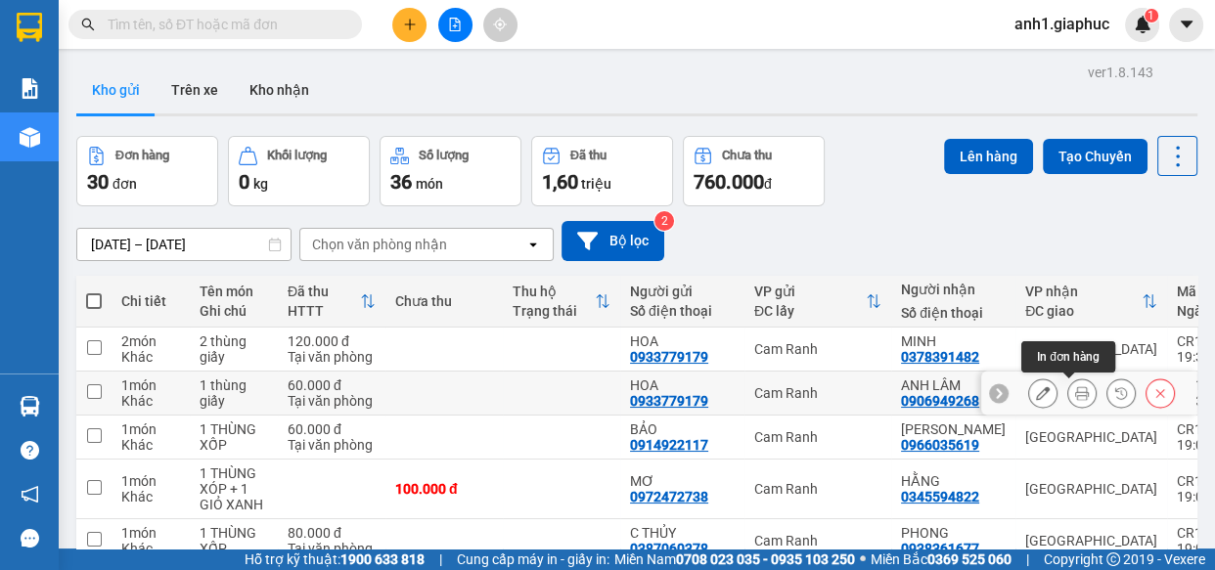
click at [1068, 390] on button at bounding box center [1081, 394] width 27 height 34
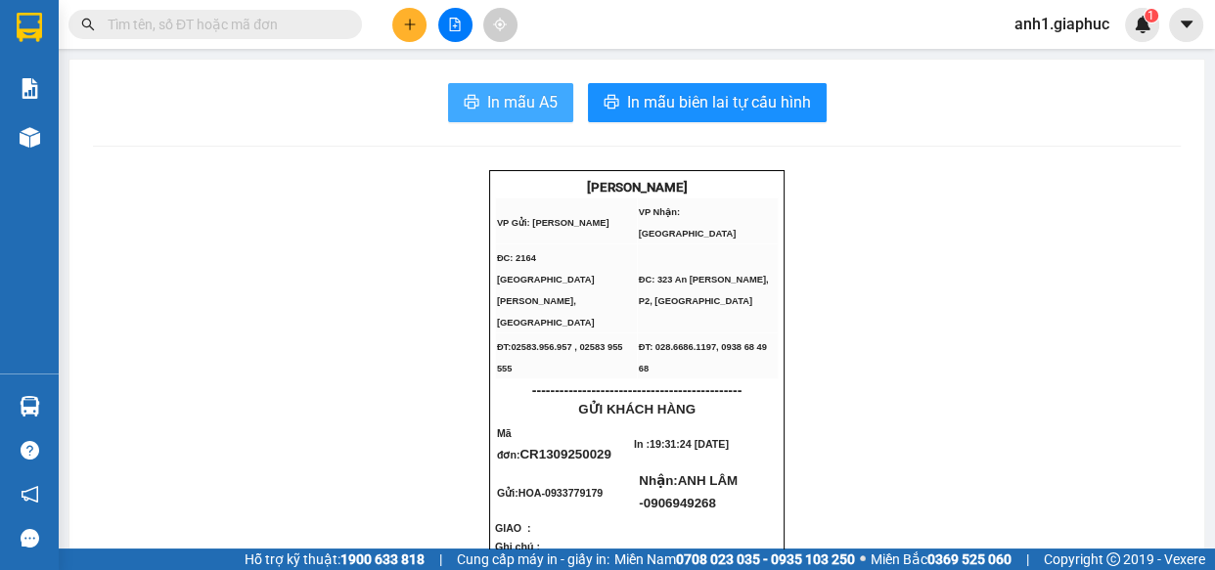
drag, startPoint x: 503, startPoint y: 103, endPoint x: 877, endPoint y: 262, distance: 407.1
click at [504, 103] on span "In mẫu A5" at bounding box center [522, 102] width 70 height 24
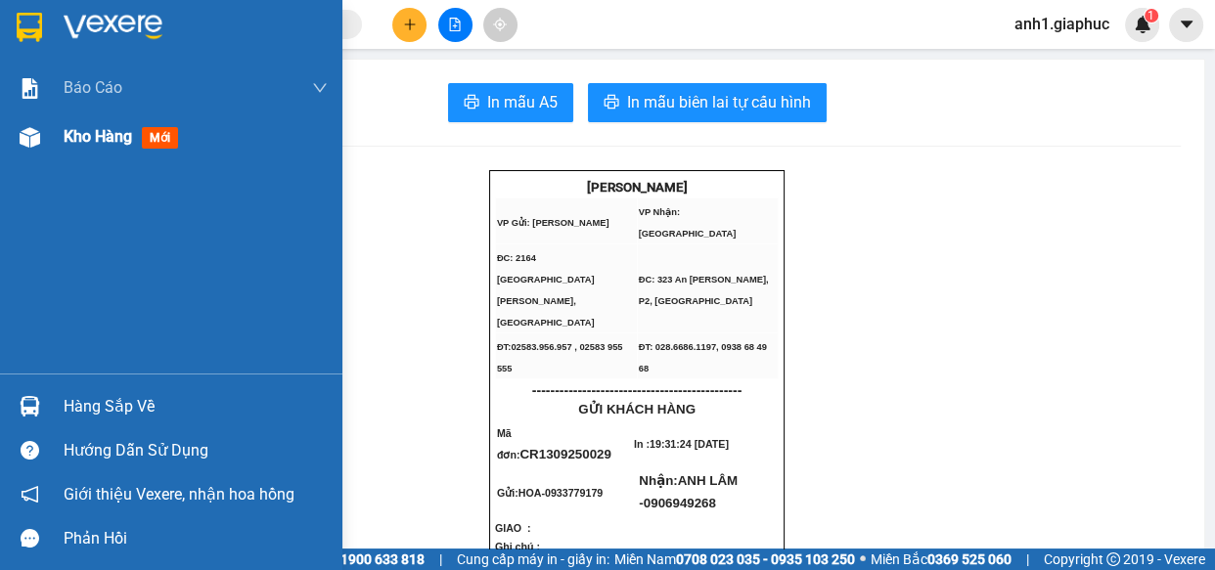
click at [92, 137] on span "Kho hàng" at bounding box center [98, 136] width 68 height 19
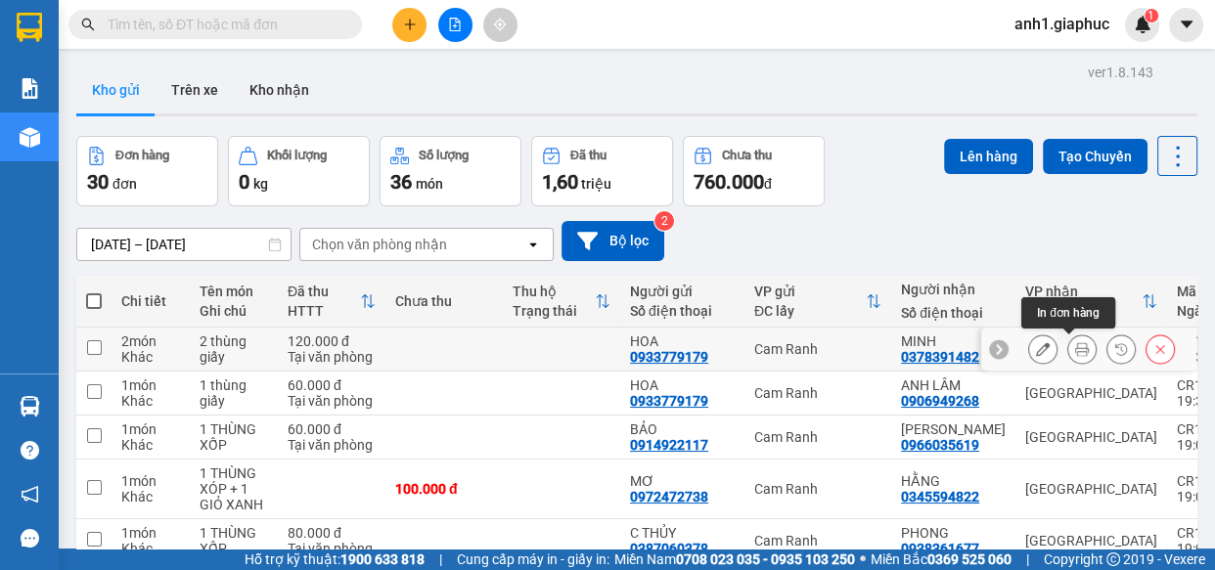
click at [1075, 343] on icon at bounding box center [1082, 349] width 14 height 14
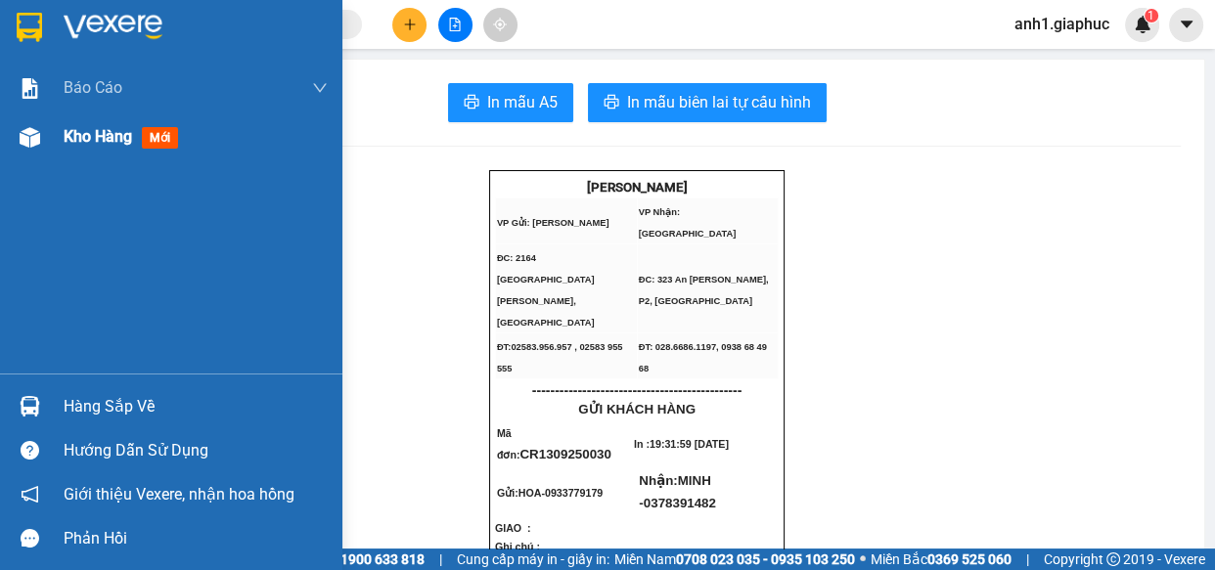
click at [95, 143] on span "Kho hàng" at bounding box center [98, 136] width 68 height 19
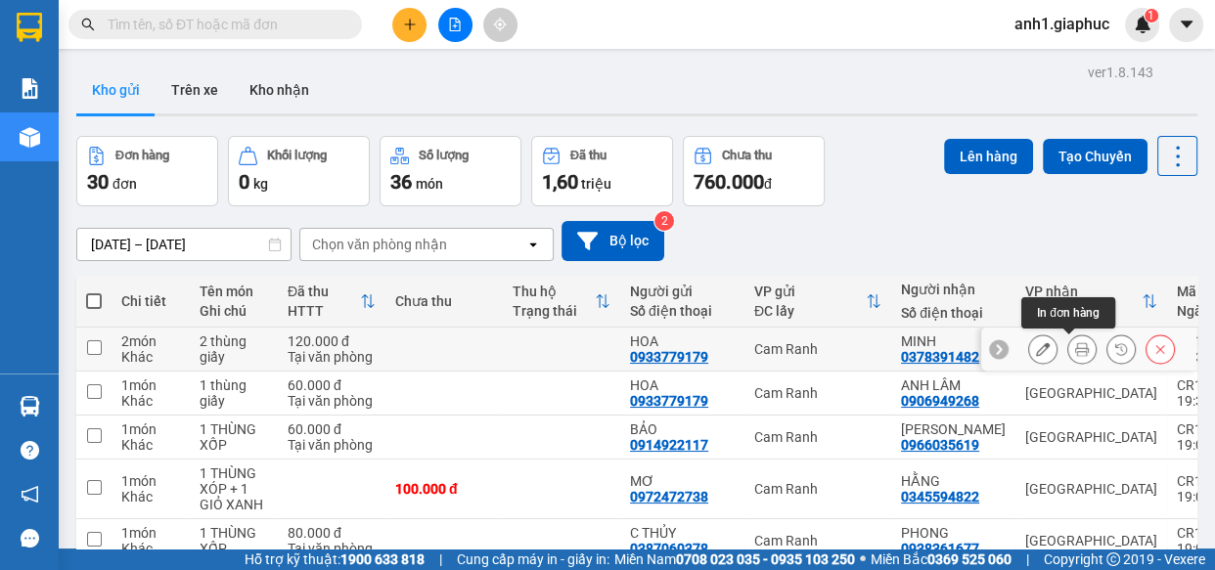
click at [1068, 352] on button at bounding box center [1081, 350] width 27 height 34
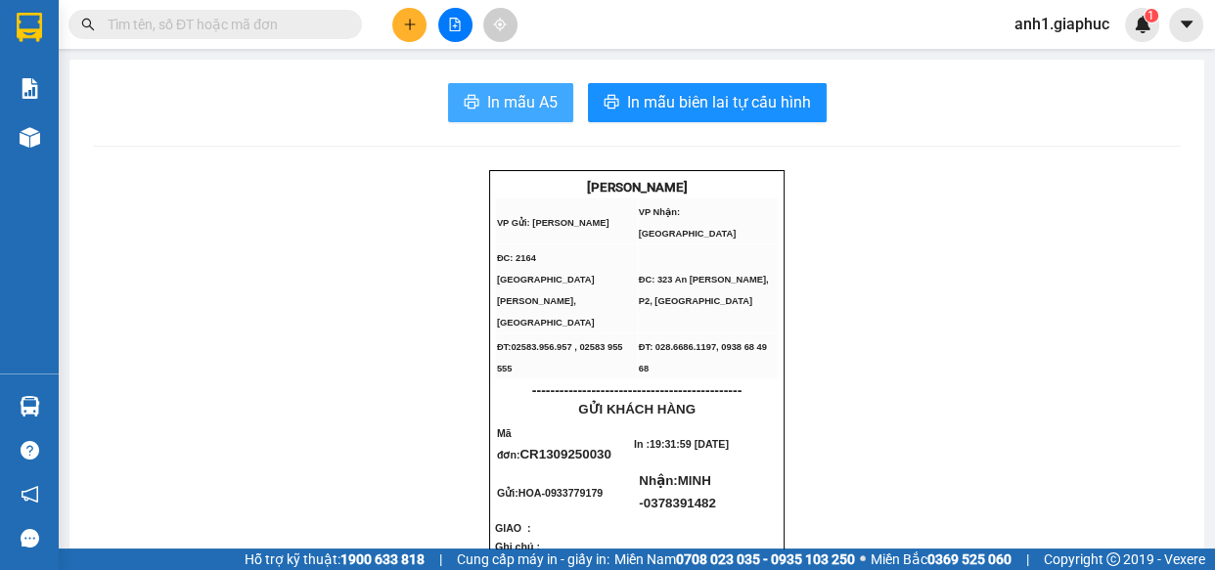
click at [514, 88] on button "In mẫu A5" at bounding box center [510, 102] width 125 height 39
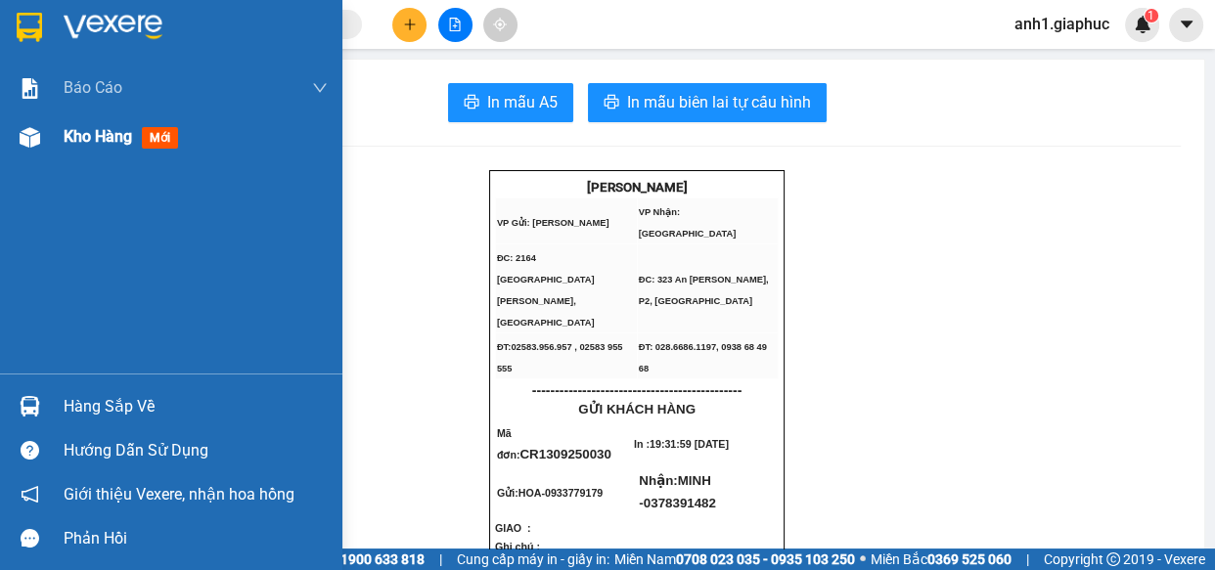
click at [51, 142] on div "Kho hàng mới" at bounding box center [171, 136] width 342 height 49
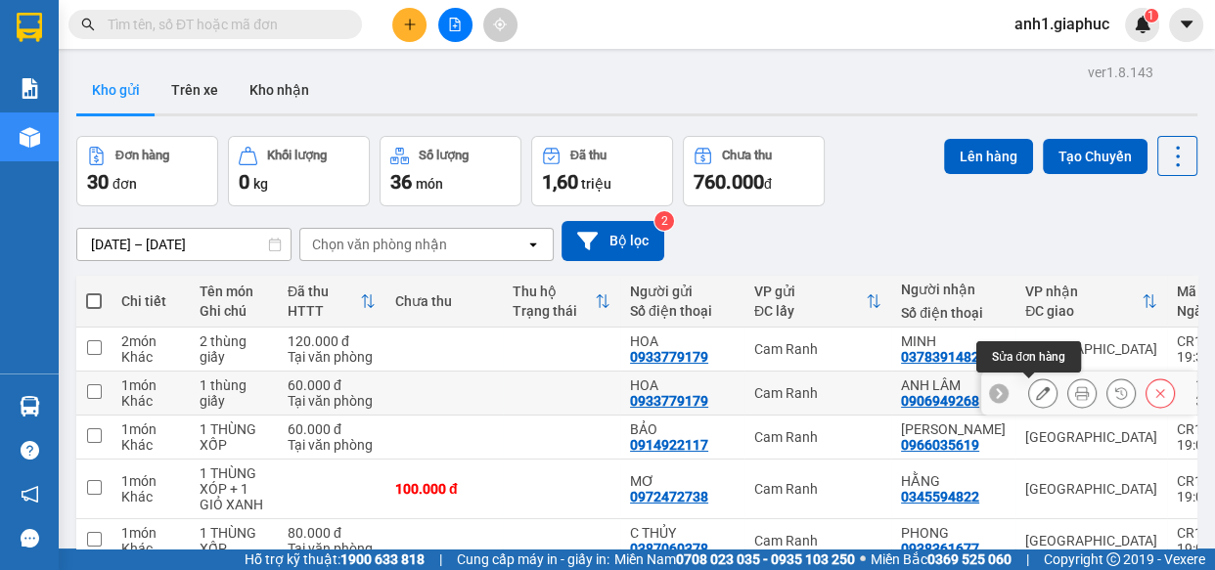
click at [1075, 395] on icon at bounding box center [1082, 393] width 14 height 14
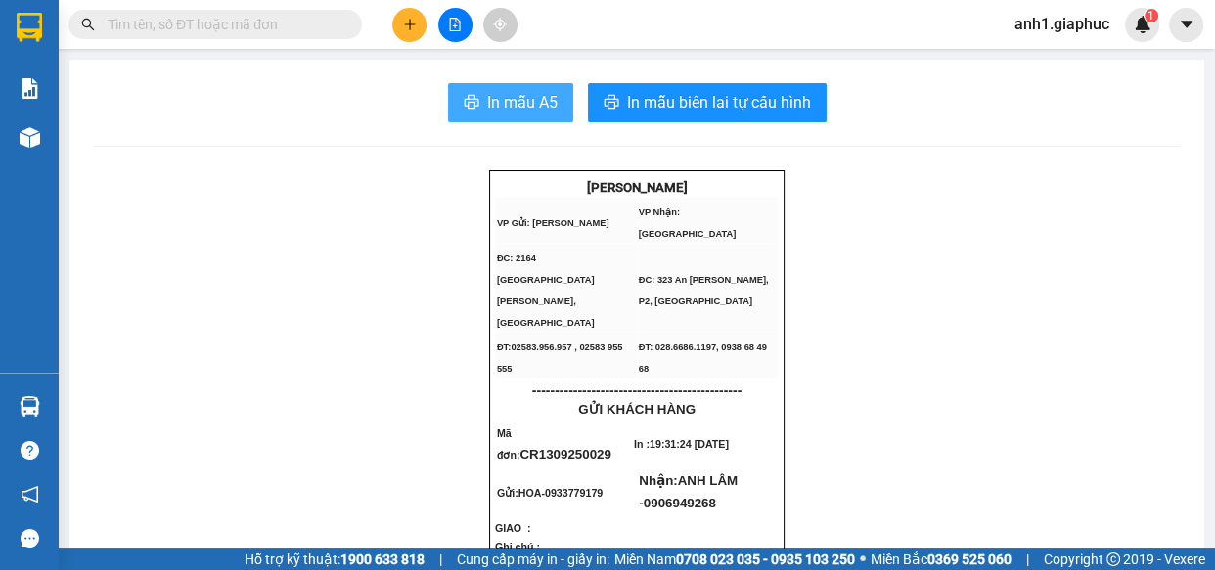
click at [540, 109] on span "In mẫu A5" at bounding box center [522, 102] width 70 height 24
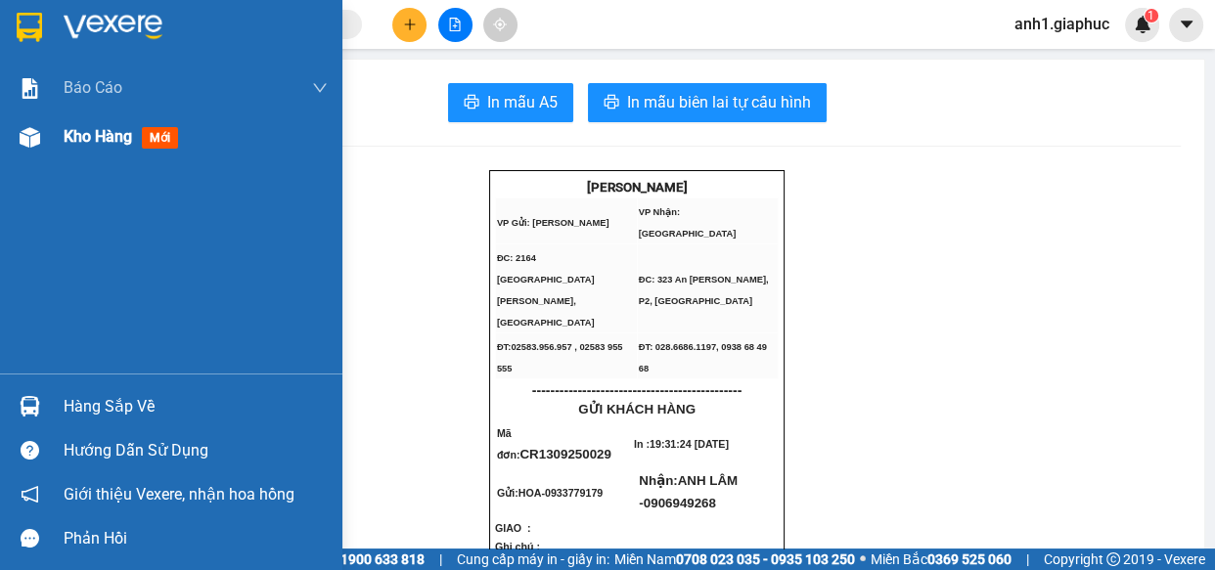
click at [115, 138] on span "Kho hàng" at bounding box center [98, 136] width 68 height 19
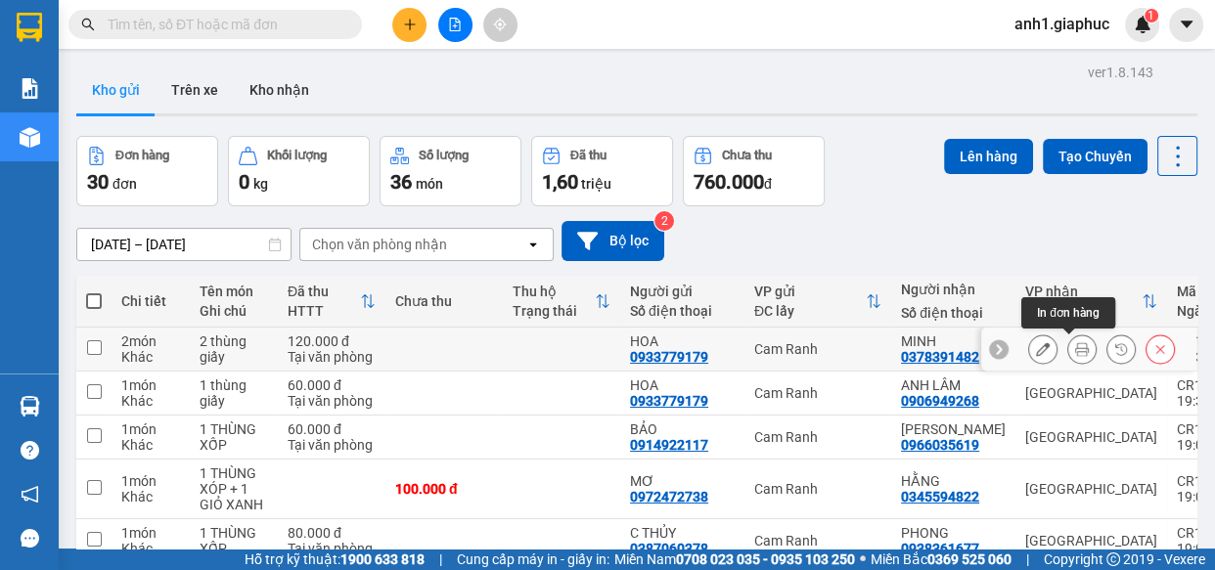
click at [1075, 345] on icon at bounding box center [1082, 349] width 14 height 14
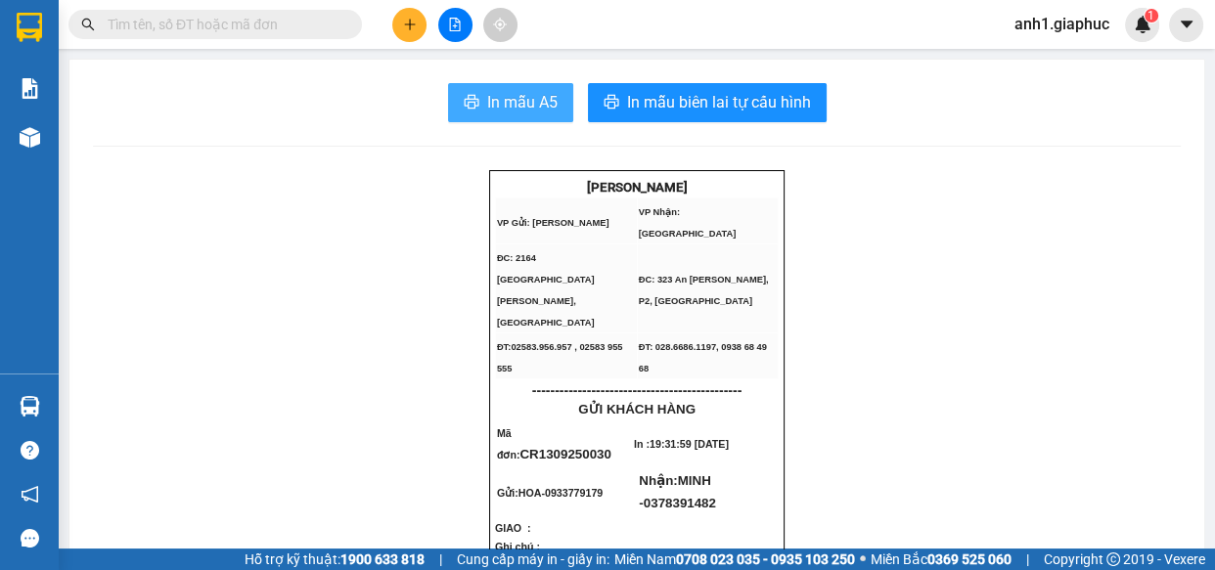
click at [514, 106] on span "In mẫu A5" at bounding box center [522, 102] width 70 height 24
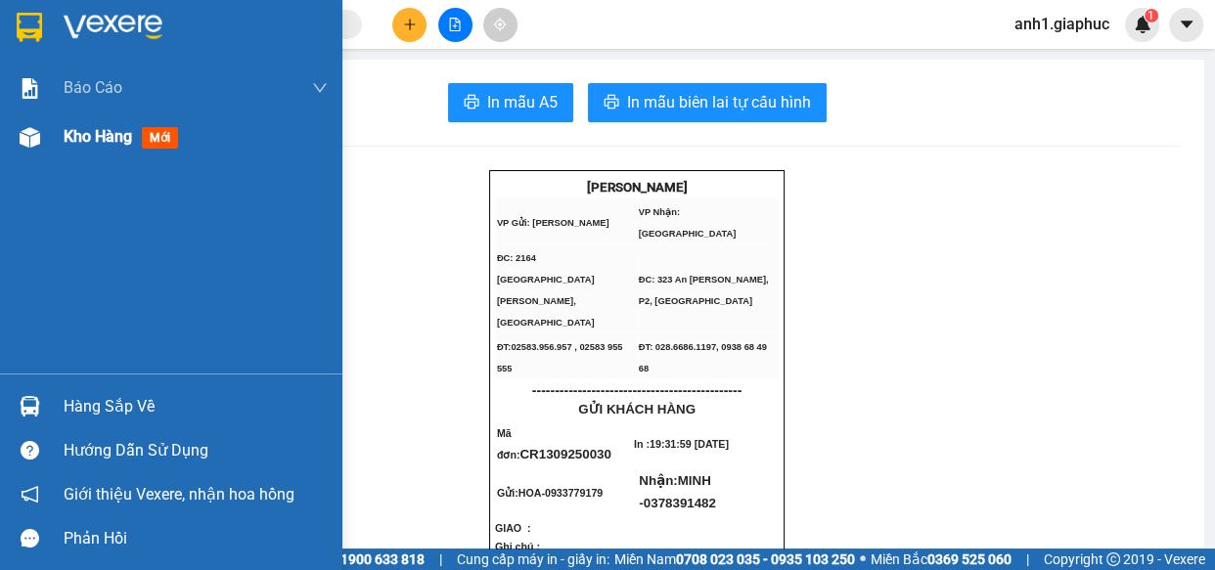
click at [98, 146] on span "Kho hàng" at bounding box center [98, 136] width 68 height 19
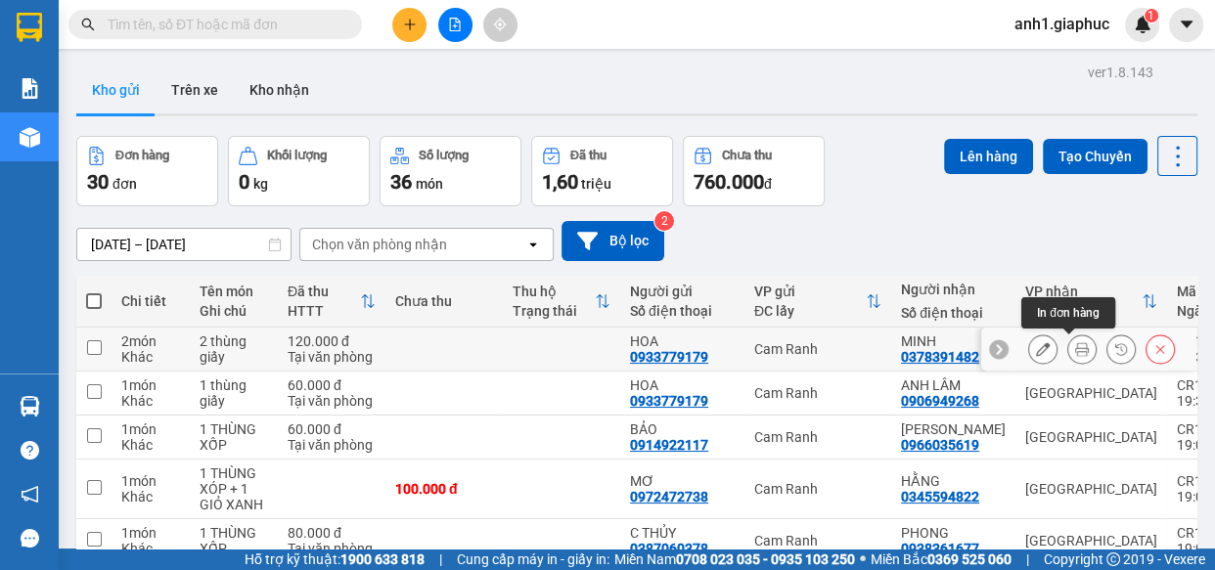
click at [1075, 348] on icon at bounding box center [1082, 349] width 14 height 14
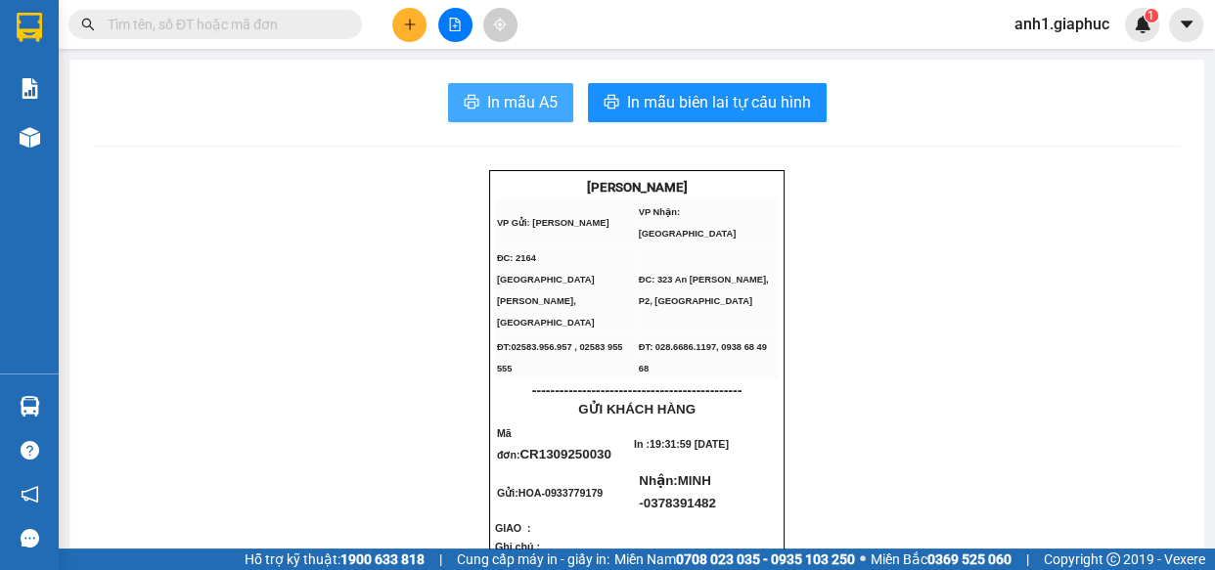
click at [536, 116] on button "In mẫu A5" at bounding box center [510, 102] width 125 height 39
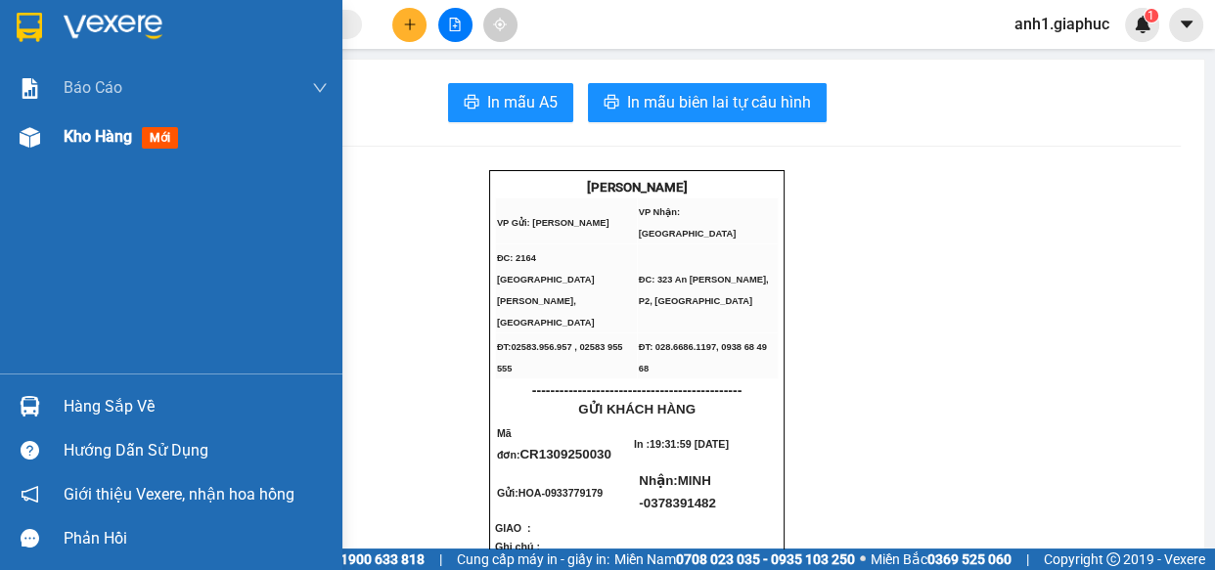
click at [105, 144] on span "Kho hàng" at bounding box center [98, 136] width 68 height 19
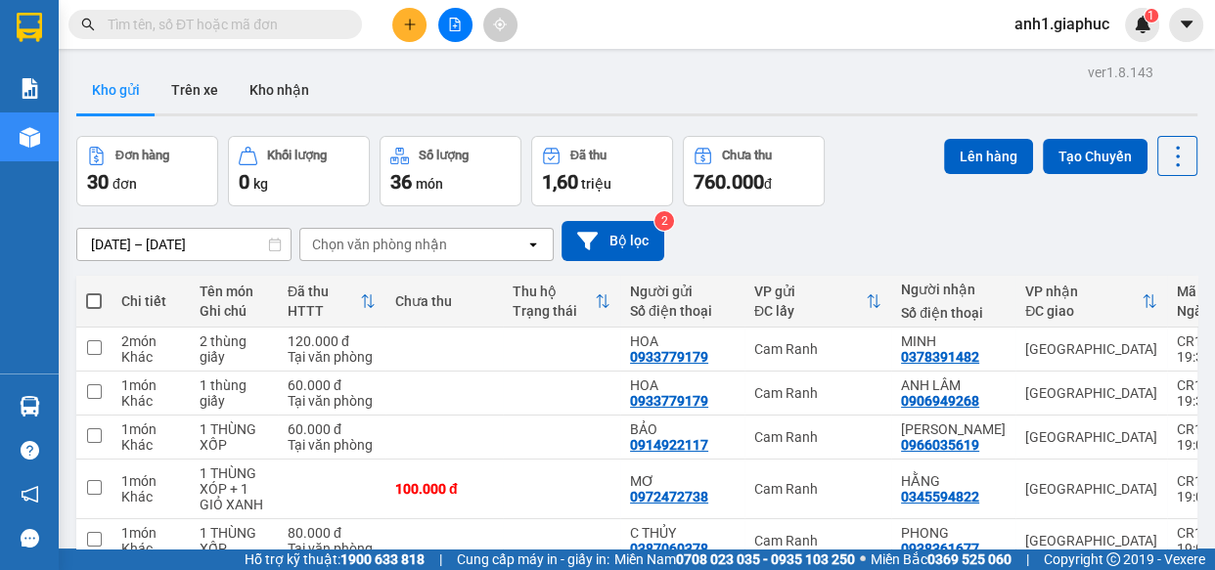
click at [400, 24] on button at bounding box center [409, 25] width 34 height 34
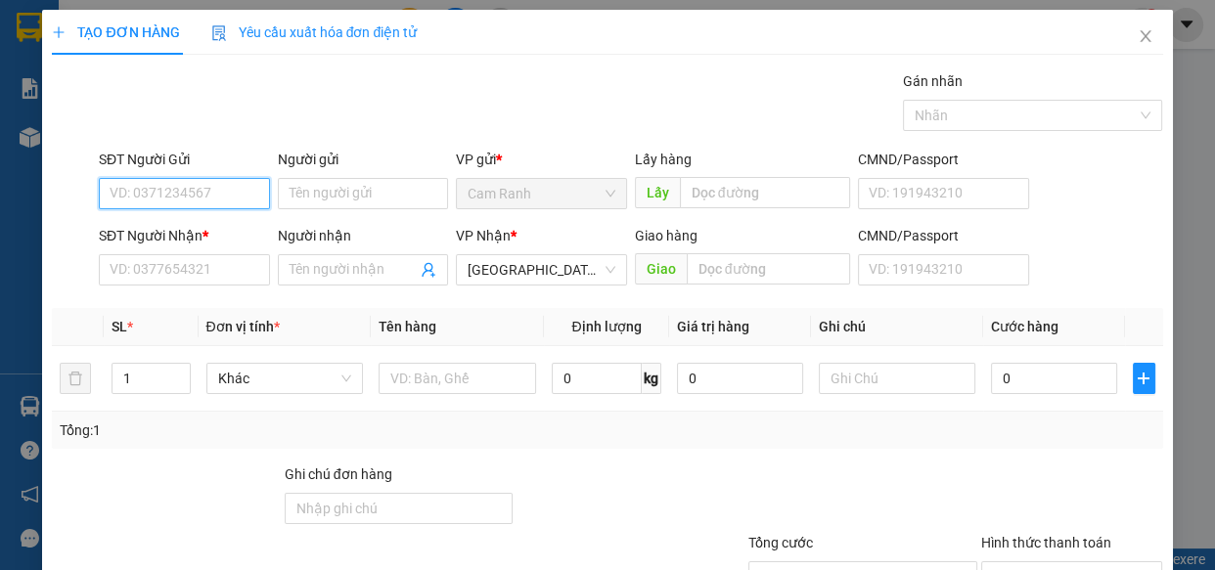
click at [172, 194] on input "SĐT Người Gửi" at bounding box center [184, 193] width 171 height 31
drag, startPoint x: 149, startPoint y: 263, endPoint x: 0, endPoint y: 382, distance: 190.6
click at [148, 263] on input "SĐT Người Nhận *" at bounding box center [184, 269] width 171 height 31
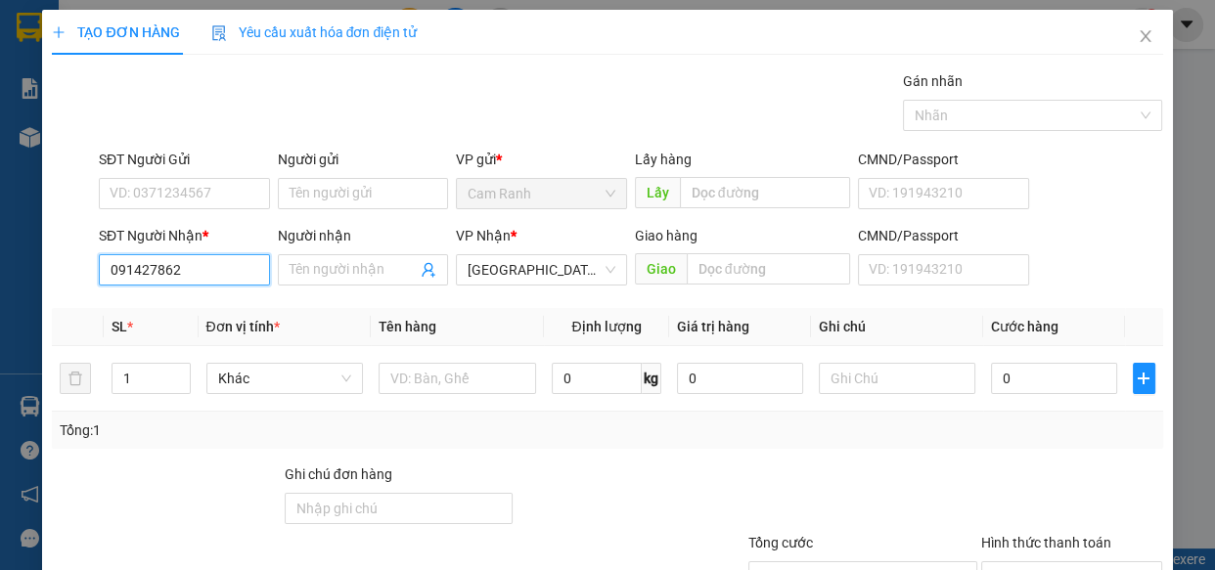
type input "0914278626"
click at [152, 310] on div "0914278626 - NAM" at bounding box center [183, 309] width 146 height 22
type input "NAM"
type input "0914278626"
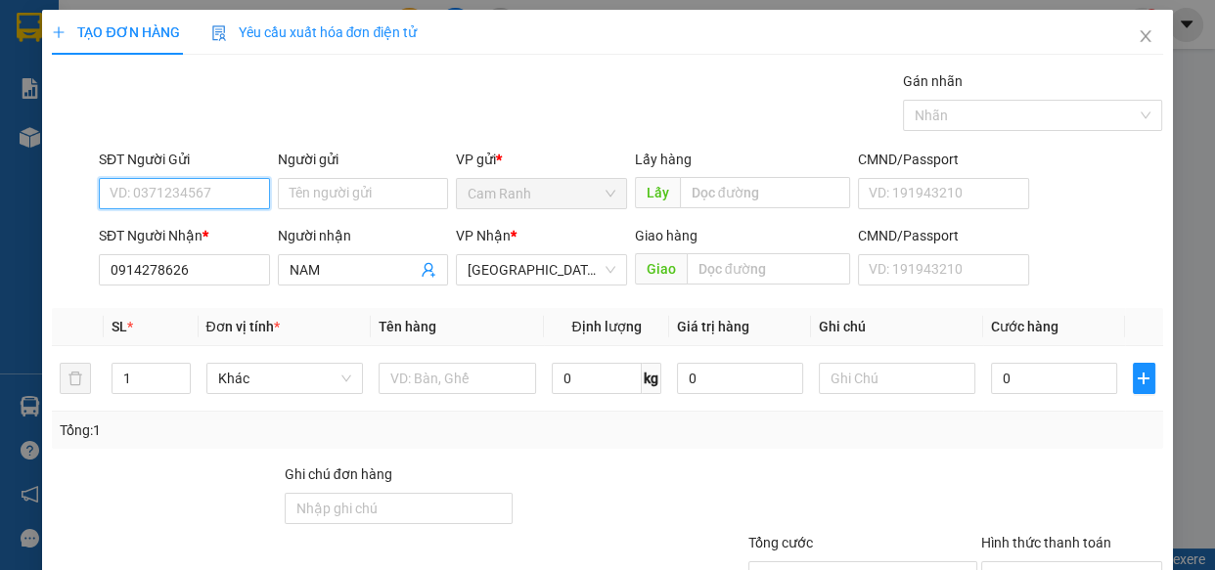
click at [172, 191] on input "SĐT Người Gửi" at bounding box center [184, 193] width 171 height 31
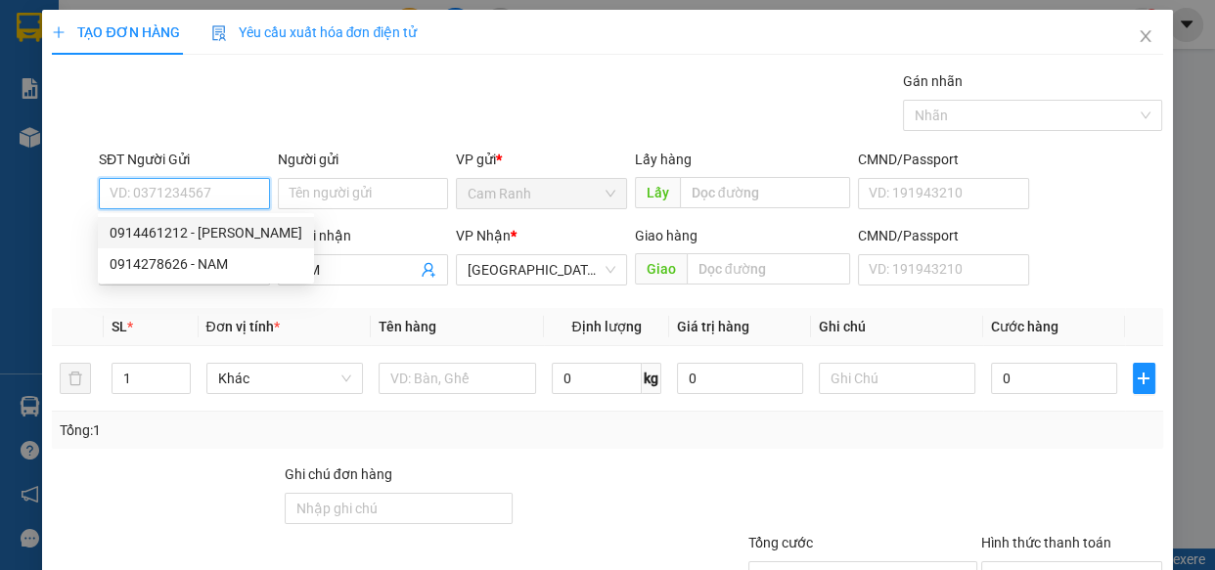
click at [171, 230] on div "0914461212 - C NGUYỆT" at bounding box center [206, 233] width 193 height 22
type input "0914461212"
type input "C NGUYỆT"
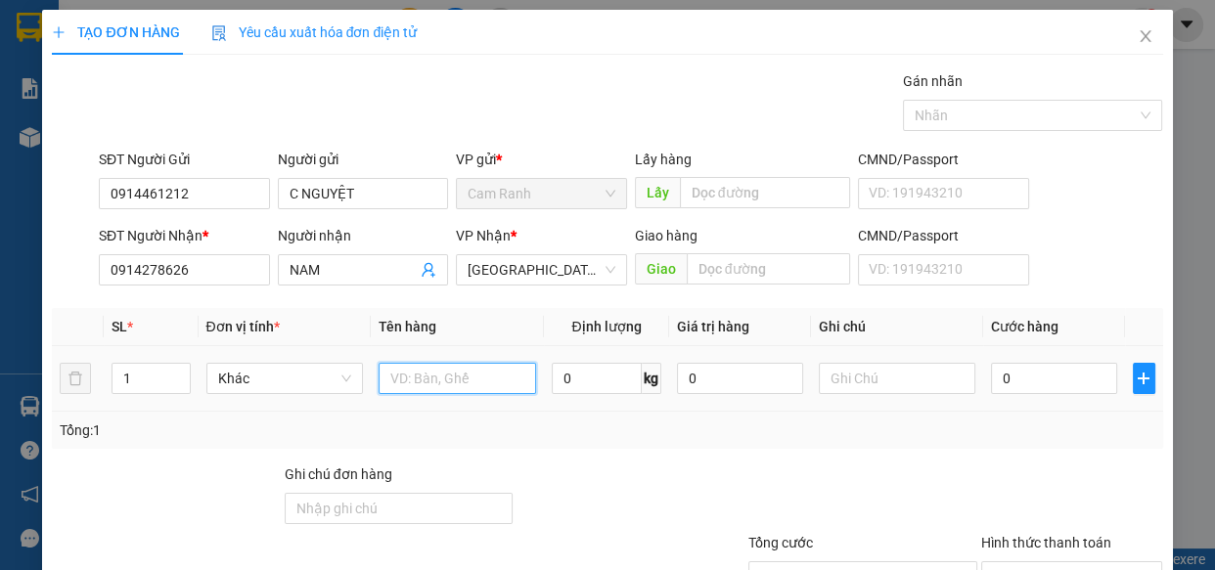
drag, startPoint x: 409, startPoint y: 377, endPoint x: 470, endPoint y: 341, distance: 71.0
click at [410, 377] on input "text" at bounding box center [457, 378] width 157 height 31
type input "1 thùng xốp"
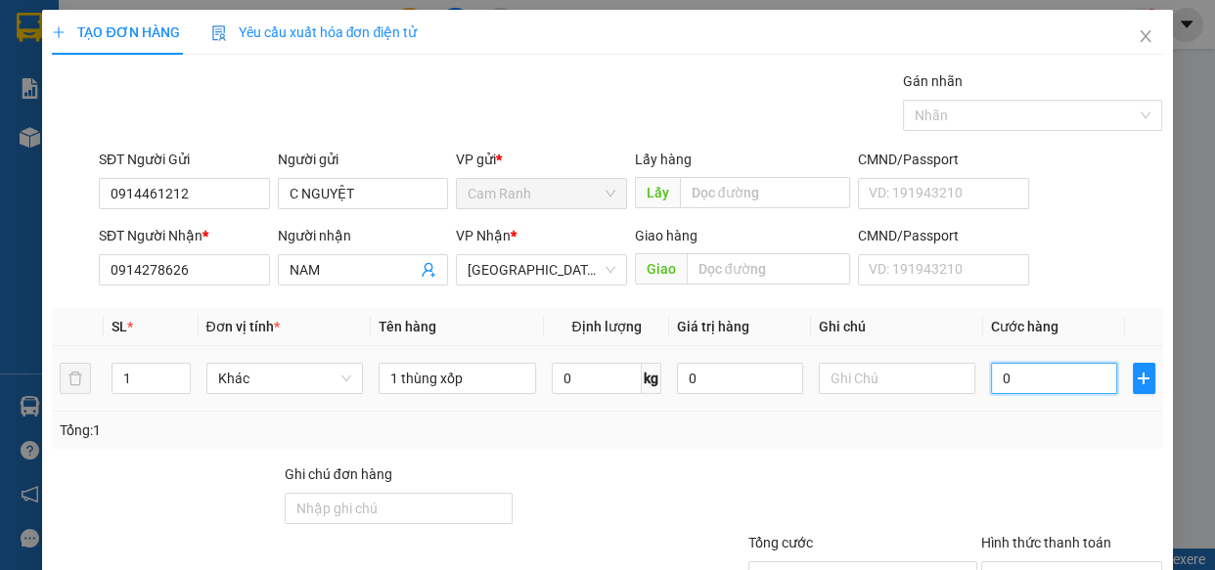
click at [1027, 368] on input "0" at bounding box center [1054, 378] width 126 height 31
type input "6"
type input "60"
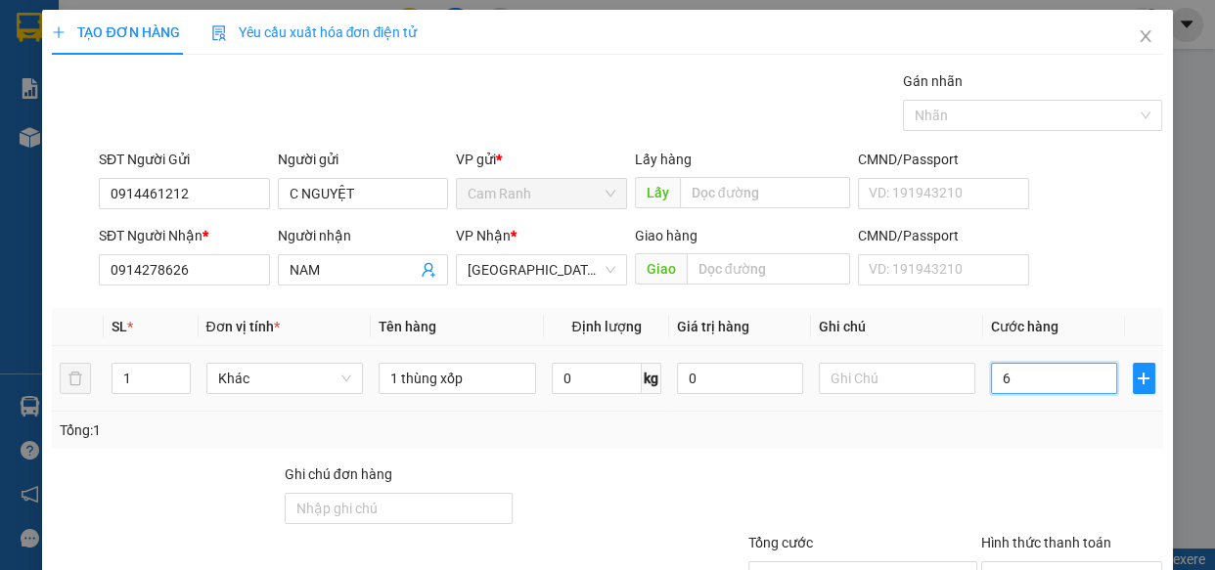
type input "60"
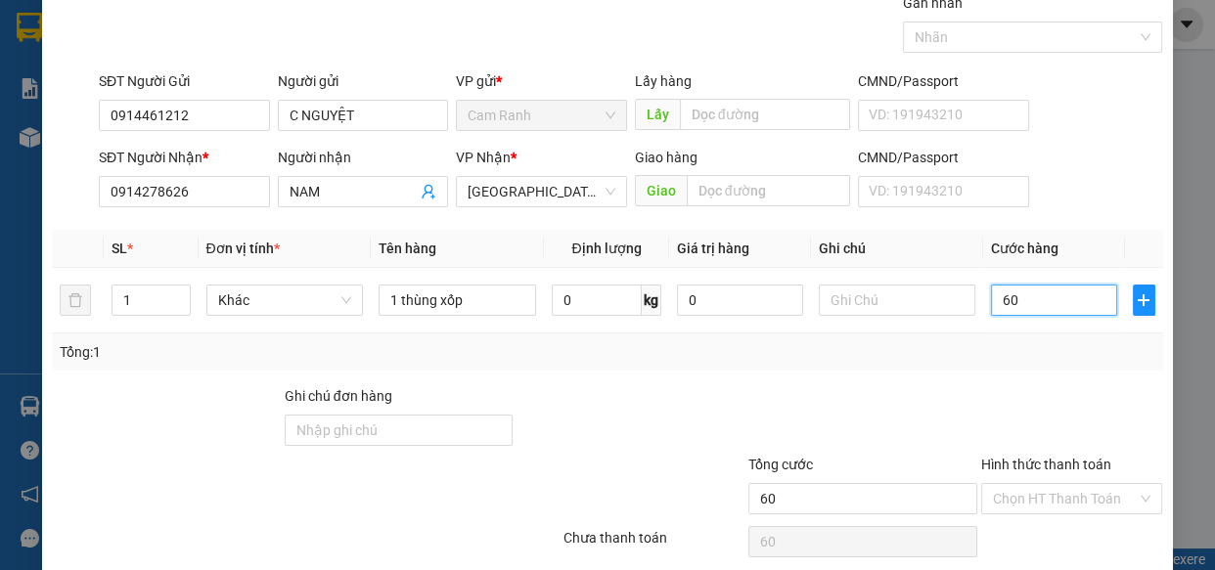
scroll to position [153, 0]
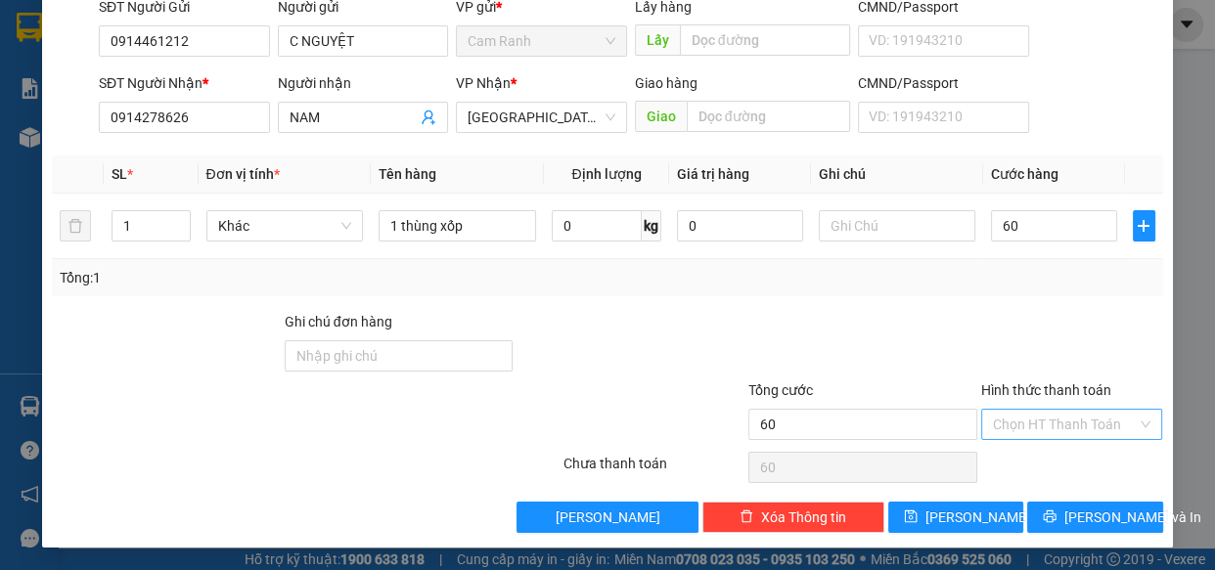
type input "60.000"
click at [1036, 424] on input "Hình thức thanh toán" at bounding box center [1065, 424] width 145 height 29
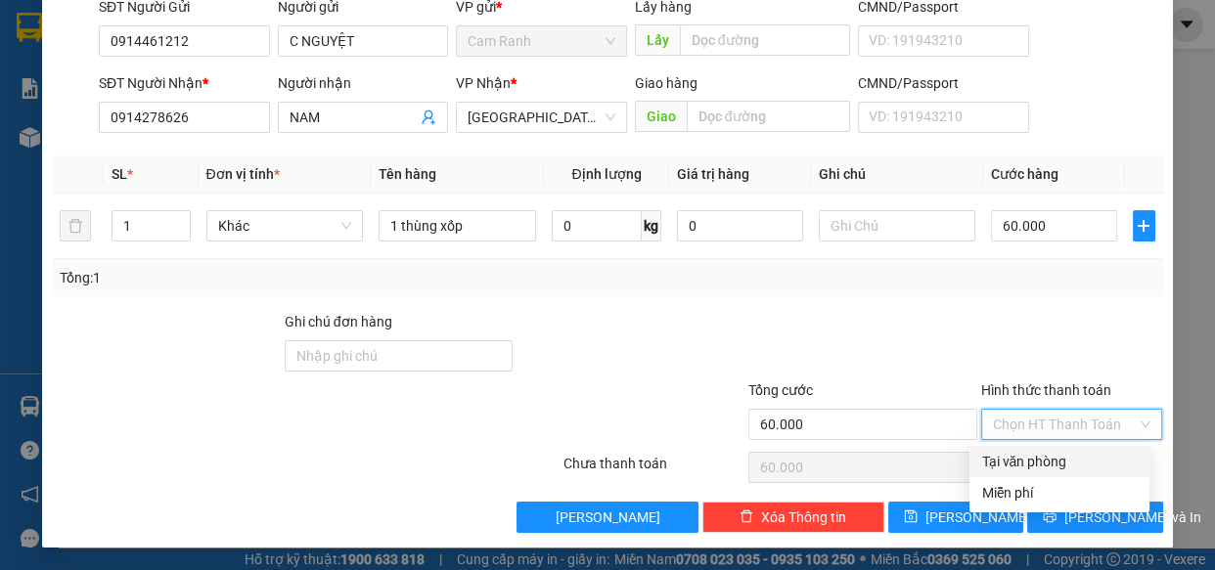
drag, startPoint x: 1045, startPoint y: 459, endPoint x: 1058, endPoint y: 471, distance: 18.7
click at [1045, 461] on div "Tại văn phòng" at bounding box center [1059, 462] width 157 height 22
type input "0"
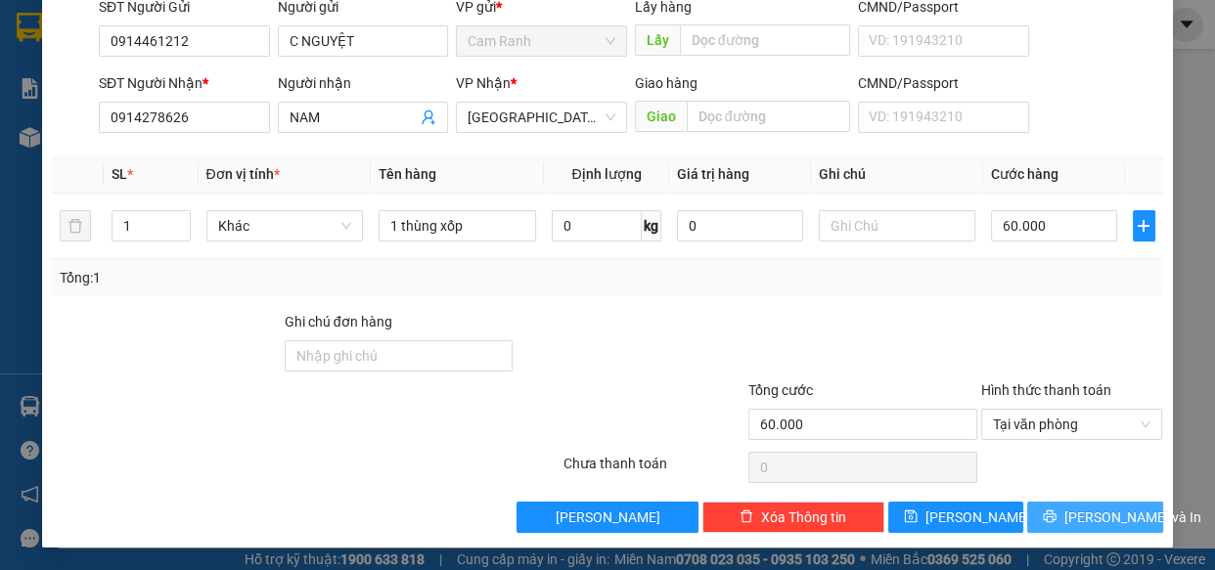
click at [1067, 525] on span "Lưu và In" at bounding box center [1132, 518] width 137 height 22
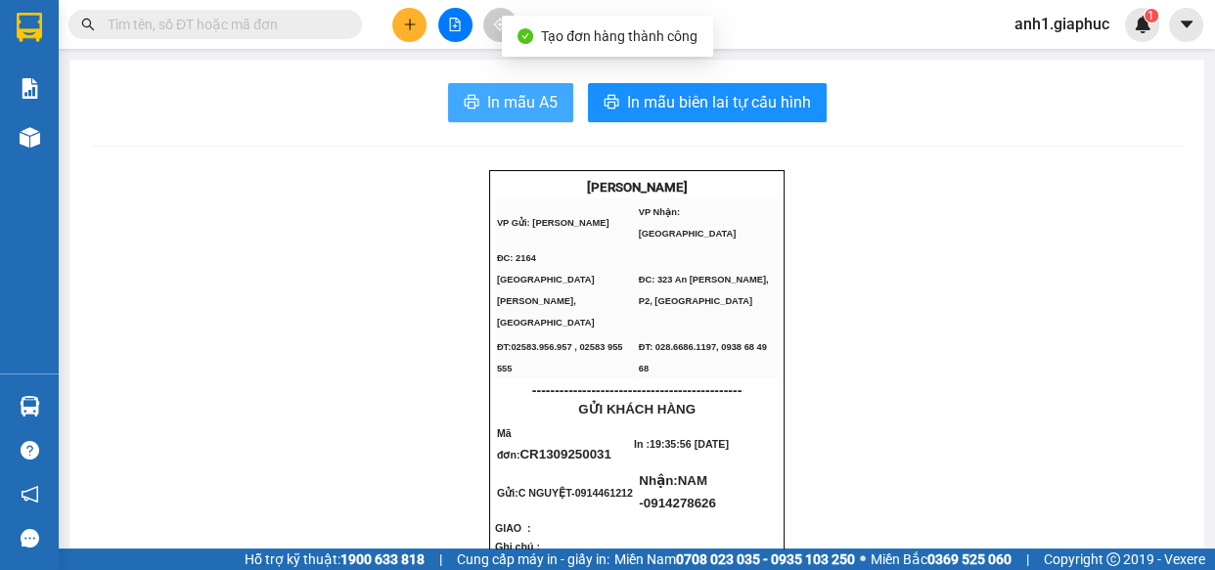
click at [509, 101] on span "In mẫu A5" at bounding box center [522, 102] width 70 height 24
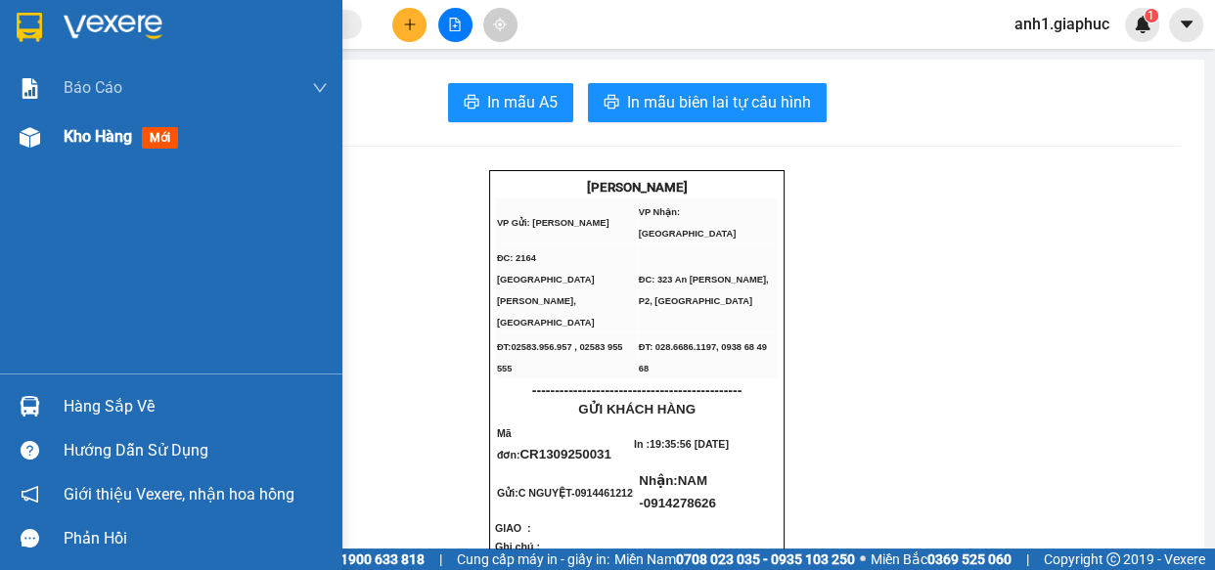
click at [99, 147] on div "Kho hàng mới" at bounding box center [125, 136] width 122 height 24
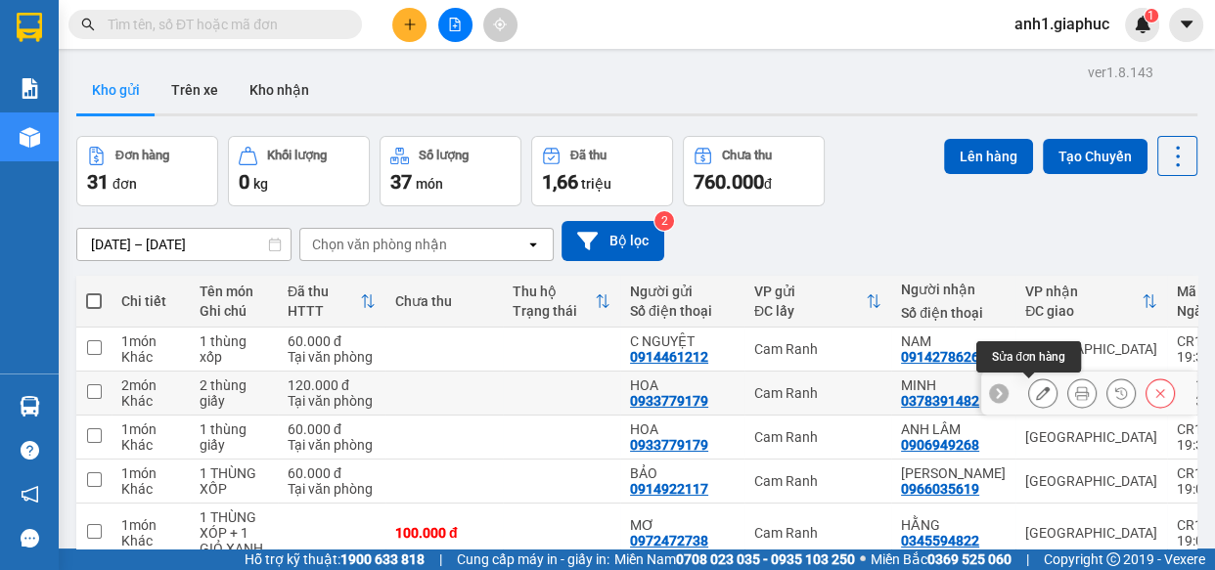
click at [1036, 395] on icon at bounding box center [1043, 393] width 14 height 14
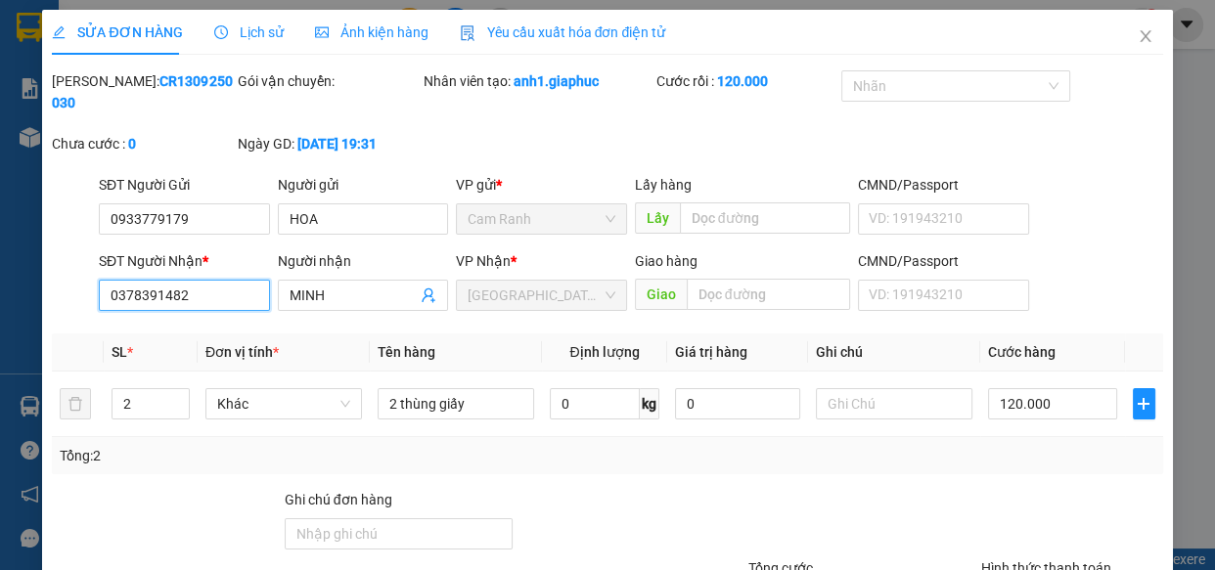
drag, startPoint x: 103, startPoint y: 292, endPoint x: 181, endPoint y: 296, distance: 78.3
click at [181, 296] on input "0378391482" at bounding box center [184, 295] width 171 height 31
drag, startPoint x: 164, startPoint y: 294, endPoint x: 774, endPoint y: 487, distance: 639.1
click at [774, 487] on div "Total Paid Fee 120.000 Total UnPaid Fee 0 Cash Collection Total Fee Mã ĐH: CR13…" at bounding box center [607, 390] width 1110 height 641
click at [1140, 37] on icon "close" at bounding box center [1145, 36] width 11 height 12
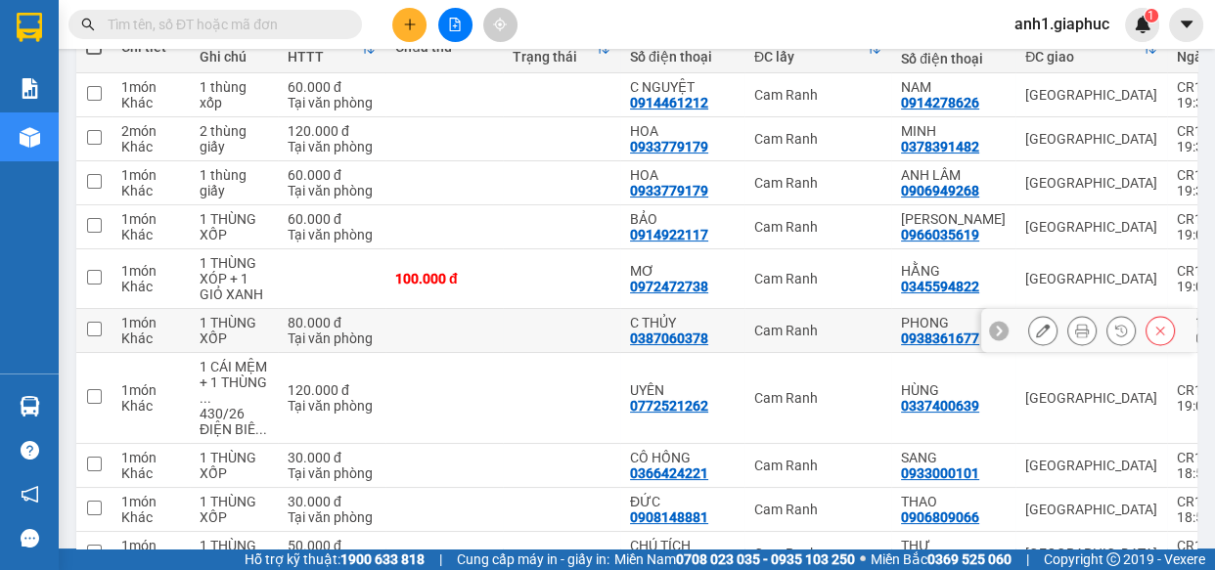
scroll to position [165, 0]
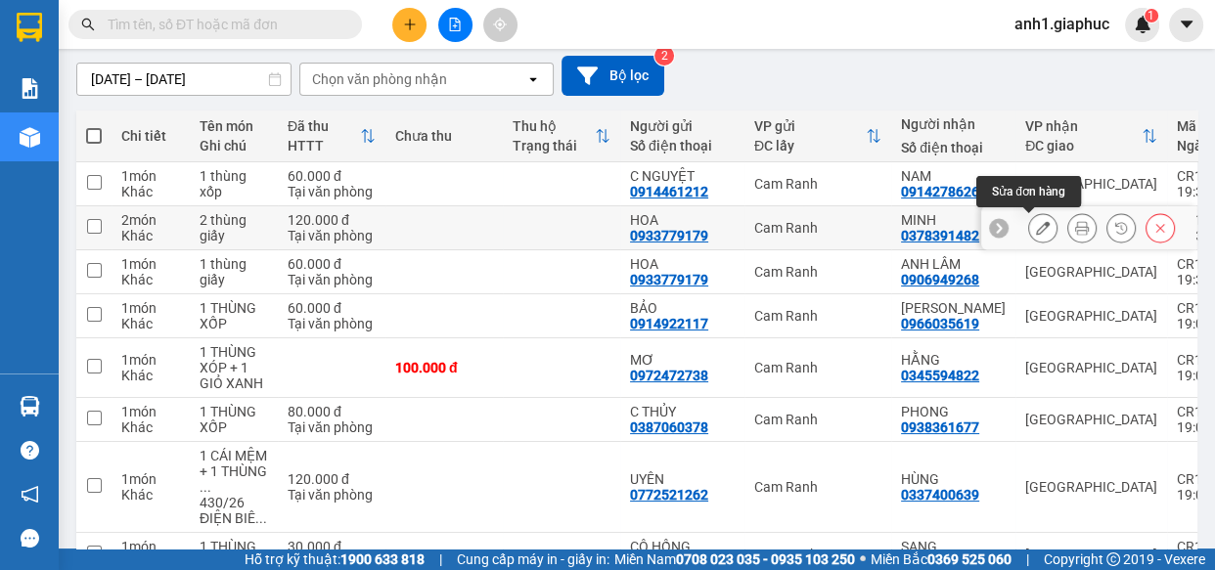
click at [1036, 228] on icon at bounding box center [1043, 228] width 14 height 14
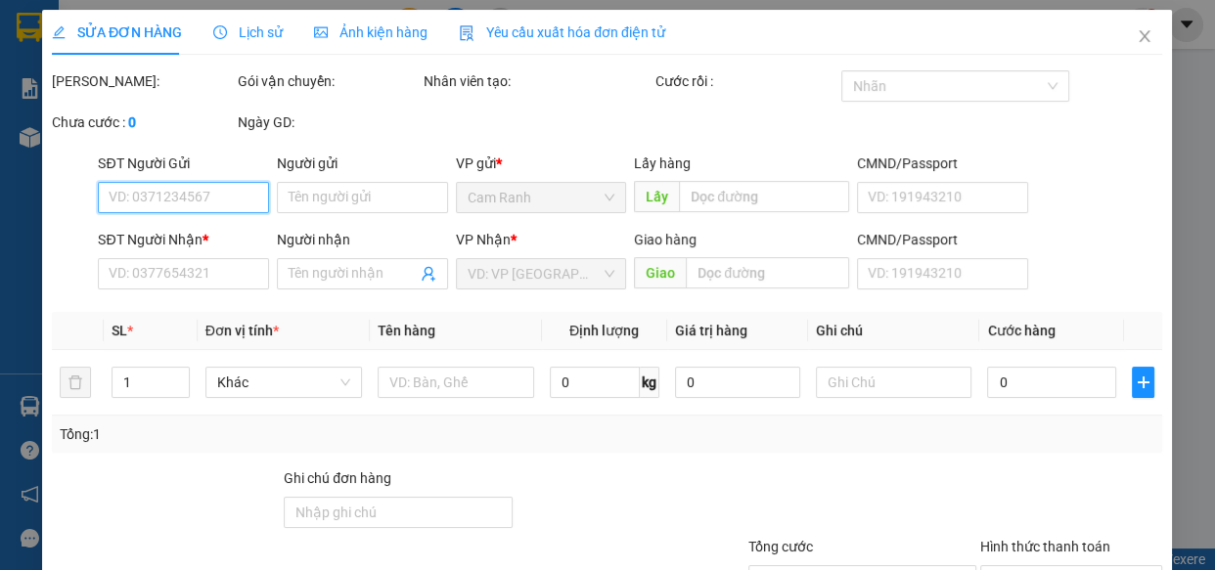
type input "0933779179"
type input "HOA"
type input "0378391482"
type input "MINH"
type input "120.000"
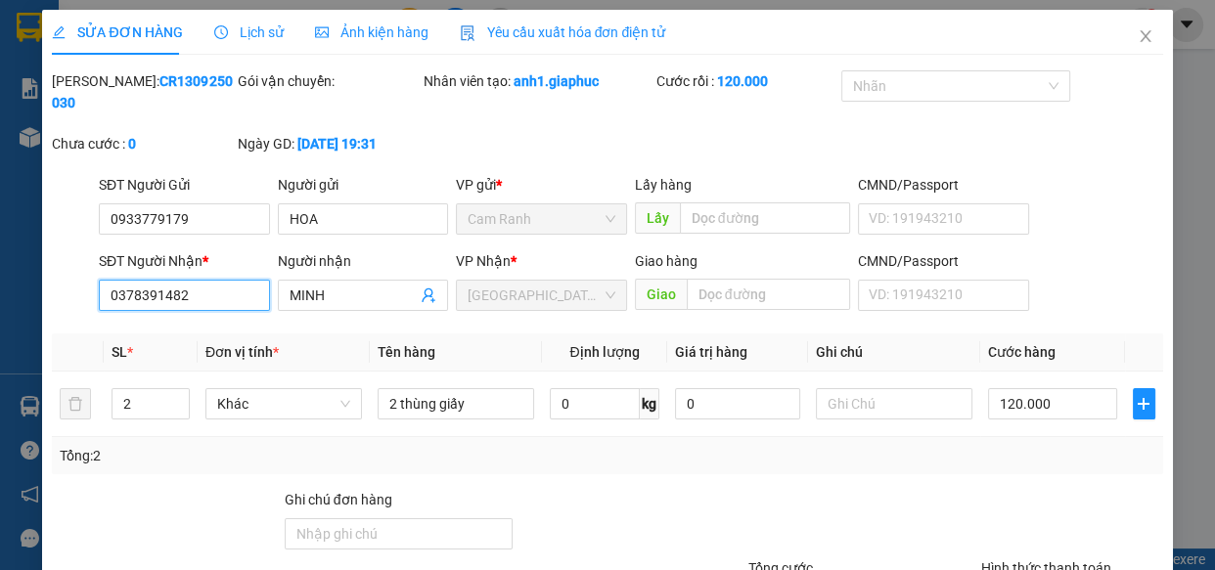
drag, startPoint x: 106, startPoint y: 298, endPoint x: 183, endPoint y: 295, distance: 77.3
click at [183, 295] on input "0378391482" at bounding box center [184, 295] width 171 height 31
click at [1138, 37] on icon "close" at bounding box center [1146, 36] width 16 height 16
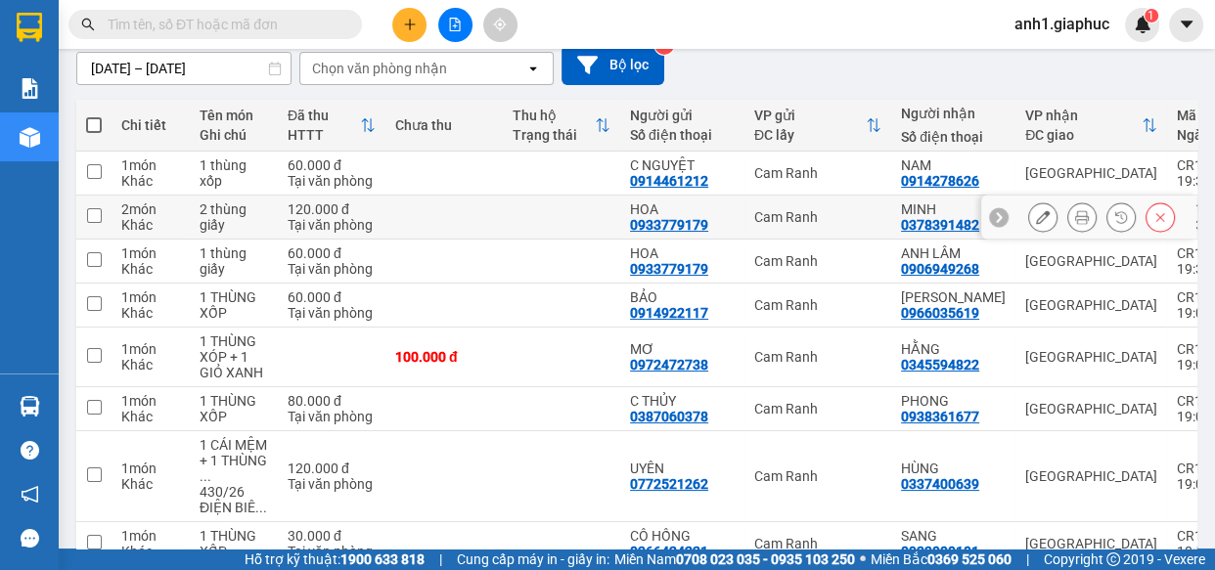
scroll to position [177, 0]
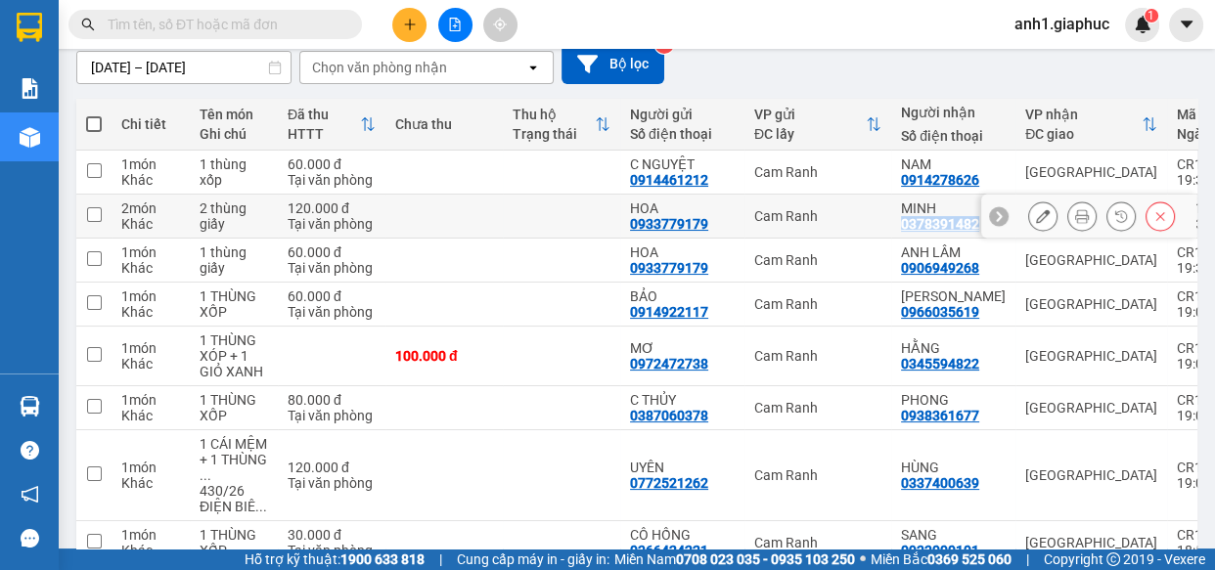
drag, startPoint x: 886, startPoint y: 219, endPoint x: 958, endPoint y: 219, distance: 71.4
click at [958, 219] on div "0378391482" at bounding box center [940, 224] width 78 height 16
copy div "0378391482"
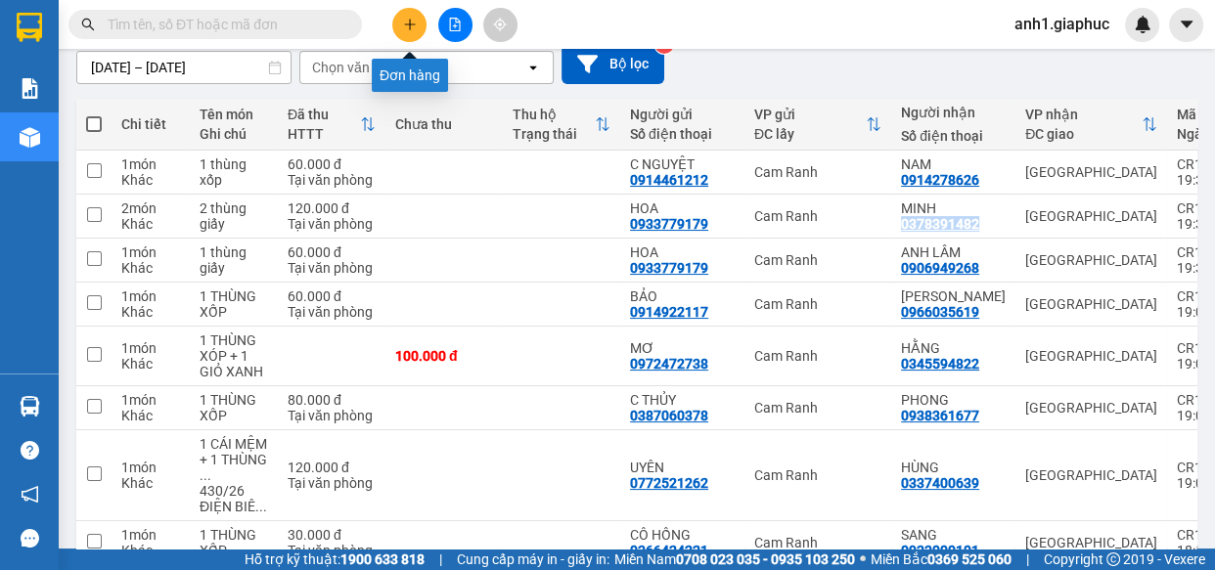
click at [400, 29] on button at bounding box center [409, 25] width 34 height 34
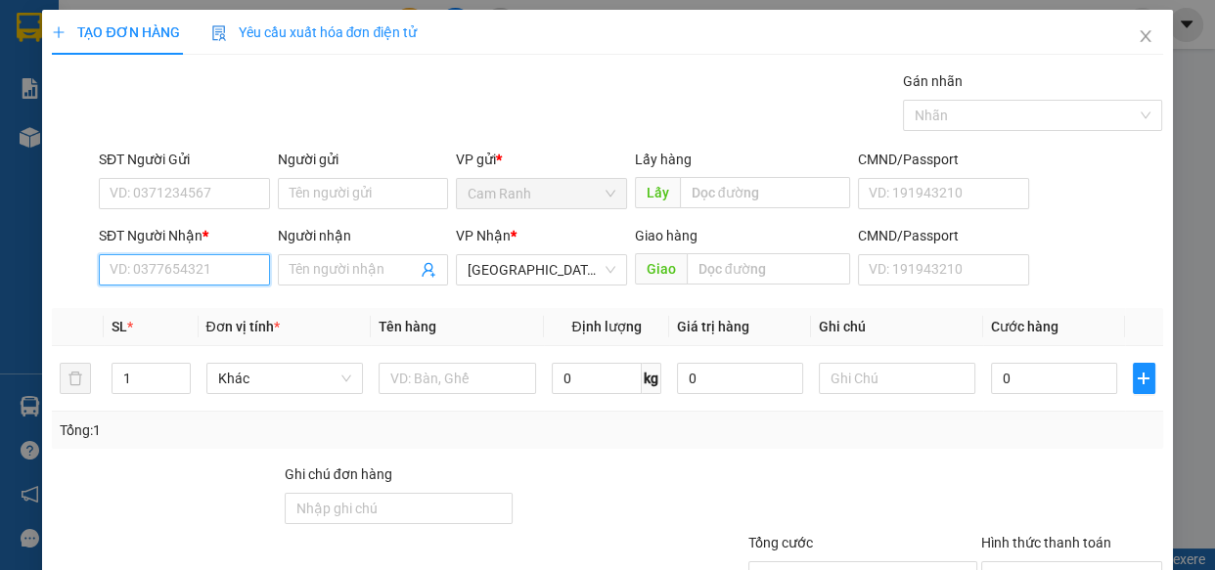
paste input "0378391482"
type input "0378391482"
click at [178, 304] on div "0378391482 - MINH" at bounding box center [183, 309] width 146 height 22
type input "MINH"
type input "0378391482"
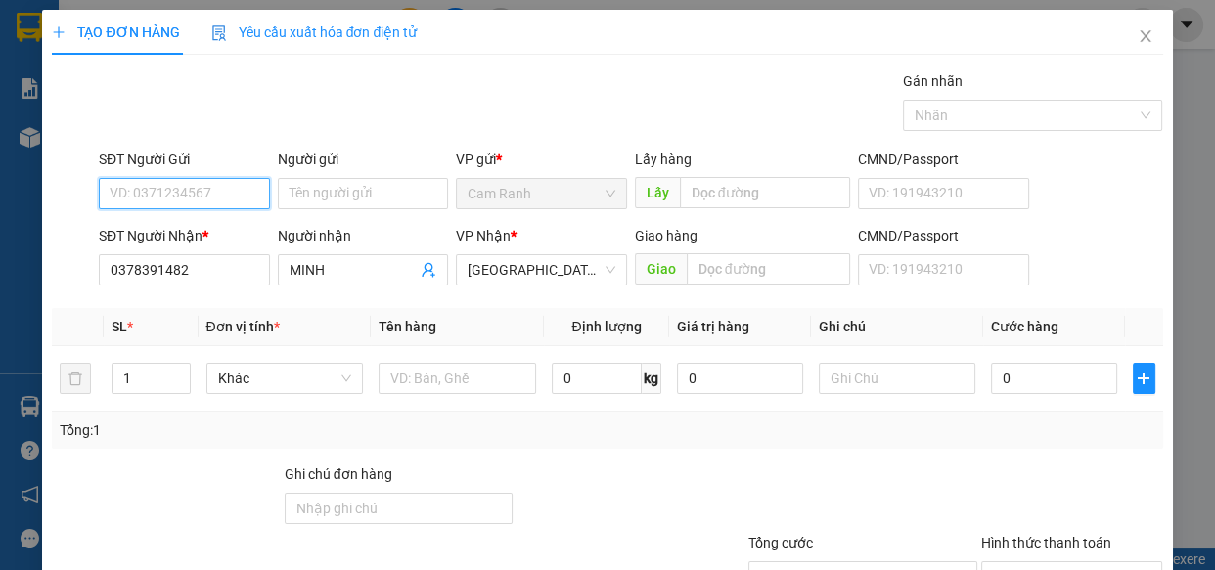
click at [157, 196] on input "SĐT Người Gửi" at bounding box center [184, 193] width 171 height 31
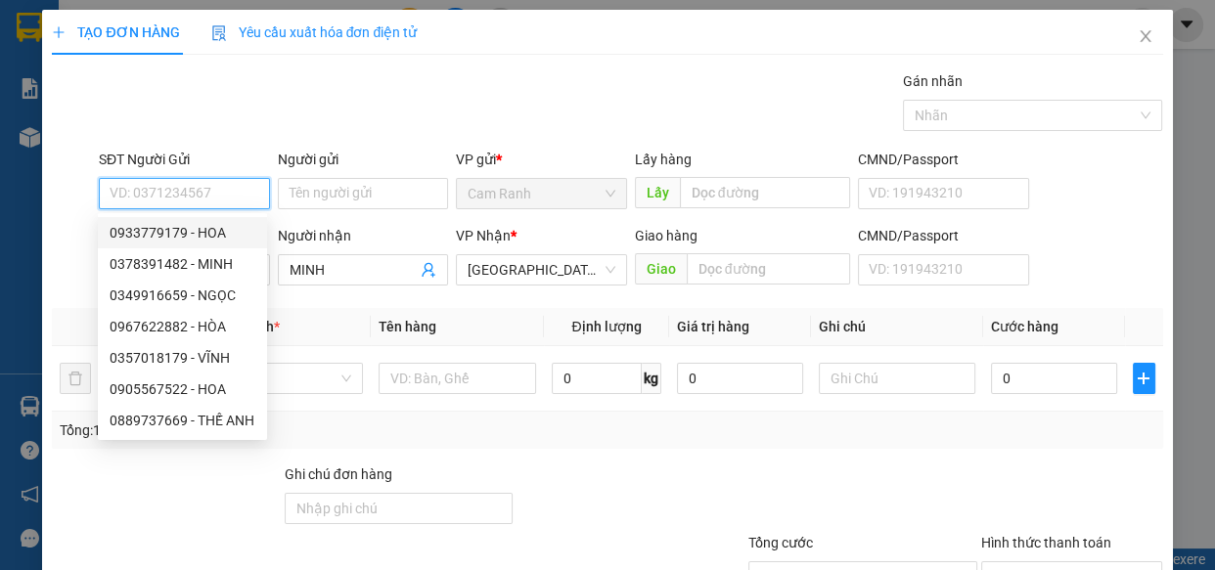
click at [191, 232] on div "0933779179 - HOA" at bounding box center [183, 233] width 146 height 22
type input "0933779179"
type input "HOA"
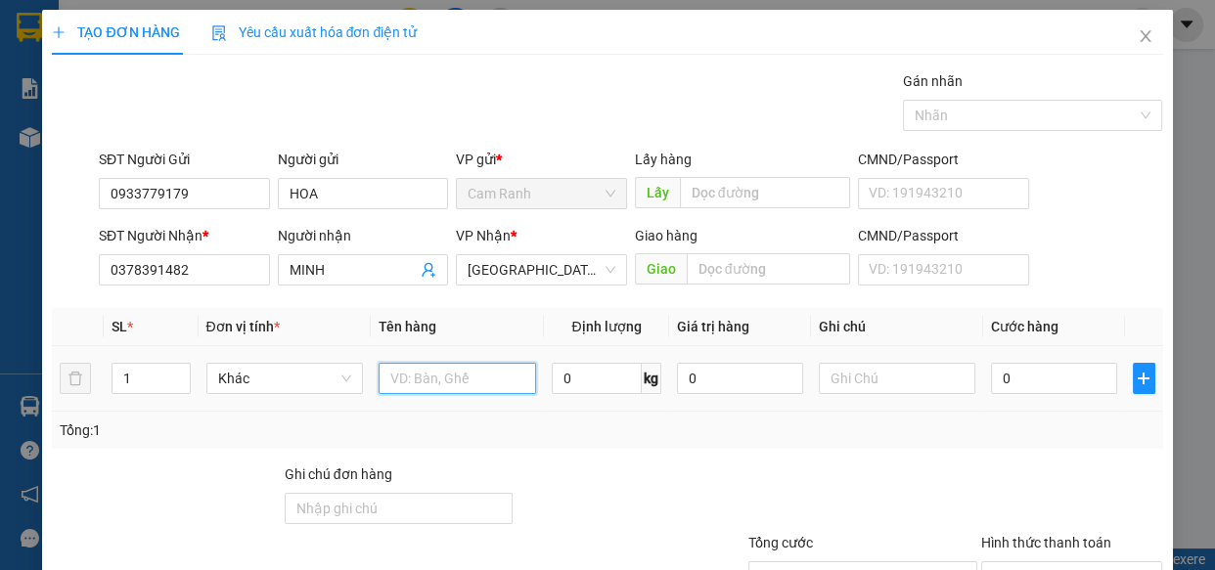
click at [410, 377] on input "text" at bounding box center [457, 378] width 157 height 31
drag, startPoint x: 137, startPoint y: 380, endPoint x: 147, endPoint y: 349, distance: 32.8
click at [136, 380] on input "1" at bounding box center [150, 378] width 76 height 29
type input "1"
type input "2"
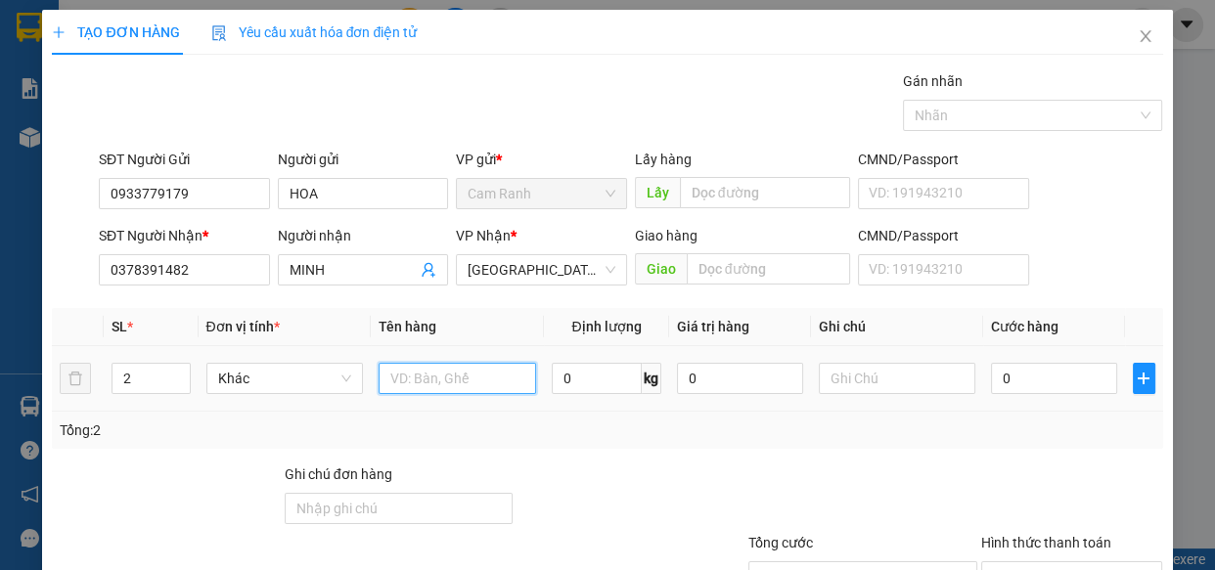
click at [479, 373] on input "text" at bounding box center [457, 378] width 157 height 31
type input "2 thùng giấy"
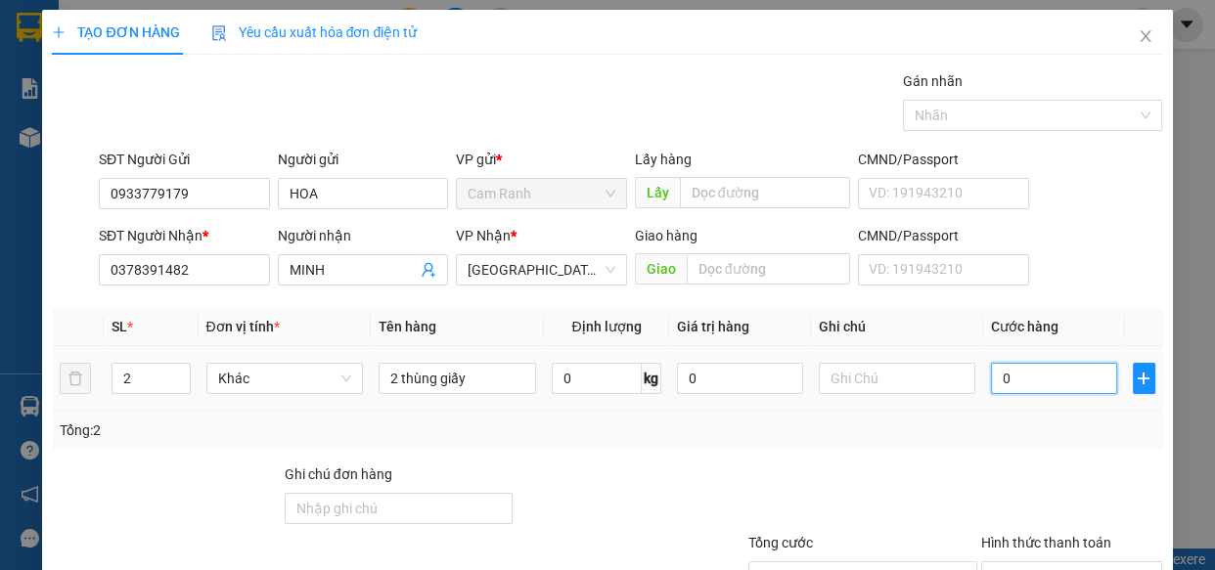
click at [1003, 380] on input "0" at bounding box center [1054, 378] width 126 height 31
type input "1"
type input "10"
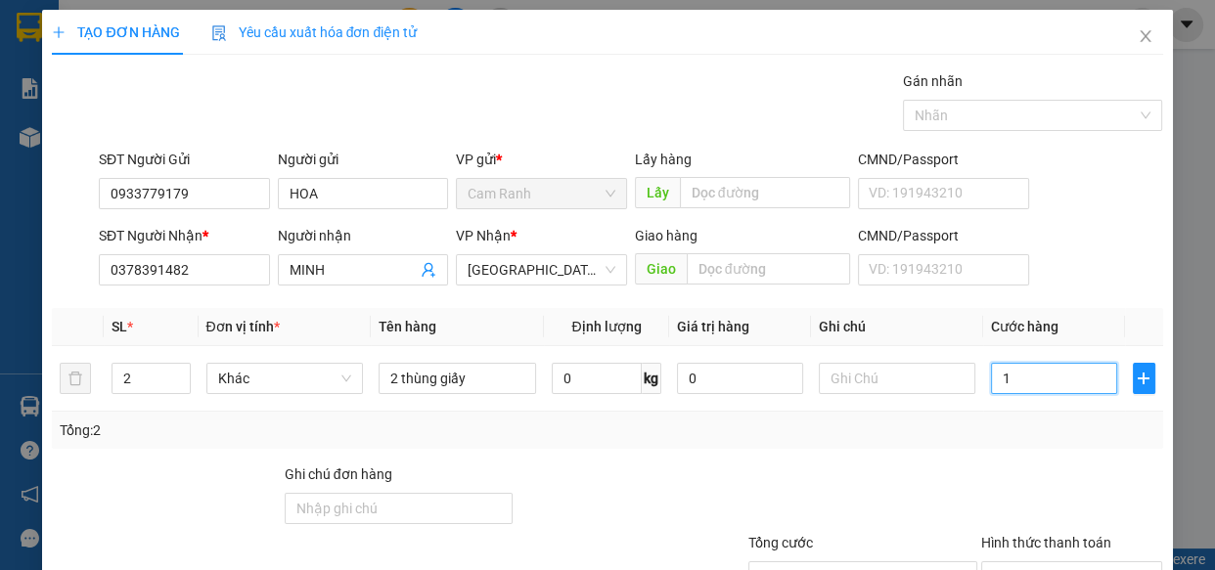
type input "10"
type input "100"
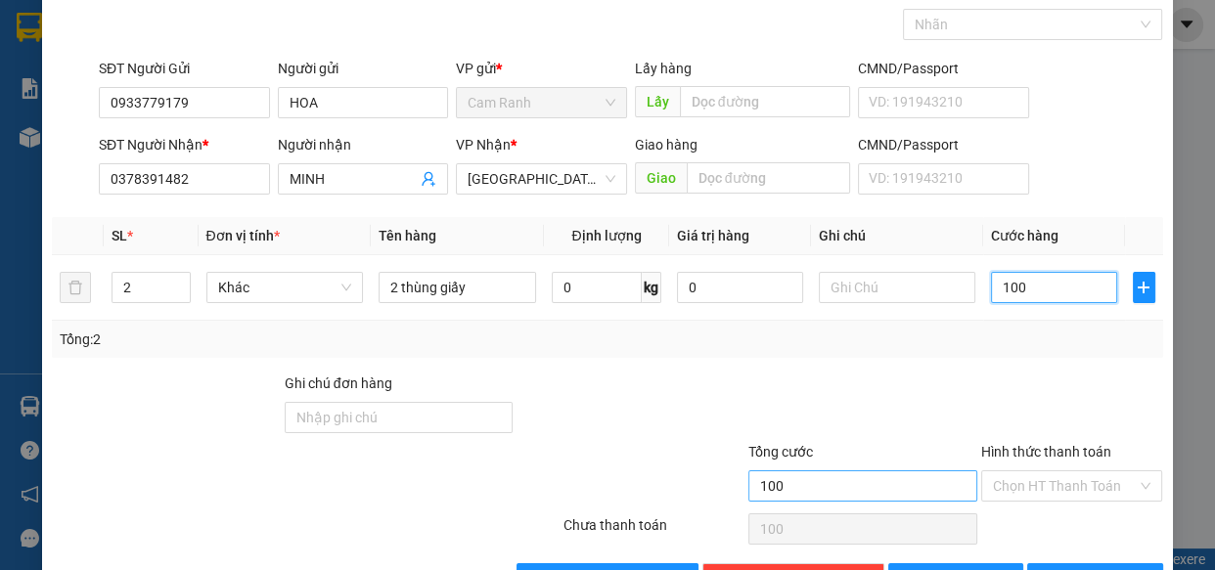
scroll to position [153, 0]
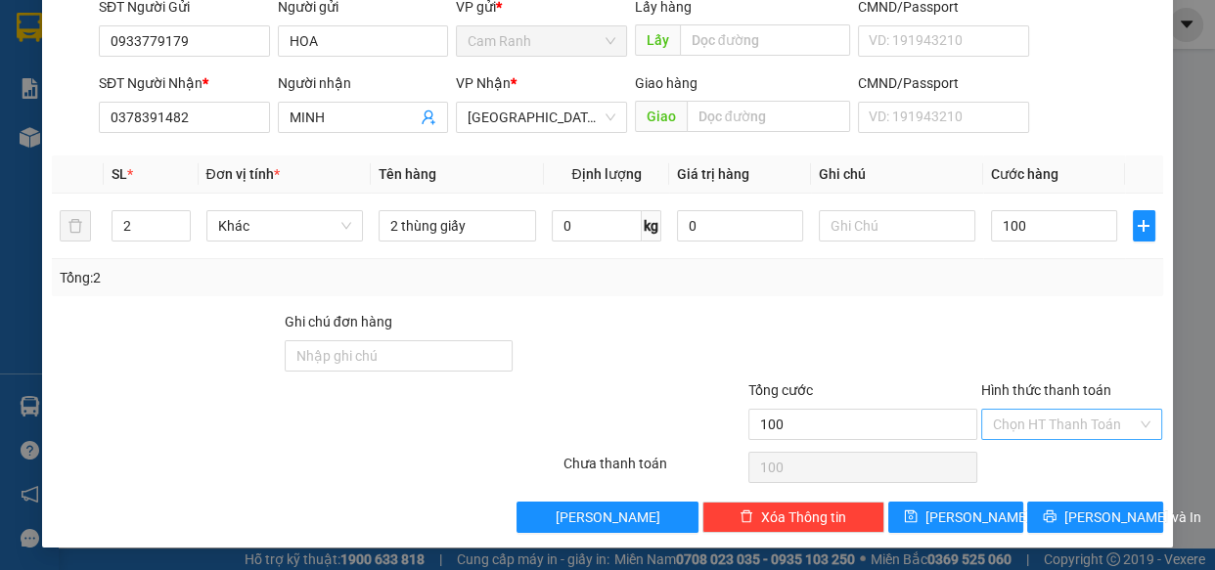
type input "100.000"
click at [1024, 427] on input "Hình thức thanh toán" at bounding box center [1065, 424] width 145 height 29
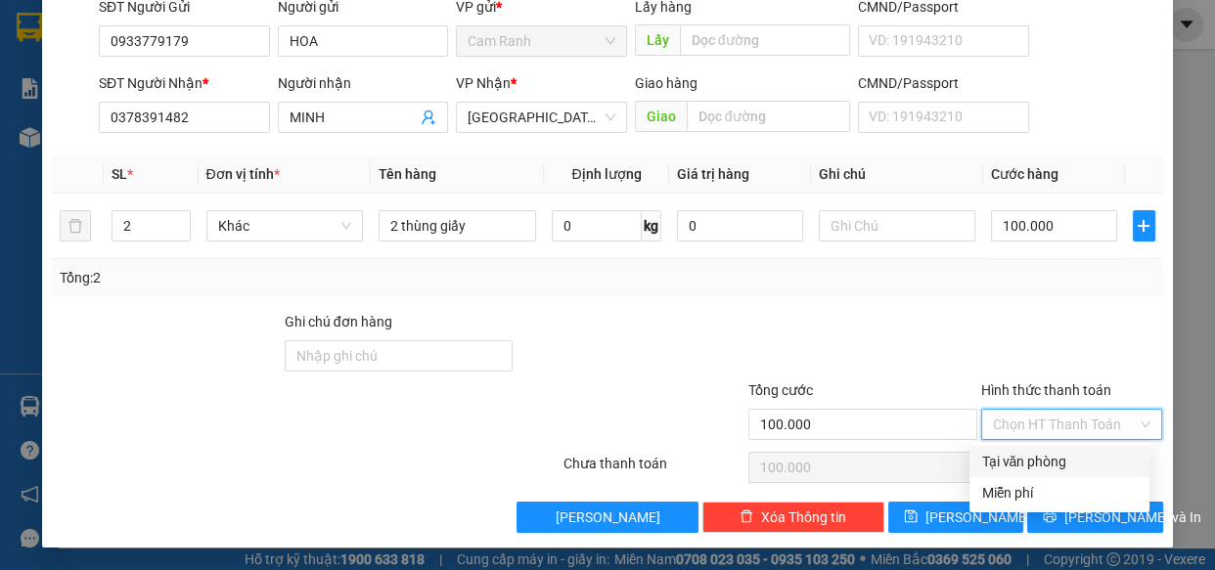
click at [1035, 460] on div "Tại văn phòng" at bounding box center [1059, 462] width 157 height 22
type input "0"
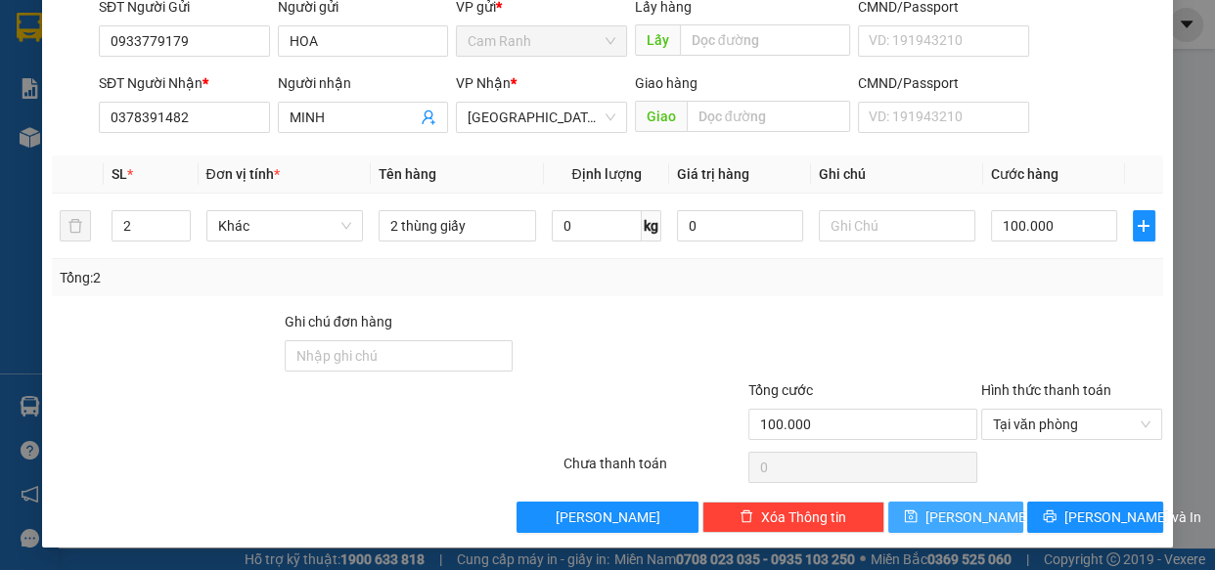
drag, startPoint x: 968, startPoint y: 521, endPoint x: 953, endPoint y: 563, distance: 44.9
click at [967, 520] on button "Lưu" at bounding box center [955, 517] width 135 height 31
type input "1"
type input "0"
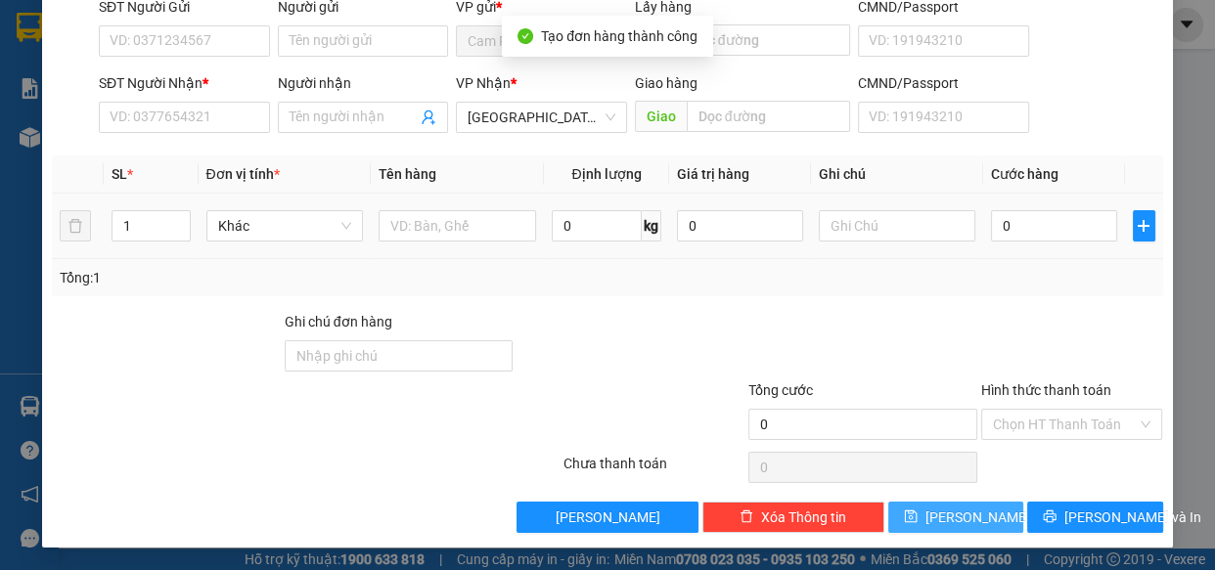
scroll to position [0, 0]
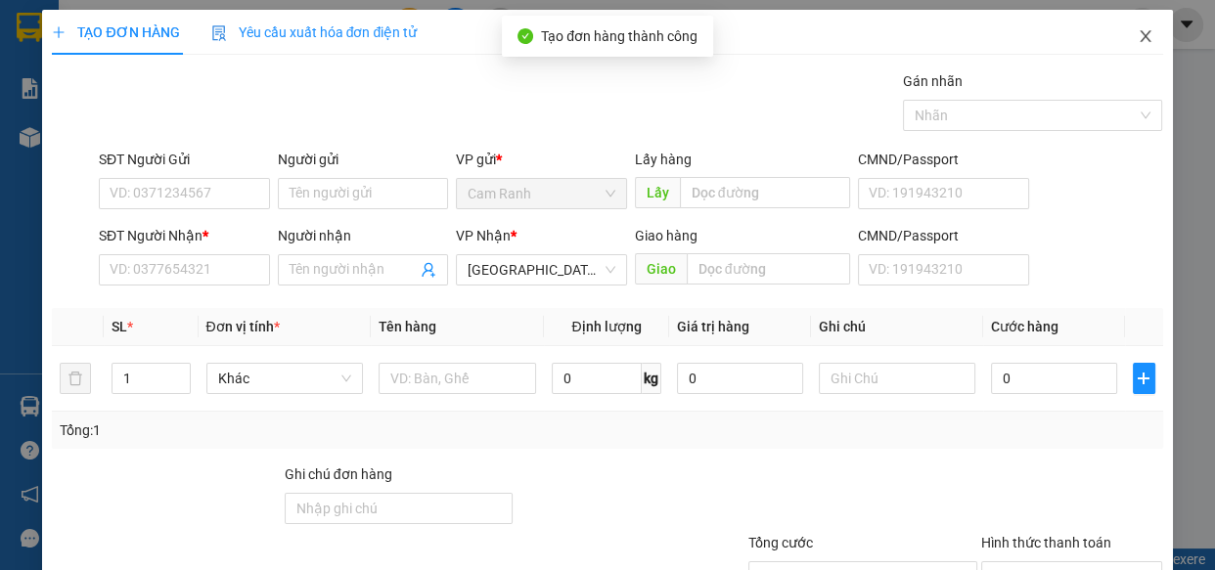
click at [1140, 37] on icon "close" at bounding box center [1145, 36] width 11 height 12
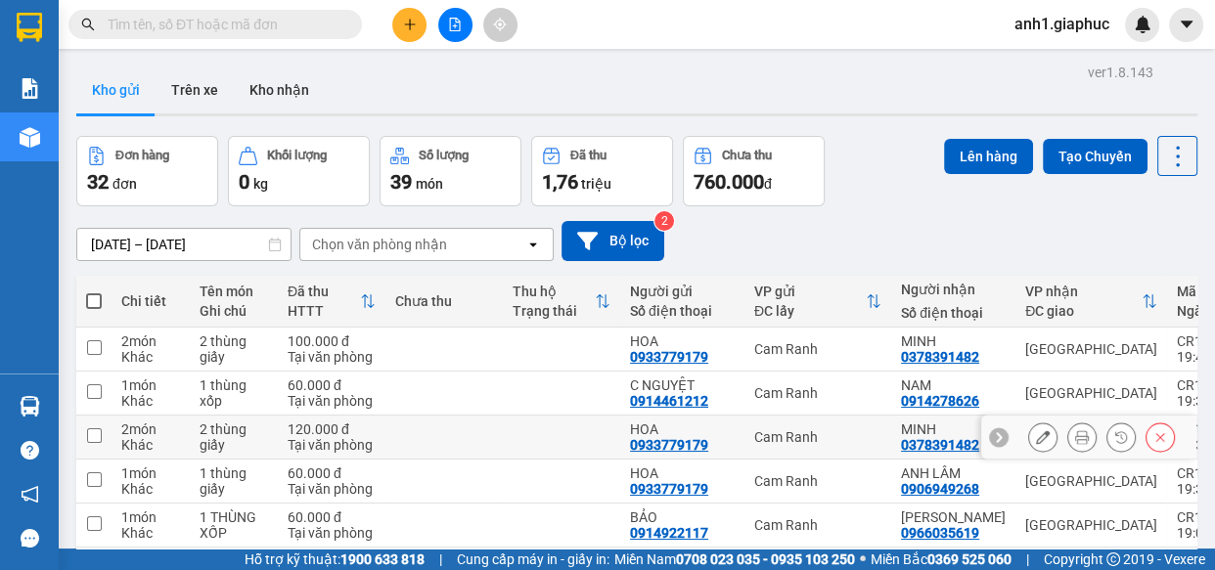
click at [1153, 437] on icon at bounding box center [1160, 437] width 14 height 14
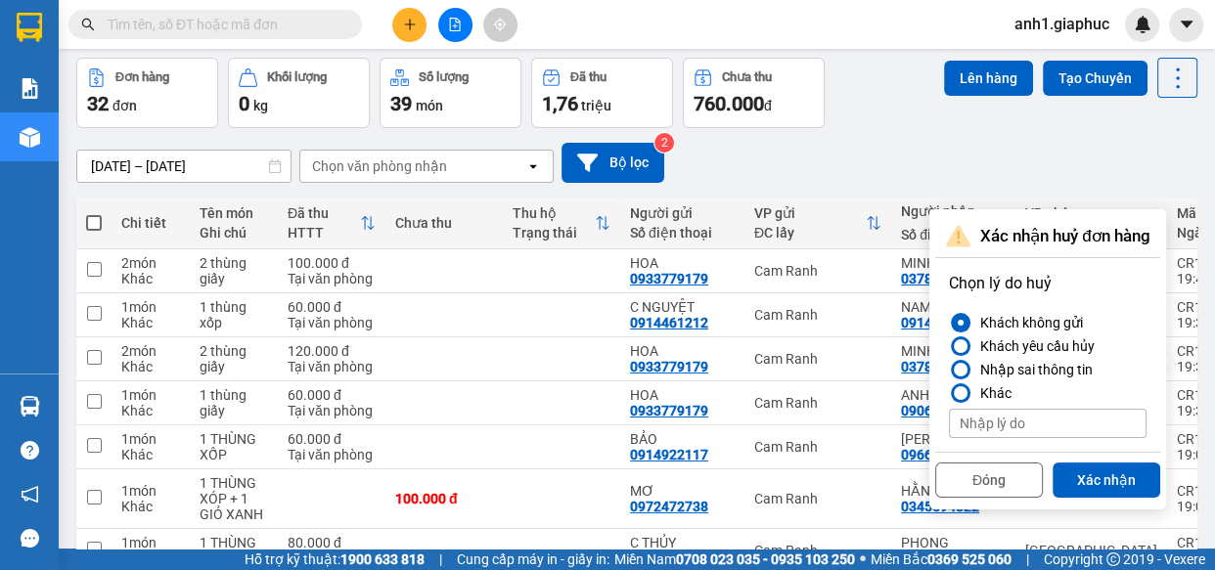
scroll to position [177, 0]
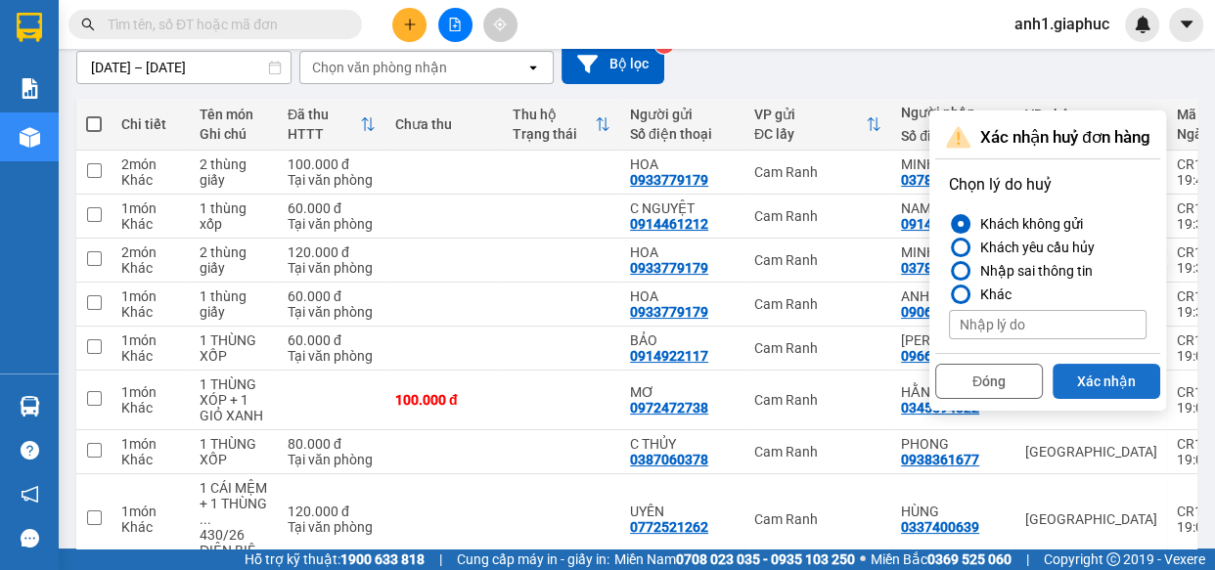
click at [1091, 380] on button "Xác nhận" at bounding box center [1106, 381] width 108 height 35
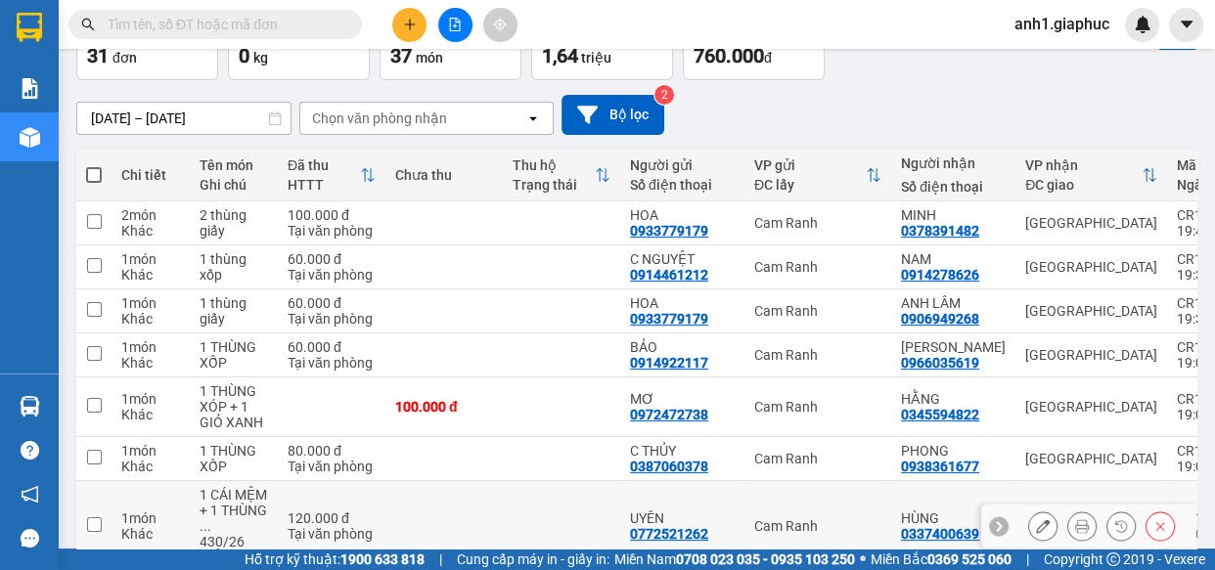
scroll to position [0, 0]
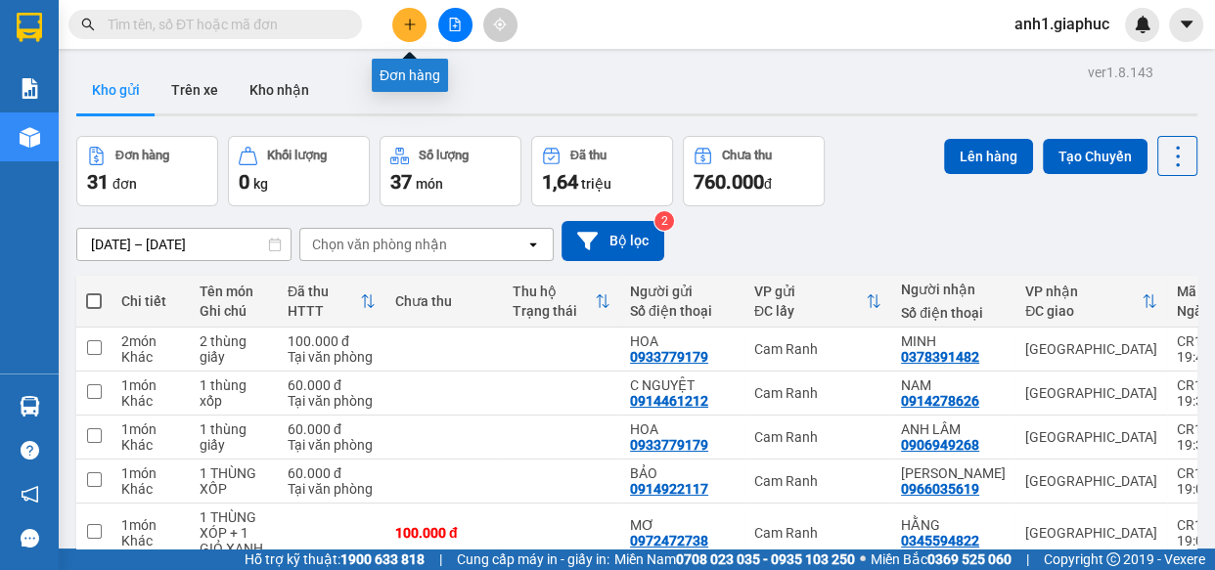
click at [411, 20] on icon "plus" at bounding box center [410, 25] width 14 height 14
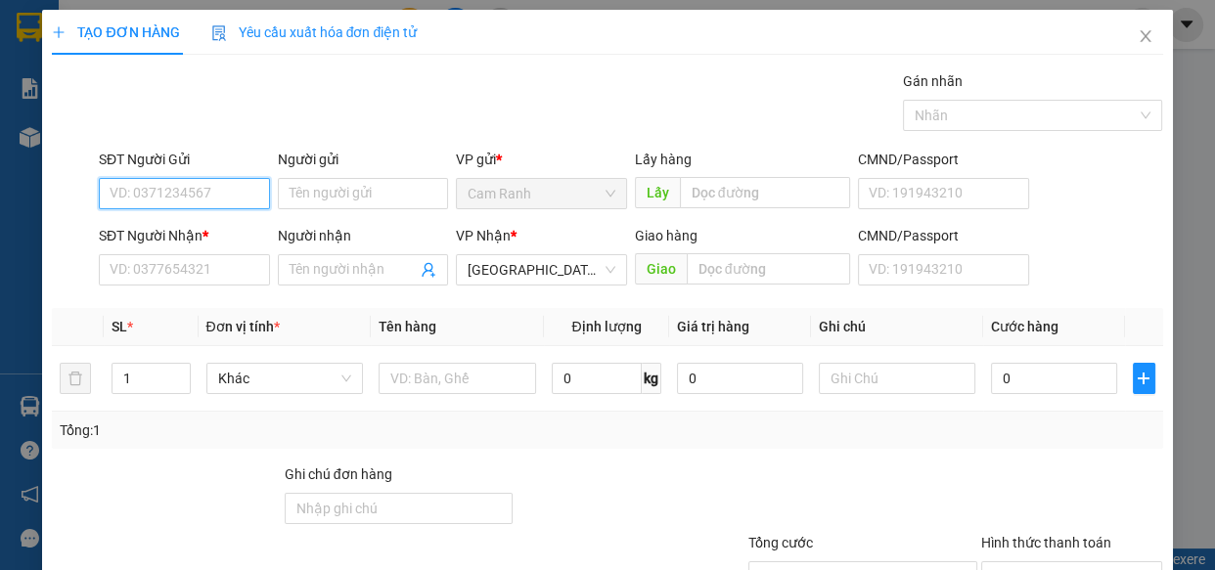
click at [149, 195] on input "SĐT Người Gửi" at bounding box center [184, 193] width 171 height 31
click at [178, 196] on input "SĐT Người Gửi" at bounding box center [184, 193] width 171 height 31
type input "0979874478"
click at [164, 232] on div "0979874478 - TRANG" at bounding box center [183, 233] width 146 height 22
type input "TRANG"
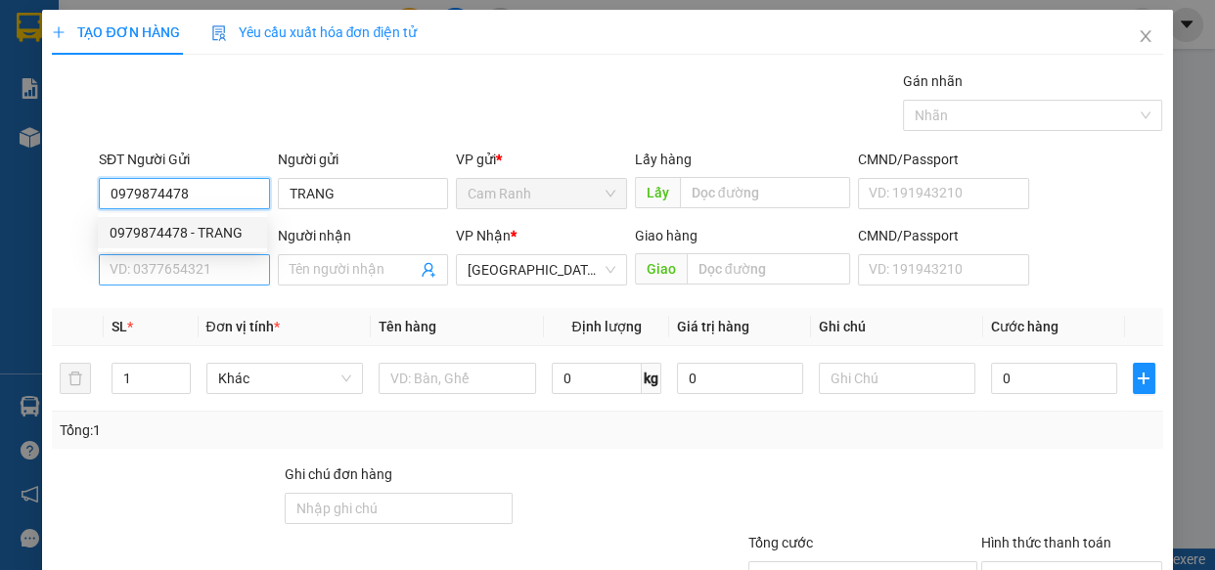
type input "0979874478"
click at [157, 266] on input "SĐT Người Nhận *" at bounding box center [184, 269] width 171 height 31
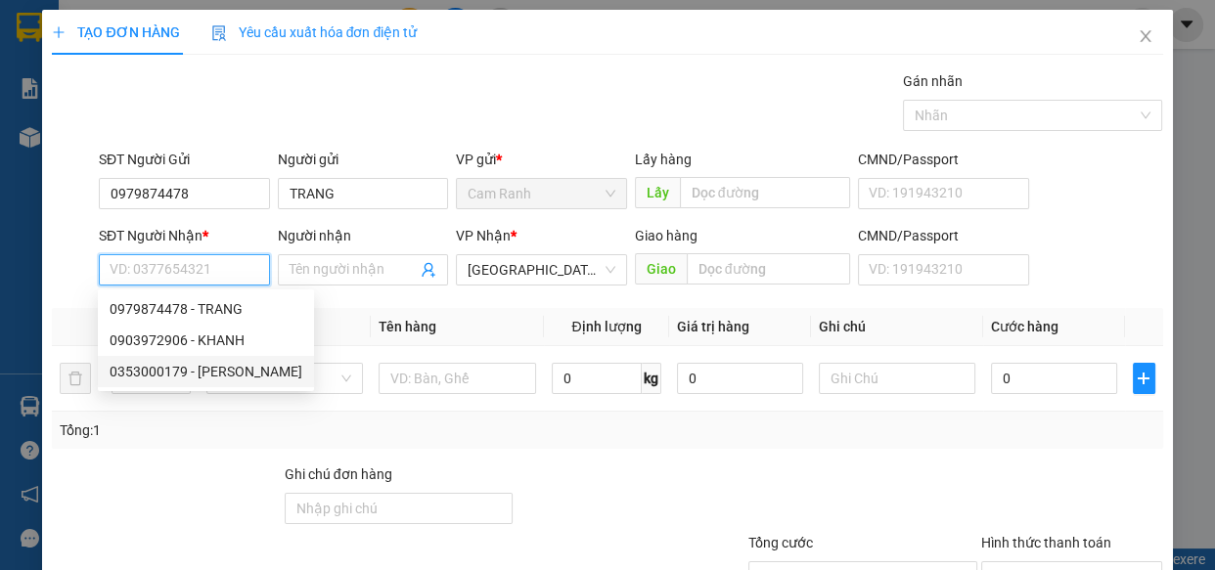
click at [197, 376] on div "0353000179 - KHÁNH BĂNG" at bounding box center [206, 372] width 193 height 22
type input "0353000179"
type input "KHÁNH BĂNG"
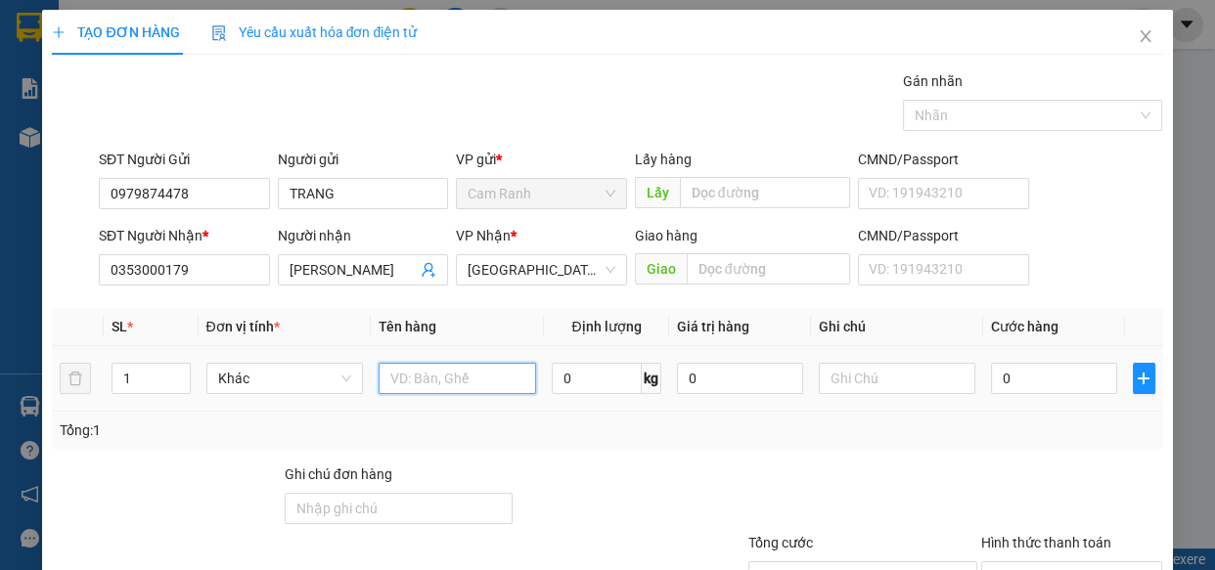
click at [400, 381] on input "text" at bounding box center [457, 378] width 157 height 31
type input "1 thùng xốp ( GTN )"
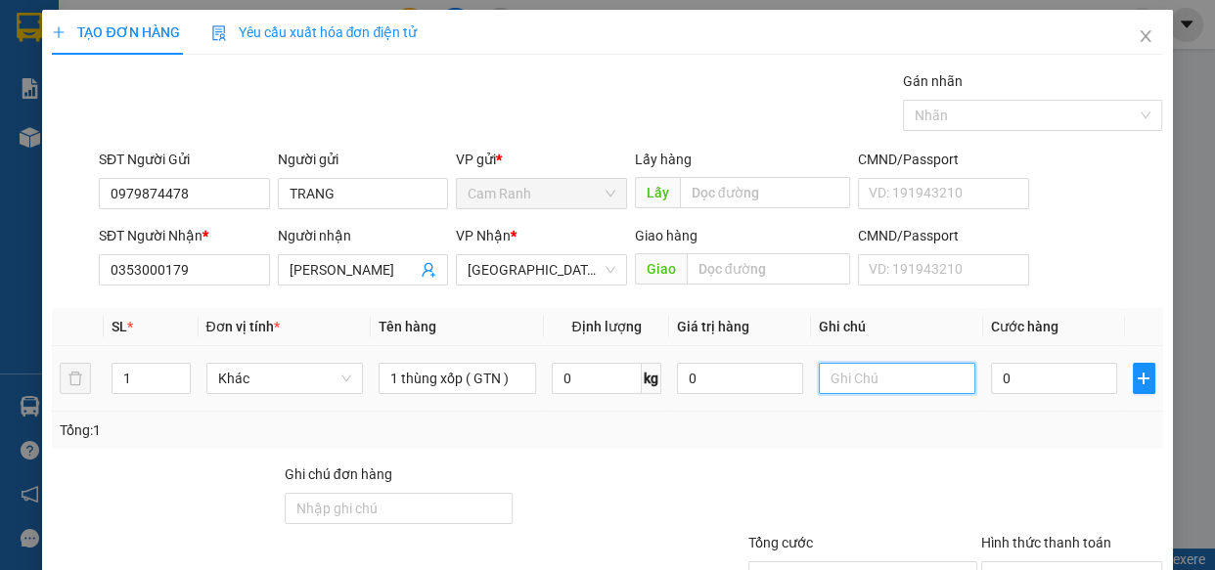
click at [899, 389] on input "text" at bounding box center [897, 378] width 157 height 31
type input "212B /C11 NGUYỄN TRÃI , PHƯỜNG CẦU ÔNG LÃNH"
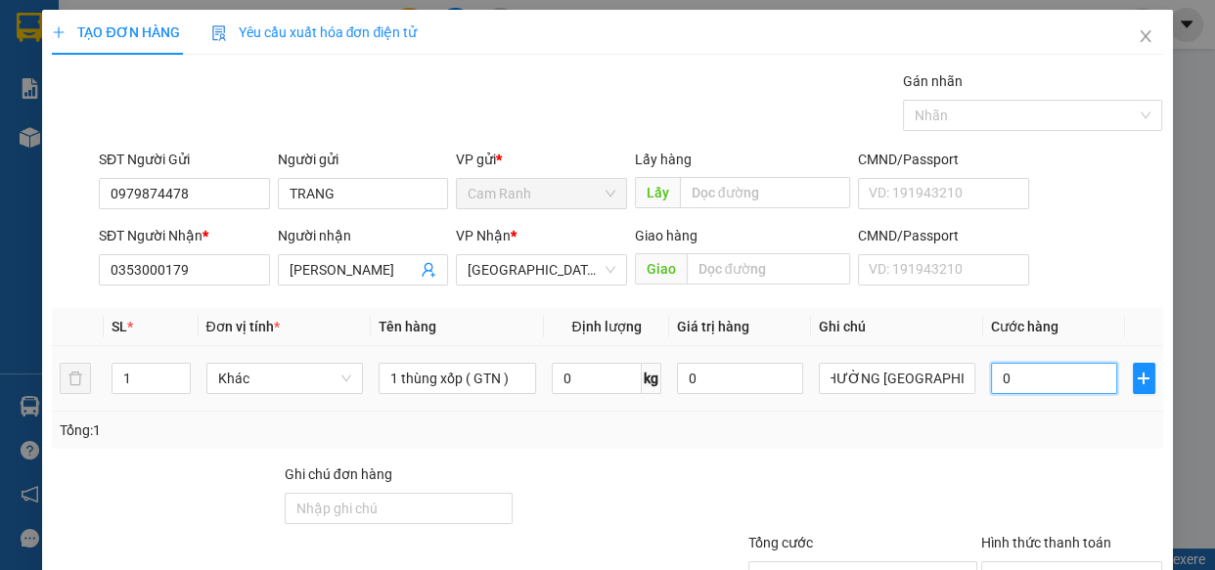
click at [1029, 379] on input "0" at bounding box center [1054, 378] width 126 height 31
type input "4"
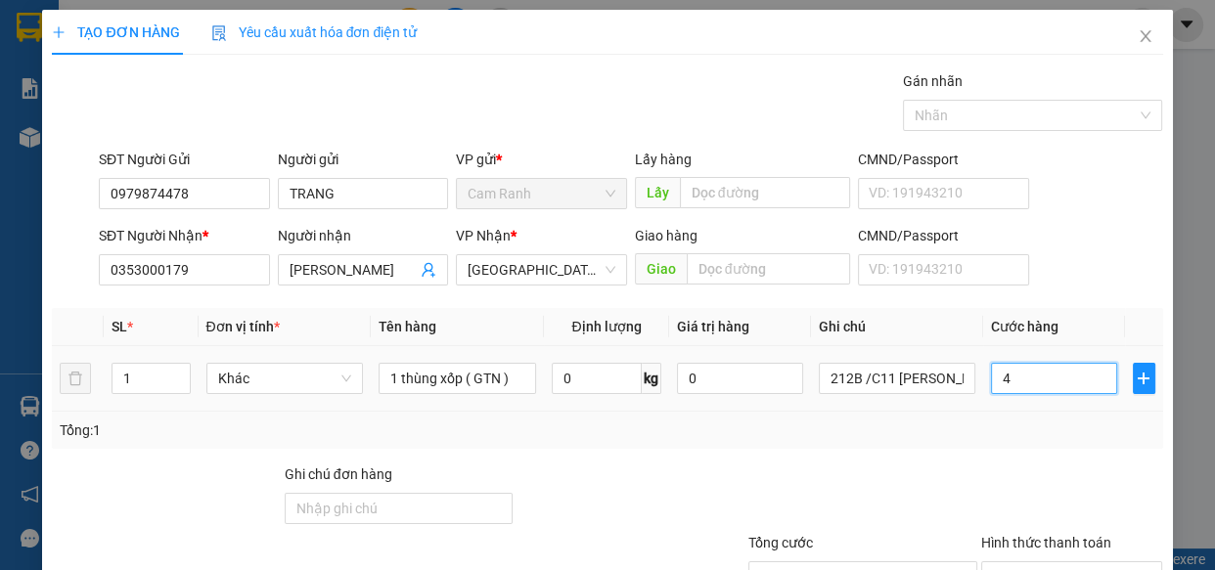
type input "40"
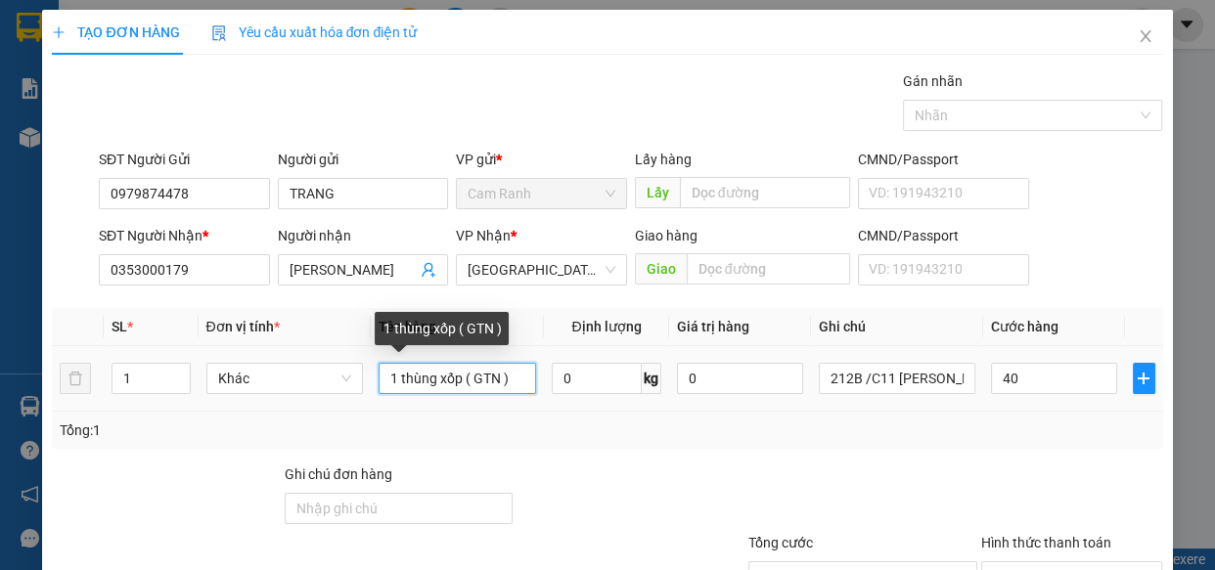
type input "40.000"
click at [498, 380] on input "1 thùng xốp ( GTN )" at bounding box center [457, 378] width 157 height 31
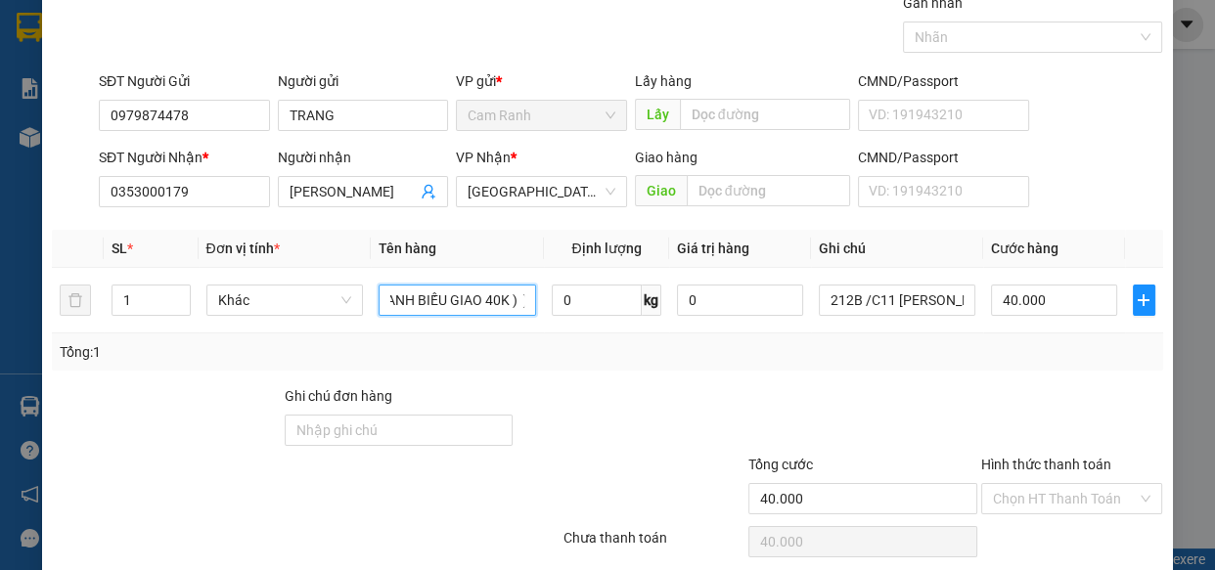
scroll to position [153, 0]
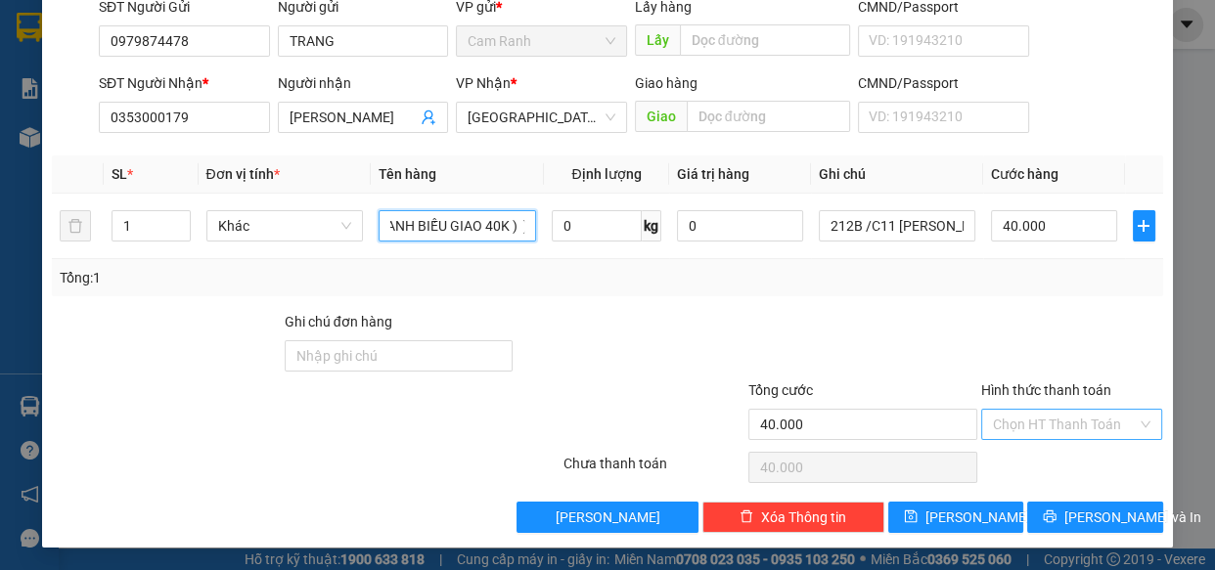
type input "1 thùng xốp ( GTN ANH BIẾU GIAO 40K ) )"
click at [1052, 422] on input "Hình thức thanh toán" at bounding box center [1065, 424] width 145 height 29
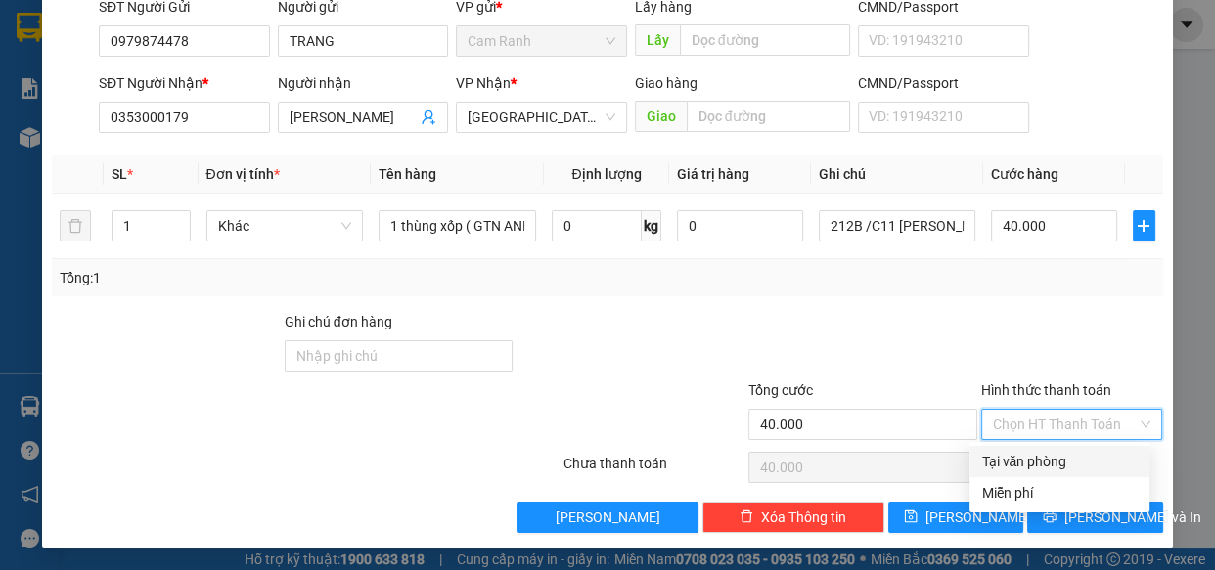
click at [1052, 464] on div "Tại văn phòng" at bounding box center [1059, 462] width 157 height 22
type input "0"
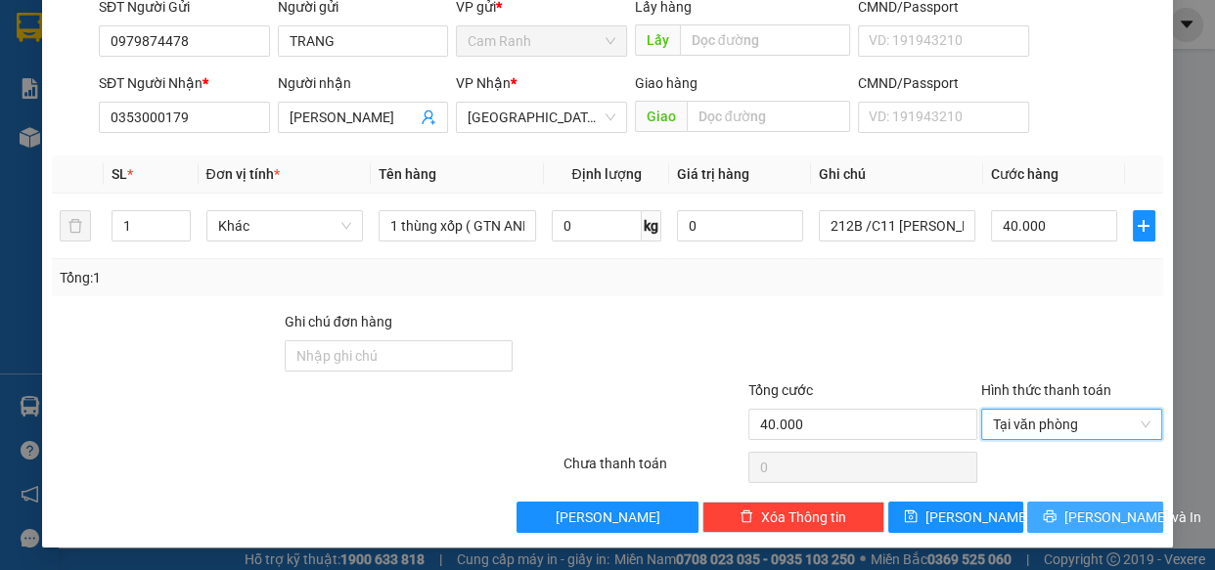
click at [1056, 517] on icon "printer" at bounding box center [1050, 517] width 13 height 13
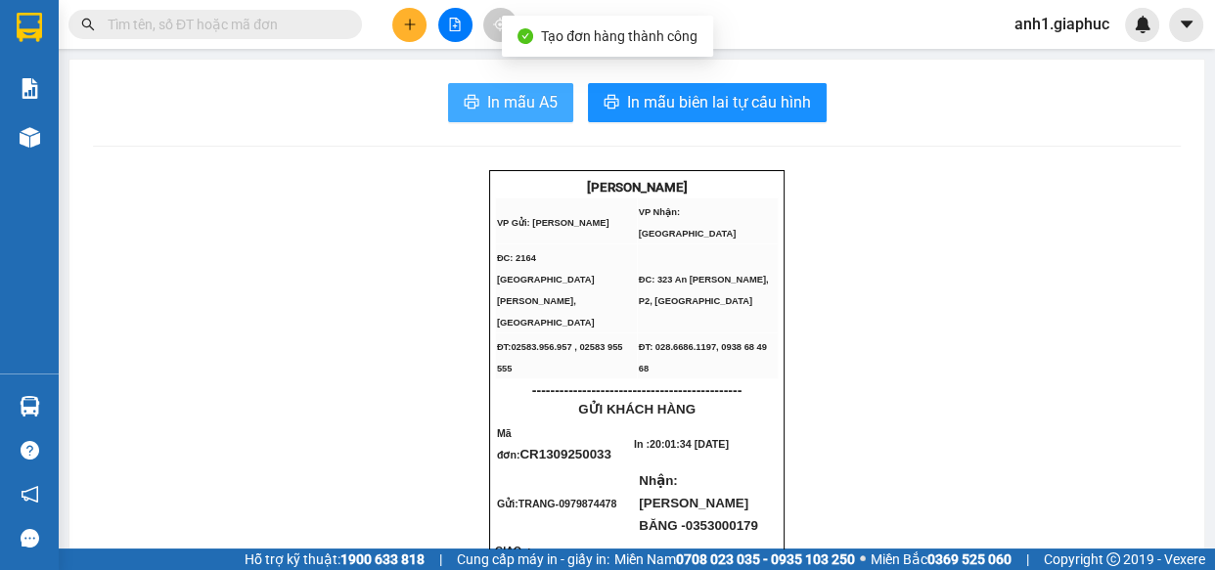
drag, startPoint x: 517, startPoint y: 104, endPoint x: 993, endPoint y: 221, distance: 489.6
click at [518, 104] on span "In mẫu A5" at bounding box center [522, 102] width 70 height 24
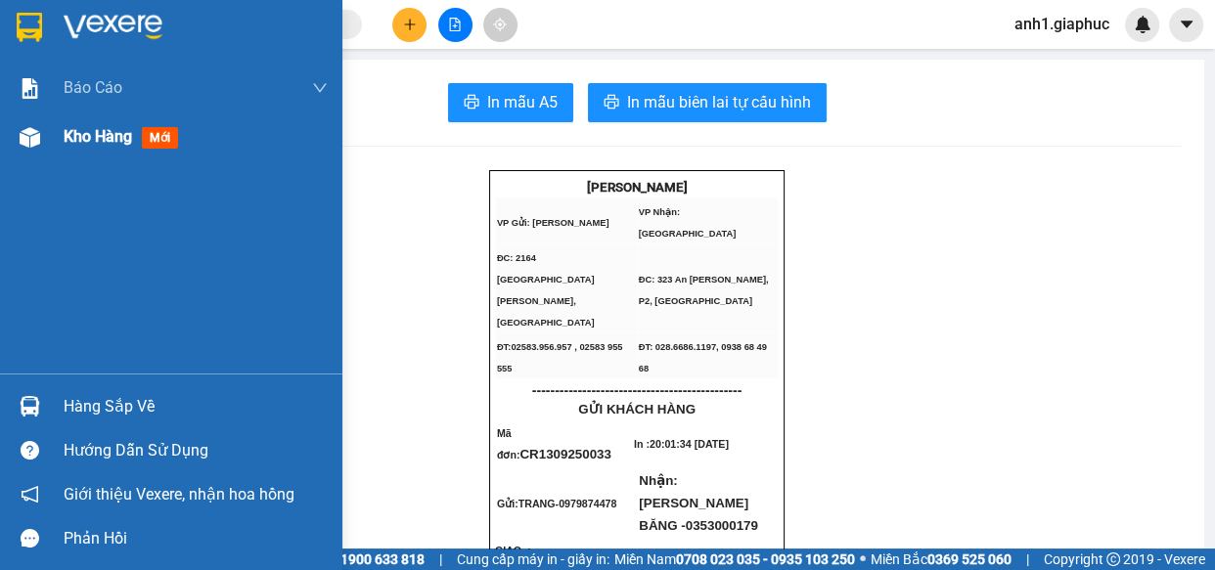
click at [67, 141] on span "Kho hàng" at bounding box center [98, 136] width 68 height 19
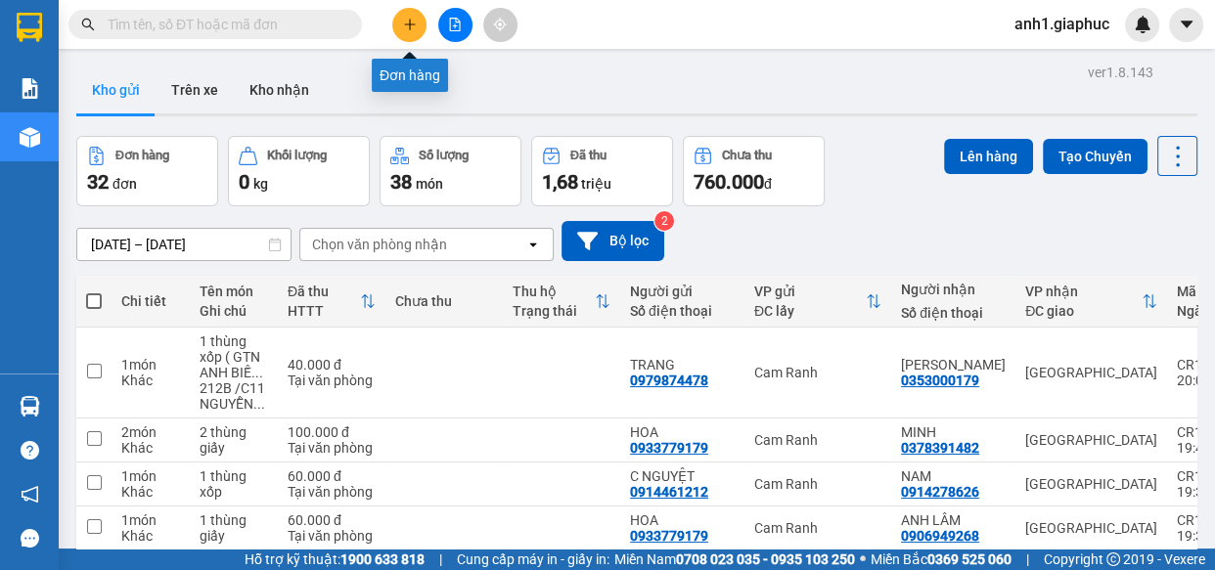
click at [406, 25] on icon "plus" at bounding box center [410, 25] width 14 height 14
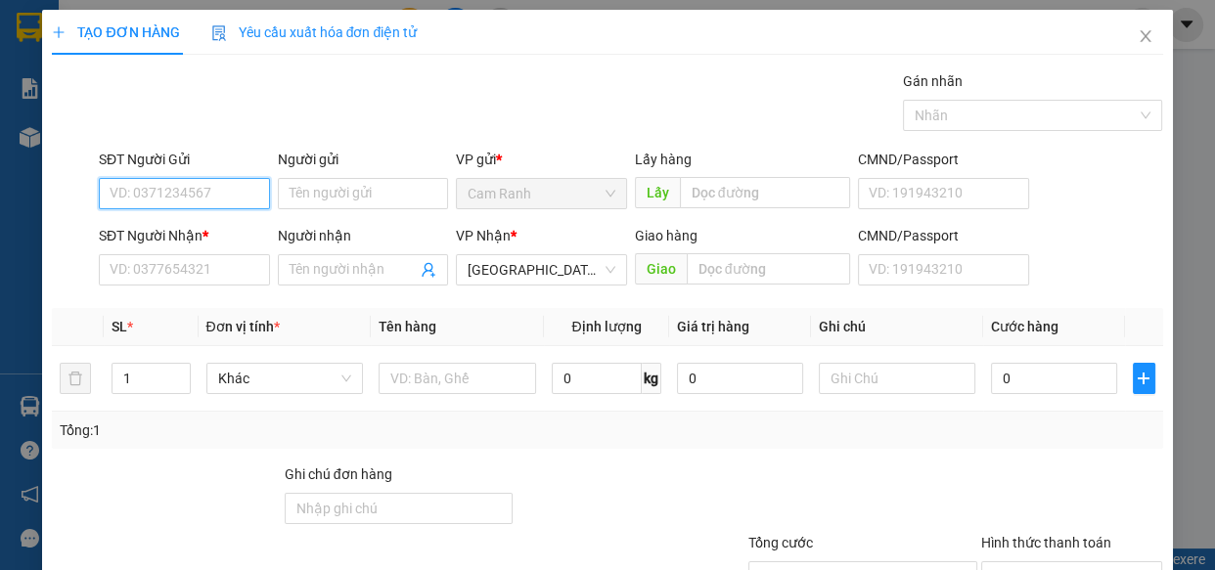
click at [186, 203] on input "SĐT Người Gửi" at bounding box center [184, 193] width 171 height 31
type input "0987440474"
click at [223, 228] on div "0987440474 - VIỆT" at bounding box center [183, 233] width 146 height 22
type input "VIỆT"
type input "0987440474"
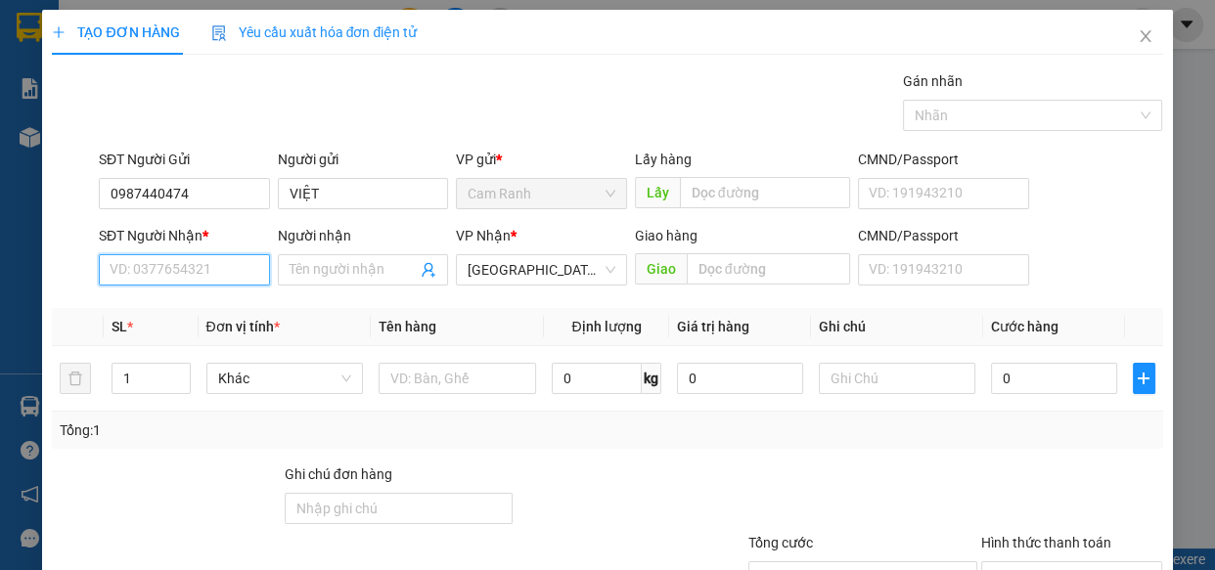
click at [207, 264] on input "SĐT Người Nhận *" at bounding box center [184, 269] width 171 height 31
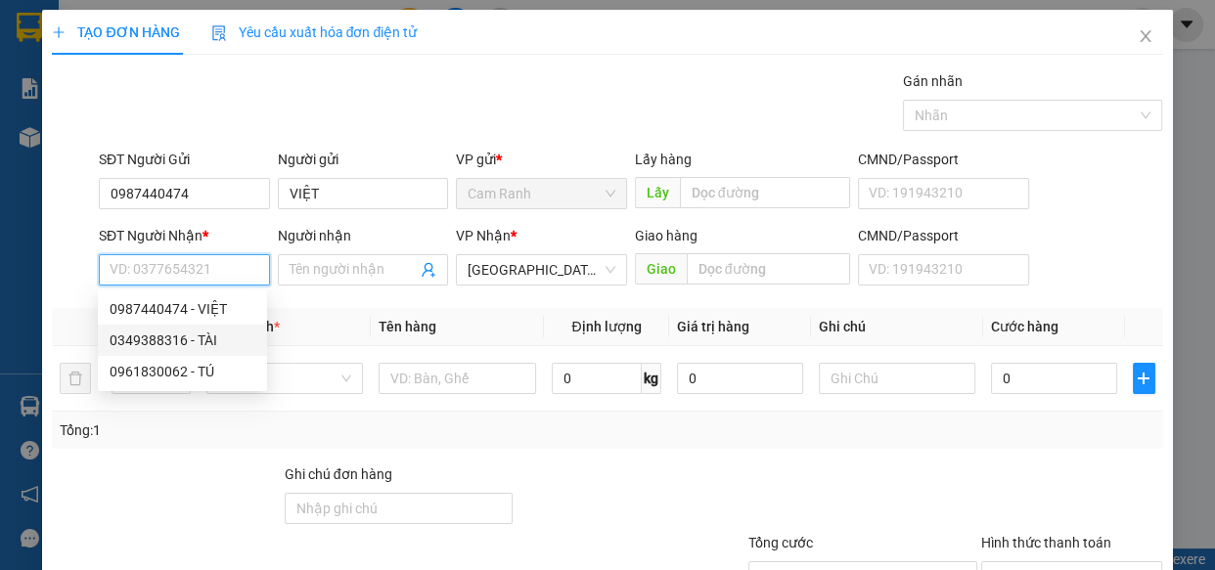
click at [188, 345] on div "0349388316 - TÀI" at bounding box center [183, 341] width 146 height 22
type input "0349388316"
type input "TÀI"
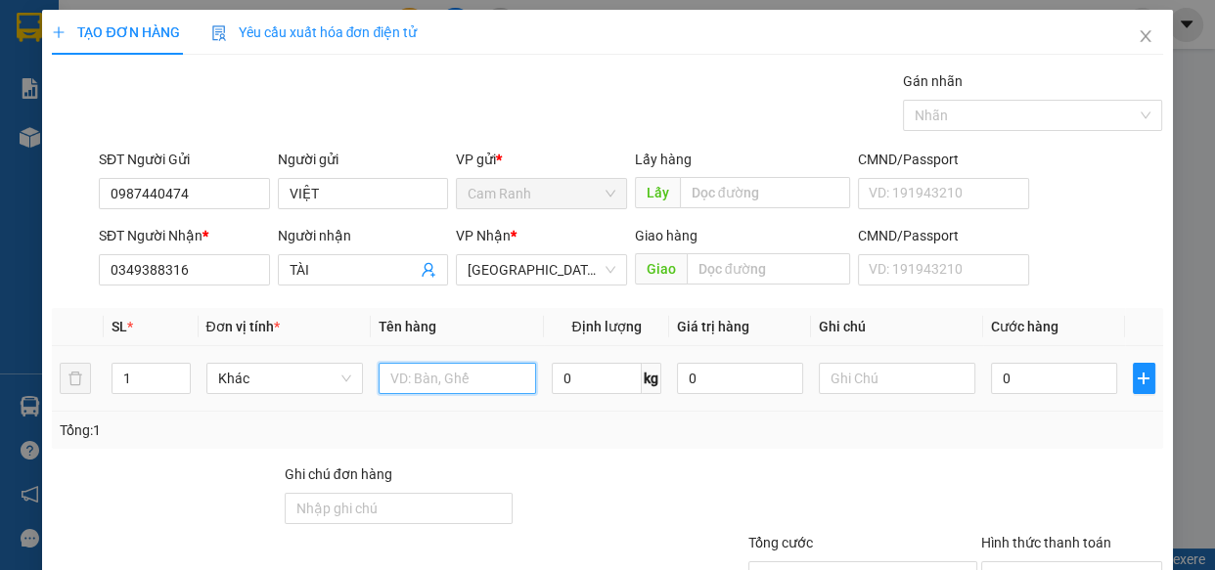
click at [420, 378] on input "text" at bounding box center [457, 378] width 157 height 31
type input "1 THÙNG GIẤY"
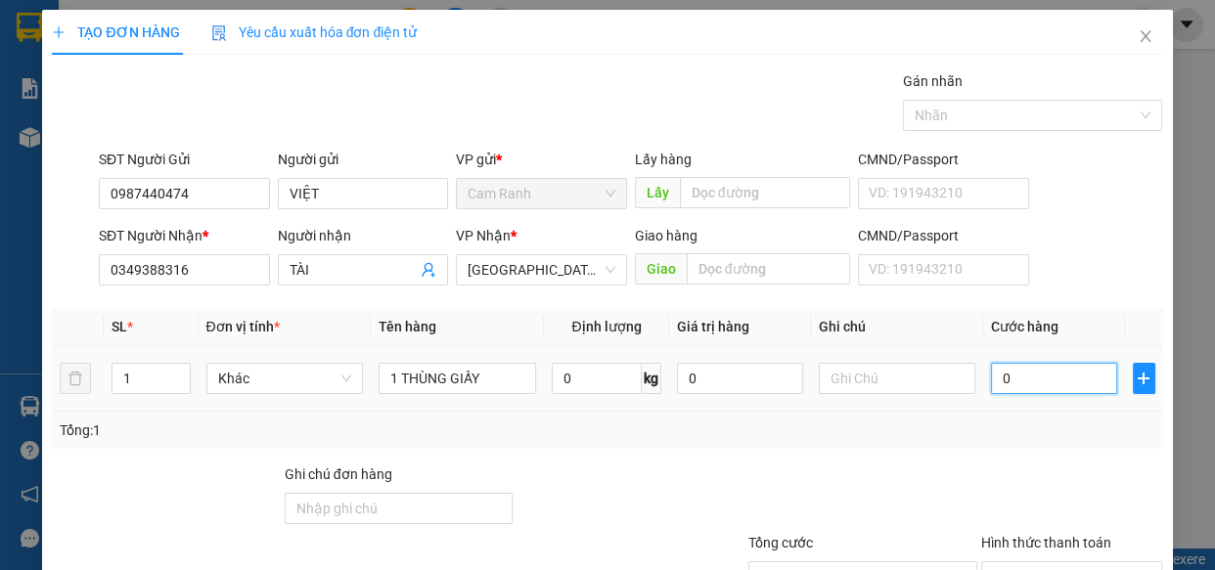
click at [1026, 383] on input "0" at bounding box center [1054, 378] width 126 height 31
type input "4"
type input "401"
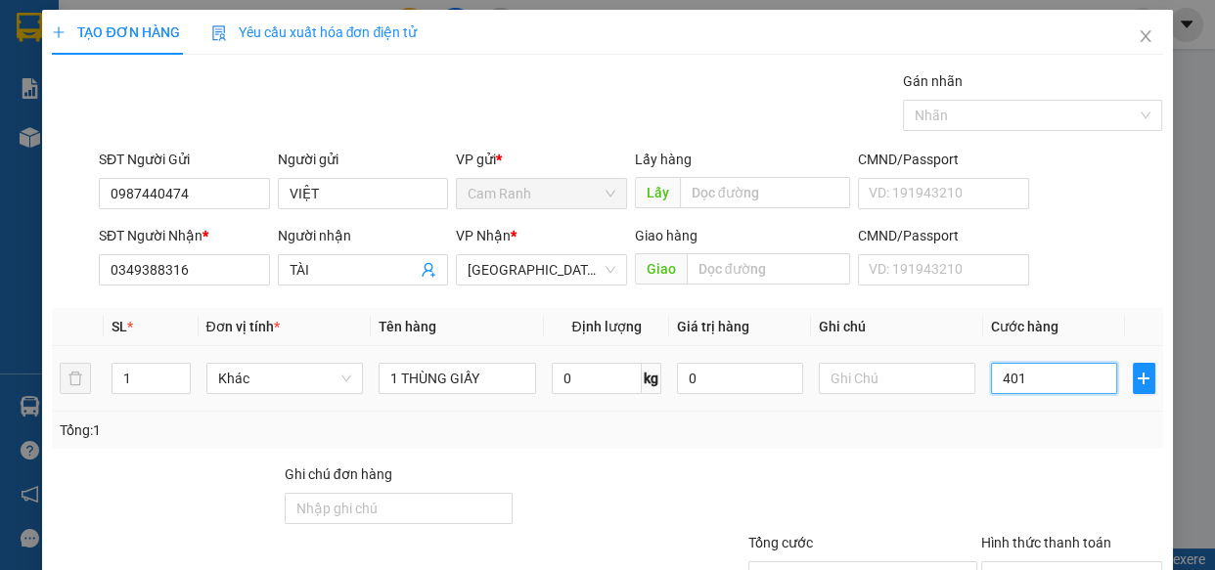
type input "401"
type input "40"
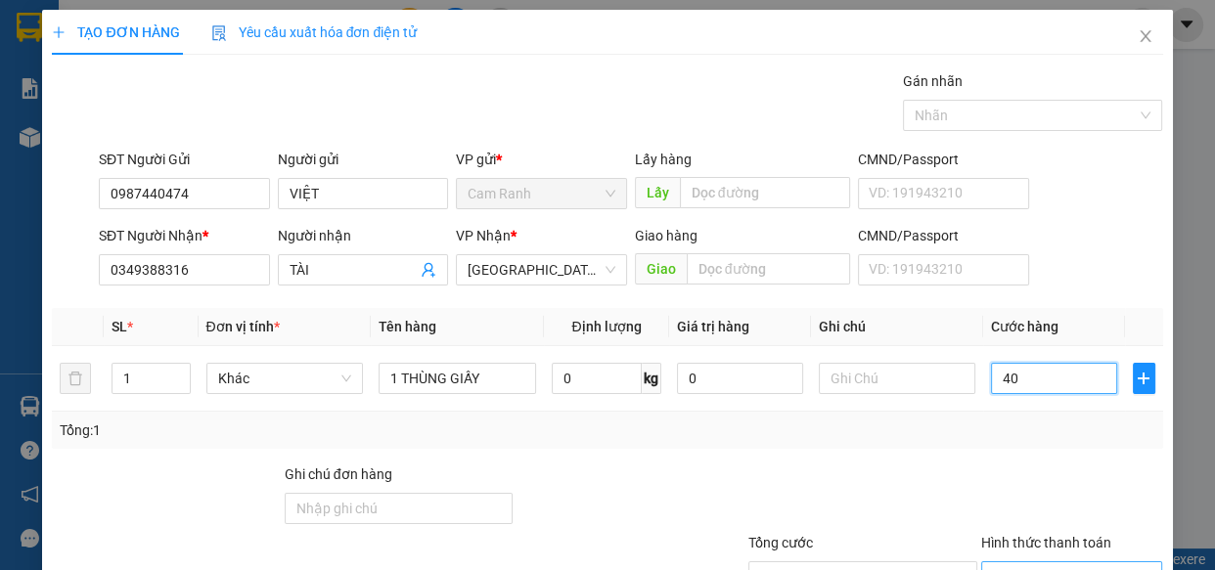
scroll to position [153, 0]
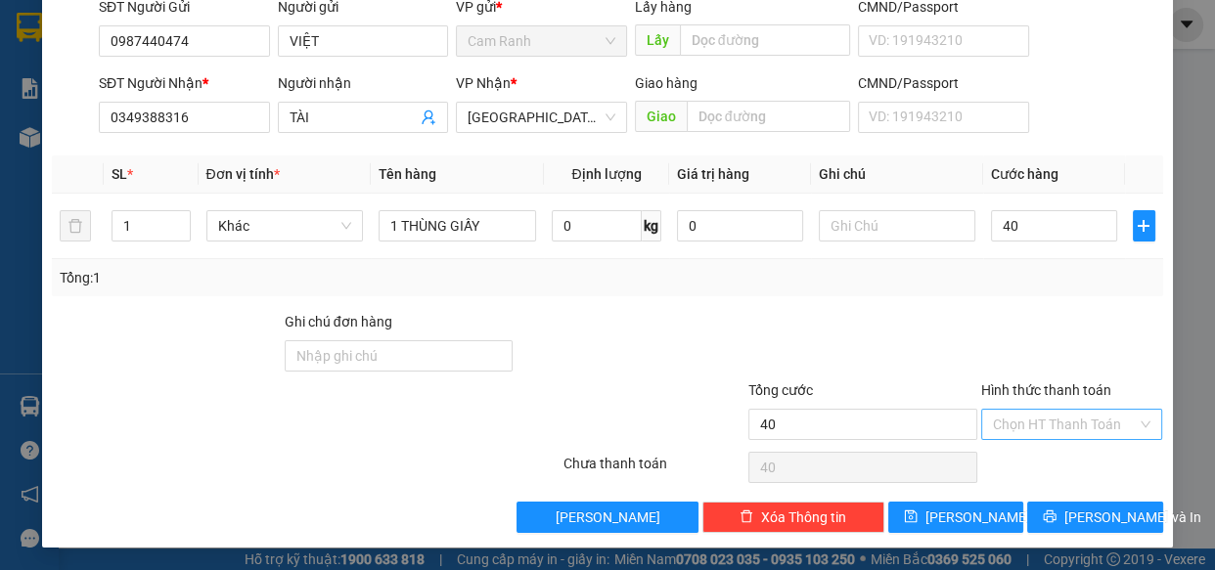
type input "40.000"
drag, startPoint x: 1049, startPoint y: 423, endPoint x: 1053, endPoint y: 437, distance: 15.5
click at [1050, 423] on input "Hình thức thanh toán" at bounding box center [1065, 424] width 145 height 29
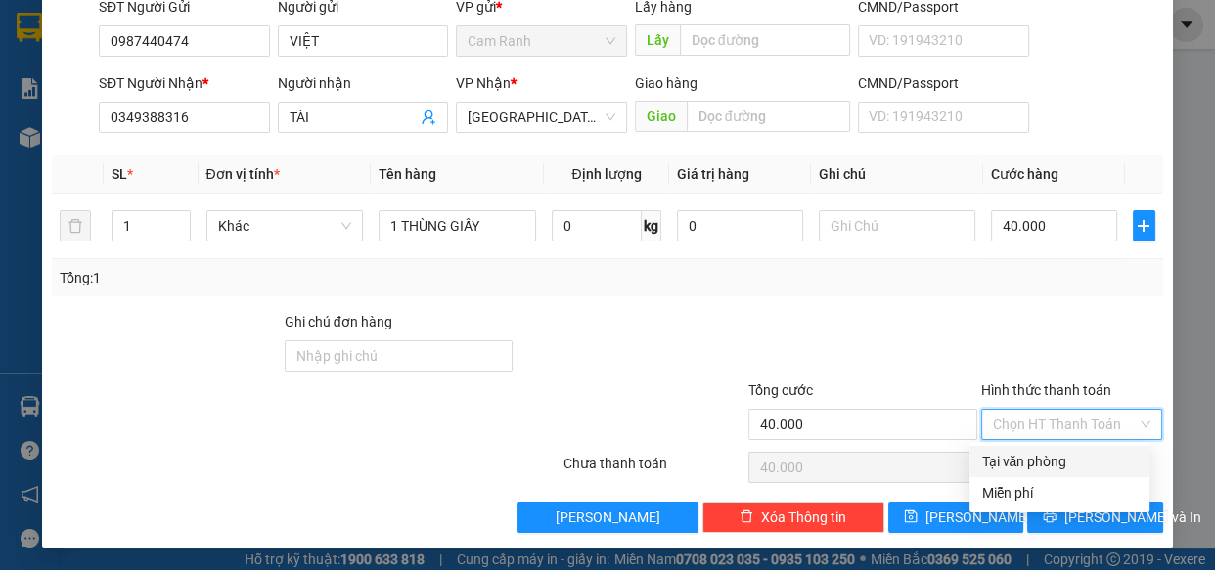
click at [1050, 452] on div "Tại văn phòng" at bounding box center [1059, 462] width 157 height 22
type input "0"
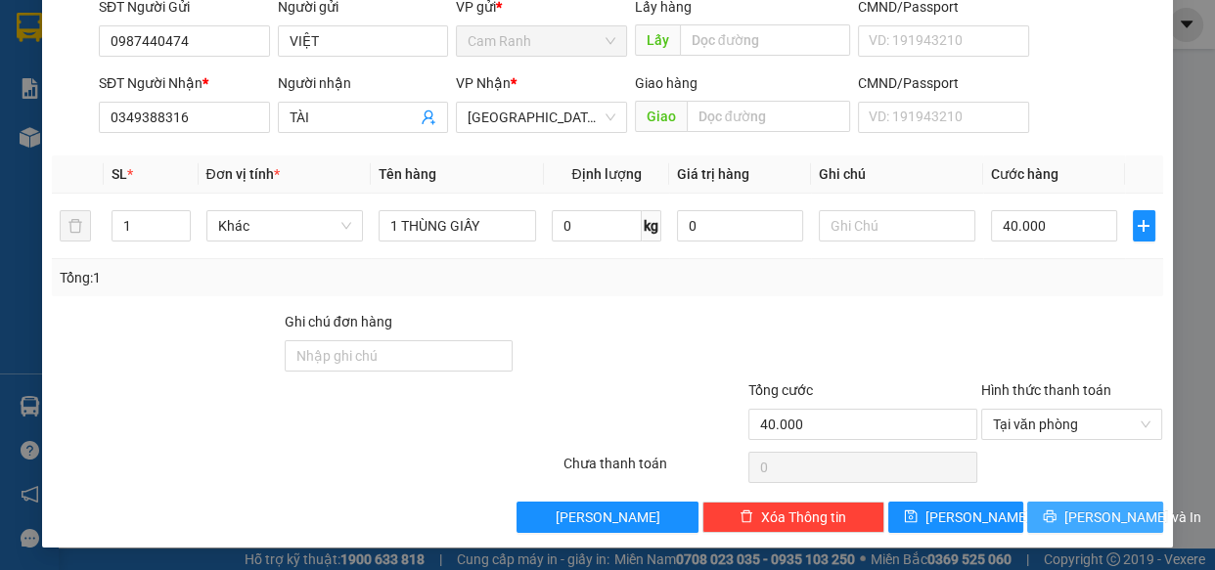
click at [1055, 511] on icon "printer" at bounding box center [1050, 517] width 14 height 14
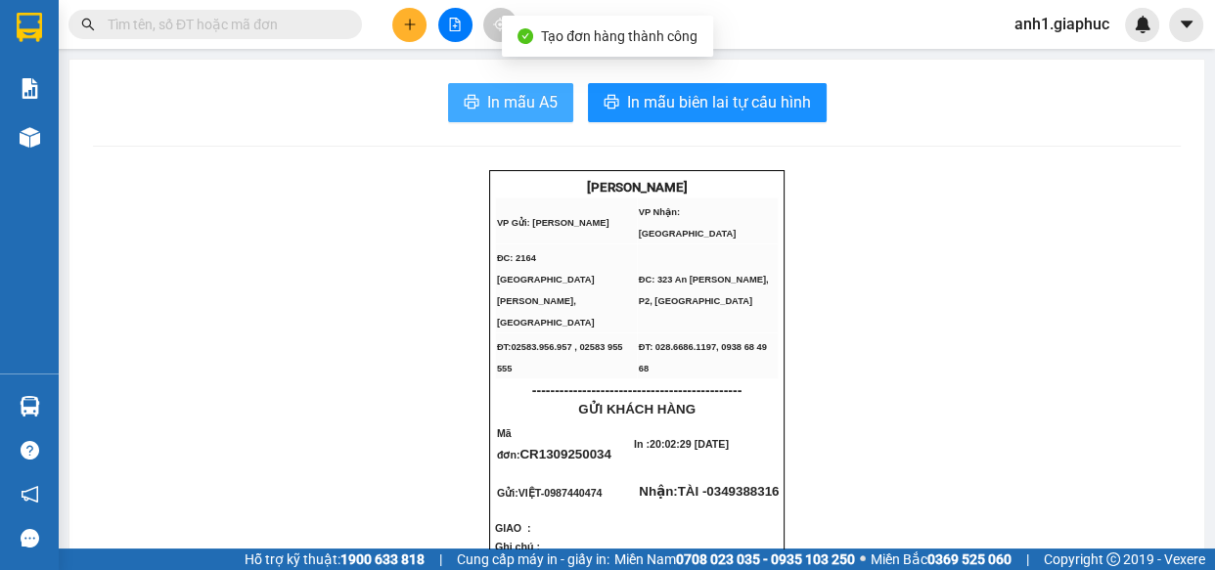
click at [527, 110] on span "In mẫu A5" at bounding box center [522, 102] width 70 height 24
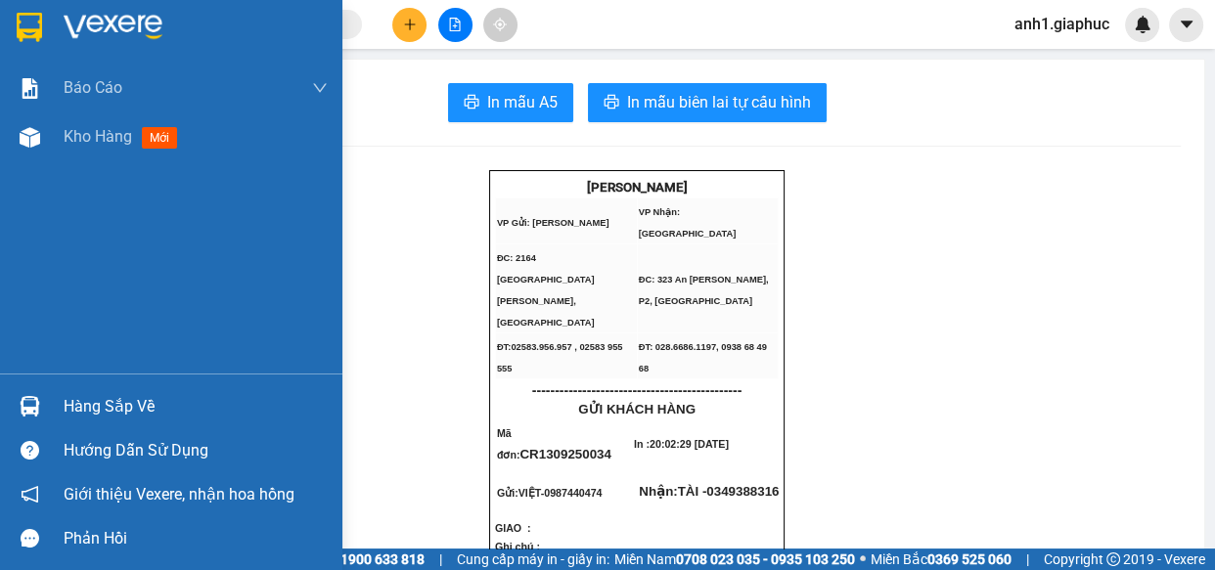
drag, startPoint x: 93, startPoint y: 144, endPoint x: 244, endPoint y: 35, distance: 185.7
click at [92, 144] on span "Kho hàng" at bounding box center [98, 136] width 68 height 19
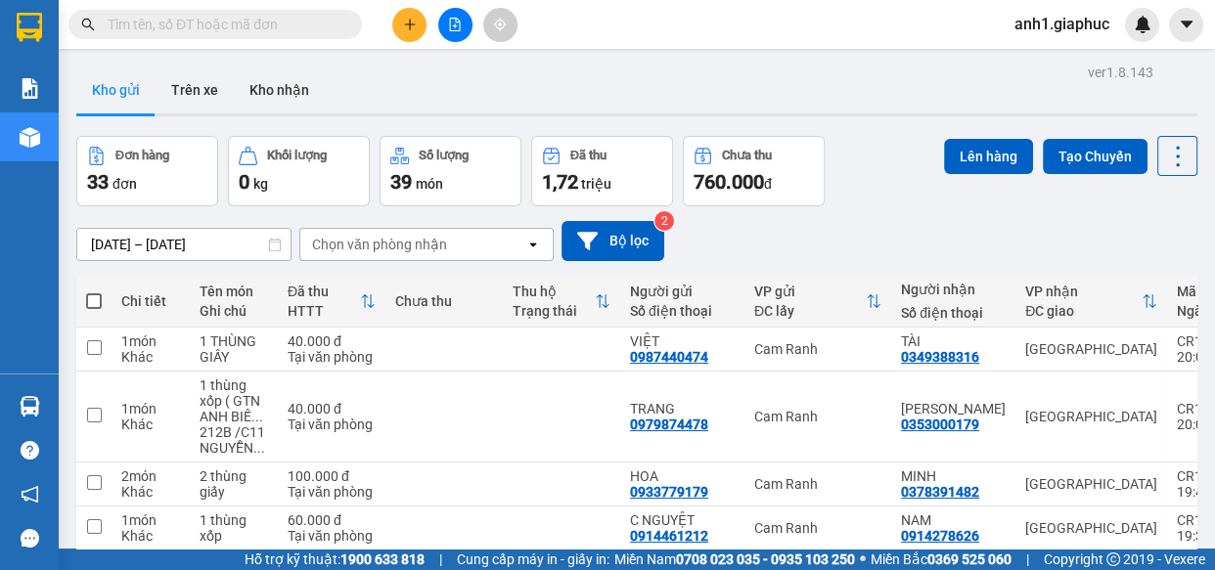
click at [400, 23] on button at bounding box center [409, 25] width 34 height 34
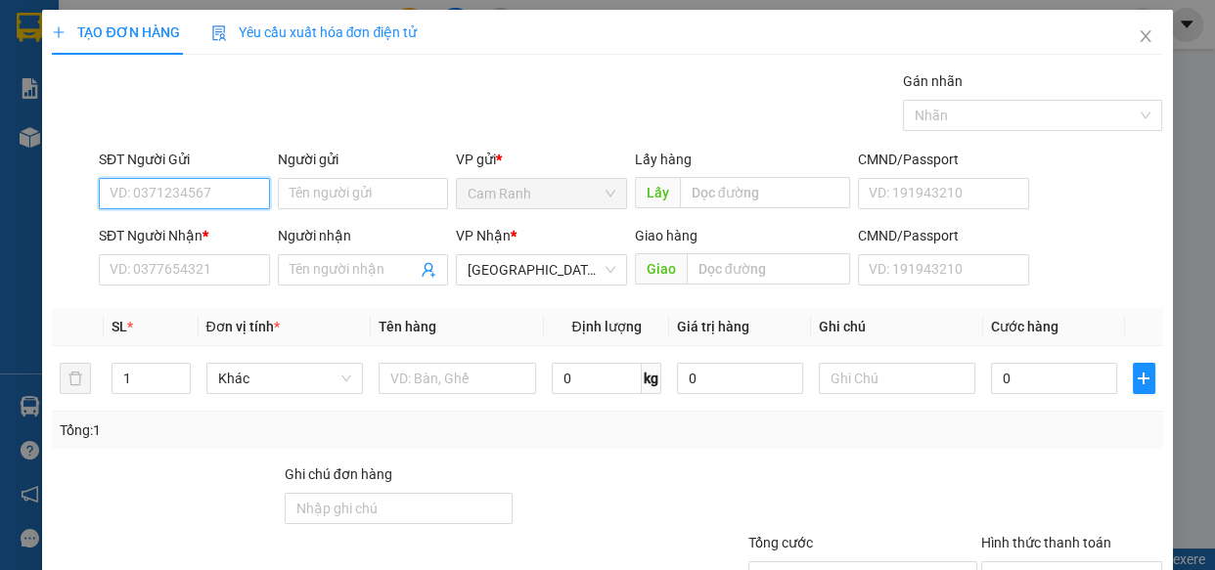
click at [112, 201] on input "SĐT Người Gửi" at bounding box center [184, 193] width 171 height 31
type input "0365262779"
click at [173, 232] on div "0365262779 - CÔ 7" at bounding box center [183, 233] width 146 height 22
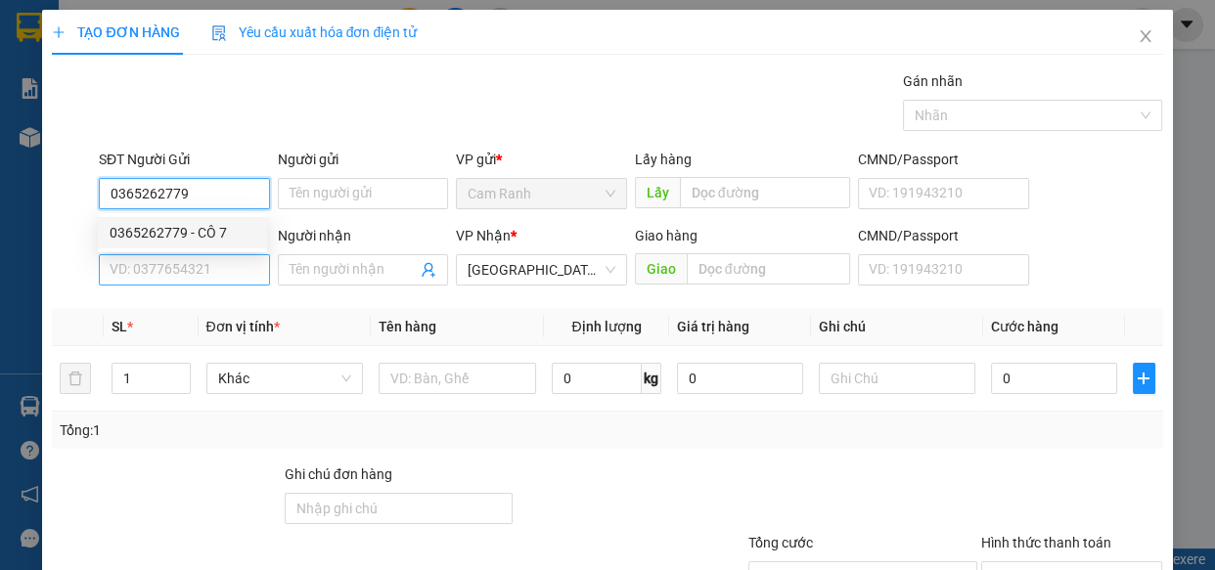
type input "CÔ 7"
type input "0365262779"
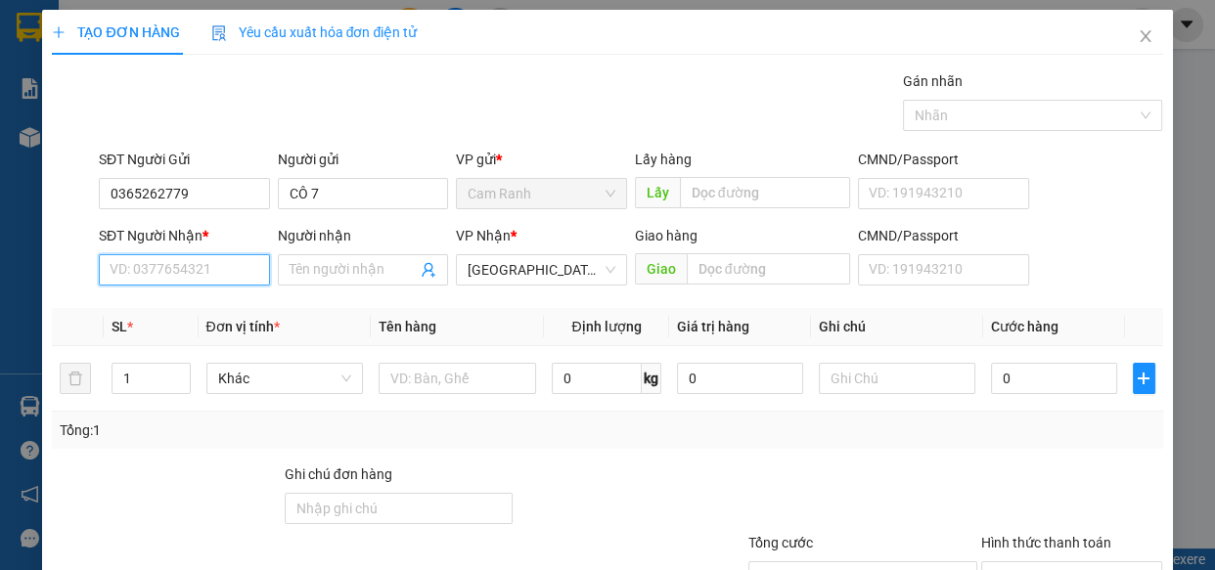
click at [166, 271] on input "SĐT Người Nhận *" at bounding box center [184, 269] width 171 height 31
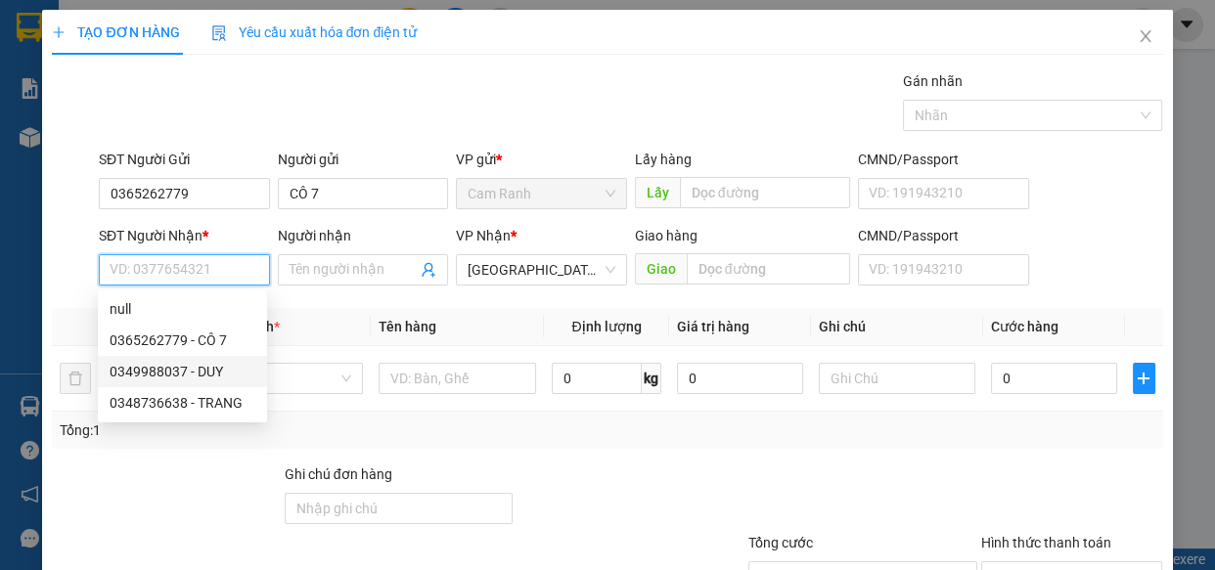
click at [201, 378] on div "0349988037 - DUY" at bounding box center [183, 372] width 146 height 22
type input "0349988037"
type input "DUY"
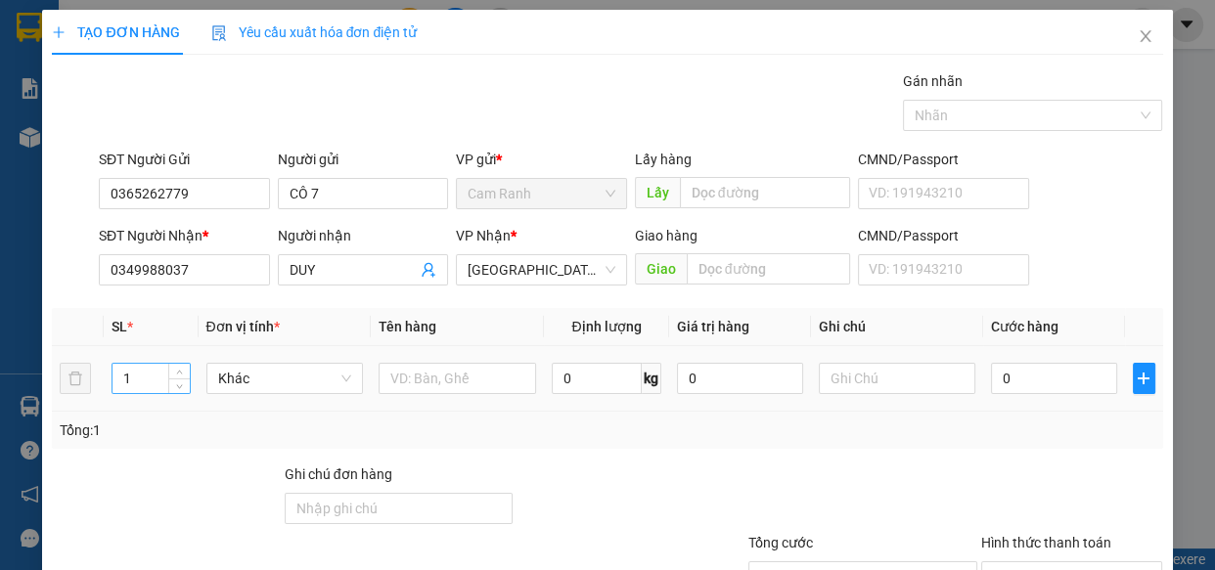
click at [138, 379] on input "1" at bounding box center [150, 378] width 76 height 29
type input "3"
click at [414, 378] on input "text" at bounding box center [457, 378] width 157 height 31
click at [997, 381] on input "0" at bounding box center [1054, 378] width 126 height 31
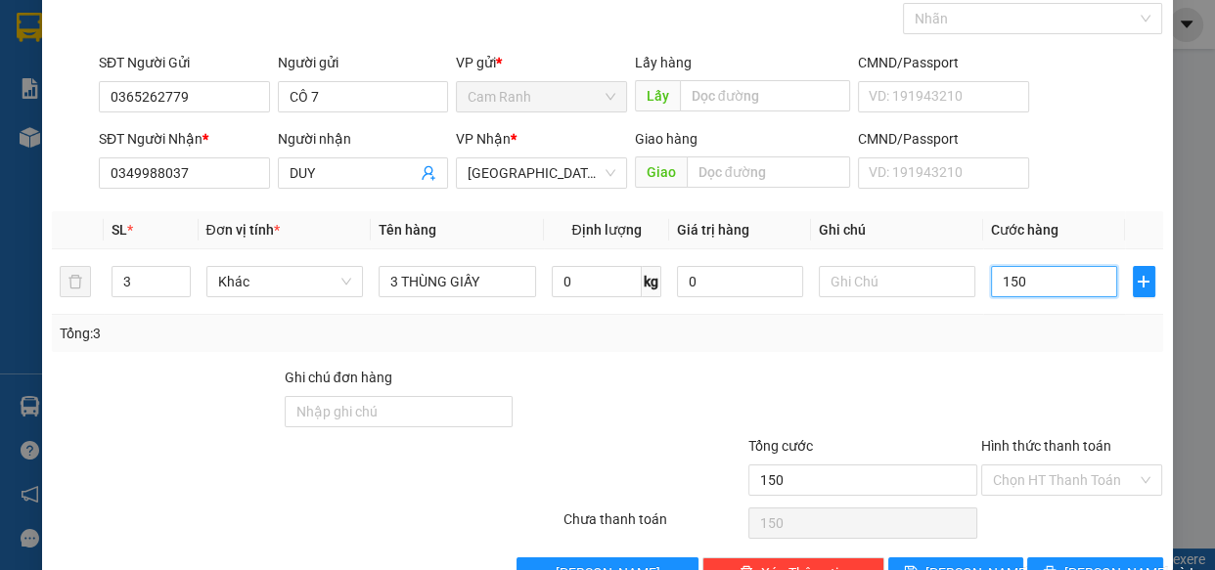
scroll to position [153, 0]
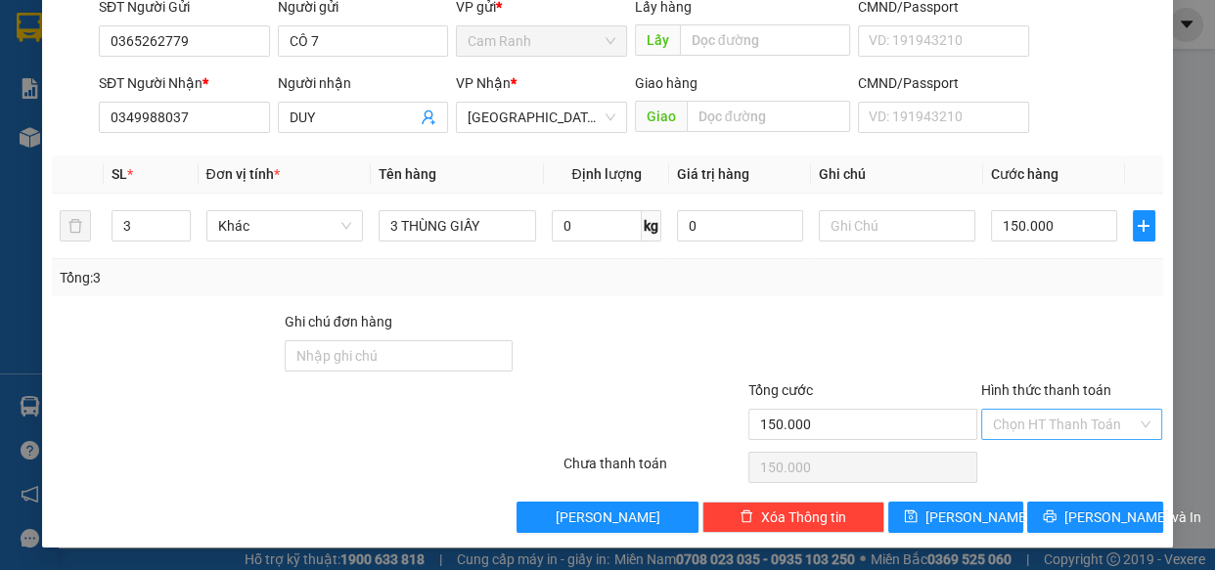
click at [1074, 429] on input "Hình thức thanh toán" at bounding box center [1065, 424] width 145 height 29
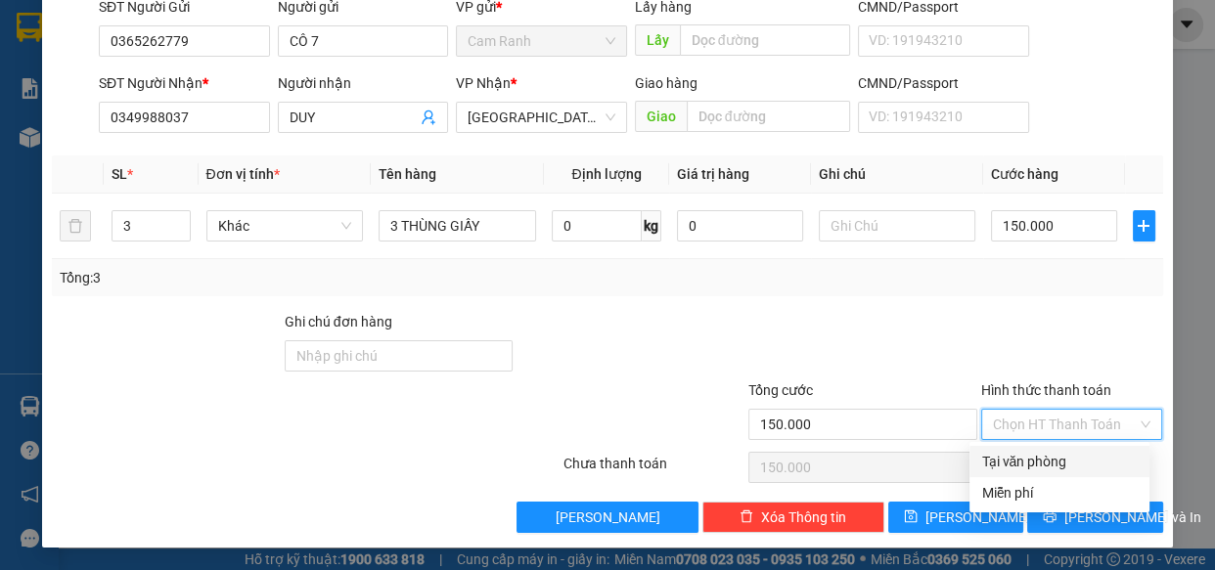
click at [1057, 461] on div "Tại văn phòng" at bounding box center [1059, 462] width 157 height 22
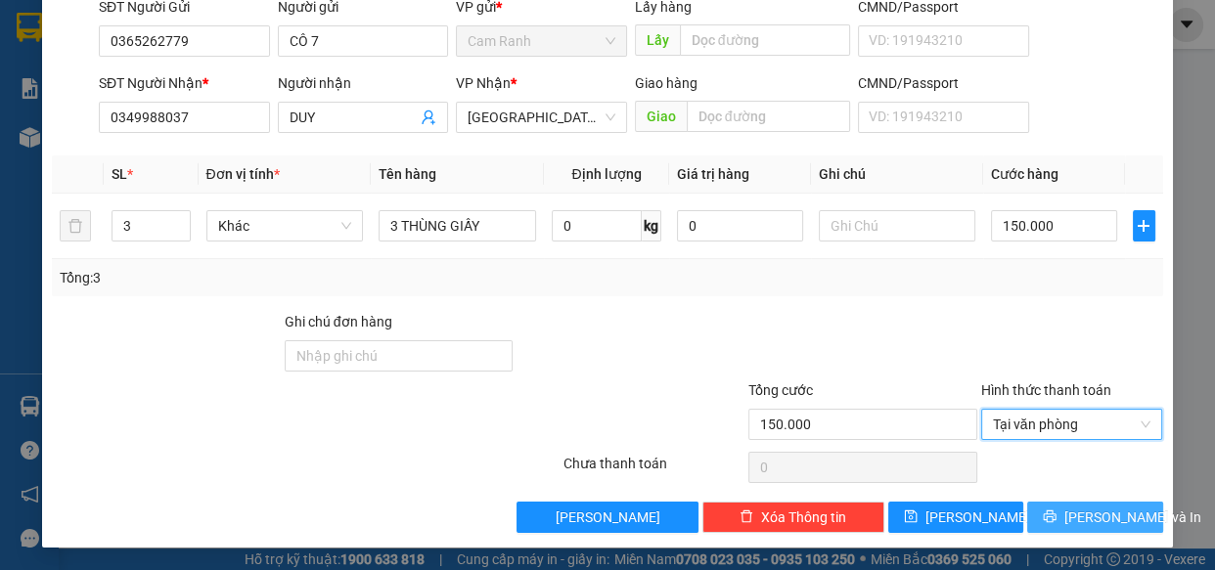
click at [1080, 515] on span "Lưu và In" at bounding box center [1132, 518] width 137 height 22
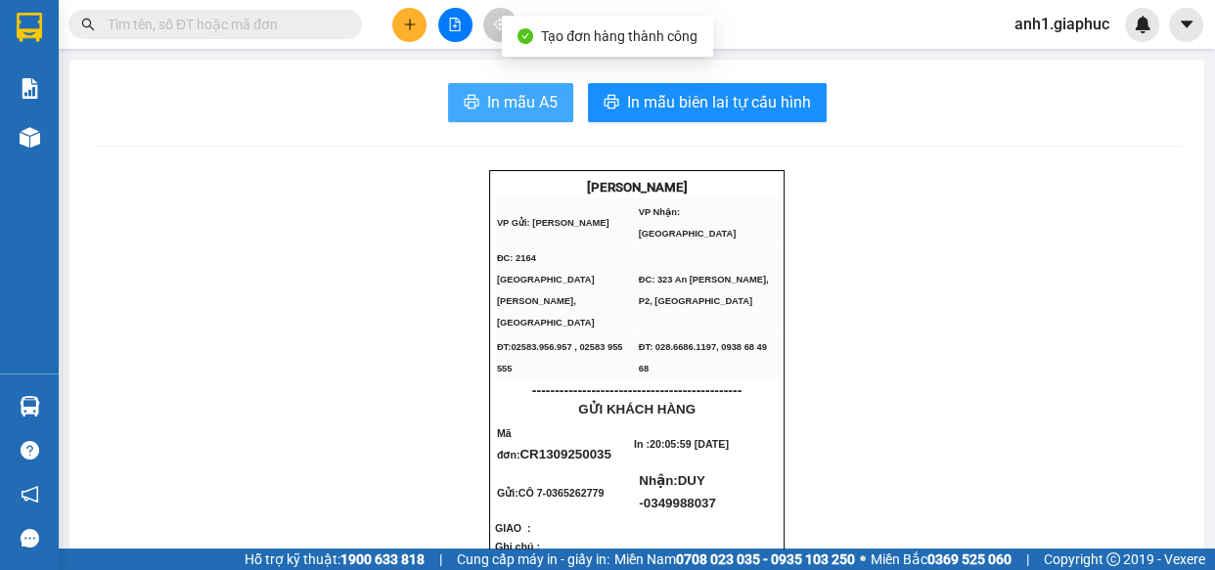
click at [525, 107] on span "In mẫu A5" at bounding box center [522, 102] width 70 height 24
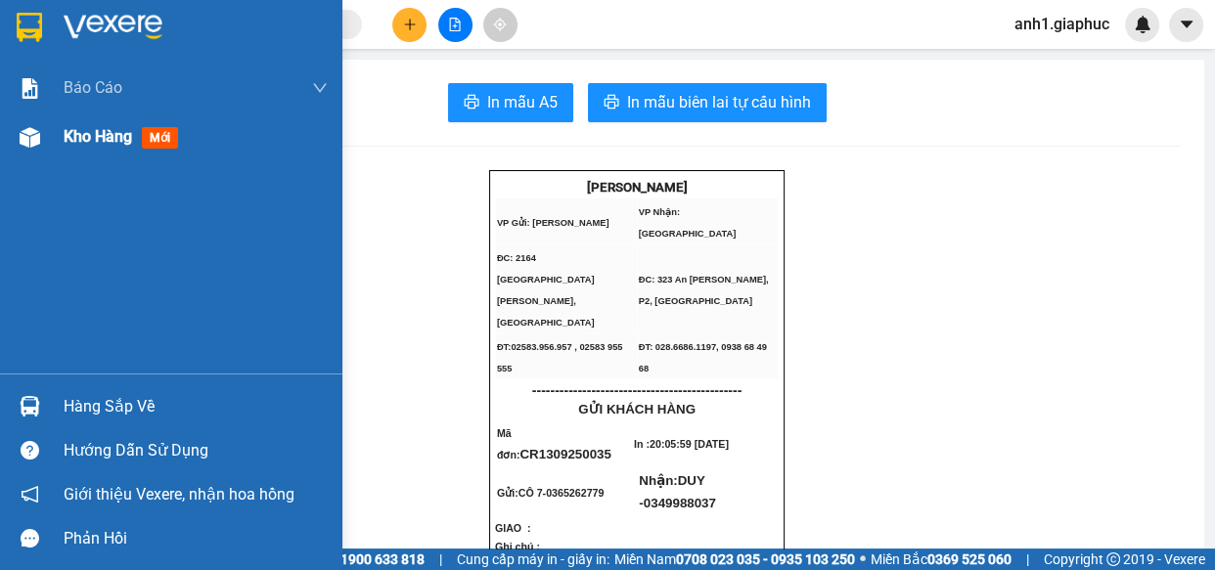
click at [68, 139] on span "Kho hàng" at bounding box center [98, 136] width 68 height 19
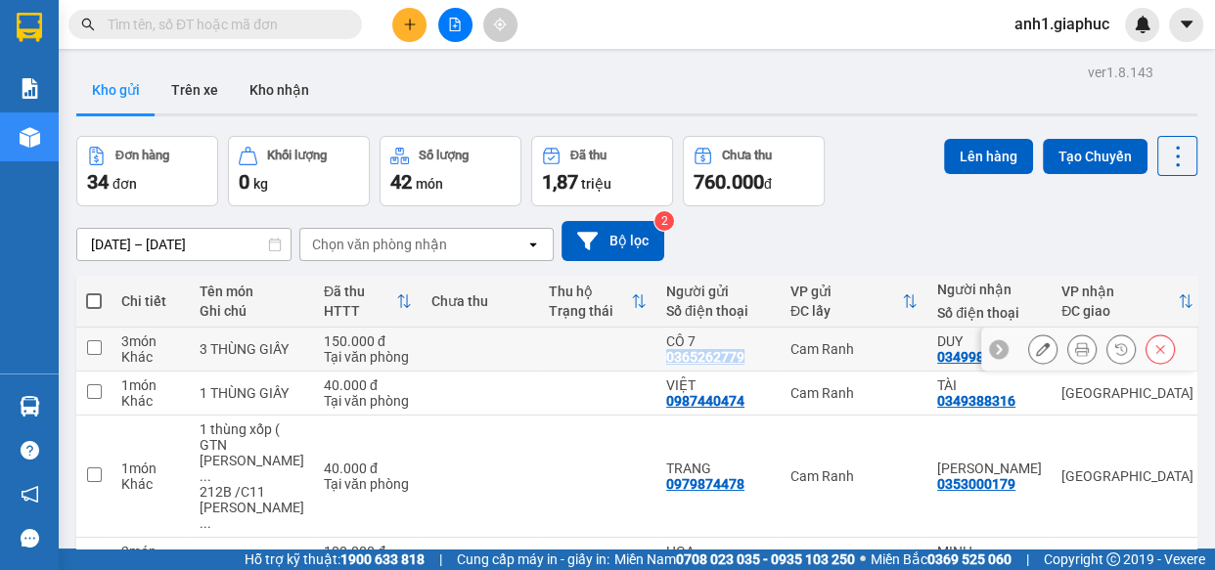
drag, startPoint x: 626, startPoint y: 356, endPoint x: 724, endPoint y: 367, distance: 98.4
click at [724, 367] on td "CÔ 7 0365262779" at bounding box center [718, 350] width 124 height 44
checkbox input "true"
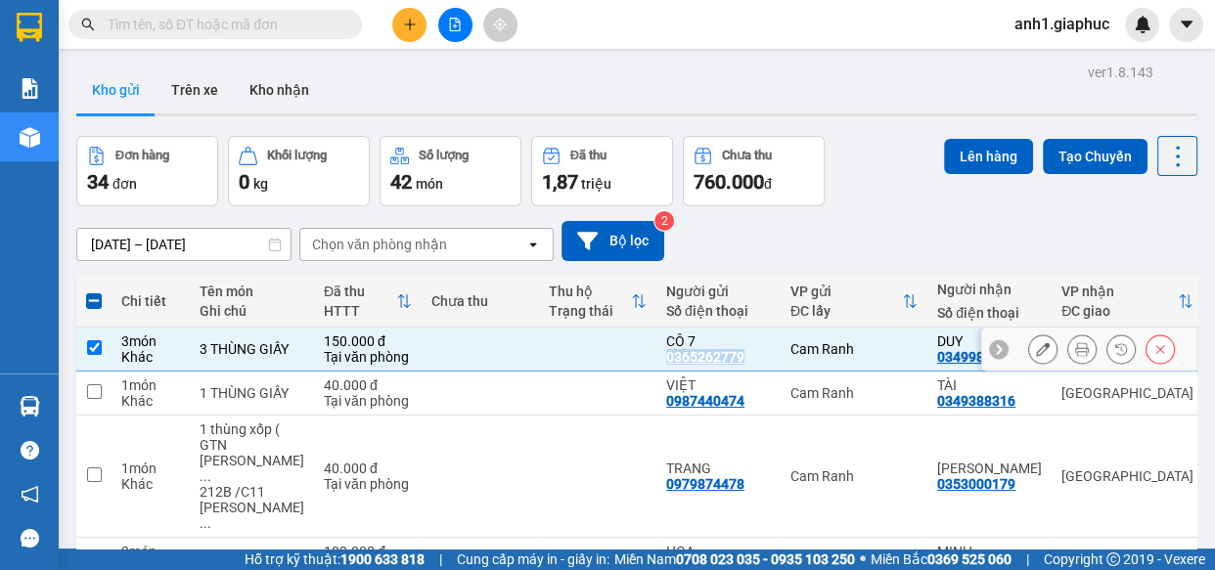
copy div "0365262779"
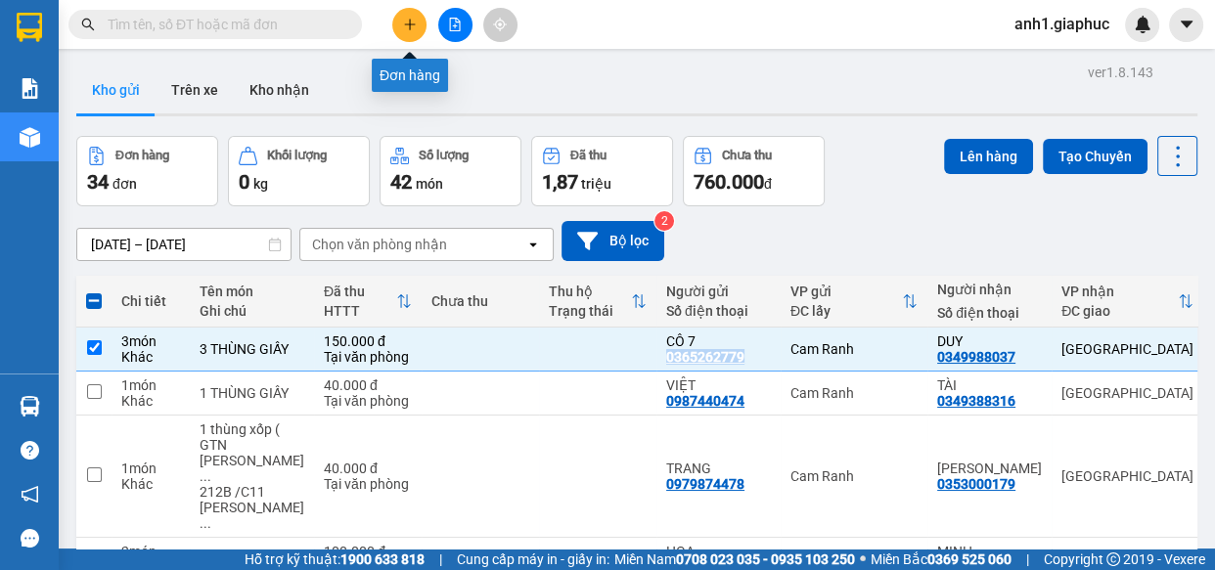
click at [397, 20] on button at bounding box center [409, 25] width 34 height 34
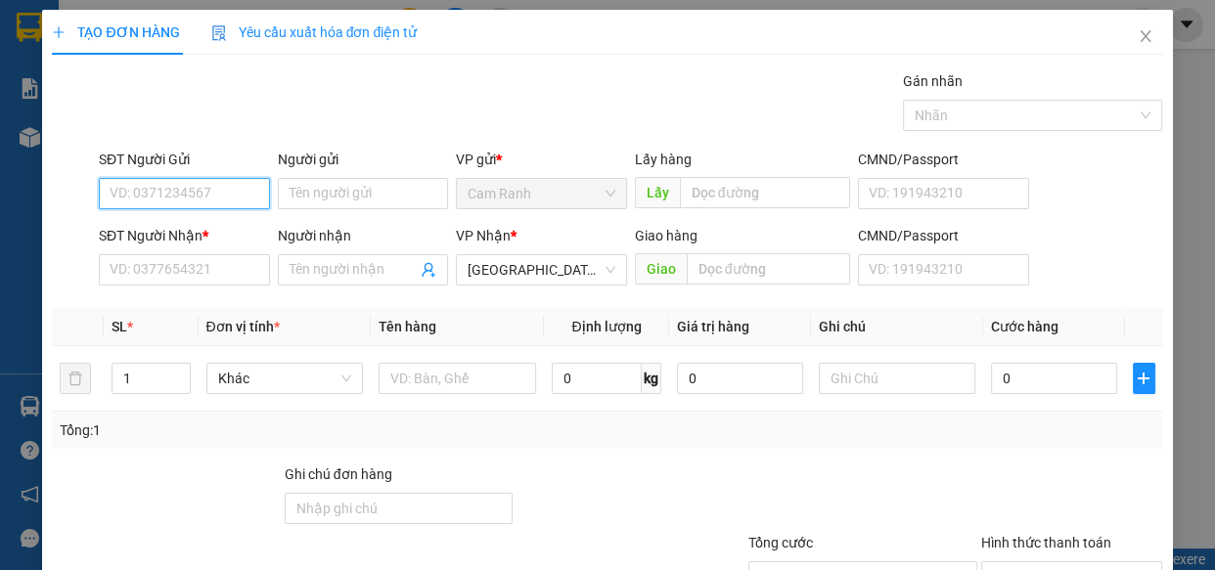
paste input "0365262779"
type input "0365262779"
click at [202, 227] on div "0365262779 - CÔ 7" at bounding box center [183, 233] width 146 height 22
type input "CÔ 7"
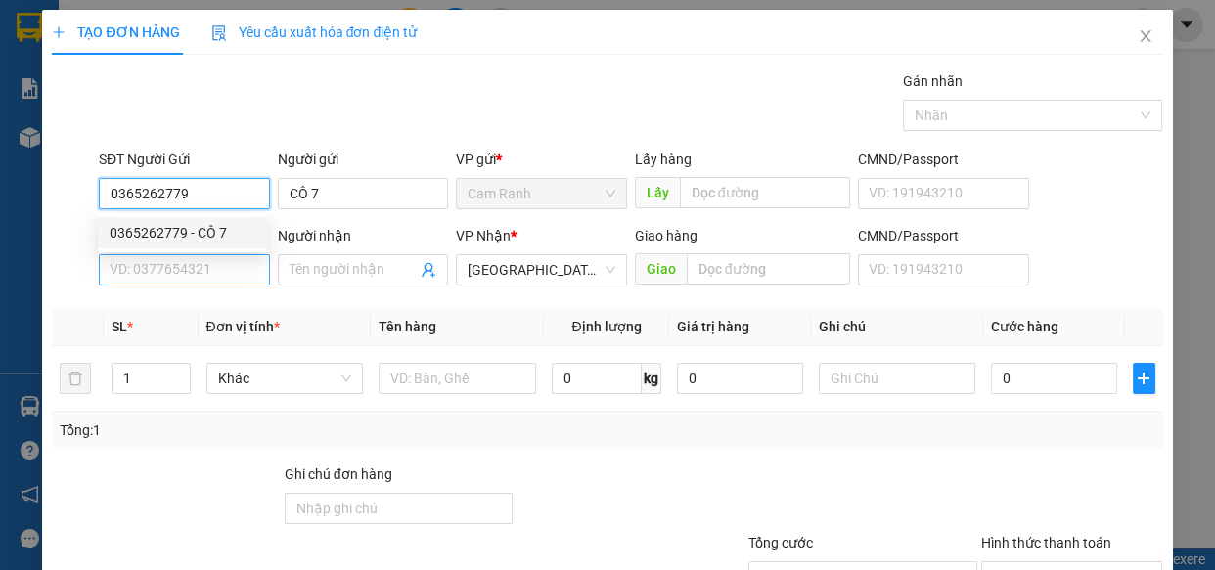
type input "0365262779"
click at [203, 274] on input "SĐT Người Nhận *" at bounding box center [184, 269] width 171 height 31
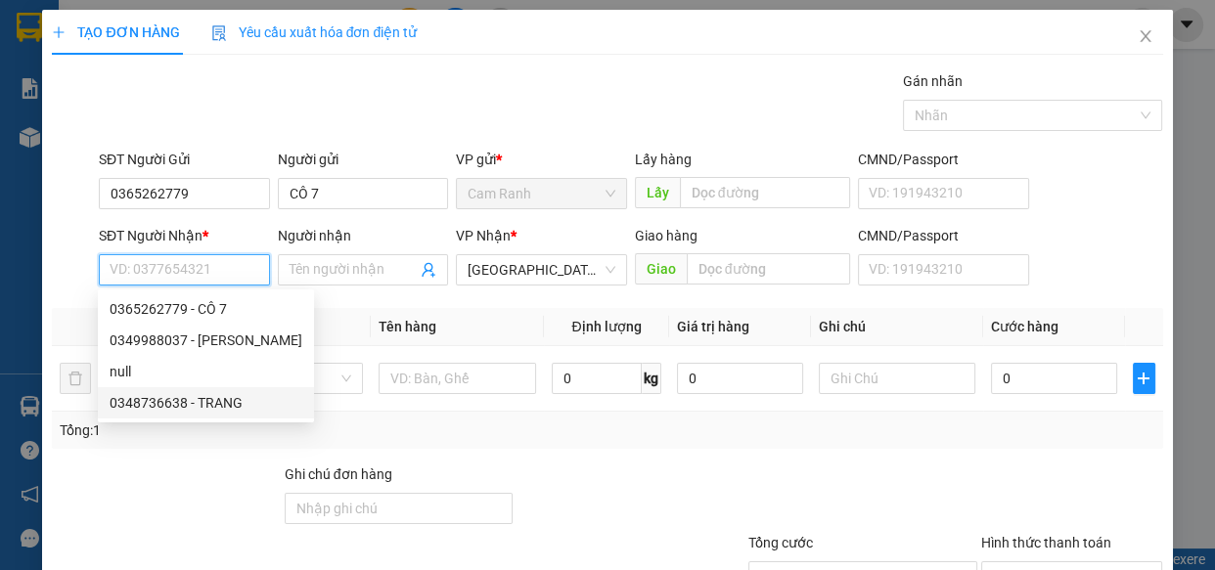
click at [206, 406] on div "0348736638 - TRANG" at bounding box center [206, 403] width 193 height 22
type input "0348736638"
type input "TRANG"
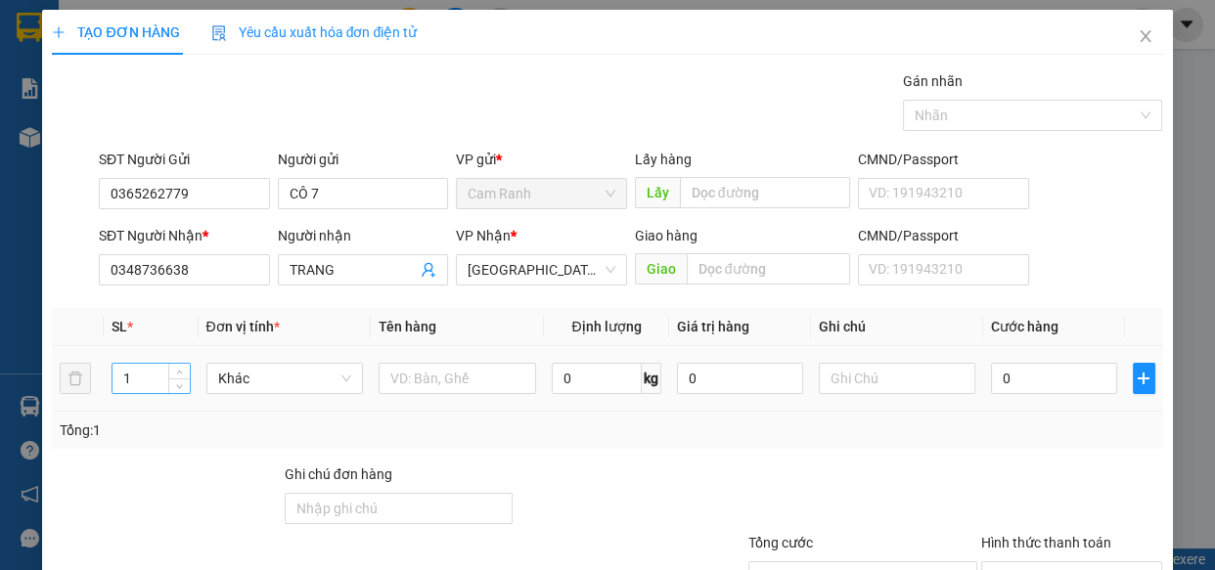
click at [144, 387] on input "1" at bounding box center [150, 378] width 76 height 29
type input "3"
click at [406, 379] on input "text" at bounding box center [457, 378] width 157 height 31
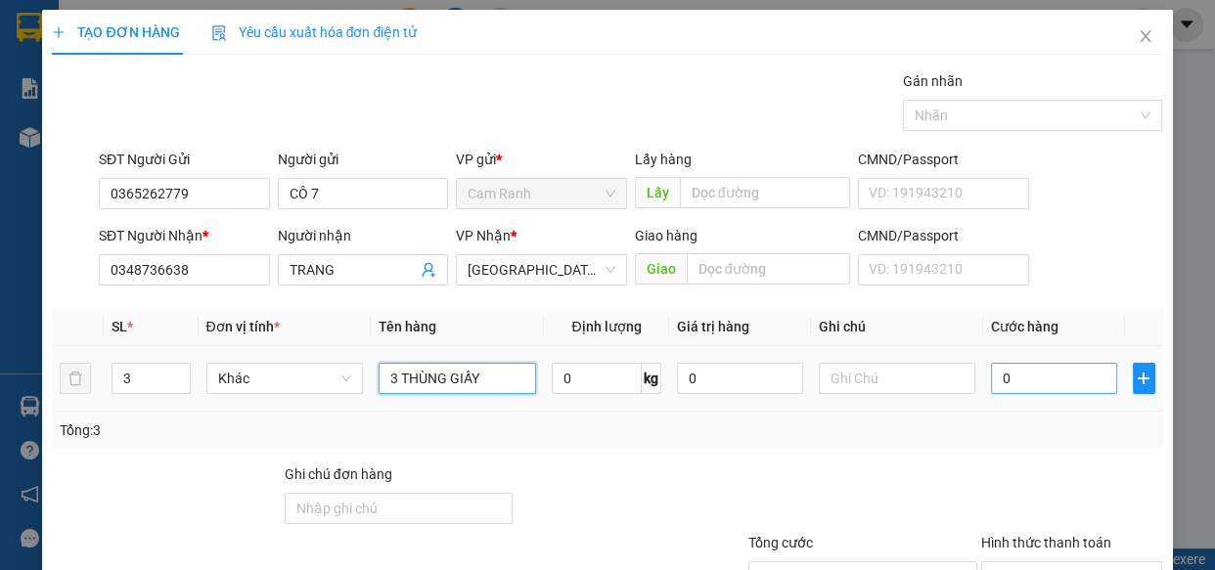
type input "3 THÙNG GIẤY"
click at [1008, 381] on input "0" at bounding box center [1054, 378] width 126 height 31
type input "1"
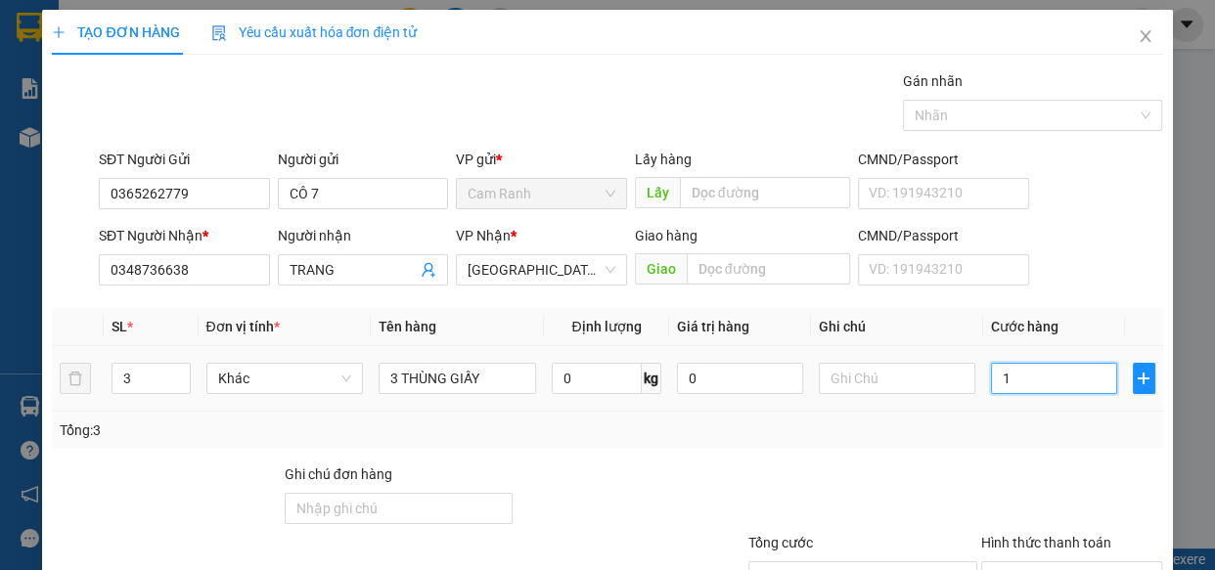
type input "15"
type input "150"
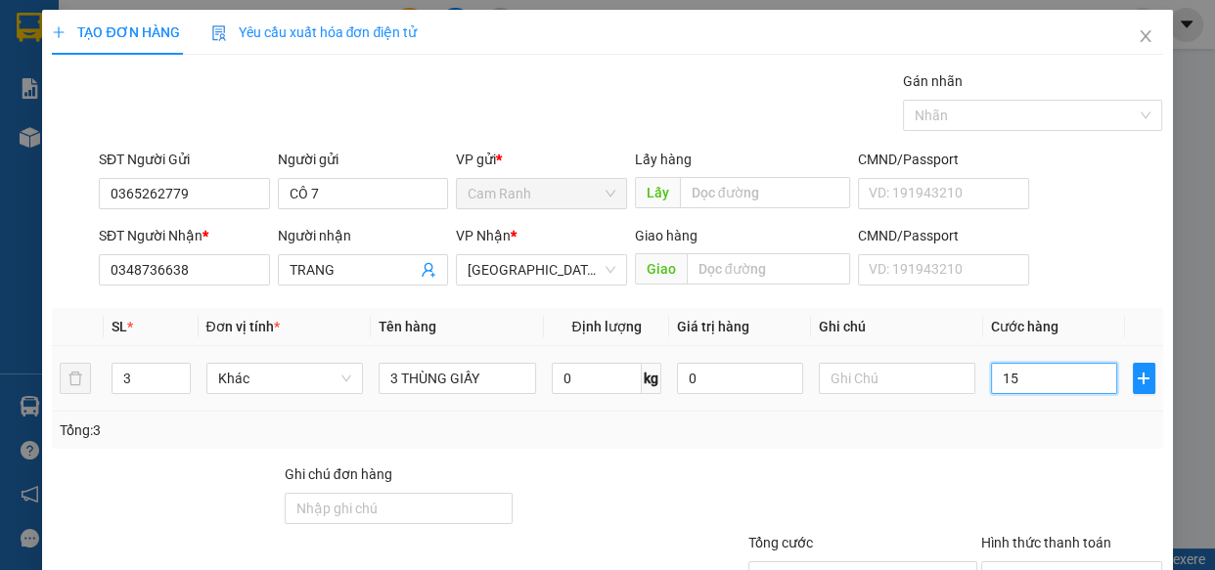
type input "150"
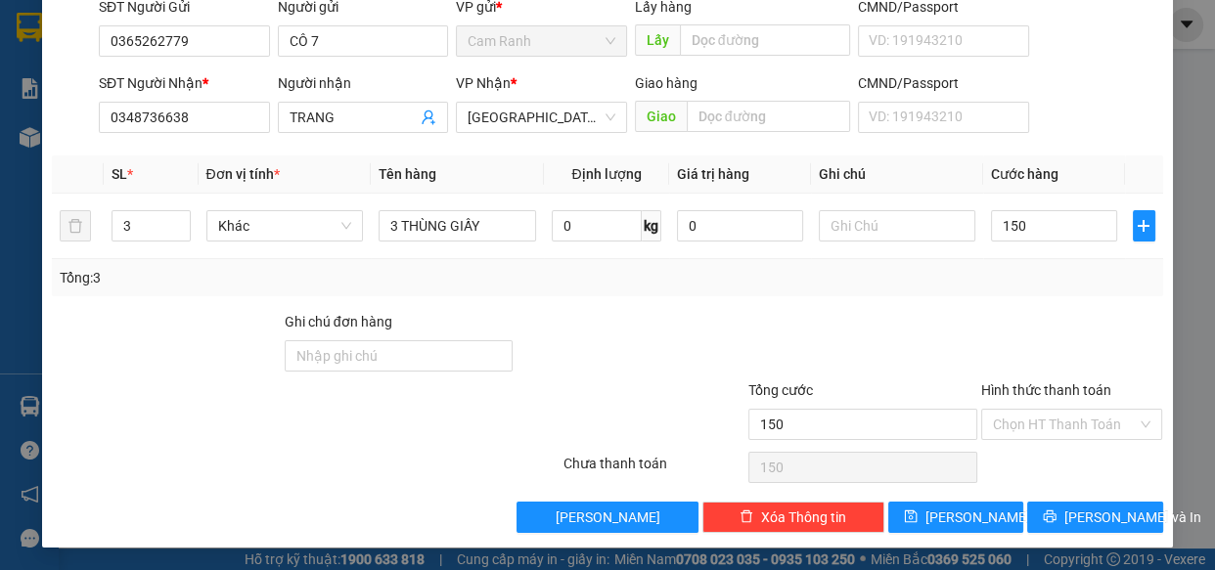
type input "150.000"
click at [1023, 439] on div "Hình thức thanh toán Chọn HT Thanh Toán" at bounding box center [1072, 414] width 182 height 68
click at [1024, 423] on input "Hình thức thanh toán" at bounding box center [1065, 424] width 145 height 29
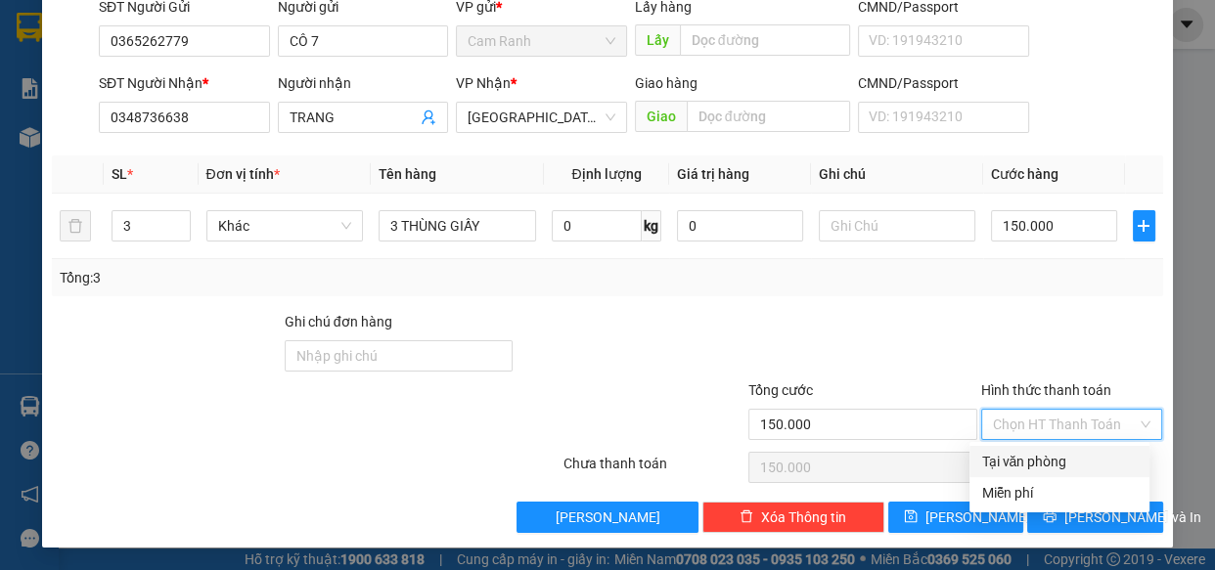
click at [1030, 456] on div "Tại văn phòng" at bounding box center [1059, 462] width 157 height 22
type input "0"
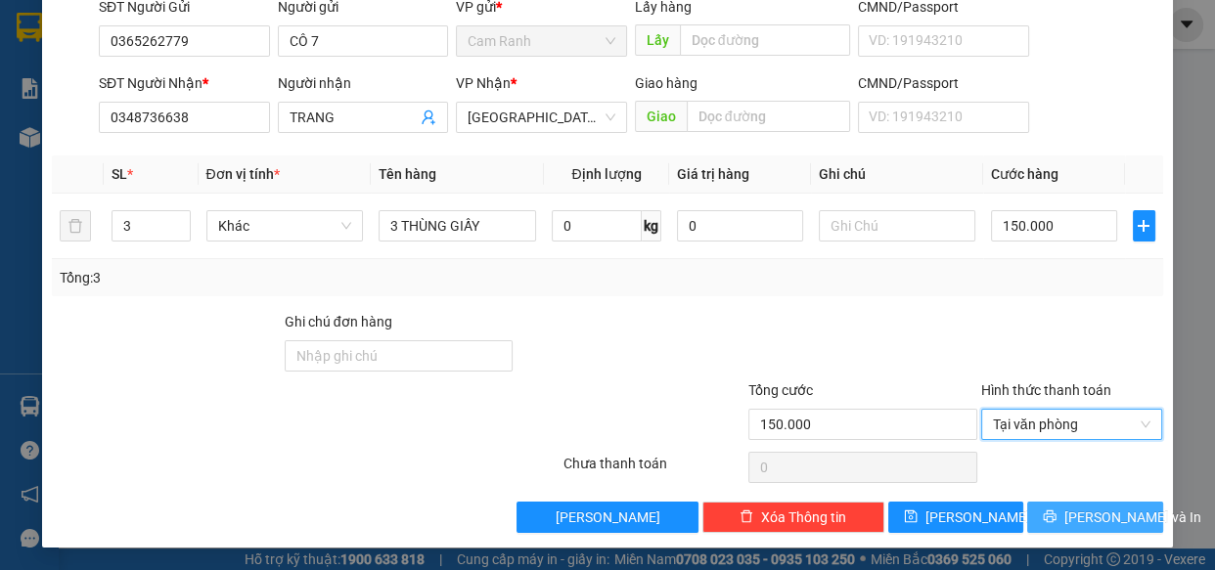
click at [1085, 515] on span "Lưu và In" at bounding box center [1132, 518] width 137 height 22
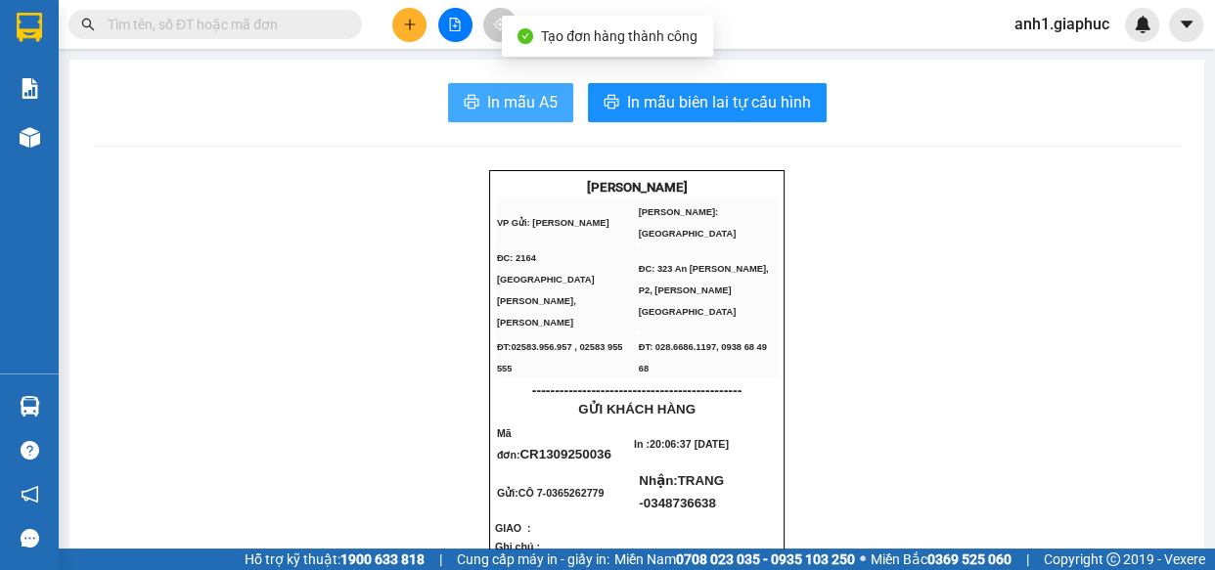
click at [522, 103] on span "In mẫu A5" at bounding box center [522, 102] width 70 height 24
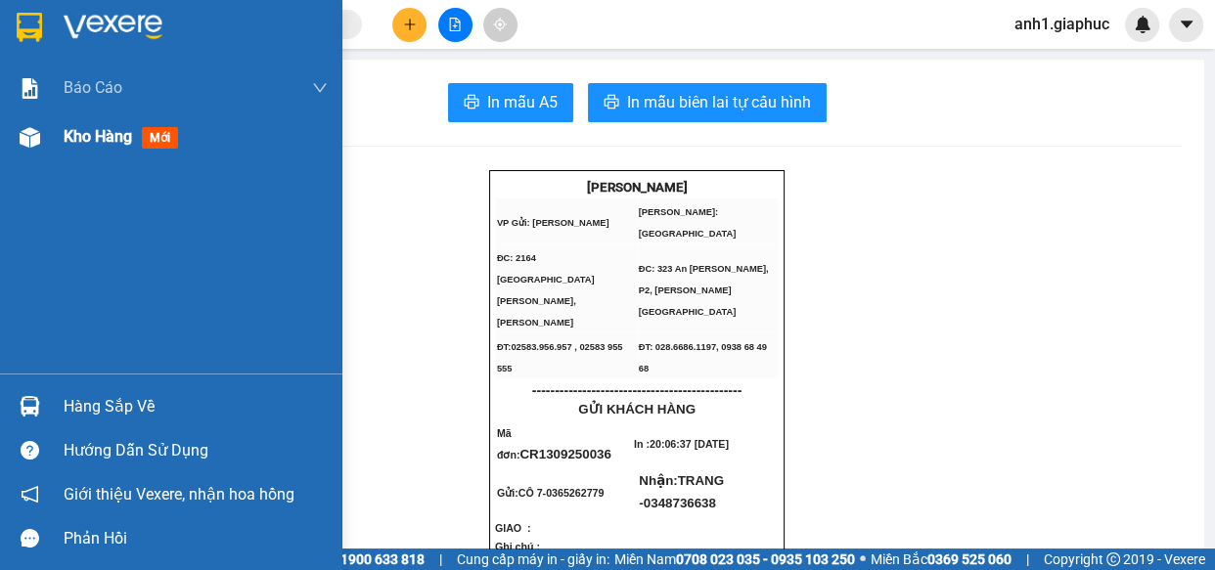
click at [70, 136] on span "Kho hàng" at bounding box center [98, 136] width 68 height 19
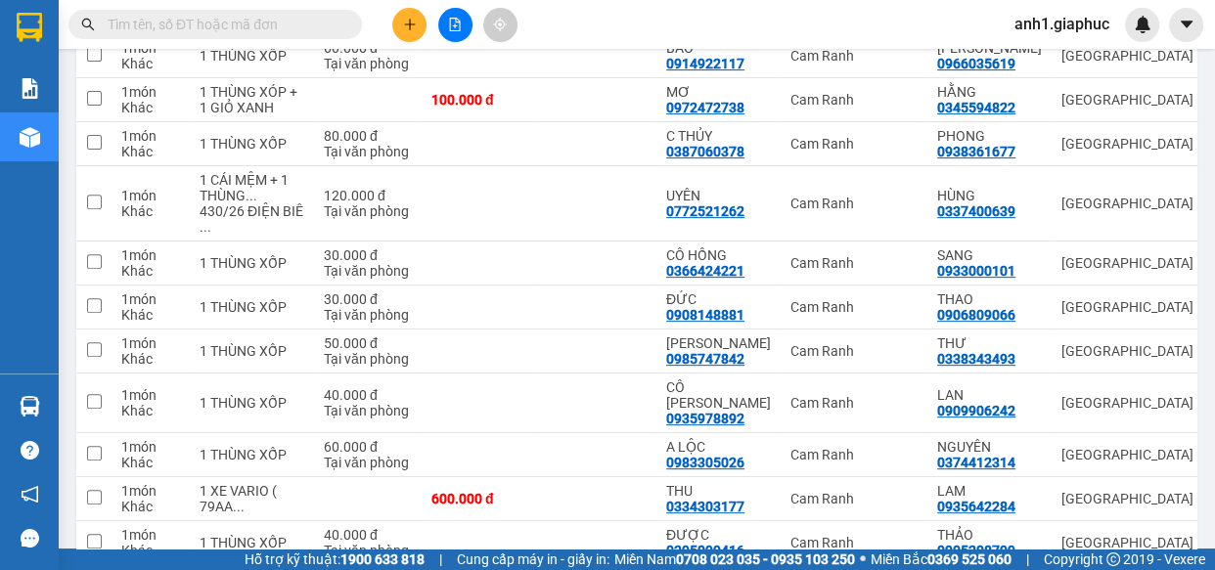
scroll to position [476, 0]
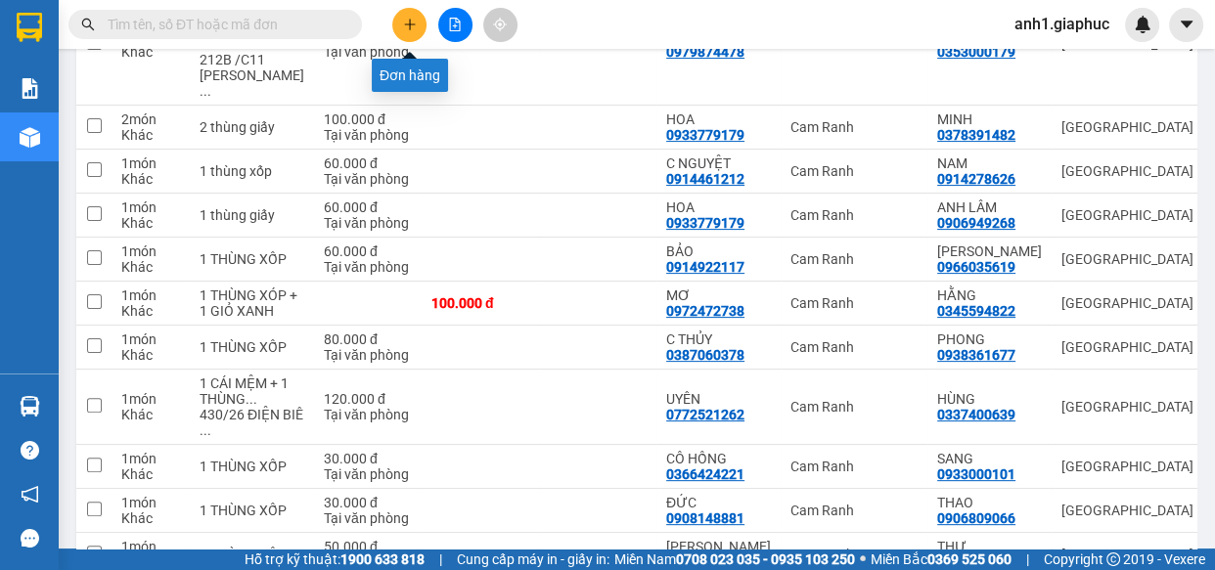
click at [415, 20] on icon "plus" at bounding box center [410, 25] width 14 height 14
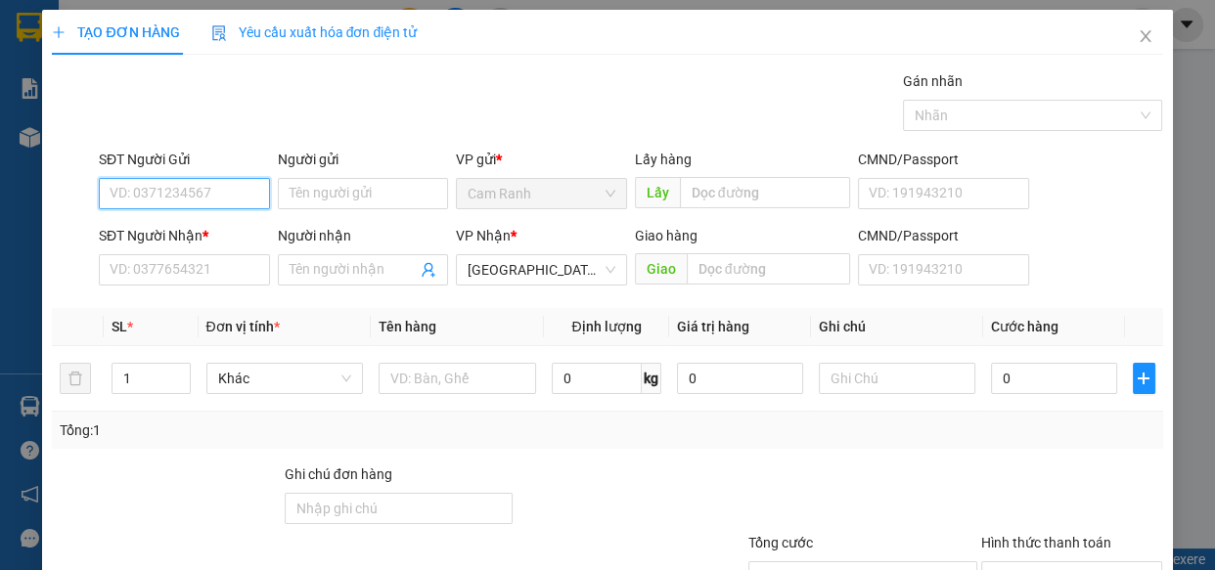
drag, startPoint x: 137, startPoint y: 199, endPoint x: 0, endPoint y: 17, distance: 227.7
click at [135, 199] on input "SĐT Người Gửi" at bounding box center [184, 193] width 171 height 31
type input "0987440474"
click at [192, 229] on div "0987440474 - VIỆT" at bounding box center [183, 233] width 146 height 22
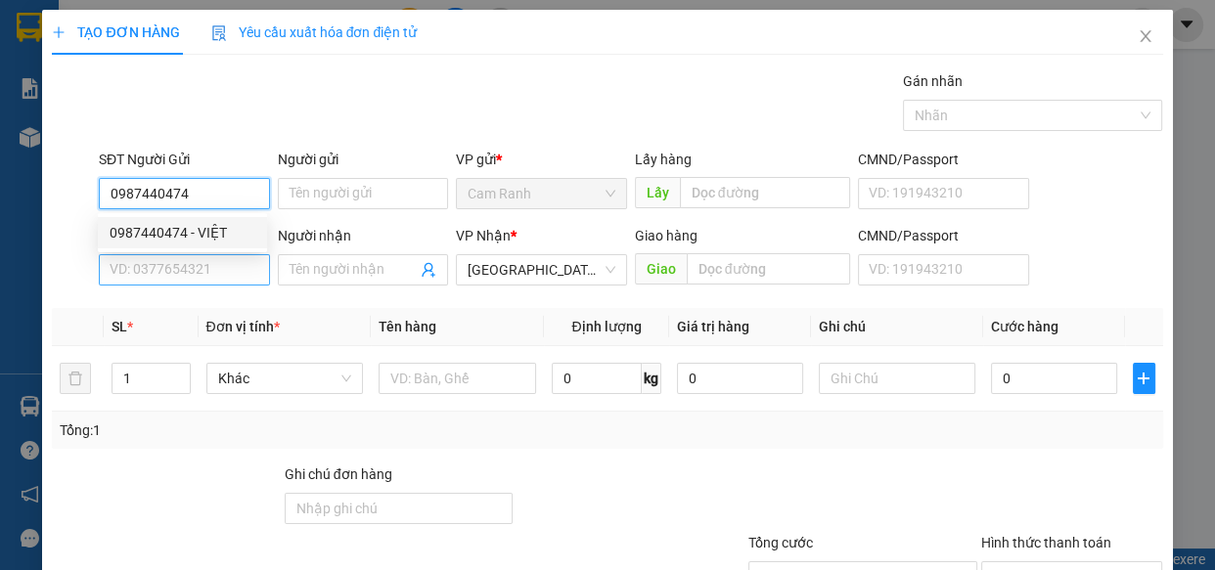
type input "VIỆT"
type input "0987440474"
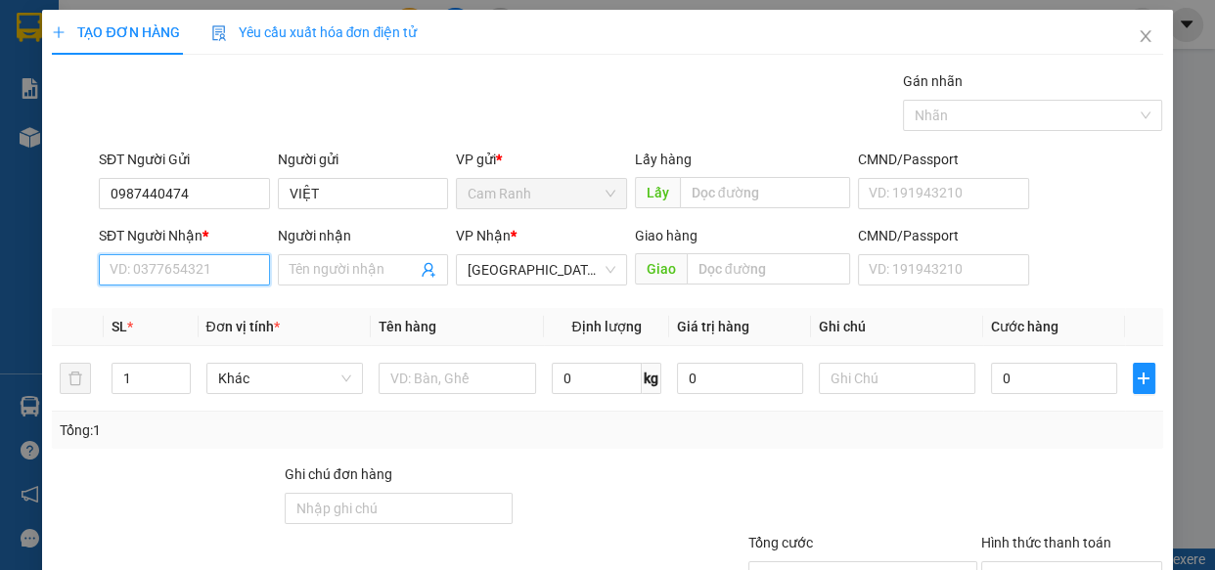
click at [207, 277] on input "SĐT Người Nhận *" at bounding box center [184, 269] width 171 height 31
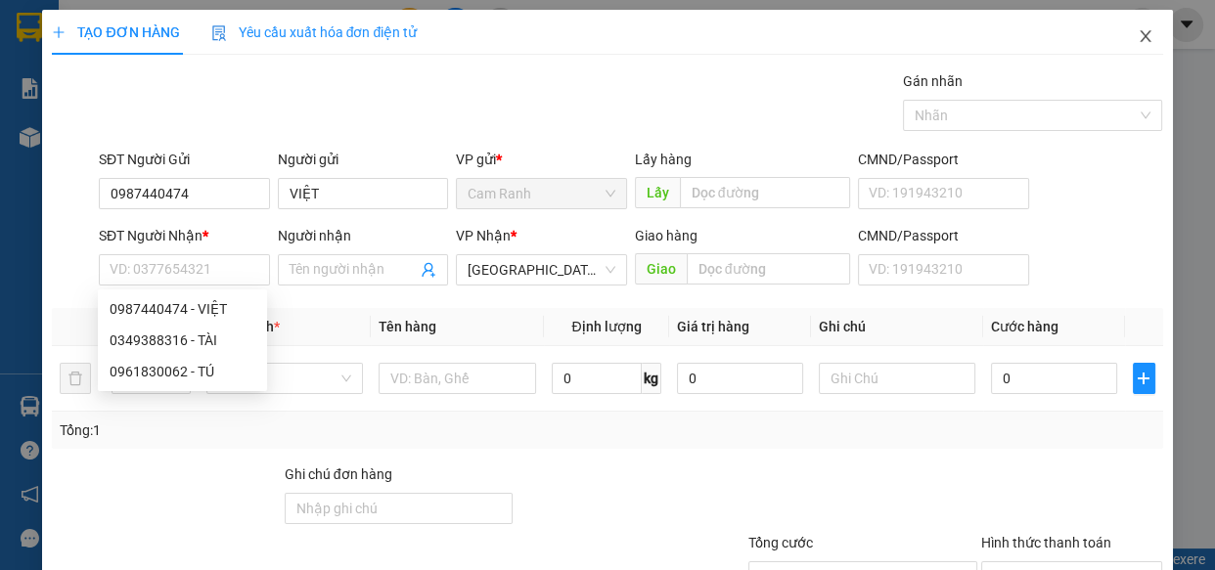
click at [1138, 36] on icon "close" at bounding box center [1146, 36] width 16 height 16
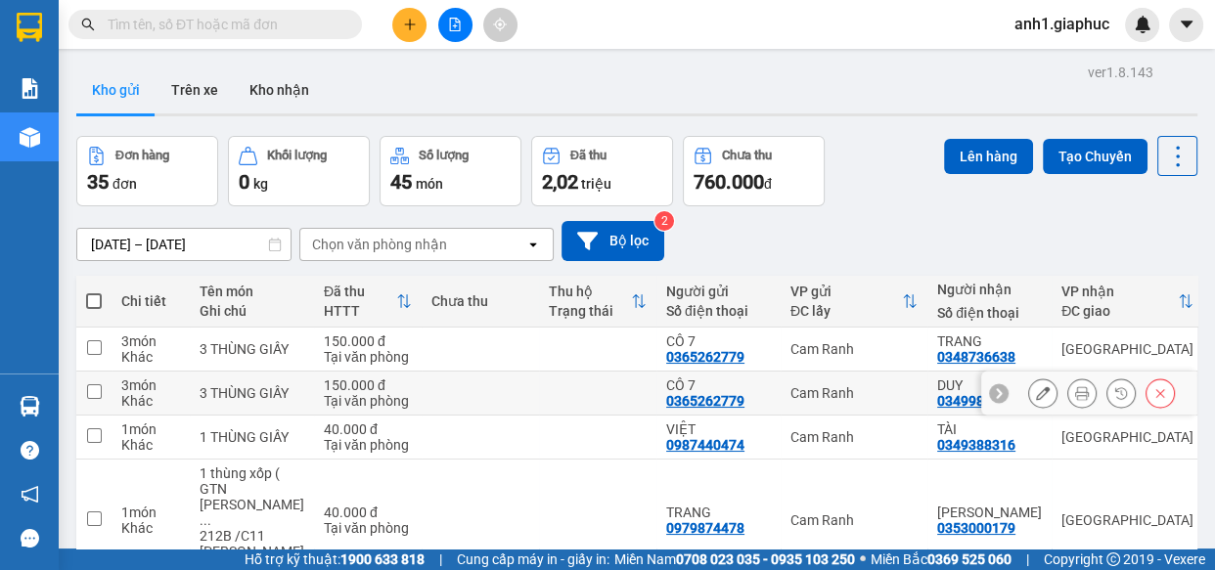
scroll to position [266, 0]
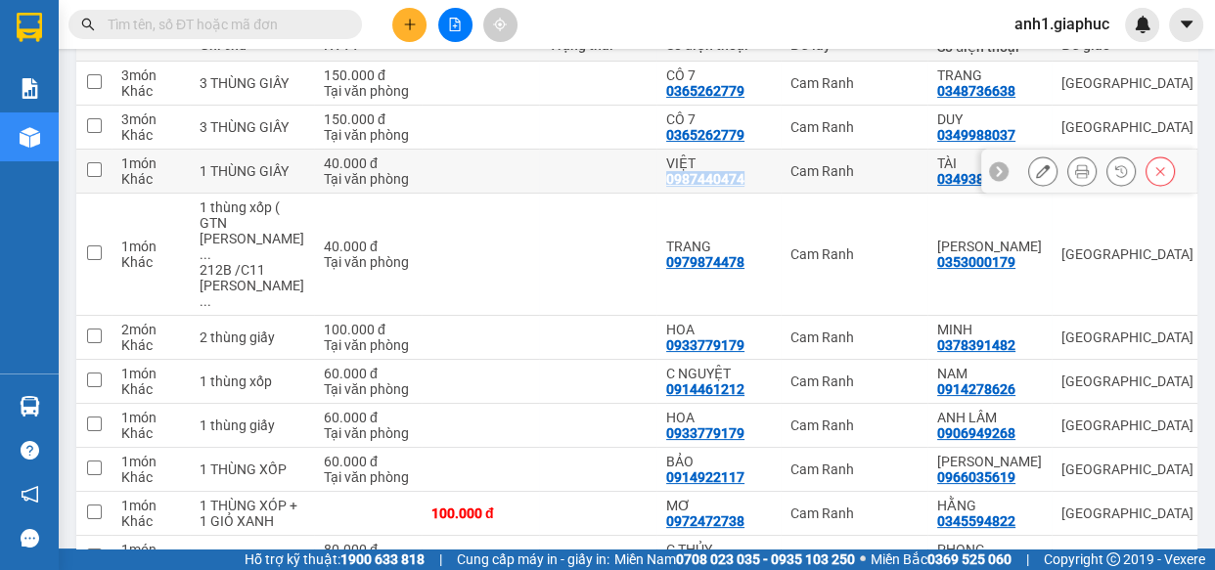
drag, startPoint x: 626, startPoint y: 178, endPoint x: 707, endPoint y: 185, distance: 81.5
click at [707, 185] on td "VIỆT 0987440474" at bounding box center [718, 172] width 124 height 44
checkbox input "true"
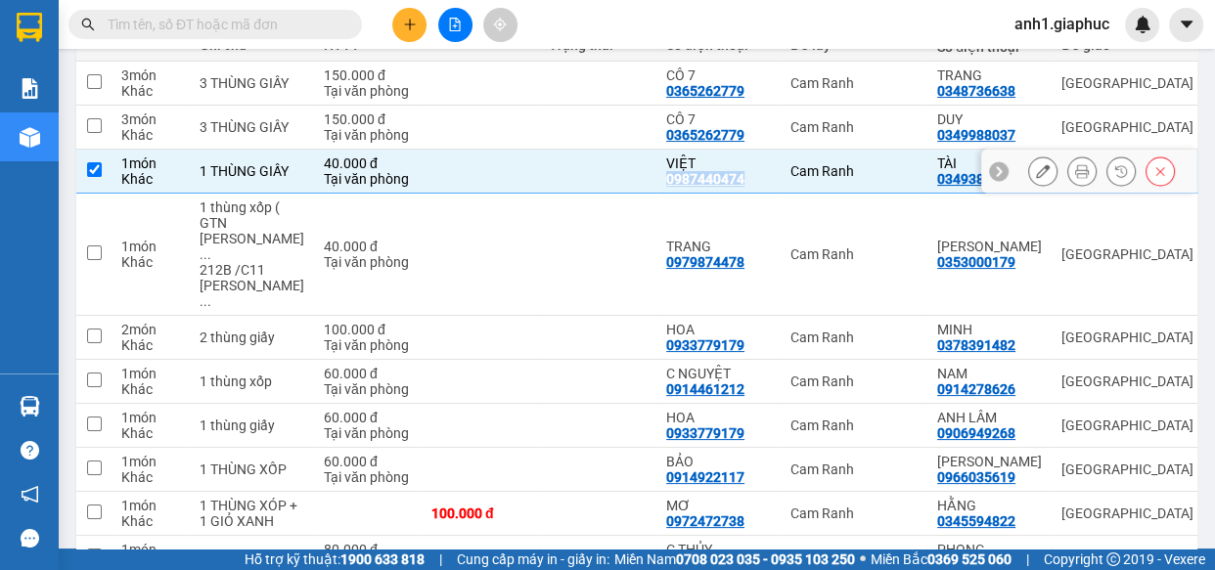
copy div "0987440474"
click at [407, 20] on icon "plus" at bounding box center [410, 25] width 14 height 14
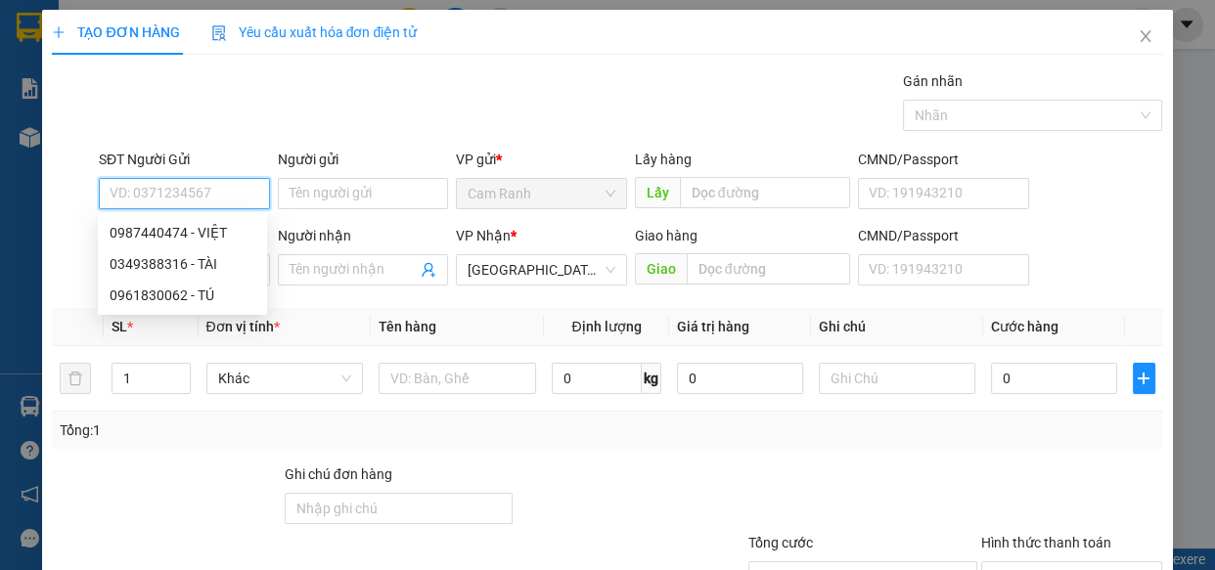
paste input "0987440474"
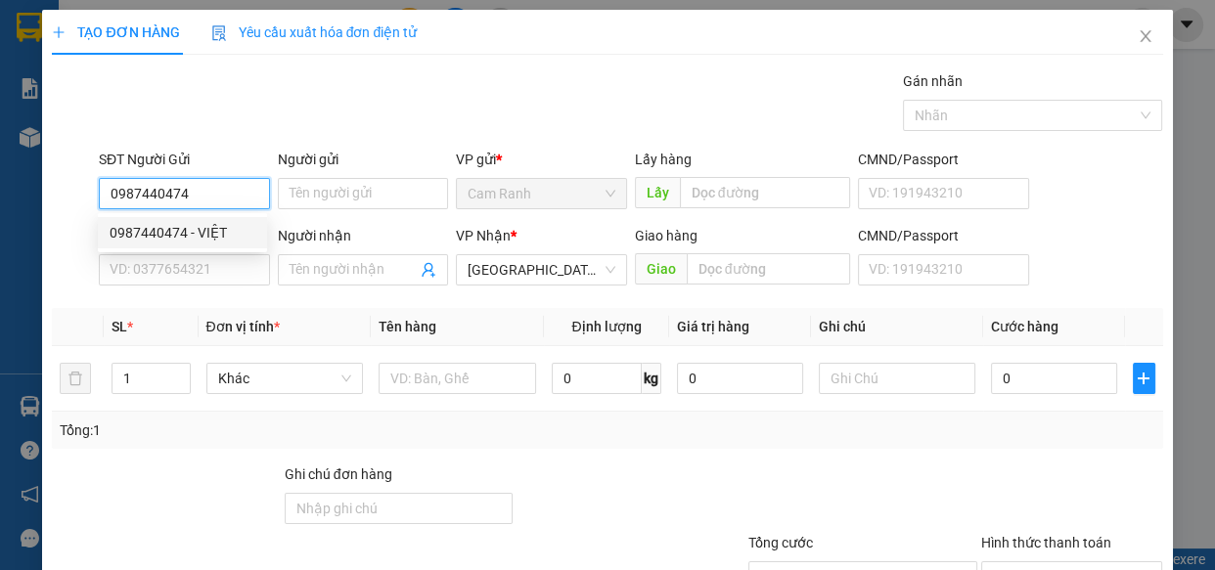
type input "0987440474"
click at [190, 215] on div "0987440474 0987440474 - VIỆT" at bounding box center [182, 232] width 169 height 39
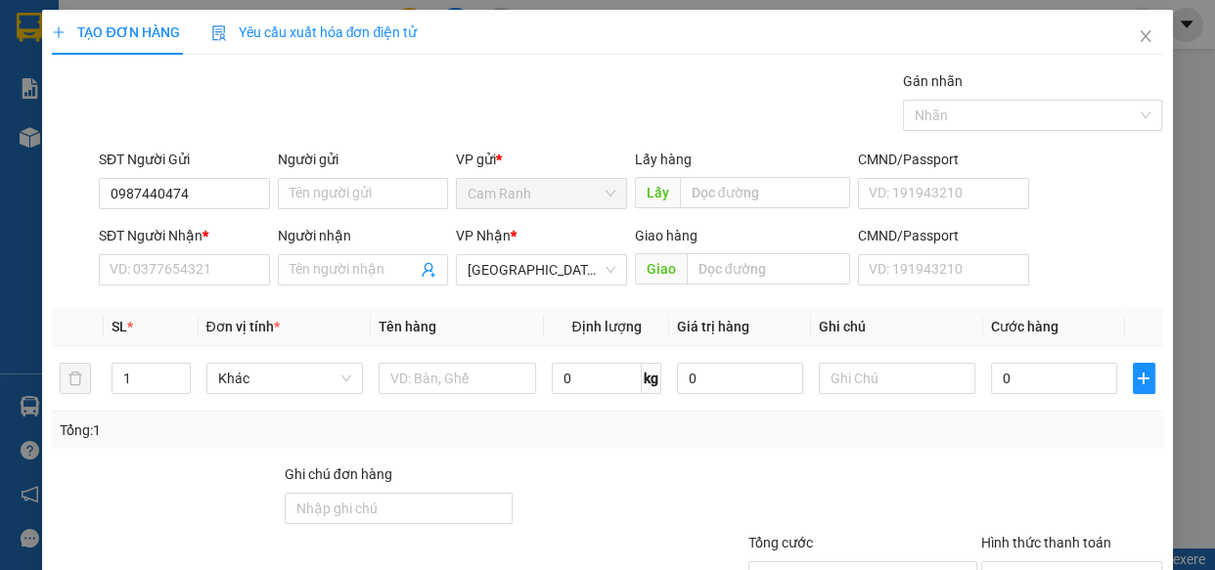
click at [191, 227] on div "SĐT Người Nhận *" at bounding box center [184, 236] width 171 height 22
click at [191, 254] on input "SĐT Người Nhận *" at bounding box center [184, 269] width 171 height 31
click at [199, 192] on input "0987440474" at bounding box center [184, 193] width 171 height 31
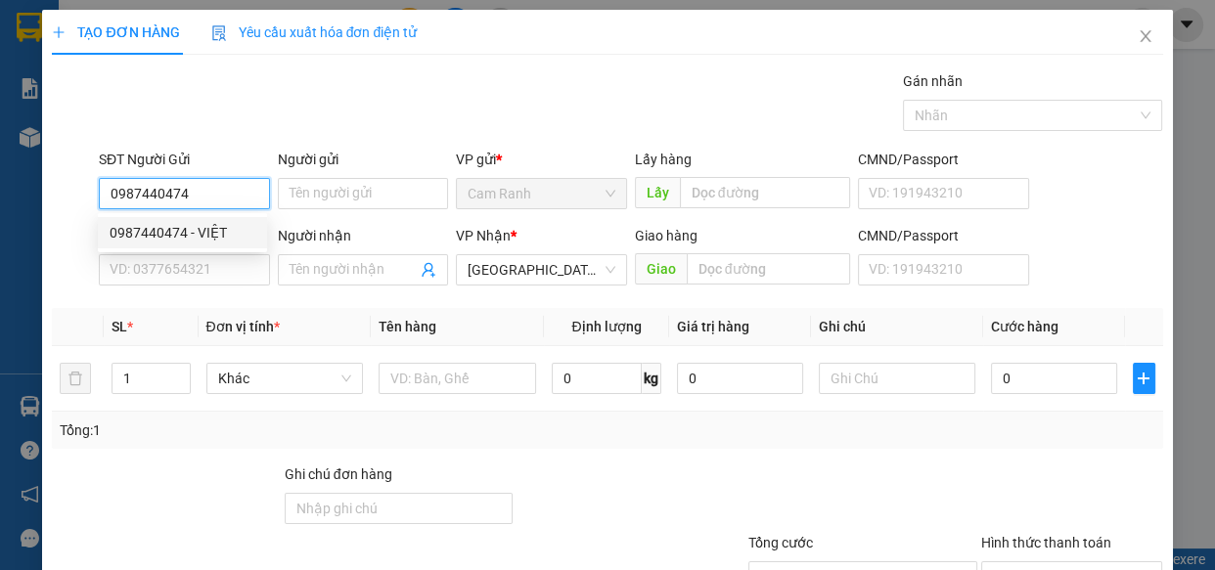
click at [207, 232] on div "0987440474 - VIỆT" at bounding box center [183, 233] width 146 height 22
type input "VIỆT"
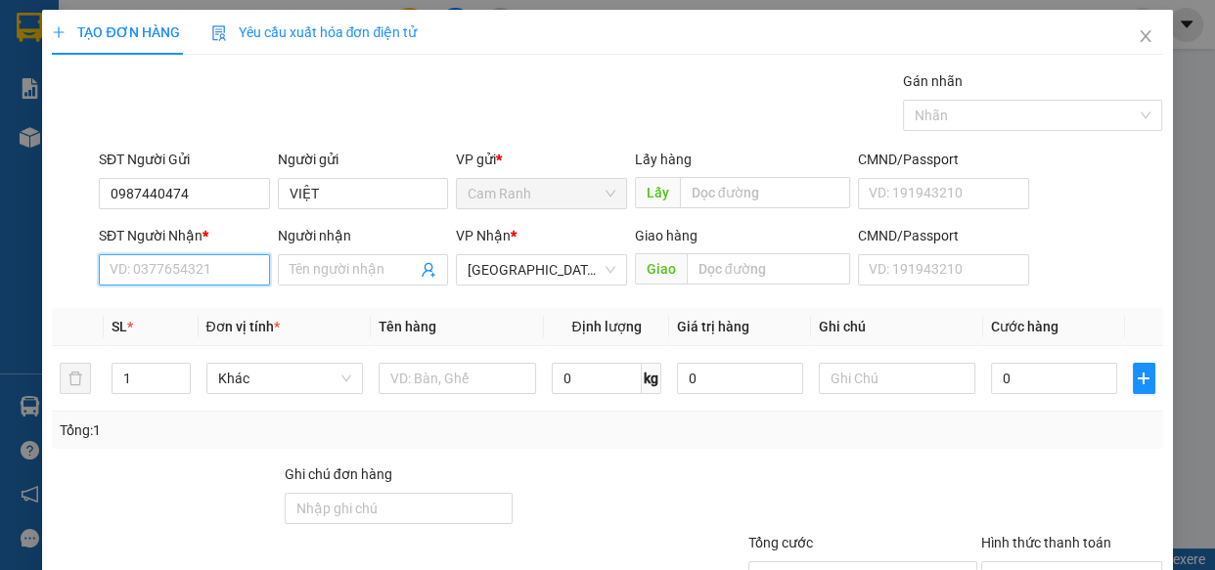
click at [220, 279] on input "SĐT Người Nhận *" at bounding box center [184, 269] width 171 height 31
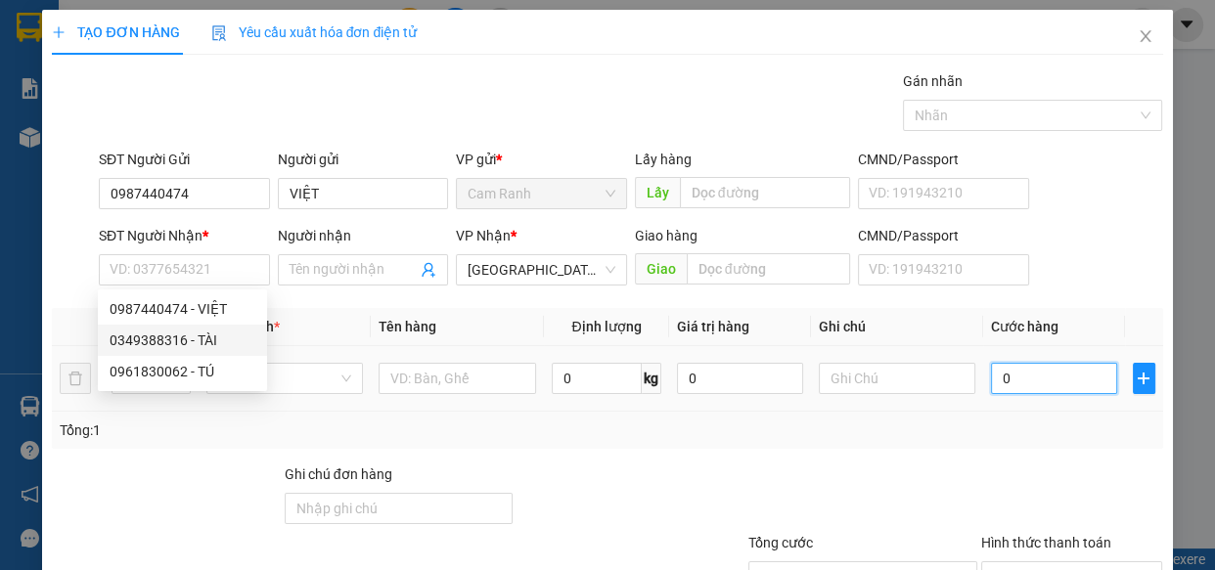
click at [1009, 380] on input "0" at bounding box center [1054, 378] width 126 height 31
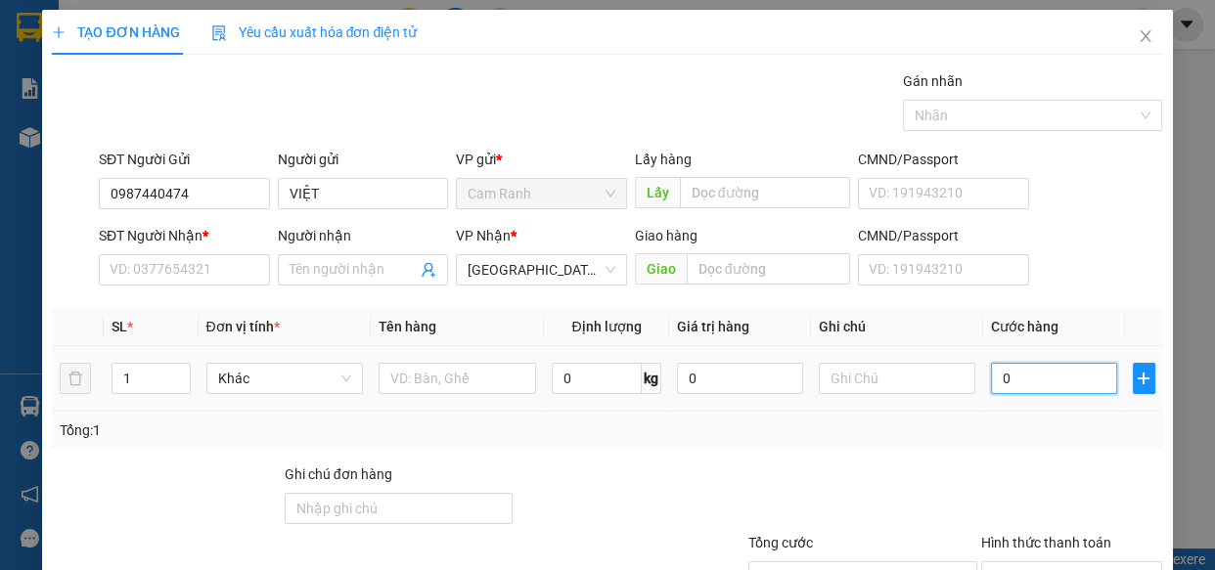
type input "3"
type input "30"
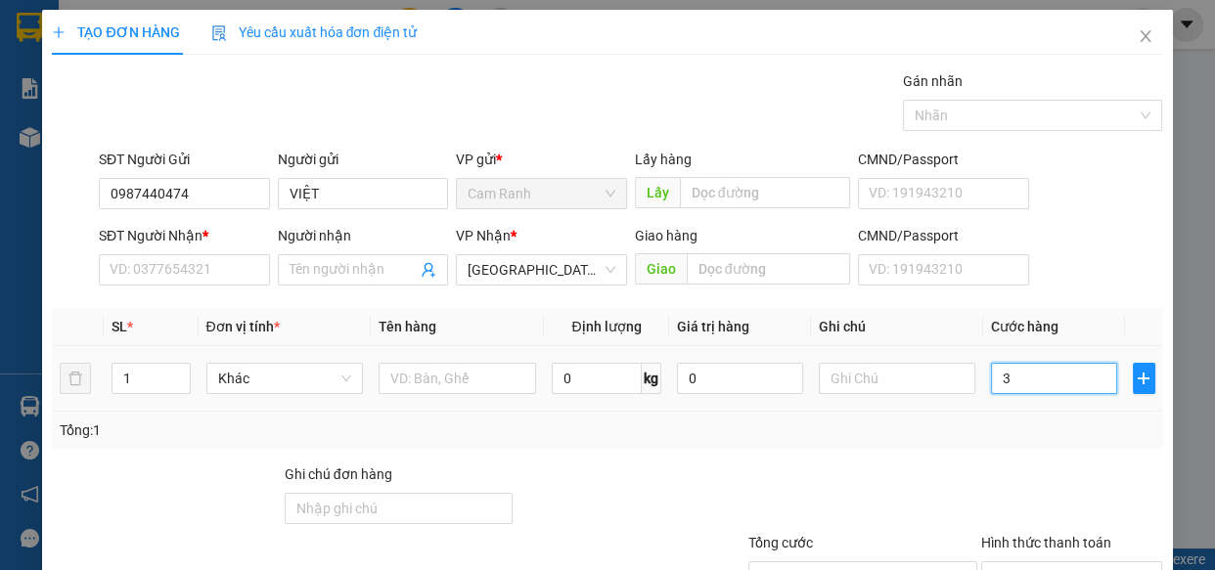
type input "30"
type input "30.000"
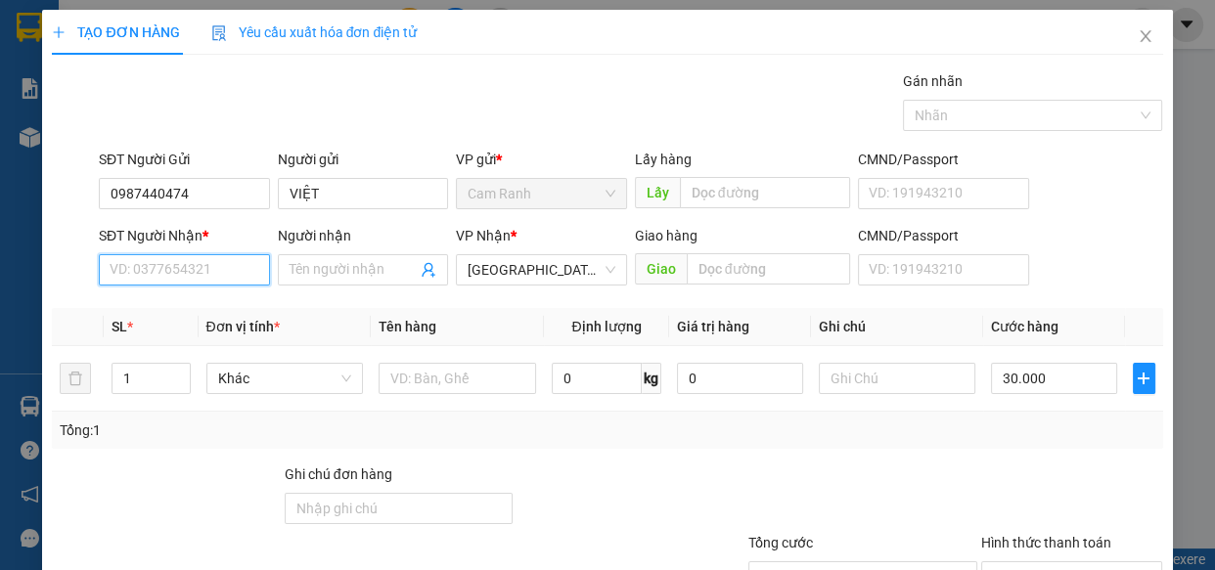
click at [143, 271] on input "SĐT Người Nhận *" at bounding box center [184, 269] width 171 height 31
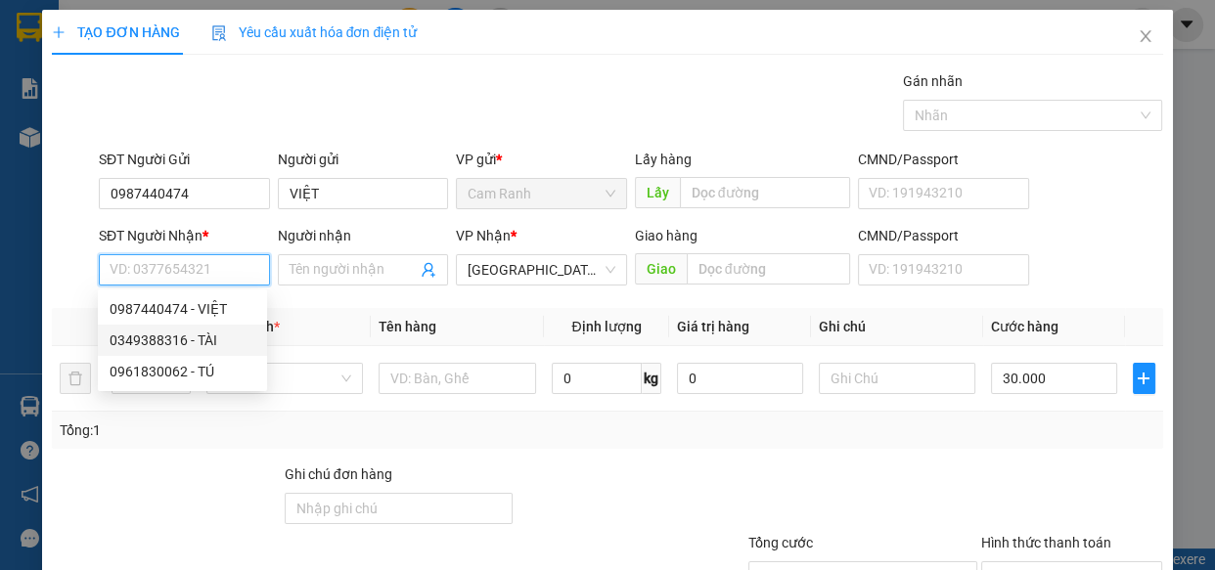
click at [209, 342] on div "0349388316 - TÀI" at bounding box center [183, 341] width 146 height 22
type input "0349388316"
type input "TÀI"
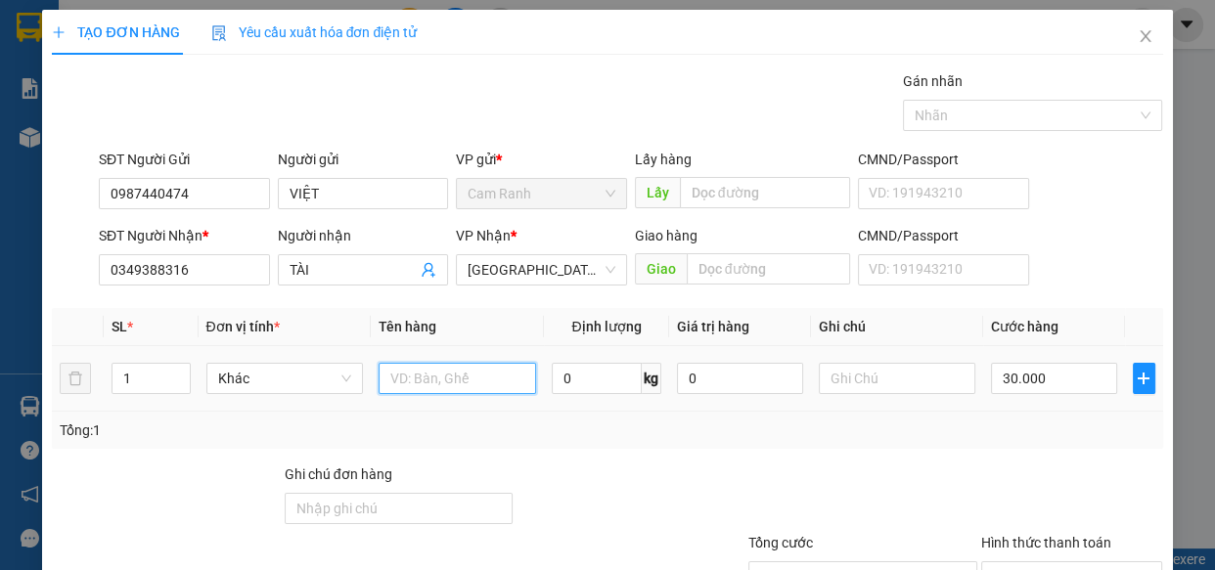
click at [419, 373] on input "text" at bounding box center [457, 378] width 157 height 31
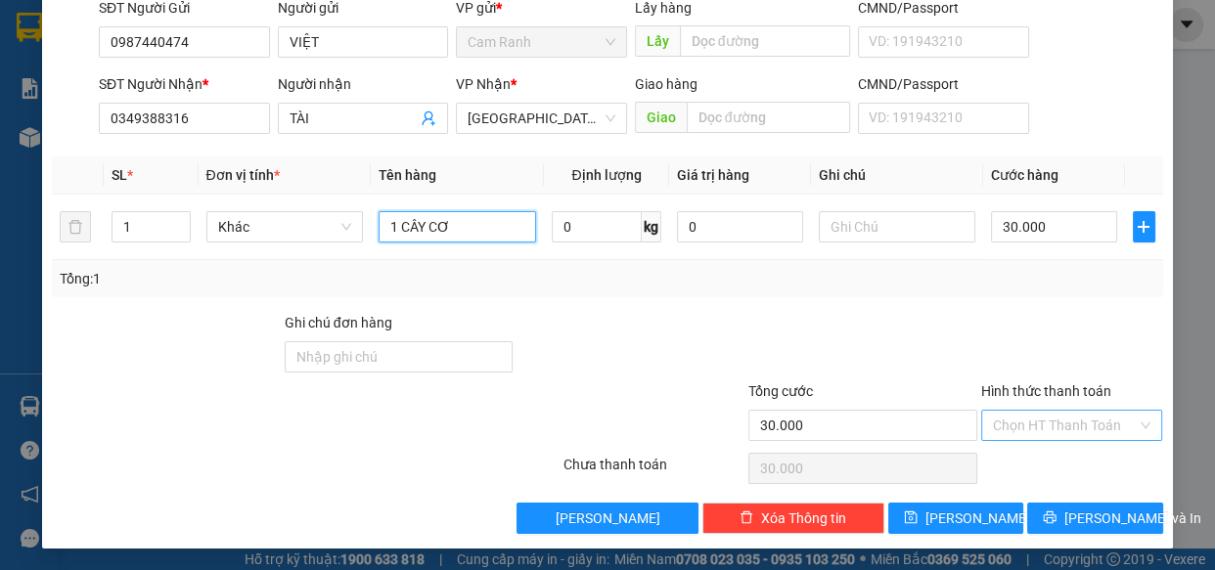
scroll to position [153, 0]
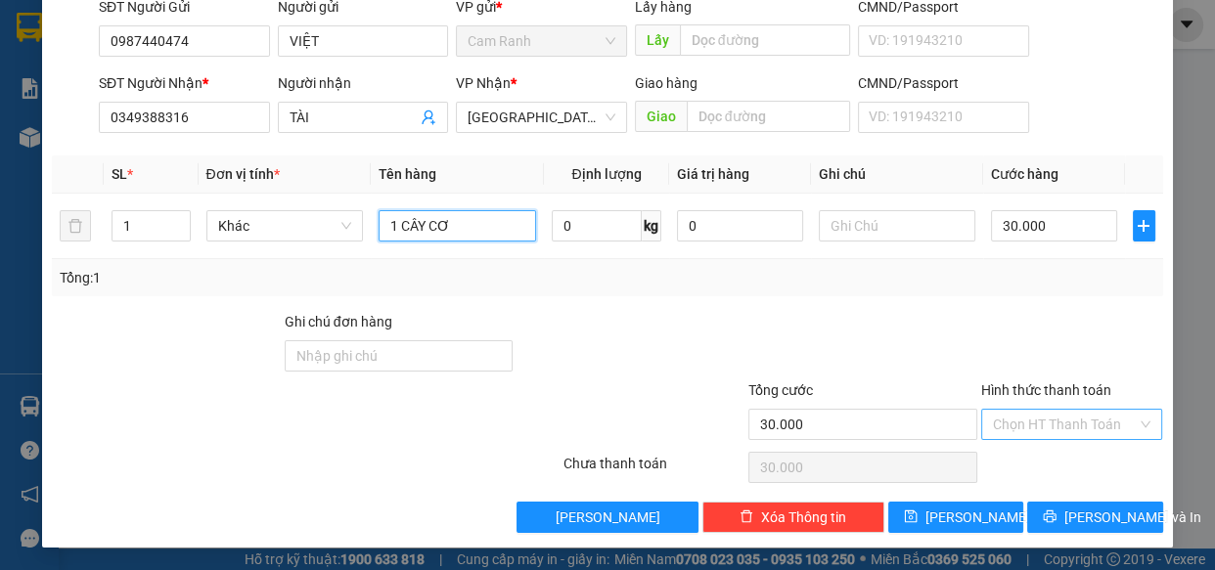
type input "1 CÂY CƠ"
click at [1009, 417] on input "Hình thức thanh toán" at bounding box center [1065, 424] width 145 height 29
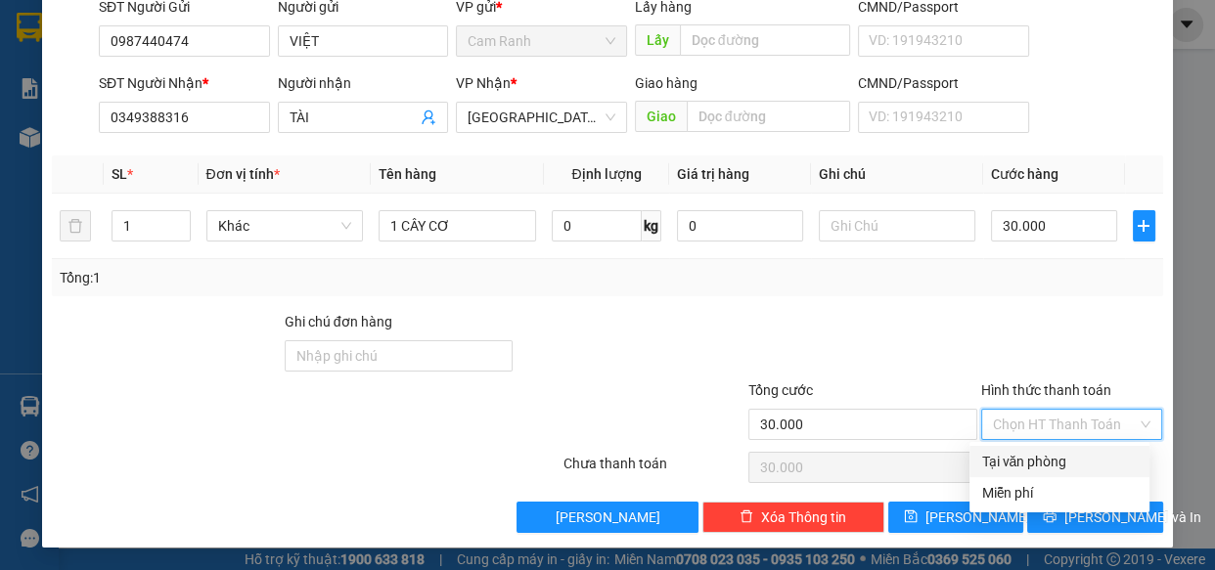
click at [1014, 463] on div "Tại văn phòng" at bounding box center [1059, 462] width 157 height 22
type input "0"
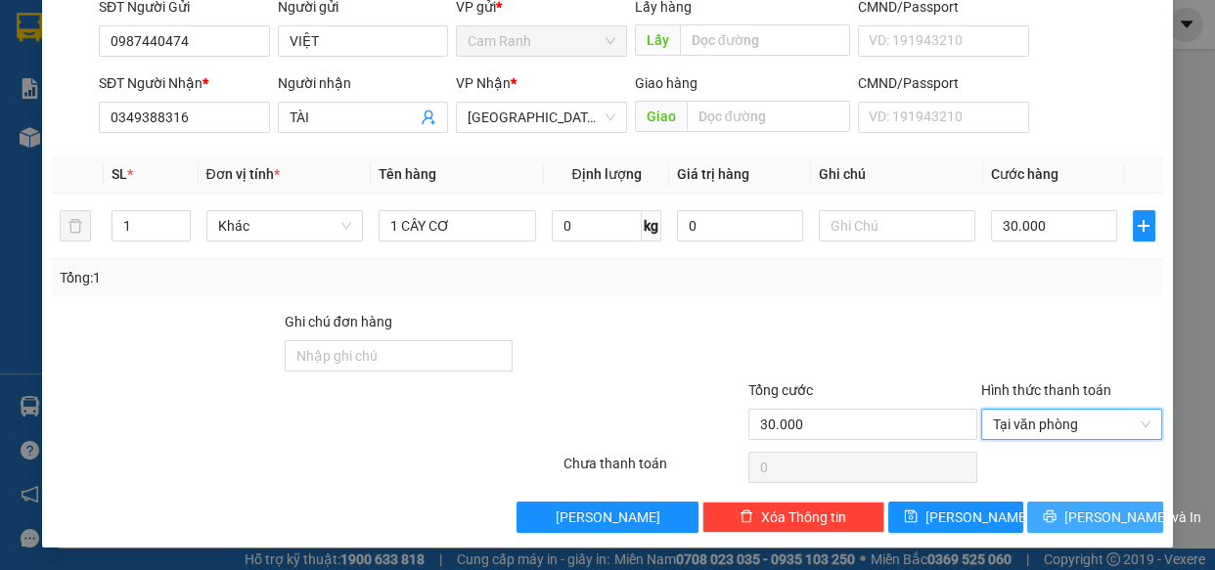
click at [1055, 519] on icon "printer" at bounding box center [1050, 517] width 14 height 14
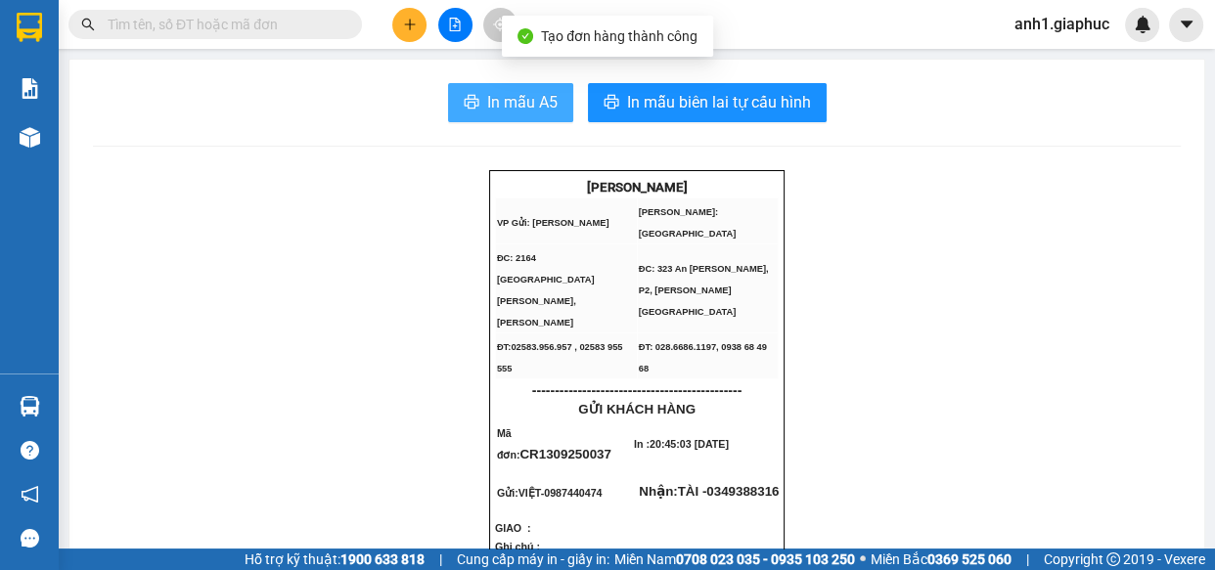
drag, startPoint x: 484, startPoint y: 93, endPoint x: 836, endPoint y: 198, distance: 367.4
click at [487, 95] on span "In mẫu A5" at bounding box center [522, 102] width 70 height 24
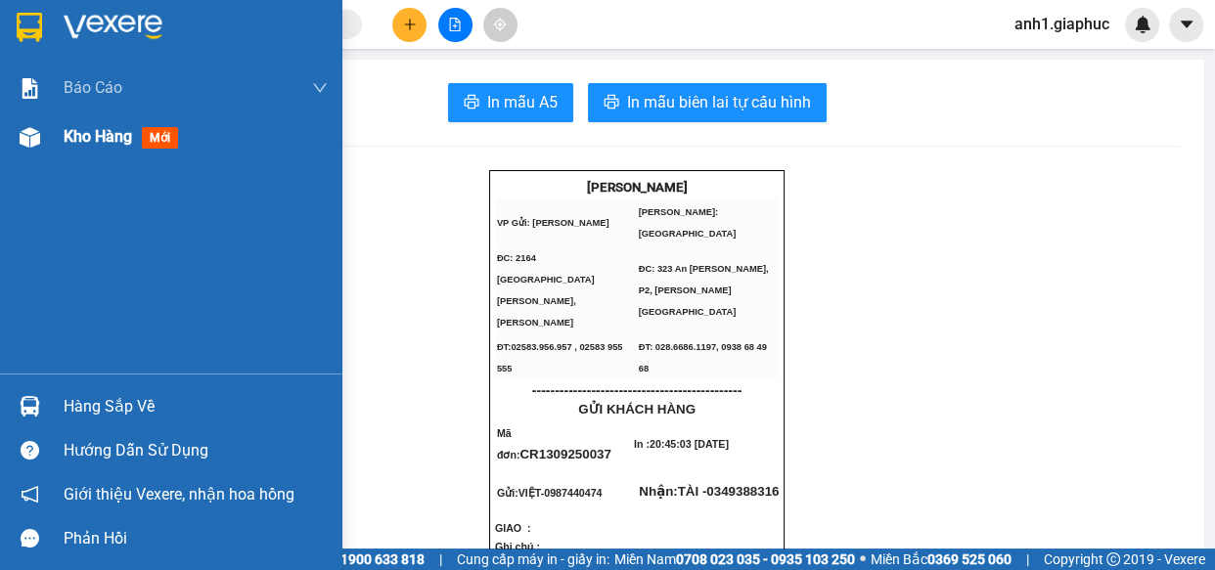
click at [64, 133] on div "Kho hàng mới" at bounding box center [171, 136] width 342 height 49
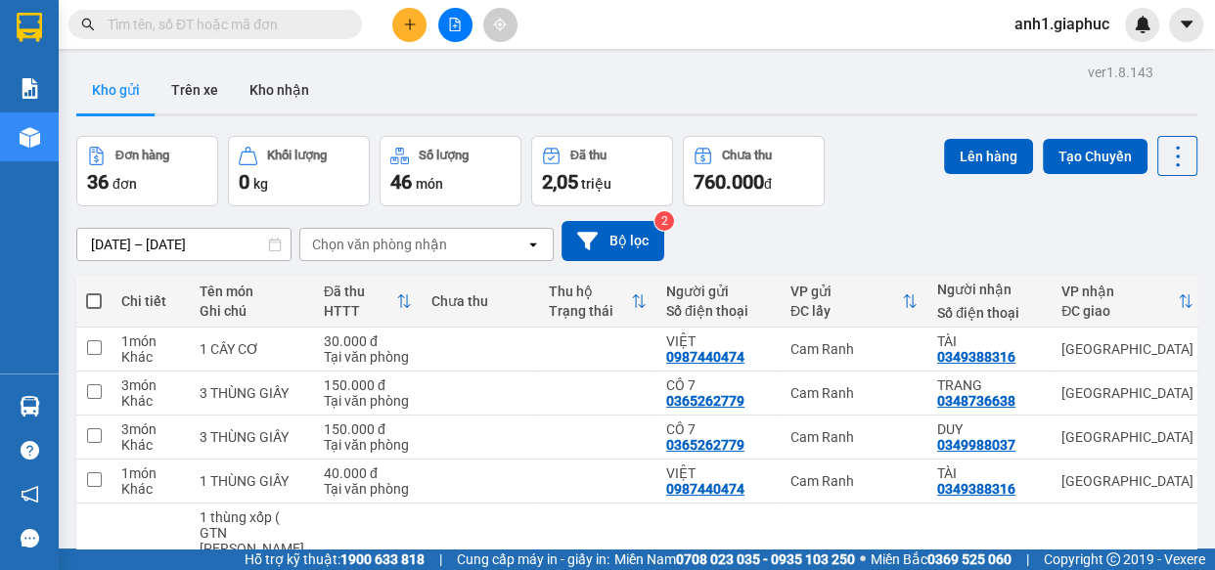
click at [102, 301] on th at bounding box center [93, 302] width 35 height 52
click at [95, 300] on span at bounding box center [94, 301] width 16 height 16
click at [94, 291] on input "checkbox" at bounding box center [94, 291] width 0 height 0
checkbox input "true"
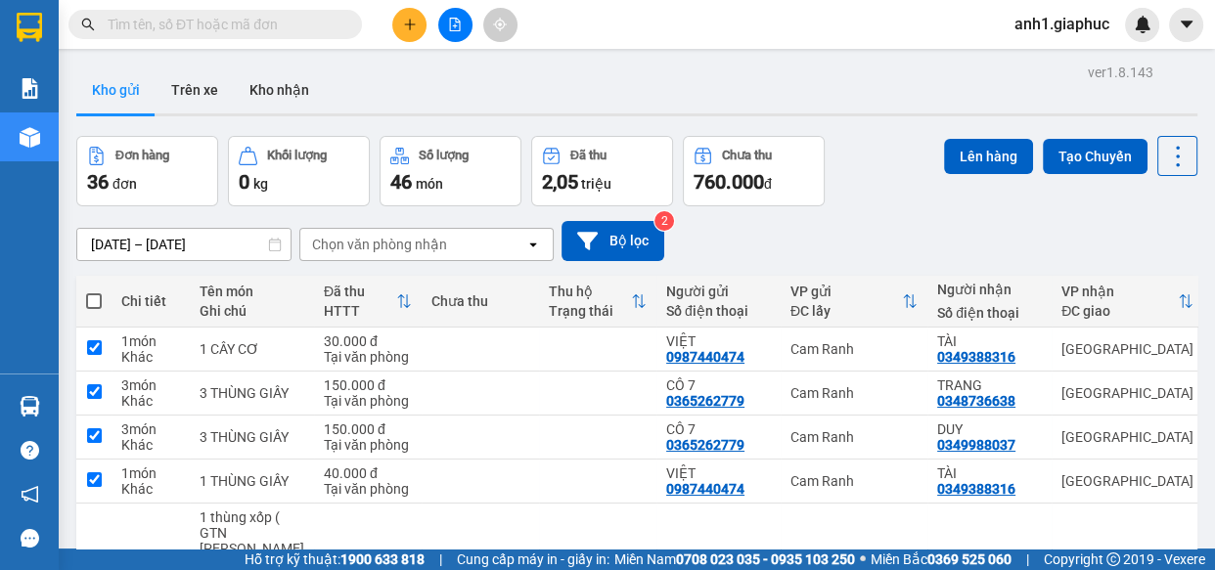
checkbox input "true"
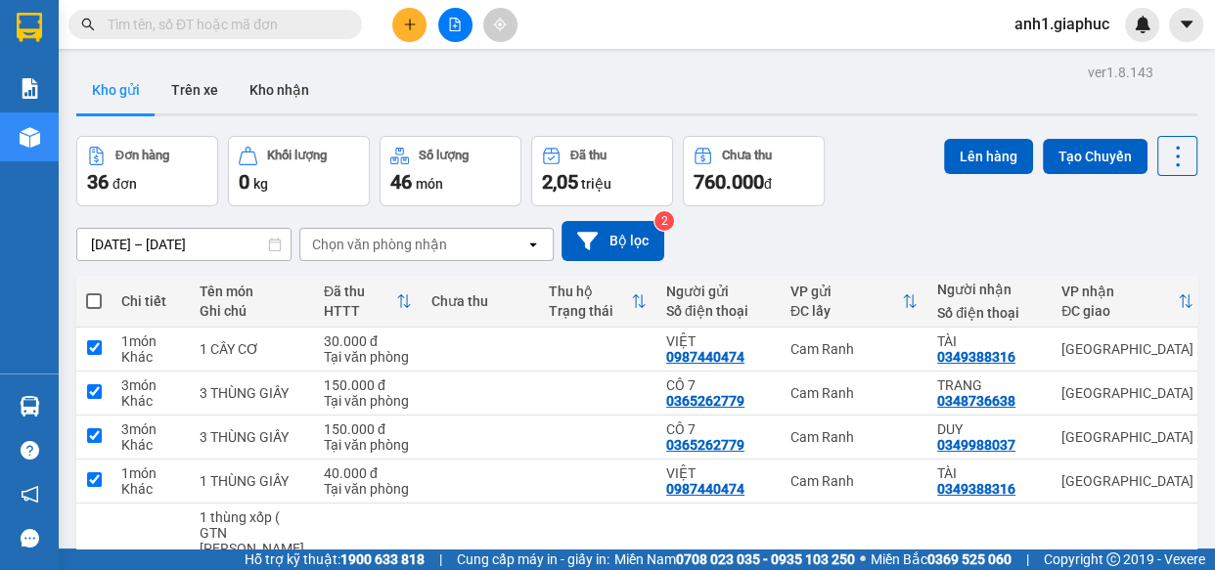
checkbox input "true"
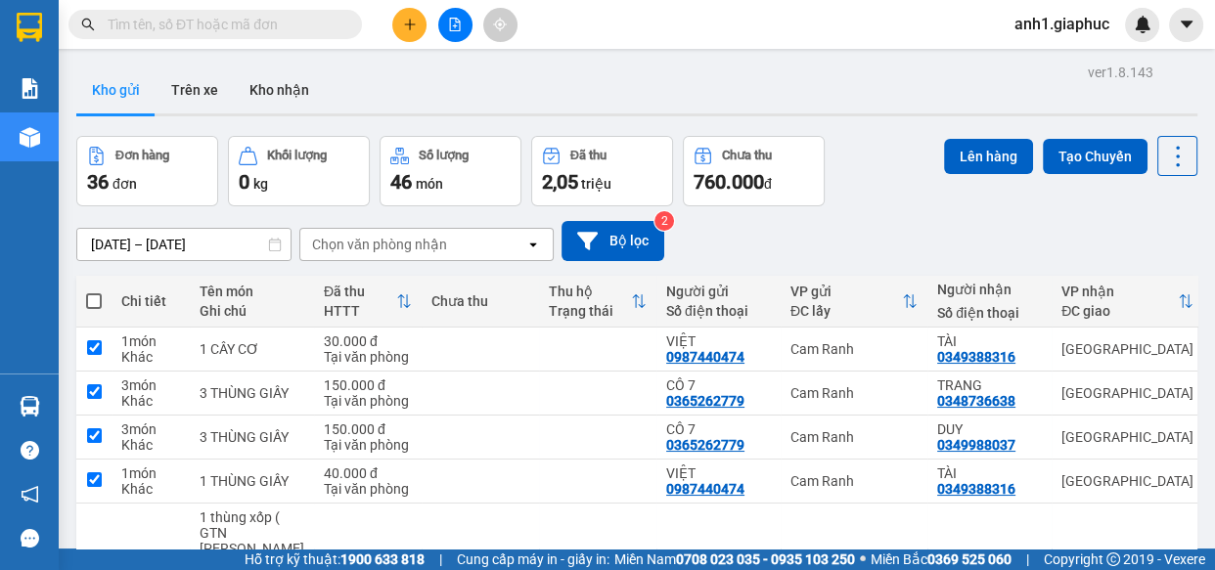
checkbox input "true"
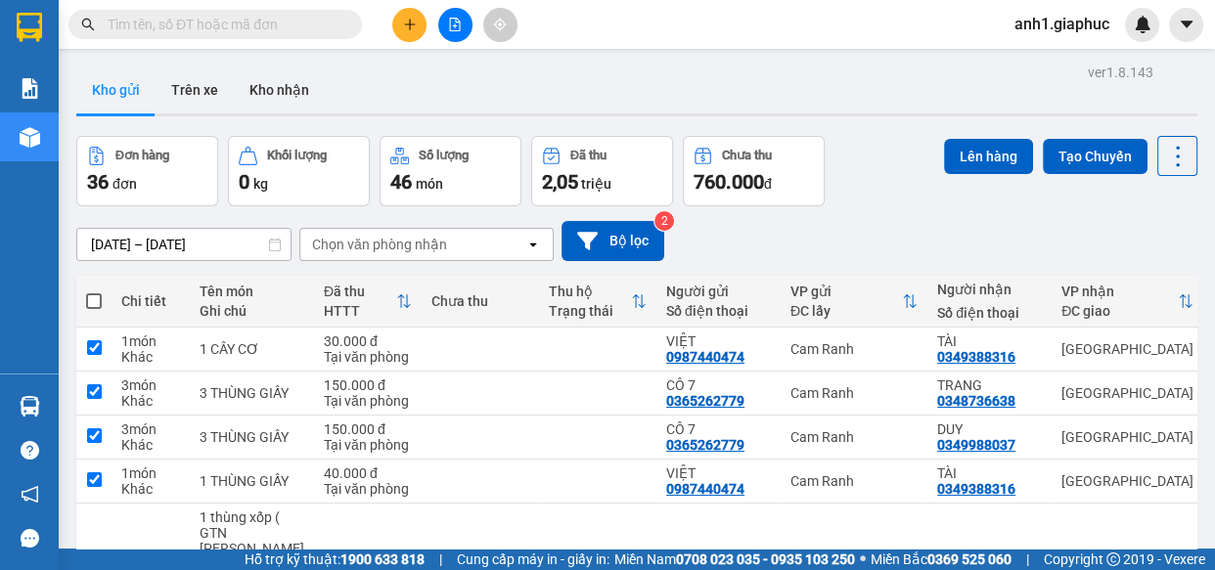
checkbox input "true"
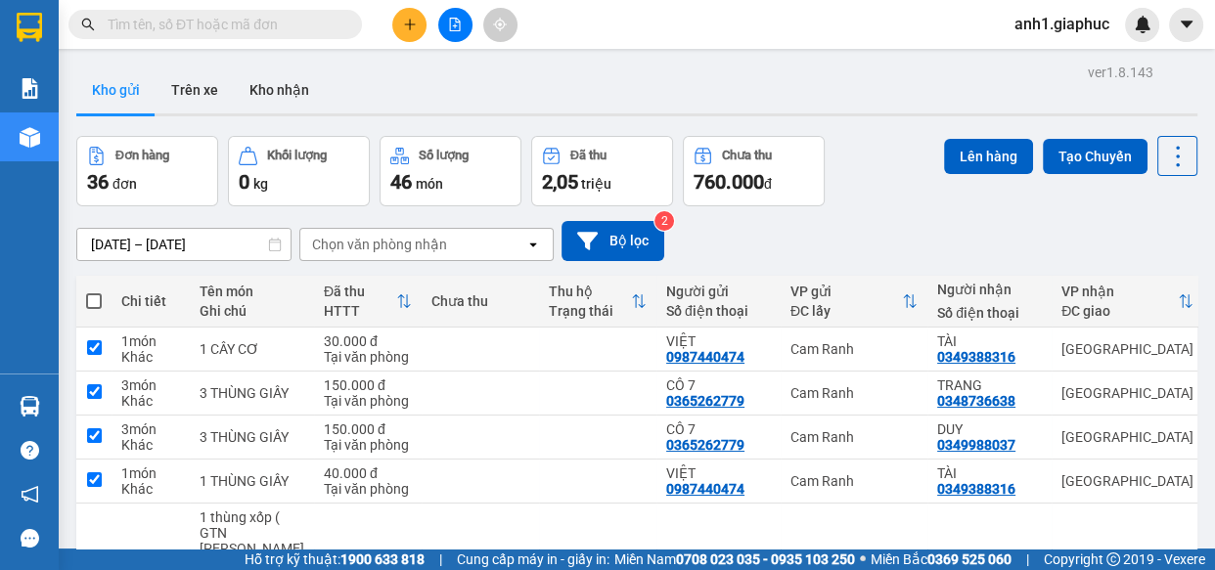
checkbox input "true"
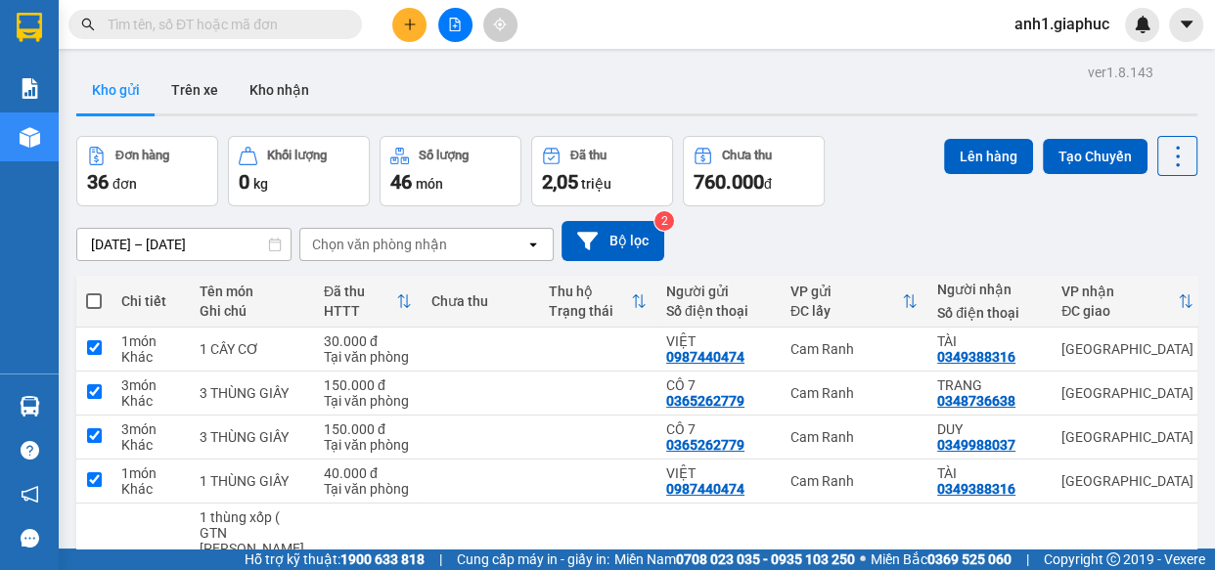
checkbox input "true"
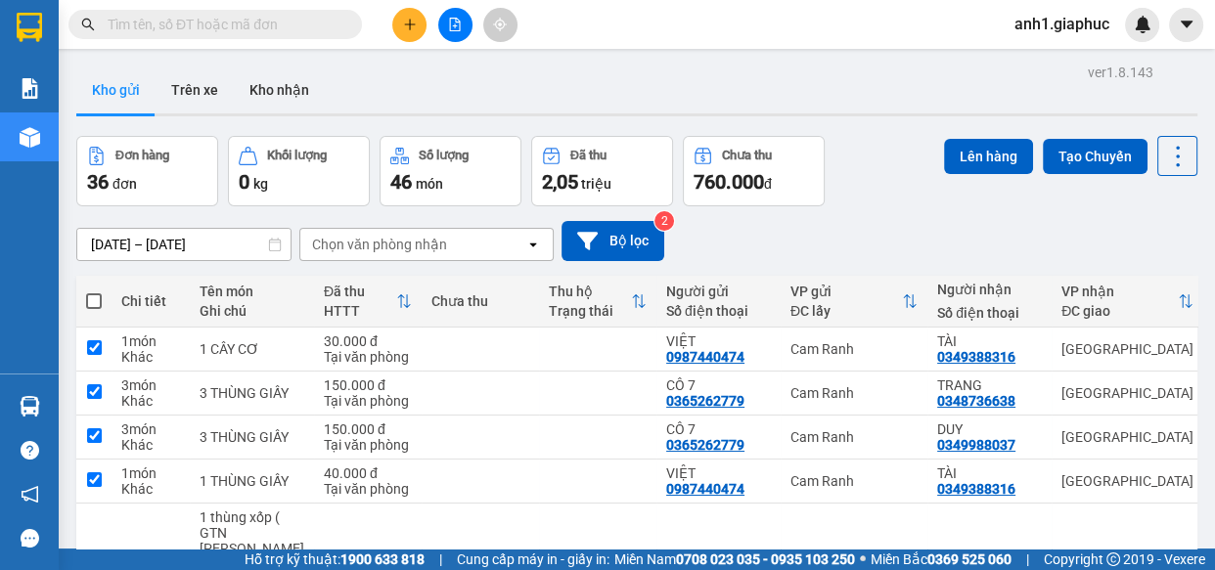
checkbox input "true"
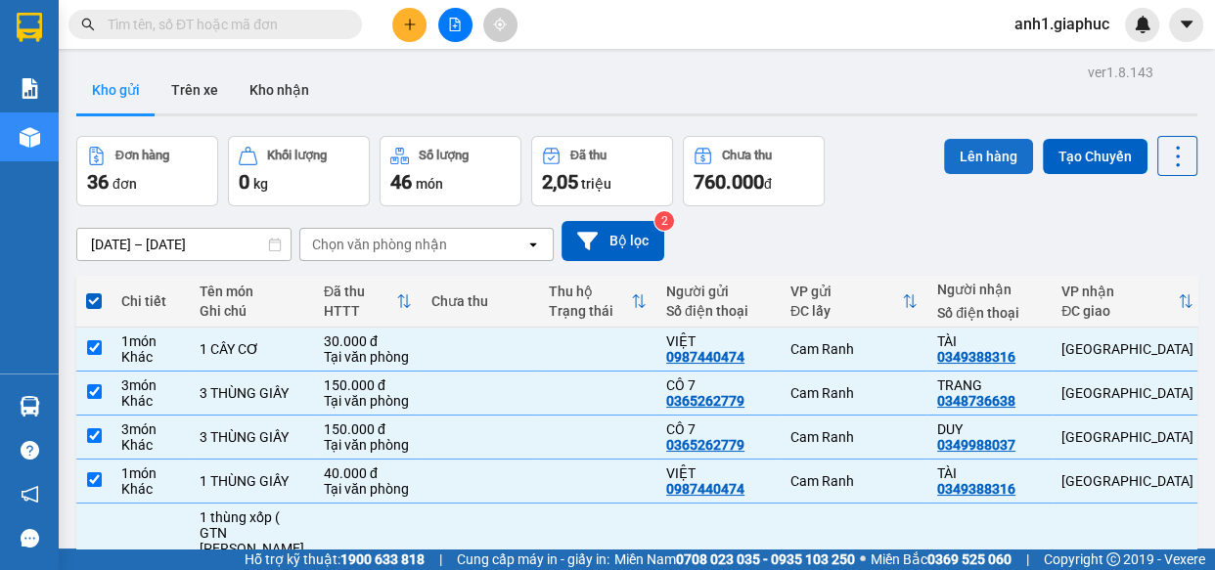
click at [986, 157] on button "Lên hàng" at bounding box center [988, 156] width 89 height 35
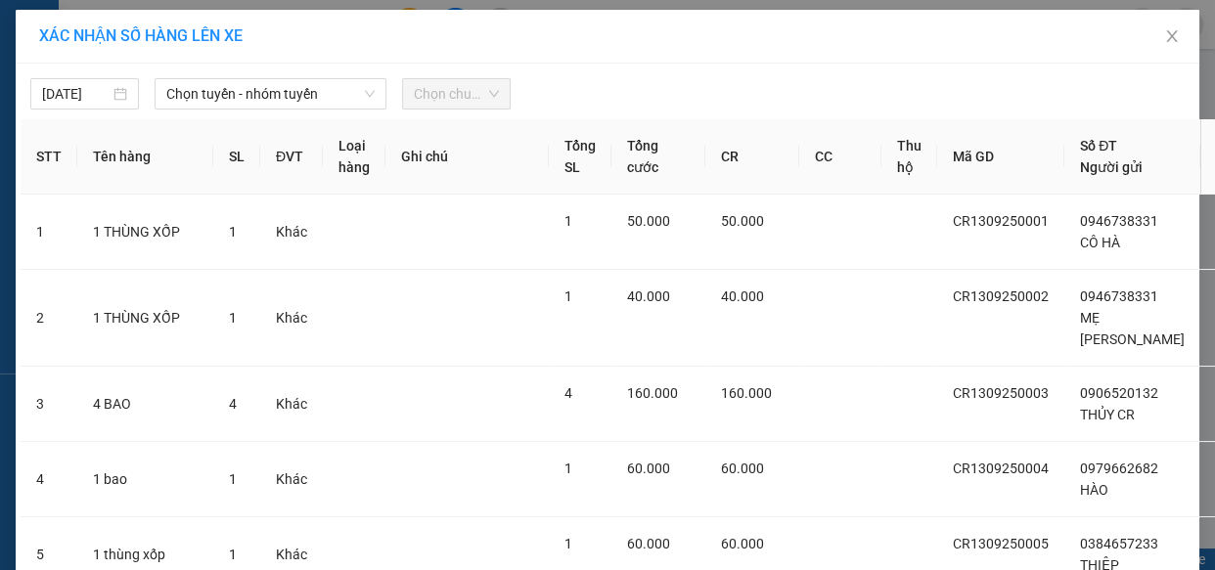
drag, startPoint x: 277, startPoint y: 98, endPoint x: 278, endPoint y: 110, distance: 11.8
click at [278, 98] on span "Chọn tuyến - nhóm tuyến" at bounding box center [270, 93] width 208 height 29
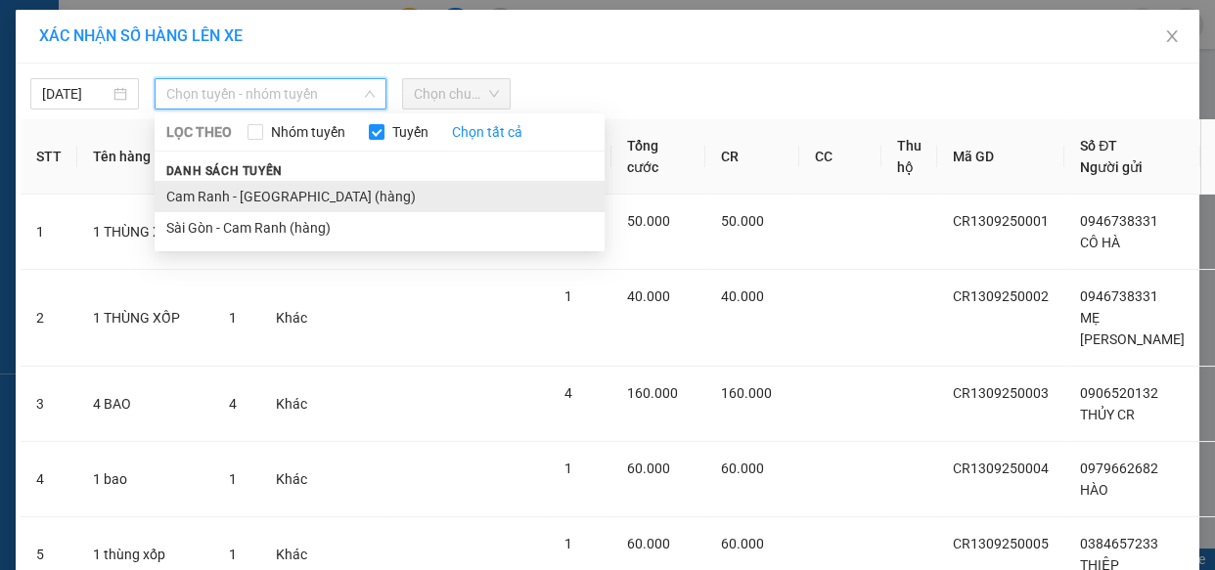
click at [232, 192] on li "Cam Ranh - Sài Gòn (hàng)" at bounding box center [380, 196] width 450 height 31
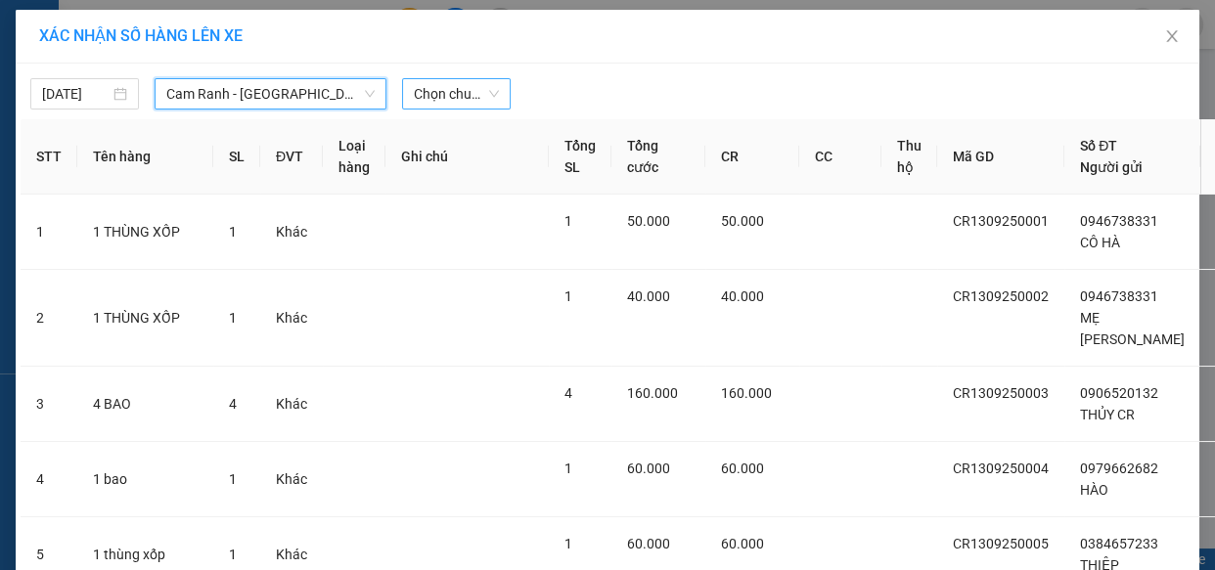
click at [473, 96] on span "Chọn chuyến" at bounding box center [456, 93] width 85 height 29
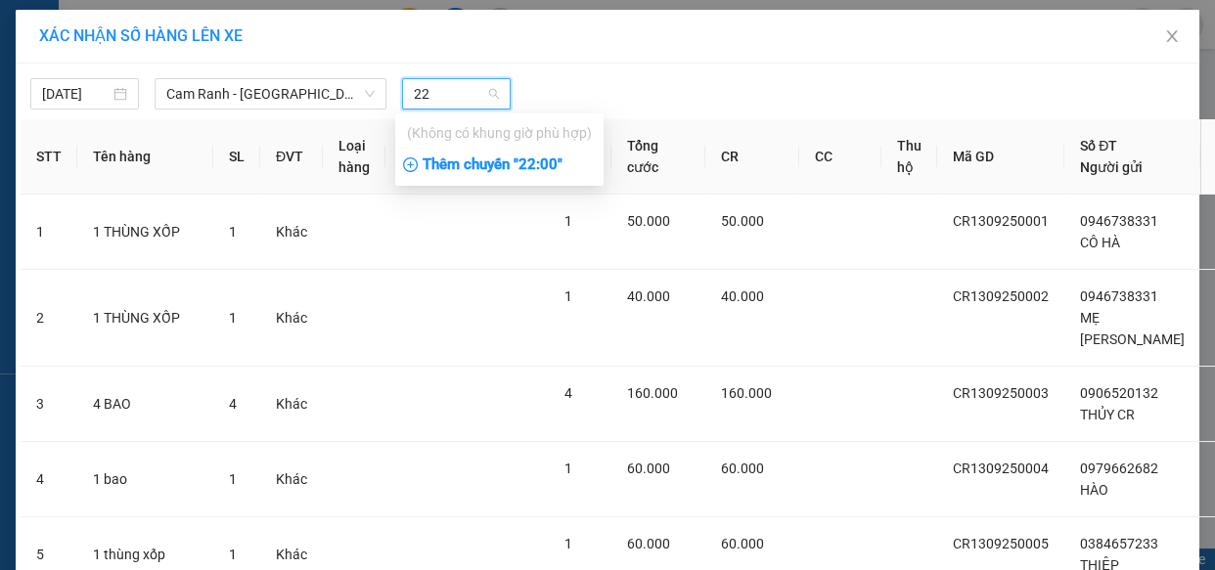
type input "22"
click at [477, 171] on div "Thêm chuyến " 22:00 "" at bounding box center [499, 165] width 208 height 33
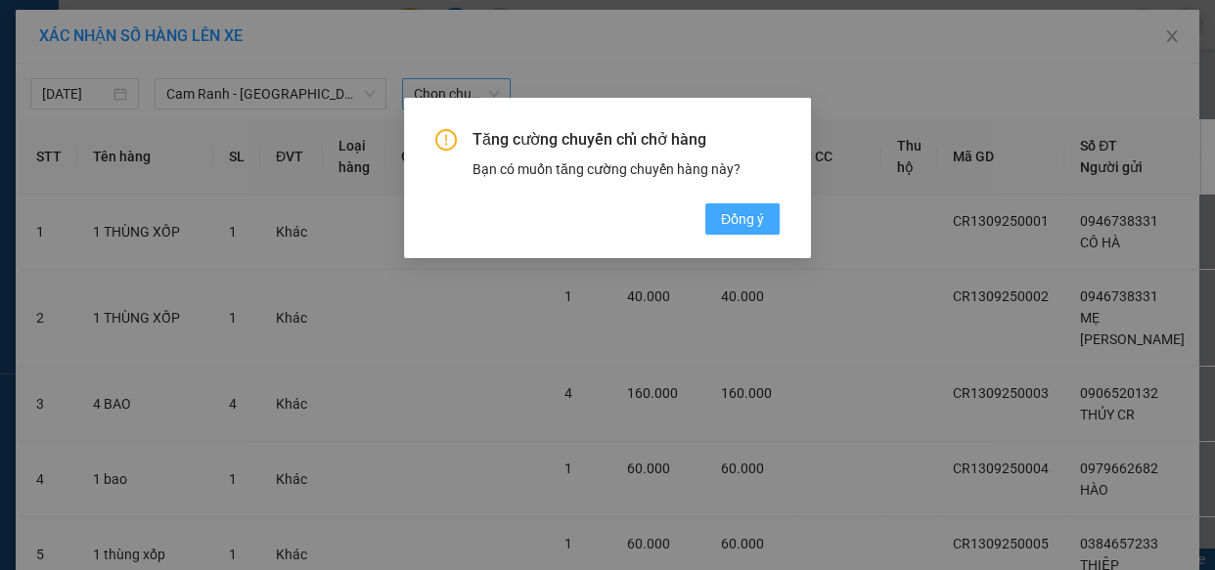
click at [723, 218] on span "Đồng ý" at bounding box center [742, 219] width 43 height 22
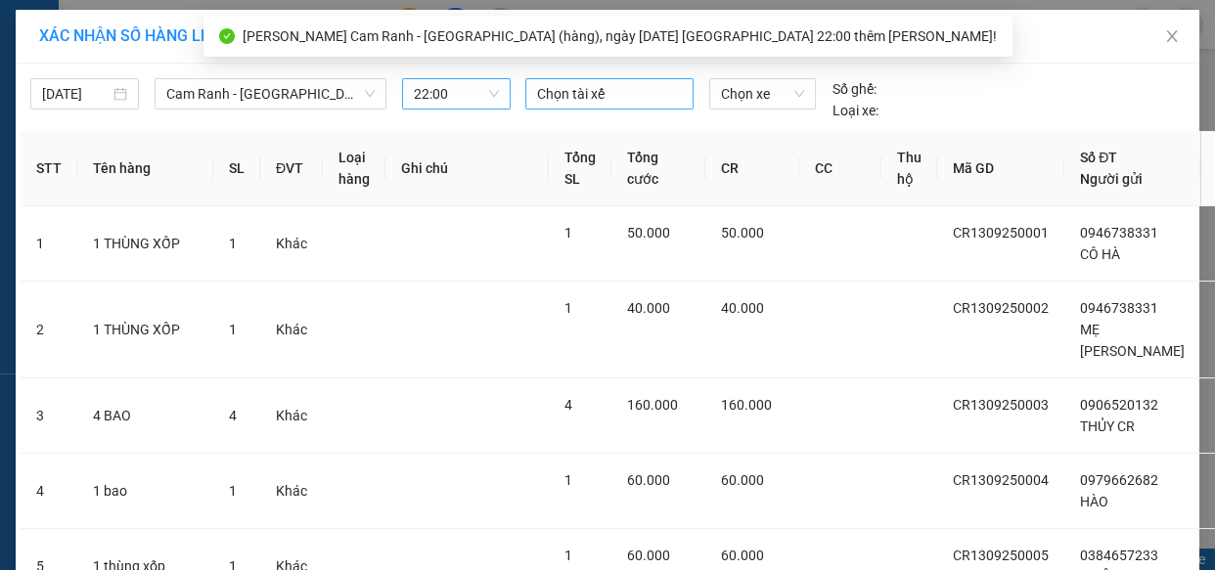
click at [597, 98] on div at bounding box center [609, 93] width 158 height 23
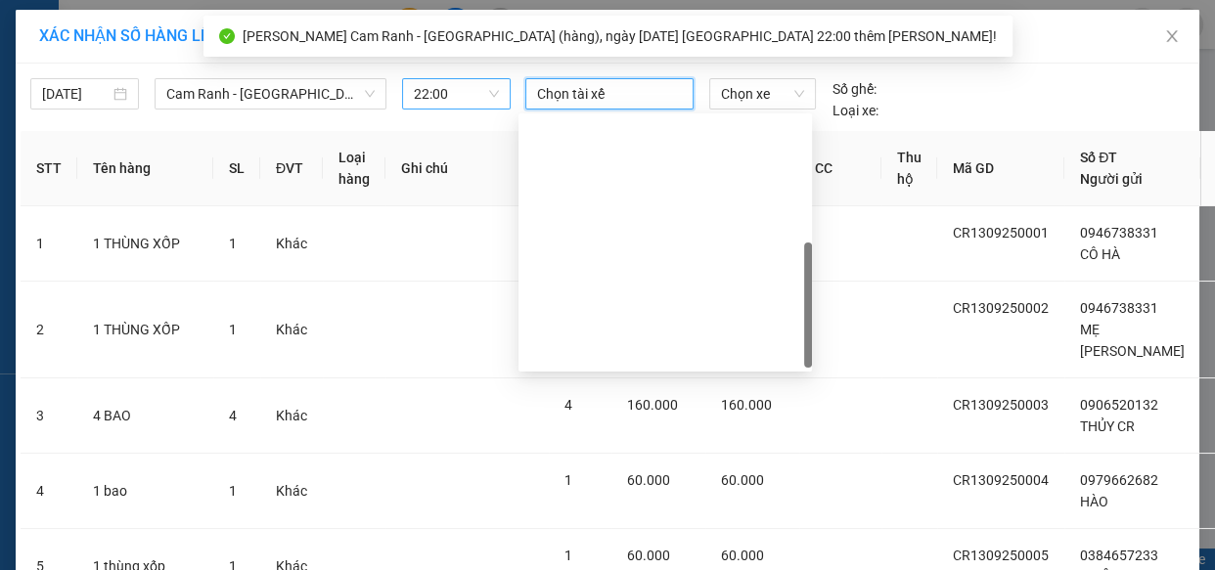
scroll to position [335, 0]
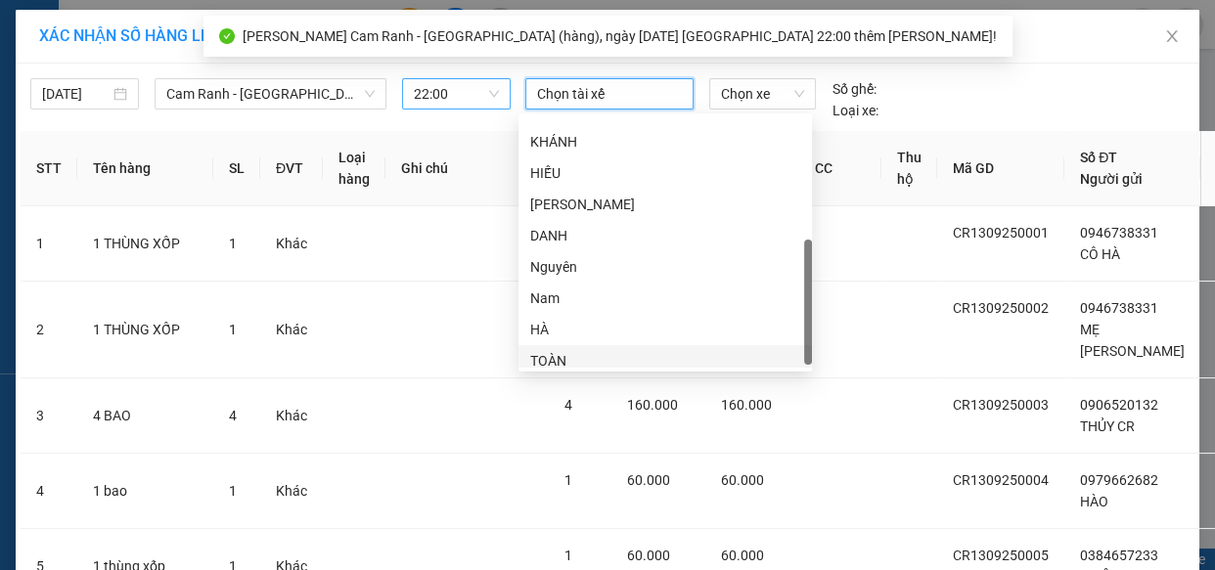
click at [555, 357] on div "TOÀN" at bounding box center [665, 361] width 270 height 22
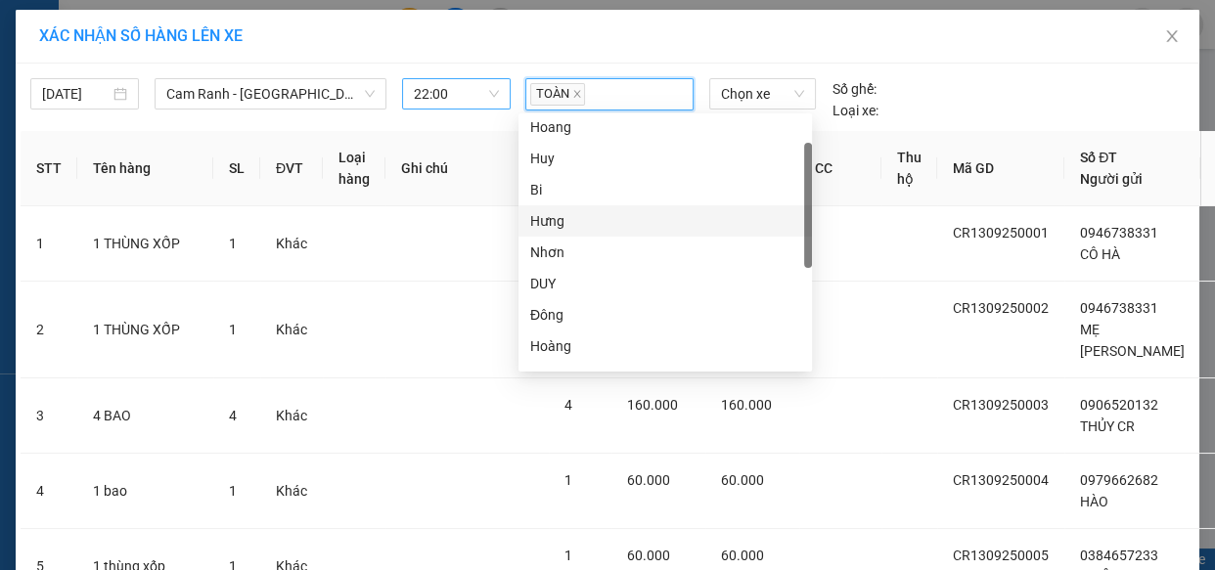
scroll to position [0, 0]
click at [561, 229] on div "Huy" at bounding box center [665, 227] width 270 height 22
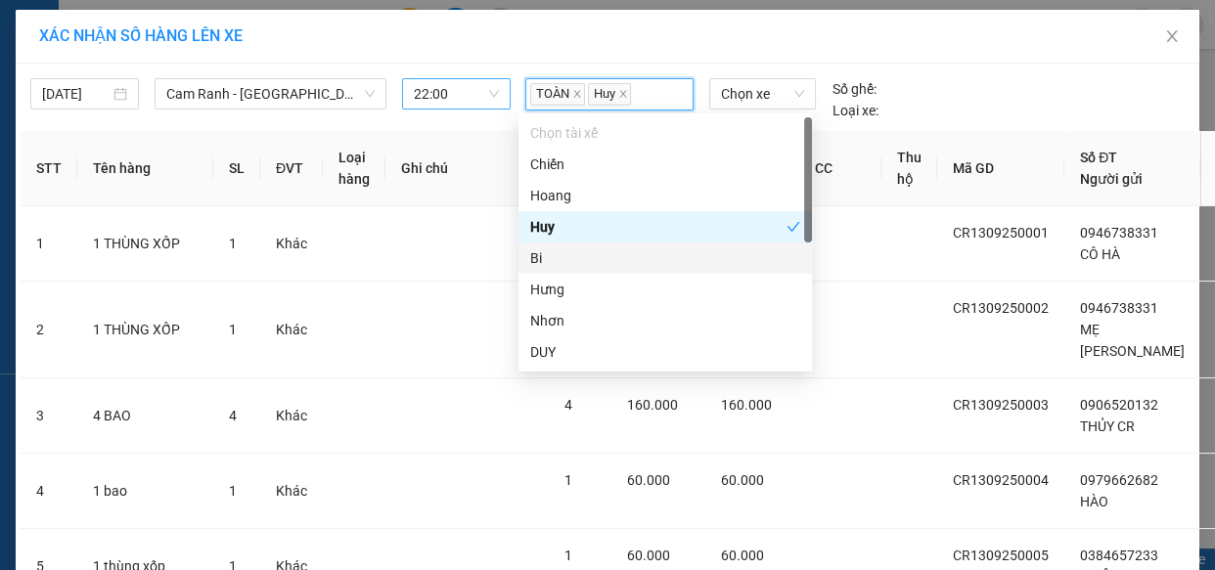
click at [557, 263] on div "Bi" at bounding box center [665, 258] width 270 height 22
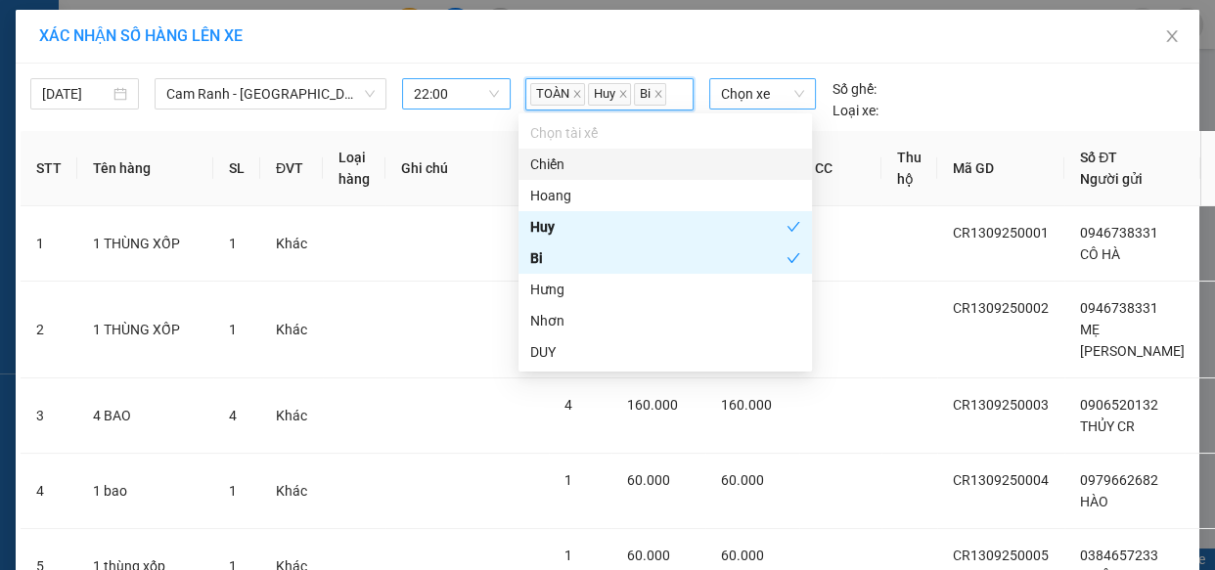
click at [770, 101] on span "Chọn xe" at bounding box center [762, 93] width 83 height 29
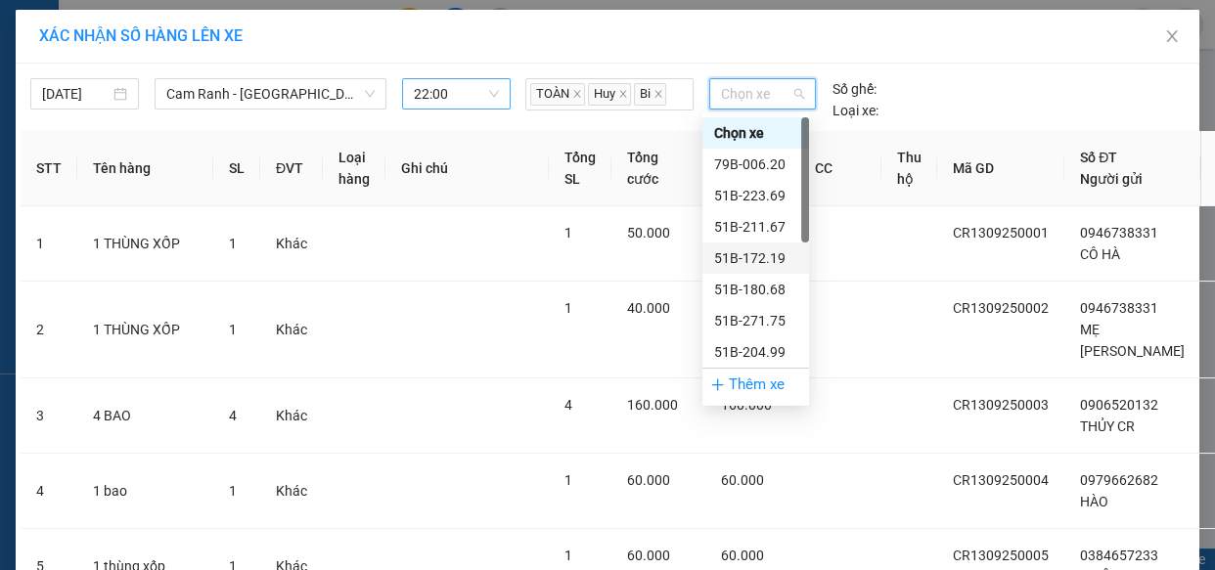
click at [773, 257] on div "51B-172.19" at bounding box center [755, 258] width 83 height 22
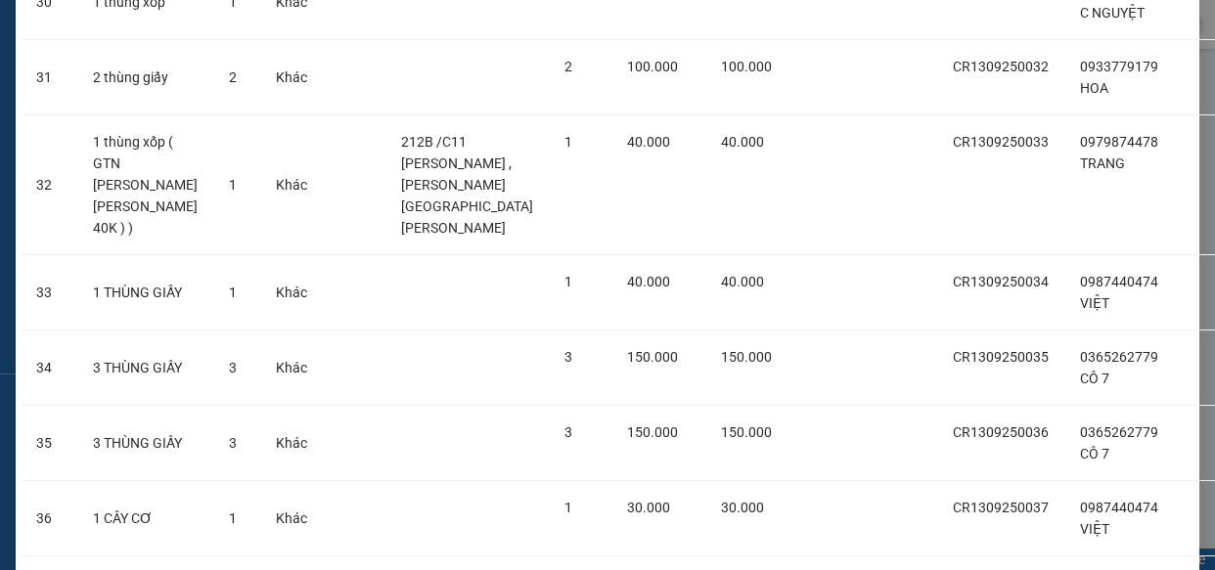
scroll to position [2797, 0]
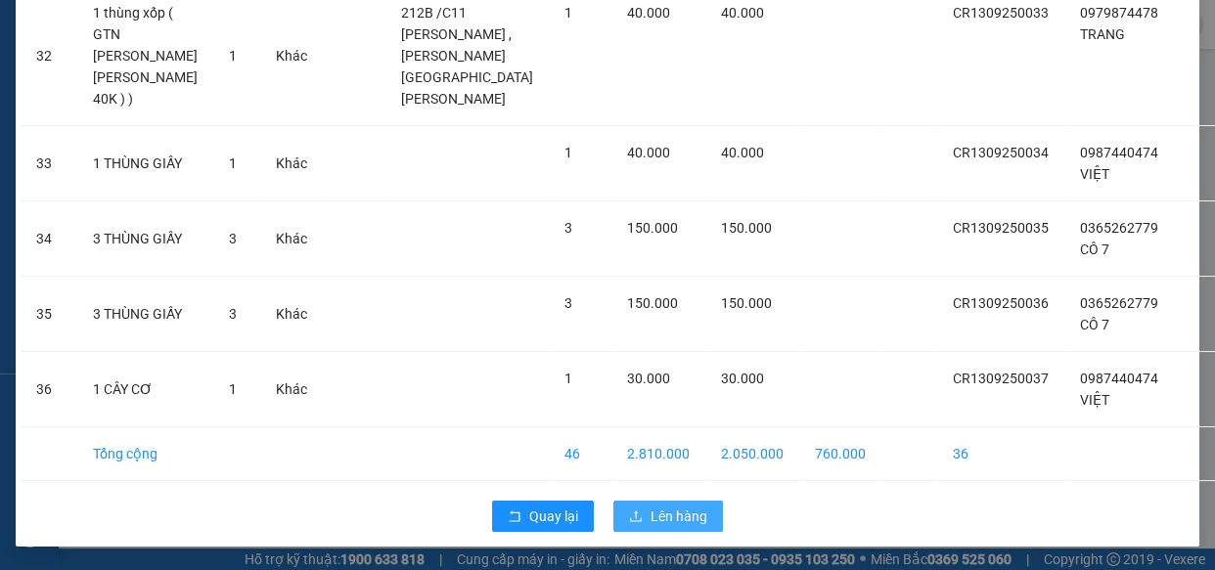
click at [673, 517] on span "Lên hàng" at bounding box center [678, 517] width 57 height 22
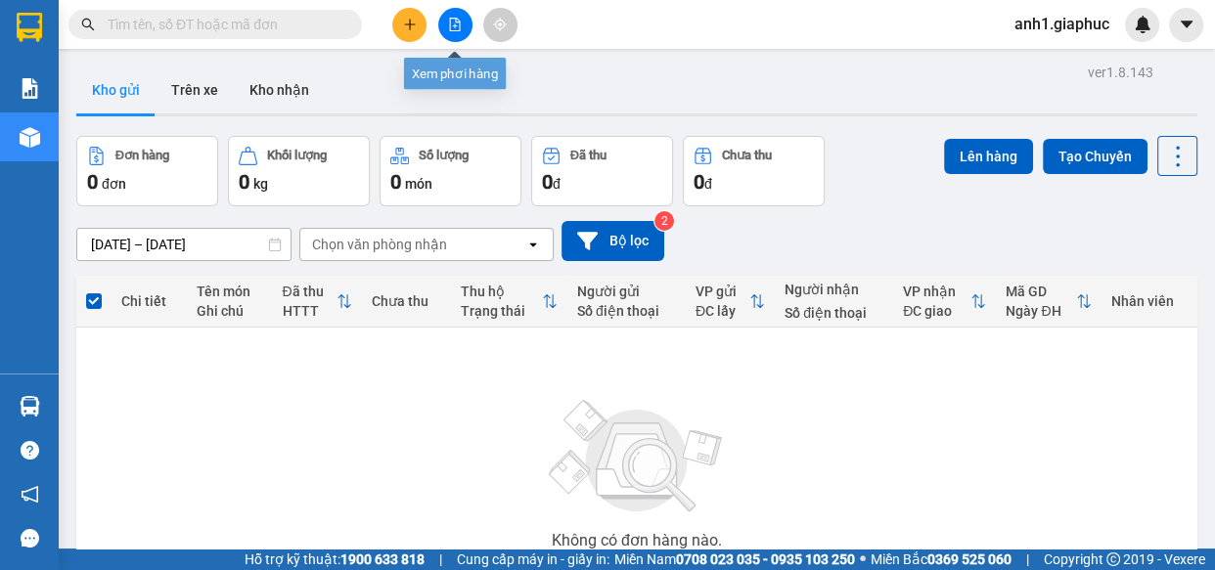
drag, startPoint x: 458, startPoint y: 22, endPoint x: 470, endPoint y: 29, distance: 14.4
click at [459, 22] on icon "file-add" at bounding box center [455, 25] width 14 height 14
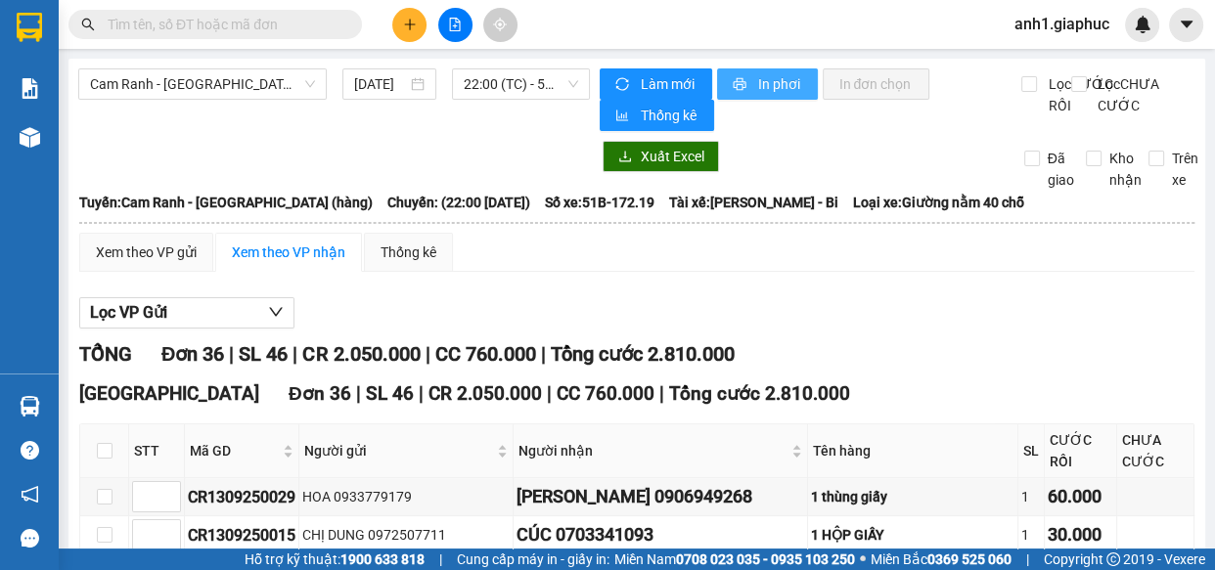
click at [774, 84] on span "In phơi" at bounding box center [779, 84] width 45 height 22
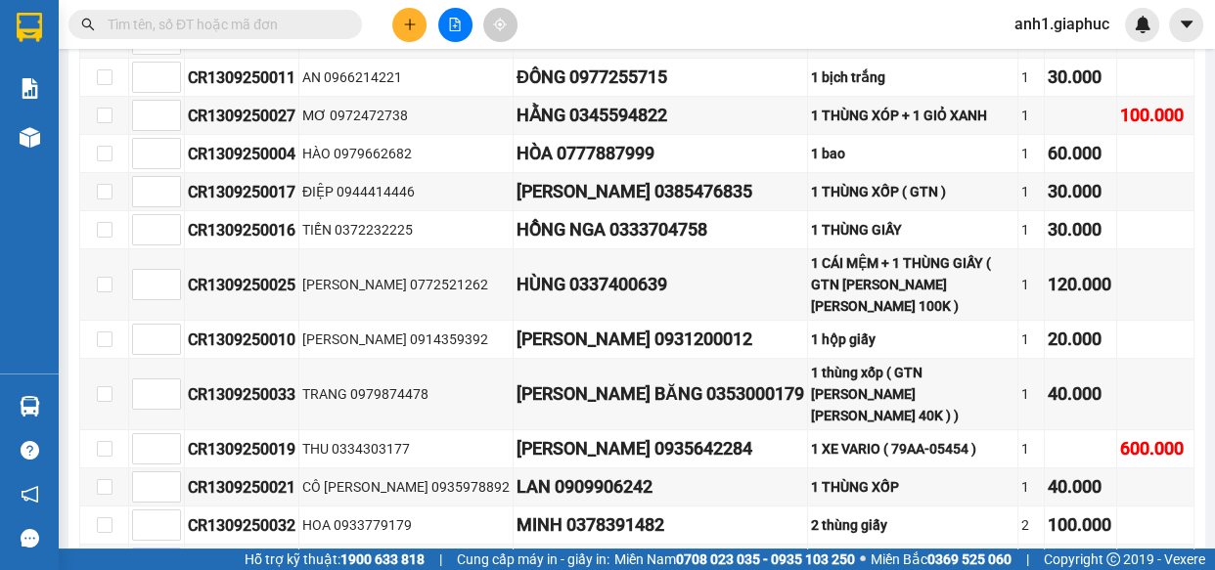
scroll to position [344, 0]
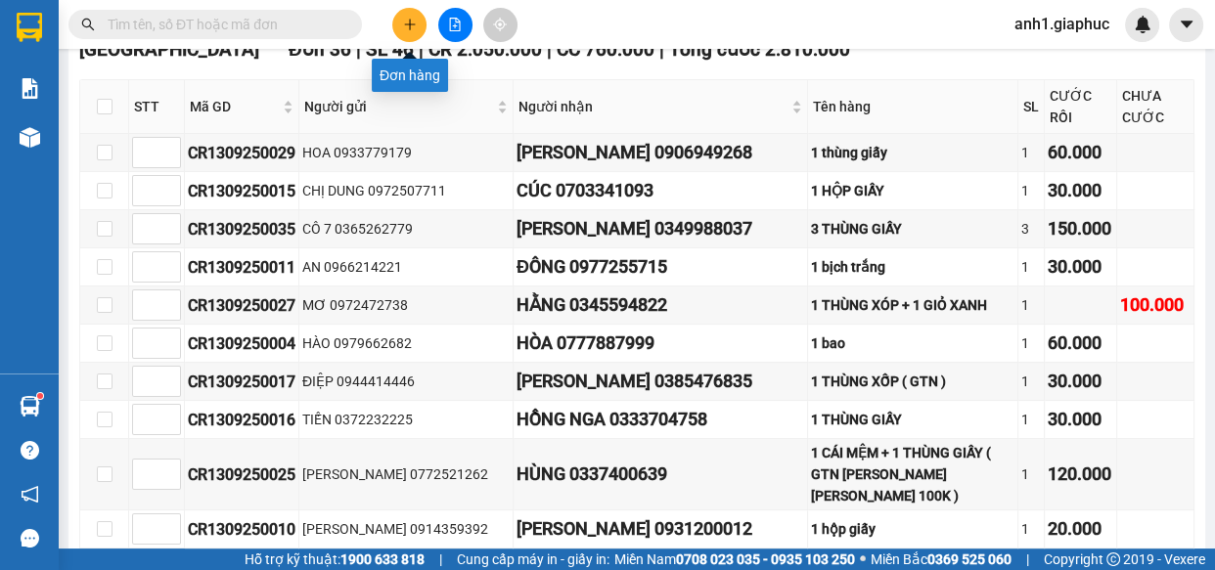
click at [403, 27] on icon "plus" at bounding box center [410, 25] width 14 height 14
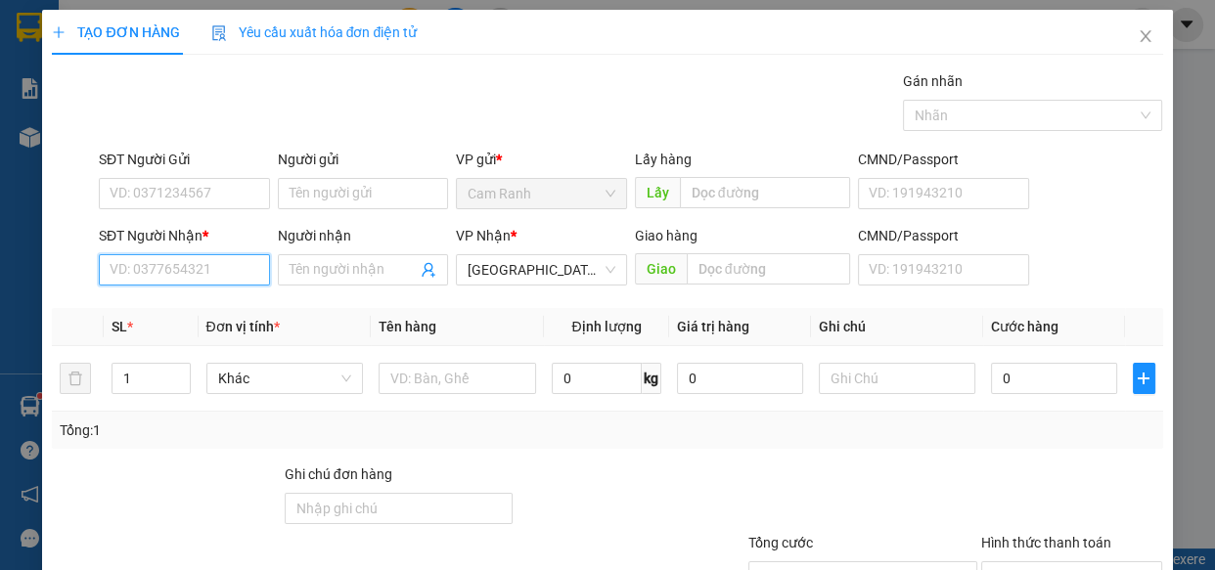
click at [154, 277] on input "SĐT Người Nhận *" at bounding box center [184, 269] width 171 height 31
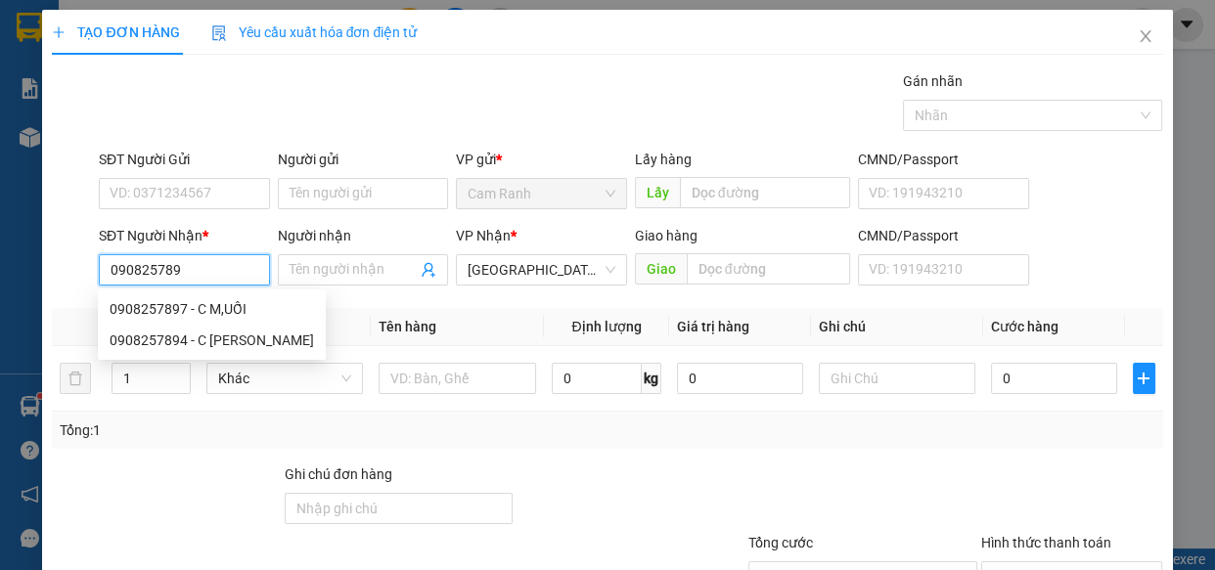
type input "0908257894"
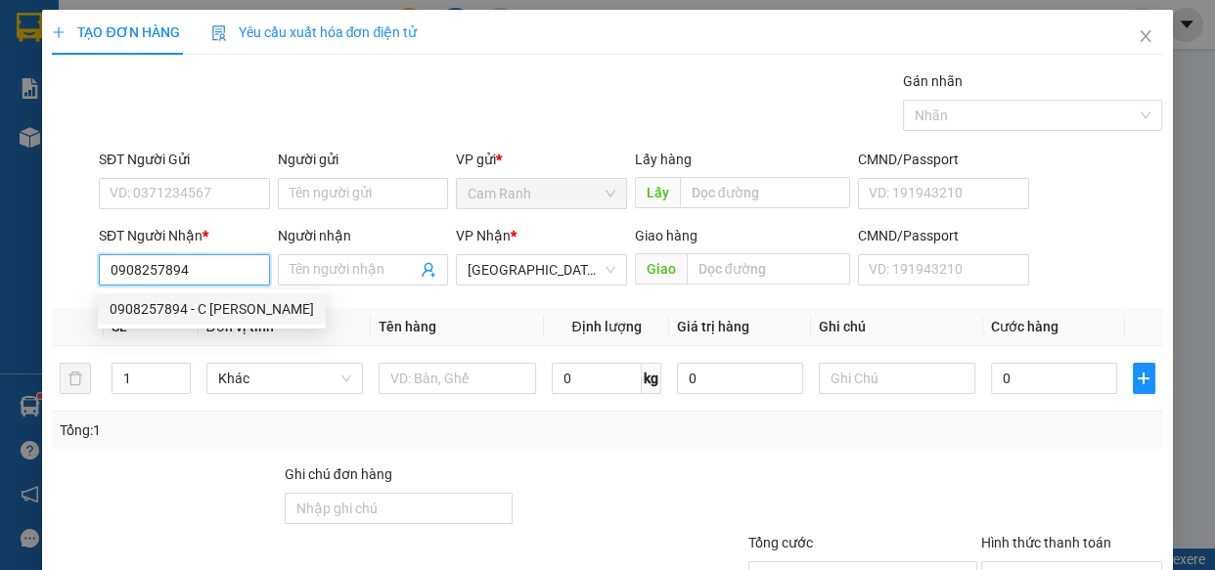
drag, startPoint x: 137, startPoint y: 313, endPoint x: 138, endPoint y: 240, distance: 73.4
click at [138, 313] on div "0908257894 - C MUỐI" at bounding box center [212, 309] width 204 height 22
type input "C MUỐI"
type input "0908257894"
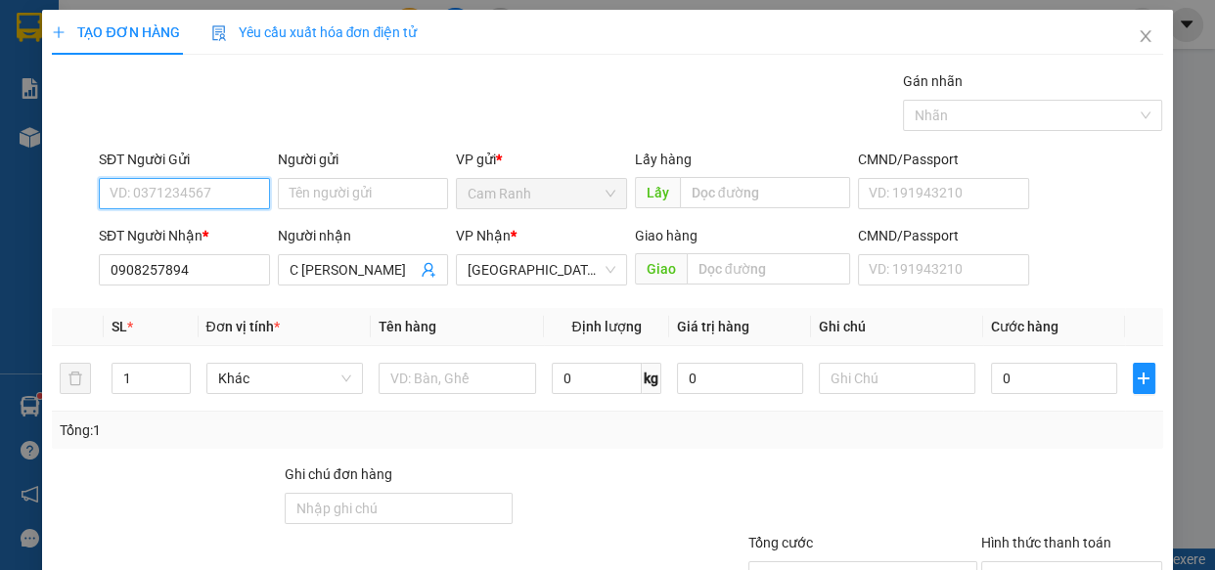
click at [146, 188] on input "SĐT Người Gửi" at bounding box center [184, 193] width 171 height 31
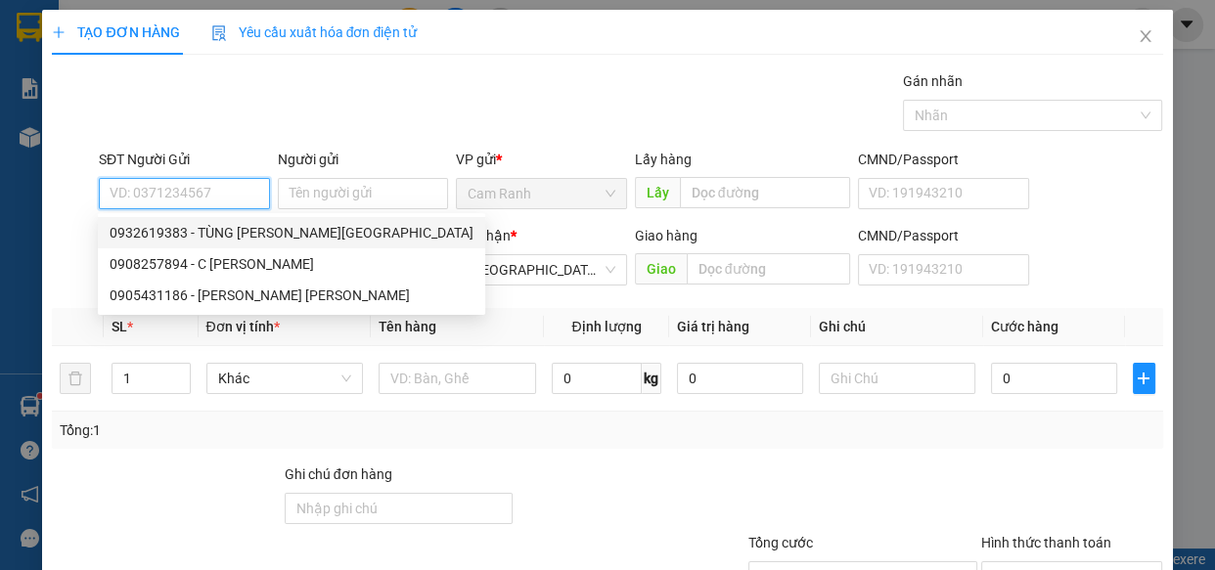
click at [223, 234] on div "0932619383 - TÙNG GIA PHÚC MỸ CA" at bounding box center [292, 233] width 364 height 22
type input "0932619383"
type input "TÙNG GIA PHÚC MỸ CA"
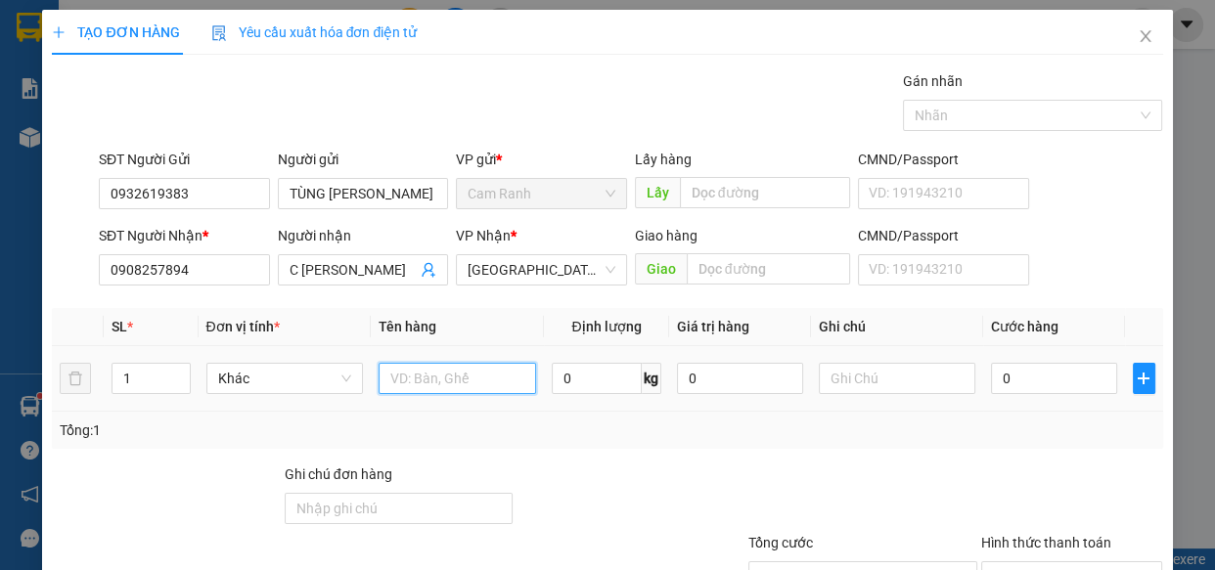
click at [453, 385] on input "text" at bounding box center [457, 378] width 157 height 31
type input "1 CỤC GIẤY"
click at [1025, 384] on input "0" at bounding box center [1054, 378] width 126 height 31
type input "2"
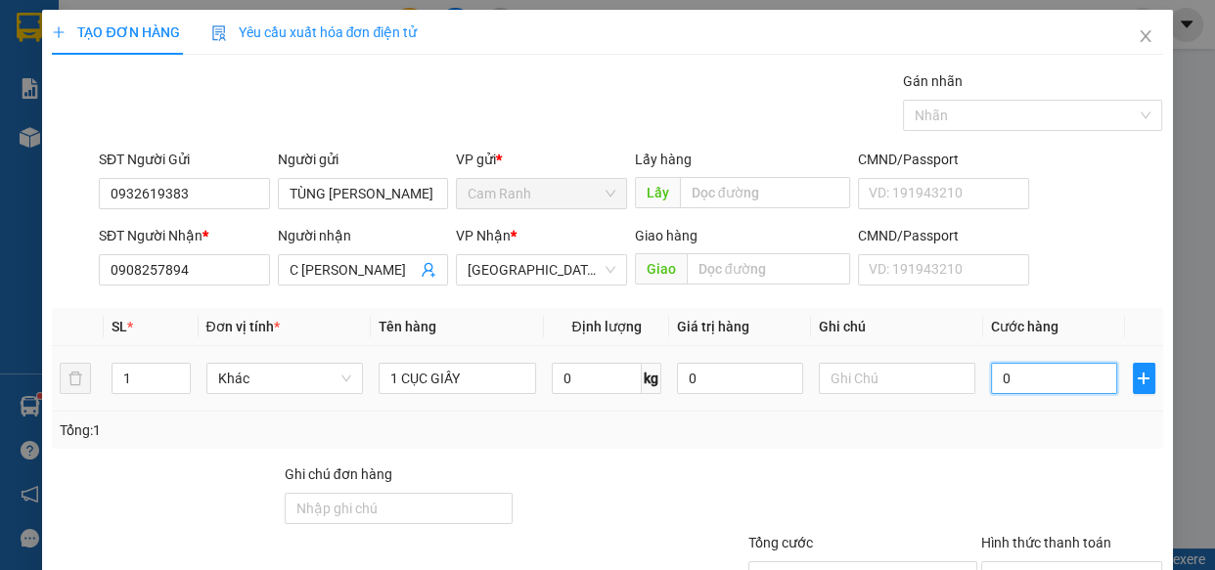
type input "2"
type input "20"
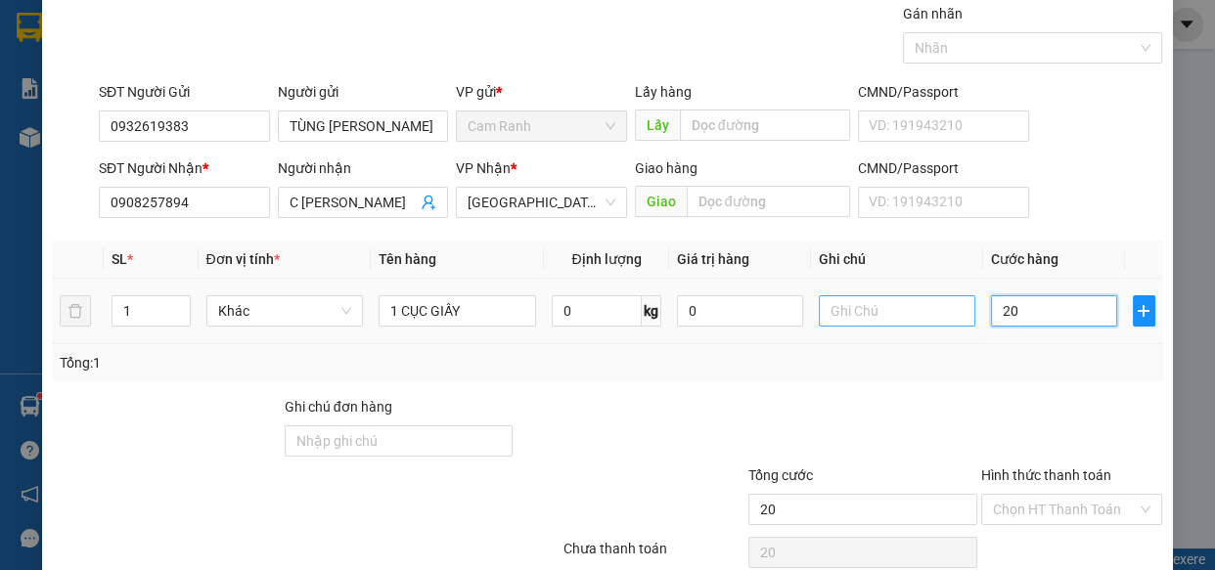
scroll to position [153, 0]
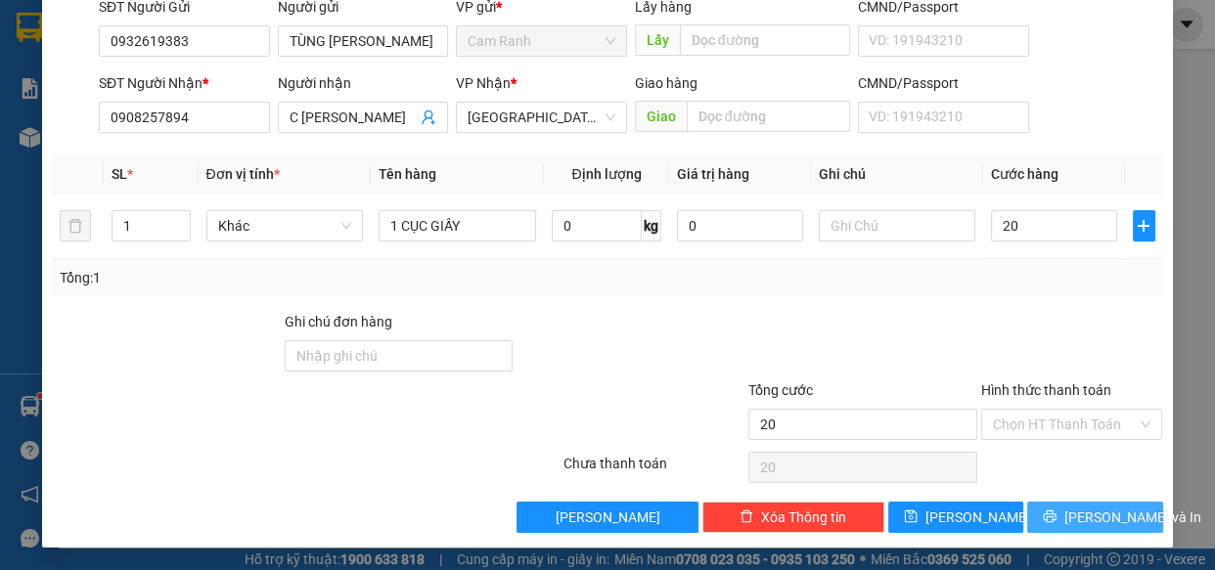
type input "20.000"
drag, startPoint x: 1080, startPoint y: 513, endPoint x: 993, endPoint y: 436, distance: 115.8
click at [1080, 512] on span "Lưu và In" at bounding box center [1132, 518] width 137 height 22
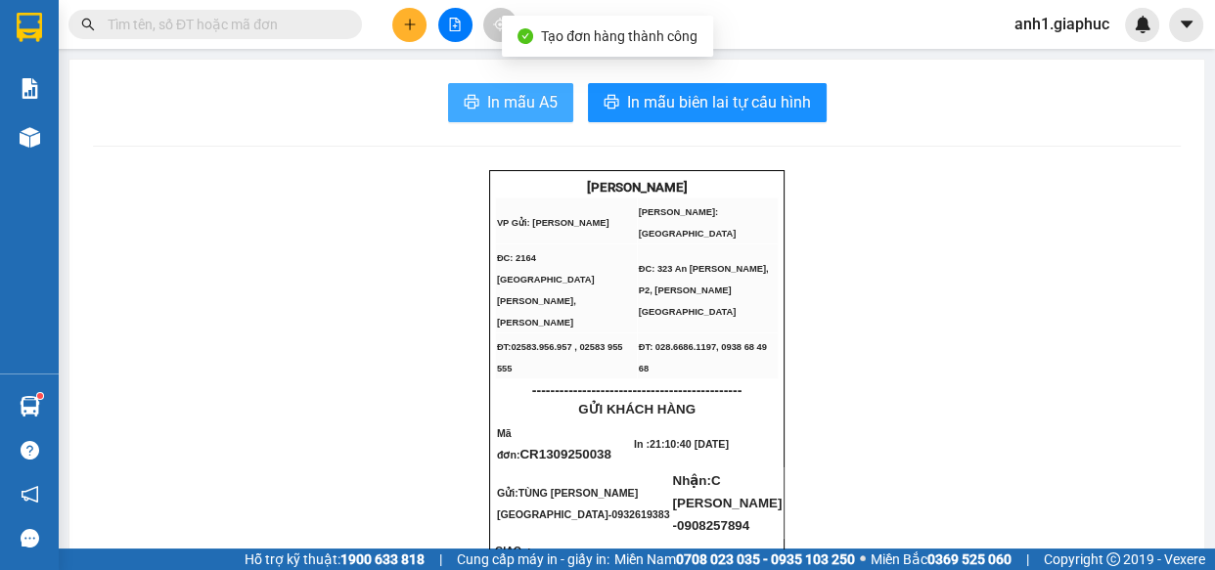
click at [531, 92] on span "In mẫu A5" at bounding box center [522, 102] width 70 height 24
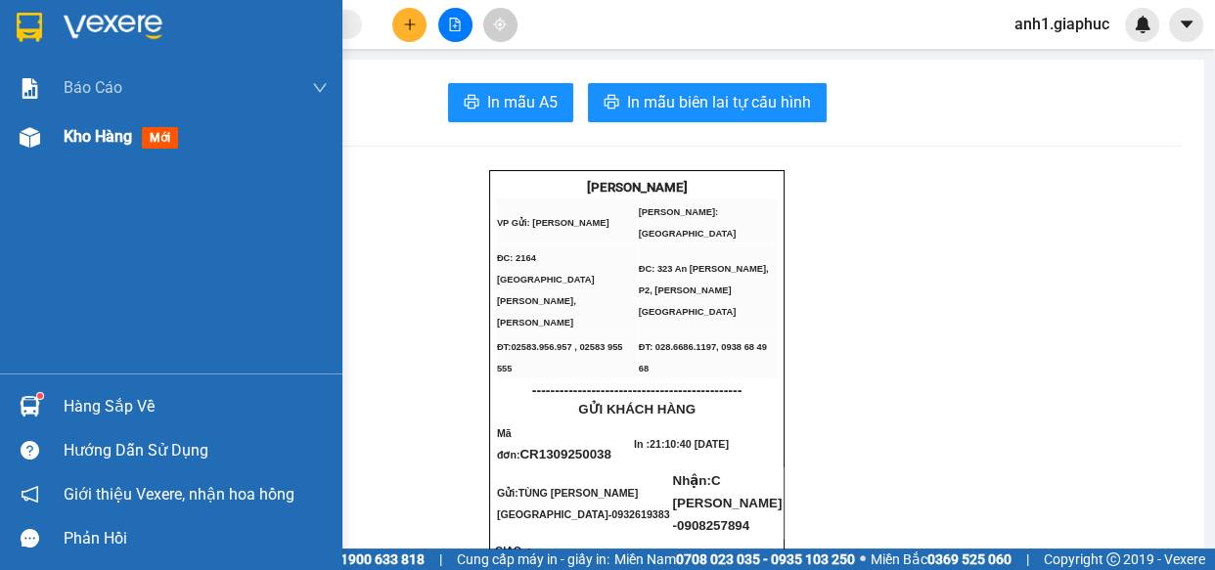
click at [70, 137] on span "Kho hàng" at bounding box center [98, 136] width 68 height 19
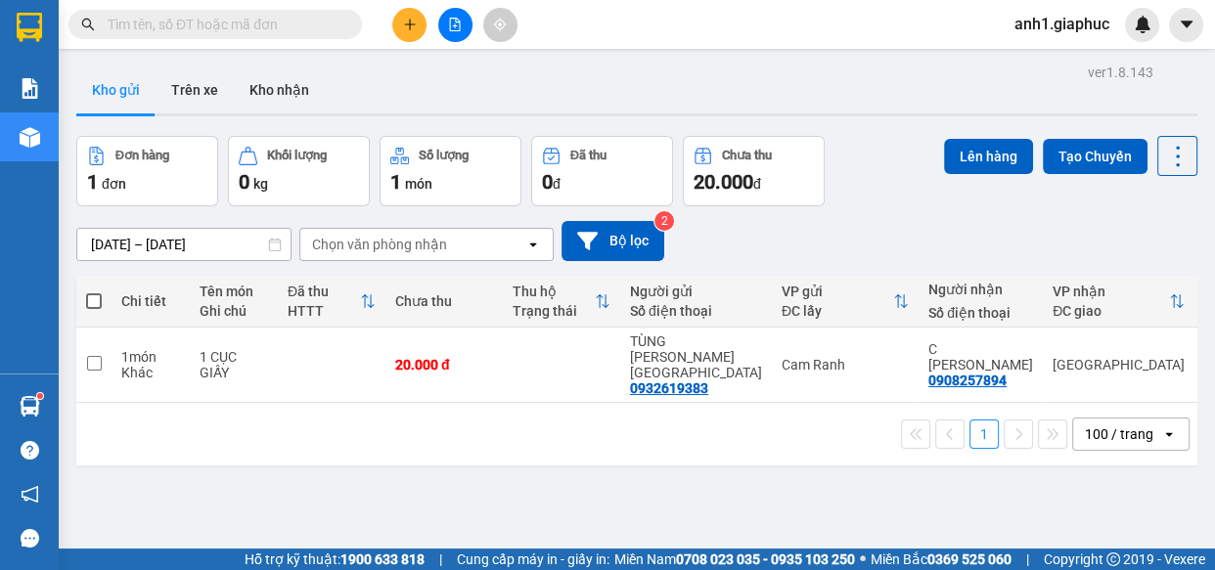
drag, startPoint x: 92, startPoint y: 303, endPoint x: 277, endPoint y: 317, distance: 185.4
click at [92, 304] on span at bounding box center [94, 301] width 16 height 16
click at [94, 291] on input "checkbox" at bounding box center [94, 291] width 0 height 0
checkbox input "true"
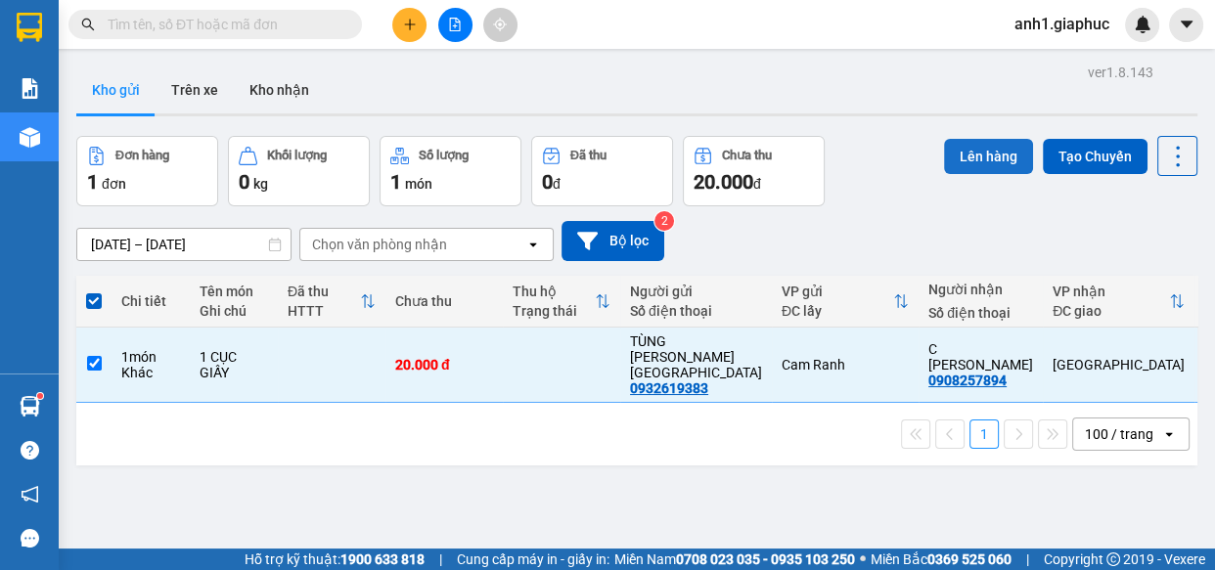
click at [951, 154] on button "Lên hàng" at bounding box center [988, 156] width 89 height 35
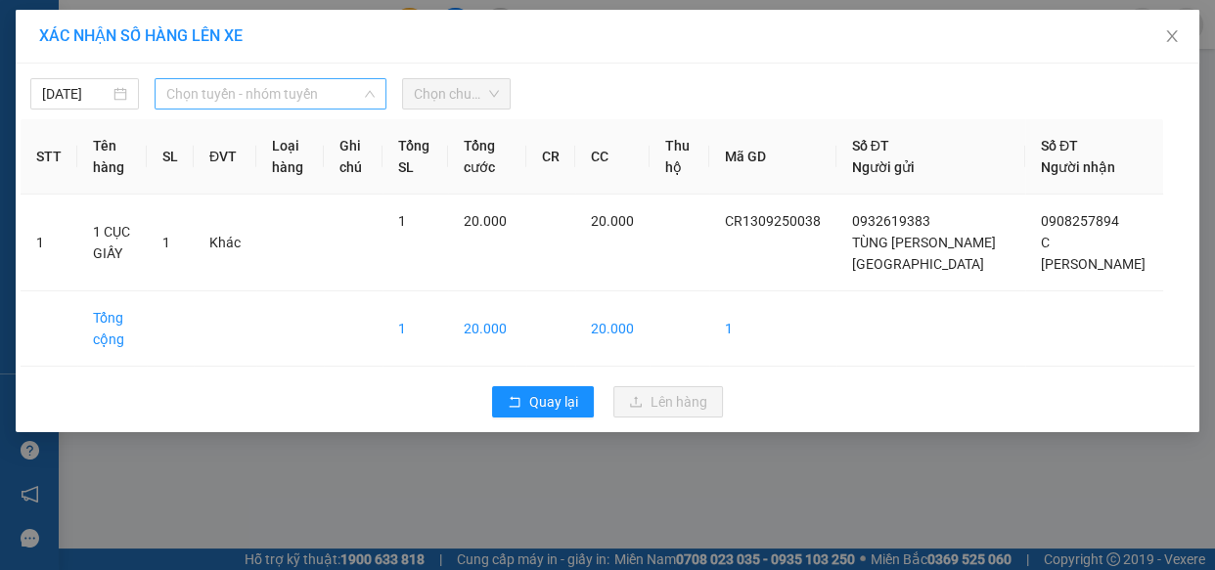
click at [332, 99] on span "Chọn tuyến - nhóm tuyến" at bounding box center [270, 93] width 208 height 29
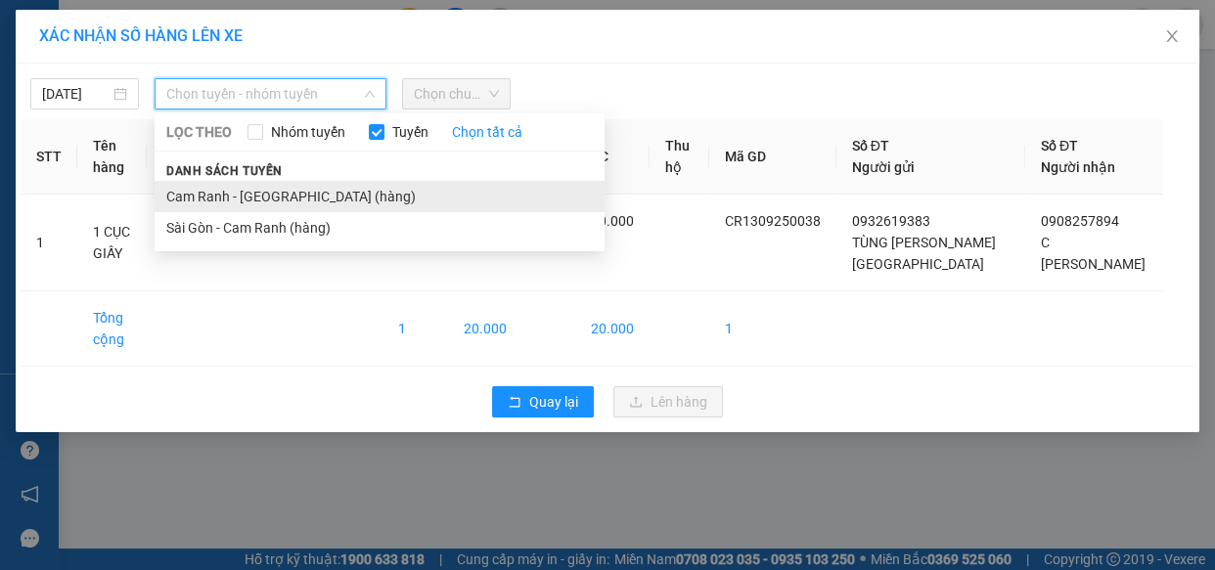
click at [288, 198] on li "Cam Ranh - Sài Gòn (hàng)" at bounding box center [380, 196] width 450 height 31
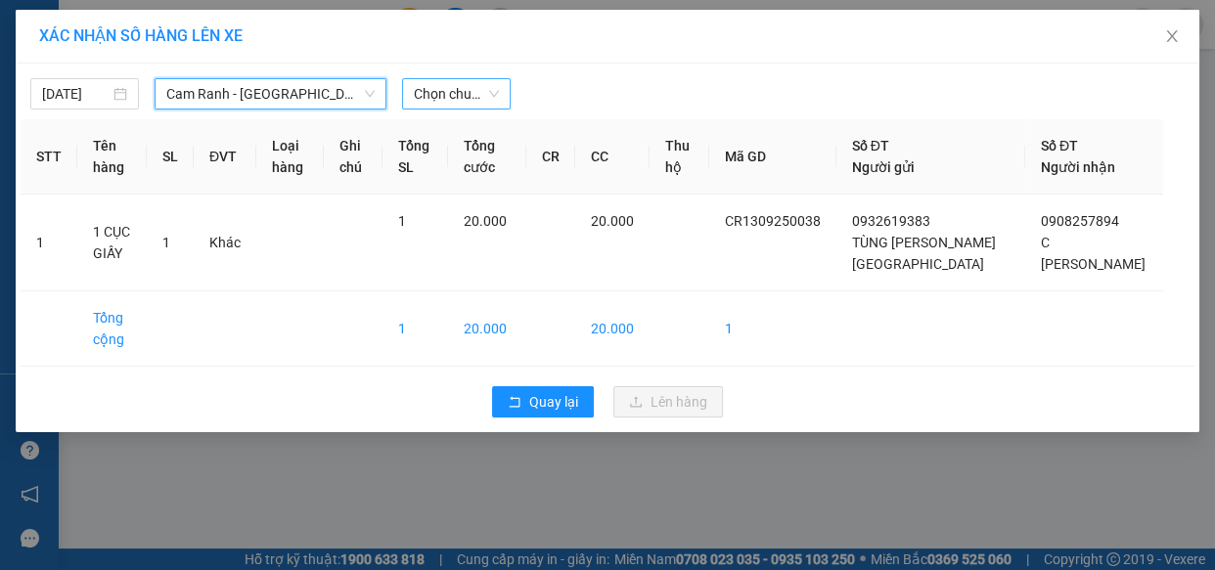
click at [476, 95] on span "Chọn chuyến" at bounding box center [456, 93] width 85 height 29
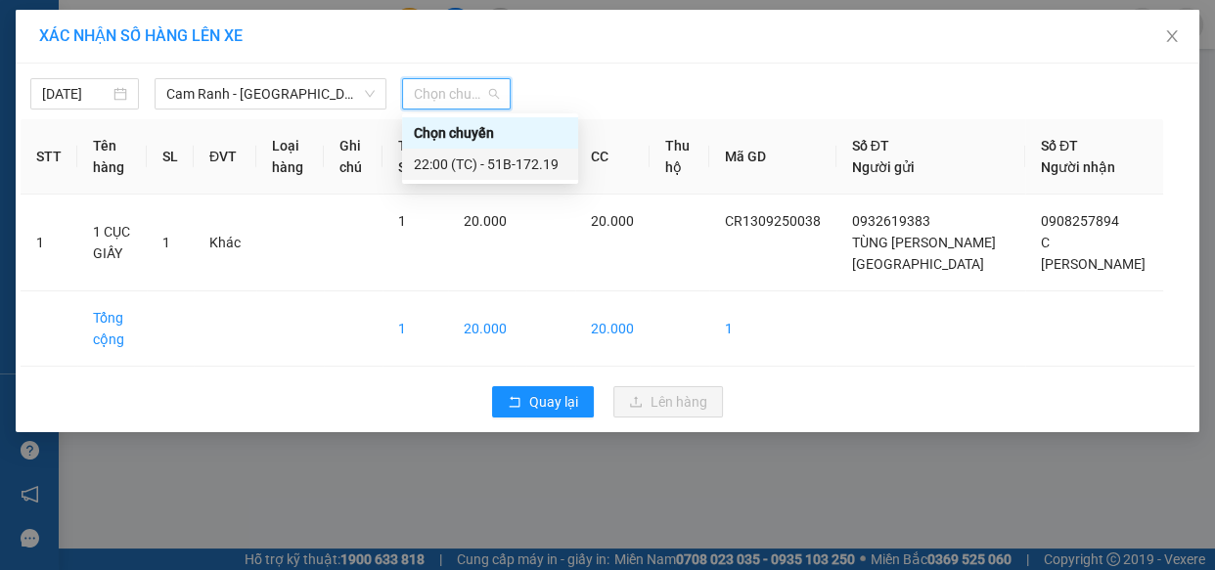
drag, startPoint x: 514, startPoint y: 157, endPoint x: 587, endPoint y: 124, distance: 80.1
click at [514, 157] on div "22:00 (TC) - 51B-172.19" at bounding box center [490, 165] width 153 height 22
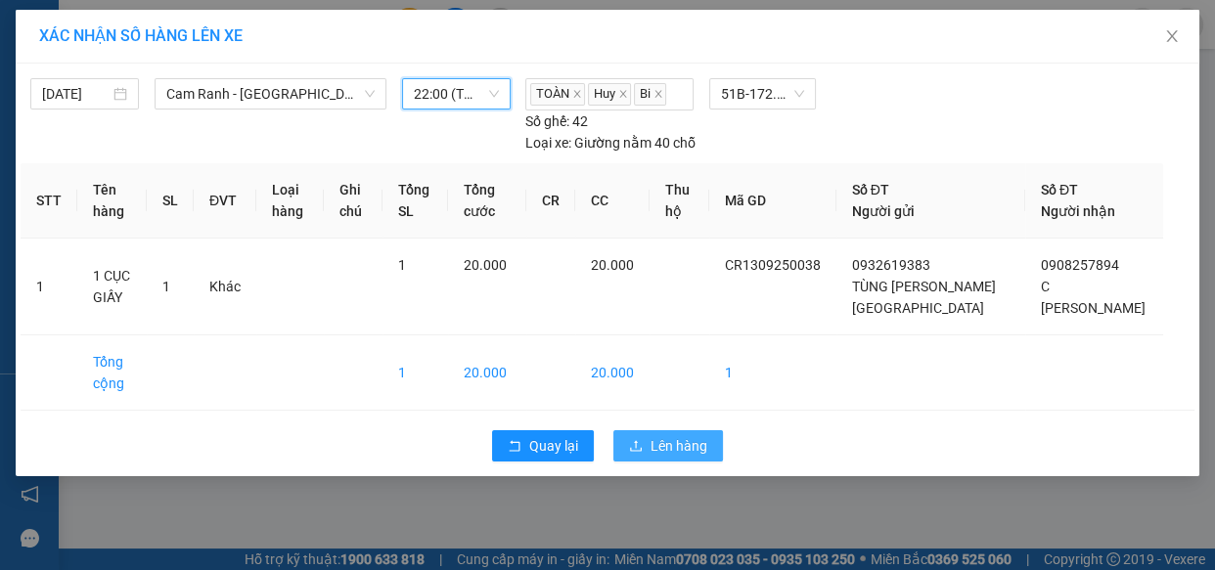
click at [655, 435] on span "Lên hàng" at bounding box center [678, 446] width 57 height 22
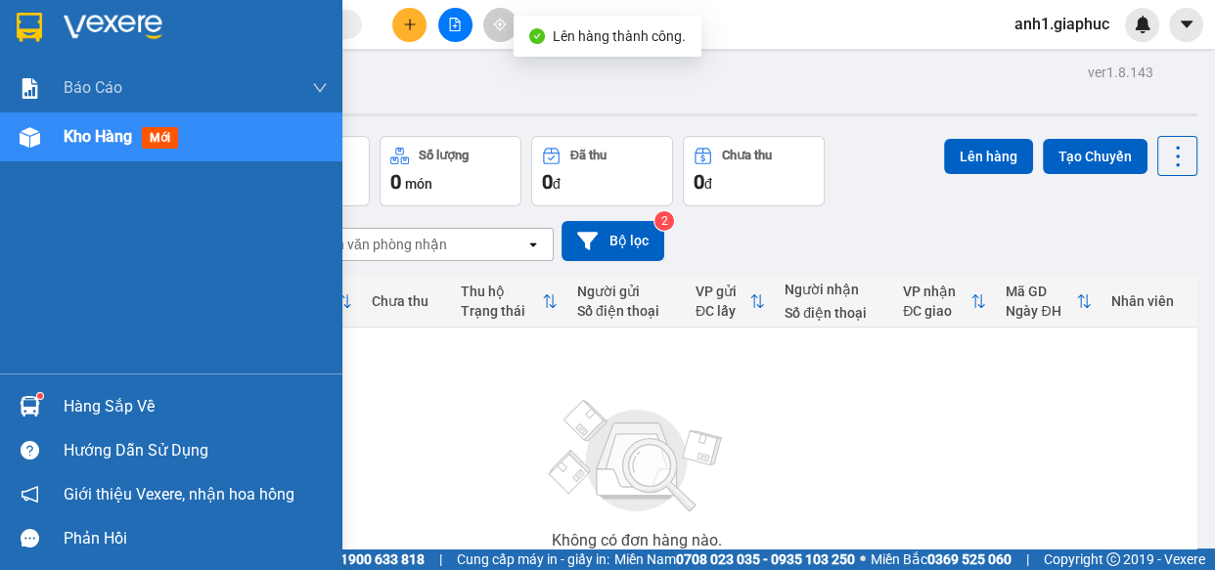
drag, startPoint x: 29, startPoint y: 139, endPoint x: 313, endPoint y: 314, distance: 333.3
click at [73, 135] on span "Kho hàng" at bounding box center [98, 136] width 68 height 19
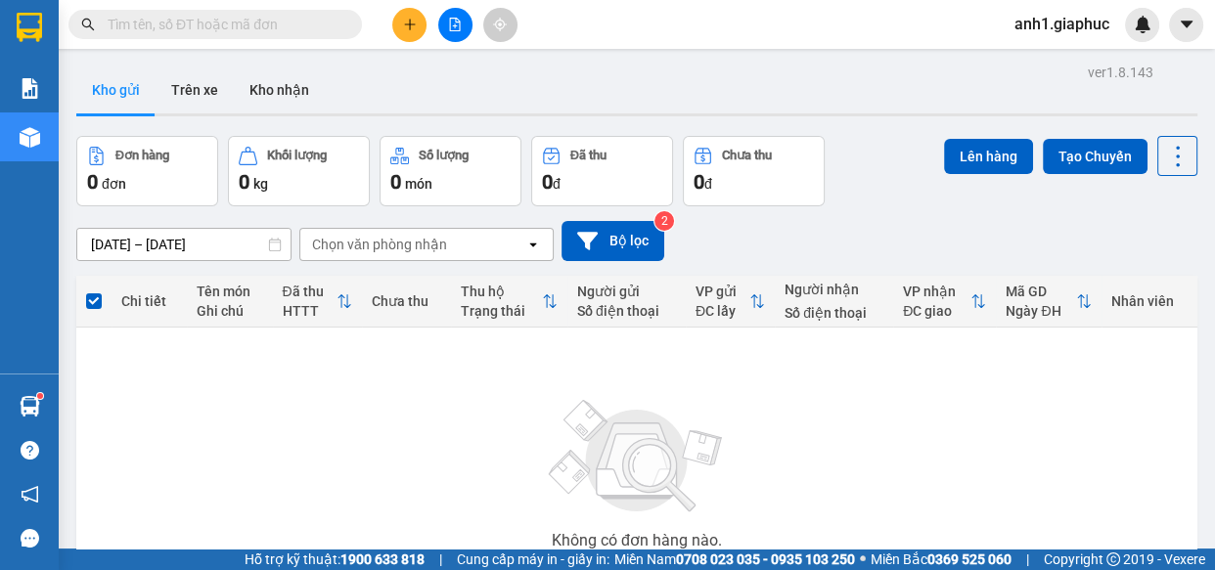
click at [1034, 35] on span "anh1.giaphuc" at bounding box center [1062, 24] width 126 height 24
click at [1039, 67] on span "Đăng xuất" at bounding box center [1071, 61] width 84 height 22
